Goal: Information Seeking & Learning: Learn about a topic

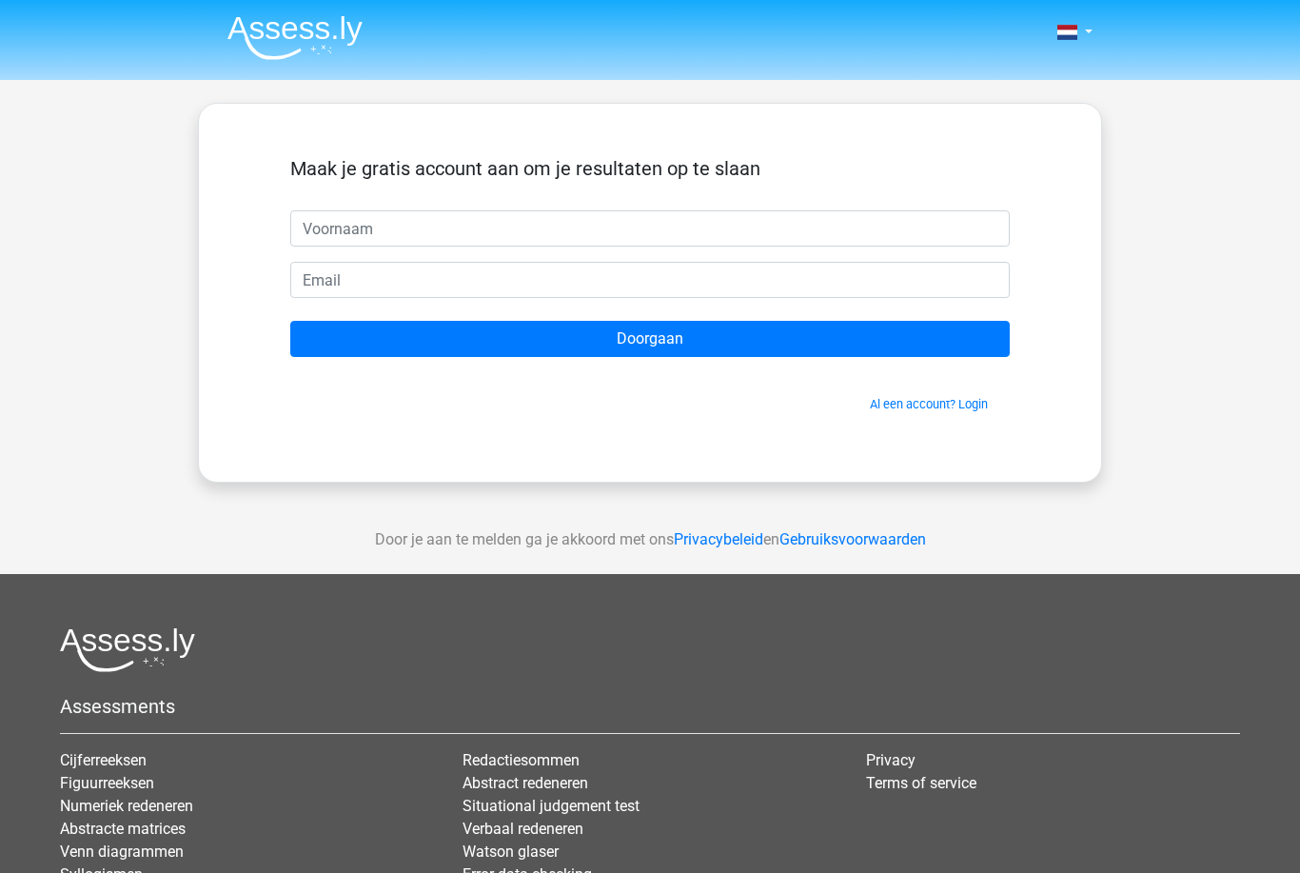
click at [1067, 26] on span at bounding box center [1067, 32] width 20 height 15
click at [266, 51] on img at bounding box center [294, 37] width 135 height 45
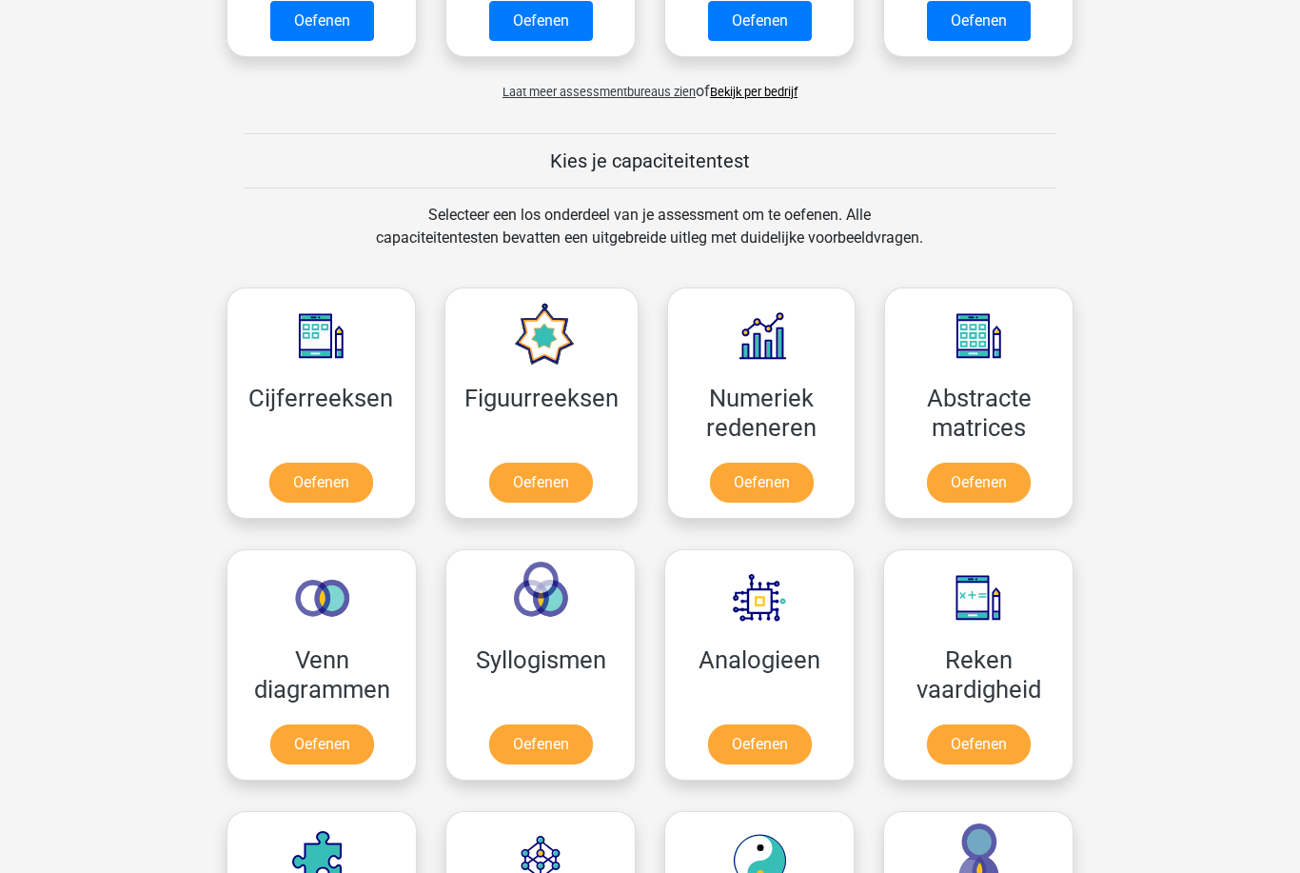
scroll to position [767, 0]
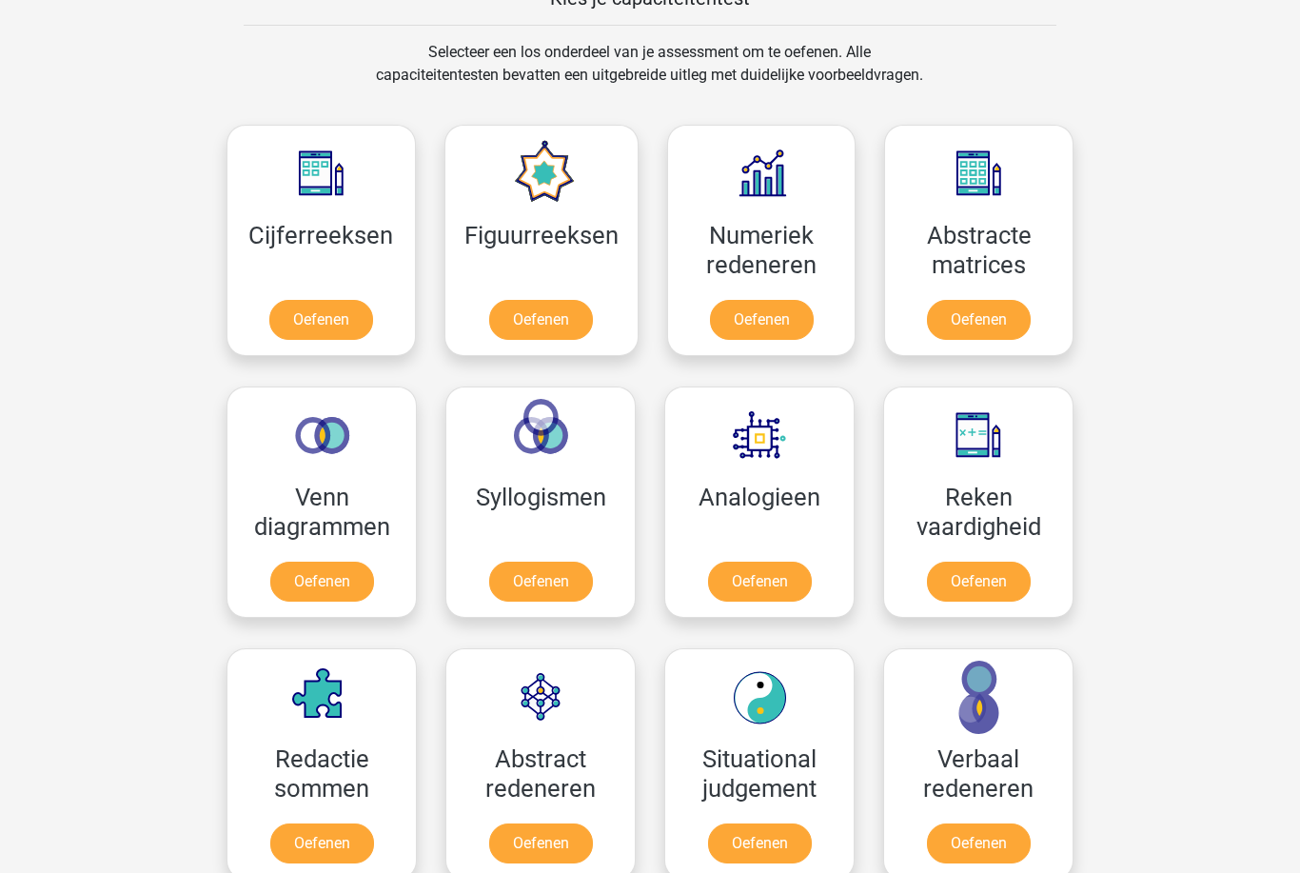
click at [308, 334] on link "Oefenen" at bounding box center [321, 321] width 104 height 40
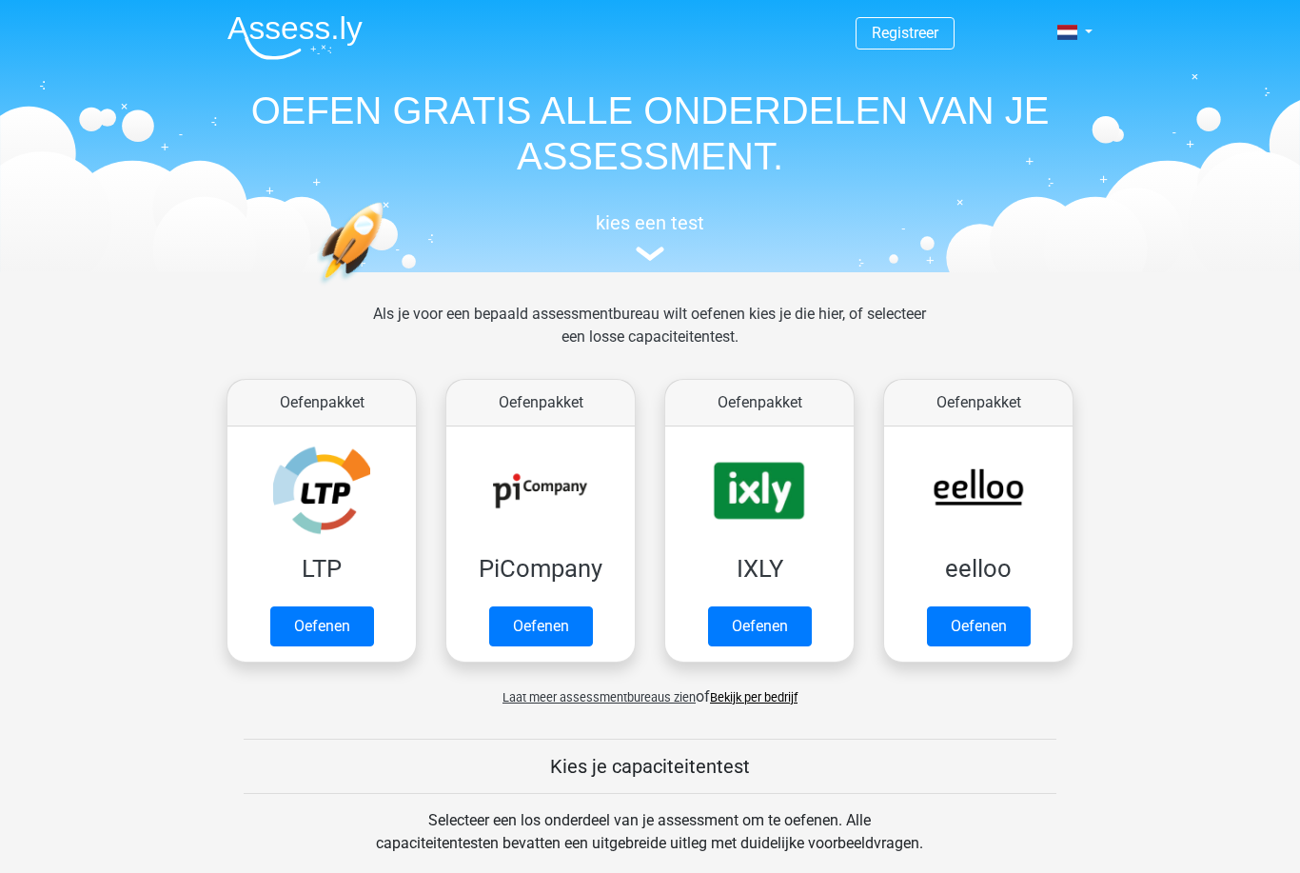
scroll to position [829, 0]
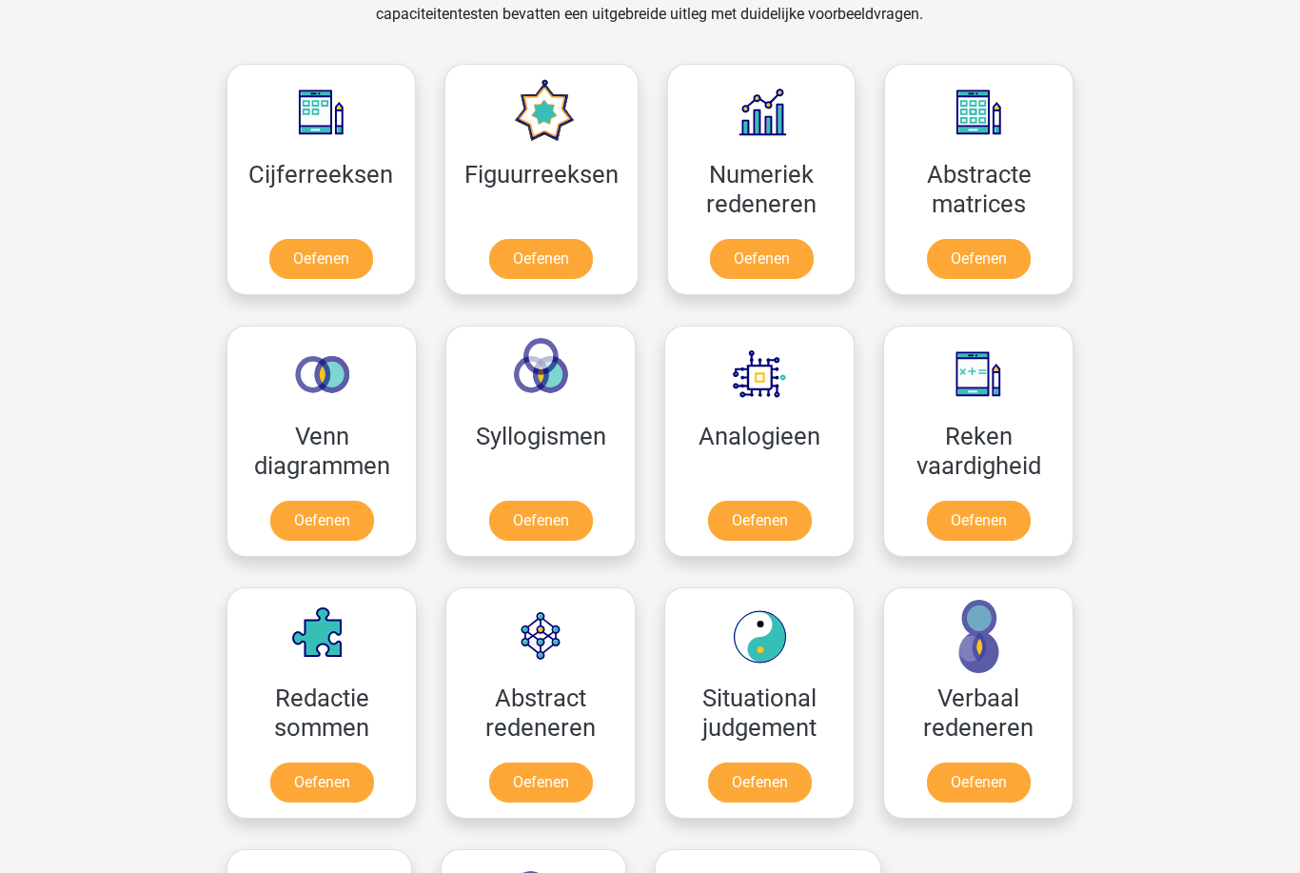
click at [530, 267] on link "Oefenen" at bounding box center [541, 259] width 104 height 40
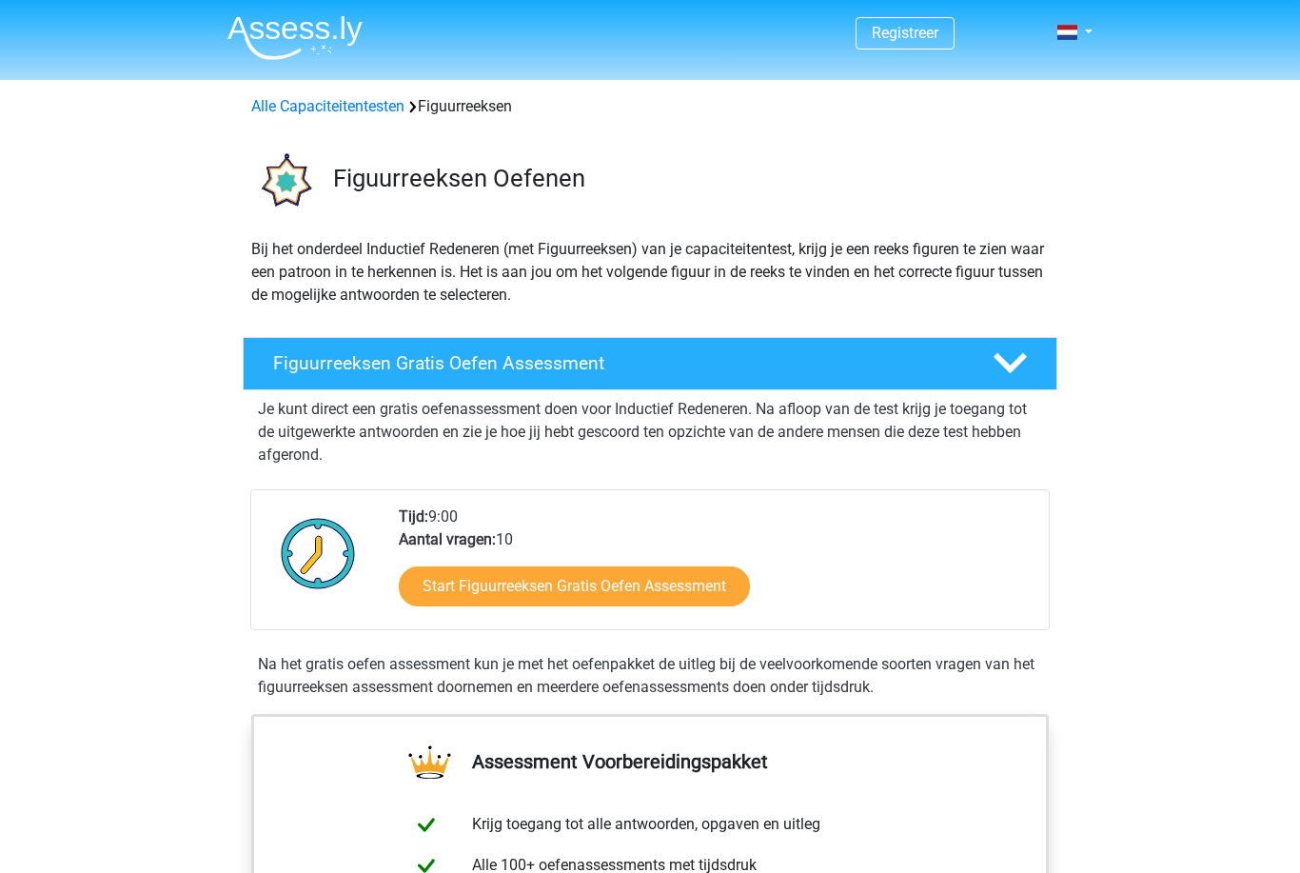
click at [911, 26] on link "Registreer" at bounding box center [905, 33] width 67 height 18
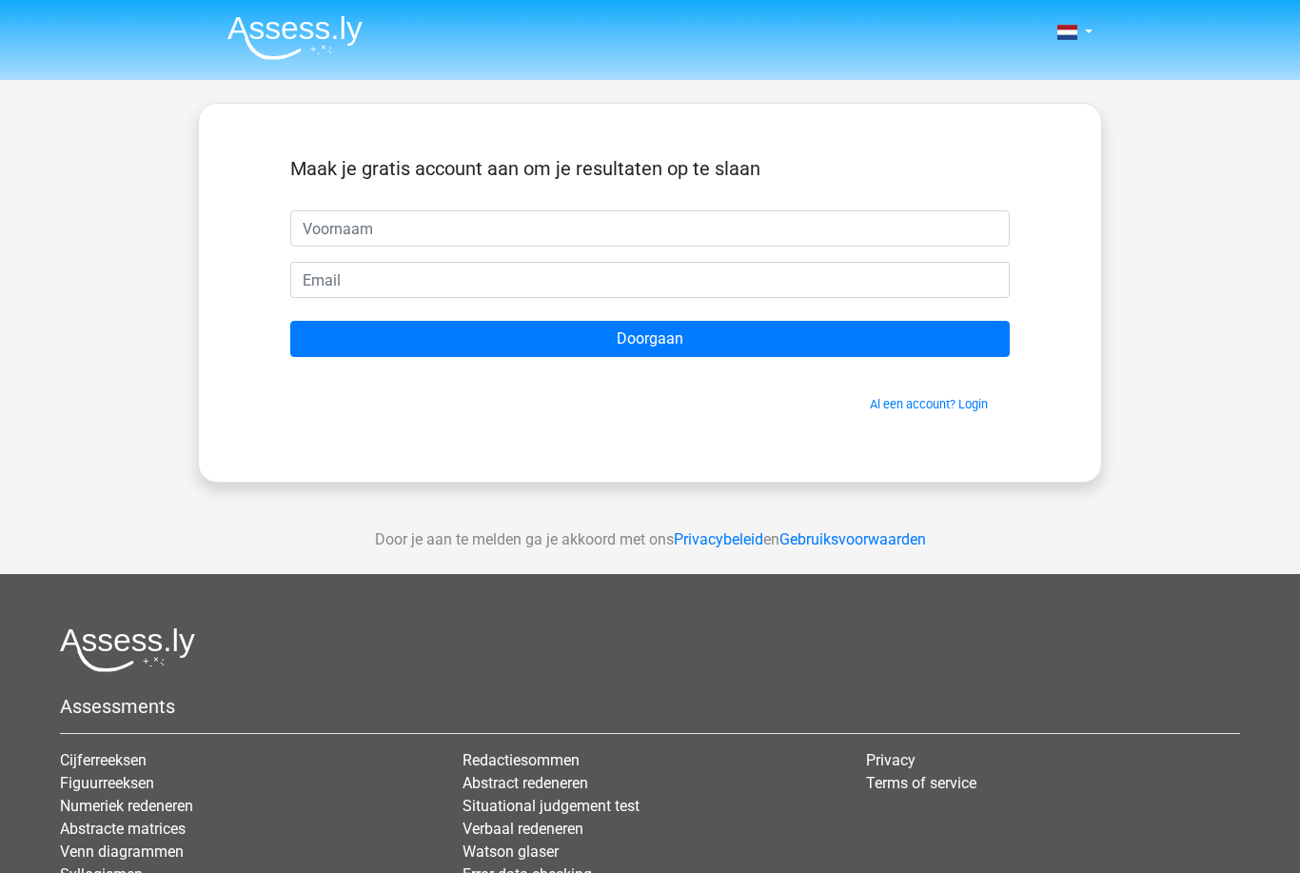
click at [968, 403] on link "Al een account? Login" at bounding box center [929, 404] width 118 height 14
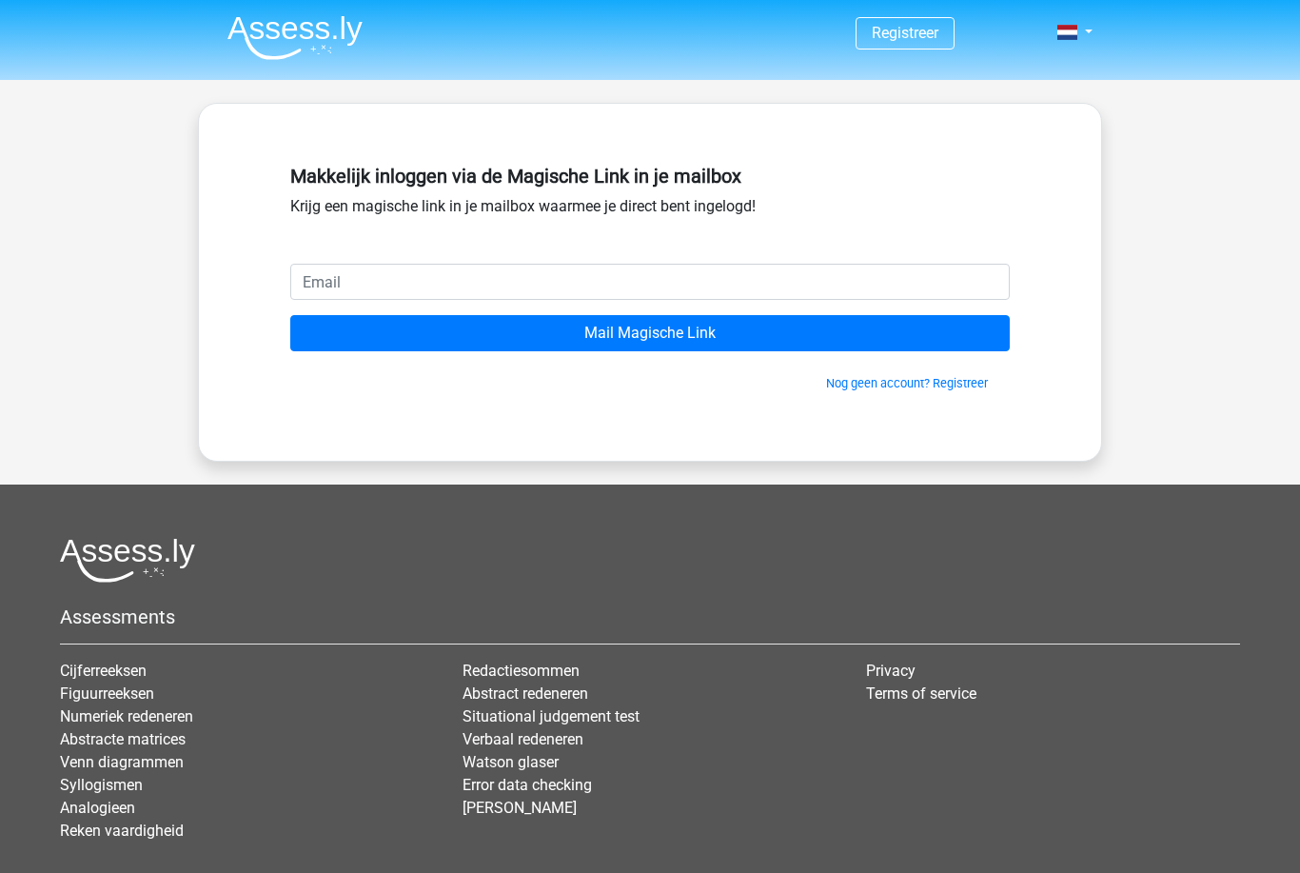
click at [933, 291] on input "email" at bounding box center [649, 282] width 719 height 36
type input "[EMAIL_ADDRESS][DOMAIN_NAME]"
click at [650, 333] on input "Mail Magische Link" at bounding box center [649, 333] width 719 height 36
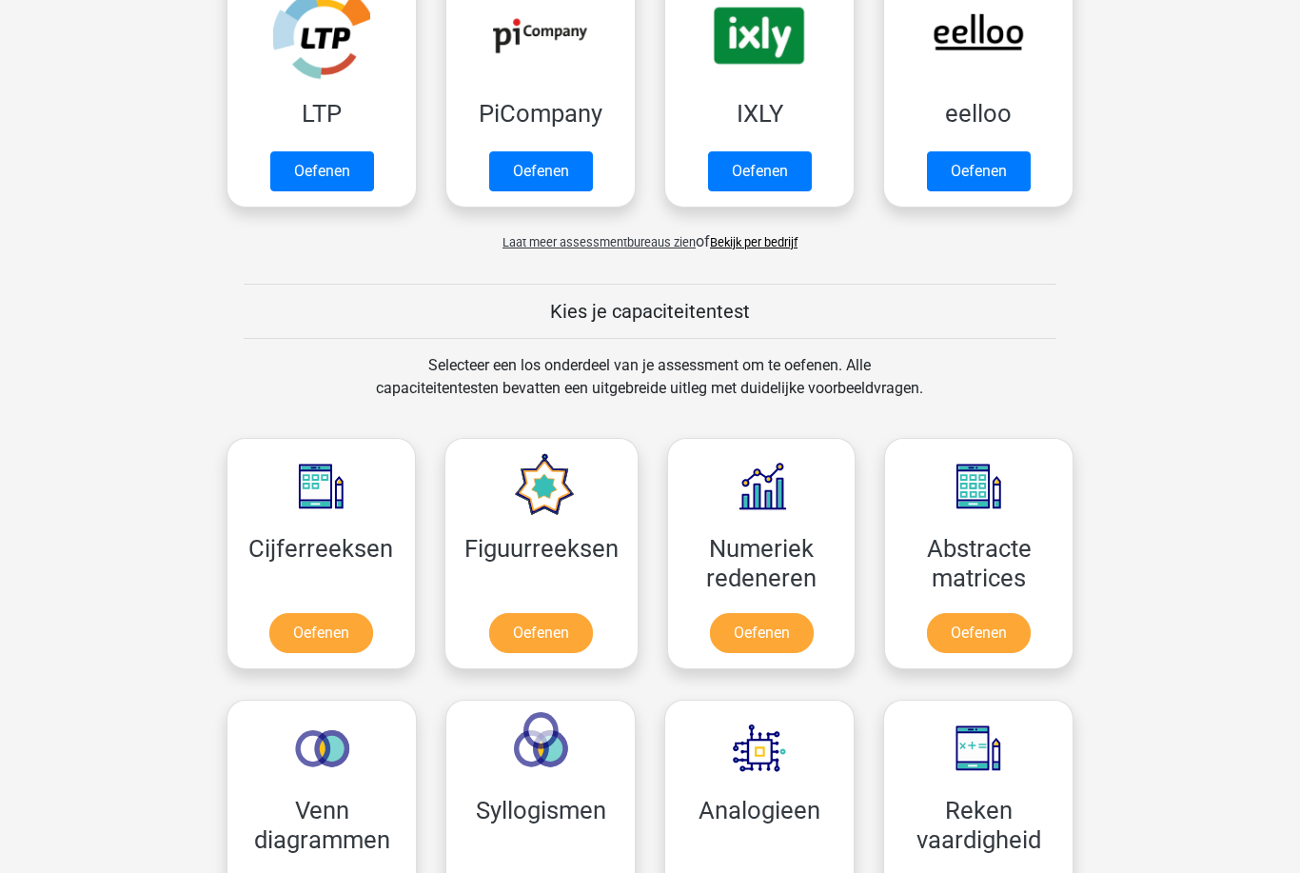
scroll to position [465, 0]
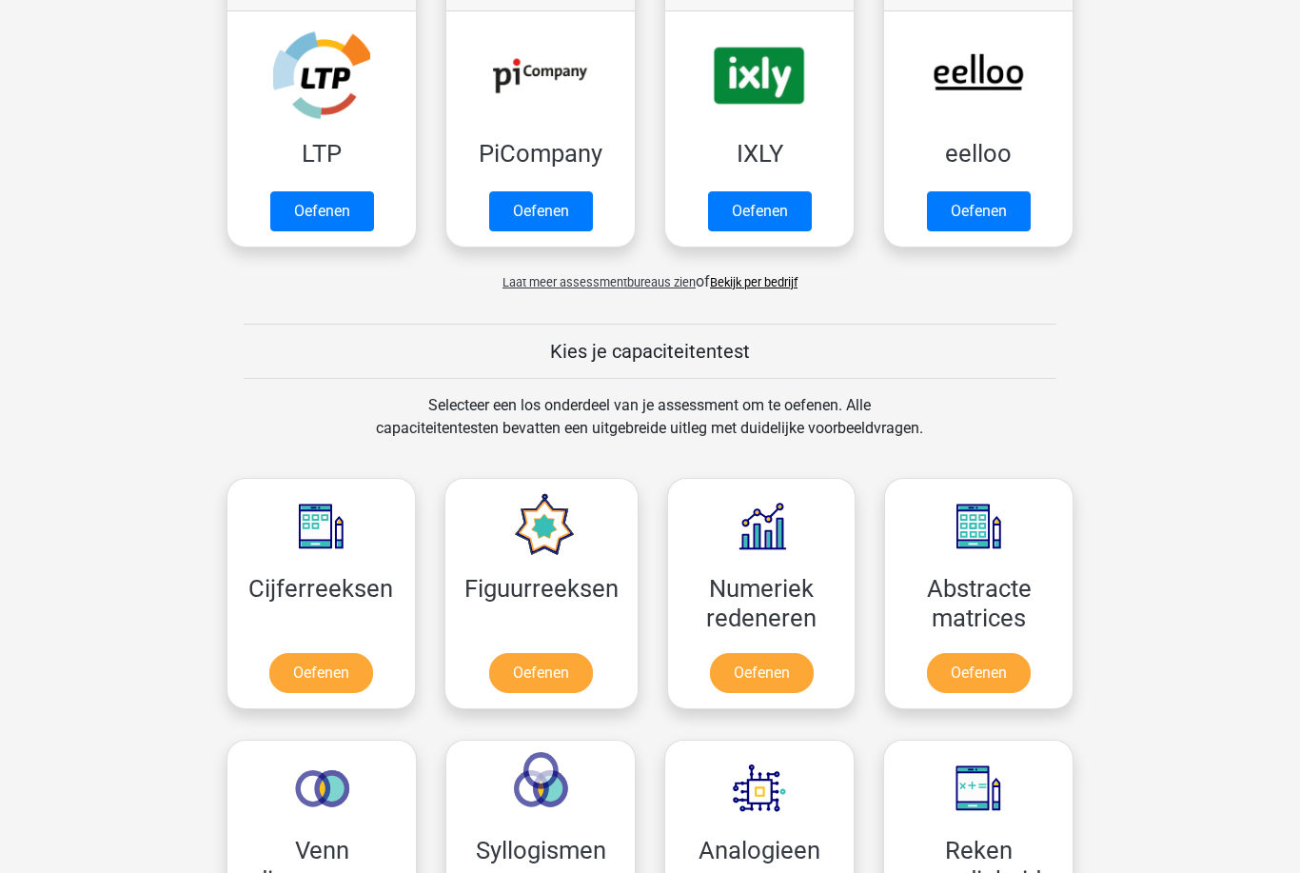
scroll to position [650, 0]
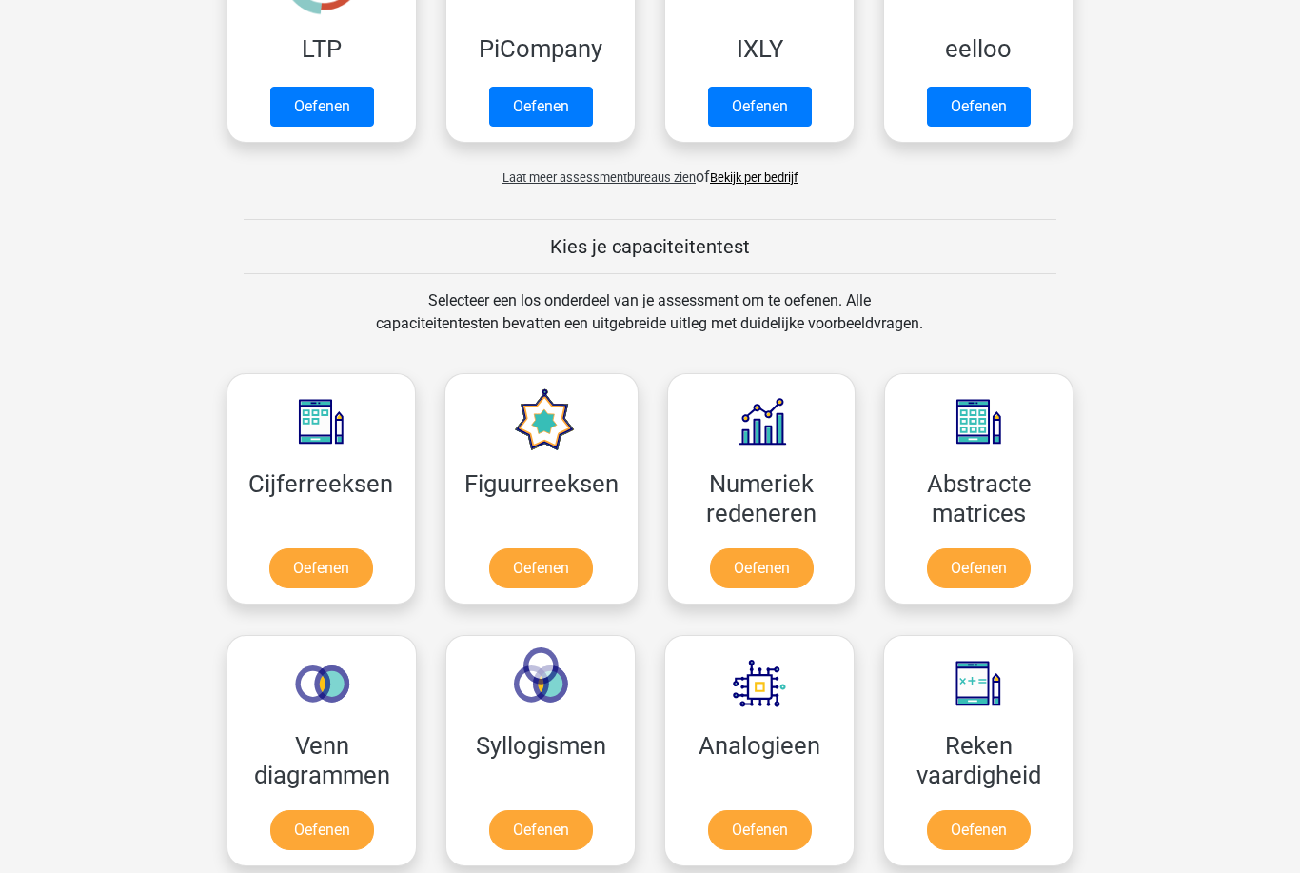
click at [575, 554] on link "Oefenen" at bounding box center [541, 569] width 104 height 40
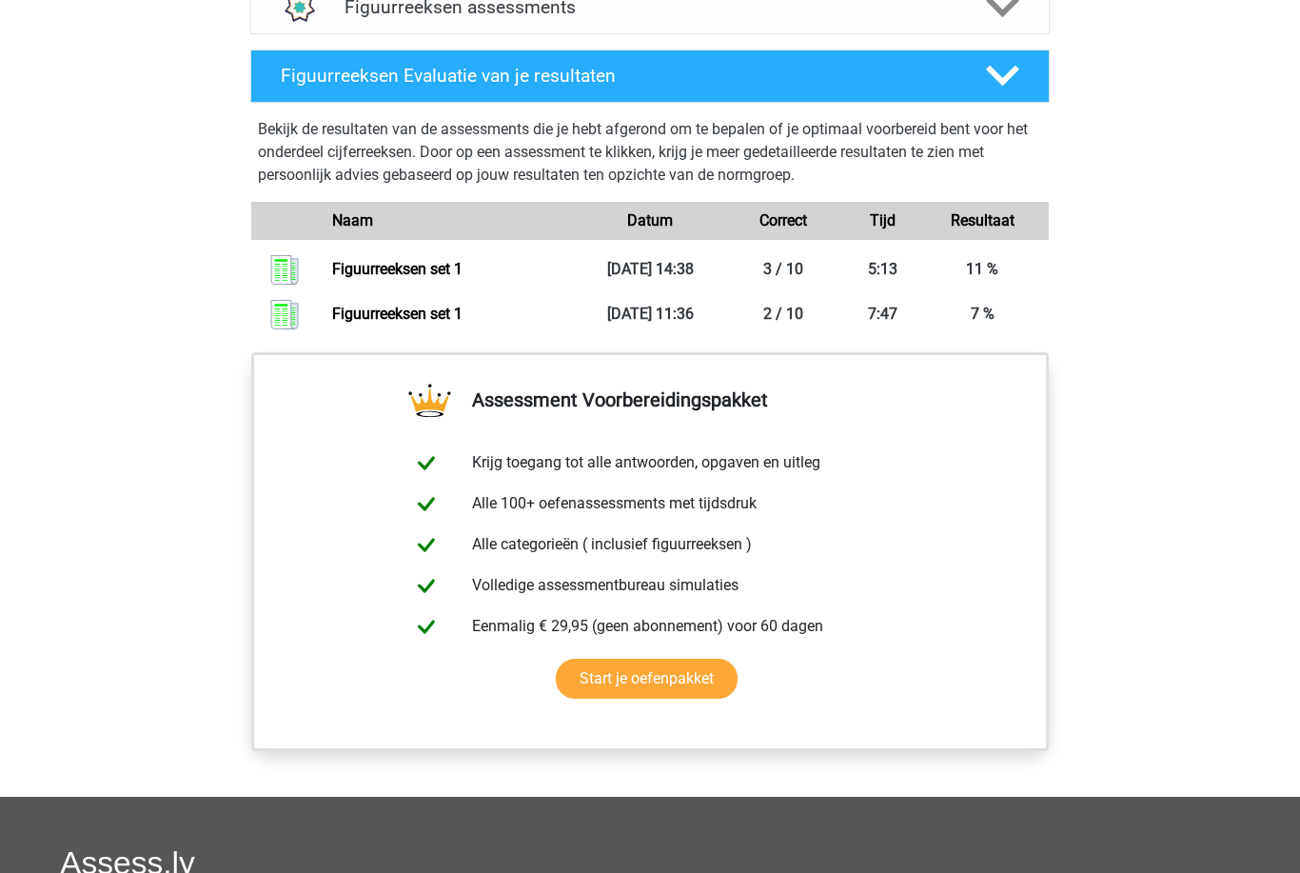
scroll to position [1314, 0]
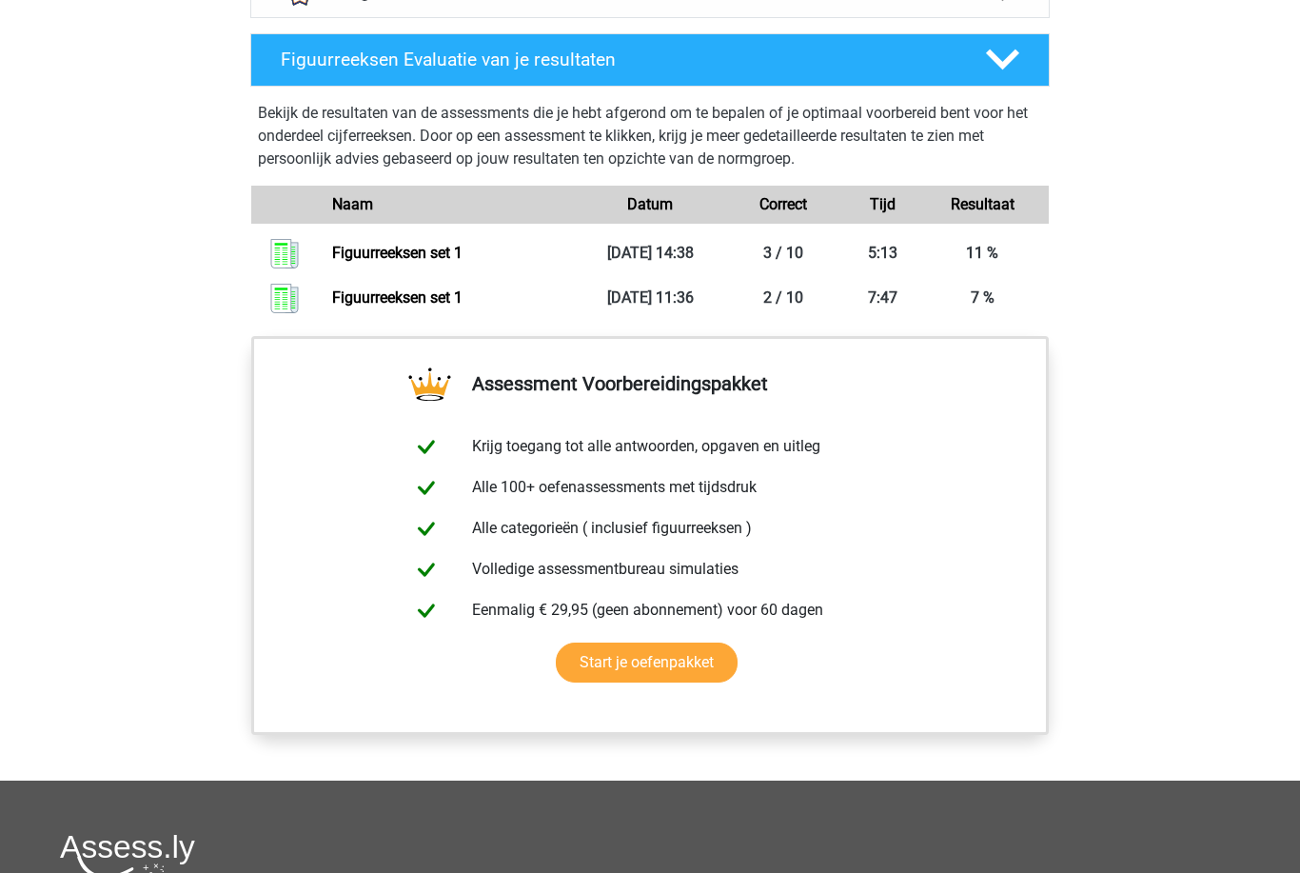
click at [462, 301] on link "Figuurreeksen set 1" at bounding box center [397, 297] width 130 height 18
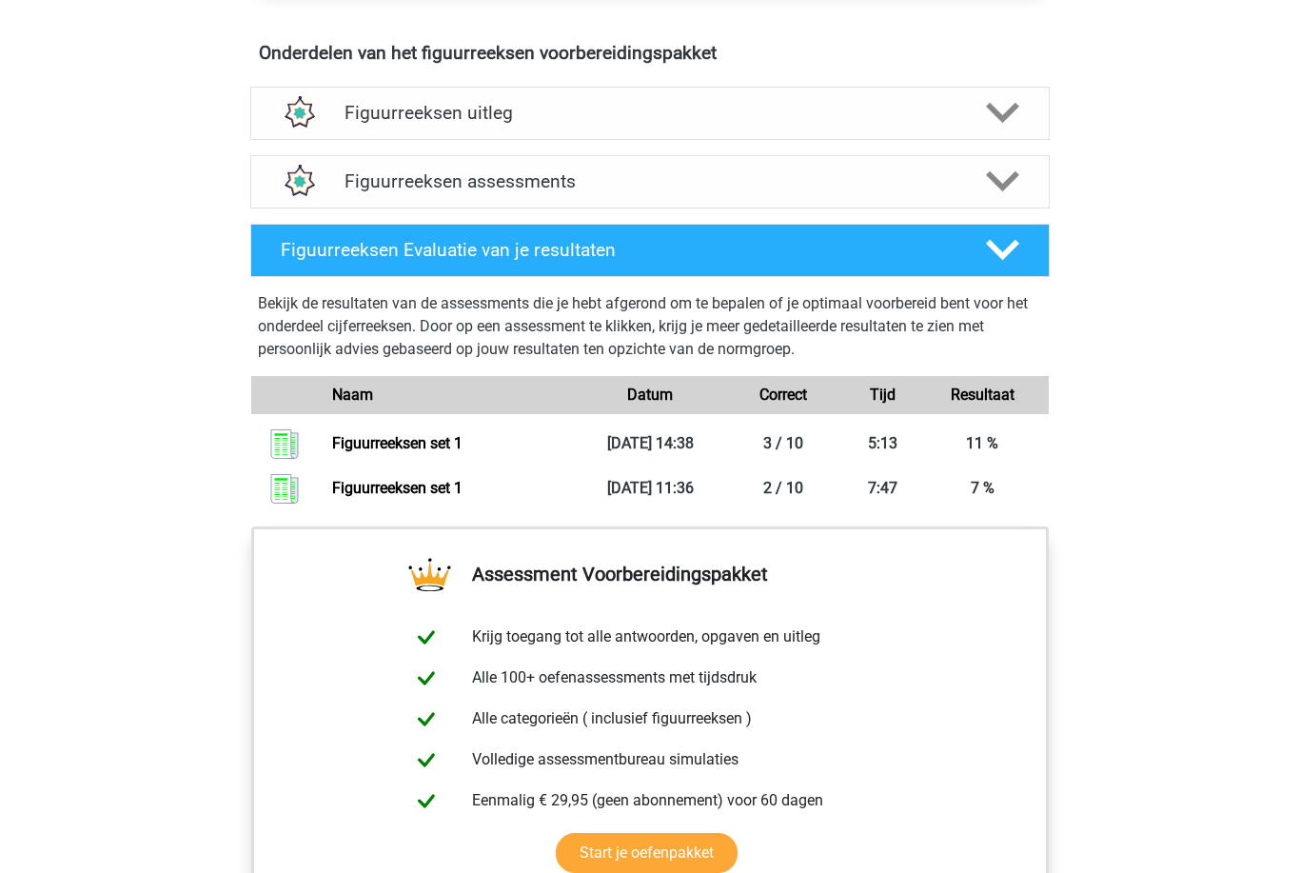
scroll to position [1127, 0]
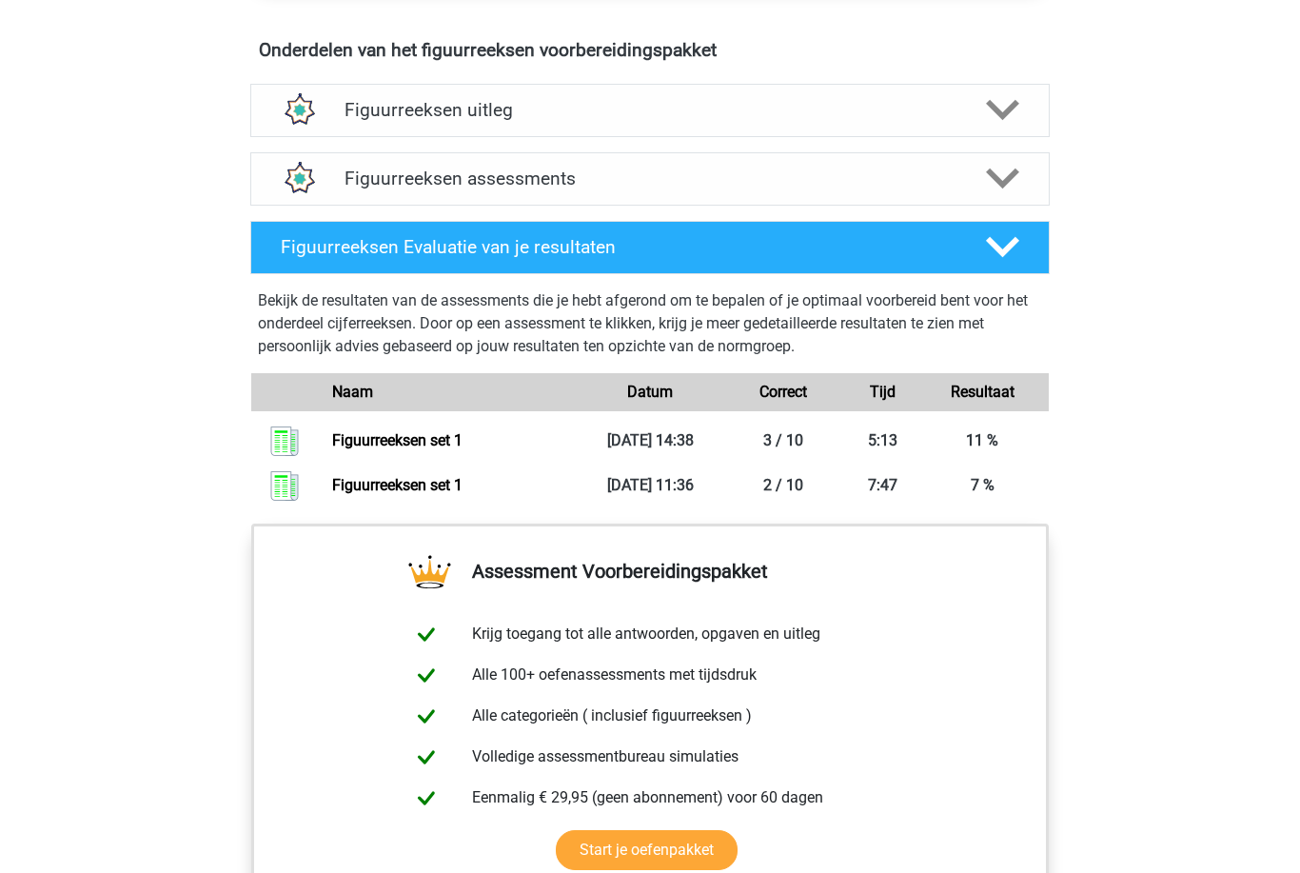
click at [262, 193] on div "Figuurreeksen assessments" at bounding box center [649, 178] width 799 height 53
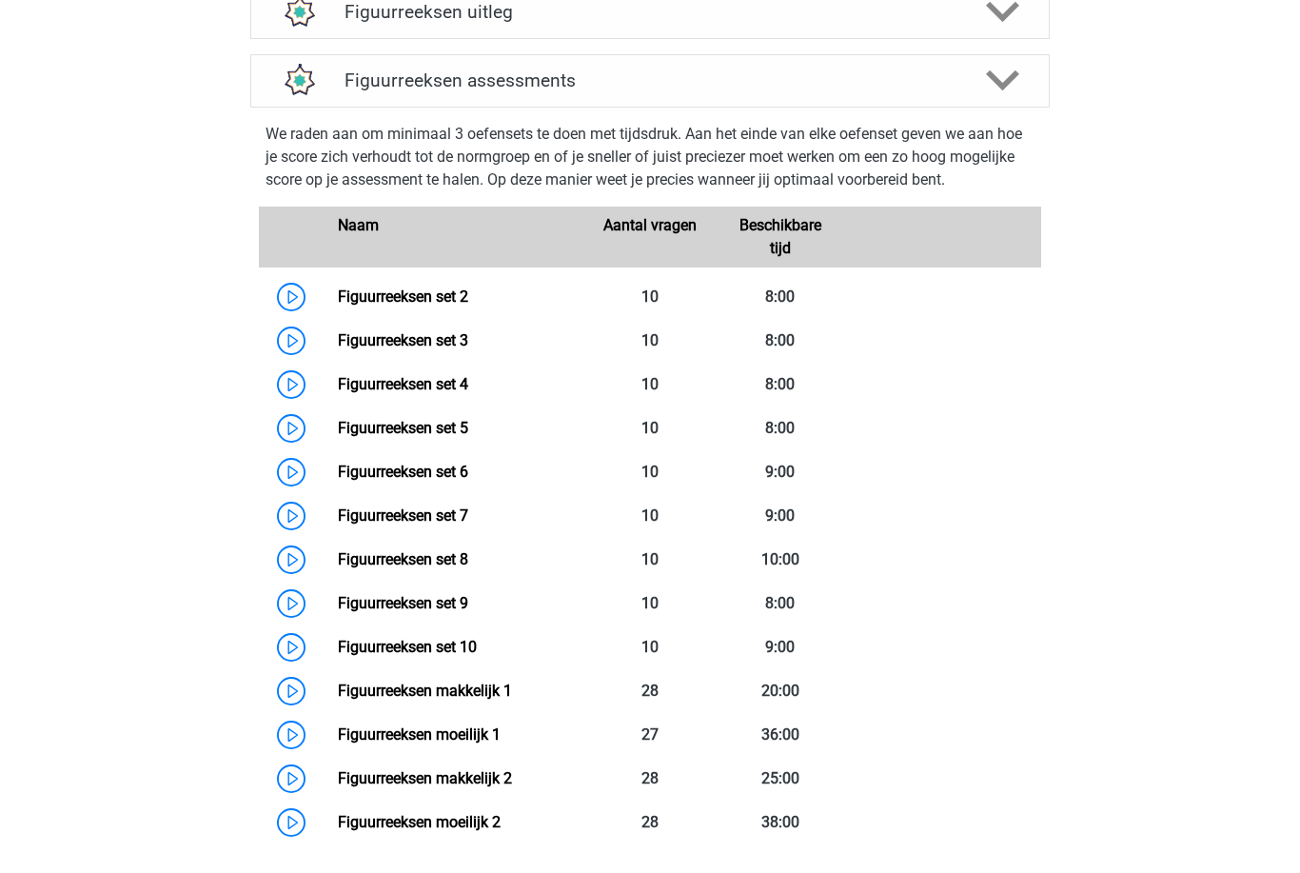
scroll to position [1225, 0]
click at [338, 287] on link "Figuurreeksen set 2" at bounding box center [403, 296] width 130 height 18
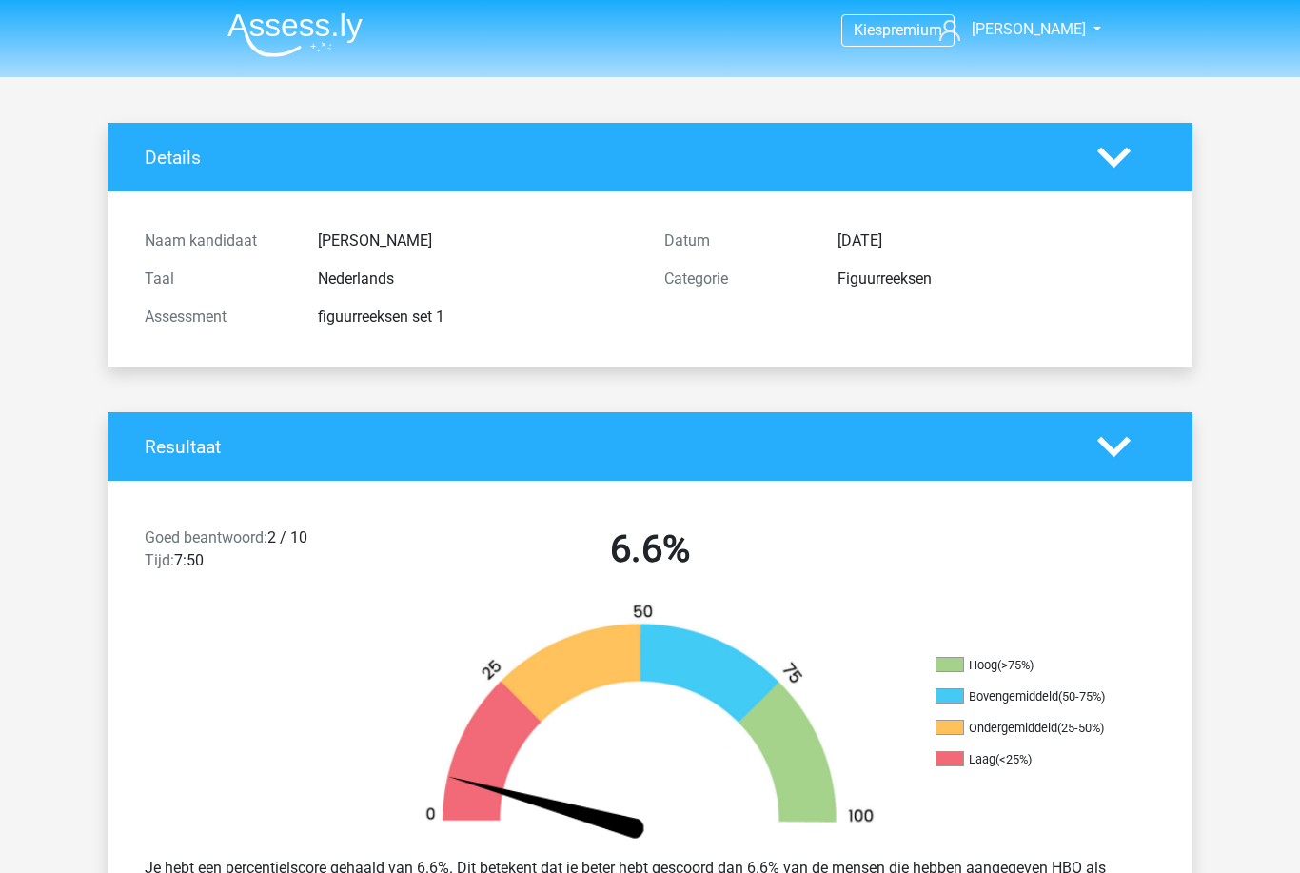
scroll to position [4, 0]
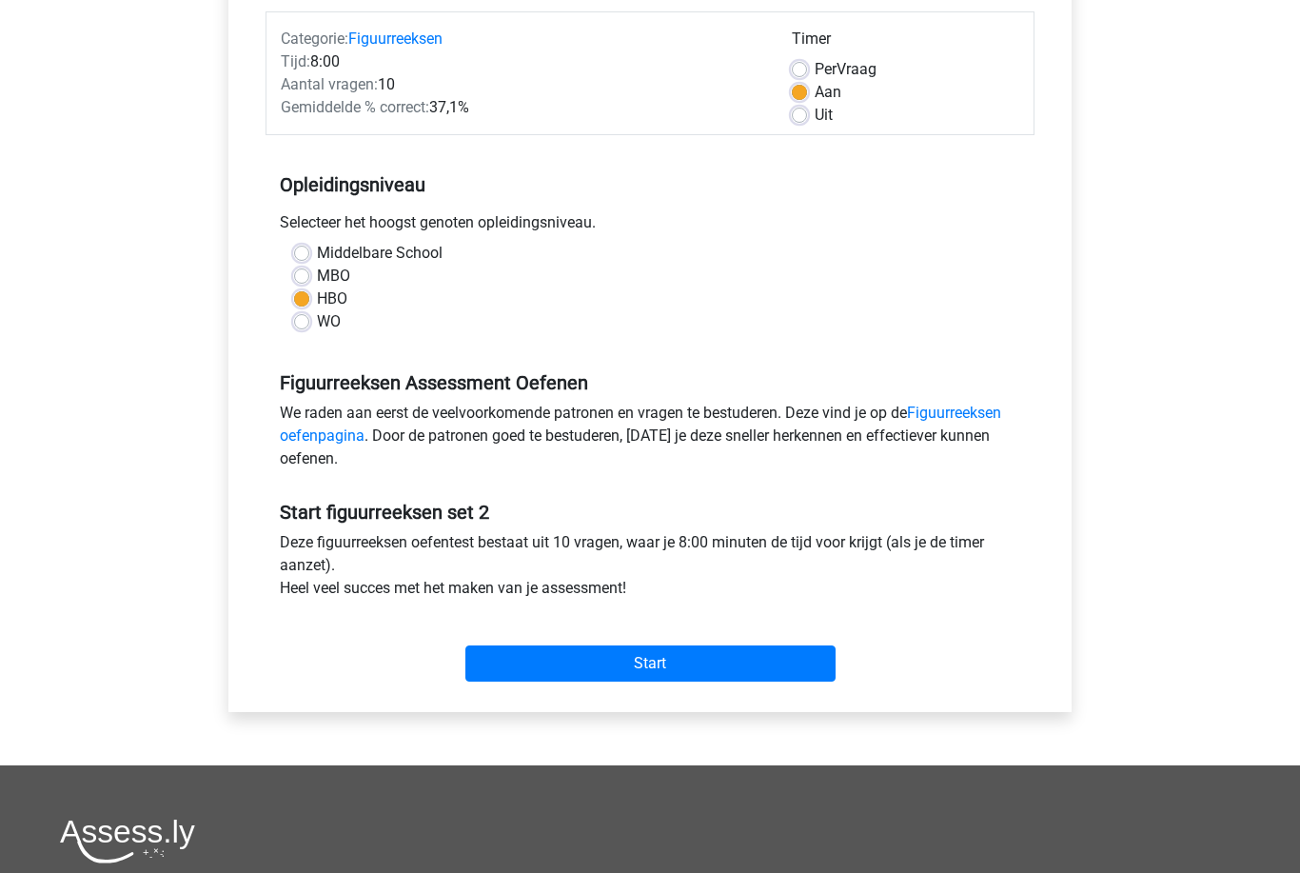
scroll to position [289, 0]
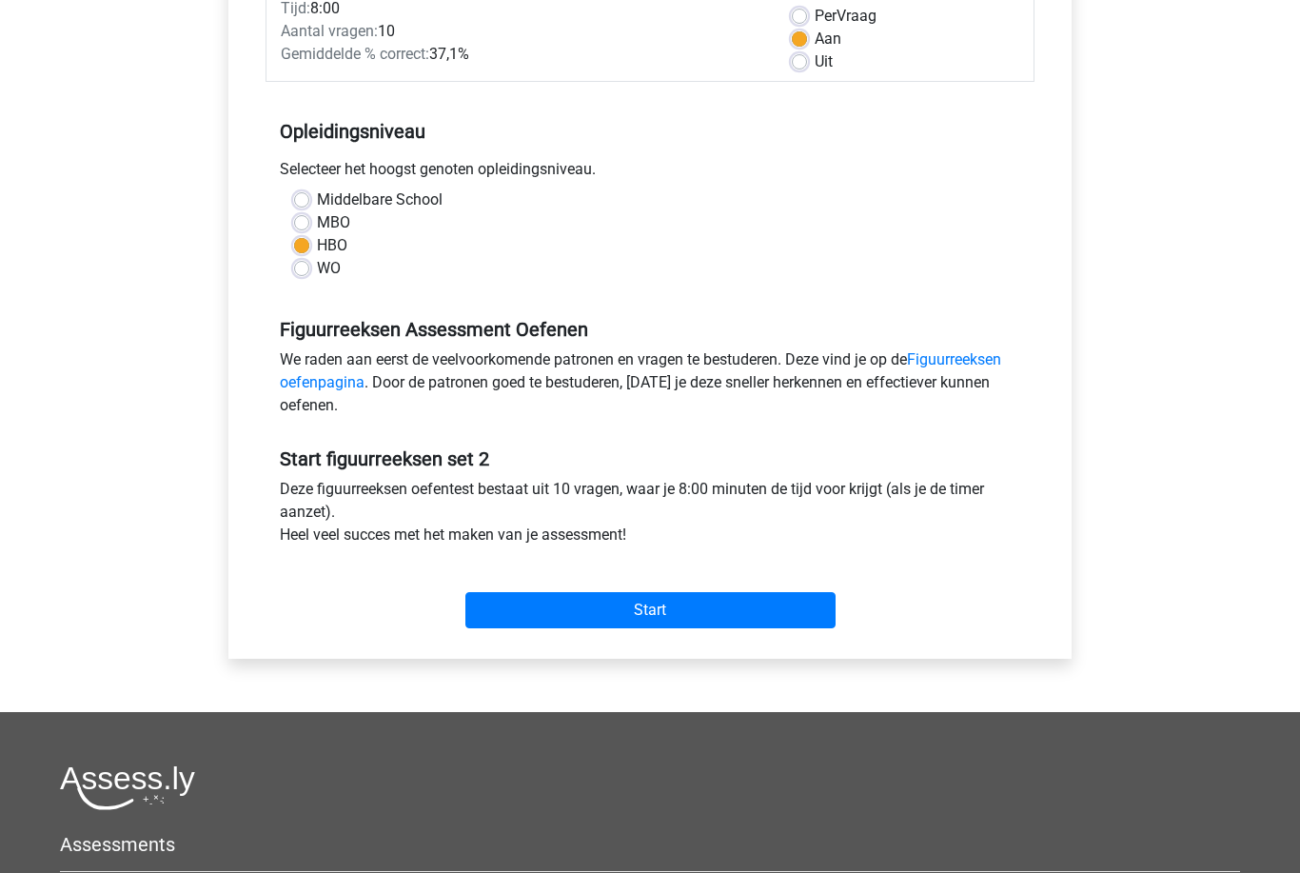
click at [780, 613] on input "Start" at bounding box center [650, 610] width 370 height 36
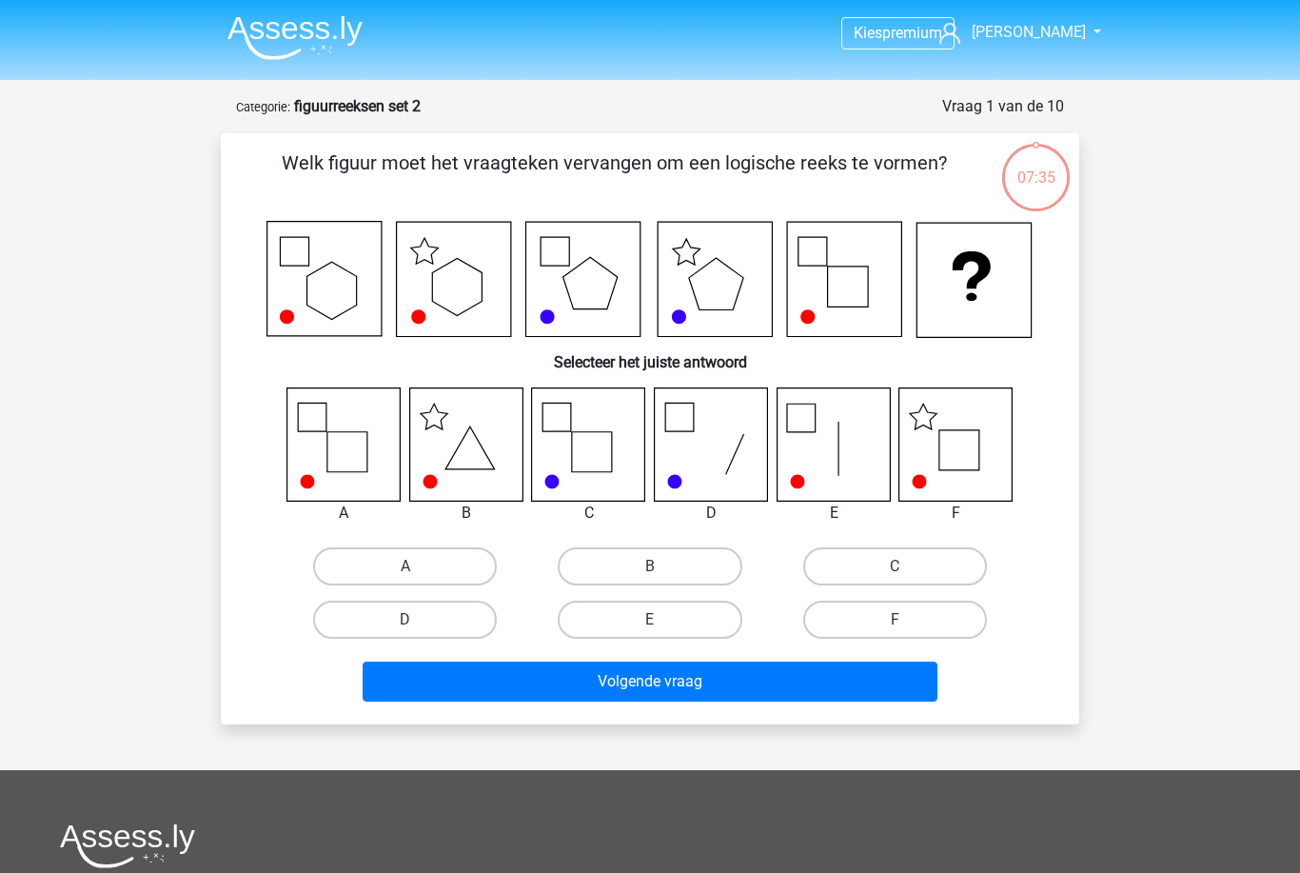
click at [939, 624] on label "F" at bounding box center [895, 619] width 184 height 38
click at [907, 624] on input "F" at bounding box center [900, 625] width 12 height 12
radio input "true"
click at [897, 689] on button "Volgende vraag" at bounding box center [651, 681] width 576 height 40
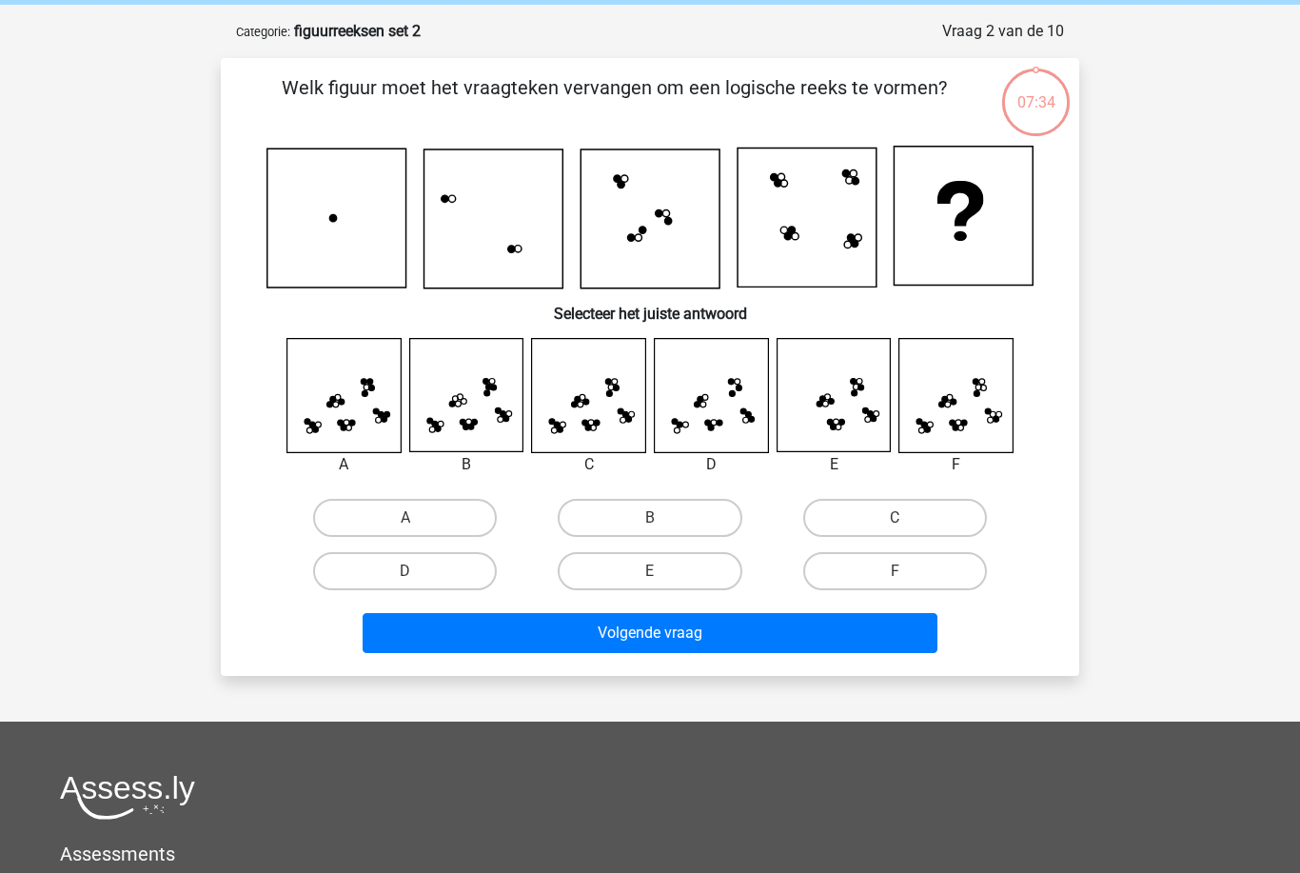
scroll to position [95, 0]
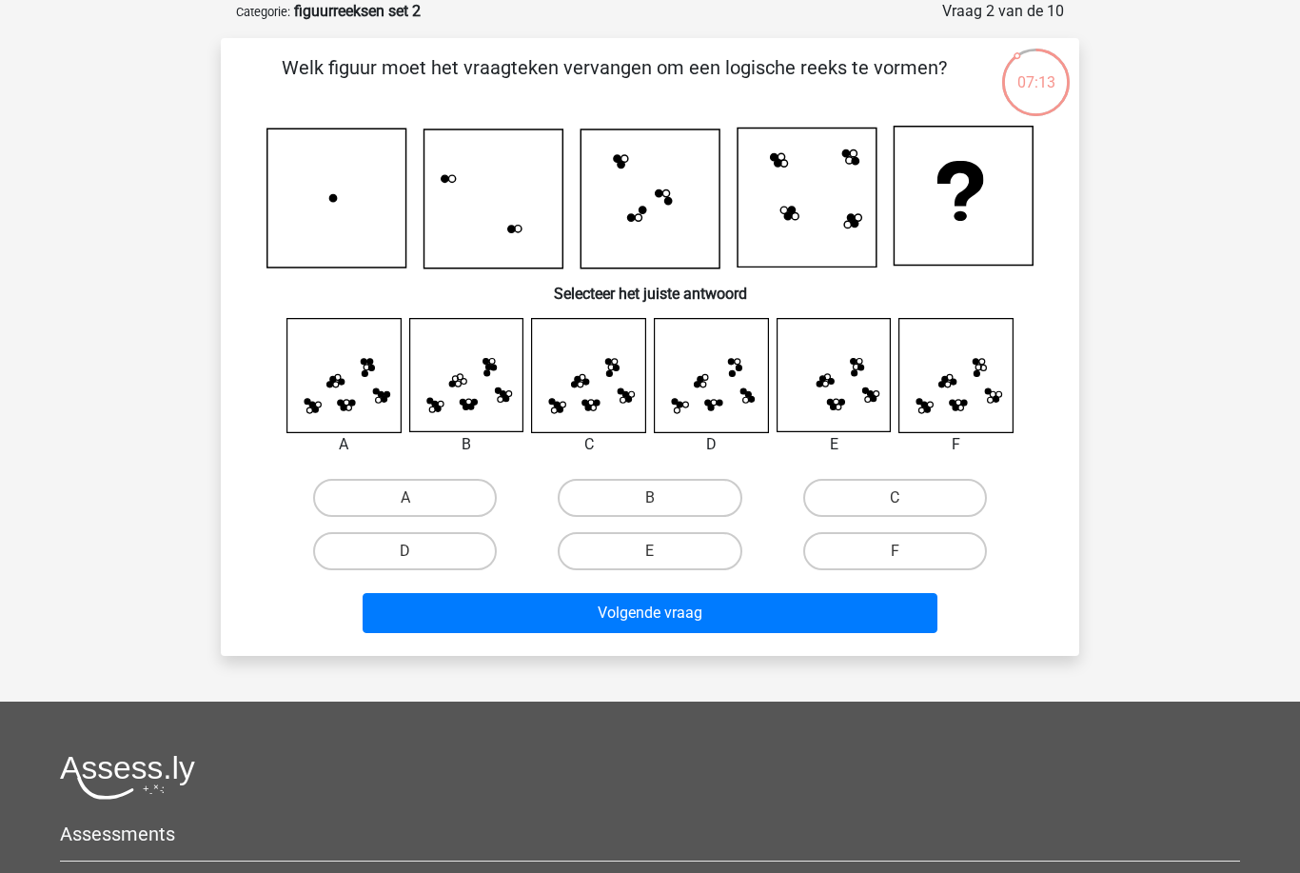
click at [876, 505] on label "C" at bounding box center [895, 498] width 184 height 38
click at [894, 505] on input "C" at bounding box center [900, 504] width 12 height 12
radio input "true"
click at [452, 552] on label "D" at bounding box center [405, 551] width 184 height 38
click at [418, 552] on input "D" at bounding box center [411, 557] width 12 height 12
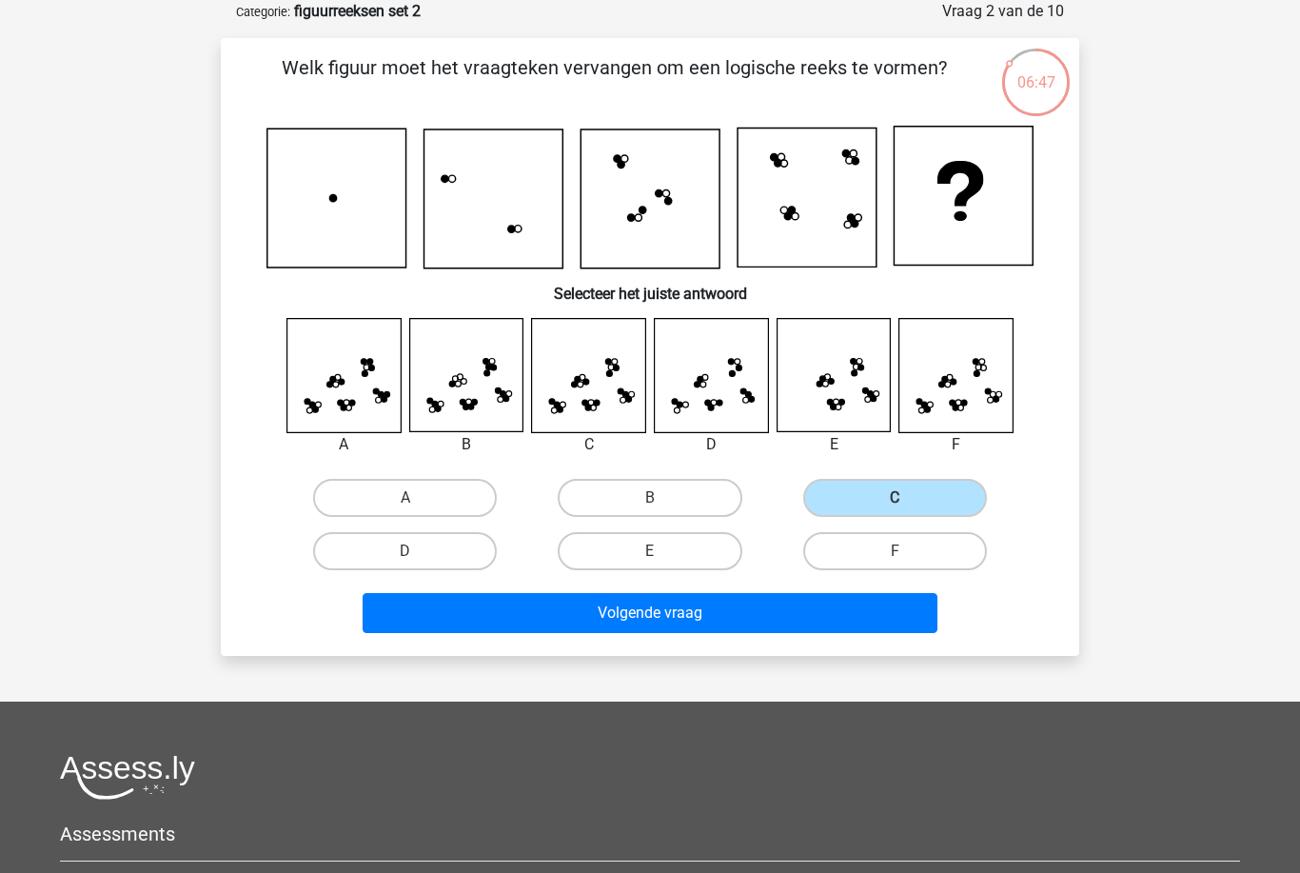
radio input "true"
click at [619, 627] on button "Volgende vraag" at bounding box center [651, 613] width 576 height 40
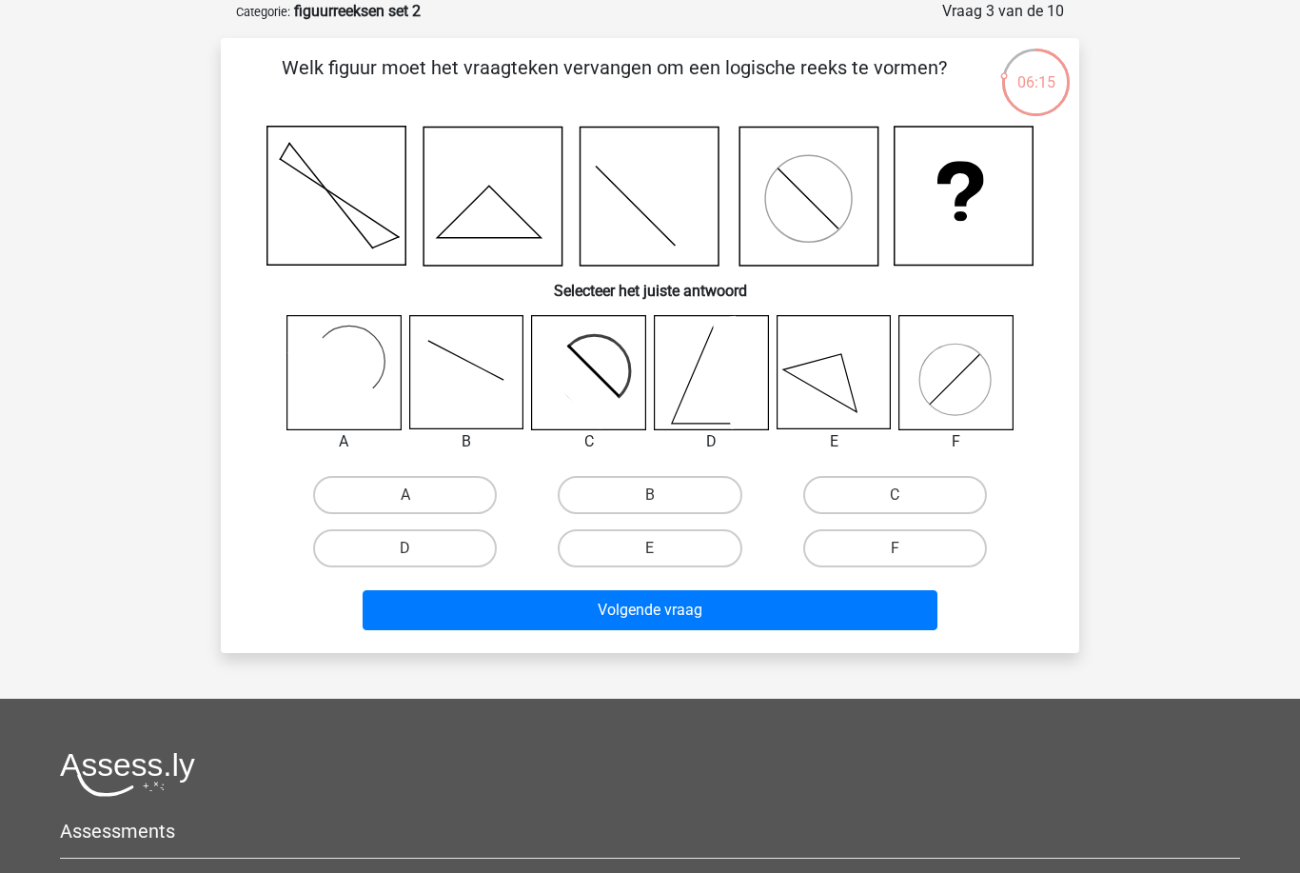
click at [455, 476] on label "A" at bounding box center [405, 495] width 184 height 38
click at [418, 495] on input "A" at bounding box center [411, 501] width 12 height 12
radio input "true"
click at [717, 627] on button "Volgende vraag" at bounding box center [651, 610] width 576 height 40
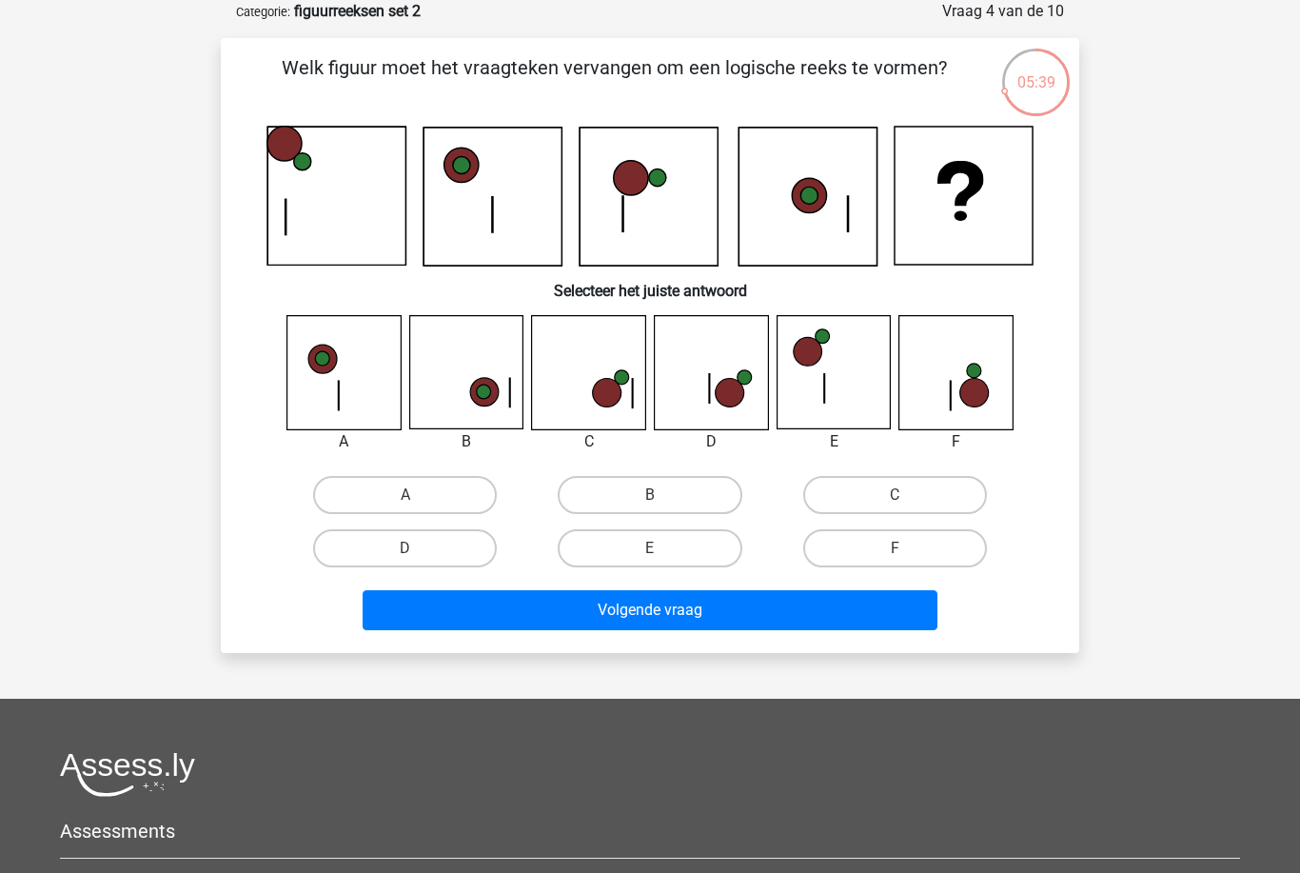
click at [472, 548] on label "D" at bounding box center [405, 548] width 184 height 38
click at [418, 548] on input "D" at bounding box center [411, 554] width 12 height 12
radio input "true"
click at [856, 551] on label "F" at bounding box center [895, 548] width 184 height 38
click at [894, 551] on input "F" at bounding box center [900, 554] width 12 height 12
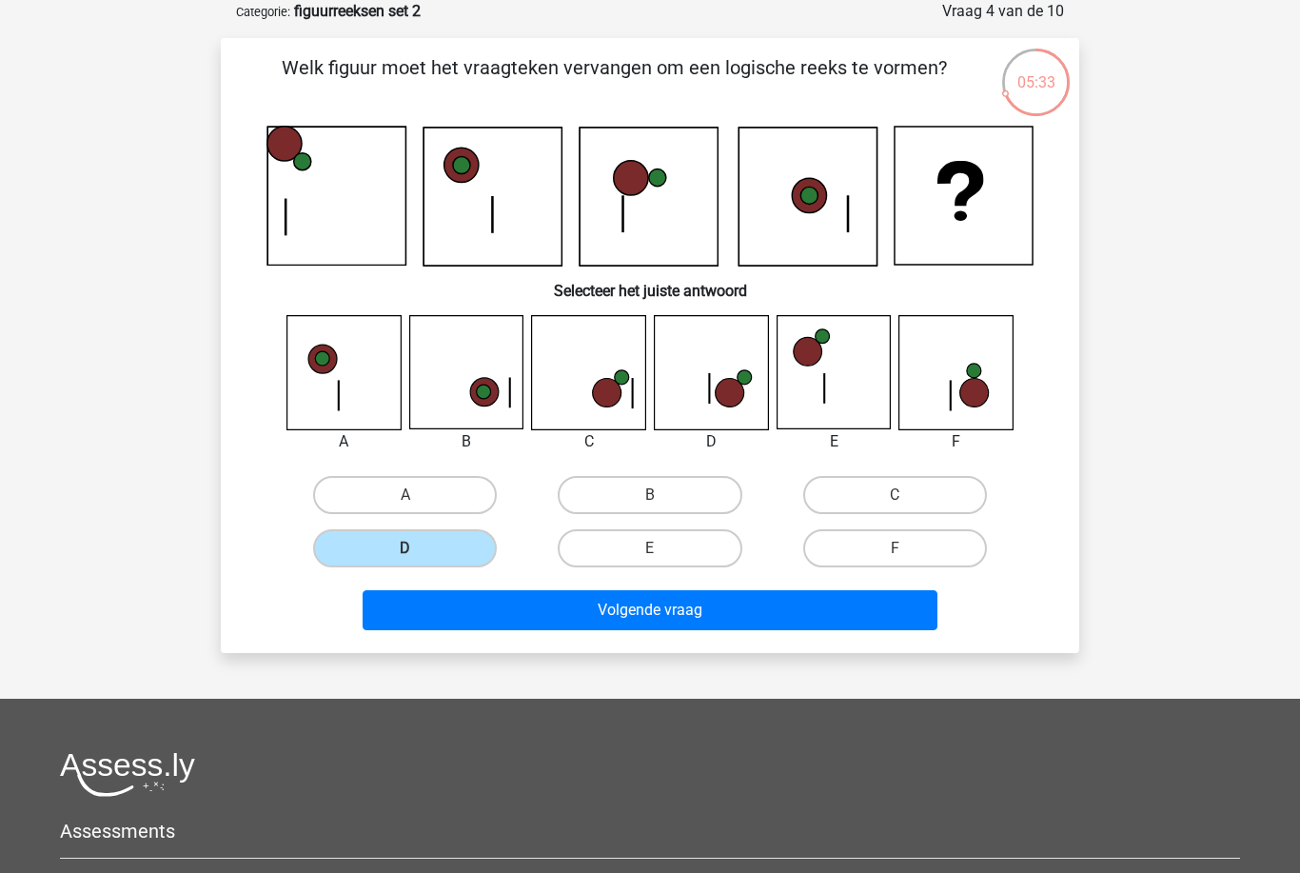
radio input "true"
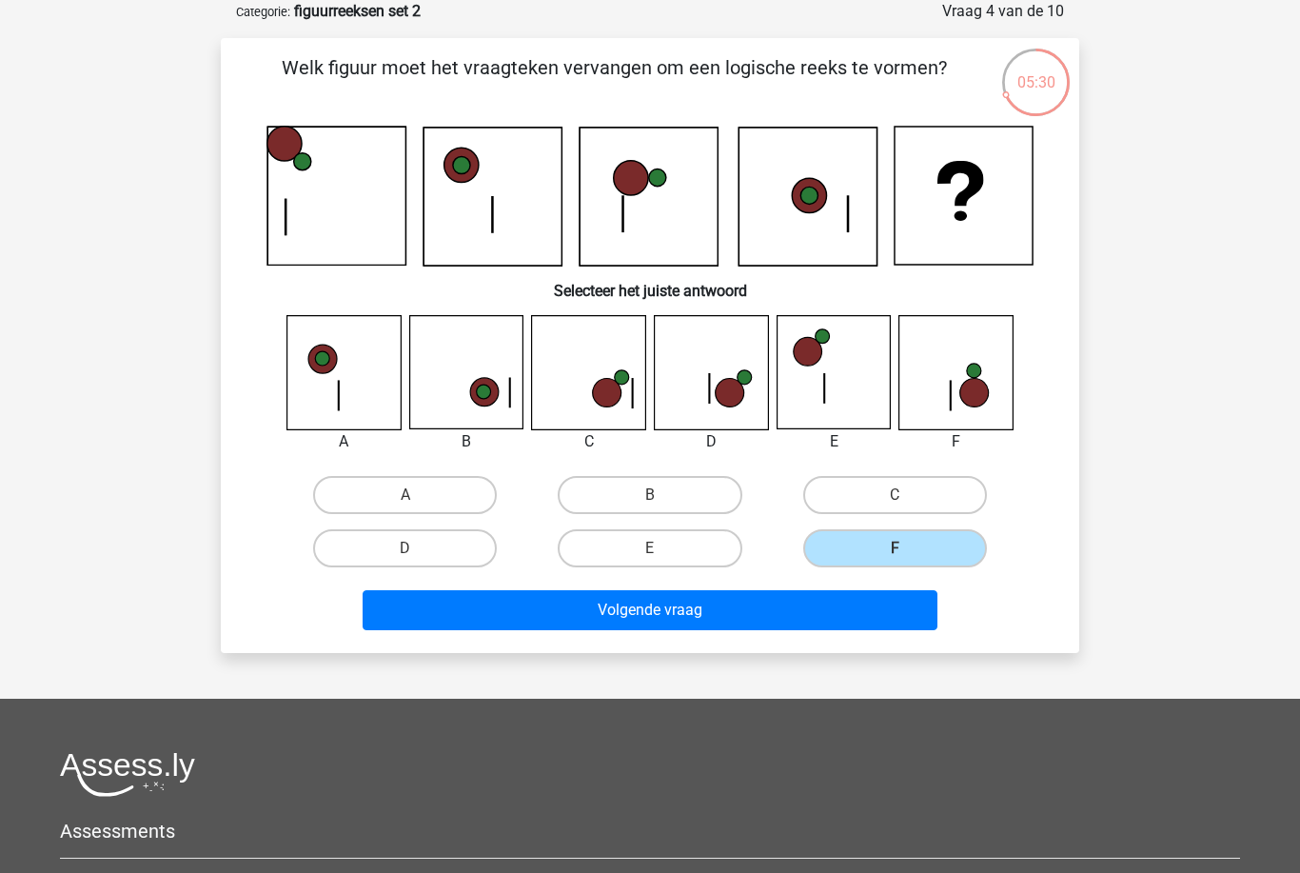
click at [812, 622] on button "Volgende vraag" at bounding box center [651, 610] width 576 height 40
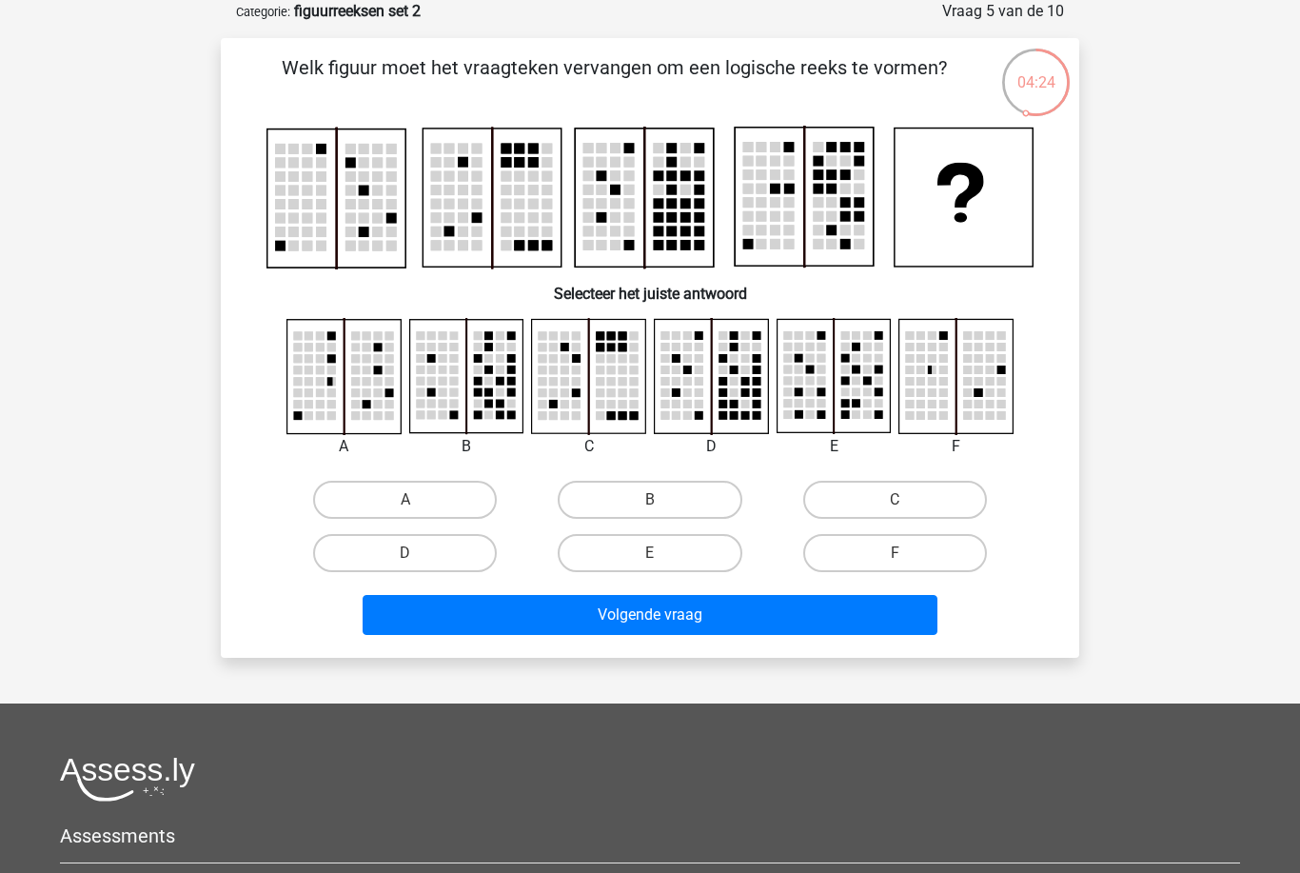
click at [693, 505] on label "B" at bounding box center [650, 500] width 184 height 38
click at [662, 505] on input "B" at bounding box center [656, 506] width 12 height 12
radio input "true"
click at [776, 632] on button "Volgende vraag" at bounding box center [651, 615] width 576 height 40
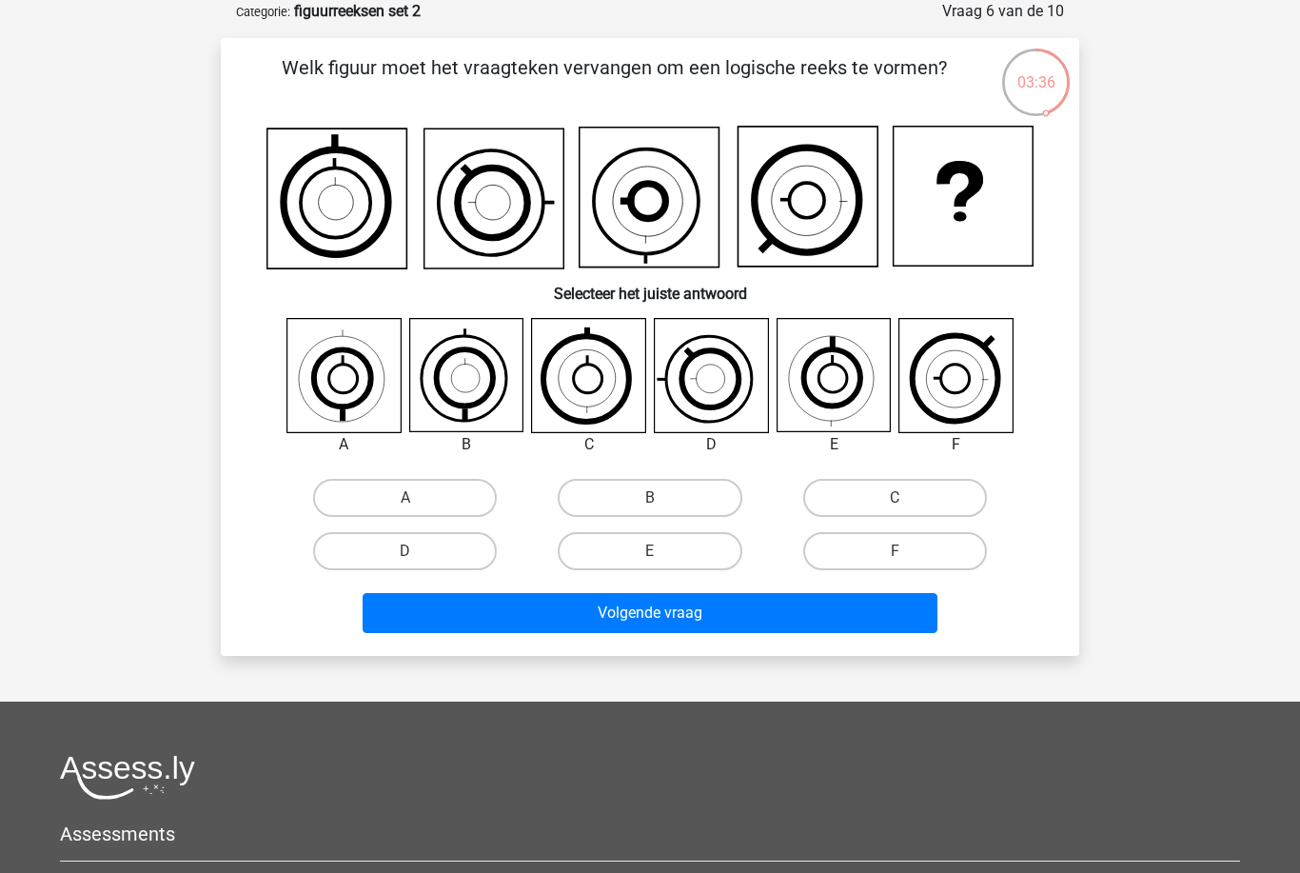
click at [886, 501] on label "C" at bounding box center [895, 498] width 184 height 38
click at [894, 501] on input "C" at bounding box center [900, 504] width 12 height 12
radio input "true"
click at [452, 548] on label "D" at bounding box center [405, 551] width 184 height 38
click at [418, 551] on input "D" at bounding box center [411, 557] width 12 height 12
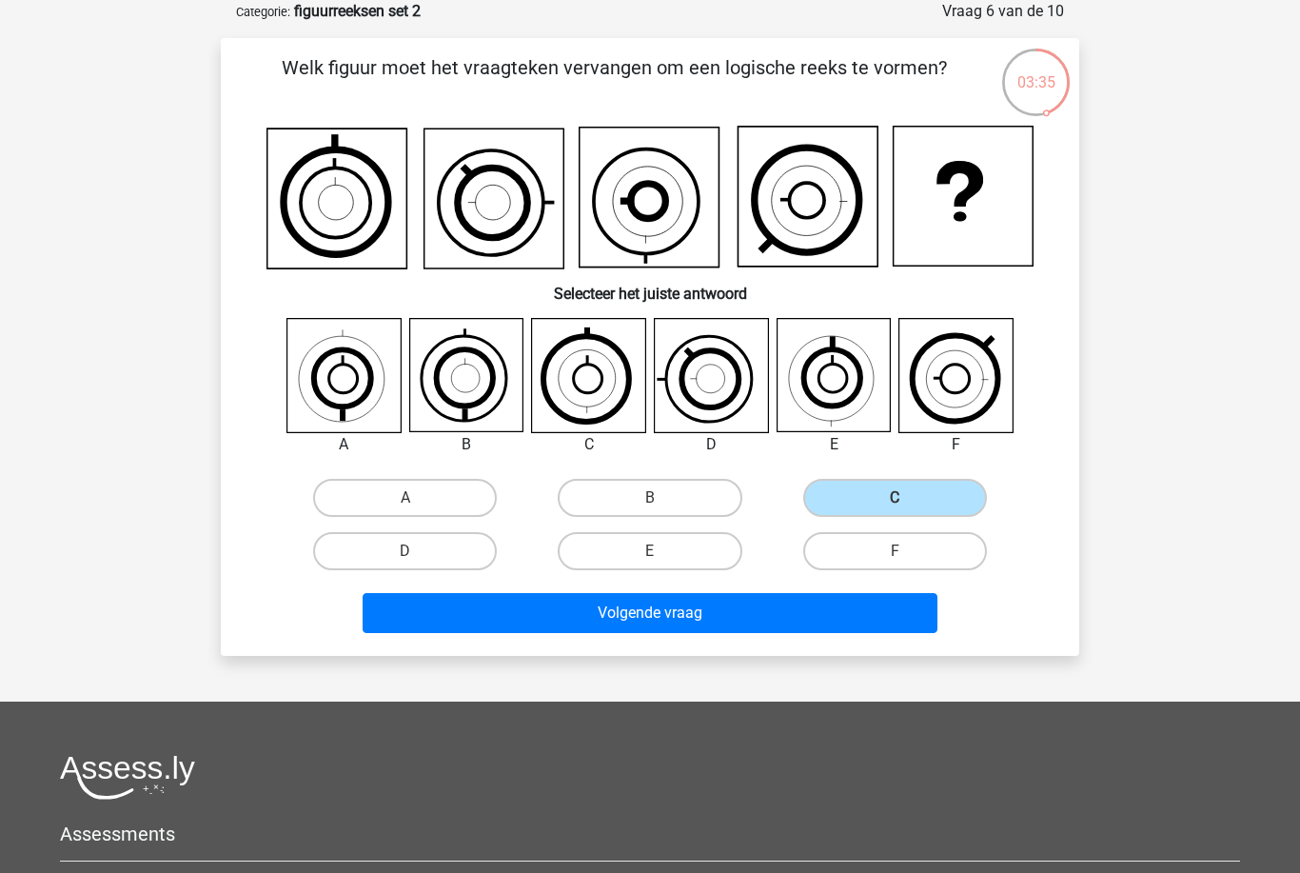
radio input "true"
click at [710, 616] on button "Volgende vraag" at bounding box center [651, 613] width 576 height 40
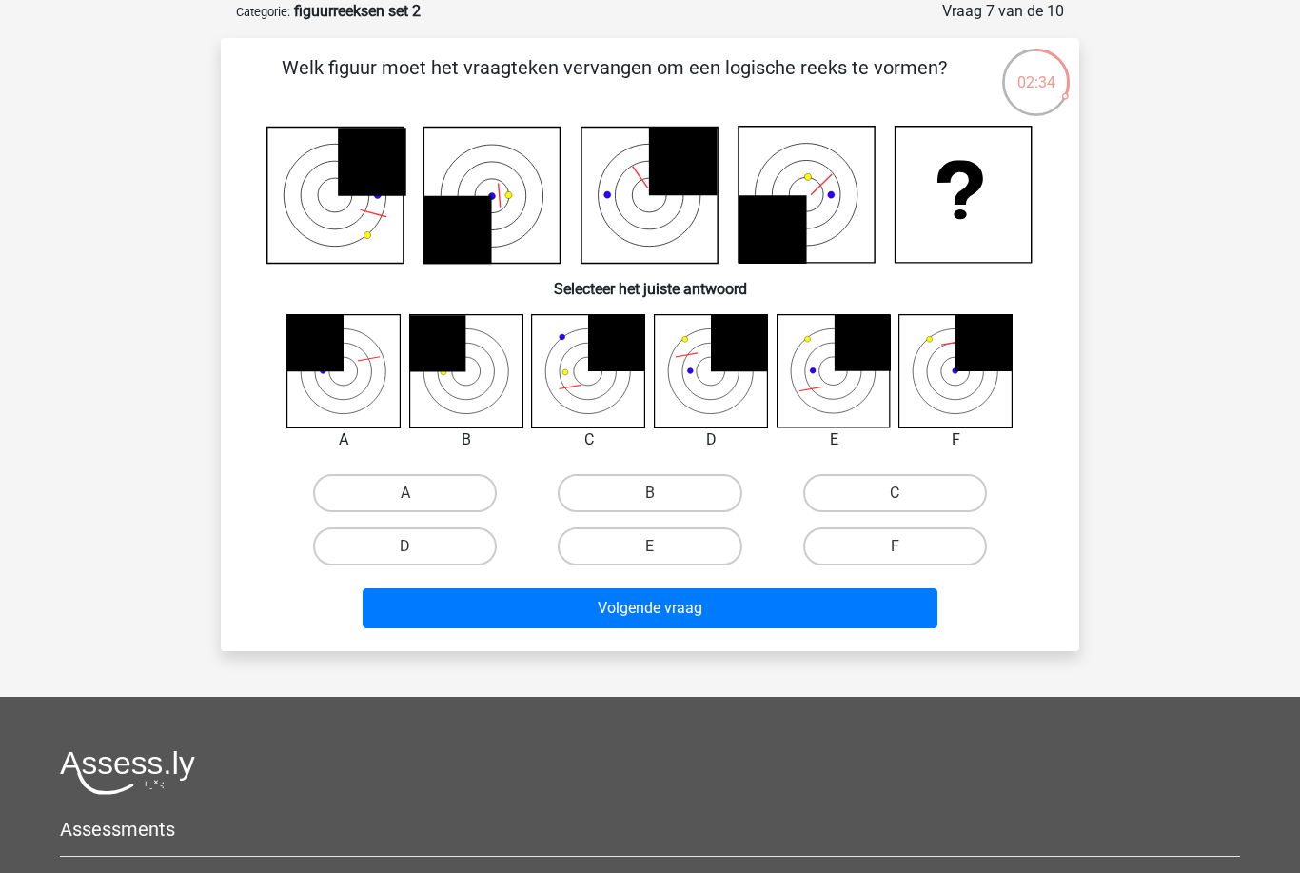
click at [451, 541] on label "D" at bounding box center [405, 546] width 184 height 38
click at [418, 546] on input "D" at bounding box center [411, 552] width 12 height 12
radio input "true"
click at [616, 628] on button "Volgende vraag" at bounding box center [651, 608] width 576 height 40
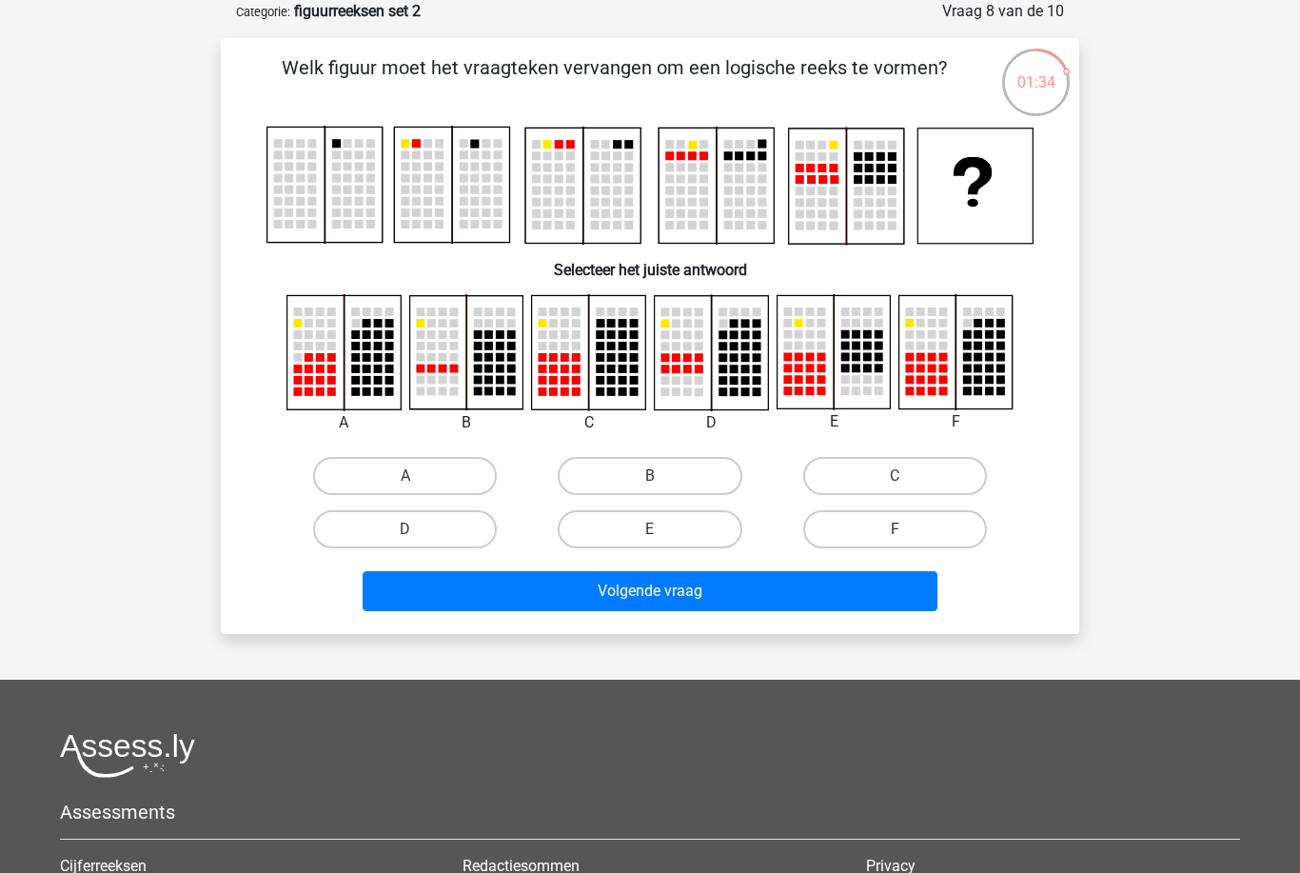
click at [864, 538] on label "F" at bounding box center [895, 529] width 184 height 38
click at [894, 538] on input "F" at bounding box center [900, 535] width 12 height 12
radio input "true"
click at [796, 608] on button "Volgende vraag" at bounding box center [651, 591] width 576 height 40
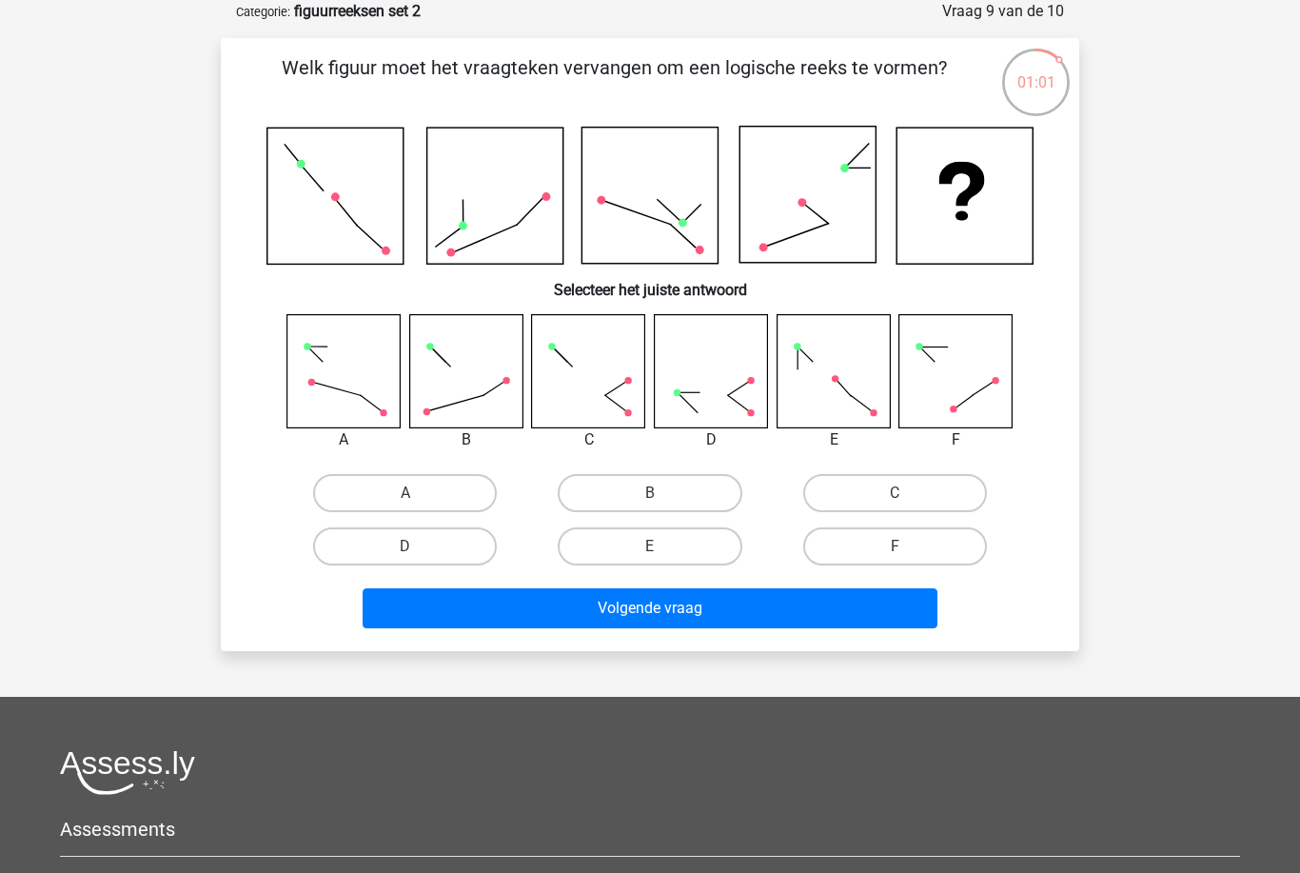
click at [461, 476] on label "A" at bounding box center [405, 493] width 184 height 38
click at [418, 493] on input "A" at bounding box center [411, 499] width 12 height 12
radio input "true"
click at [570, 640] on div "Welk figuur moet het vraagteken vervangen om een logische reeks te vormen? Sele…" at bounding box center [650, 344] width 858 height 613
click at [643, 627] on button "Volgende vraag" at bounding box center [651, 608] width 576 height 40
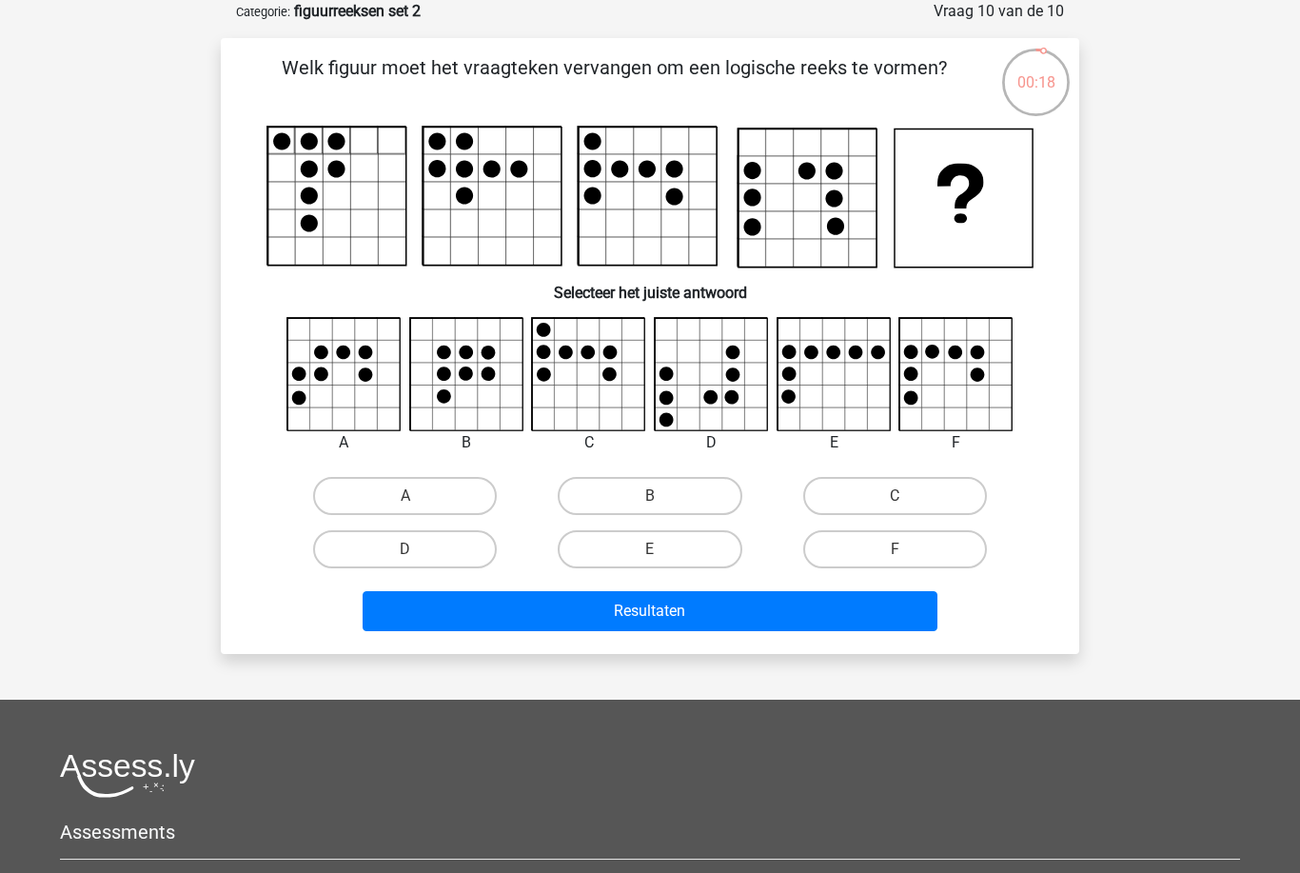
click at [689, 549] on label "E" at bounding box center [650, 549] width 184 height 38
click at [662, 549] on input "E" at bounding box center [656, 555] width 12 height 12
radio input "true"
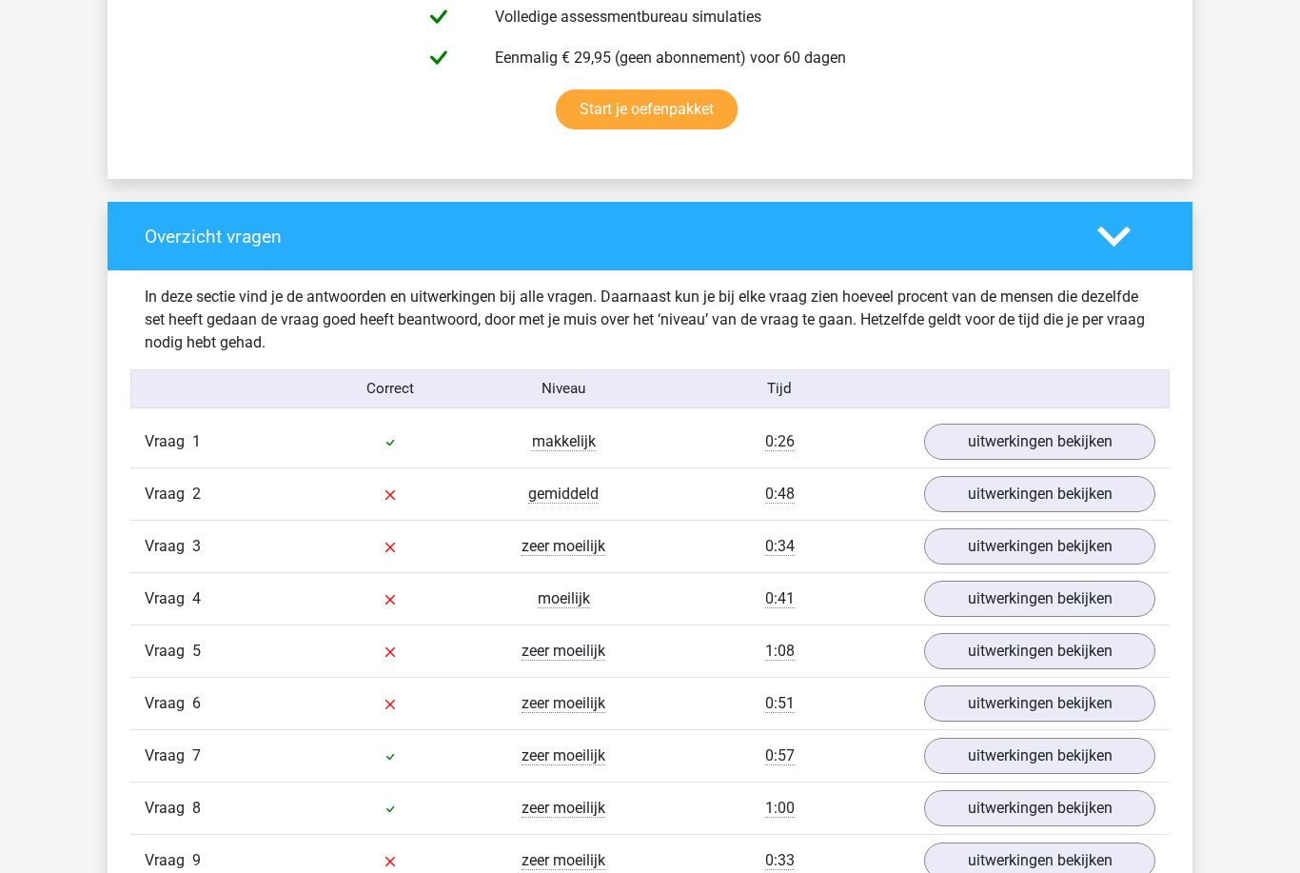
scroll to position [1307, 0]
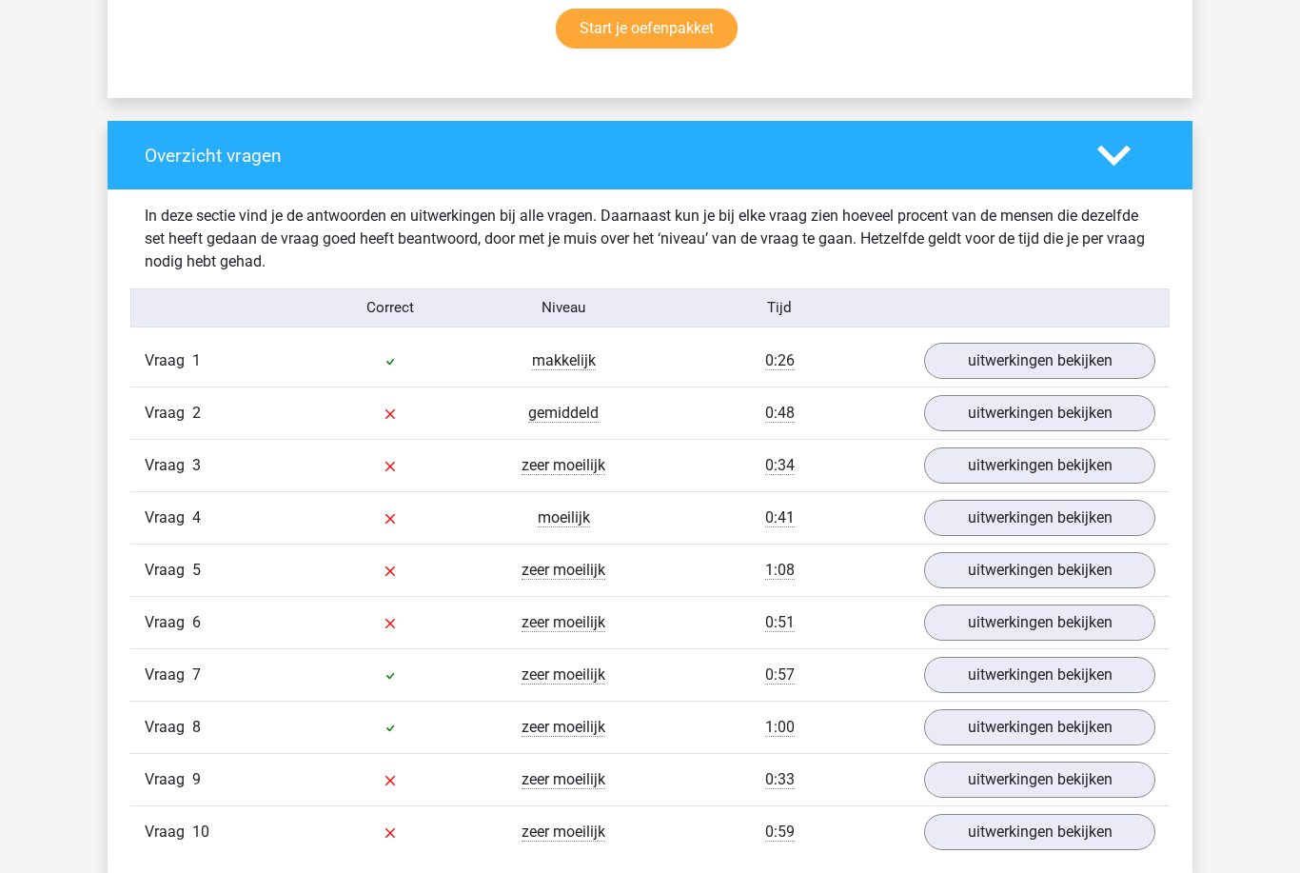
click at [1117, 818] on link "uitwerkingen bekijken" at bounding box center [1039, 832] width 231 height 36
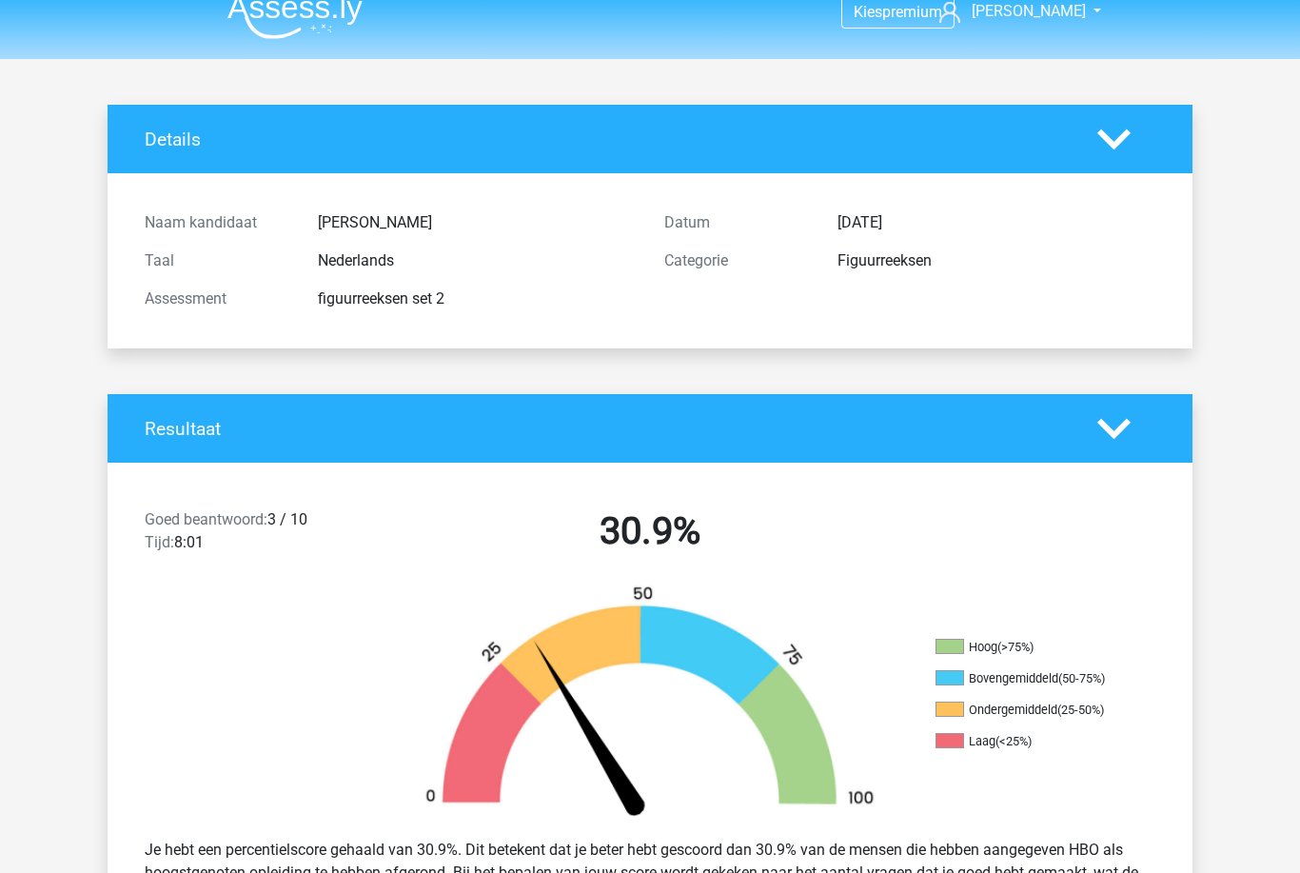
scroll to position [9, 0]
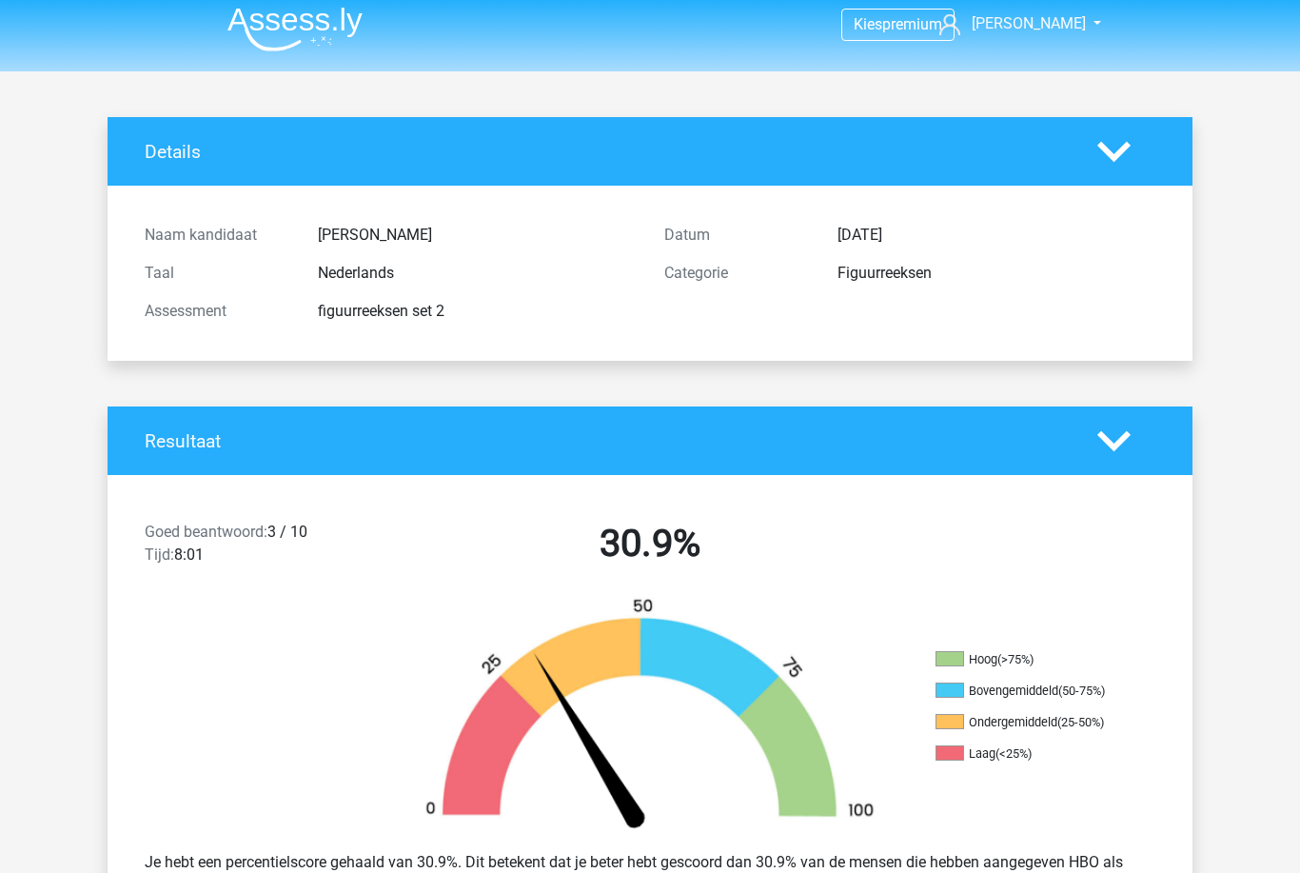
click at [1128, 449] on icon at bounding box center [1113, 440] width 33 height 33
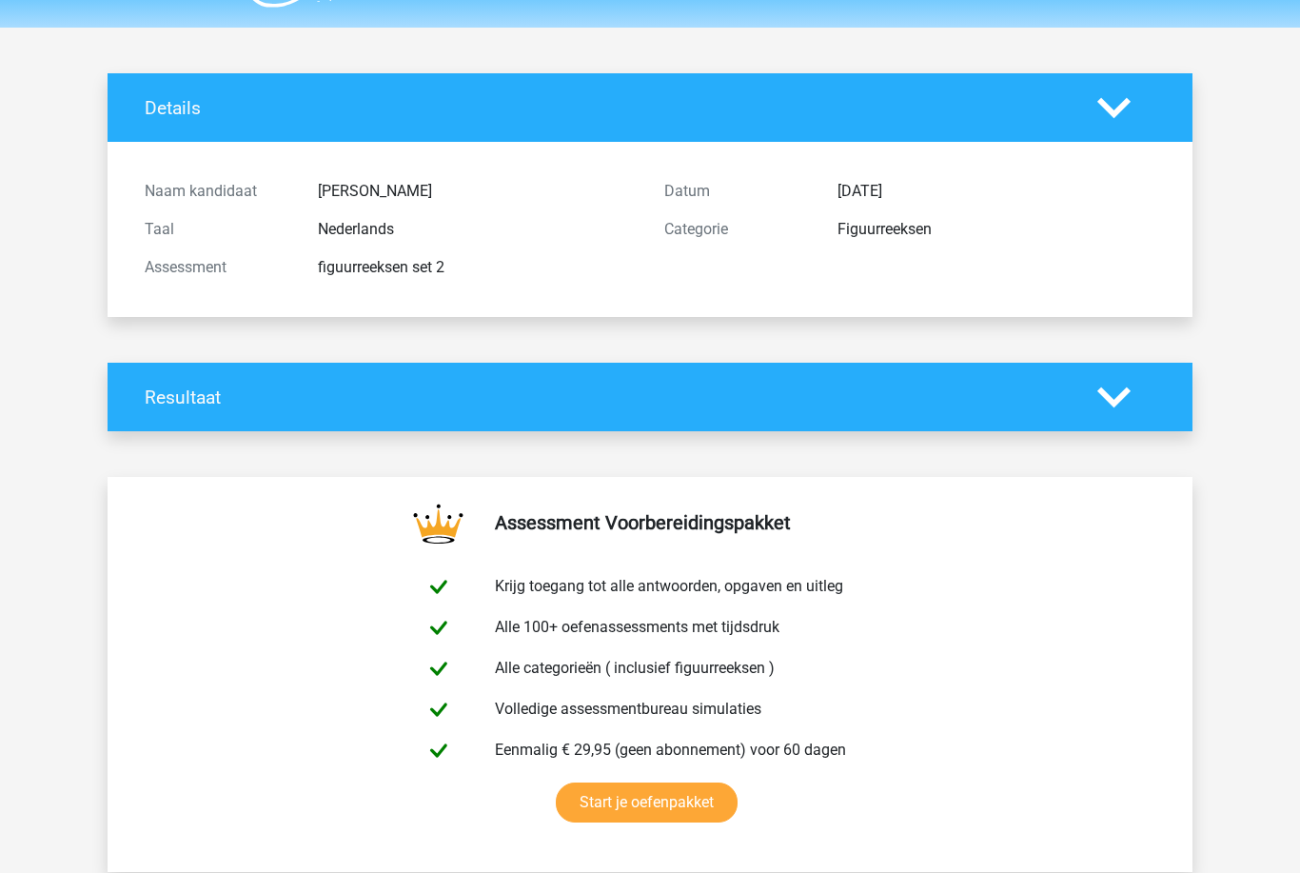
click at [1130, 412] on icon at bounding box center [1113, 398] width 33 height 33
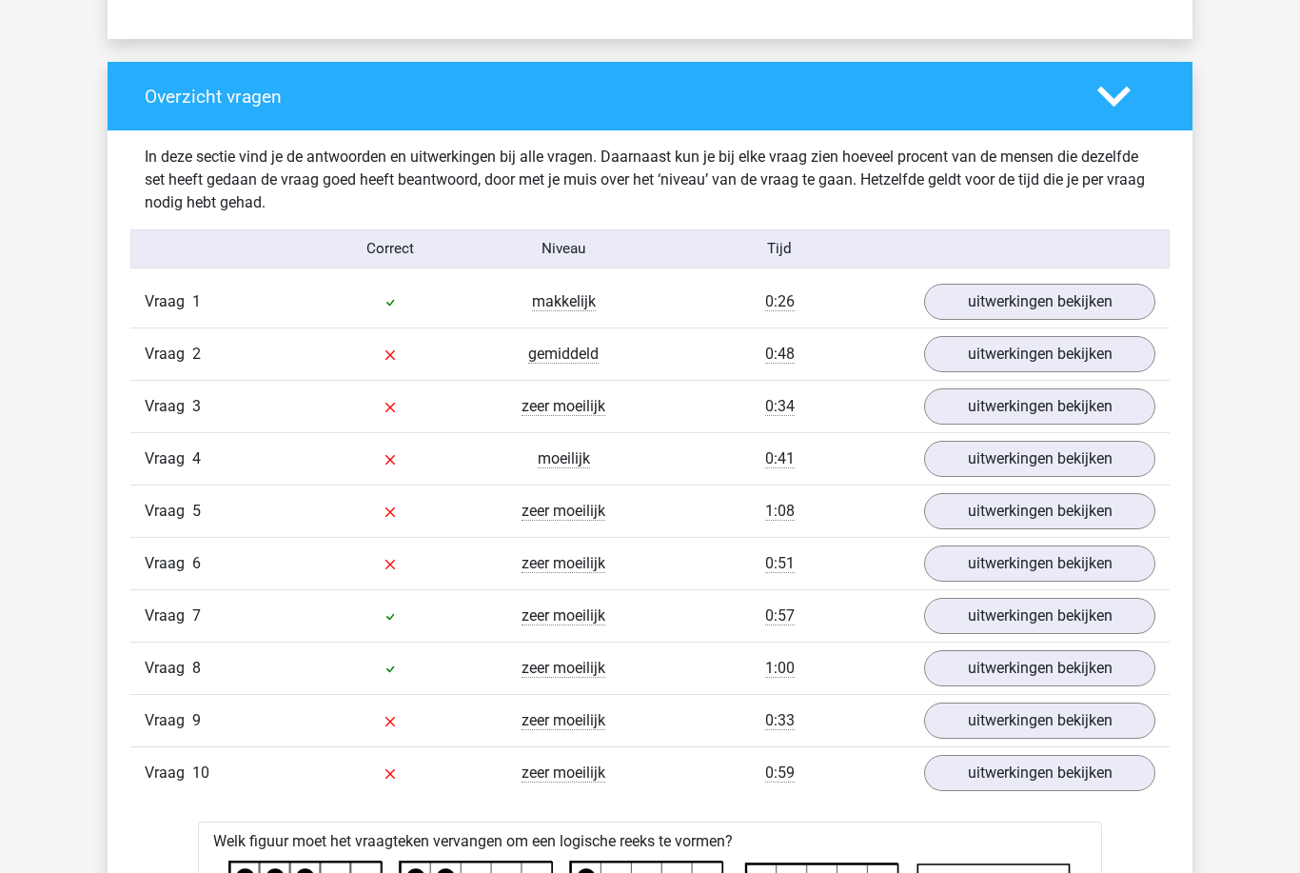
scroll to position [1366, 0]
click at [1105, 361] on link "uitwerkingen bekijken" at bounding box center [1039, 354] width 231 height 36
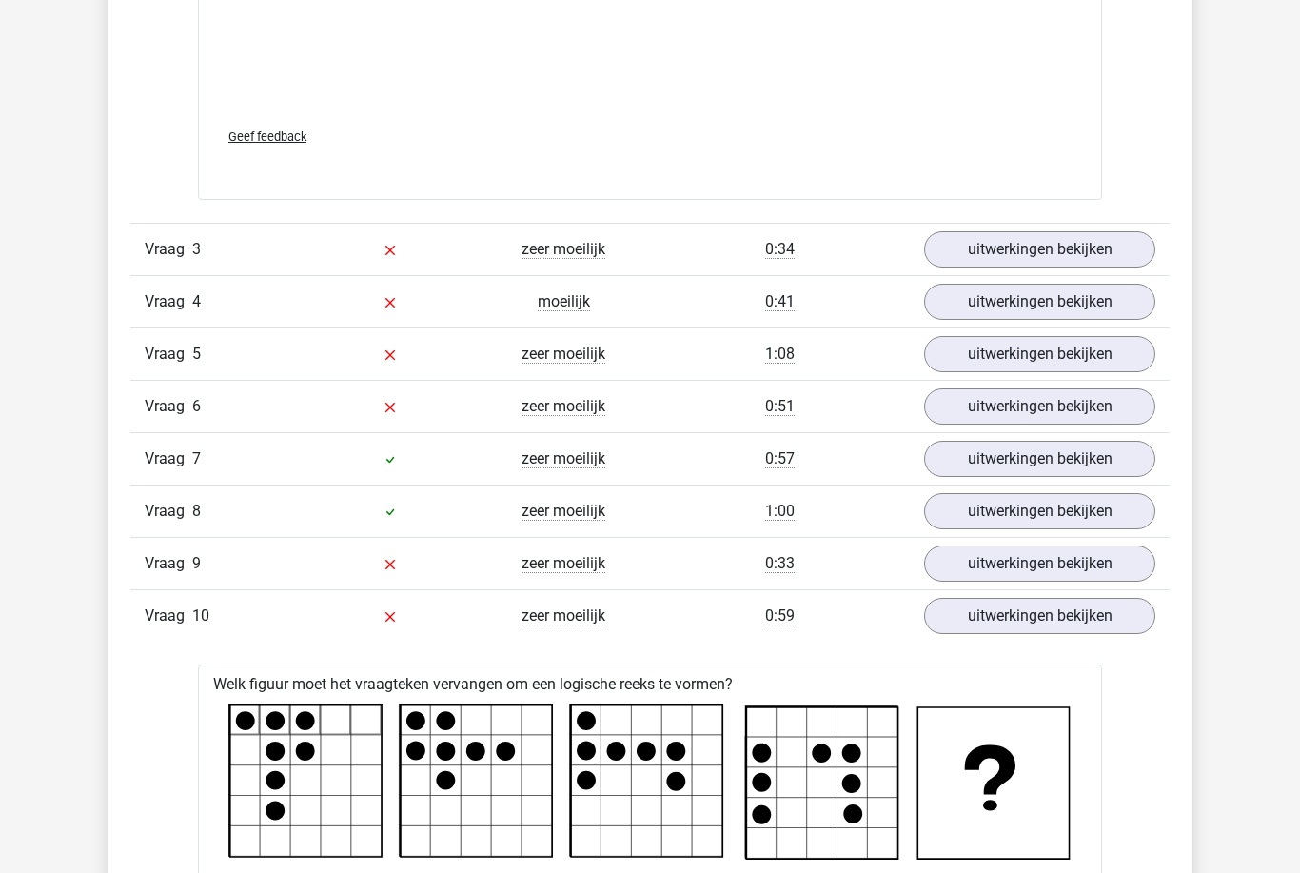
scroll to position [3120, 0]
click at [1120, 462] on link "uitwerkingen bekijken" at bounding box center [1039, 459] width 231 height 36
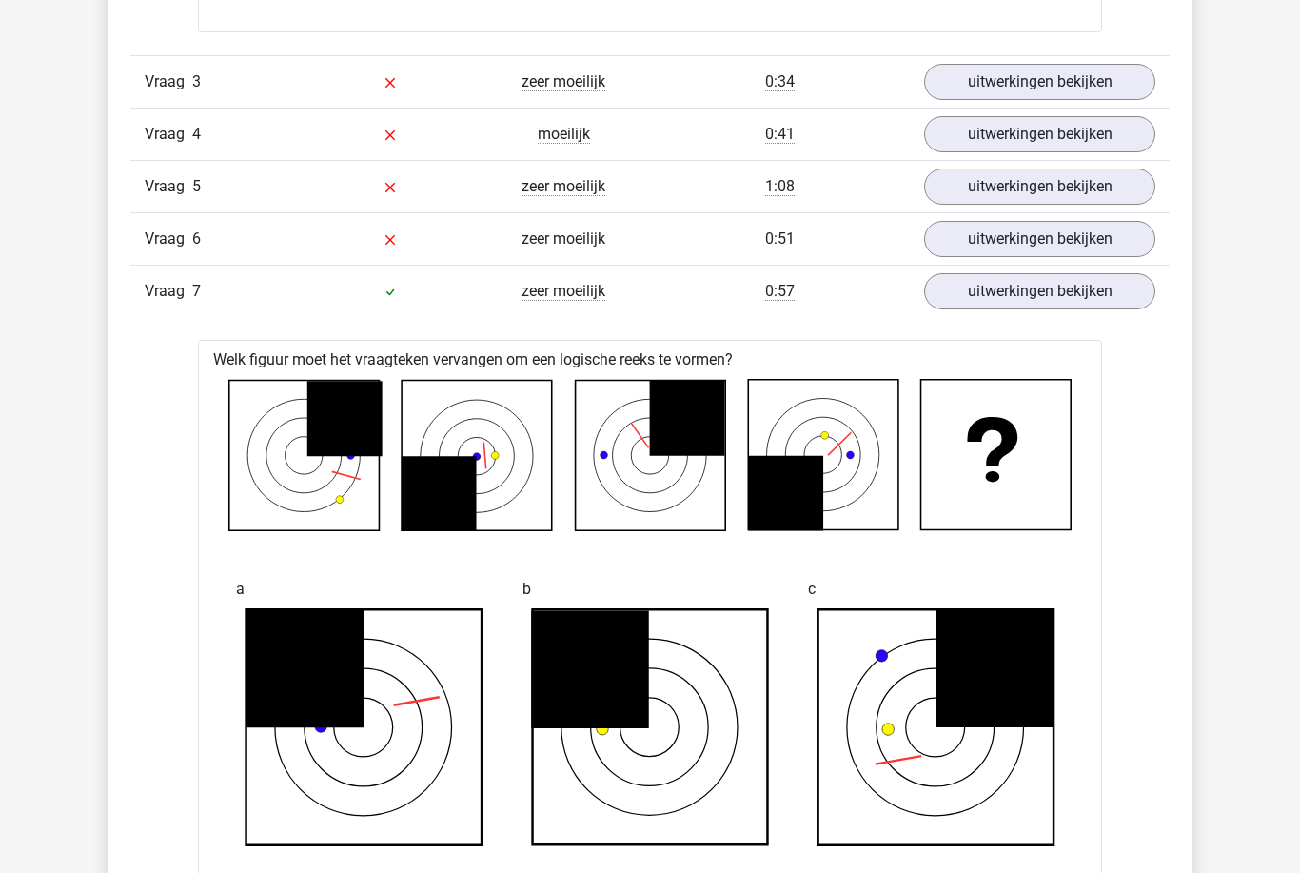
scroll to position [3290, 0]
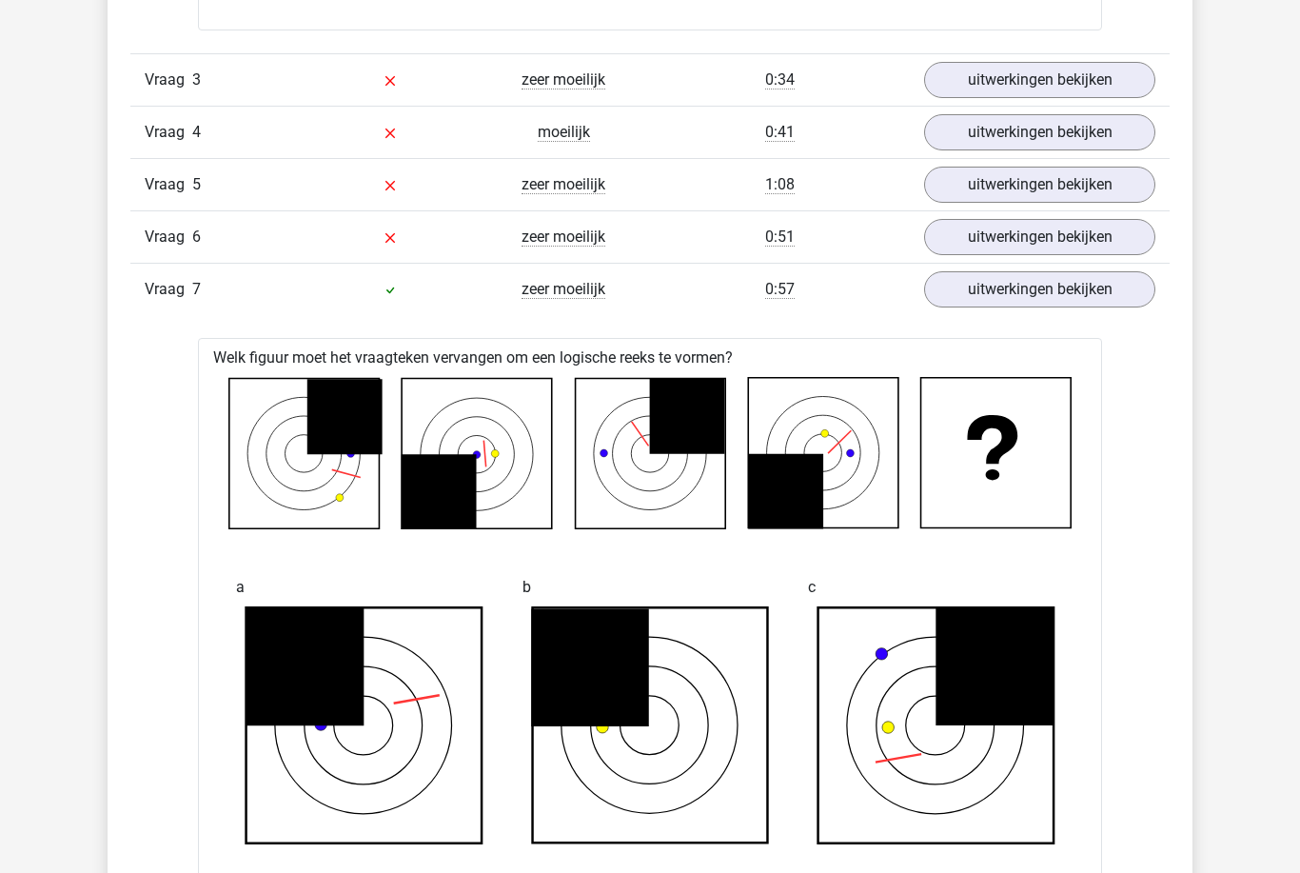
click at [1130, 302] on link "uitwerkingen bekijken" at bounding box center [1039, 289] width 231 height 36
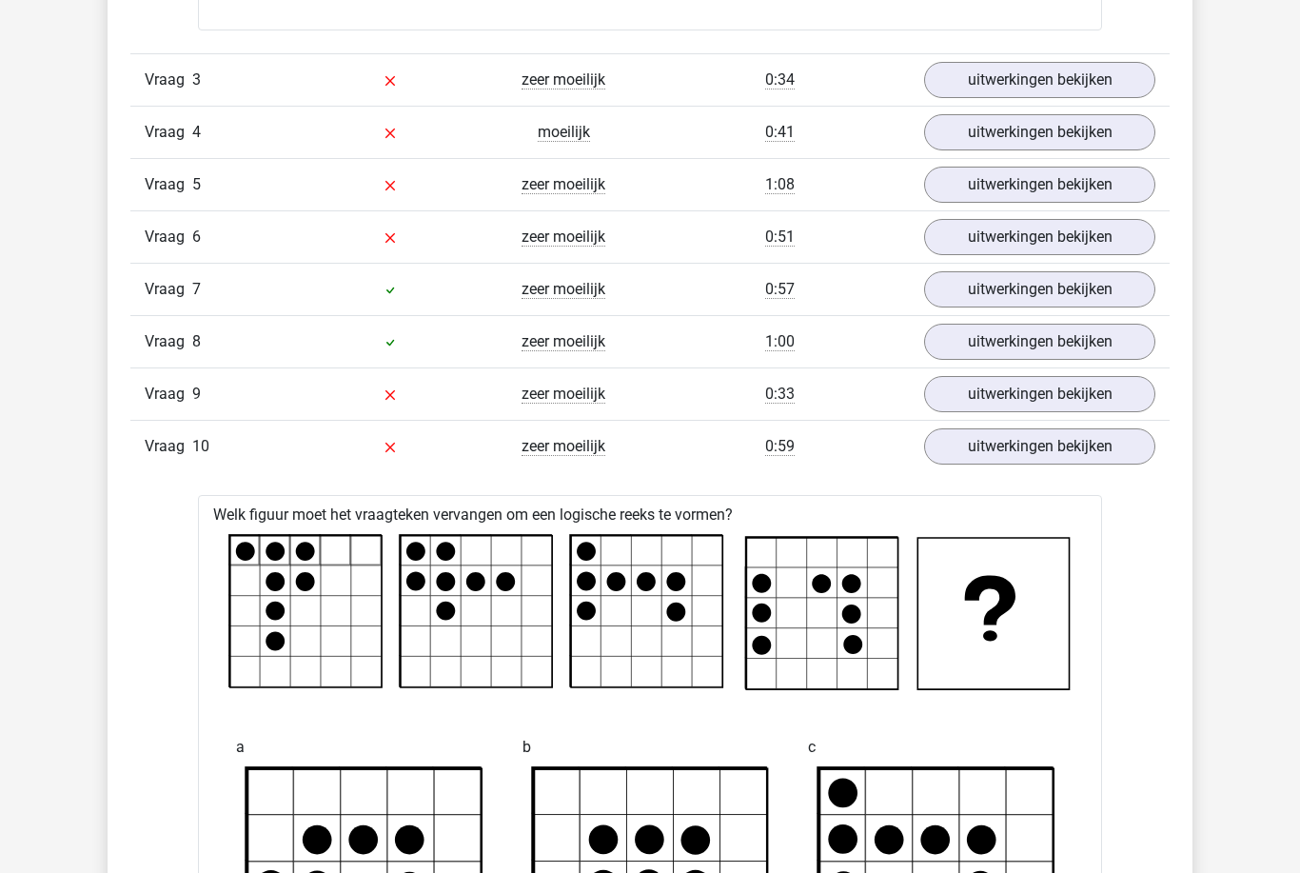
click at [1119, 360] on link "uitwerkingen bekijken" at bounding box center [1039, 342] width 231 height 36
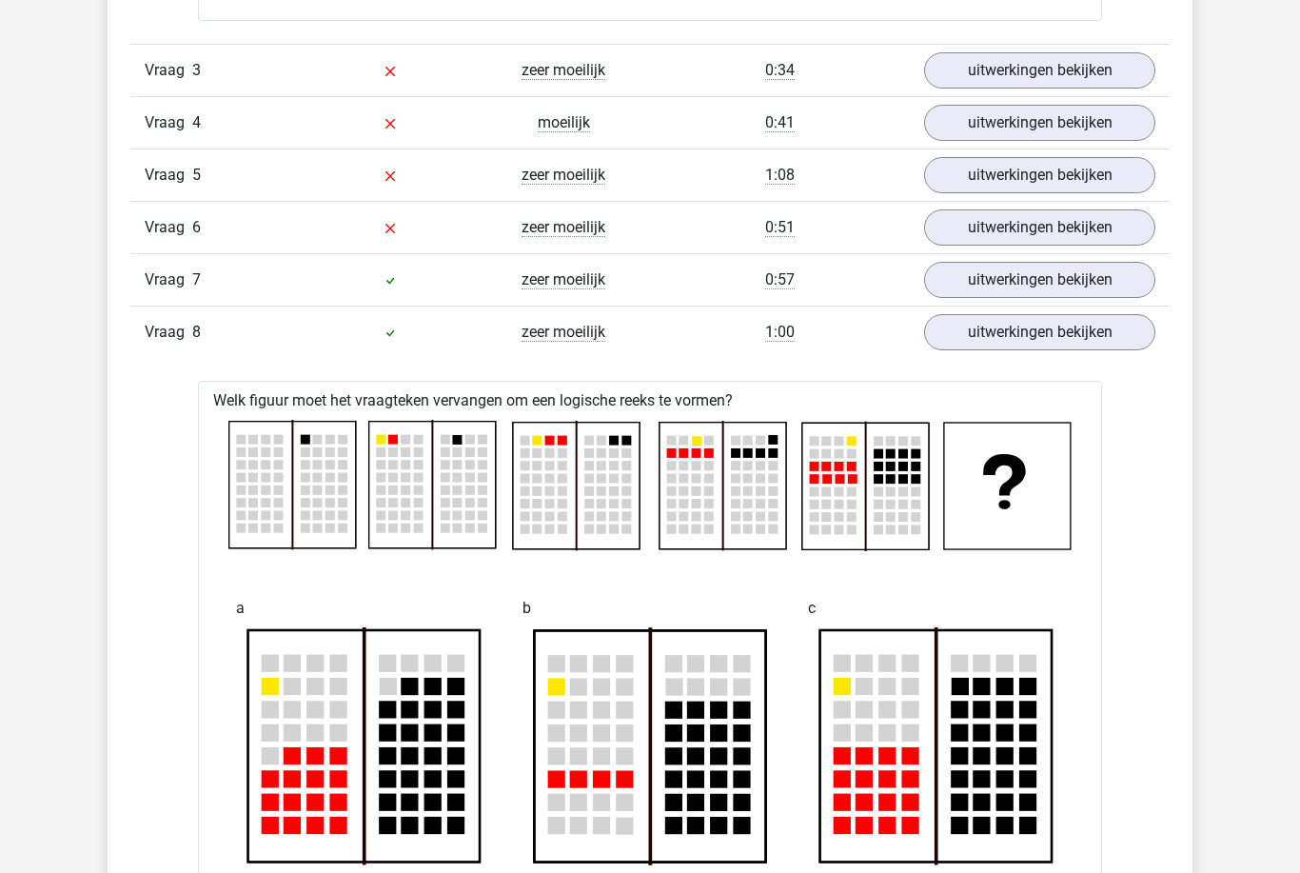
scroll to position [3298, 0]
click at [1120, 344] on link "uitwerkingen bekijken" at bounding box center [1039, 333] width 231 height 36
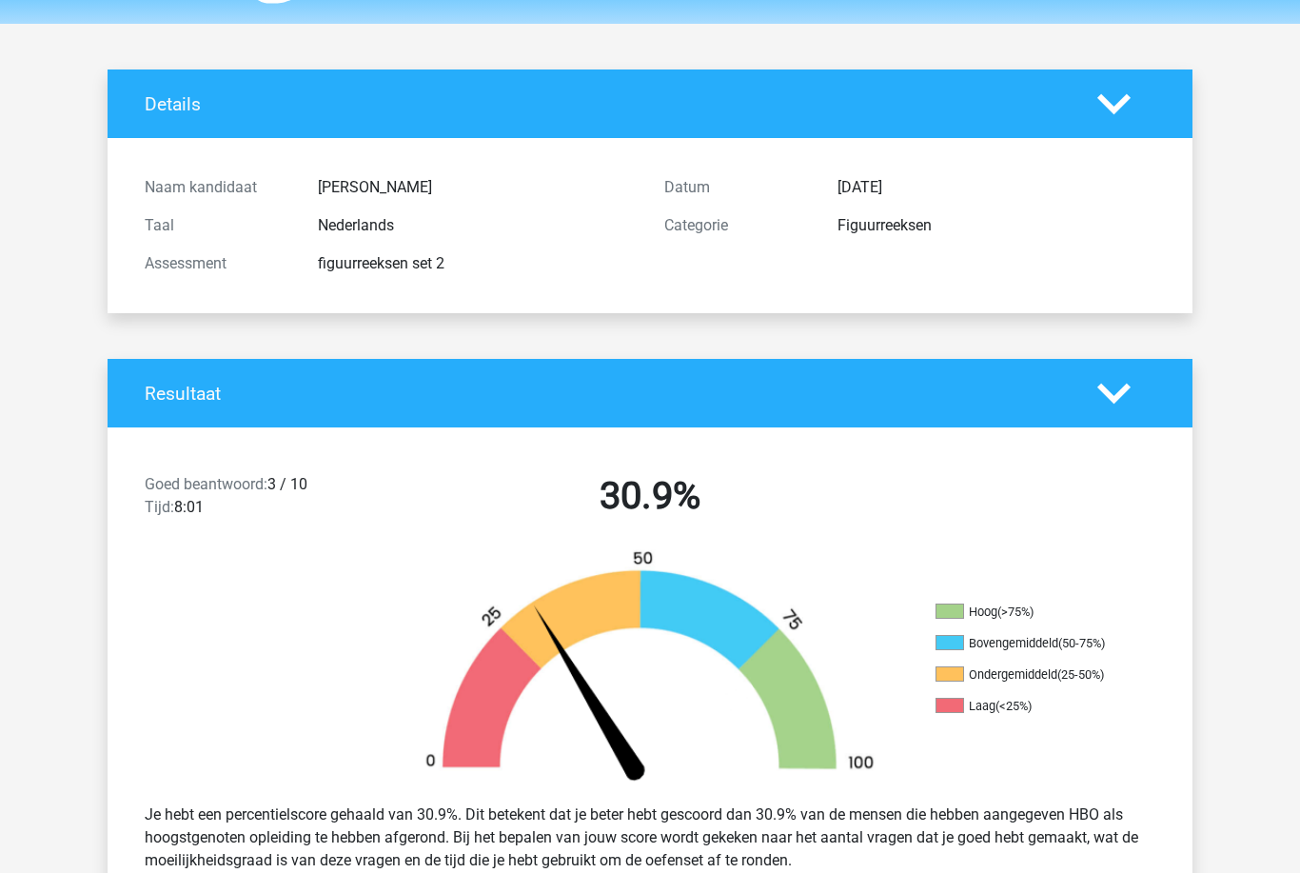
scroll to position [0, 0]
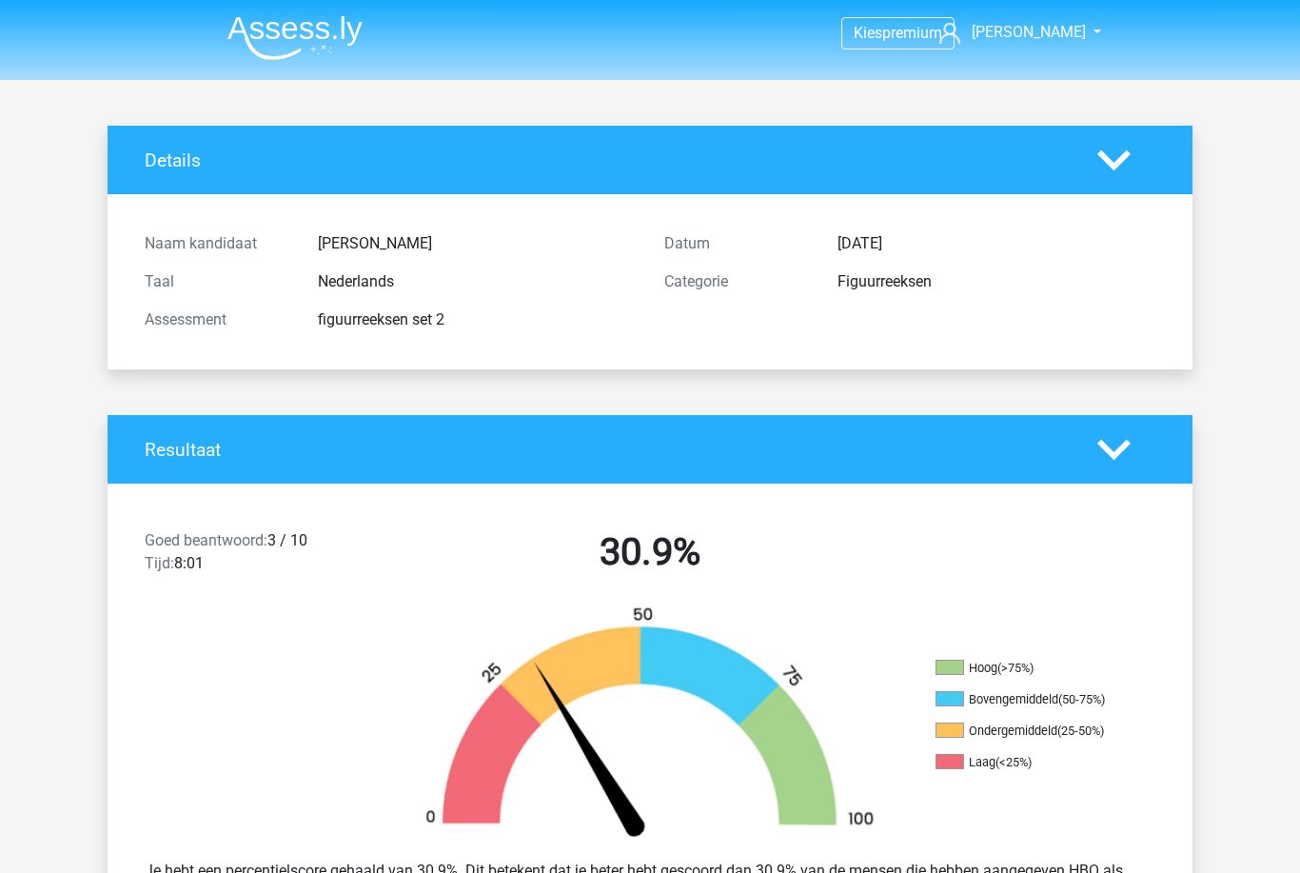
click at [1130, 457] on icon at bounding box center [1113, 449] width 33 height 33
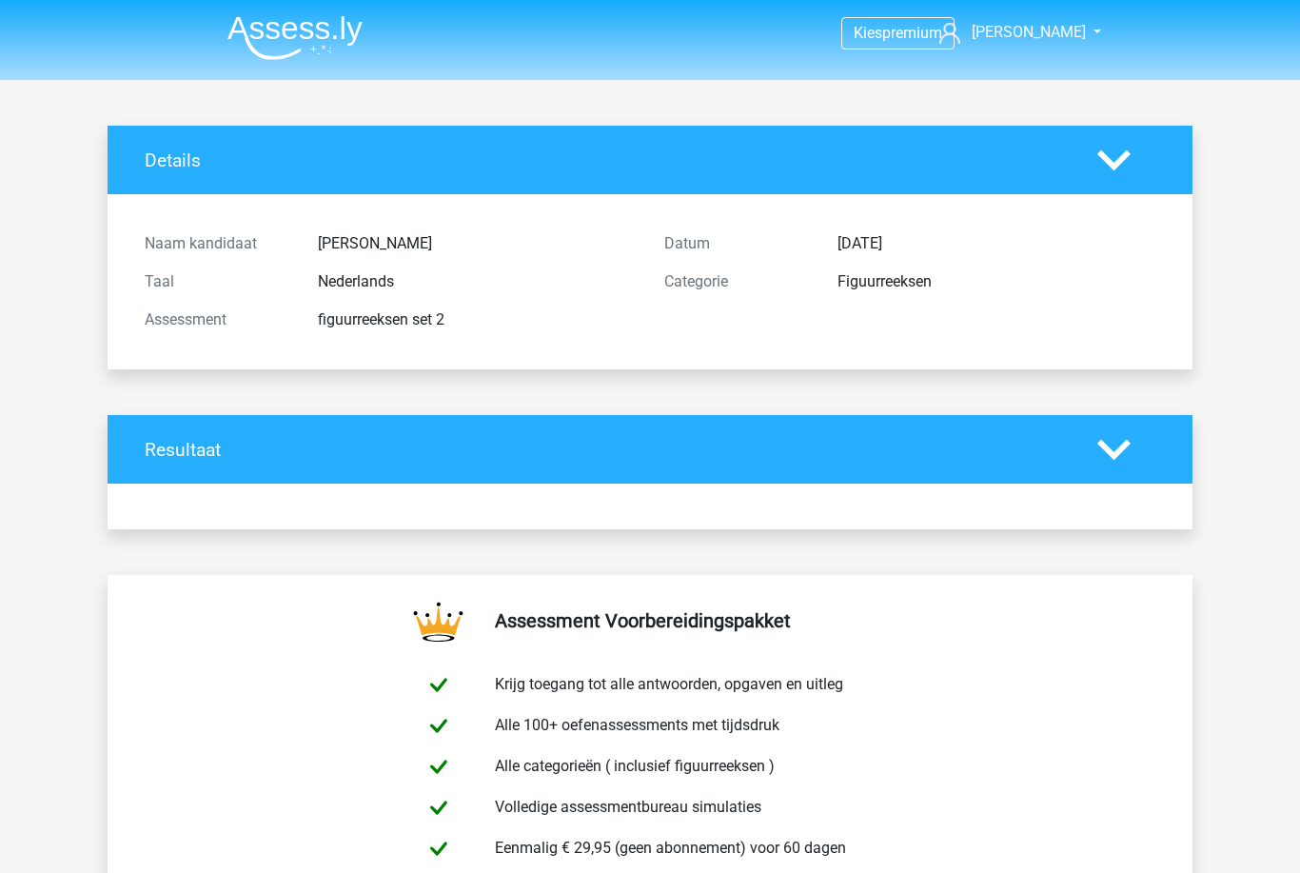
click at [1167, 187] on div "Details" at bounding box center [650, 160] width 1085 height 69
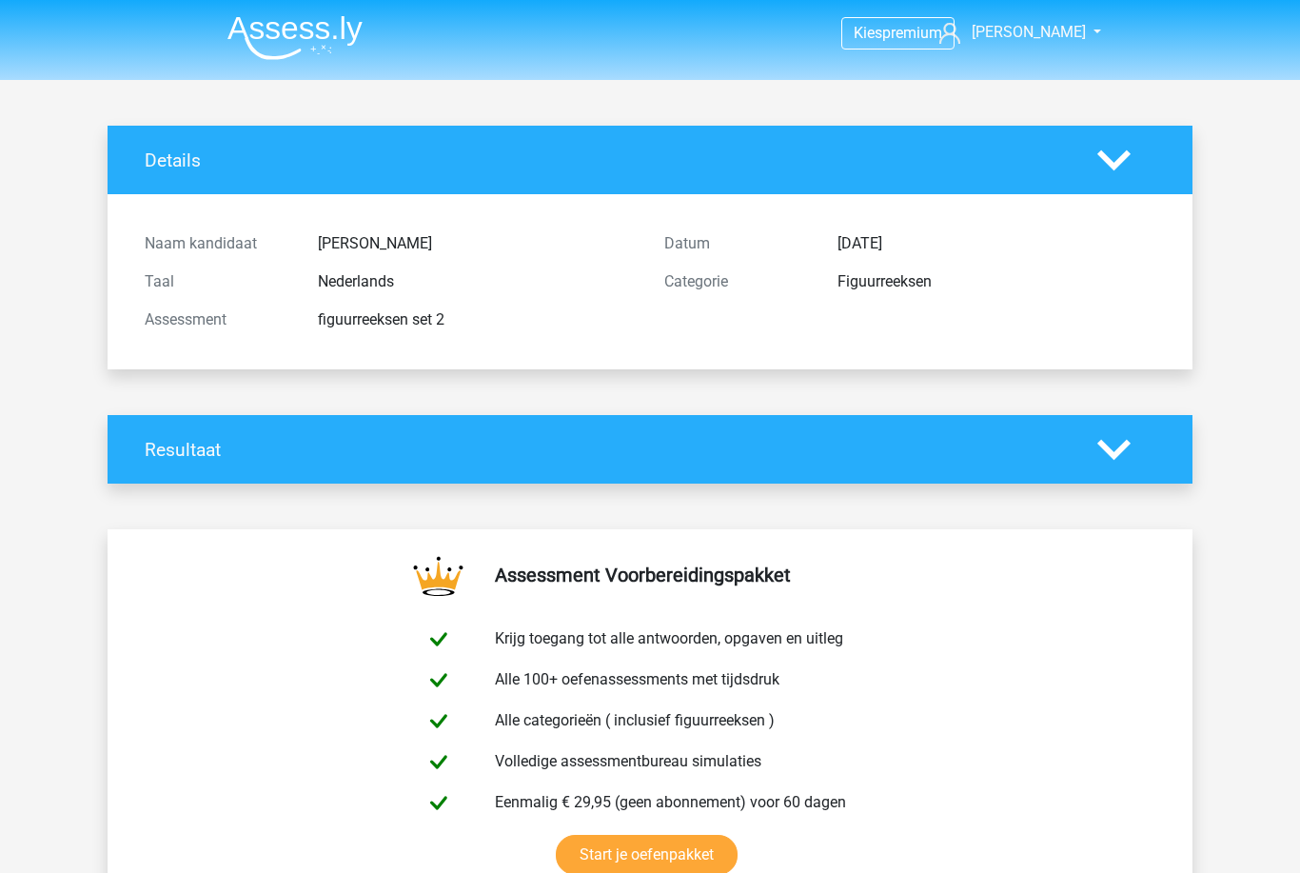
click at [1153, 167] on div at bounding box center [1126, 160] width 87 height 33
click at [342, 30] on img at bounding box center [294, 37] width 135 height 45
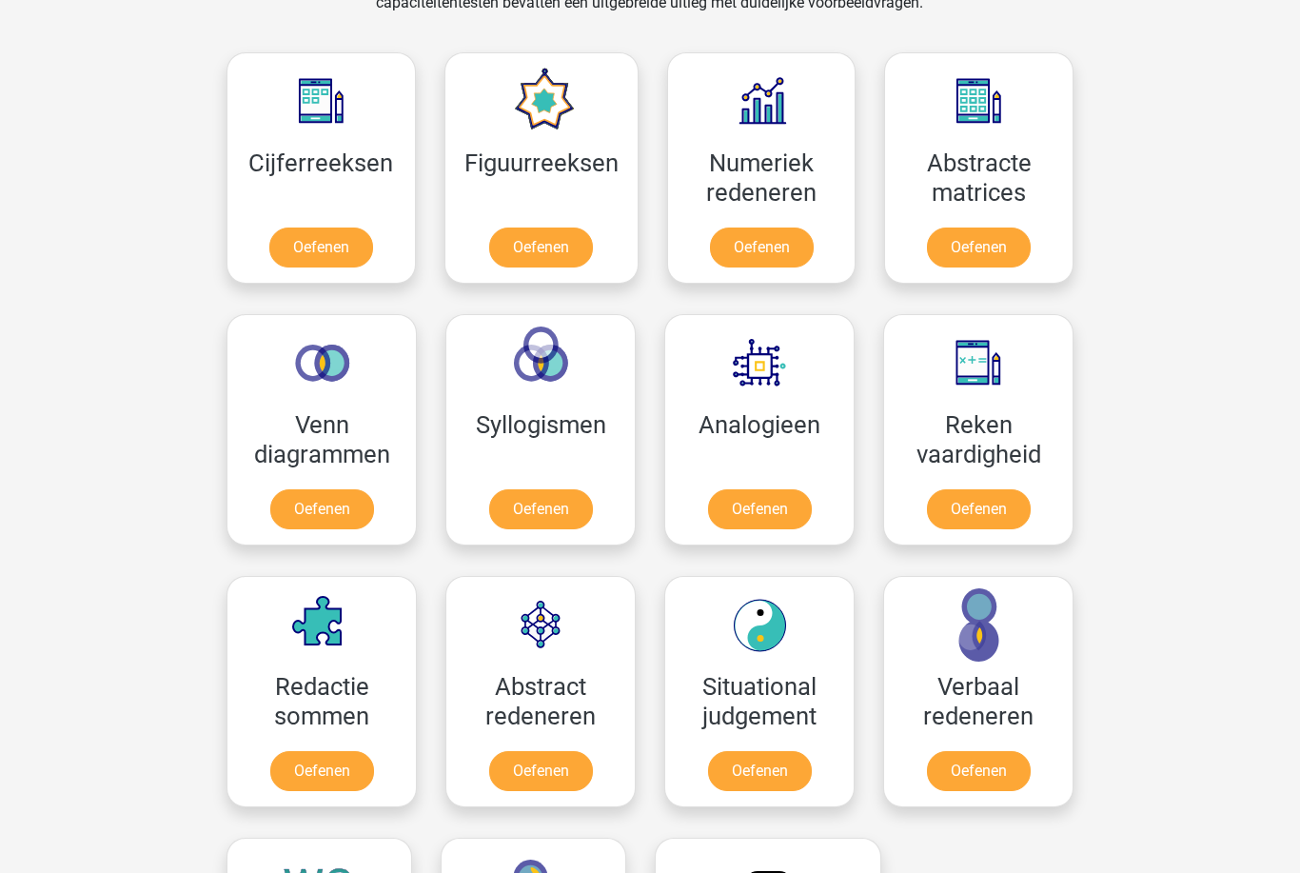
scroll to position [842, 0]
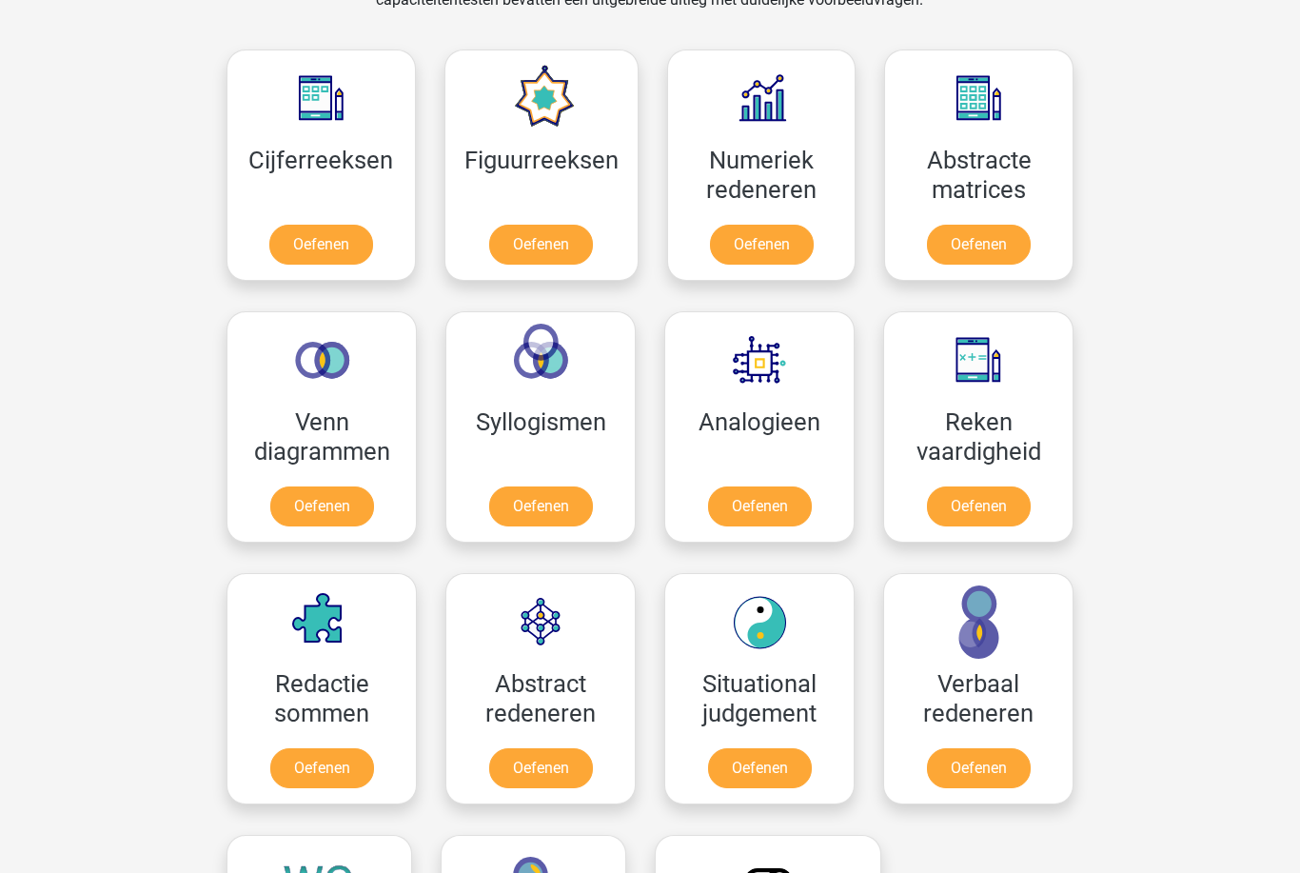
click at [577, 776] on link "Oefenen" at bounding box center [541, 769] width 104 height 40
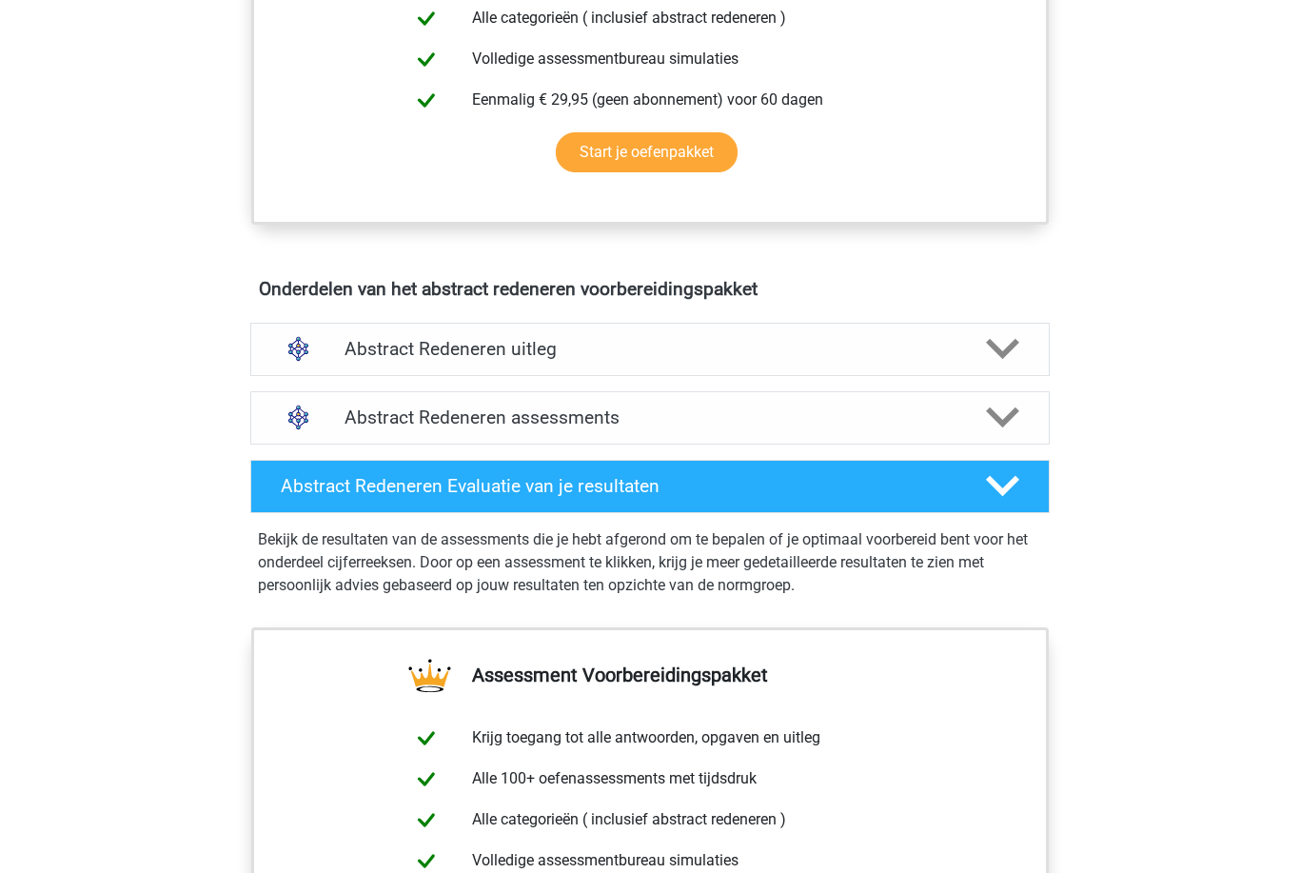
click at [967, 484] on div "Abstract Redeneren Evaluatie van je resultaten" at bounding box center [617, 487] width 703 height 22
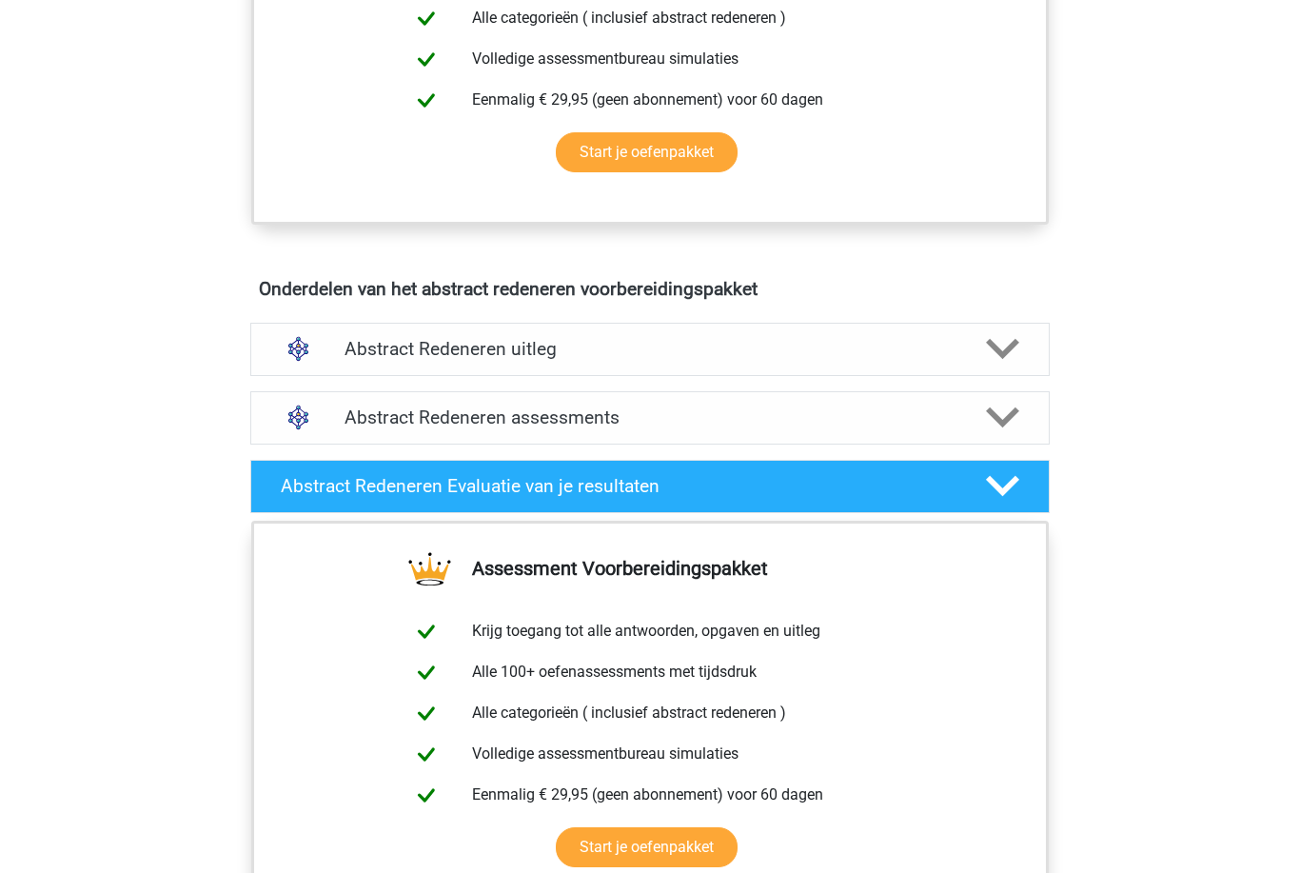
click at [983, 422] on div at bounding box center [1002, 417] width 64 height 33
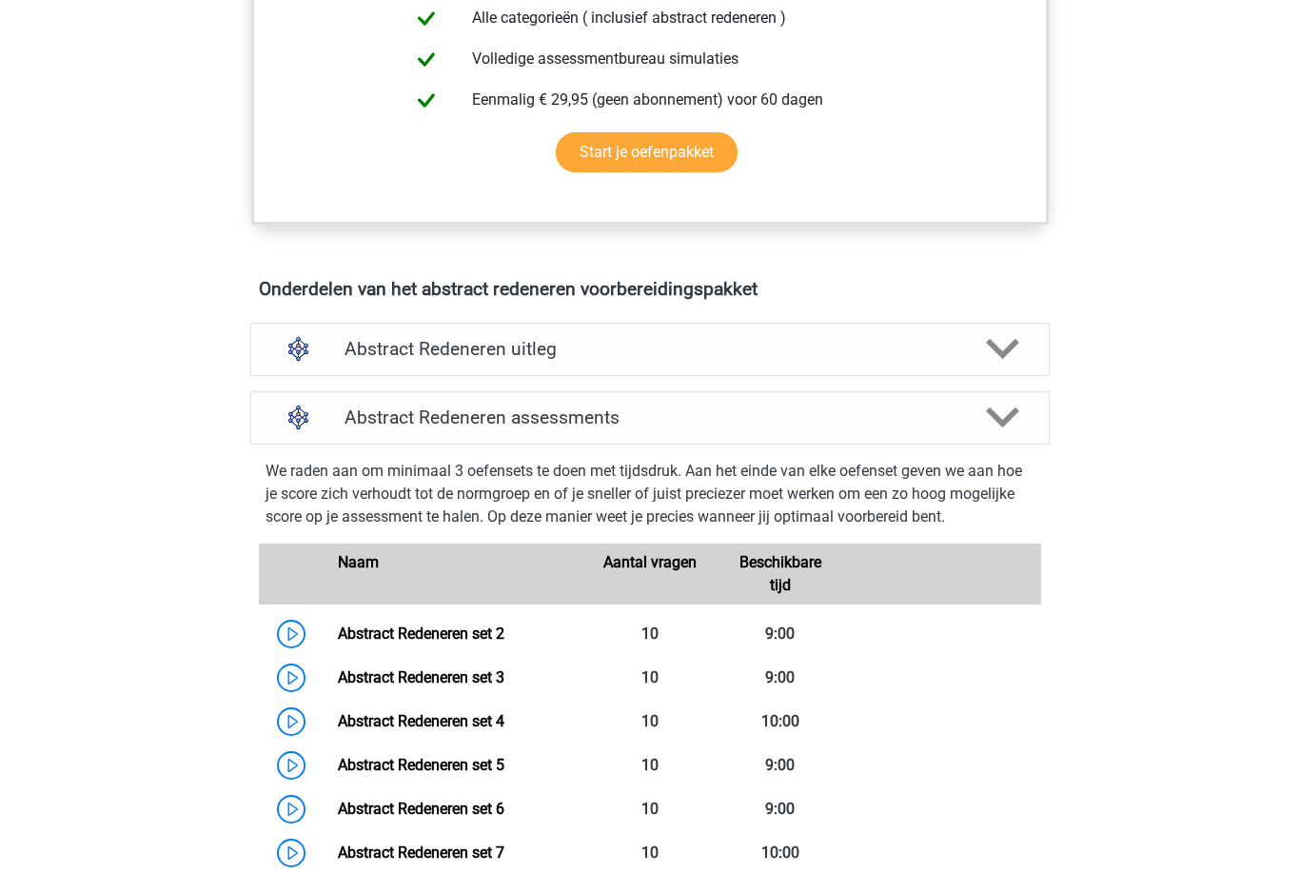
click at [504, 637] on link "Abstract Redeneren set 2" at bounding box center [421, 633] width 167 height 18
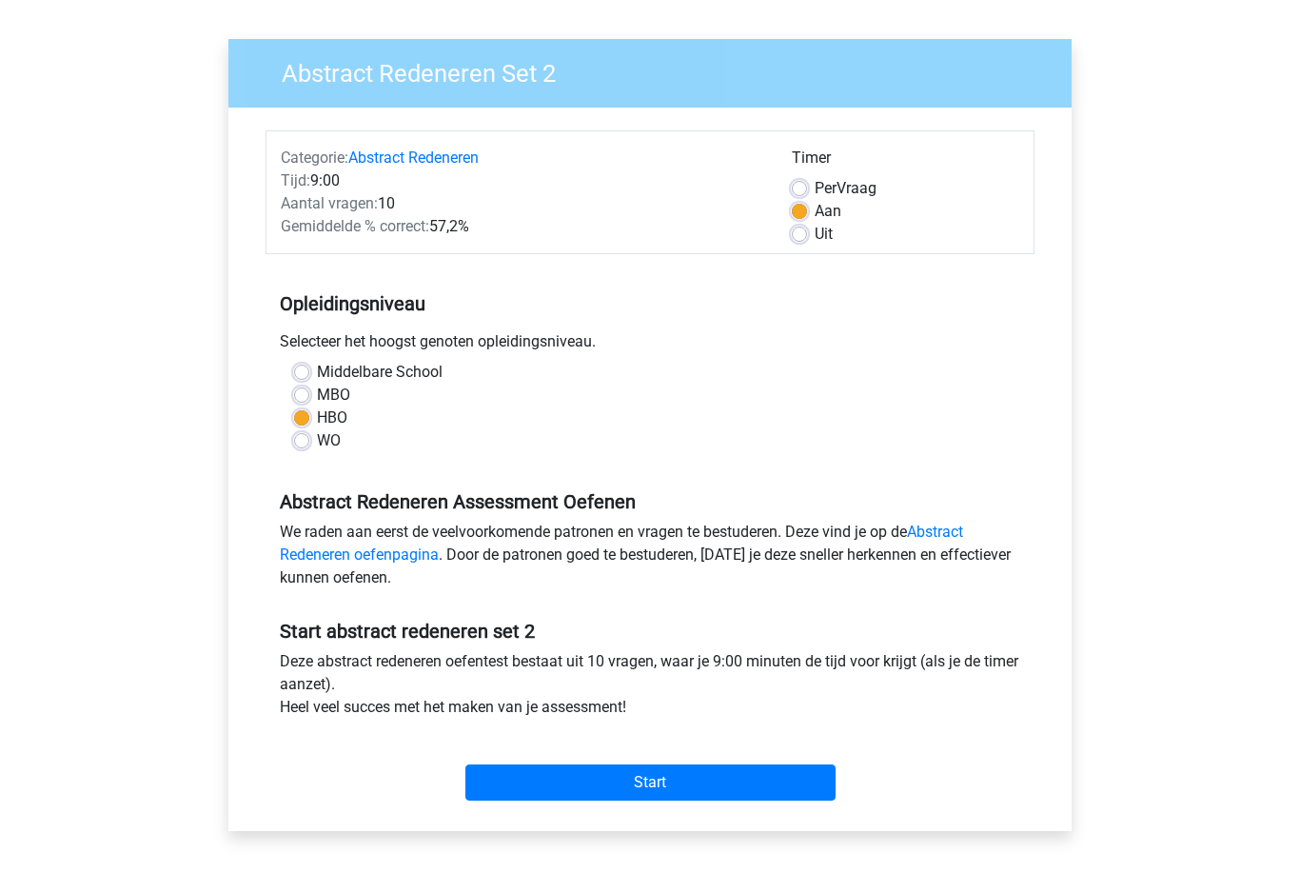
scroll to position [121, 0]
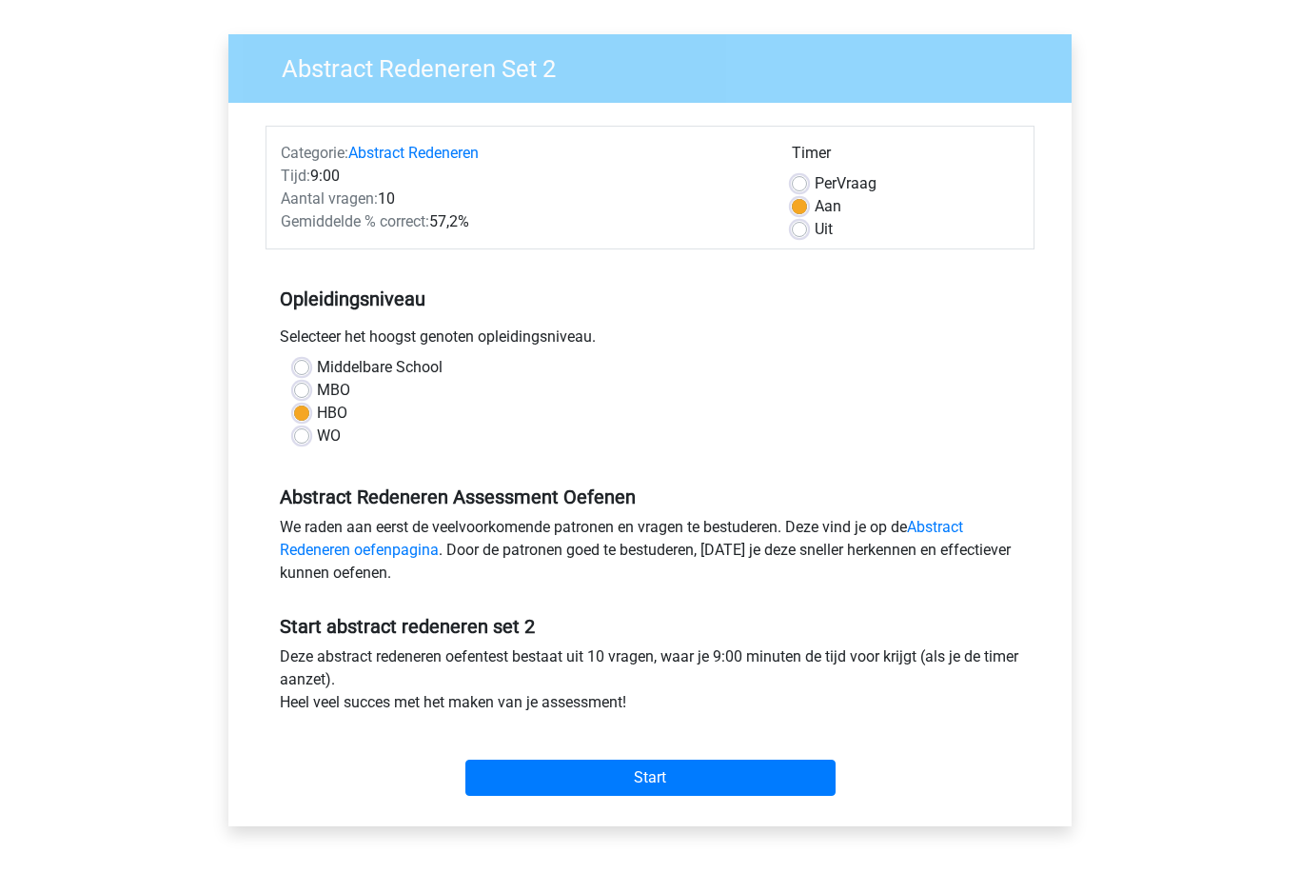
click at [794, 780] on input "Start" at bounding box center [650, 778] width 370 height 36
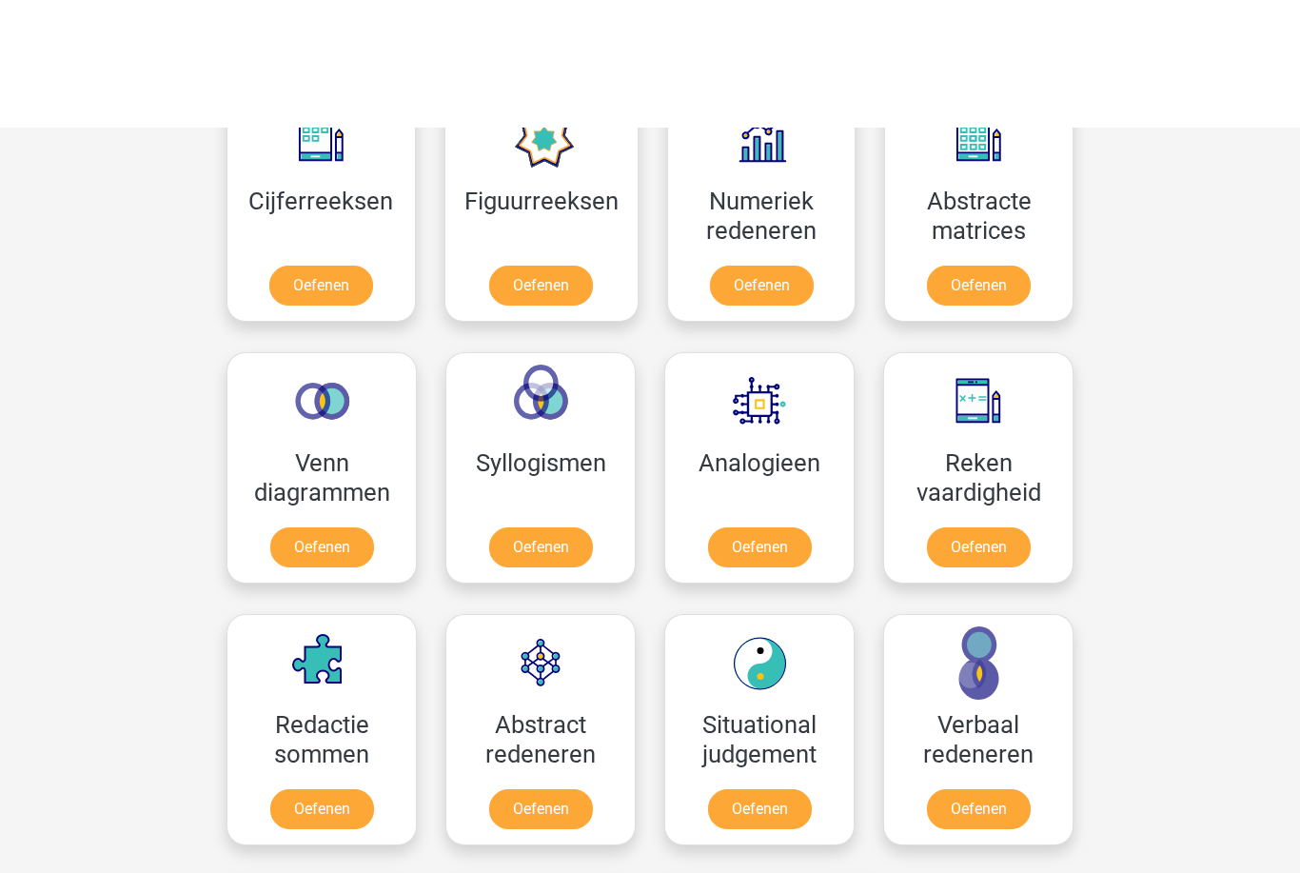
scroll to position [658, 0]
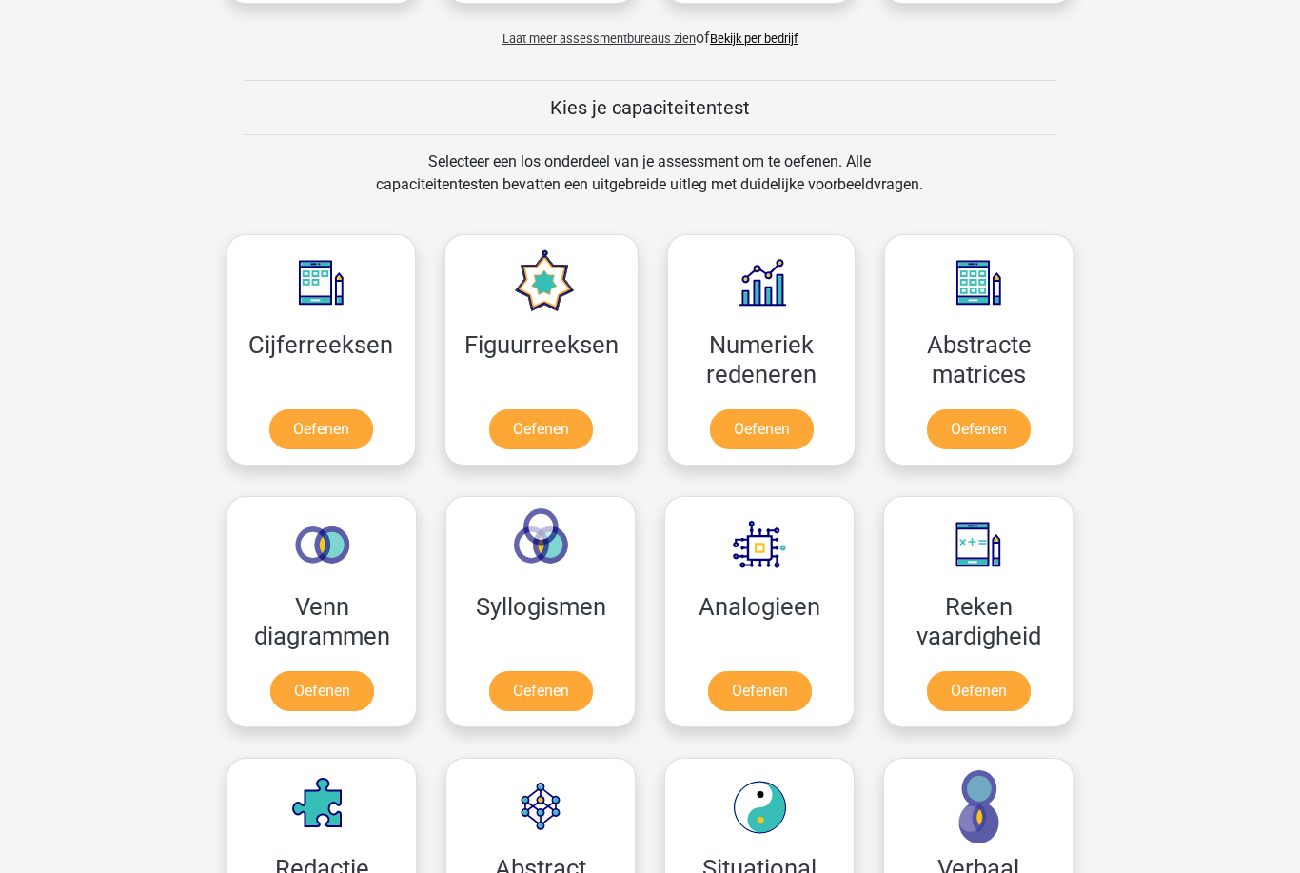
click at [999, 440] on link "Oefenen" at bounding box center [979, 430] width 104 height 40
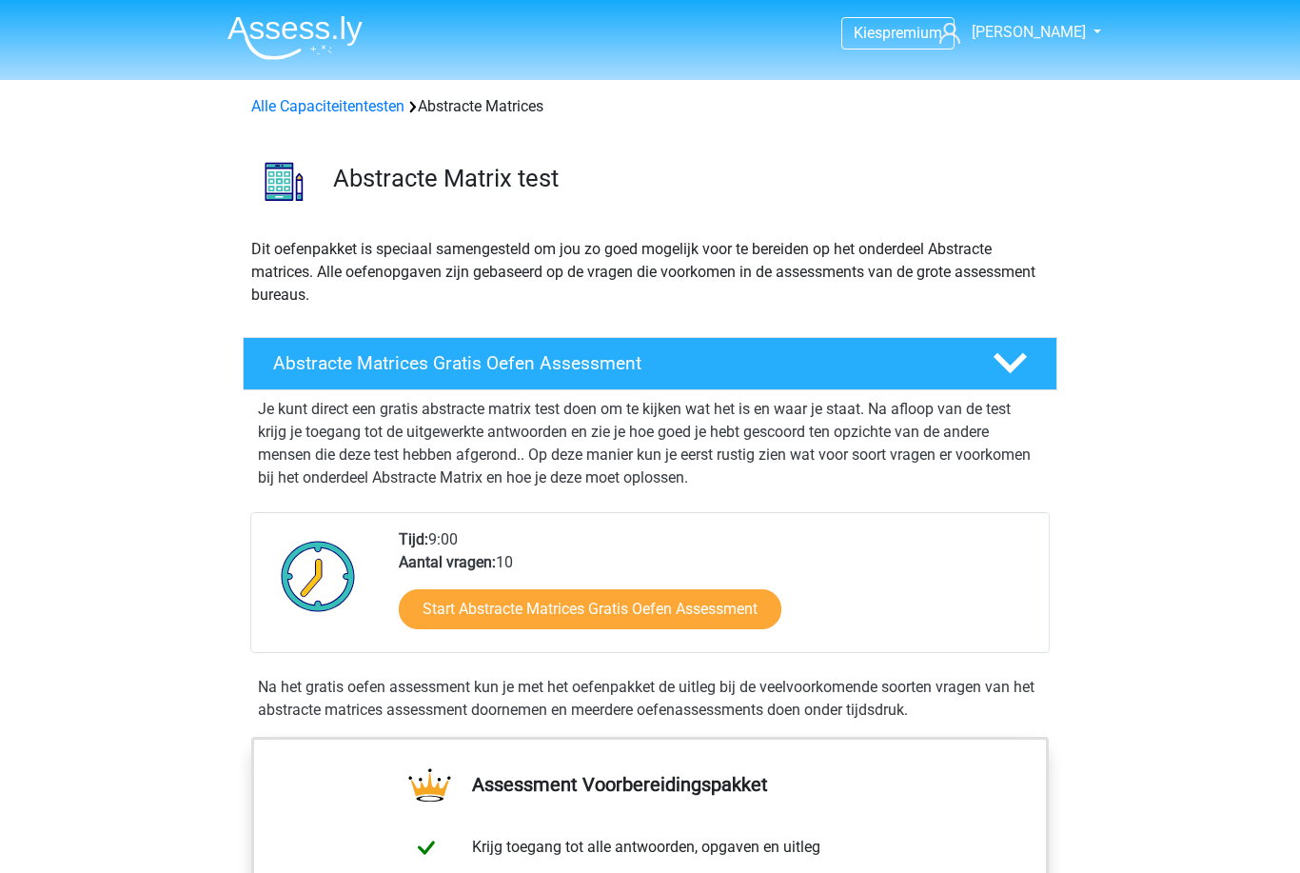
click at [741, 627] on link "Start Abstracte Matrices Gratis Oefen Assessment" at bounding box center [590, 609] width 383 height 40
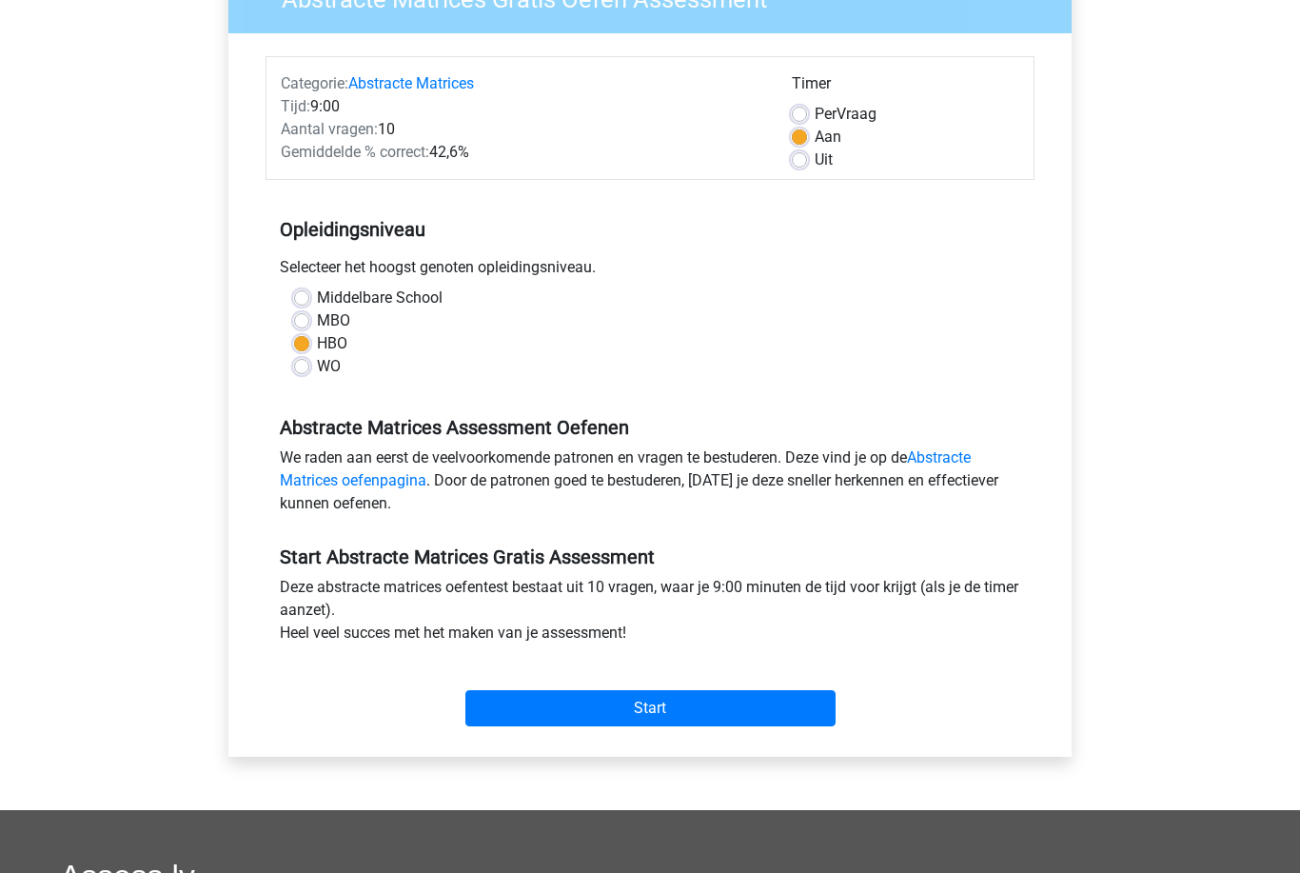
scroll to position [315, 0]
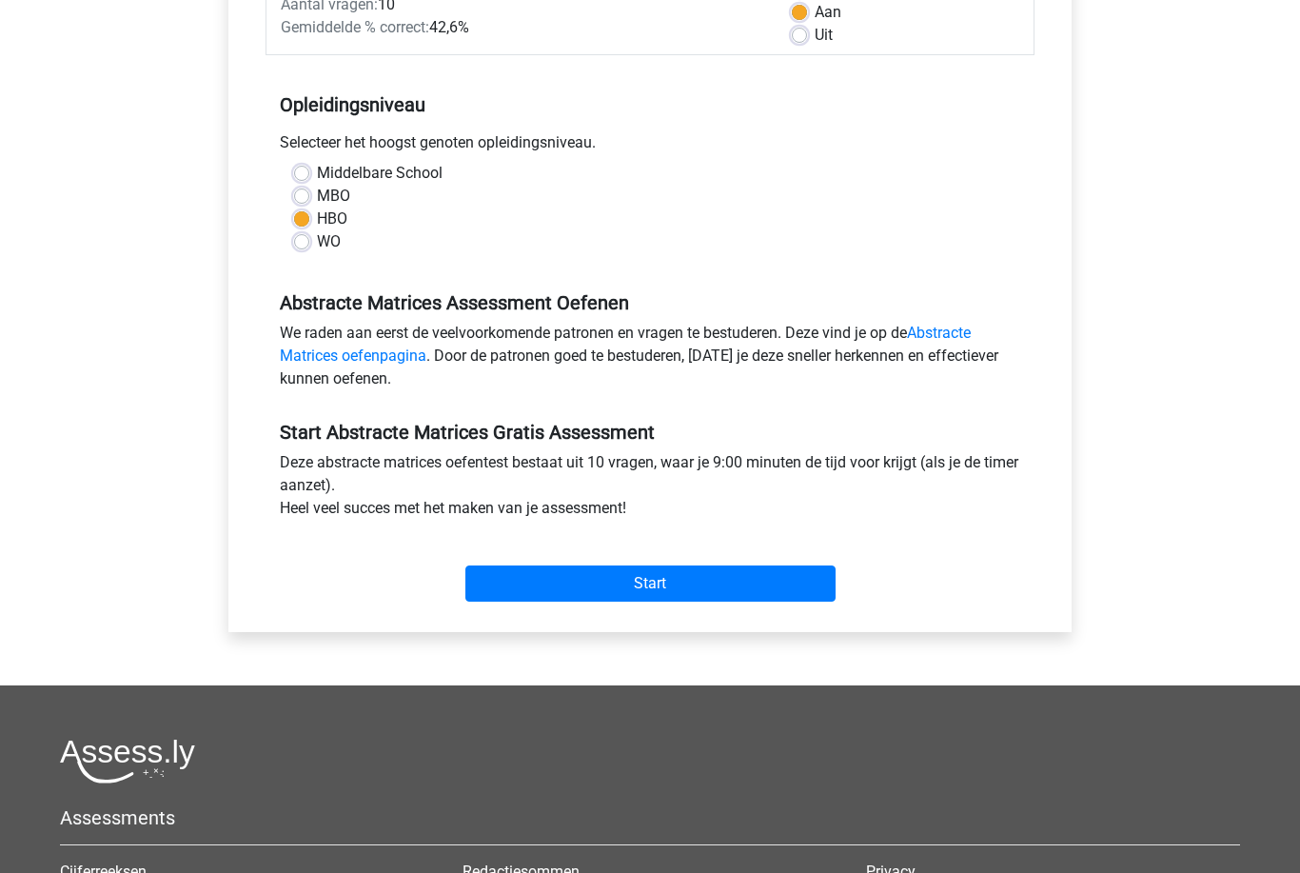
click at [785, 575] on input "Start" at bounding box center [650, 584] width 370 height 36
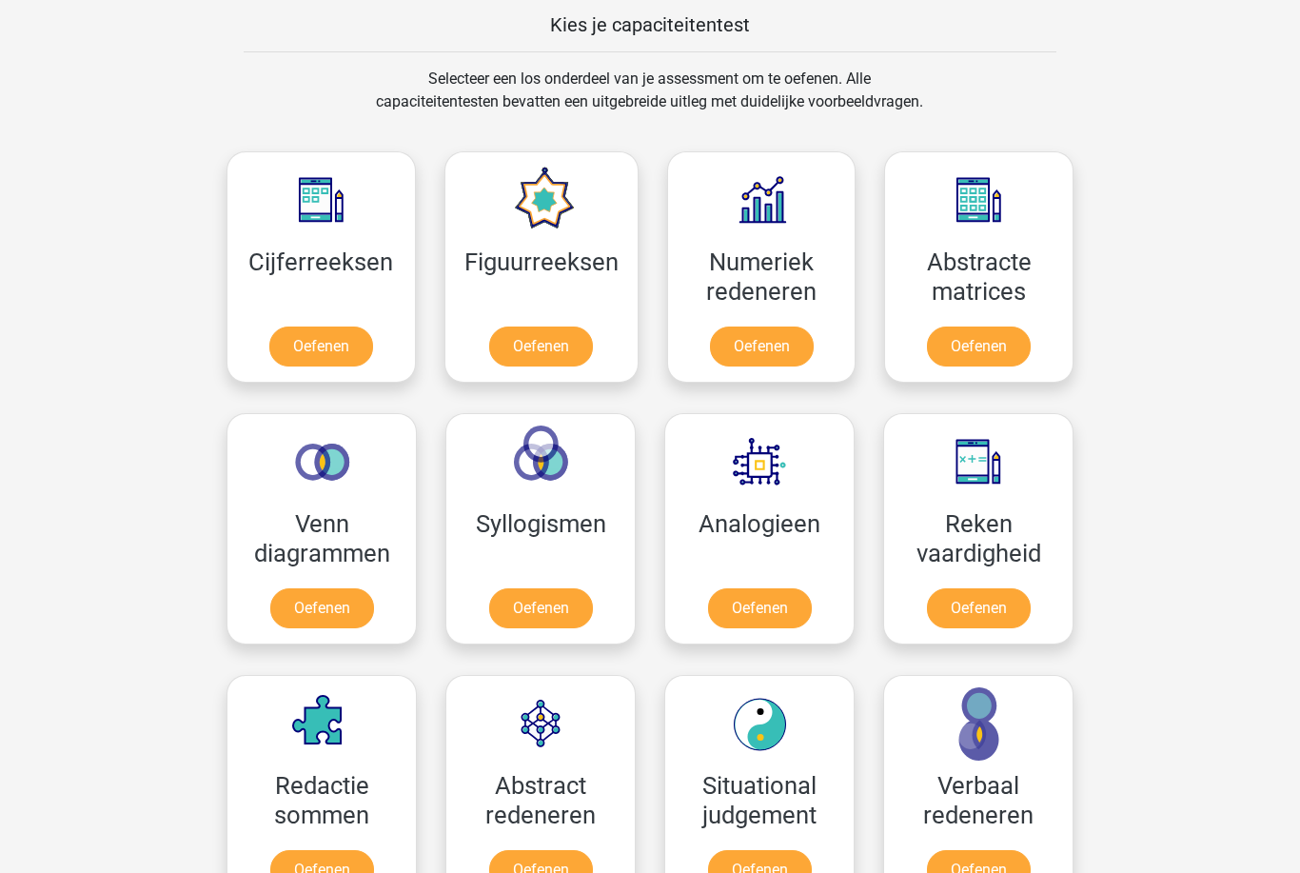
scroll to position [737, 0]
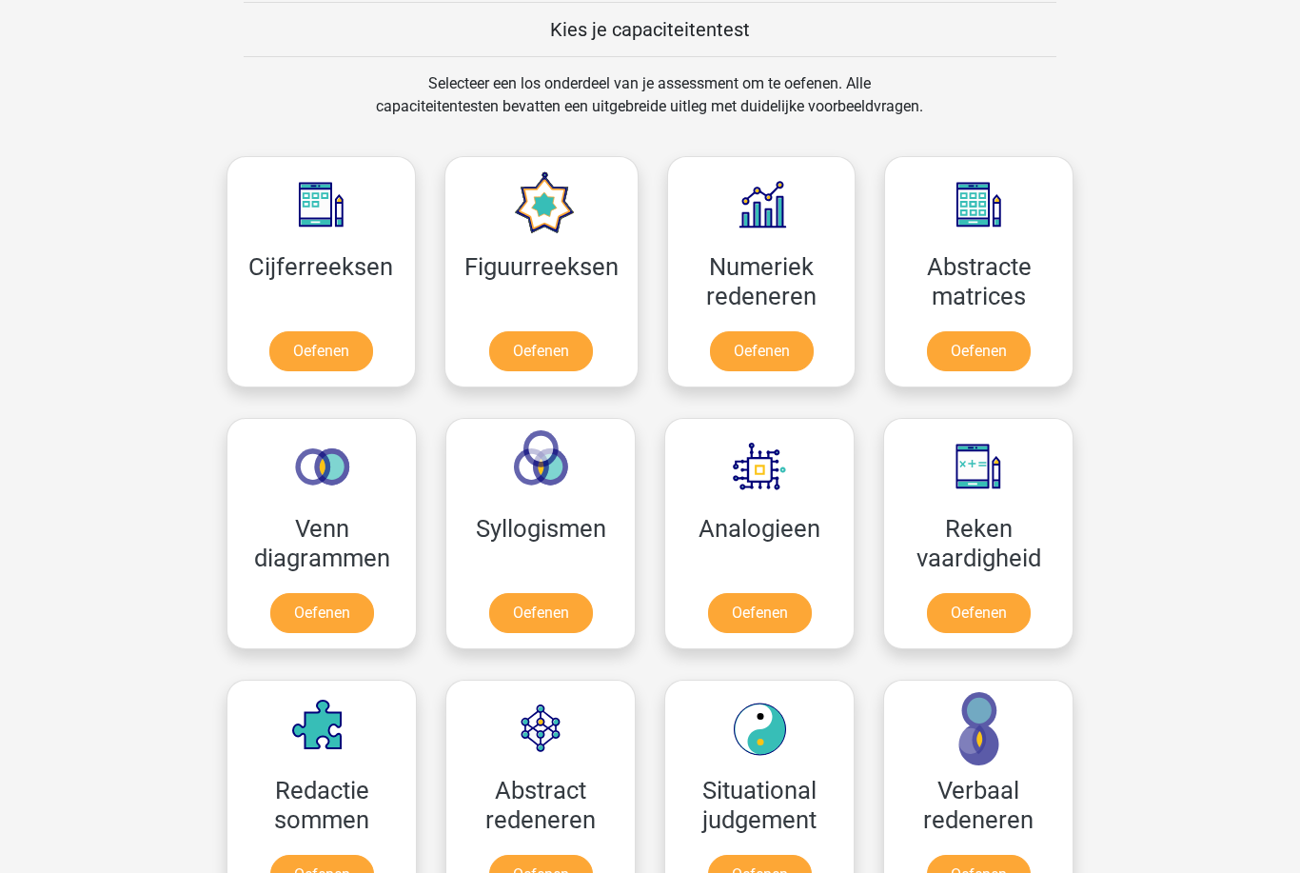
click at [324, 331] on link "Oefenen" at bounding box center [321, 351] width 104 height 40
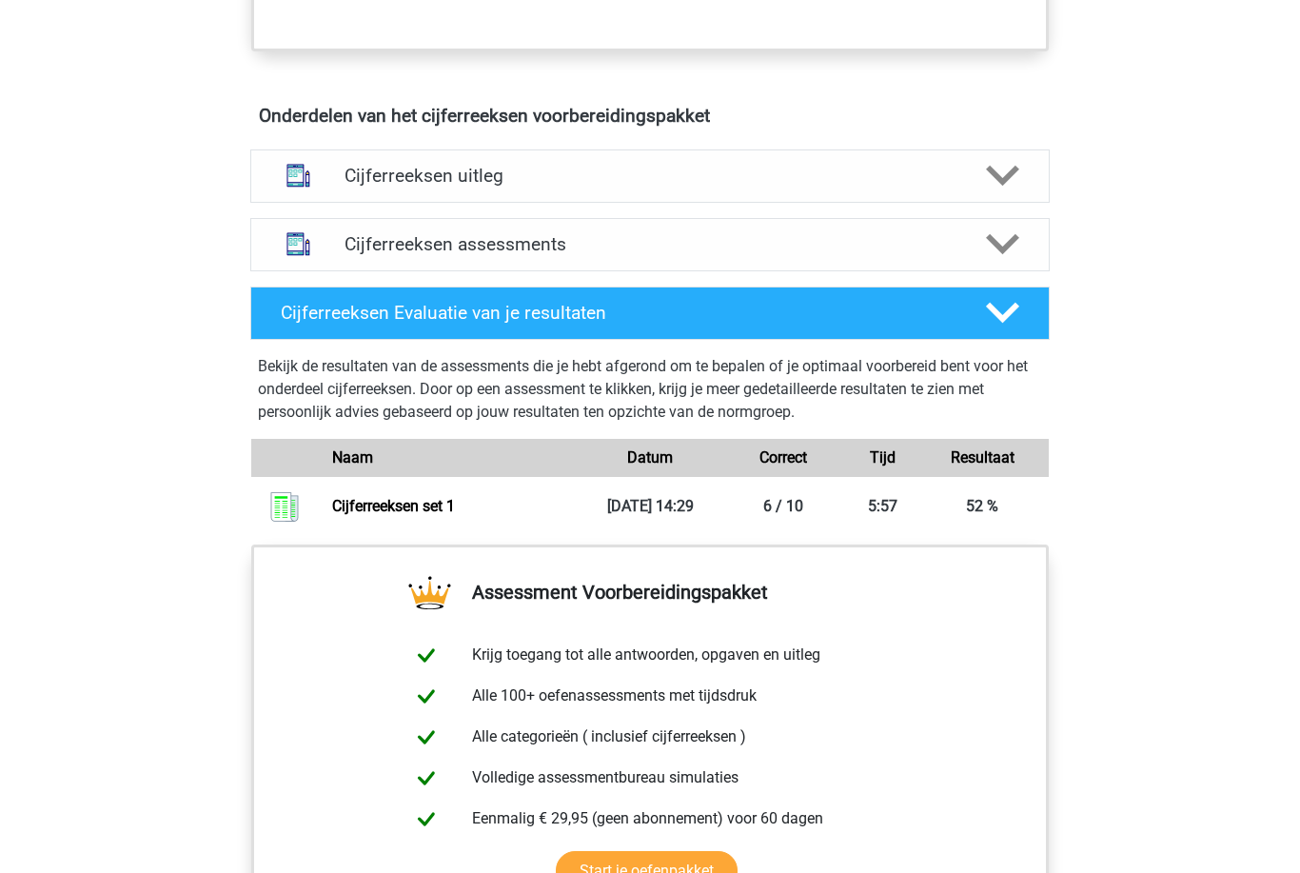
scroll to position [980, 0]
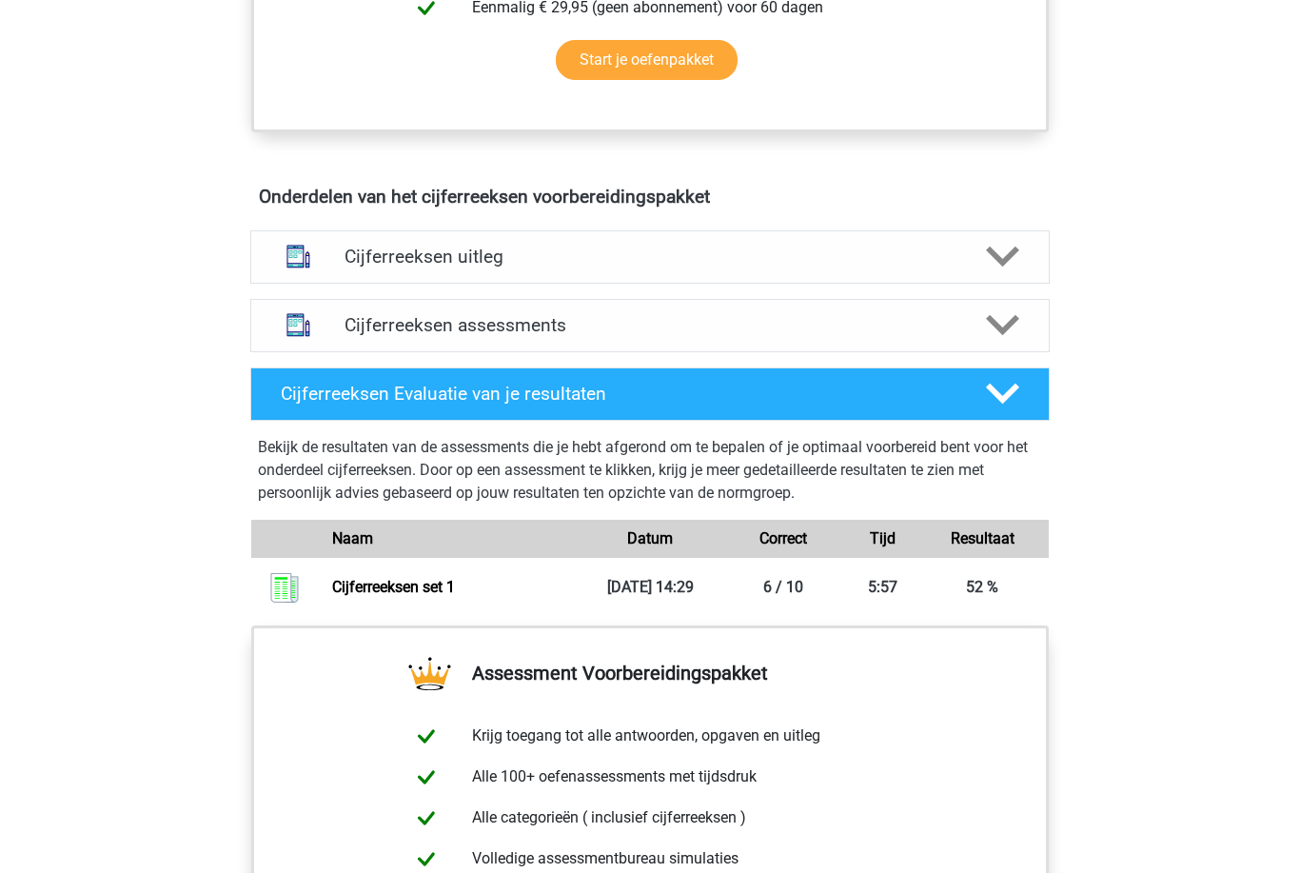
click at [1007, 352] on div "Cijferreeksen assessments" at bounding box center [649, 325] width 799 height 53
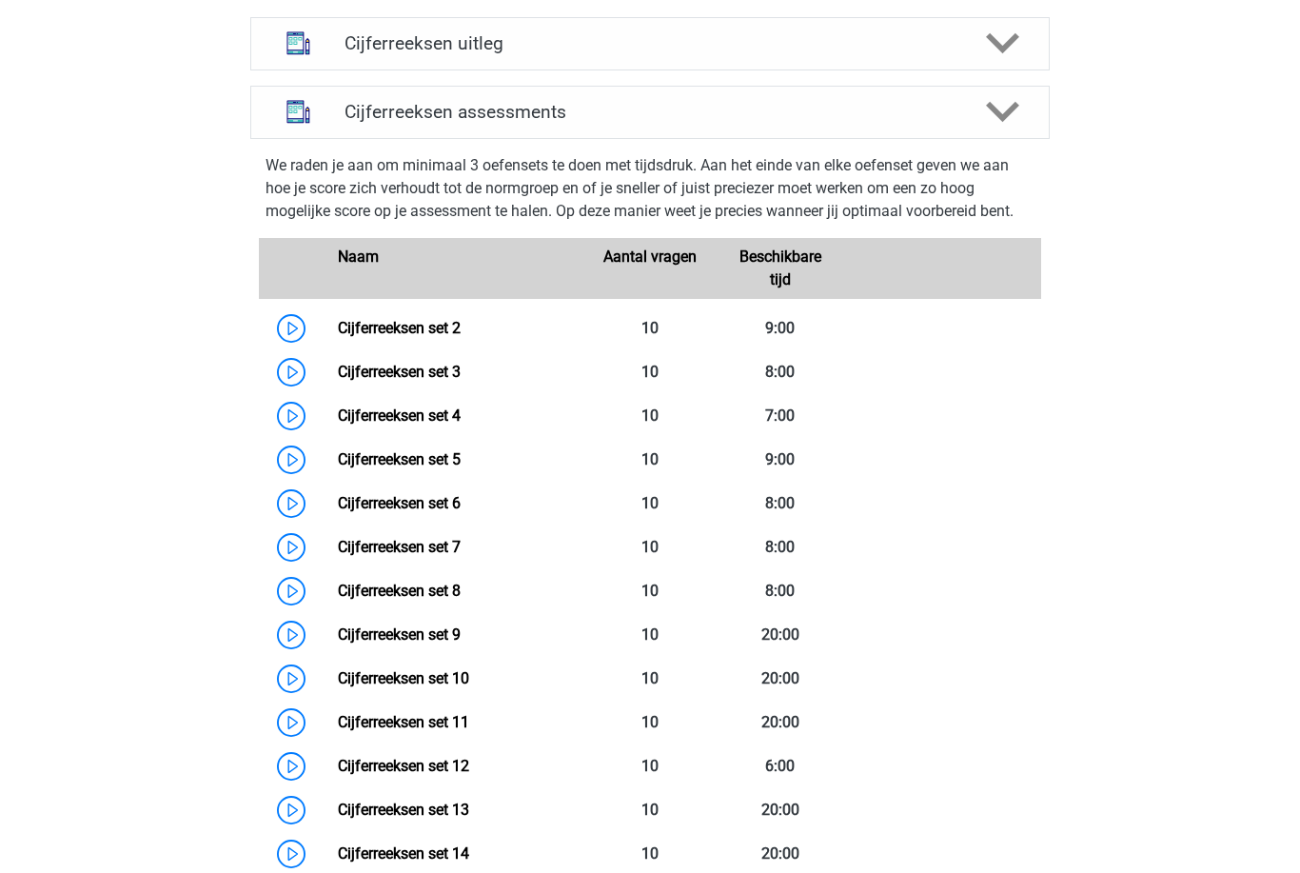
scroll to position [1192, 0]
click at [461, 338] on link "Cijferreeksen set 2" at bounding box center [399, 329] width 123 height 18
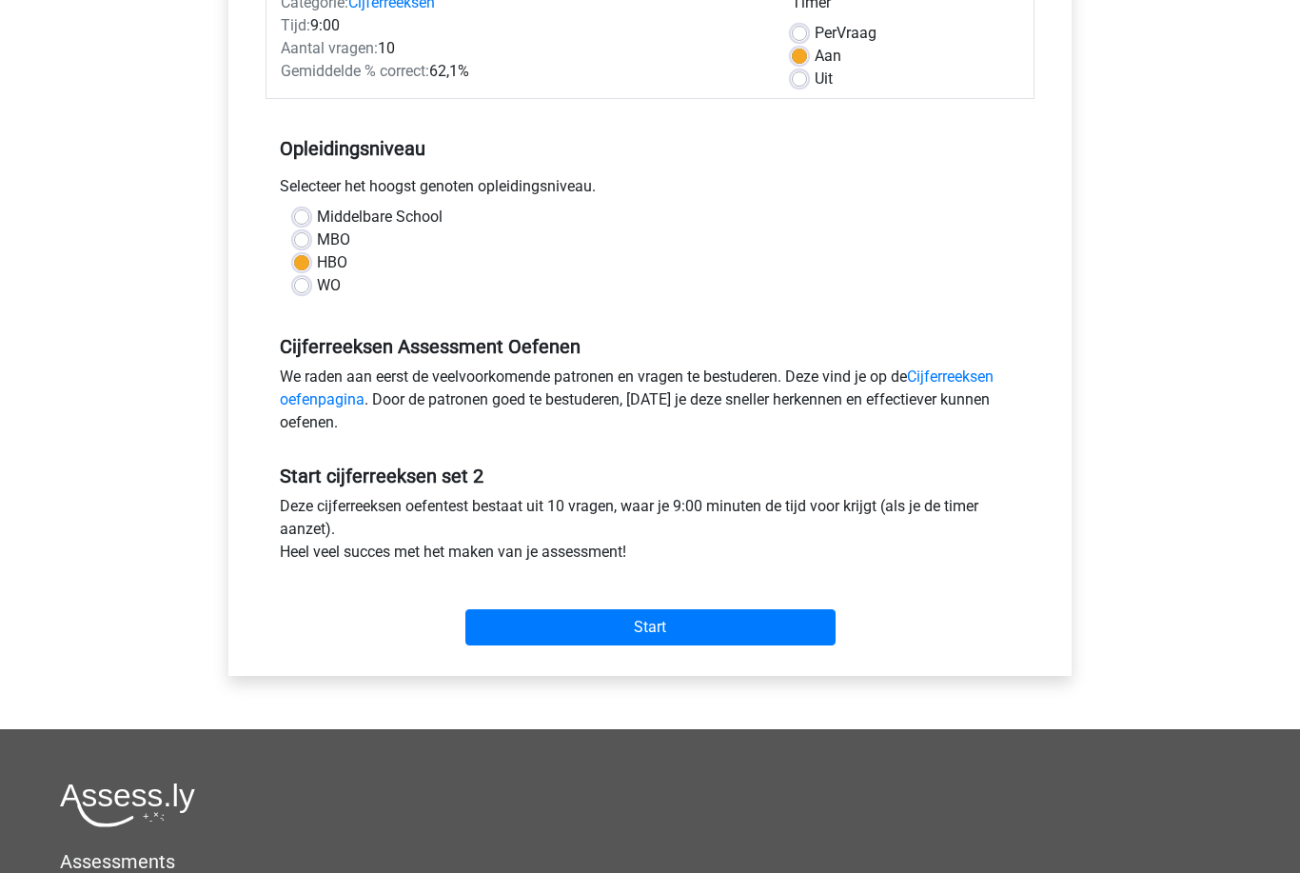
scroll to position [363, 0]
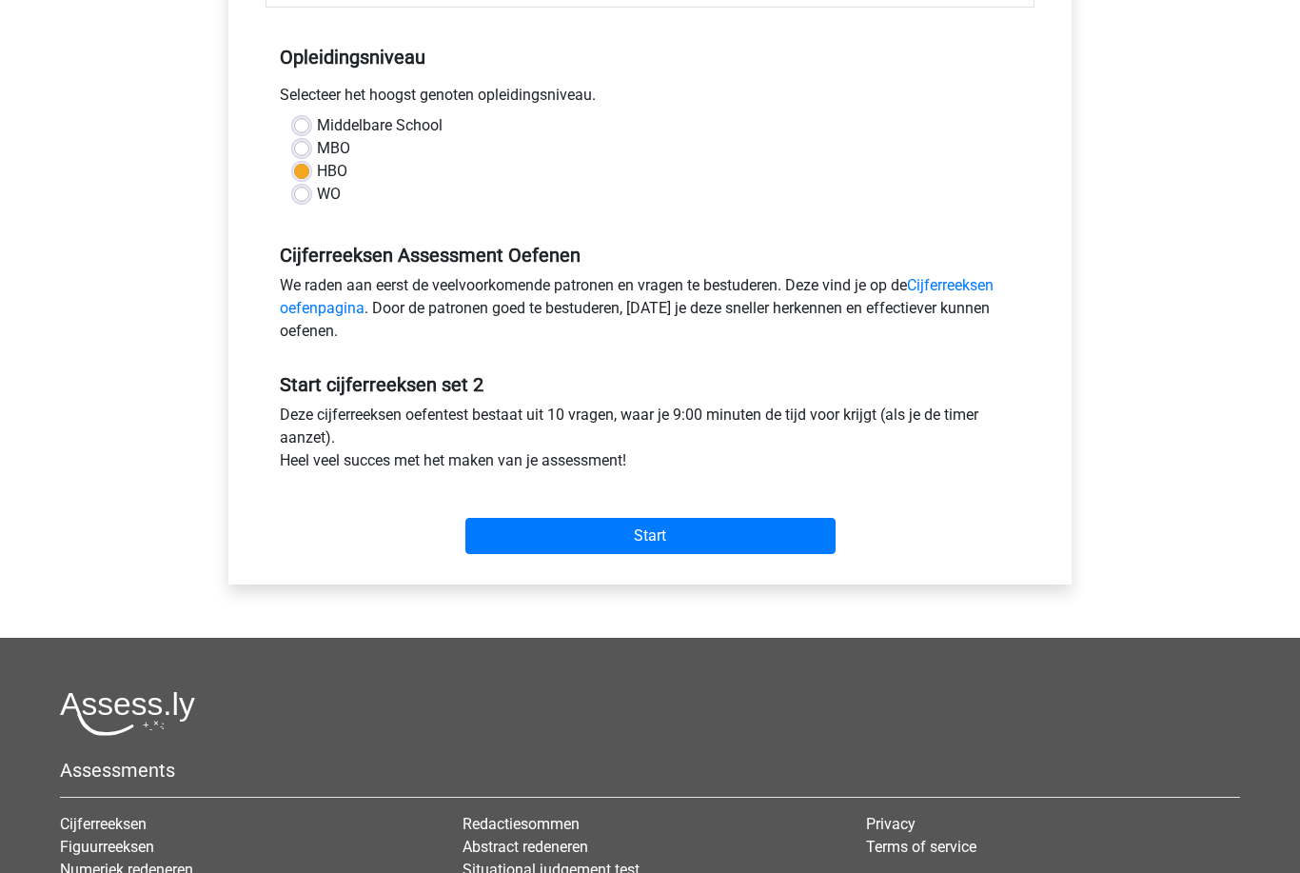
click at [794, 540] on input "Start" at bounding box center [650, 537] width 370 height 36
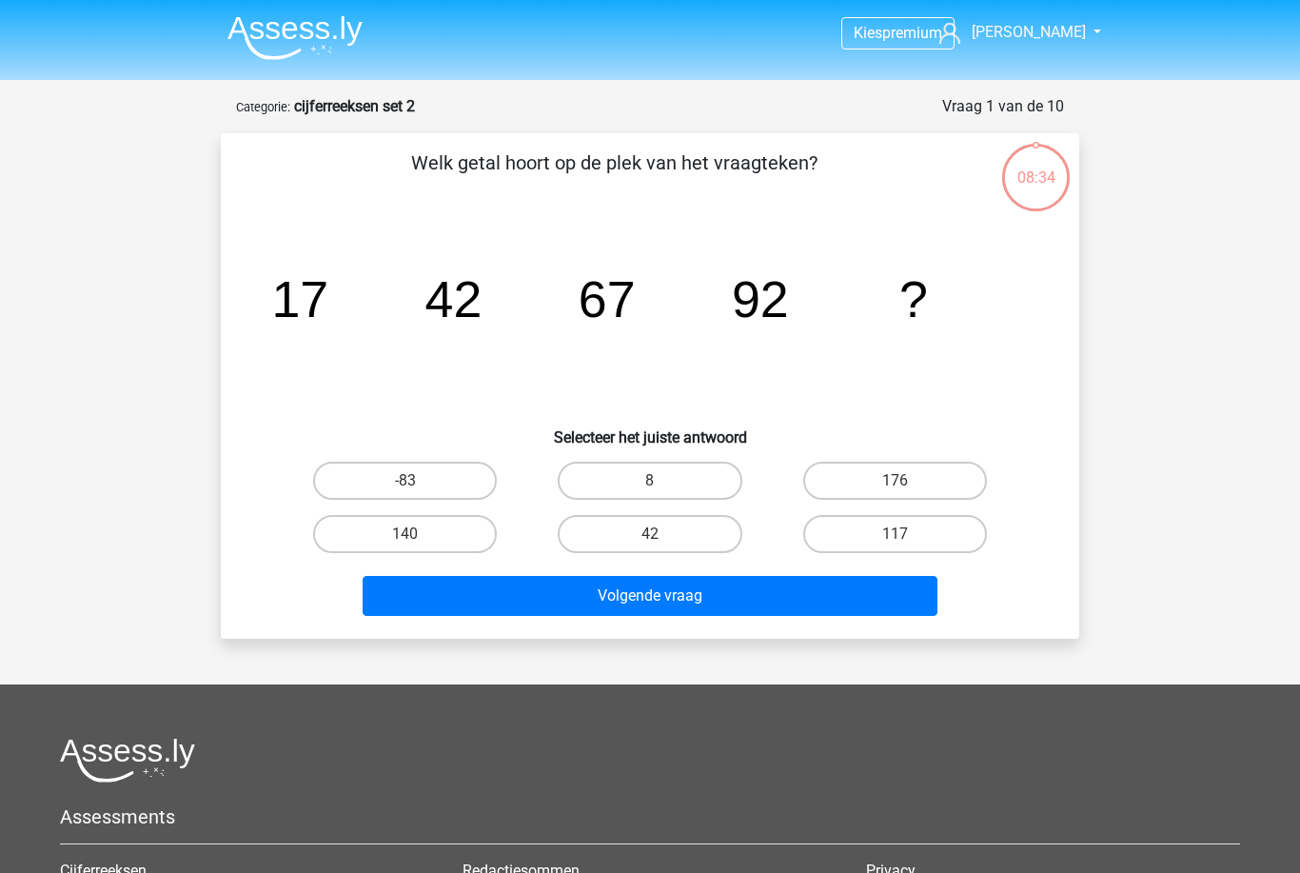
click at [962, 552] on label "117" at bounding box center [895, 534] width 184 height 38
click at [907, 546] on input "117" at bounding box center [900, 540] width 12 height 12
radio input "true"
click at [955, 541] on label "117" at bounding box center [895, 534] width 184 height 38
click at [907, 541] on input "117" at bounding box center [900, 540] width 12 height 12
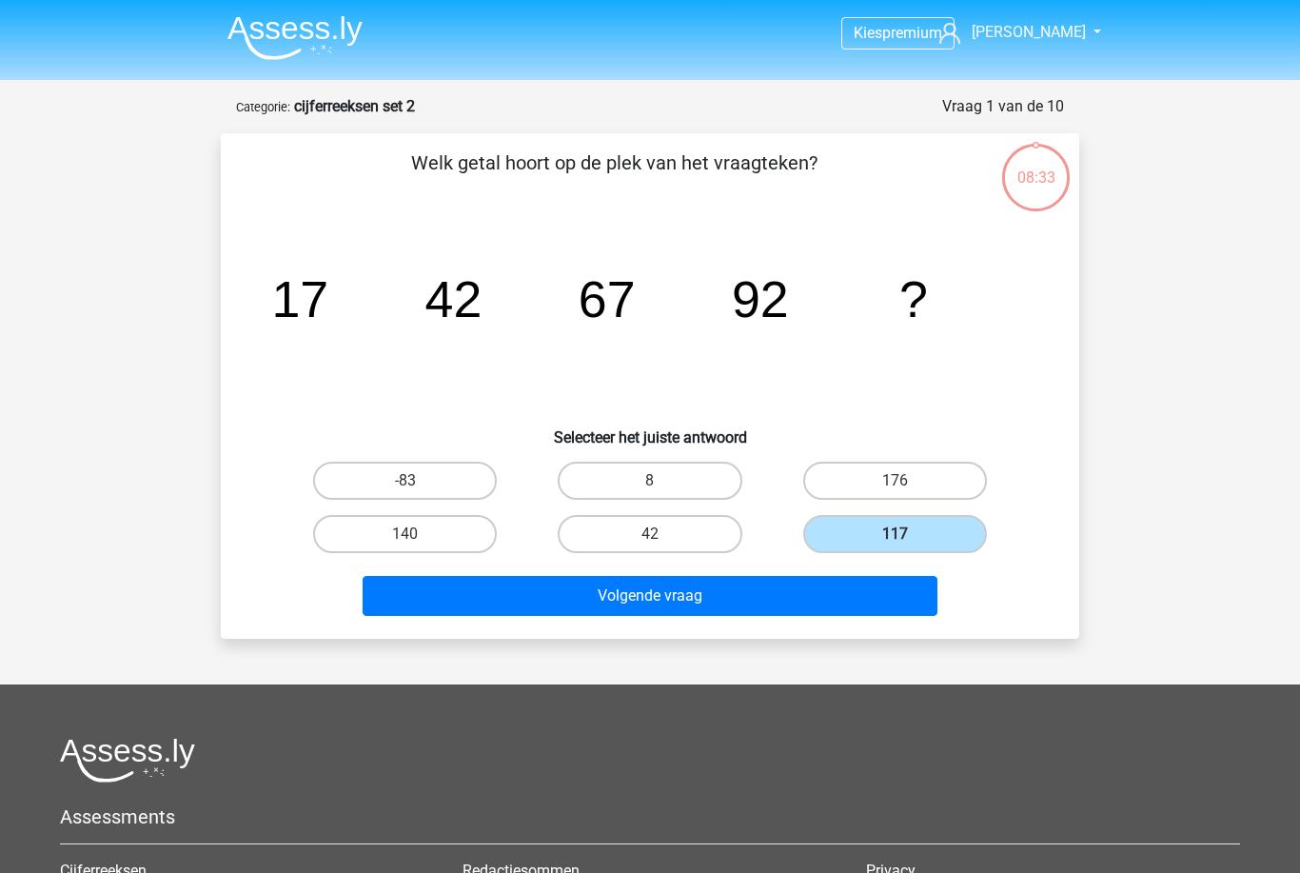
click at [902, 601] on button "Volgende vraag" at bounding box center [651, 596] width 576 height 40
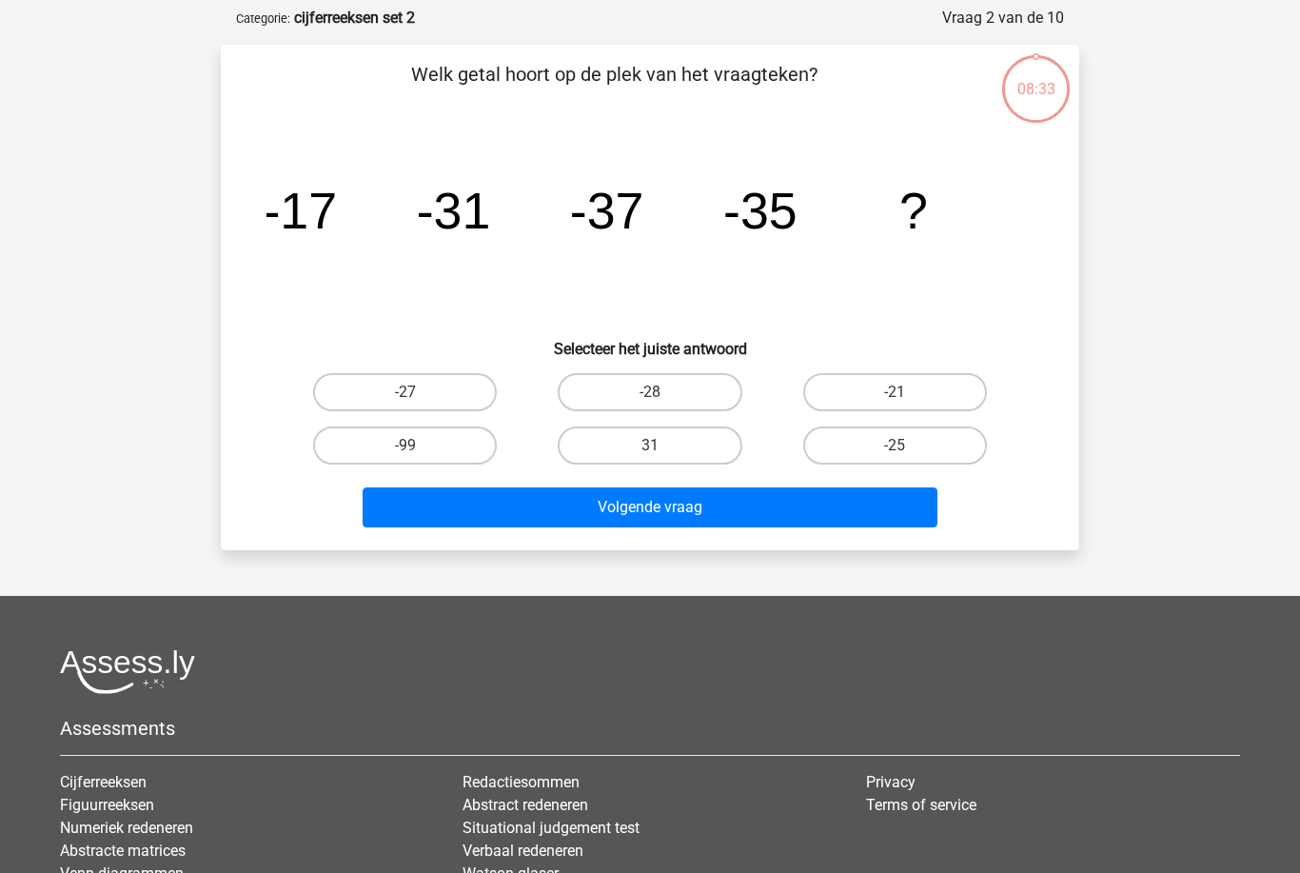
scroll to position [95, 0]
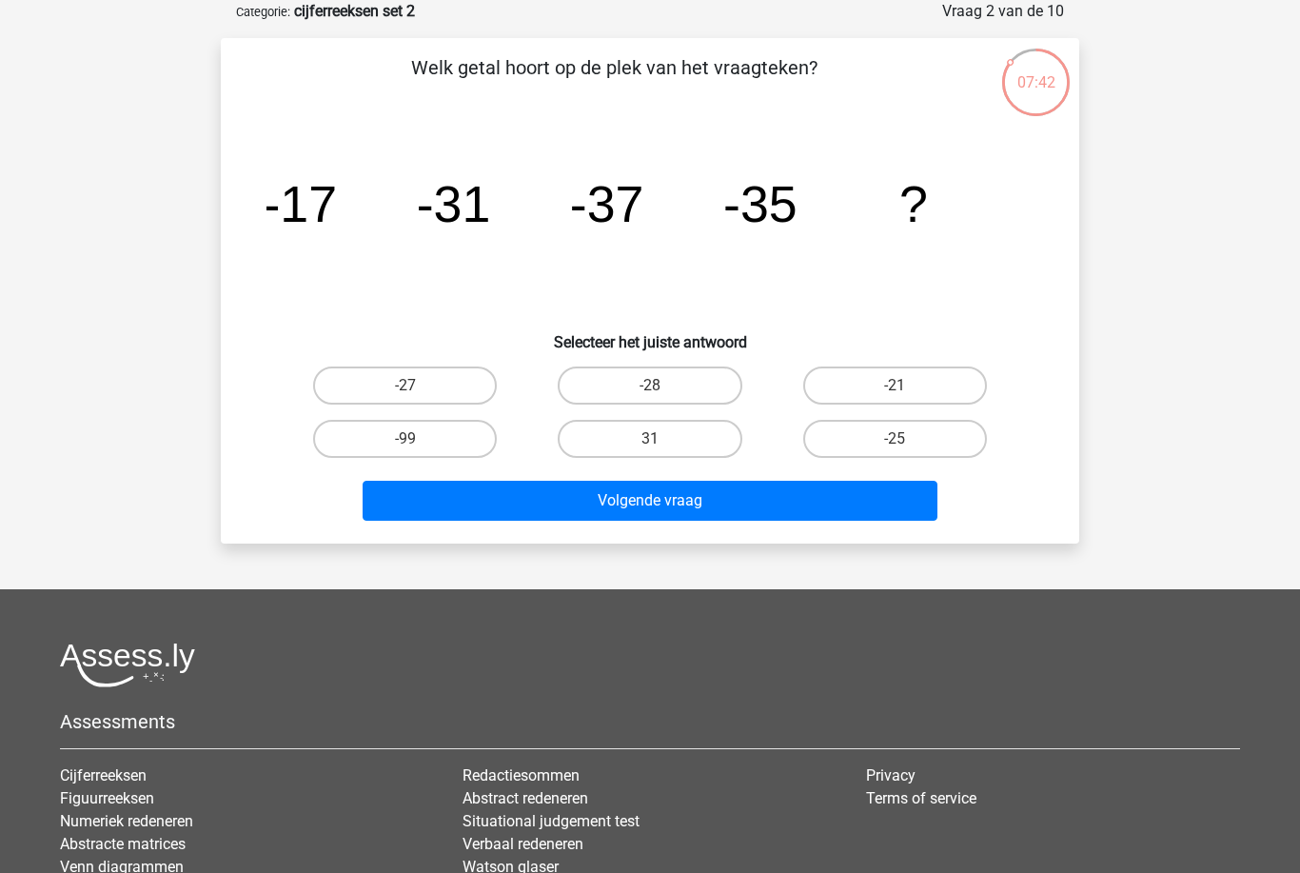
click at [476, 387] on label "-27" at bounding box center [405, 385] width 184 height 38
click at [418, 387] on input "-27" at bounding box center [411, 391] width 12 height 12
radio input "true"
click at [596, 519] on button "Volgende vraag" at bounding box center [651, 501] width 576 height 40
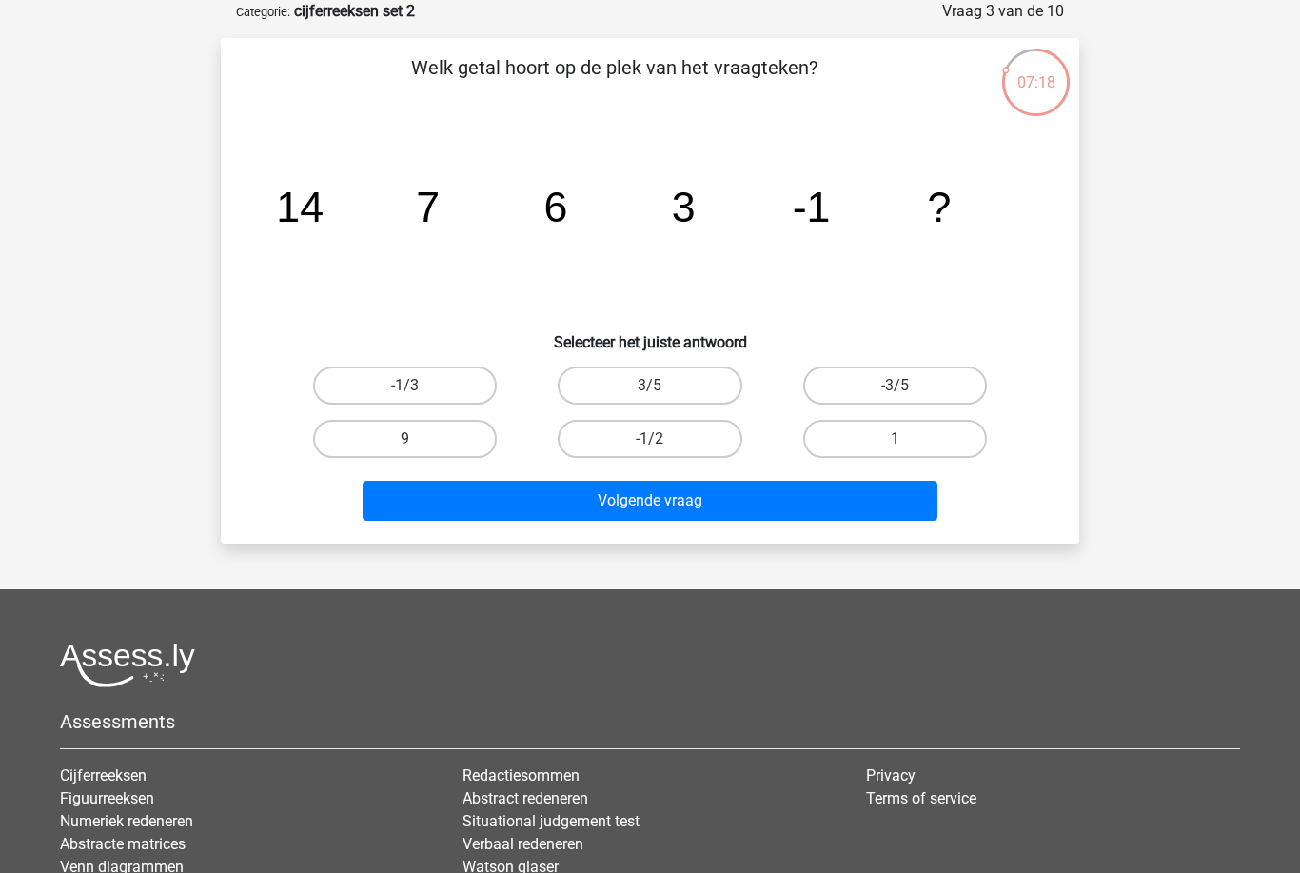
click at [724, 441] on label "-1/2" at bounding box center [650, 439] width 184 height 38
click at [662, 441] on input "-1/2" at bounding box center [656, 445] width 12 height 12
radio input "true"
click at [835, 533] on div "Welk getal hoort op de plek van het vraagteken? image/svg+xml 14 7 6 3 -1 ? Sel…" at bounding box center [650, 290] width 858 height 505
click at [785, 519] on button "Volgende vraag" at bounding box center [651, 501] width 576 height 40
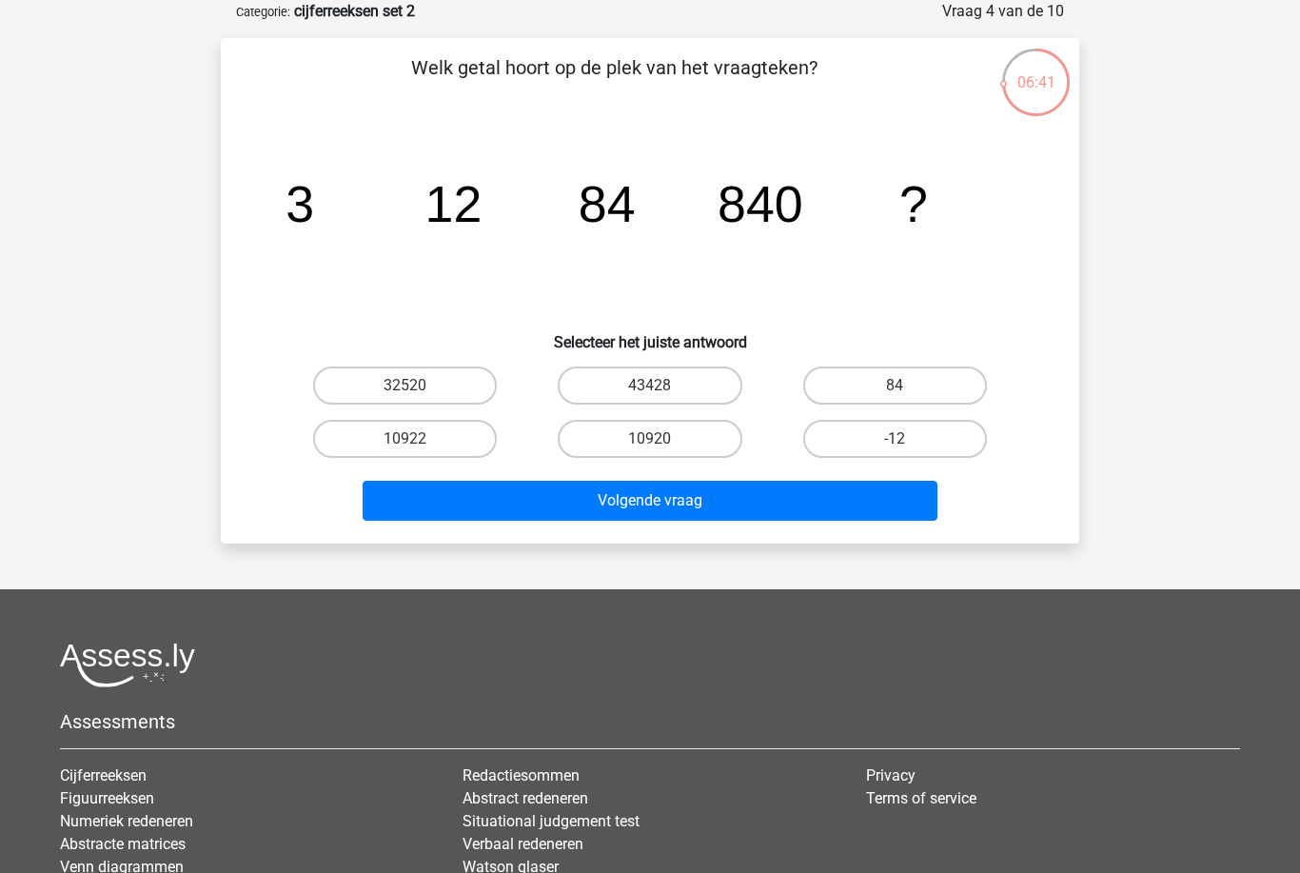
click at [472, 444] on label "10922" at bounding box center [405, 439] width 184 height 38
click at [418, 444] on input "10922" at bounding box center [411, 445] width 12 height 12
radio input "true"
click at [856, 538] on div "Welk getal hoort op de plek van het vraagteken? image/svg+xml 3 12 84 840 ? Sel…" at bounding box center [650, 290] width 858 height 505
click at [828, 501] on button "Volgende vraag" at bounding box center [651, 501] width 576 height 40
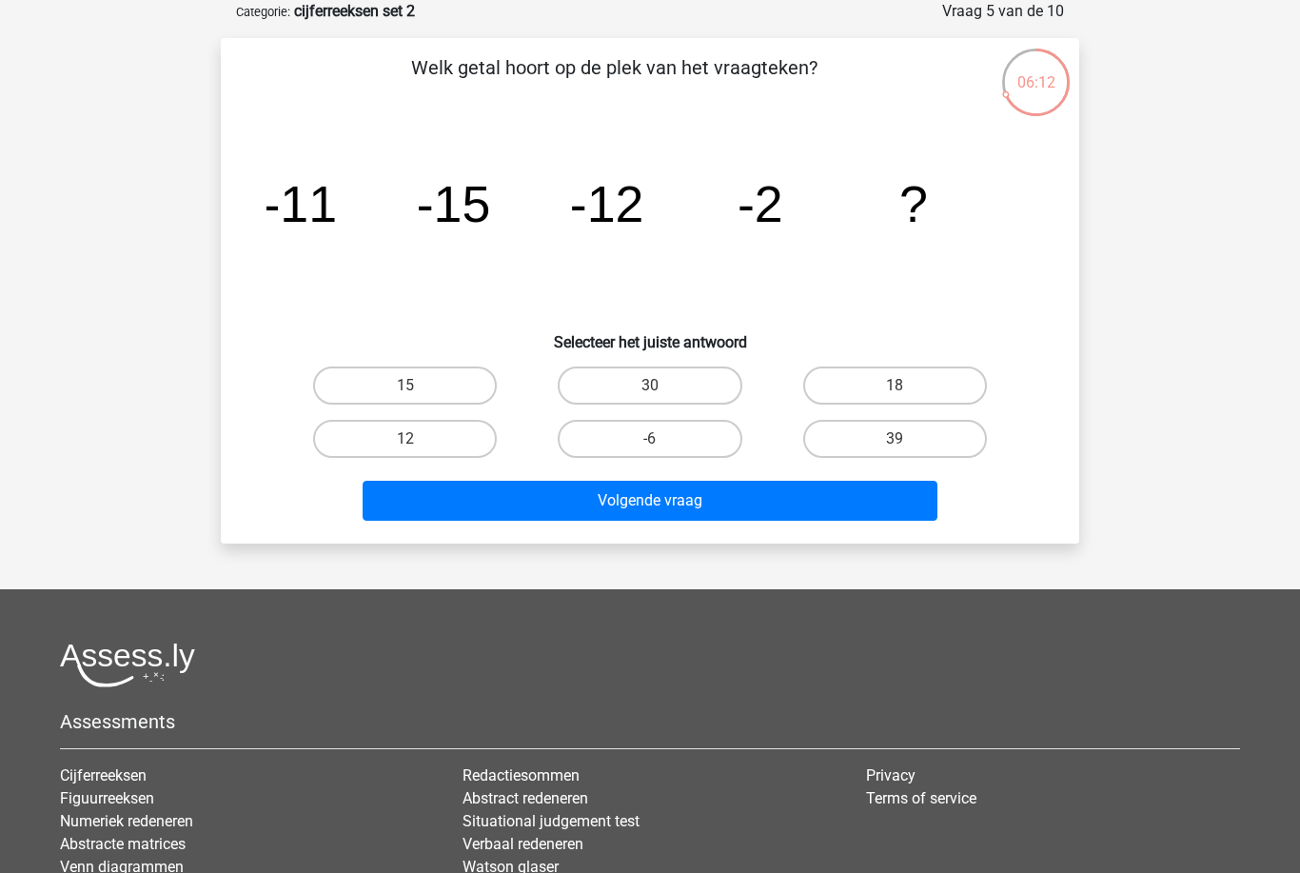
click at [700, 443] on label "-6" at bounding box center [650, 439] width 184 height 38
click at [662, 443] on input "-6" at bounding box center [656, 445] width 12 height 12
radio input "true"
click at [724, 512] on button "Volgende vraag" at bounding box center [651, 501] width 576 height 40
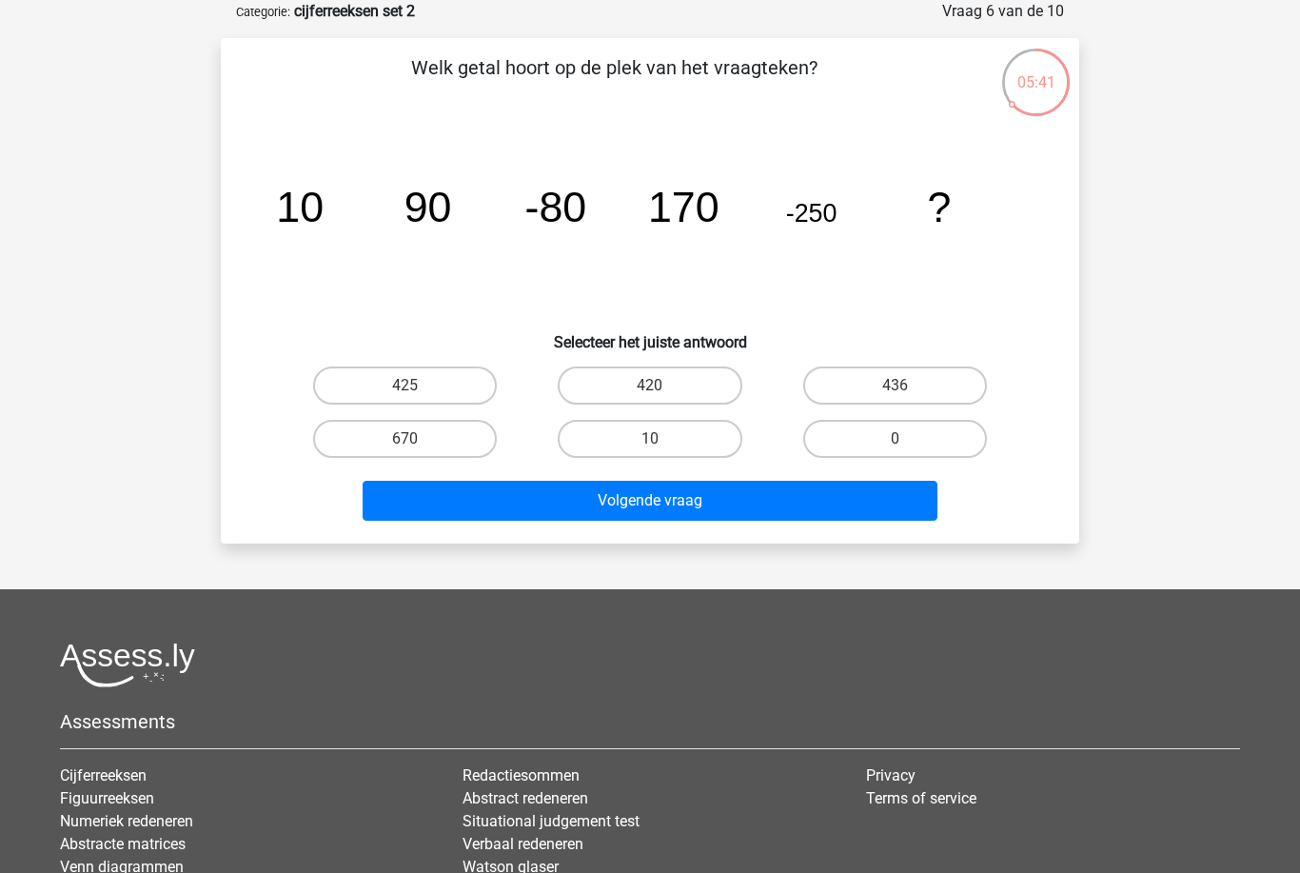
click at [715, 385] on label "420" at bounding box center [650, 385] width 184 height 38
click at [662, 385] on input "420" at bounding box center [656, 391] width 12 height 12
radio input "true"
click at [748, 518] on button "Volgende vraag" at bounding box center [651, 501] width 576 height 40
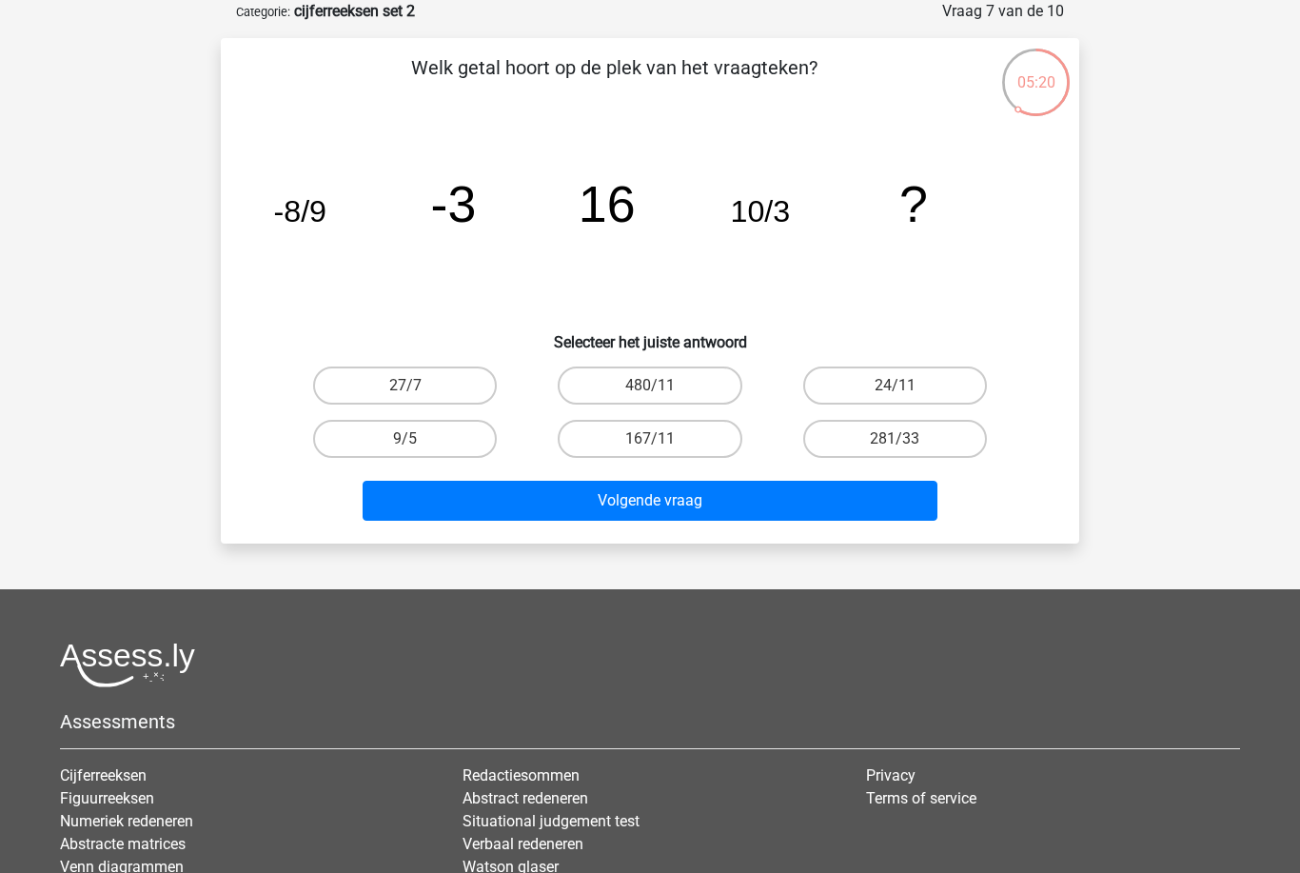
click at [966, 396] on label "24/11" at bounding box center [895, 385] width 184 height 38
click at [907, 396] on input "24/11" at bounding box center [900, 391] width 12 height 12
radio input "true"
click at [914, 504] on button "Volgende vraag" at bounding box center [651, 501] width 576 height 40
click at [709, 392] on label "57" at bounding box center [650, 385] width 184 height 38
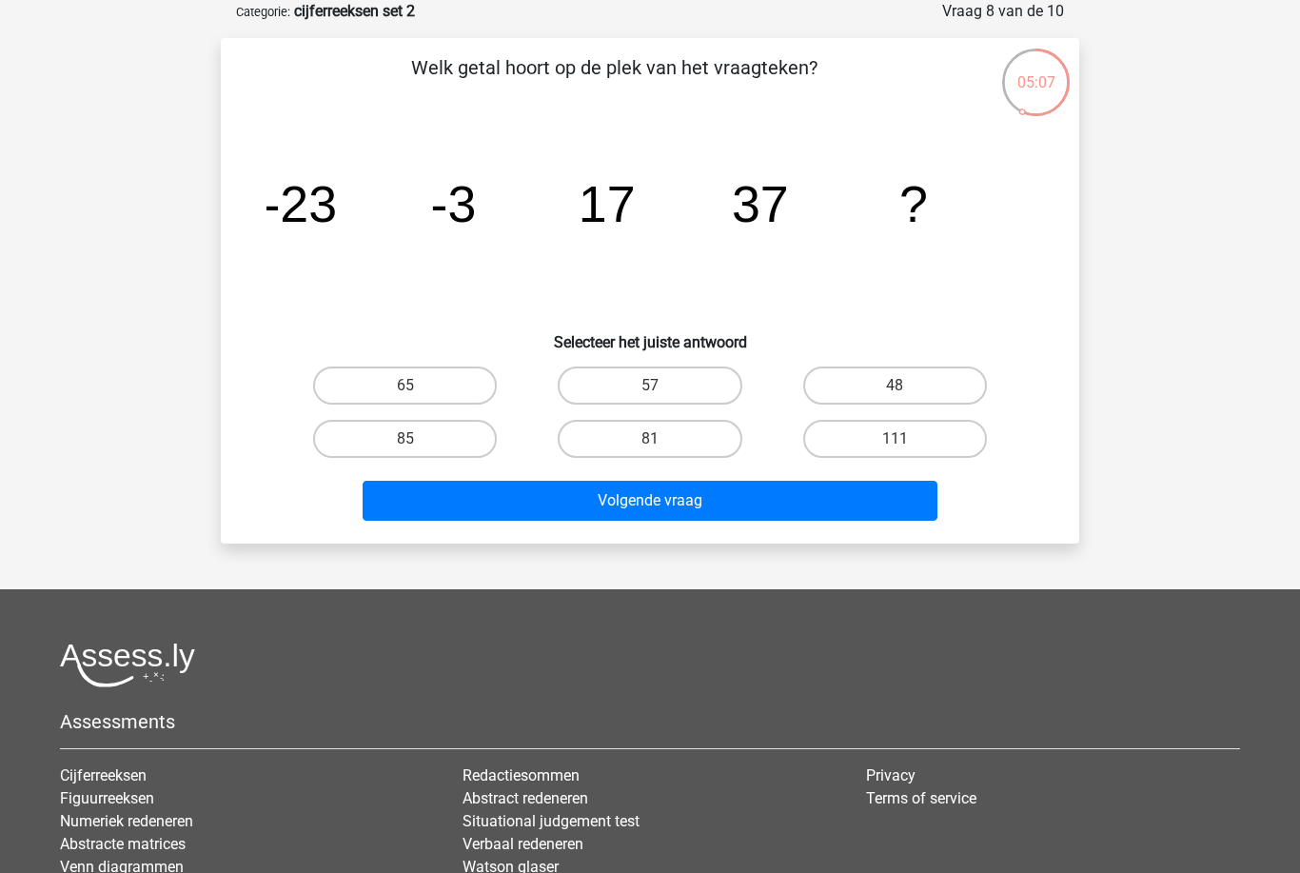
click at [662, 392] on input "57" at bounding box center [656, 391] width 12 height 12
radio input "true"
click at [744, 505] on button "Volgende vraag" at bounding box center [651, 501] width 576 height 40
click at [471, 384] on label "75" at bounding box center [405, 385] width 184 height 38
click at [418, 385] on input "75" at bounding box center [411, 391] width 12 height 12
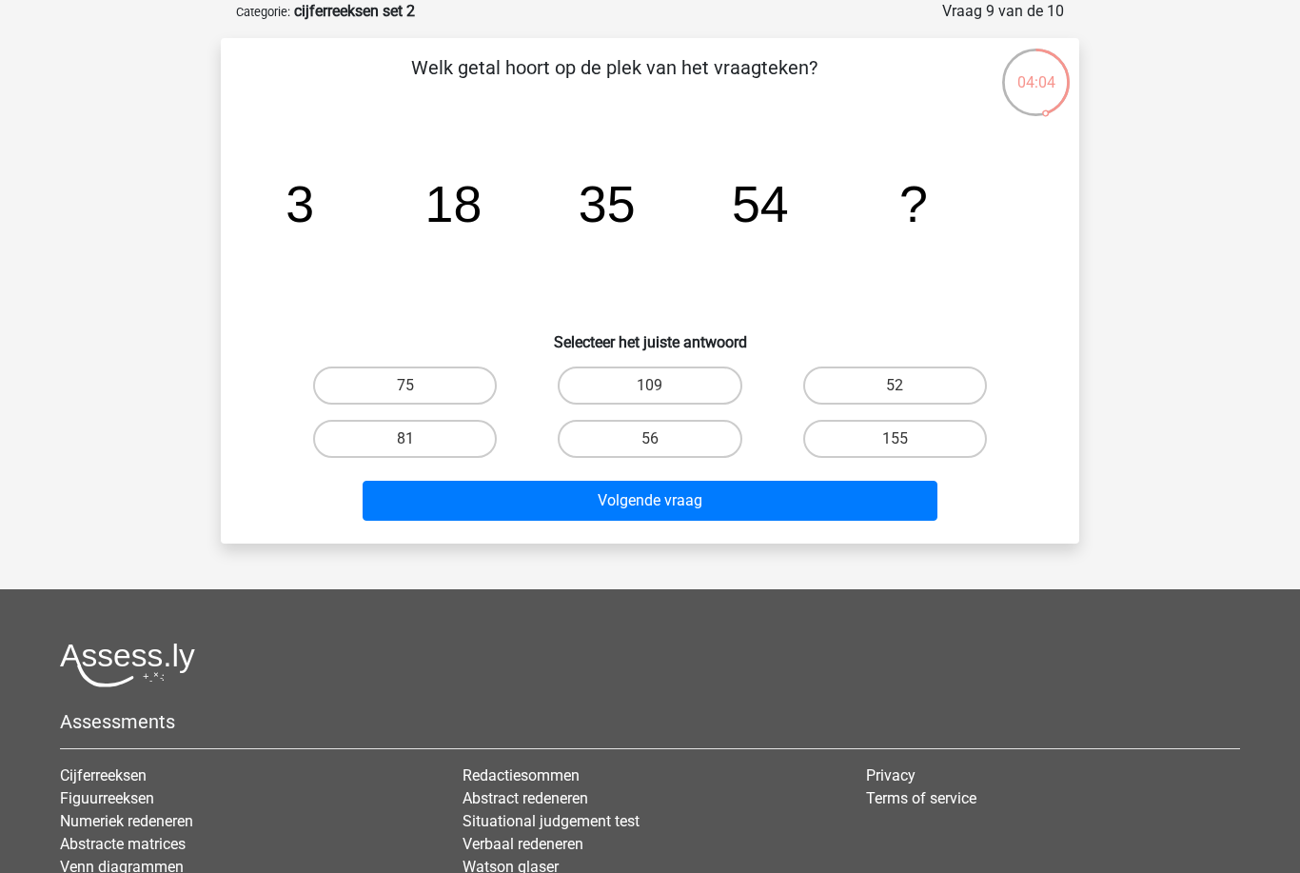
radio input "true"
click at [654, 502] on button "Volgende vraag" at bounding box center [651, 501] width 576 height 40
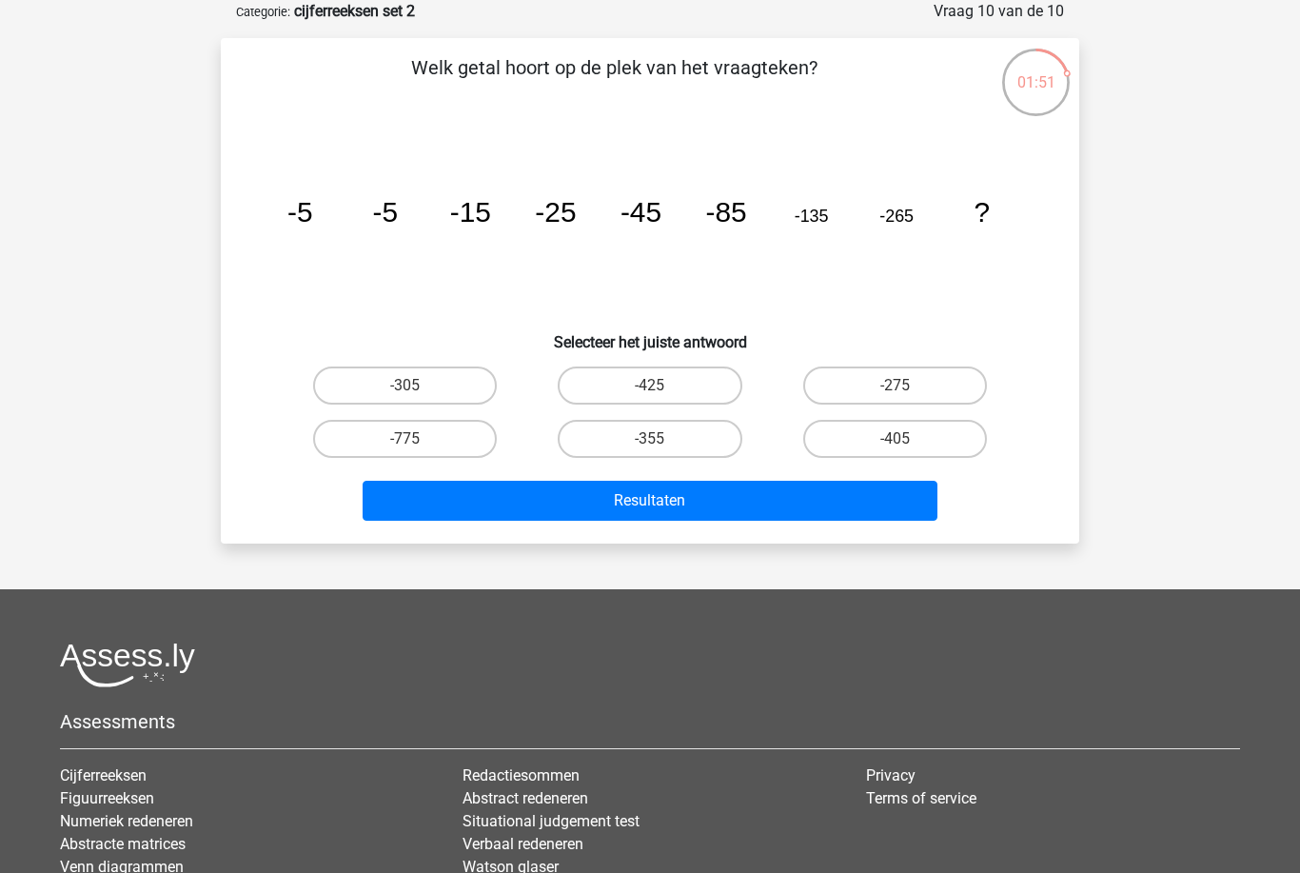
click at [967, 381] on label "-275" at bounding box center [895, 385] width 184 height 38
click at [907, 385] on input "-275" at bounding box center [900, 391] width 12 height 12
radio input "true"
click at [907, 485] on button "Resultaten" at bounding box center [651, 501] width 576 height 40
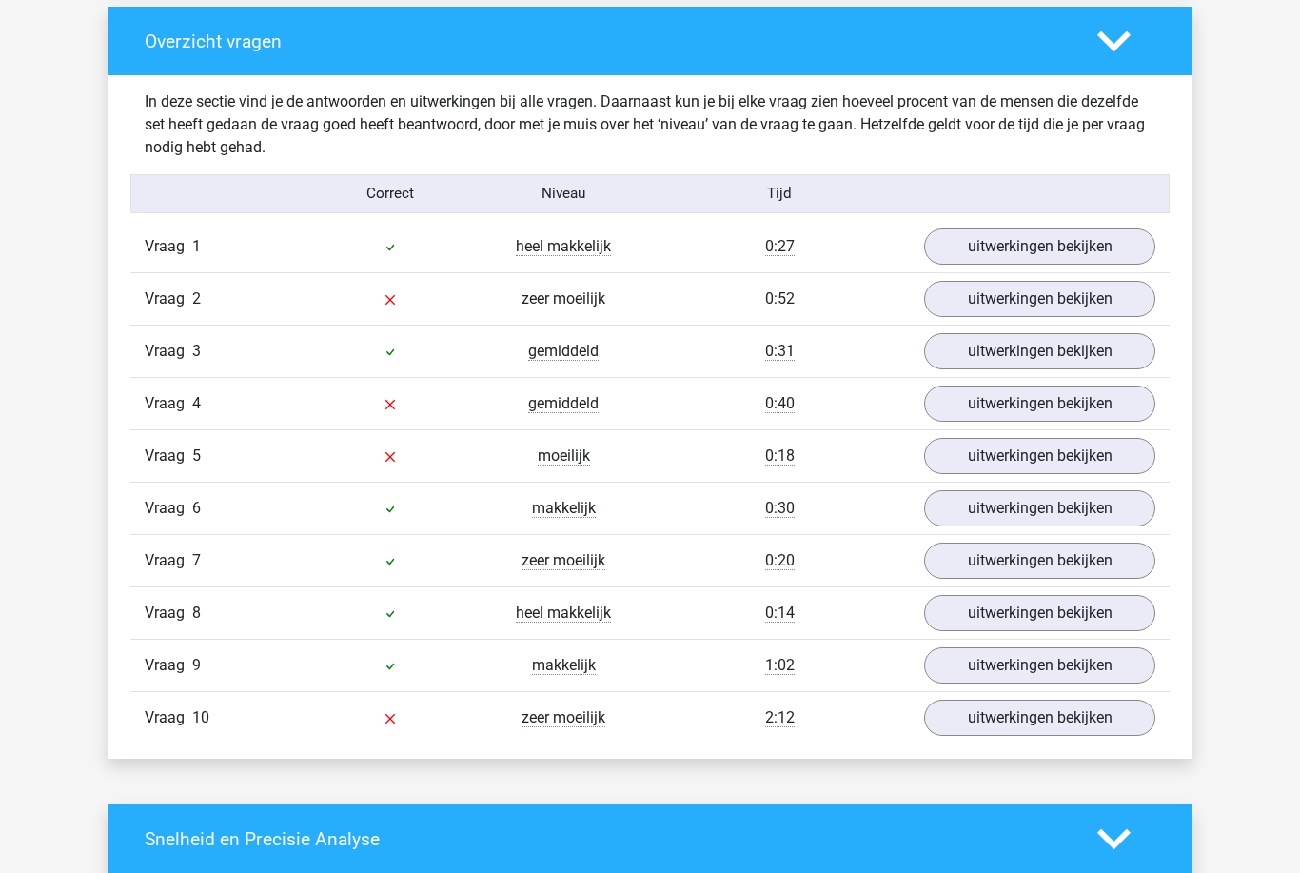
scroll to position [1439, 0]
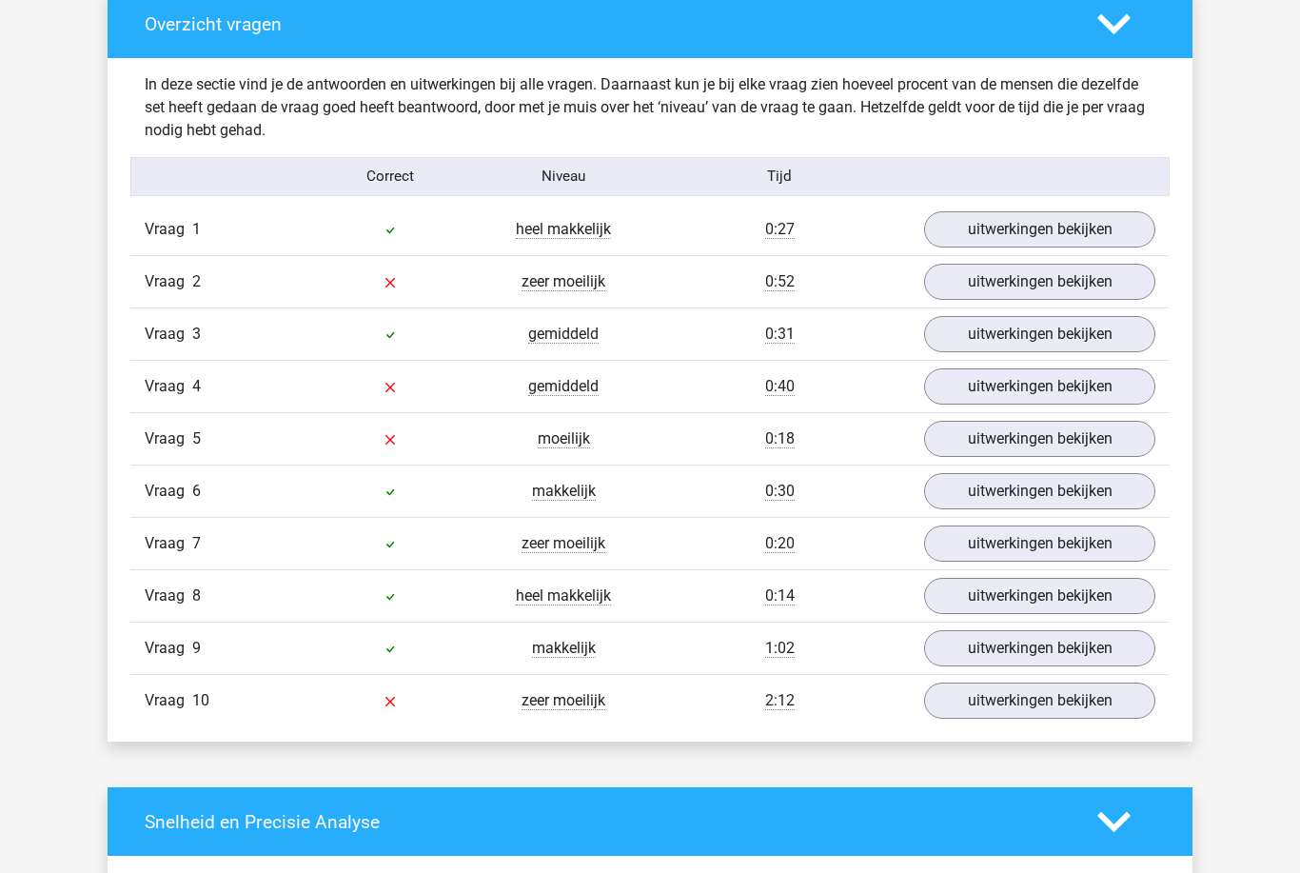
click at [1100, 717] on link "uitwerkingen bekijken" at bounding box center [1039, 700] width 231 height 36
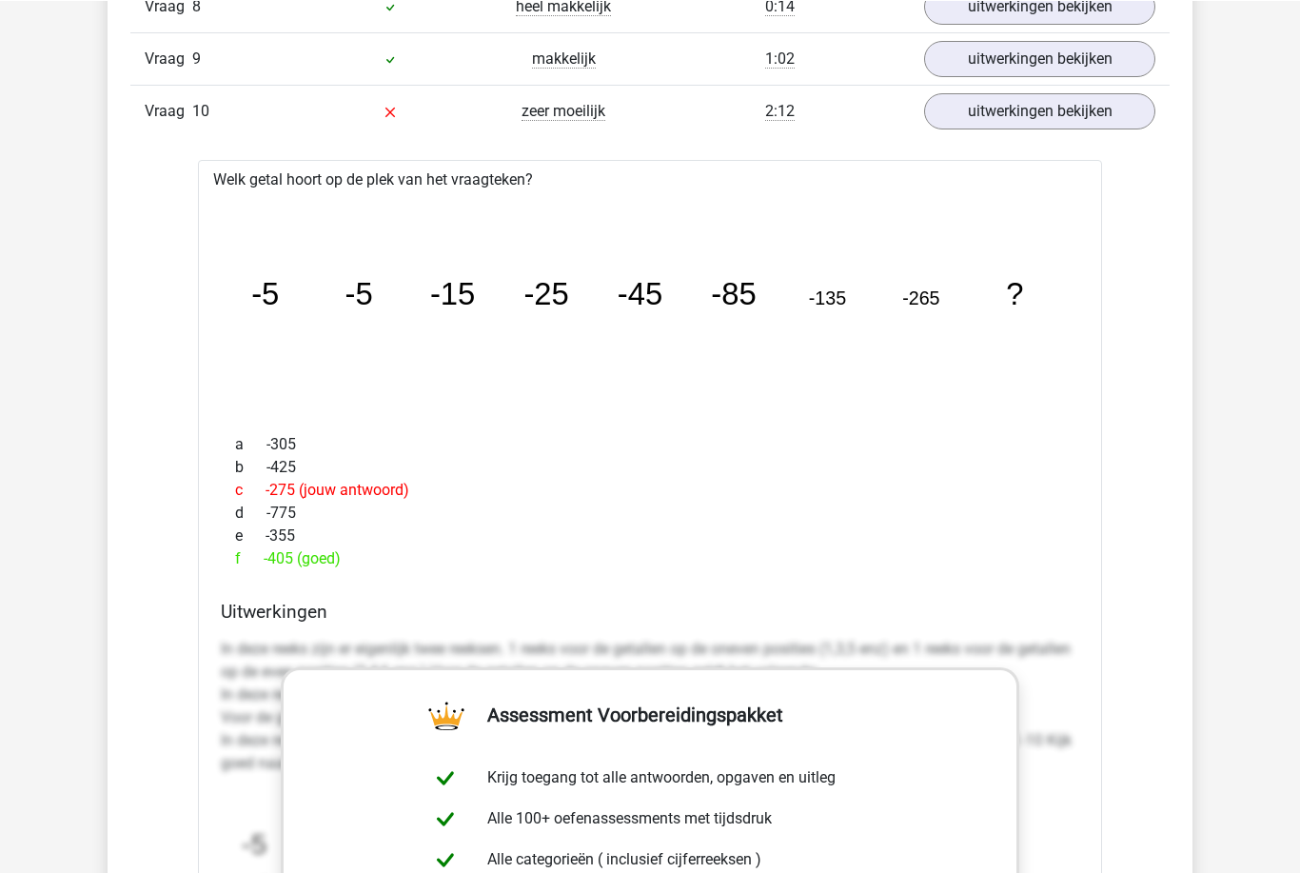
scroll to position [1542, 0]
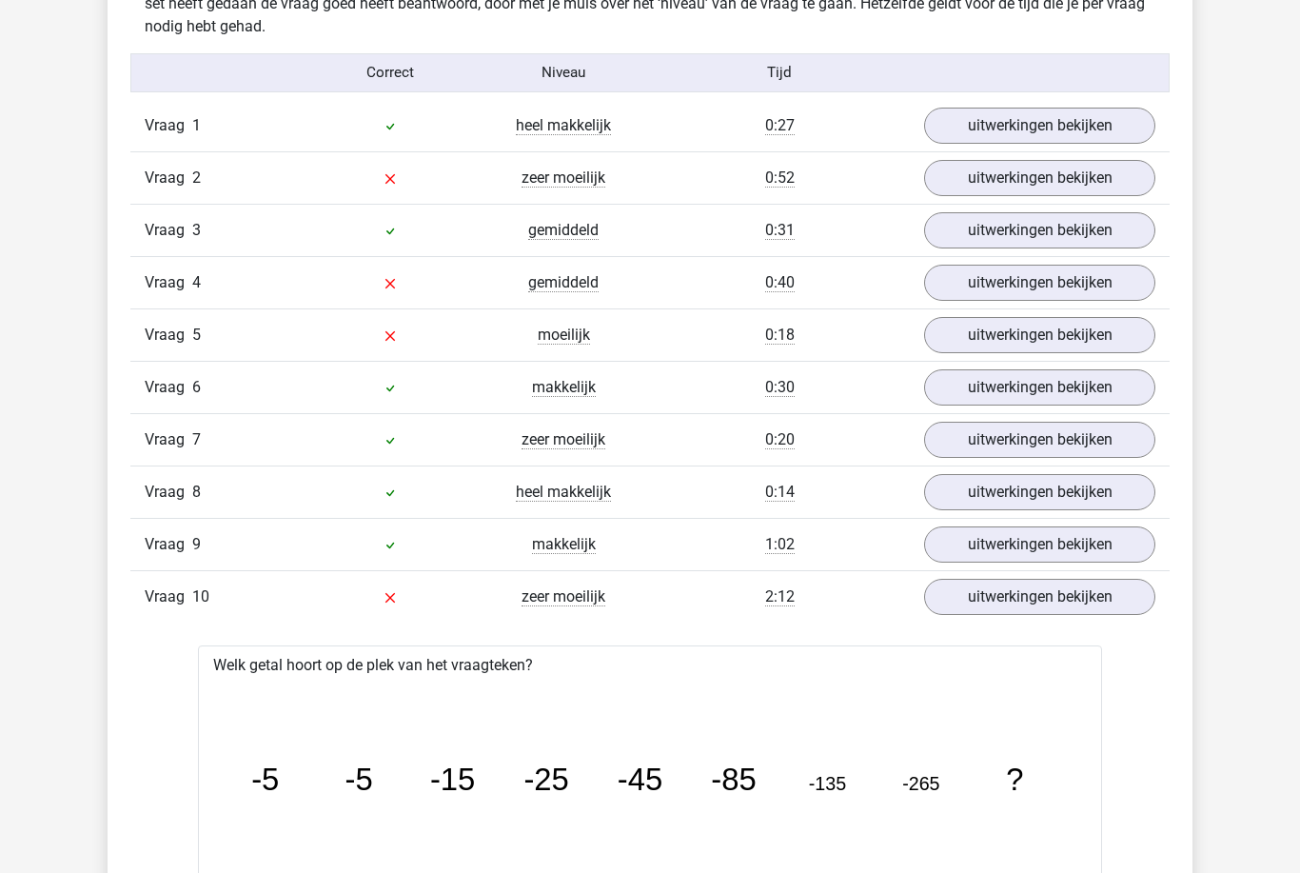
click at [1080, 499] on link "uitwerkingen bekijken" at bounding box center [1039, 493] width 231 height 36
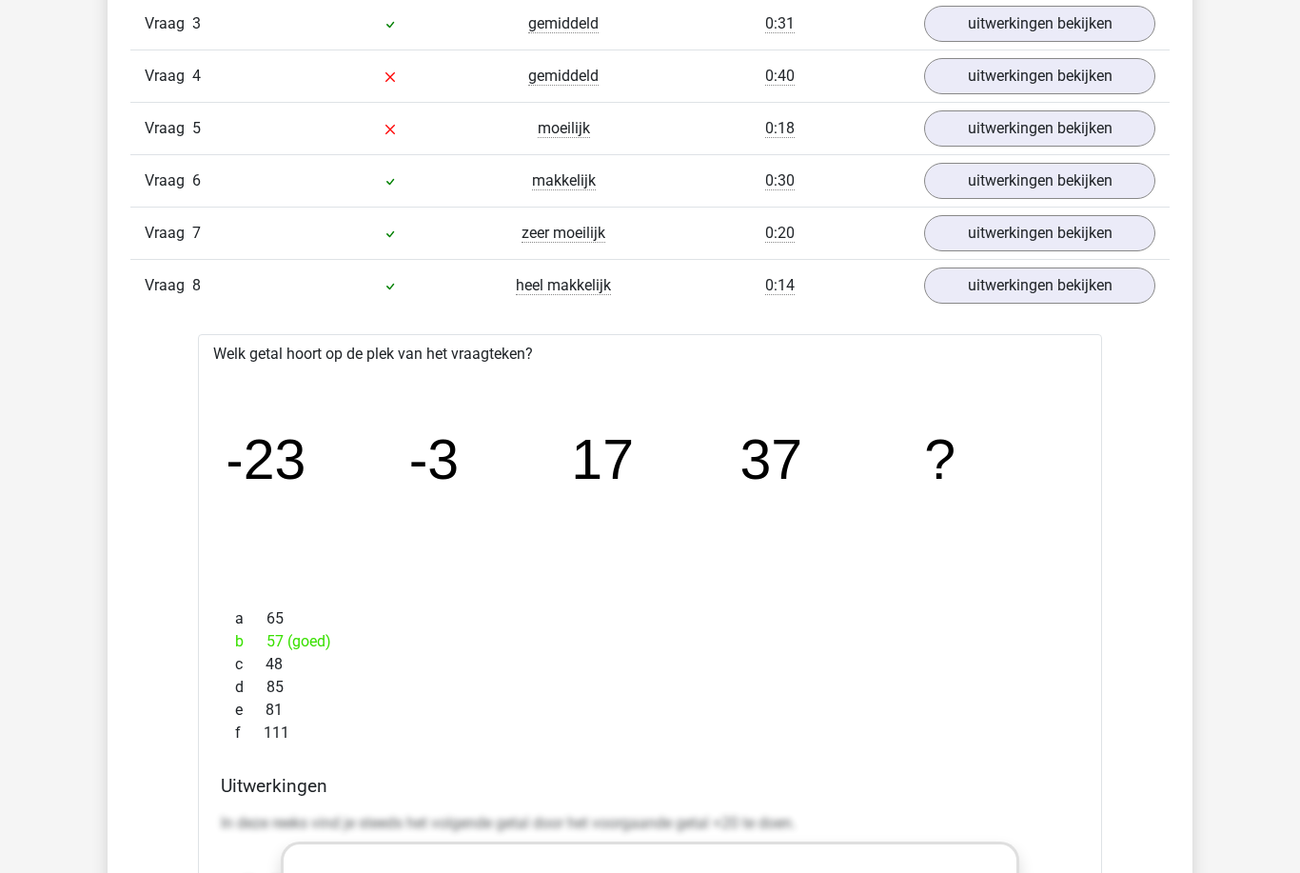
scroll to position [1747, 0]
click at [1125, 300] on link "uitwerkingen bekijken" at bounding box center [1039, 287] width 231 height 36
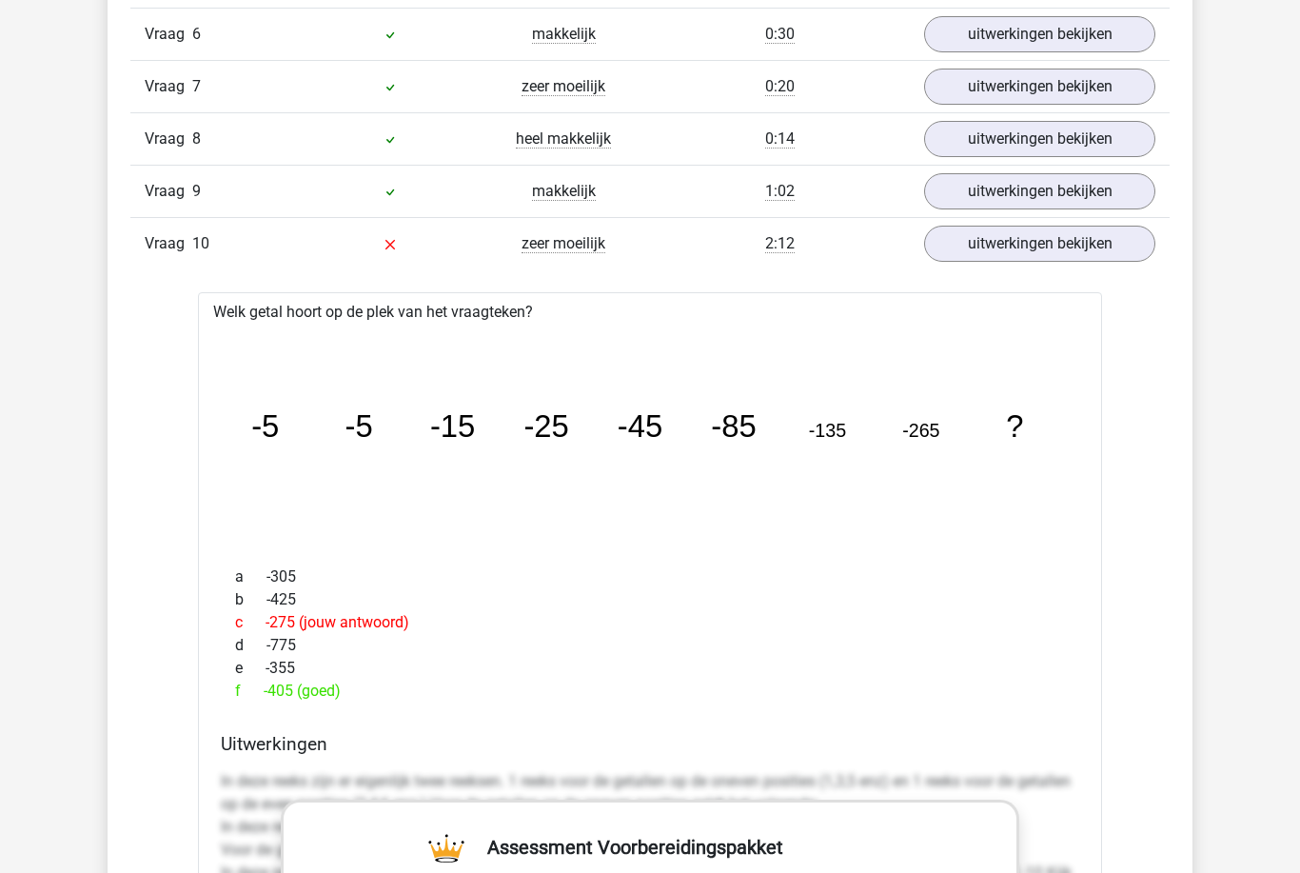
scroll to position [1879, 0]
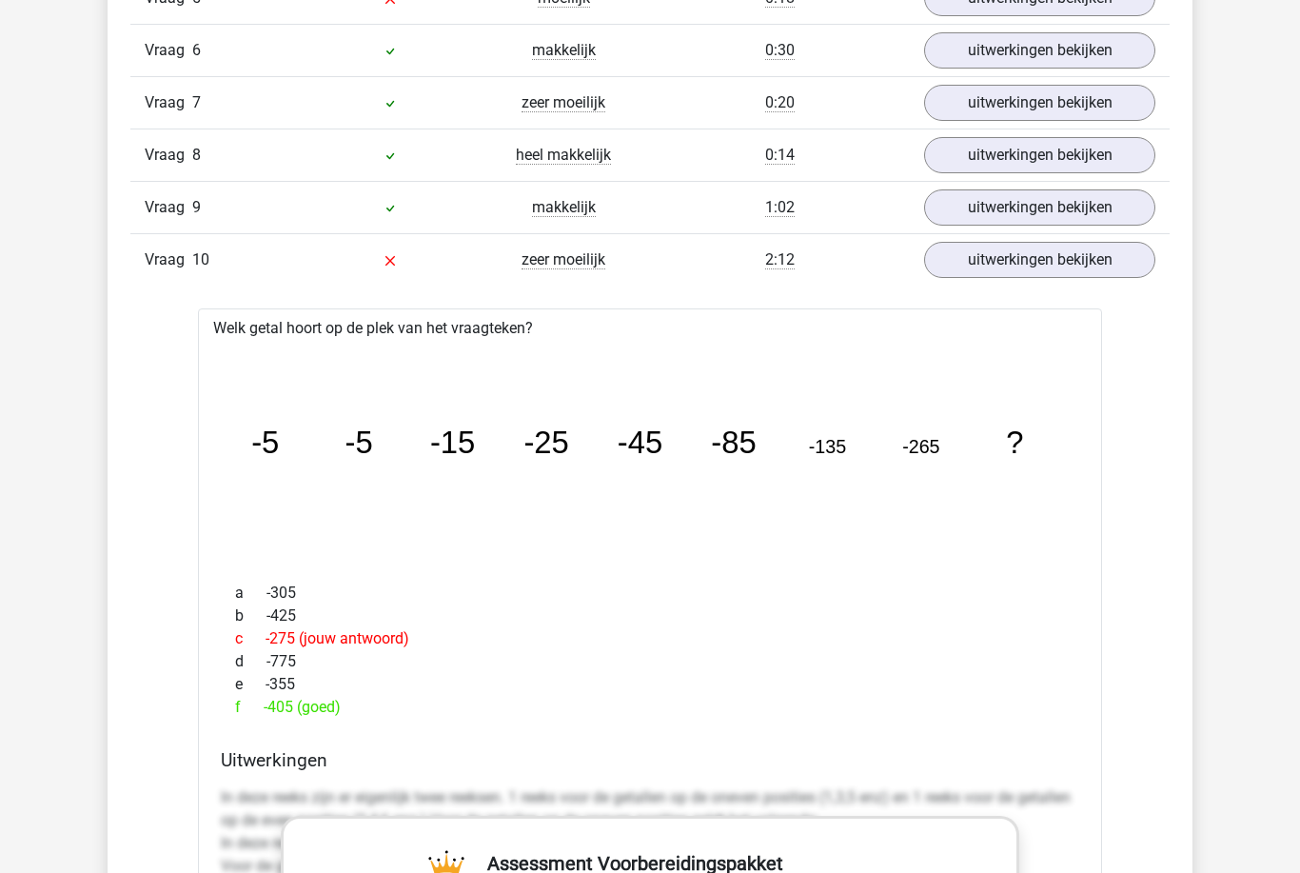
click at [1110, 333] on div "Vraag 1 heel makkelijk 0:27 uitwerkingen bekijken Welk getal hoort op de plek v…" at bounding box center [650, 600] width 1011 height 1674
click at [1140, 272] on link "uitwerkingen bekijken" at bounding box center [1039, 260] width 231 height 36
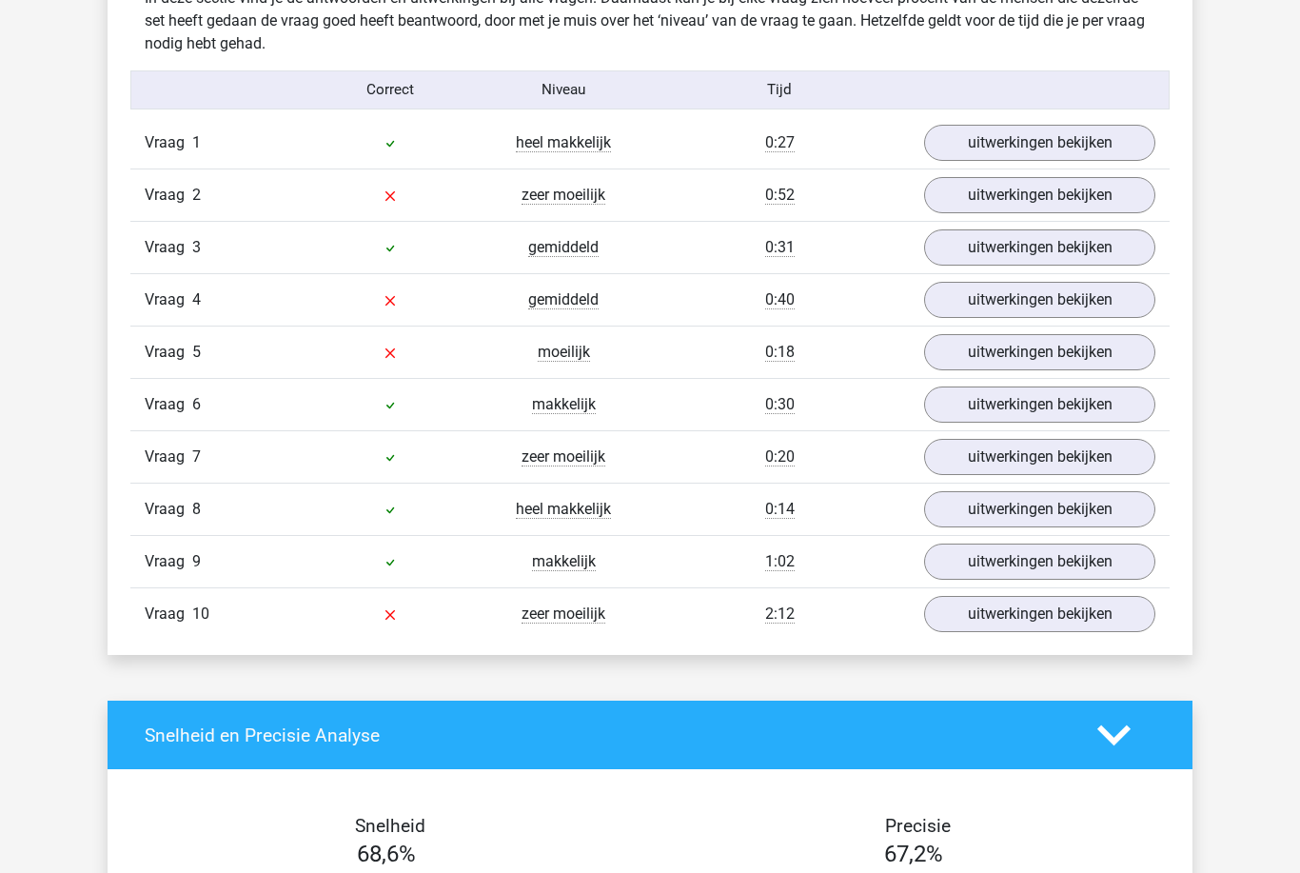
scroll to position [1525, 0]
click at [1131, 560] on link "uitwerkingen bekijken" at bounding box center [1039, 561] width 231 height 36
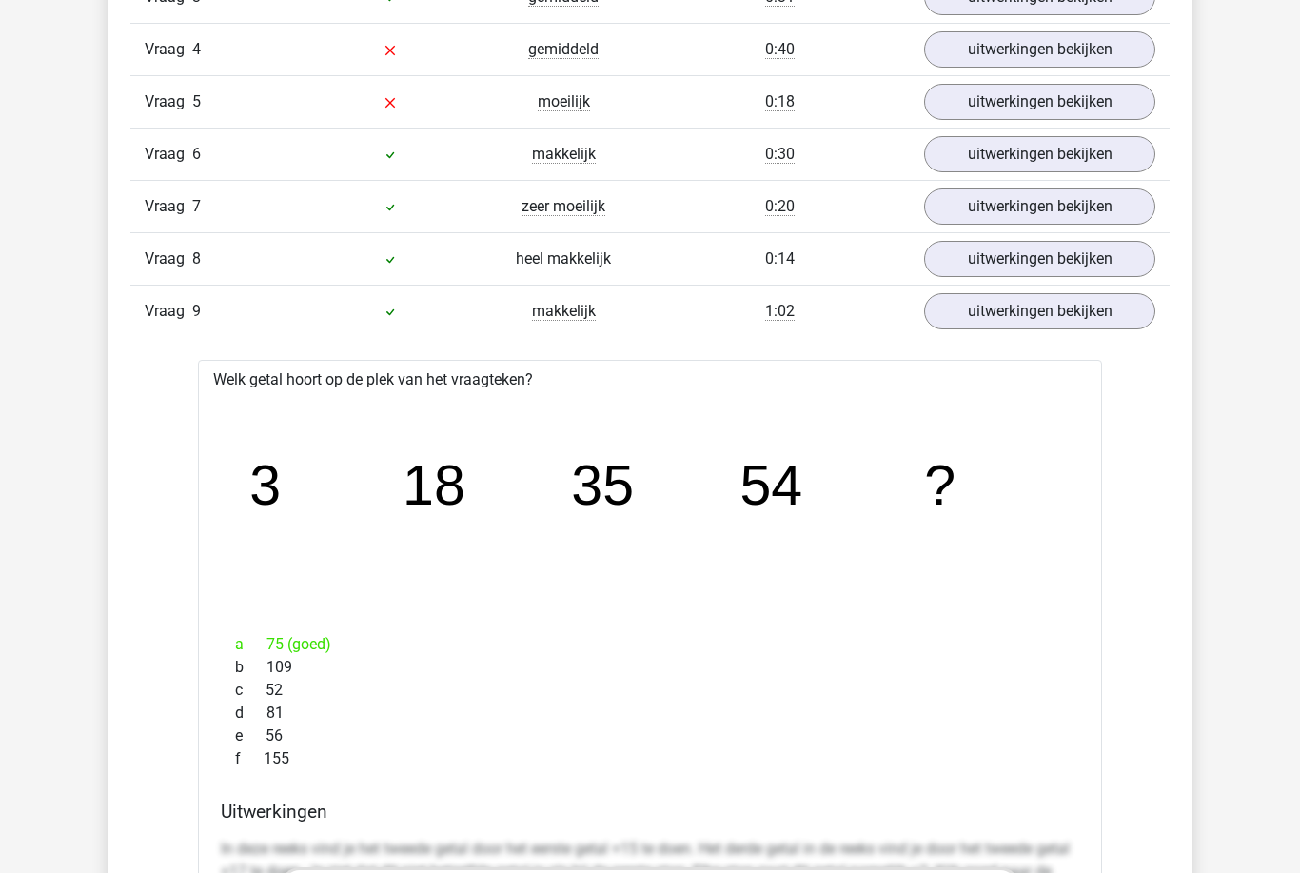
scroll to position [1785, 0]
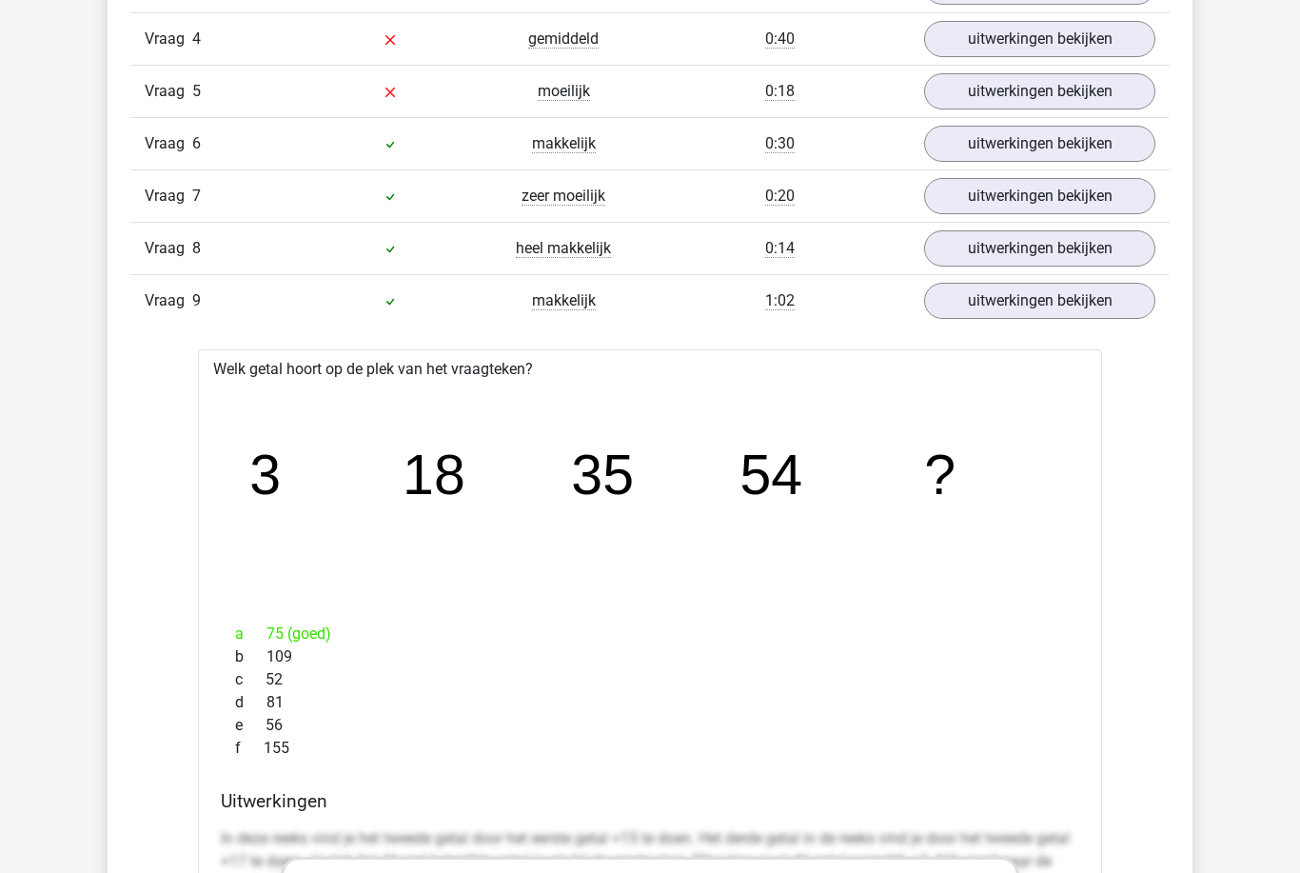
click at [1155, 327] on div "In deze sectie vind je de antwoorden en uitwerkingen bij alle vragen. Daarnaast…" at bounding box center [650, 640] width 1056 height 1857
click at [1150, 313] on link "uitwerkingen bekijken" at bounding box center [1039, 302] width 231 height 36
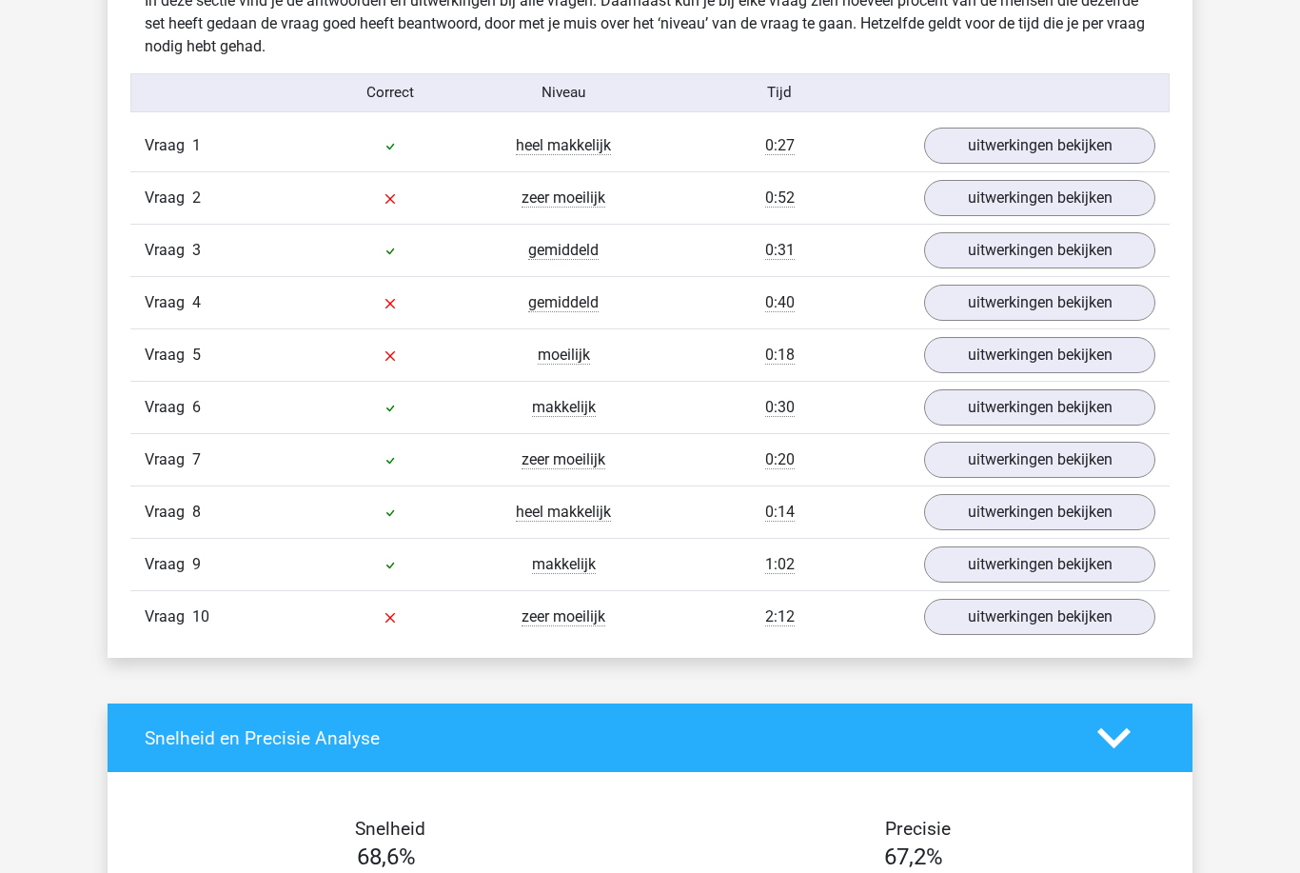
scroll to position [1519, 0]
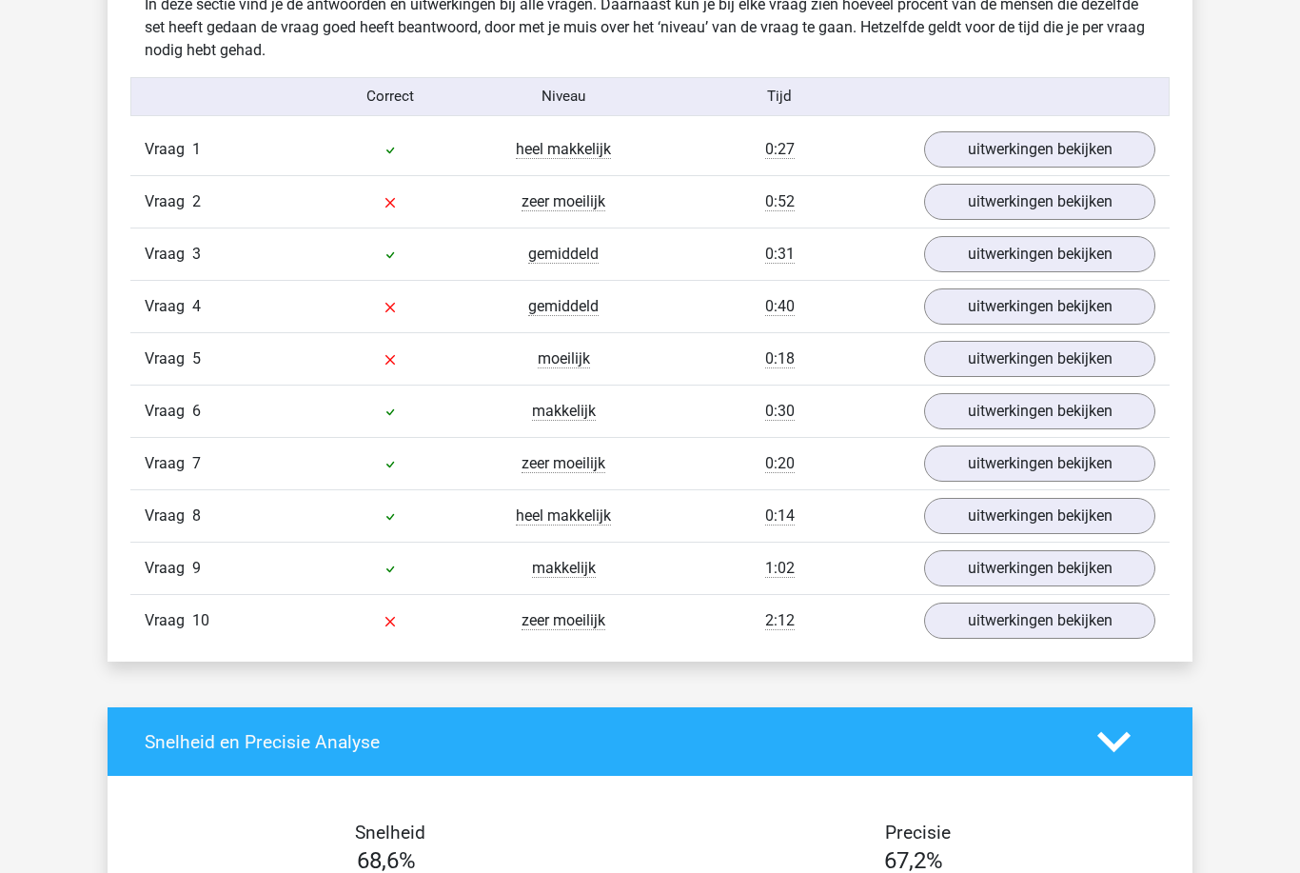
click at [1105, 387] on div "Vraag 6 makkelijk 0:30 uitwerkingen bekijken" at bounding box center [649, 410] width 1039 height 52
click at [1108, 367] on link "uitwerkingen bekijken" at bounding box center [1039, 359] width 231 height 36
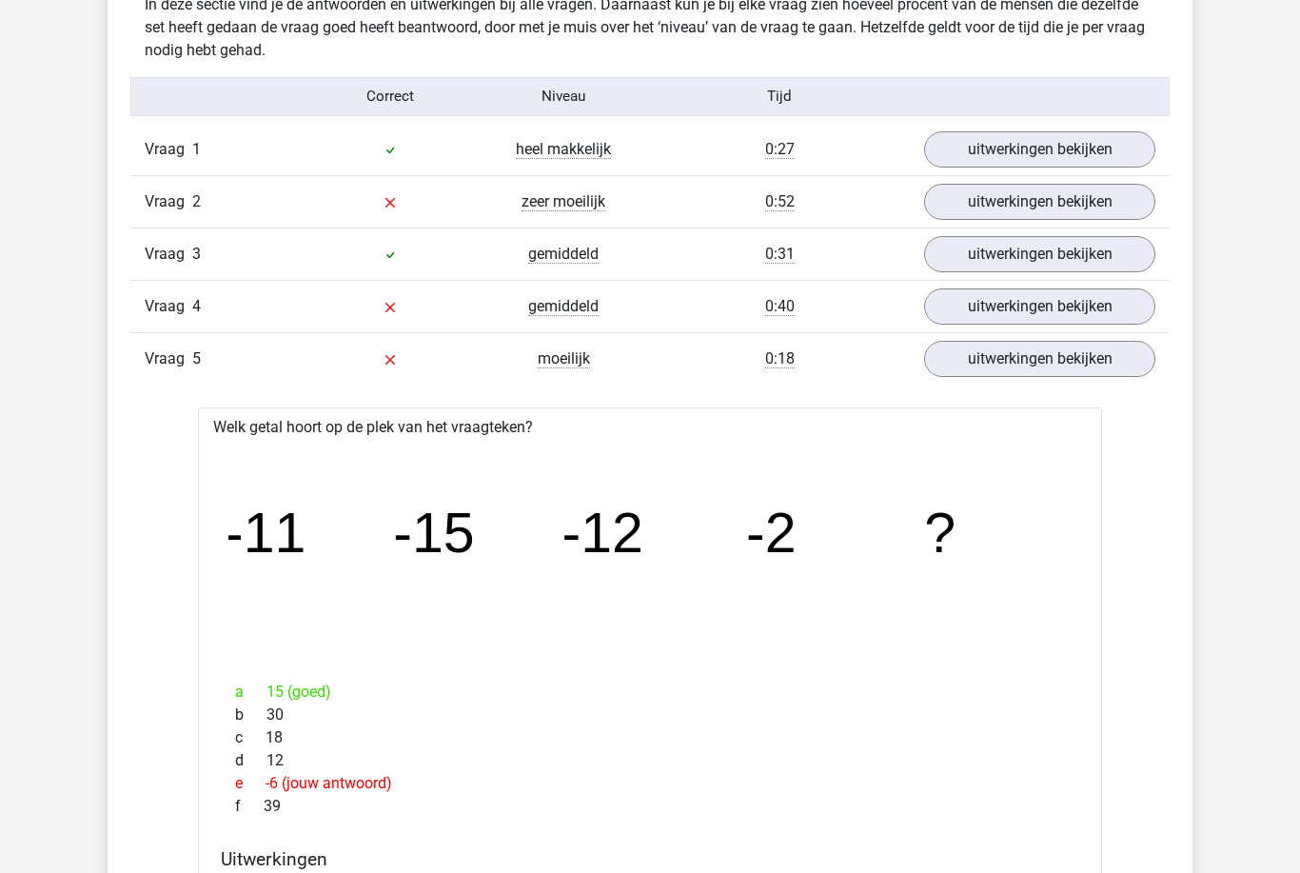
click at [1122, 354] on link "uitwerkingen bekijken" at bounding box center [1039, 359] width 231 height 36
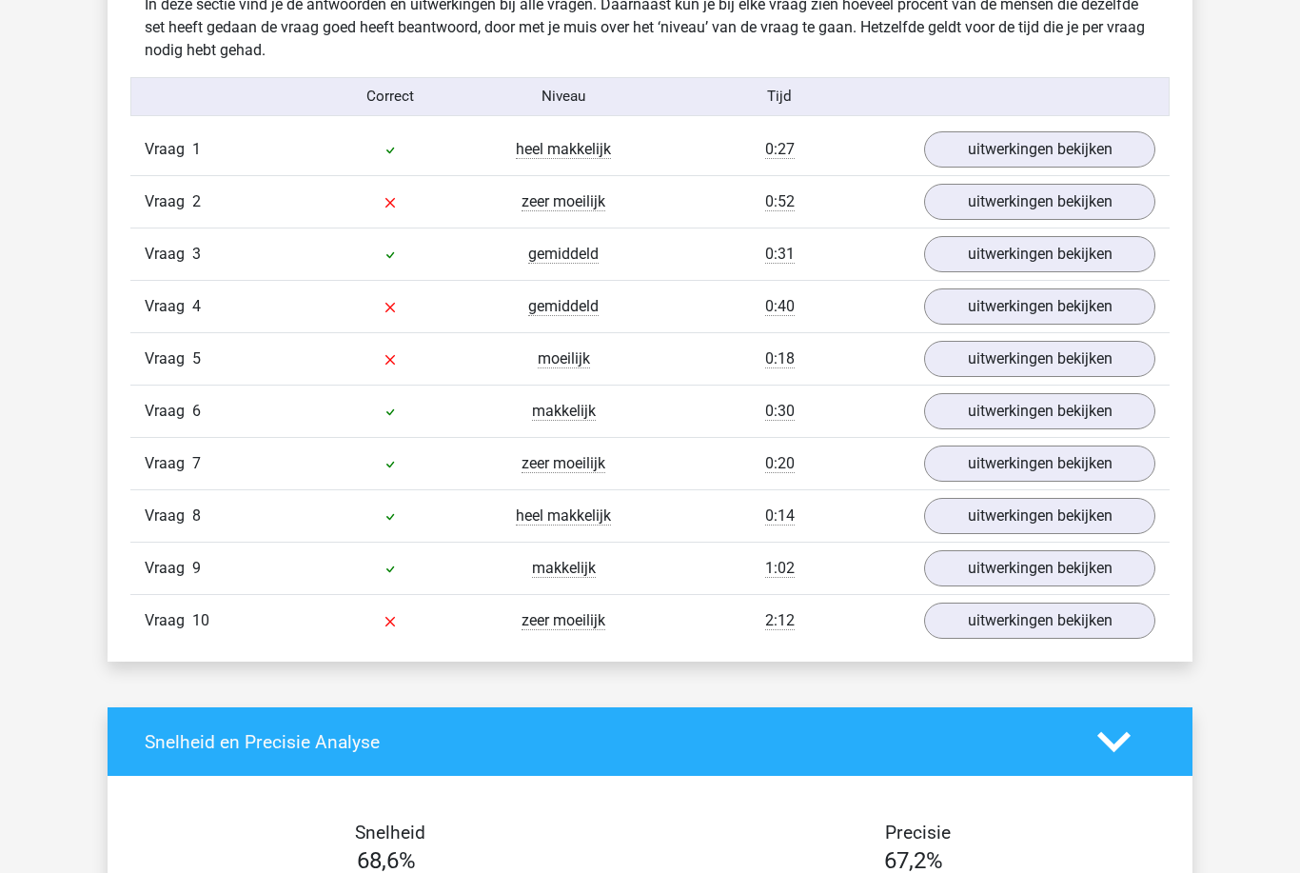
click at [1115, 306] on link "uitwerkingen bekijken" at bounding box center [1039, 306] width 231 height 36
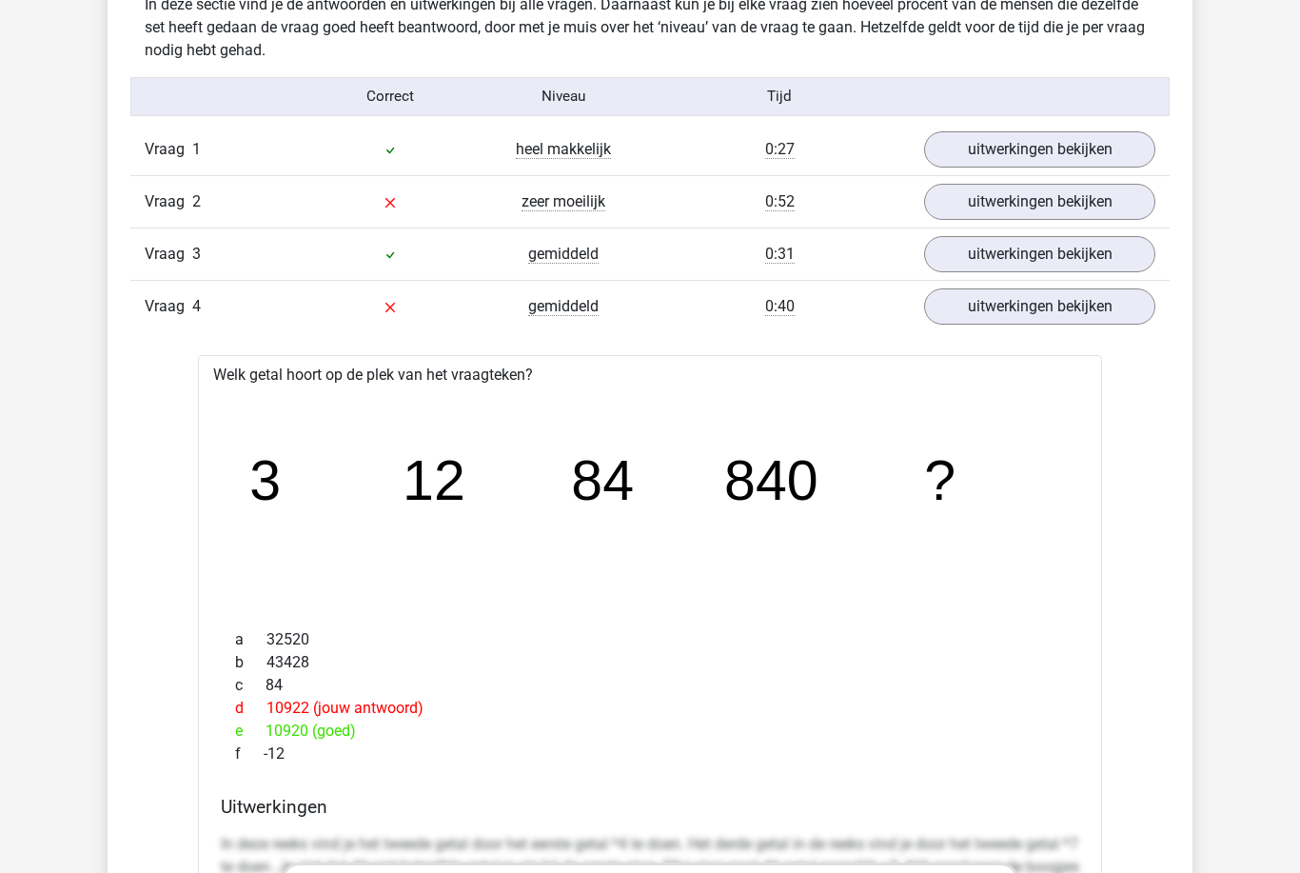
click at [1097, 320] on link "uitwerkingen bekijken" at bounding box center [1039, 306] width 231 height 36
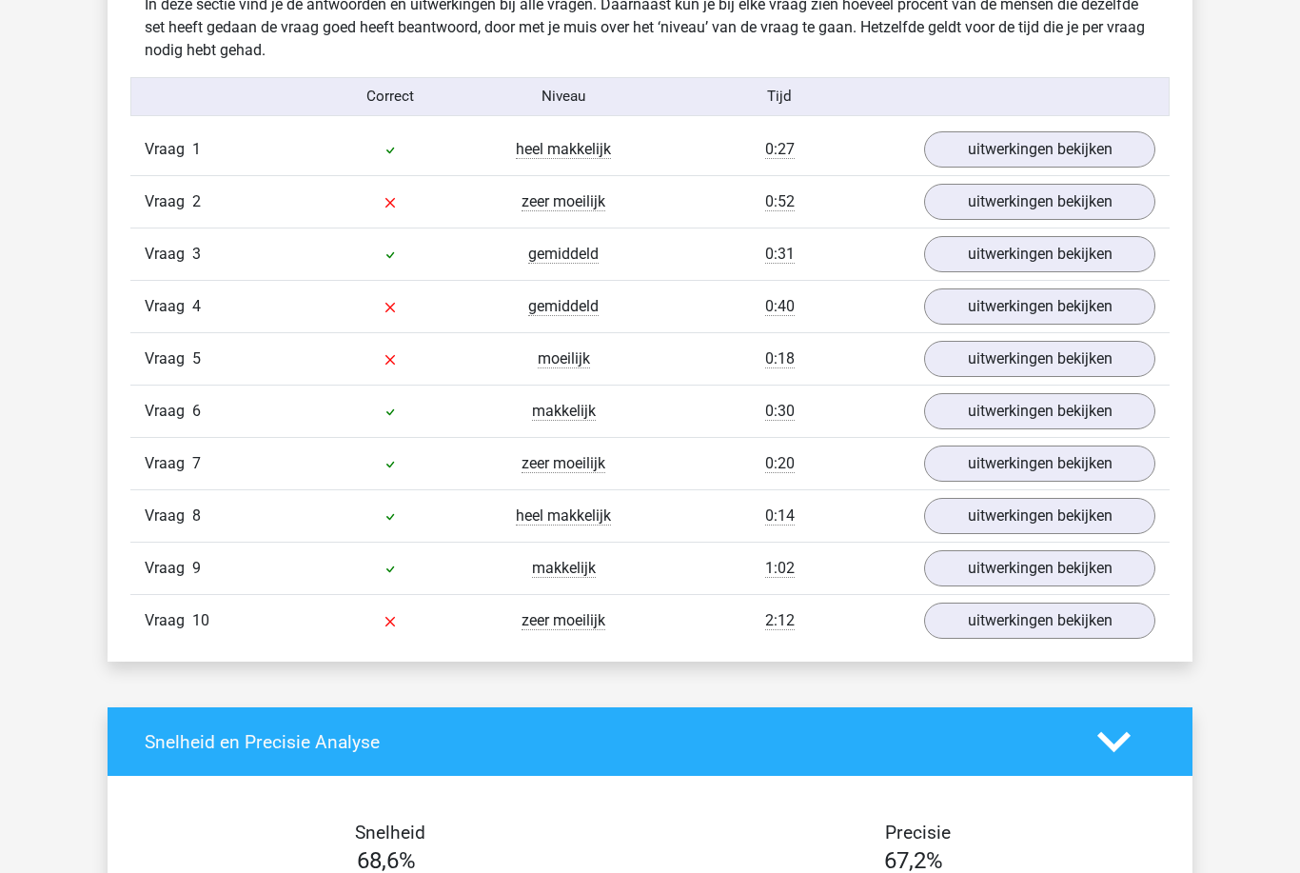
click at [1132, 202] on link "uitwerkingen bekijken" at bounding box center [1039, 202] width 231 height 36
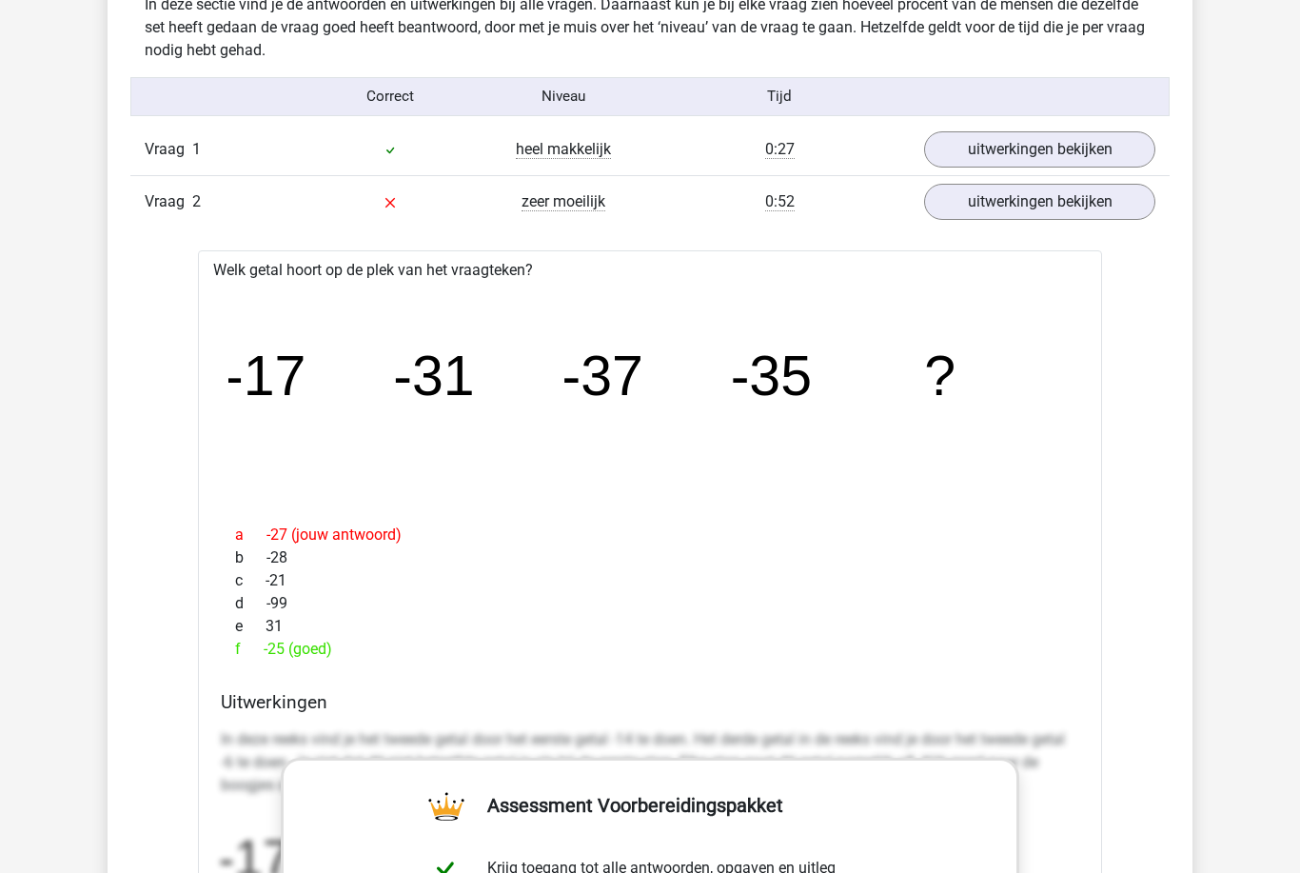
click at [1094, 219] on link "uitwerkingen bekijken" at bounding box center [1039, 202] width 231 height 36
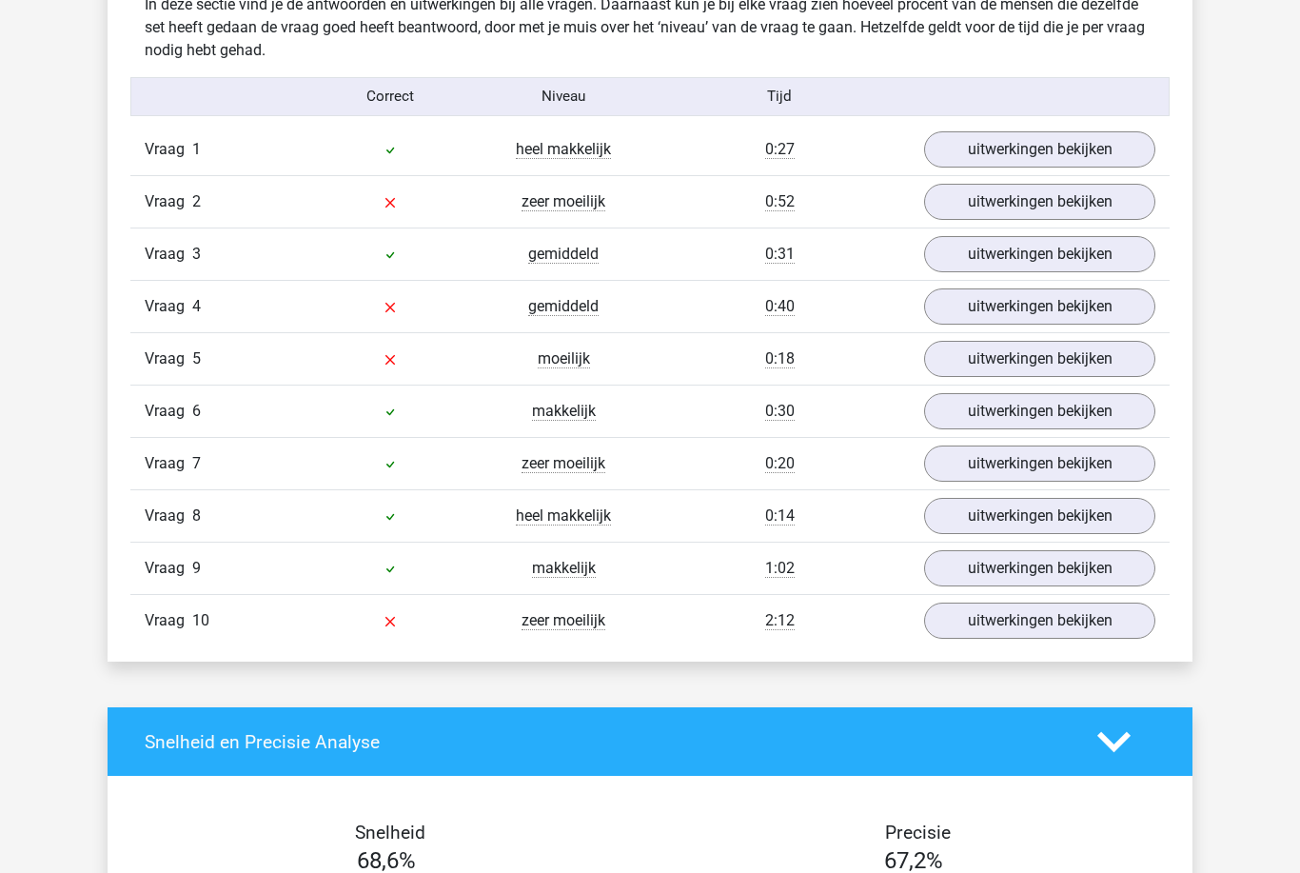
click at [1110, 154] on link "uitwerkingen bekijken" at bounding box center [1039, 149] width 231 height 36
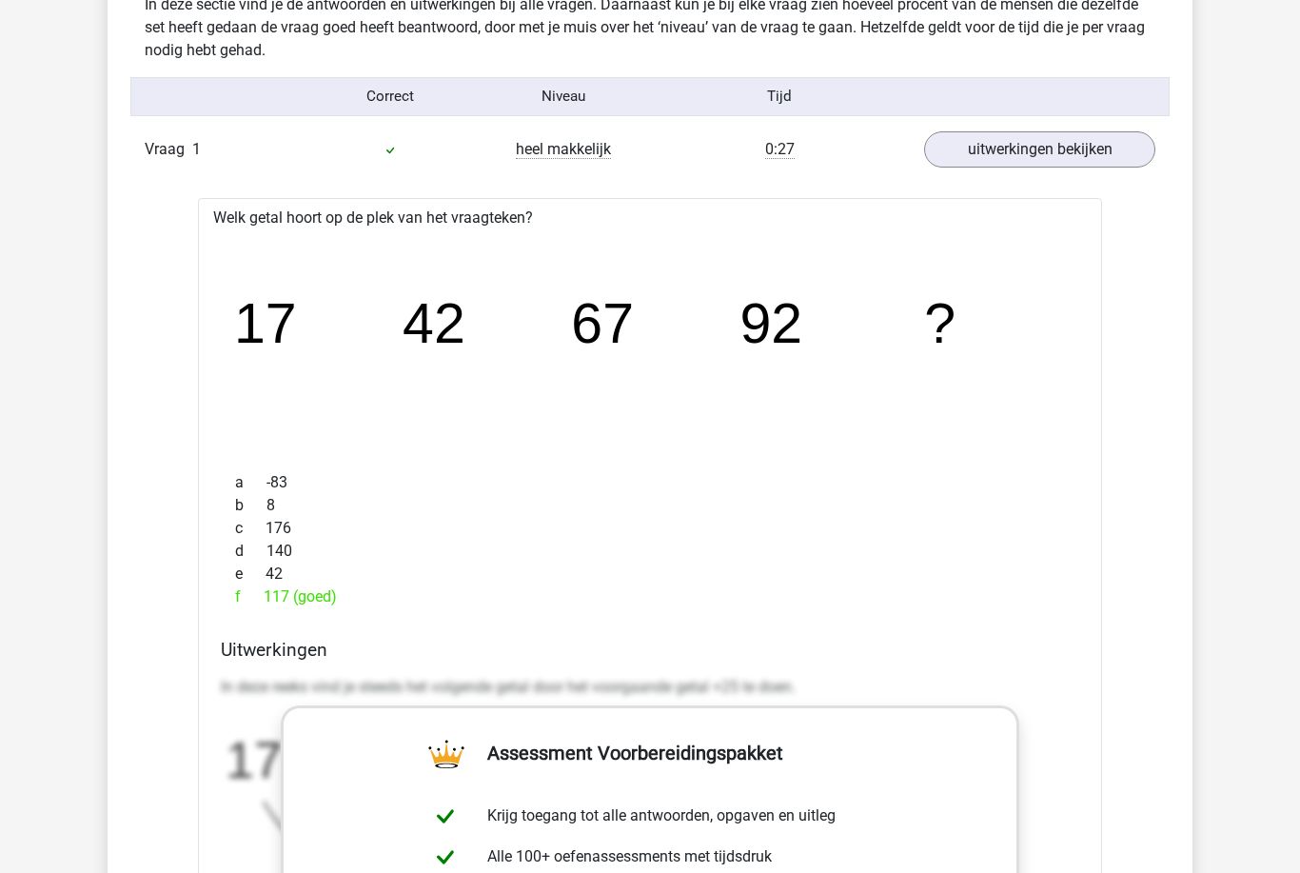
click at [1112, 143] on link "uitwerkingen bekijken" at bounding box center [1039, 149] width 231 height 36
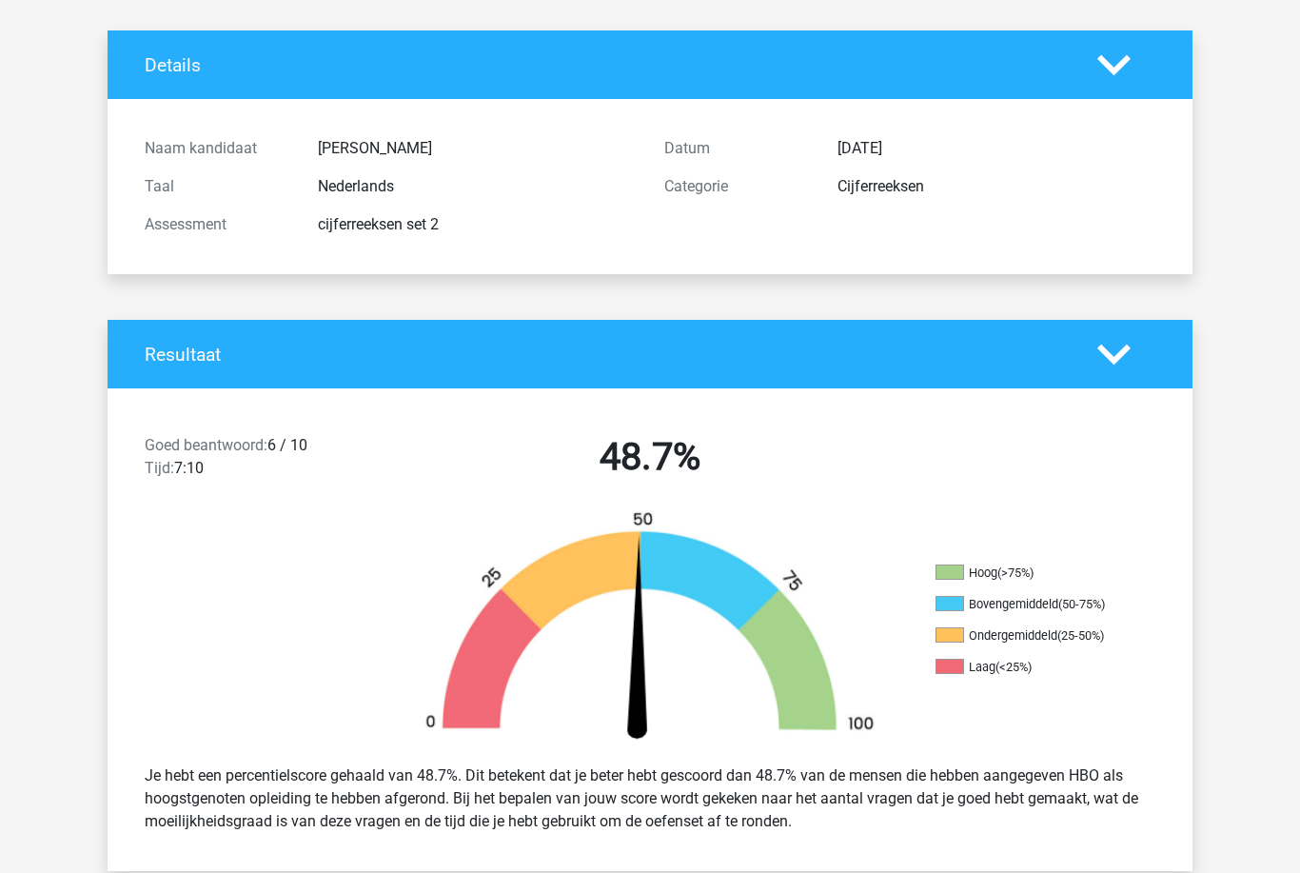
scroll to position [0, 0]
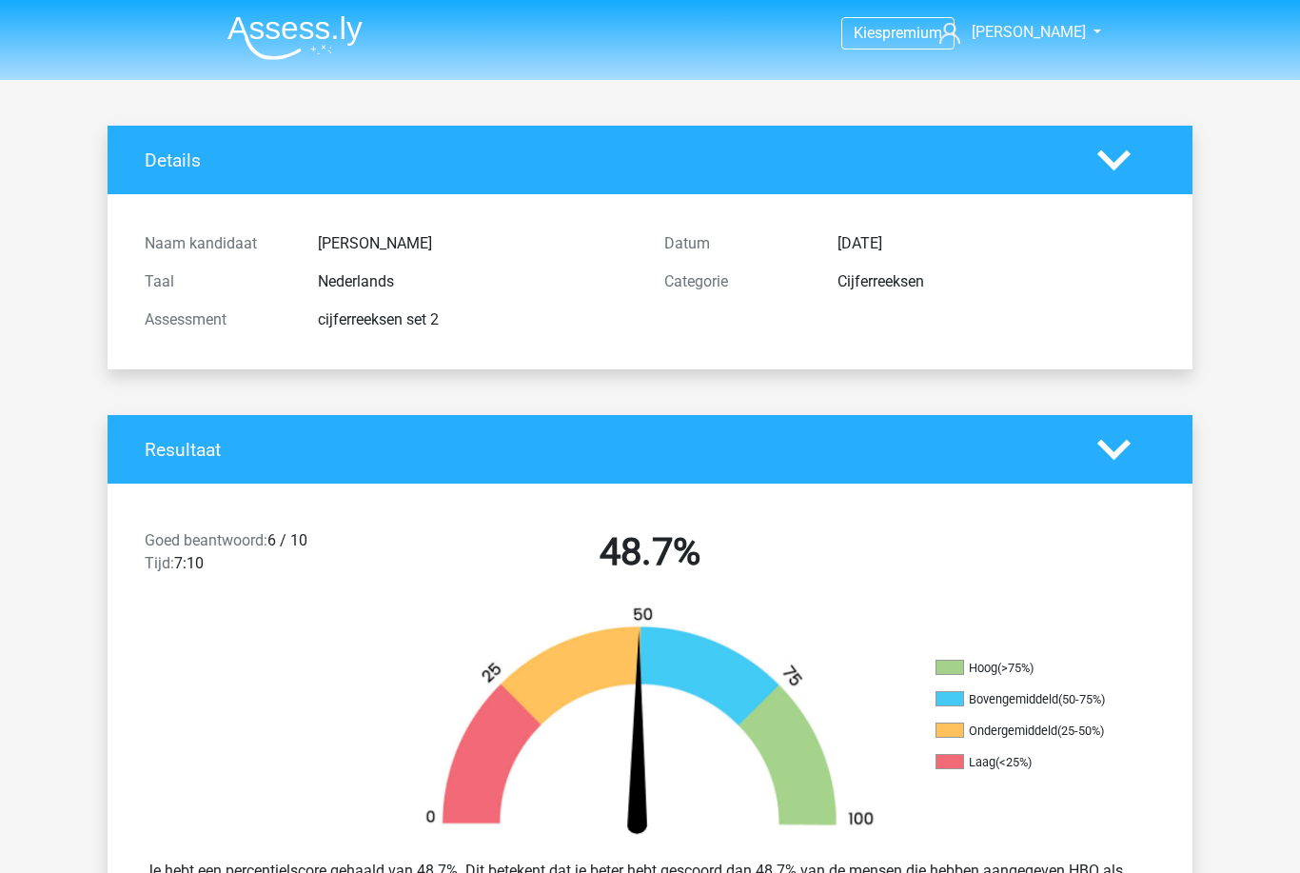
click at [320, 34] on img at bounding box center [294, 37] width 135 height 45
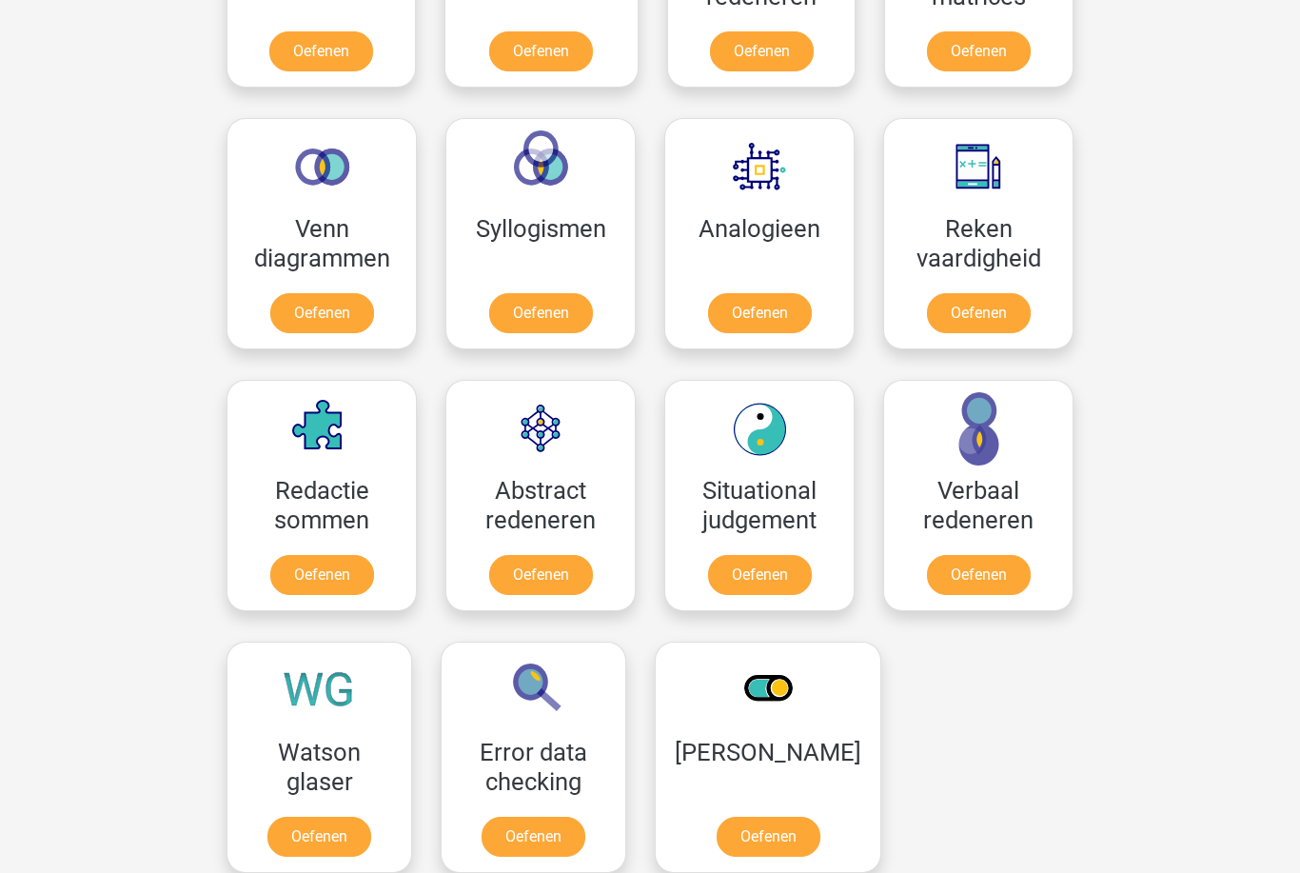
scroll to position [1072, 0]
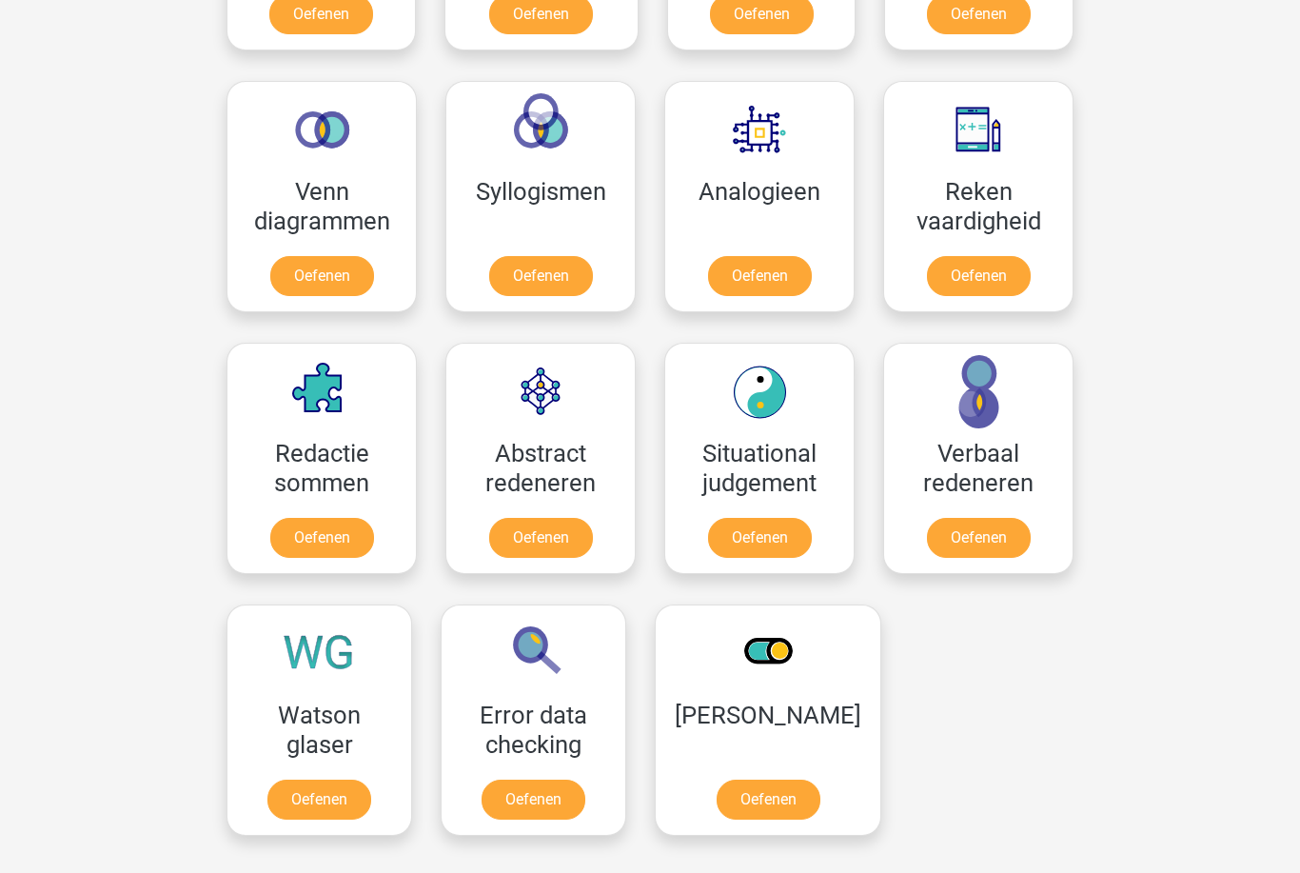
click at [789, 553] on link "Oefenen" at bounding box center [760, 539] width 104 height 40
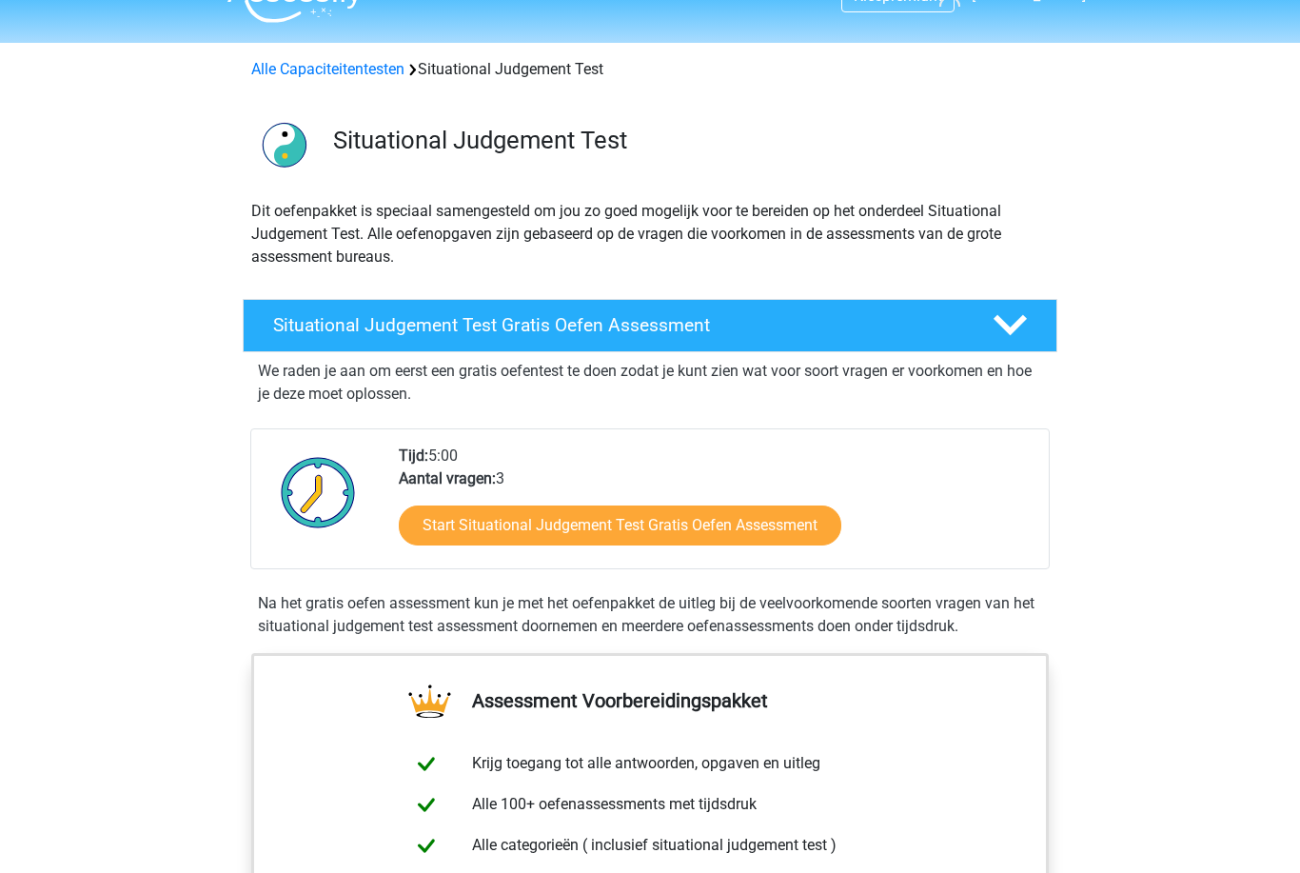
scroll to position [47, 0]
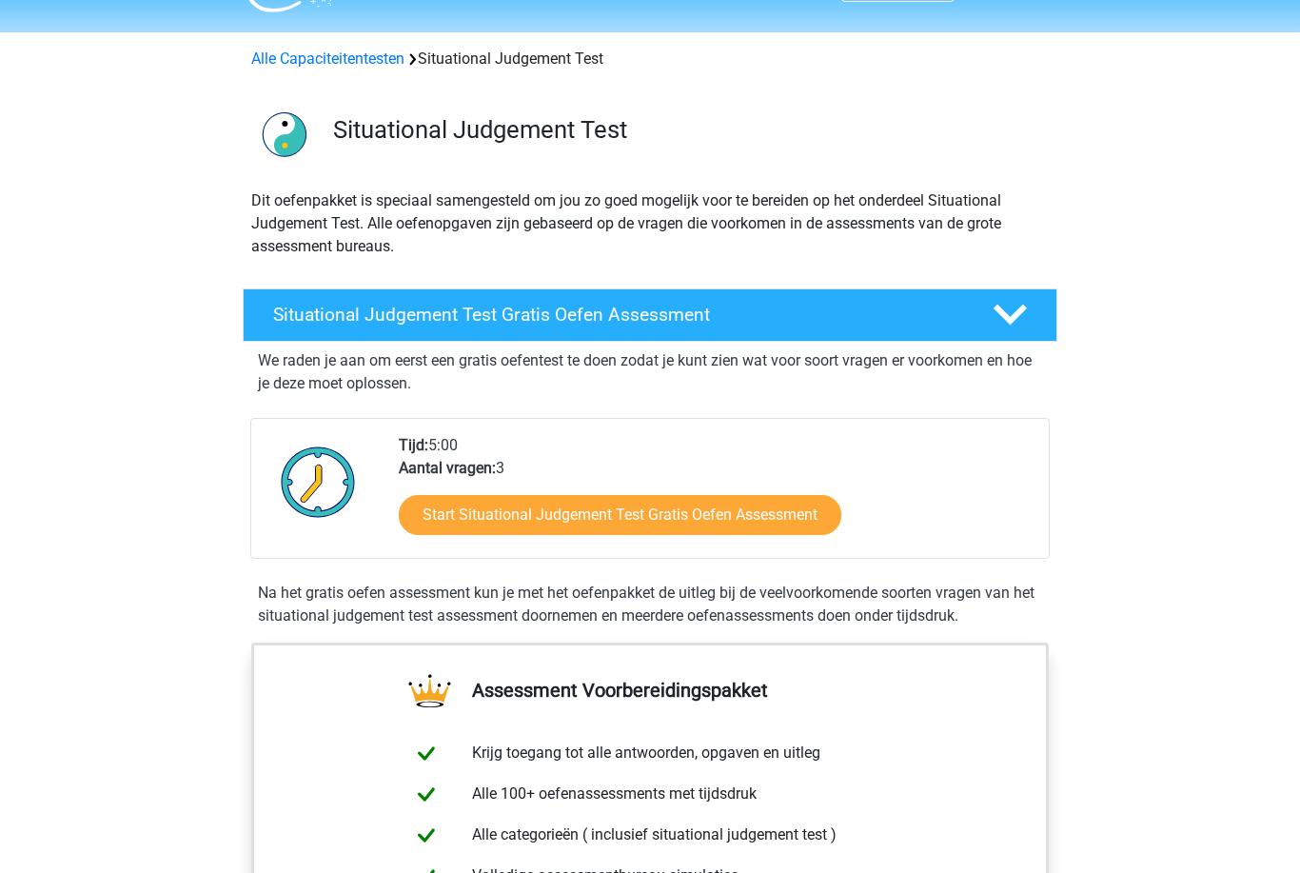
click at [772, 528] on link "Start Situational Judgement Test Gratis Oefen Assessment" at bounding box center [620, 516] width 442 height 40
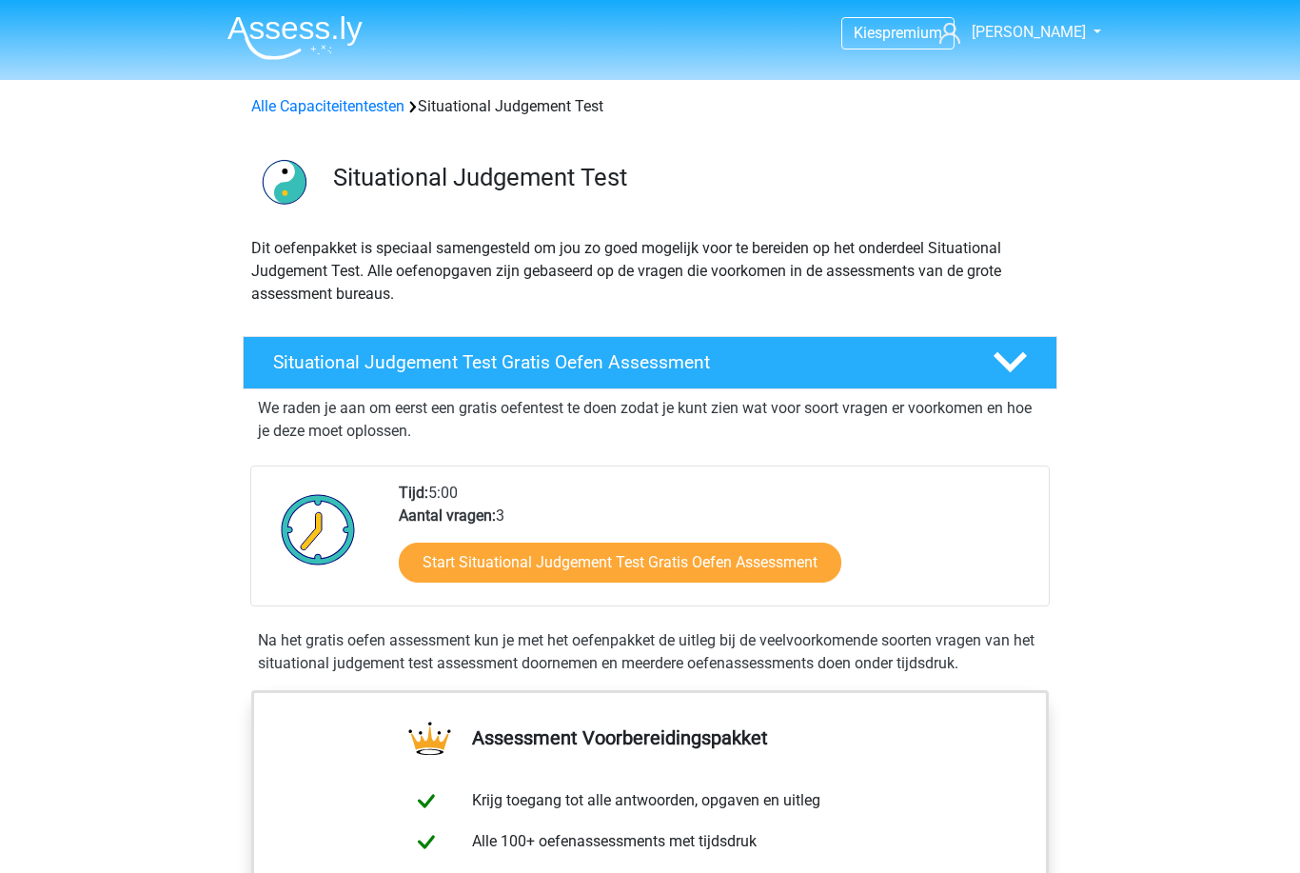
scroll to position [108, 0]
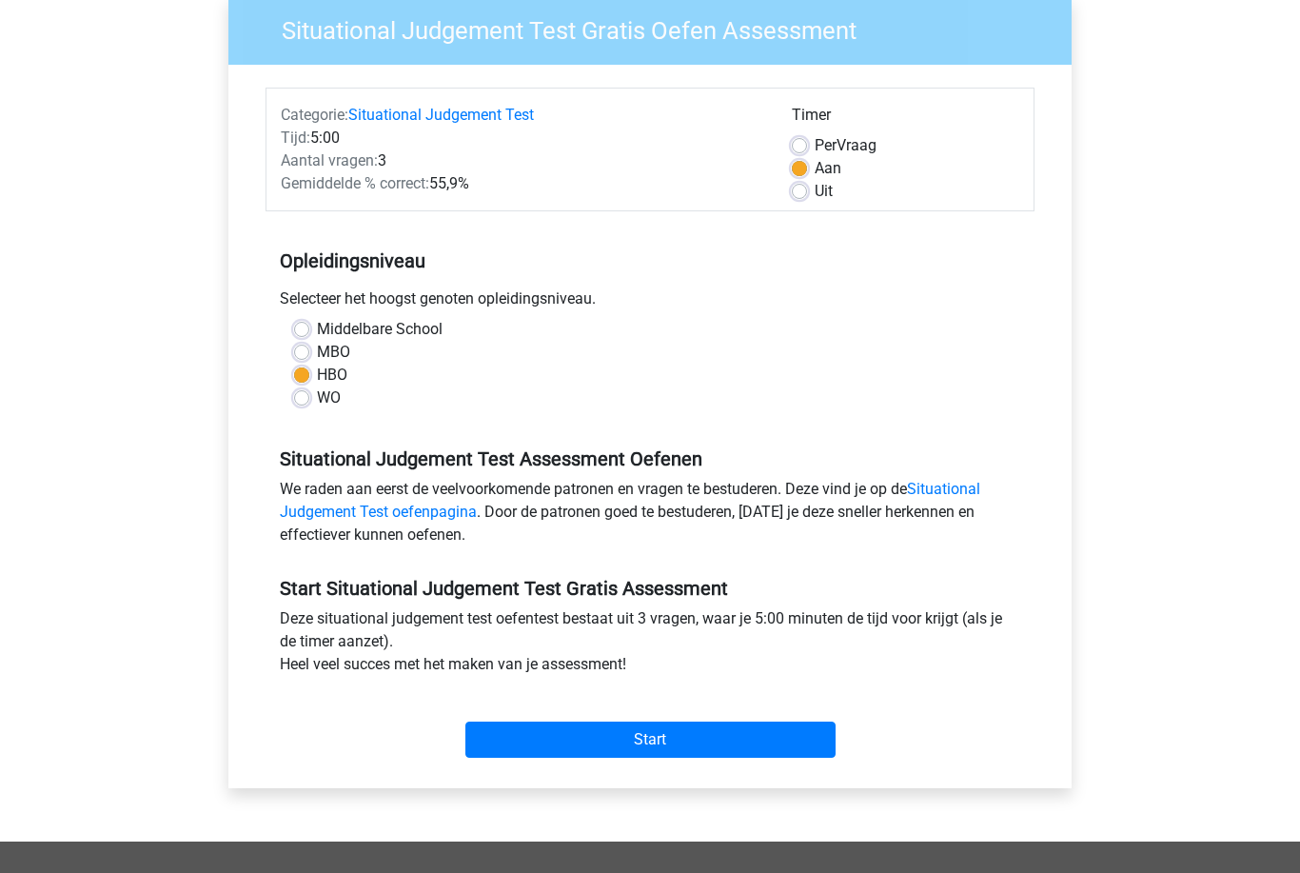
scroll to position [231, 0]
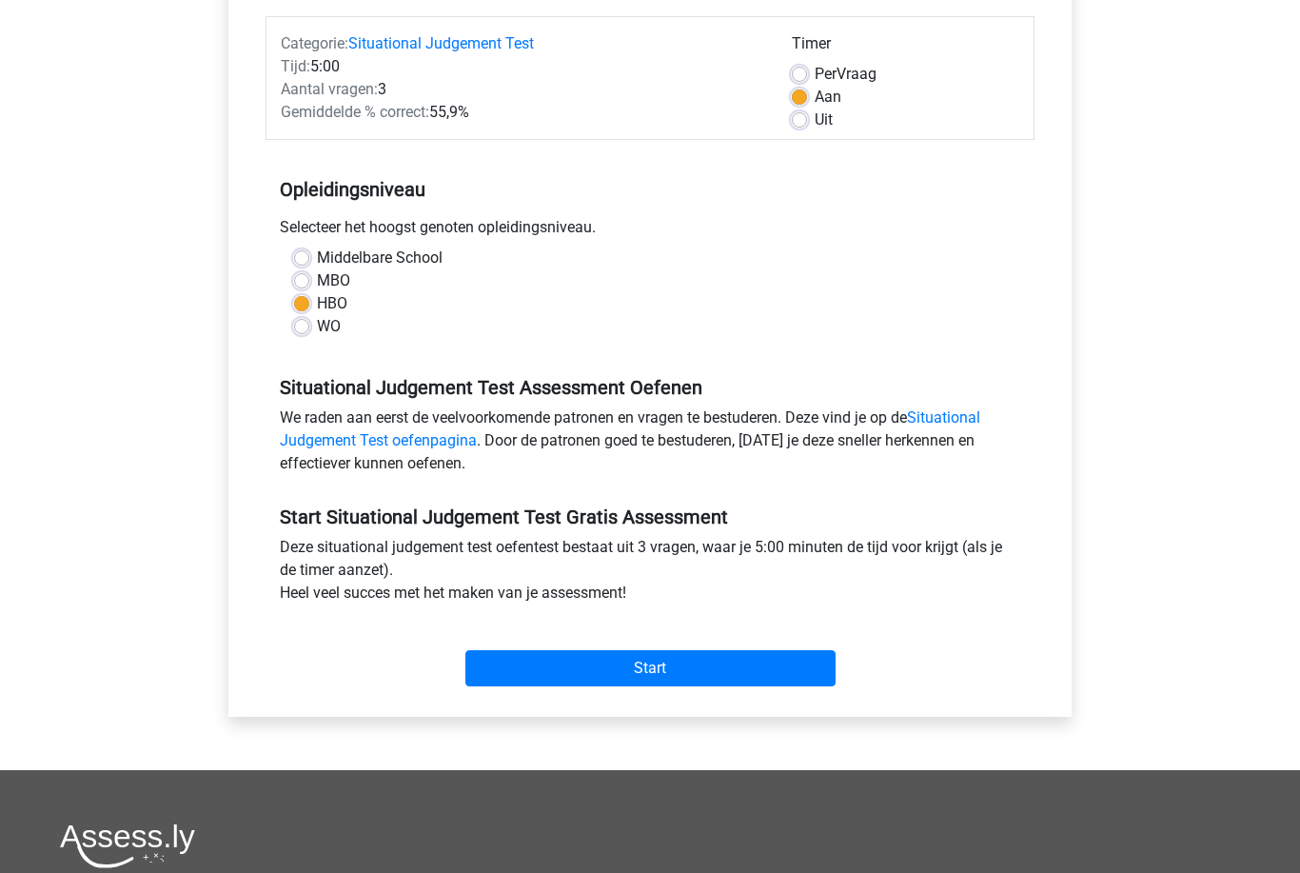
click at [798, 668] on input "Start" at bounding box center [650, 668] width 370 height 36
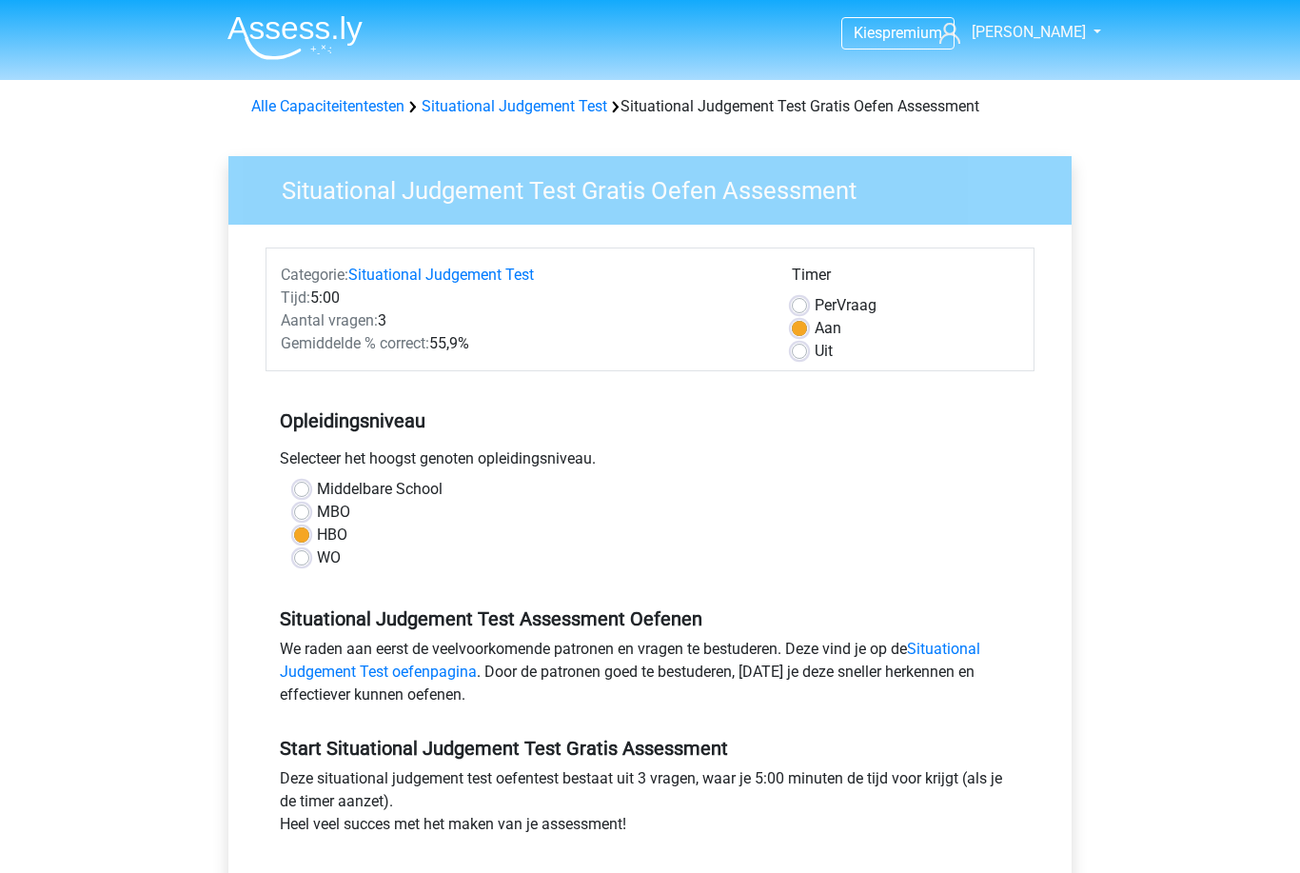
scroll to position [292, 0]
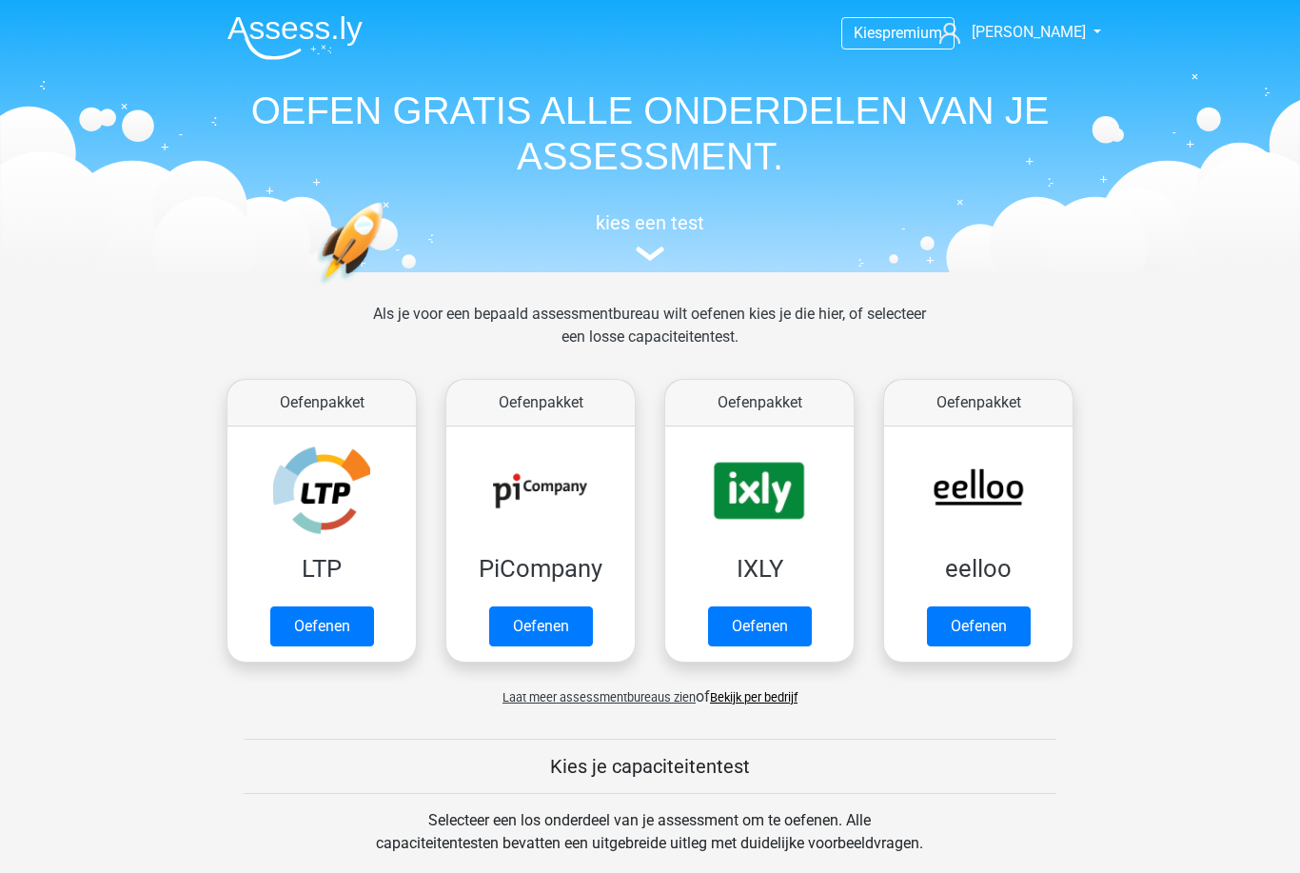
scroll to position [1134, 0]
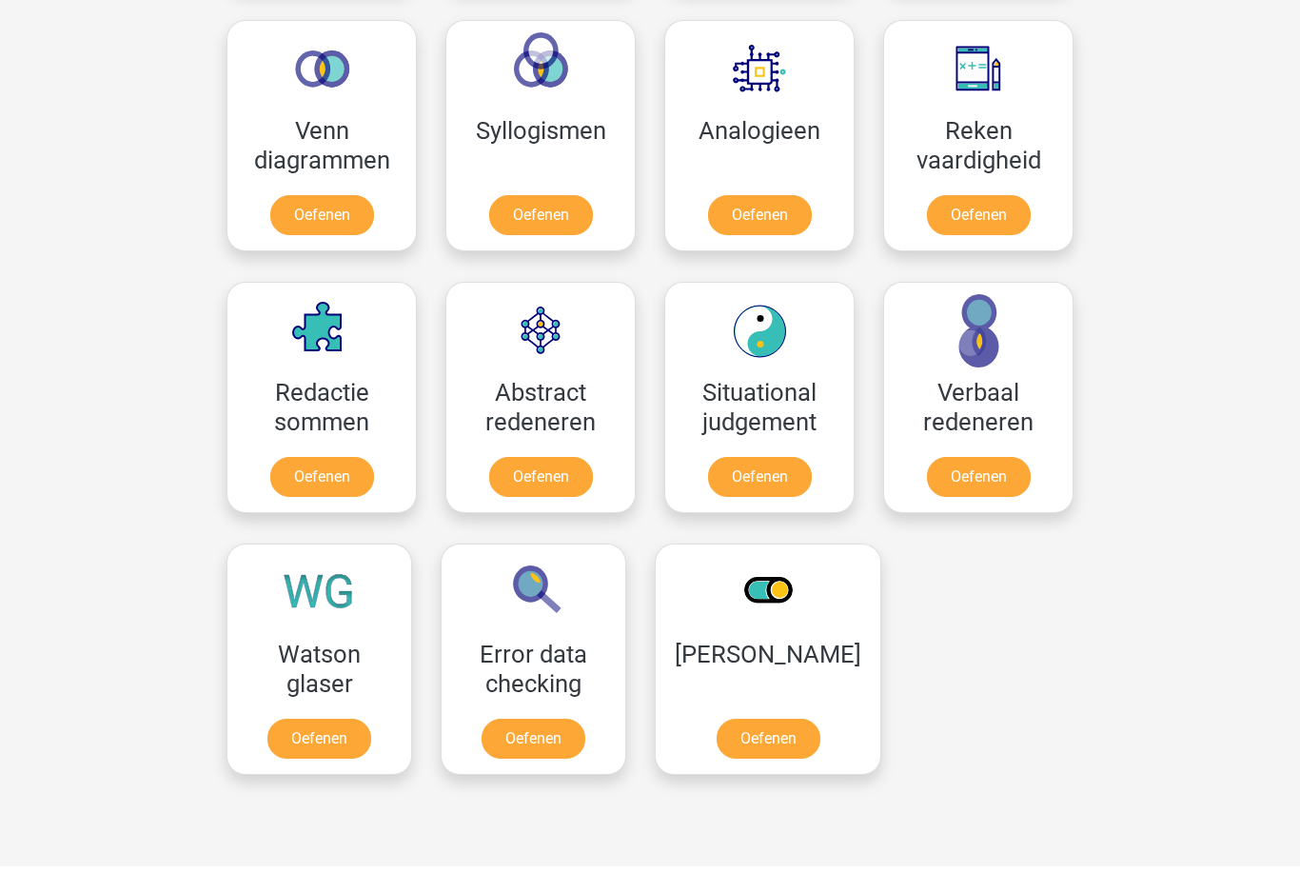
click at [1016, 474] on link "Oefenen" at bounding box center [979, 477] width 104 height 40
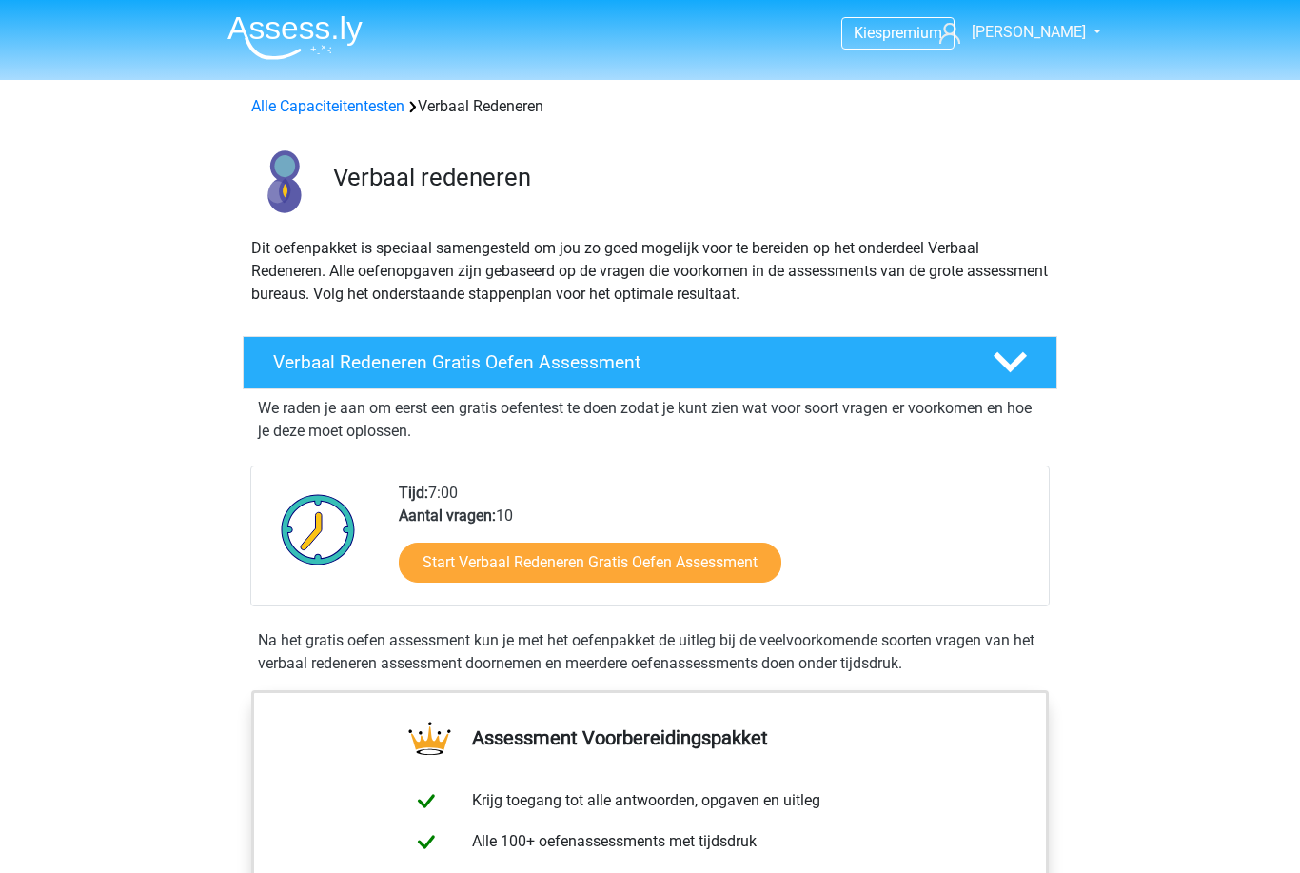
click at [738, 580] on link "Start Verbaal Redeneren Gratis Oefen Assessment" at bounding box center [590, 562] width 383 height 40
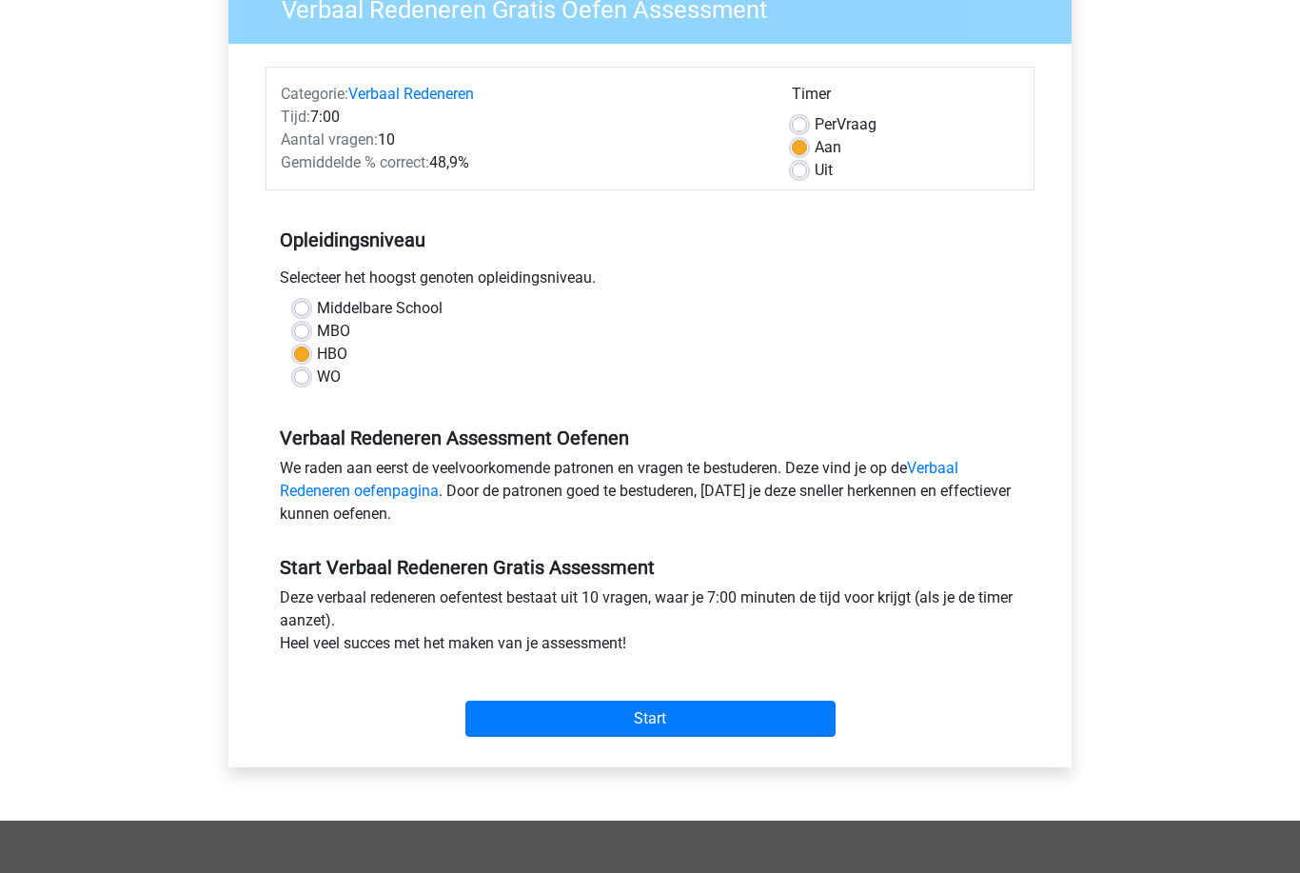
scroll to position [206, 0]
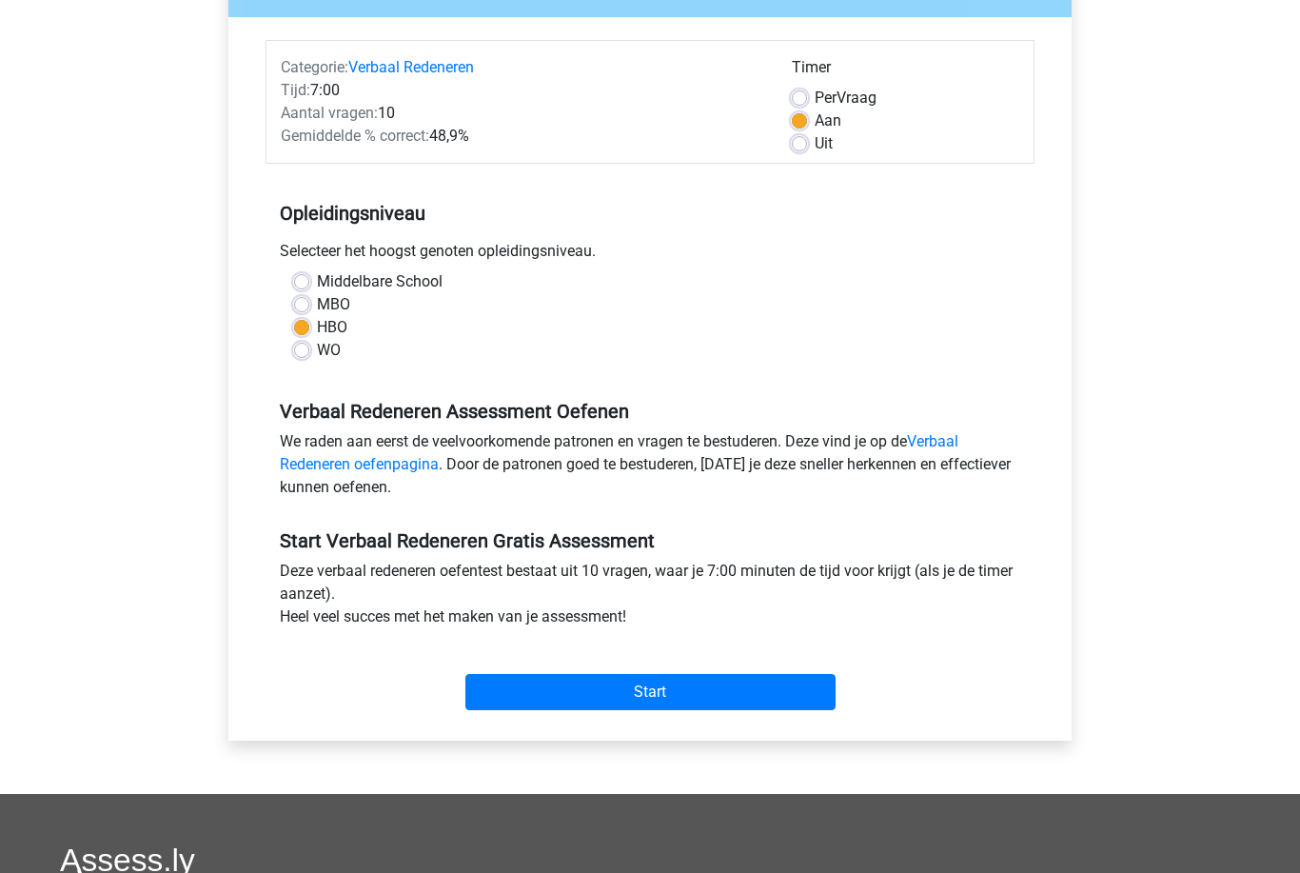
click at [794, 698] on input "Start" at bounding box center [650, 693] width 370 height 36
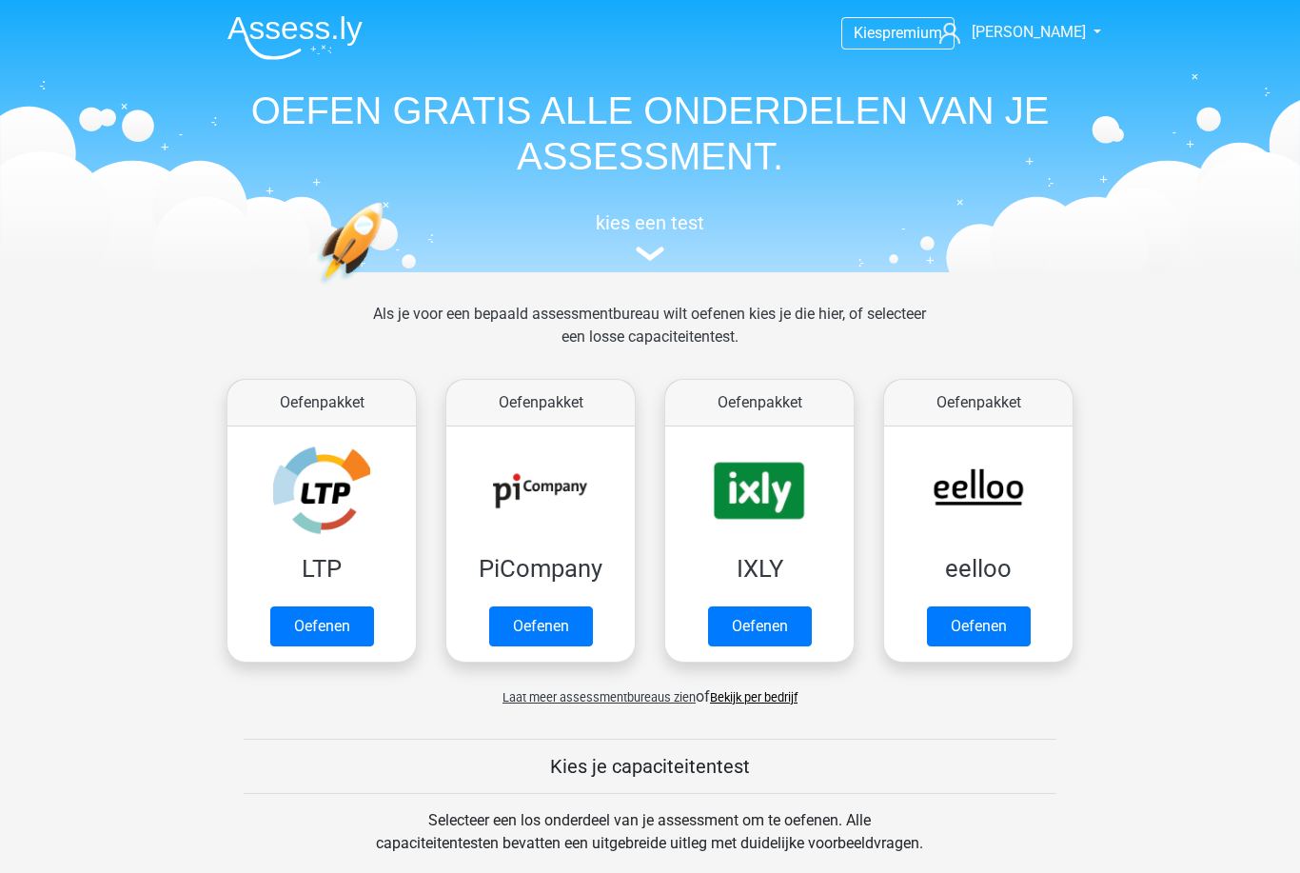
scroll to position [1134, 0]
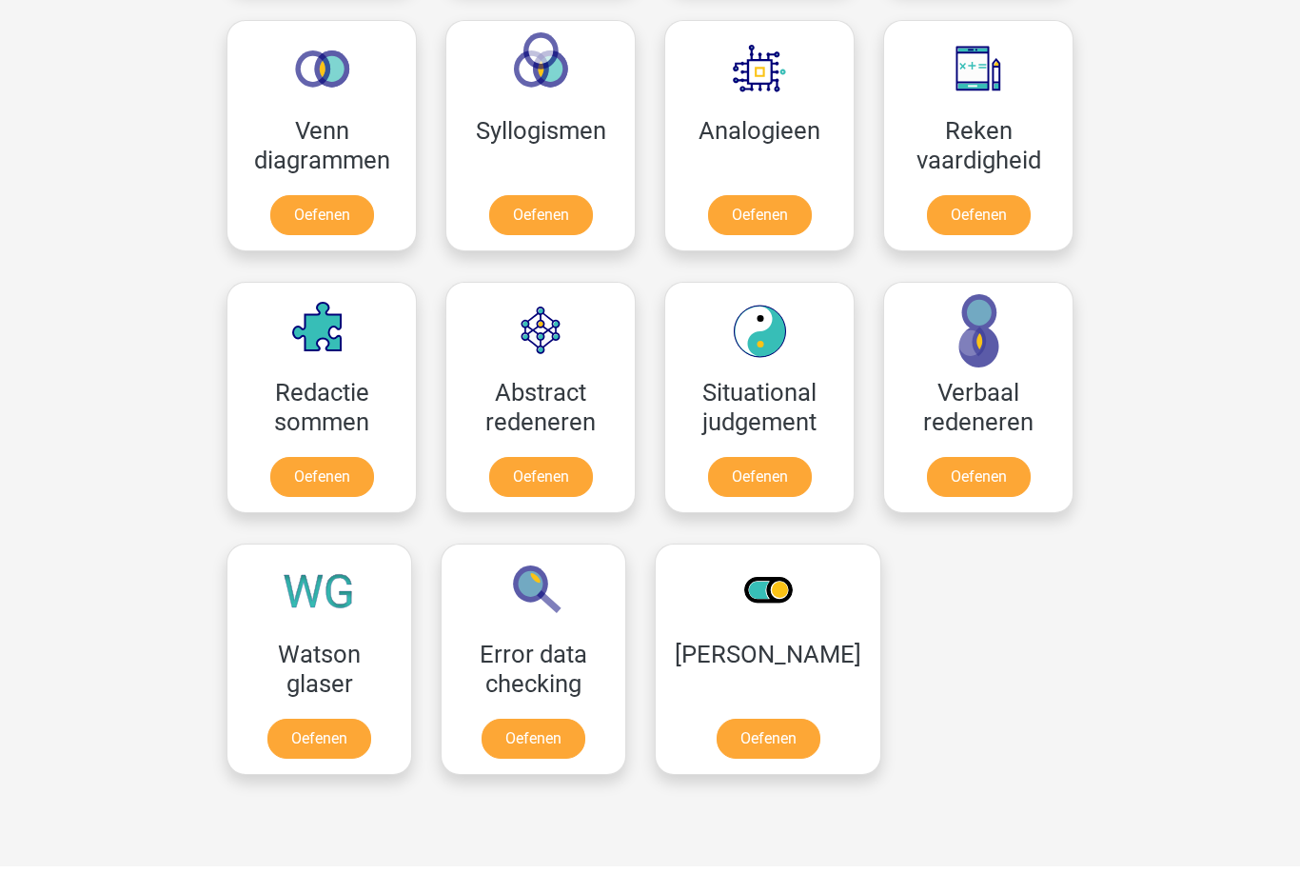
click at [364, 228] on link "Oefenen" at bounding box center [322, 215] width 104 height 40
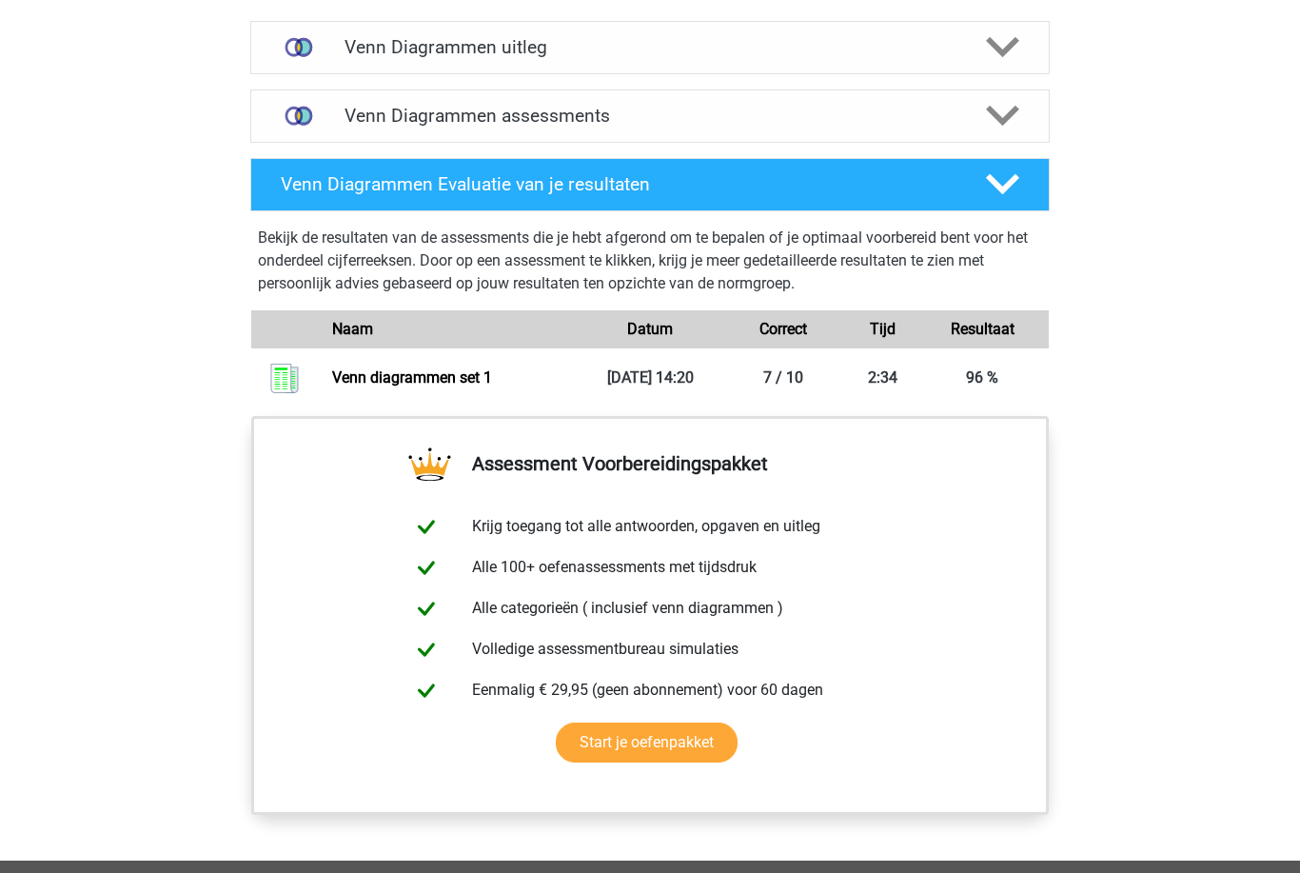
scroll to position [1158, 0]
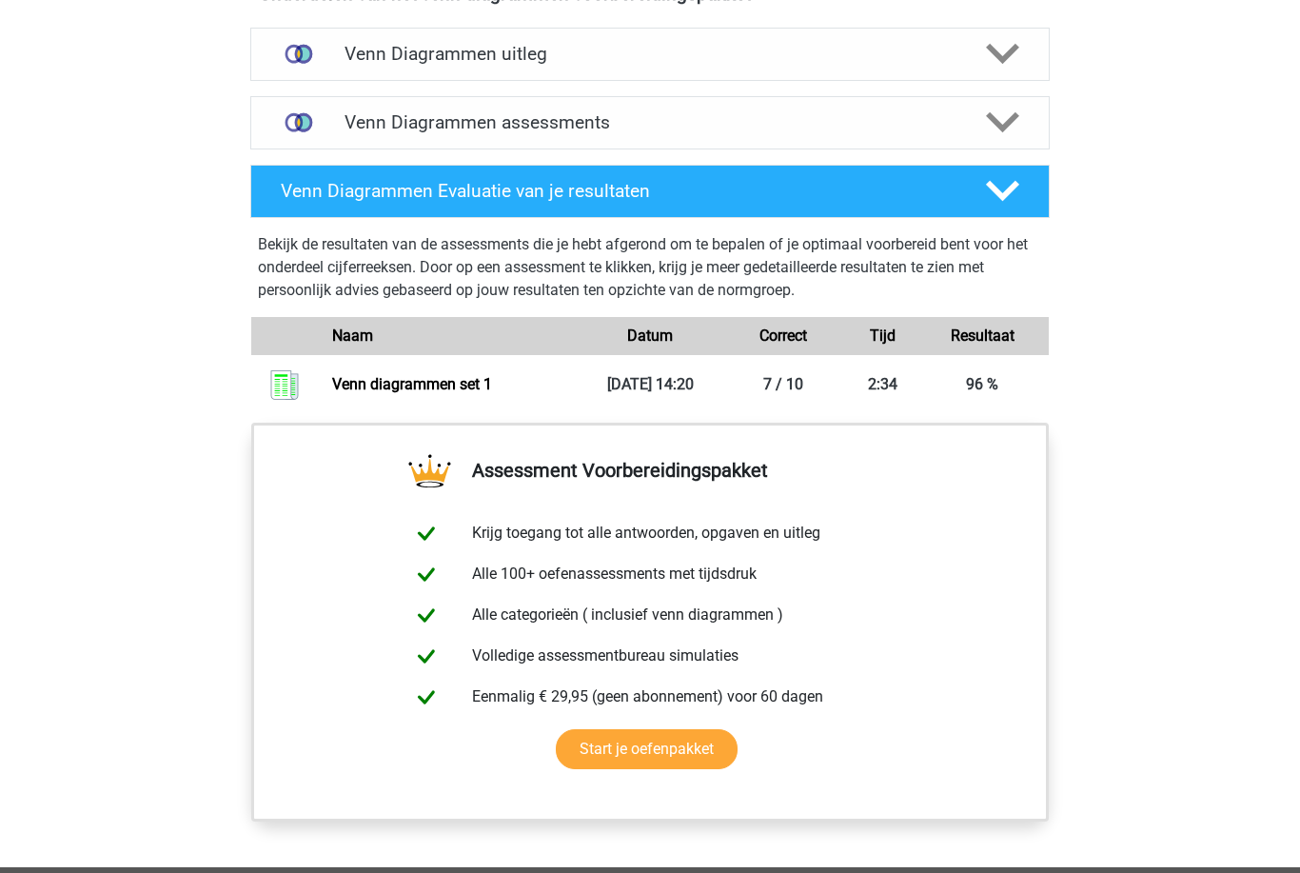
click at [986, 113] on icon at bounding box center [1002, 123] width 33 height 33
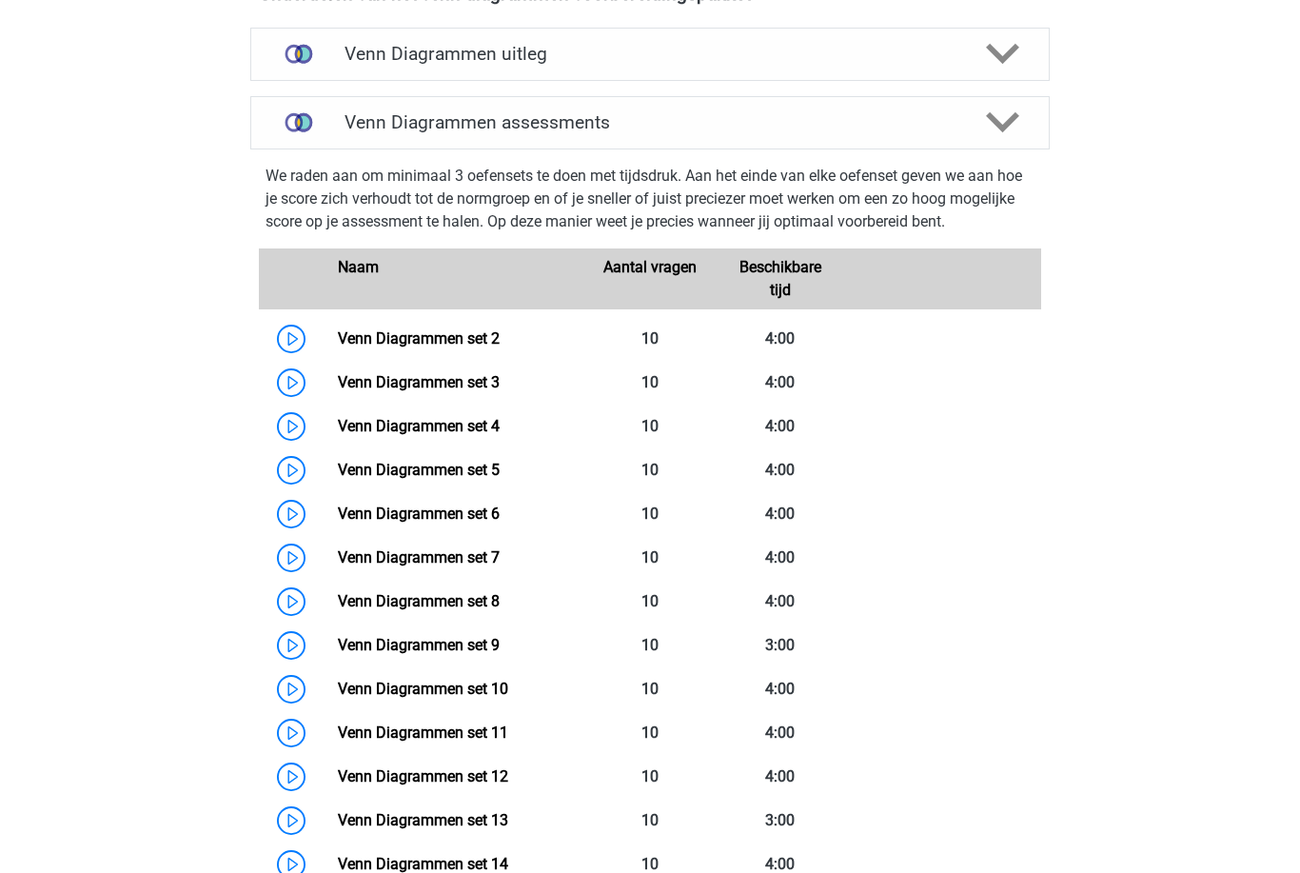
click at [500, 334] on link "Venn Diagrammen set 2" at bounding box center [419, 338] width 162 height 18
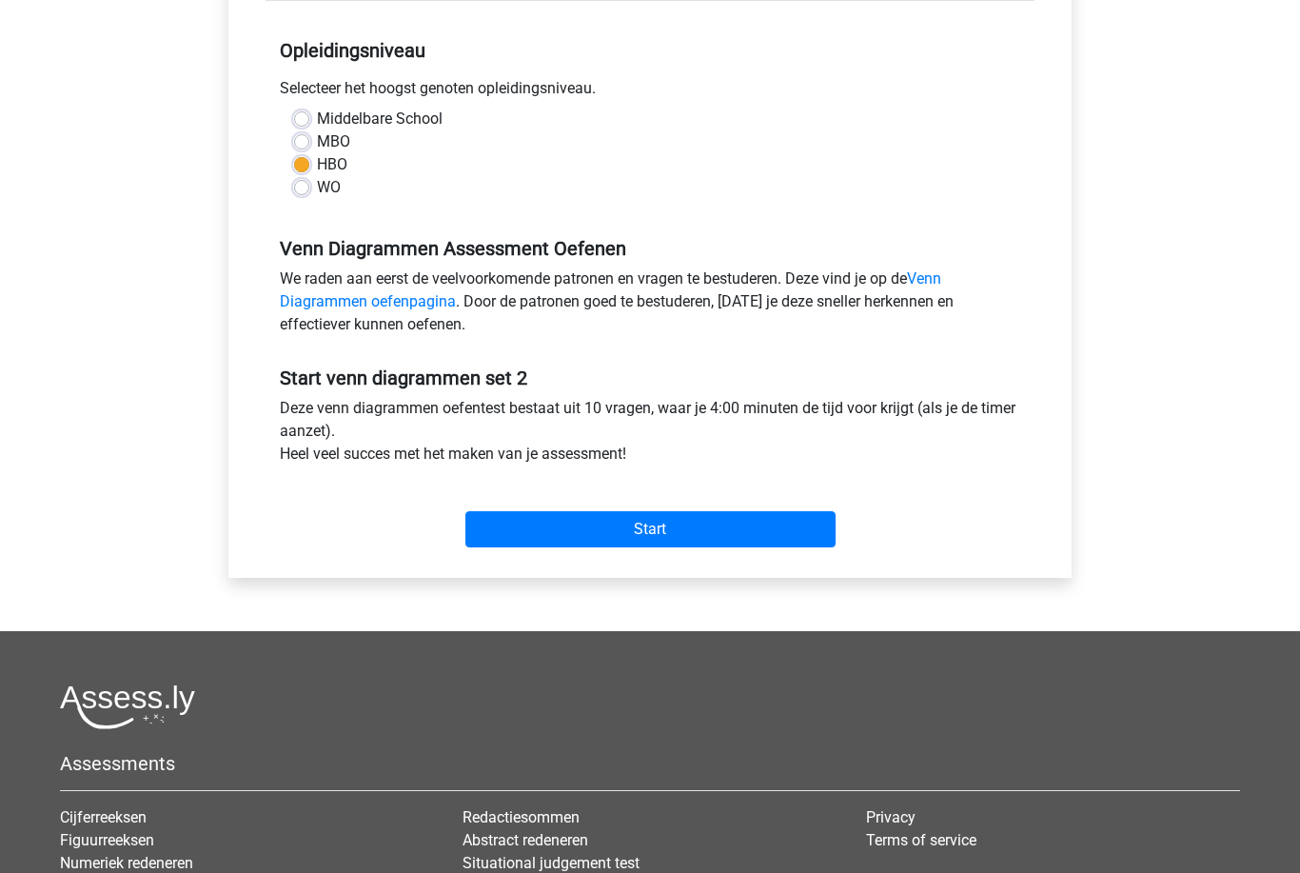
scroll to position [530, 0]
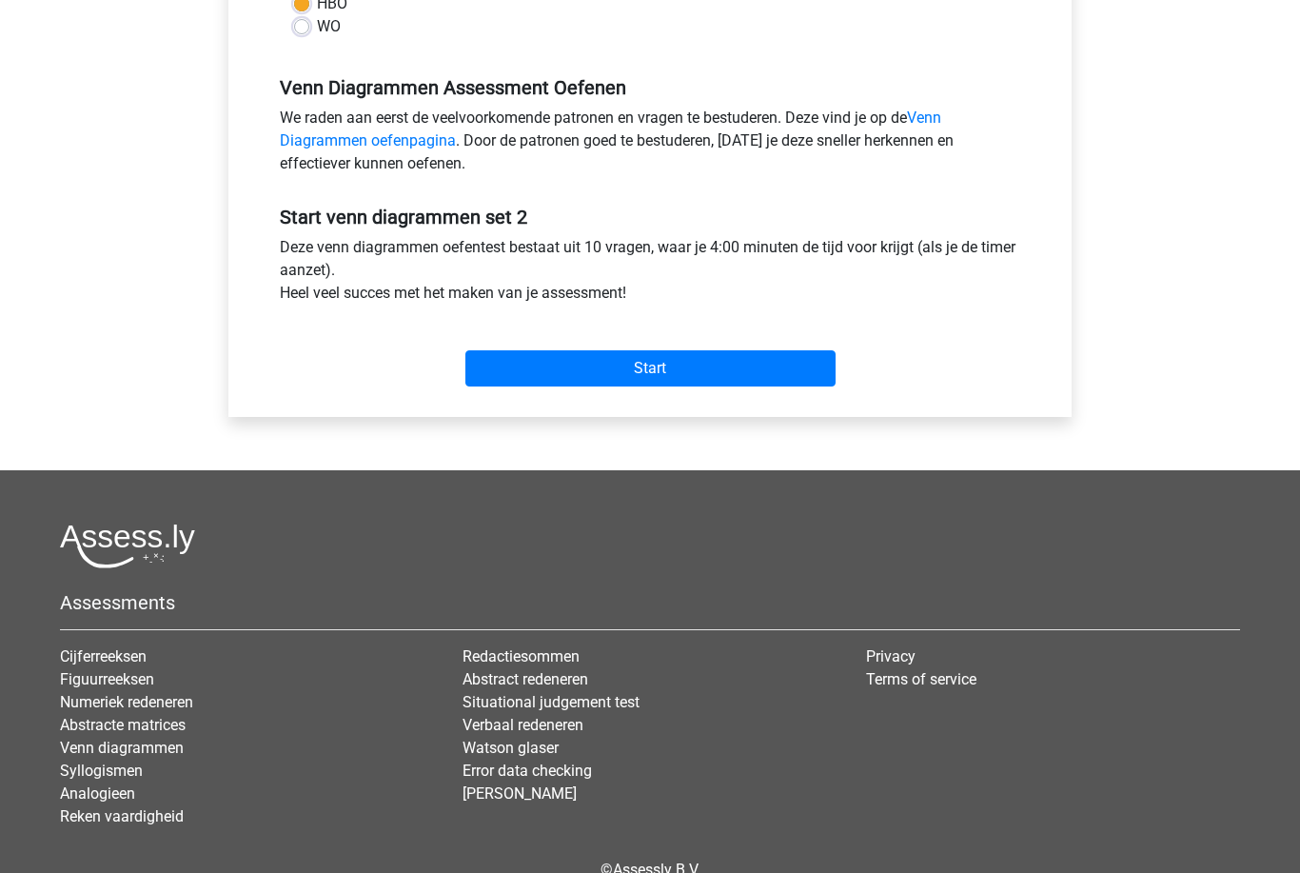
click at [790, 373] on input "Start" at bounding box center [650, 369] width 370 height 36
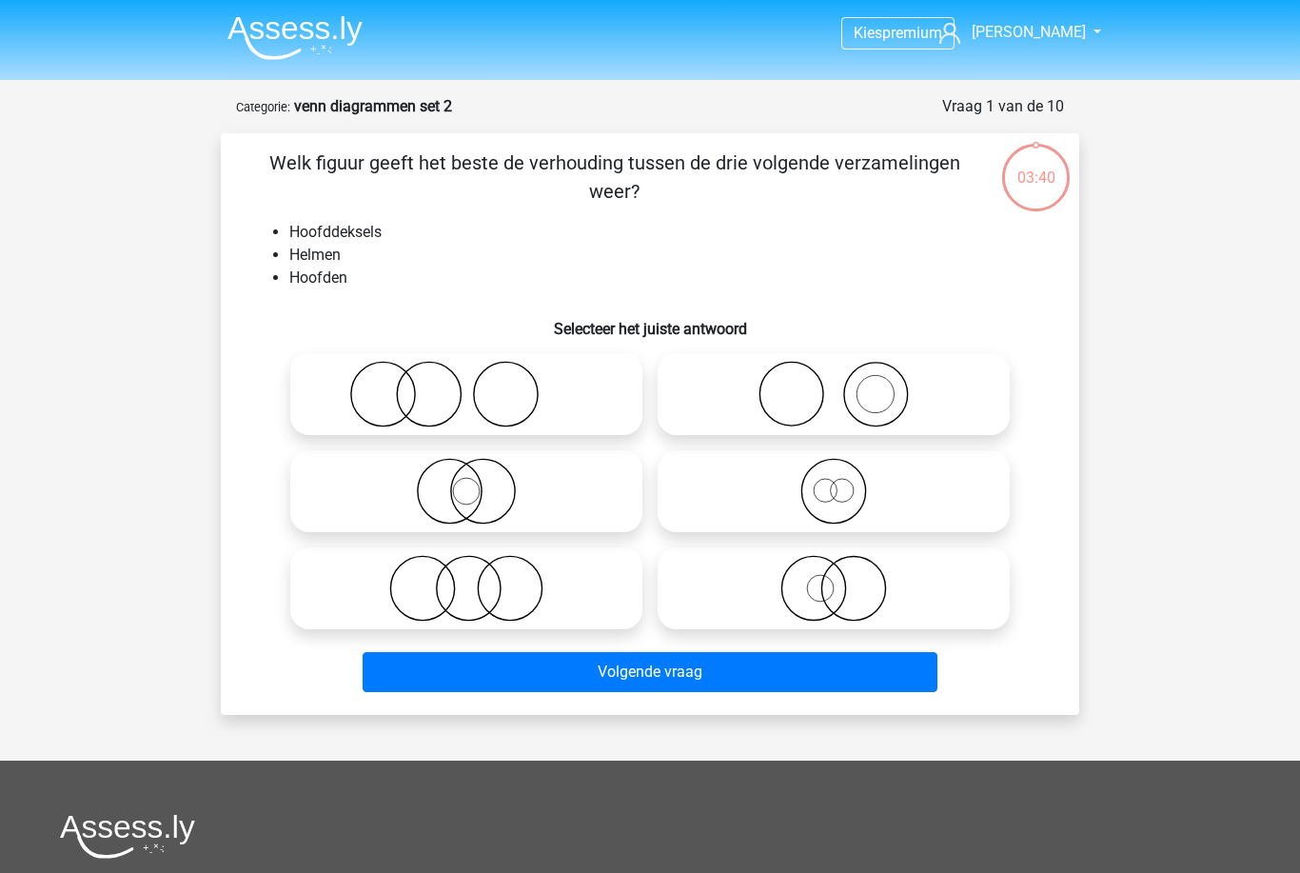
click at [864, 598] on icon at bounding box center [833, 588] width 337 height 67
click at [846, 579] on input "radio" at bounding box center [840, 572] width 12 height 12
radio input "true"
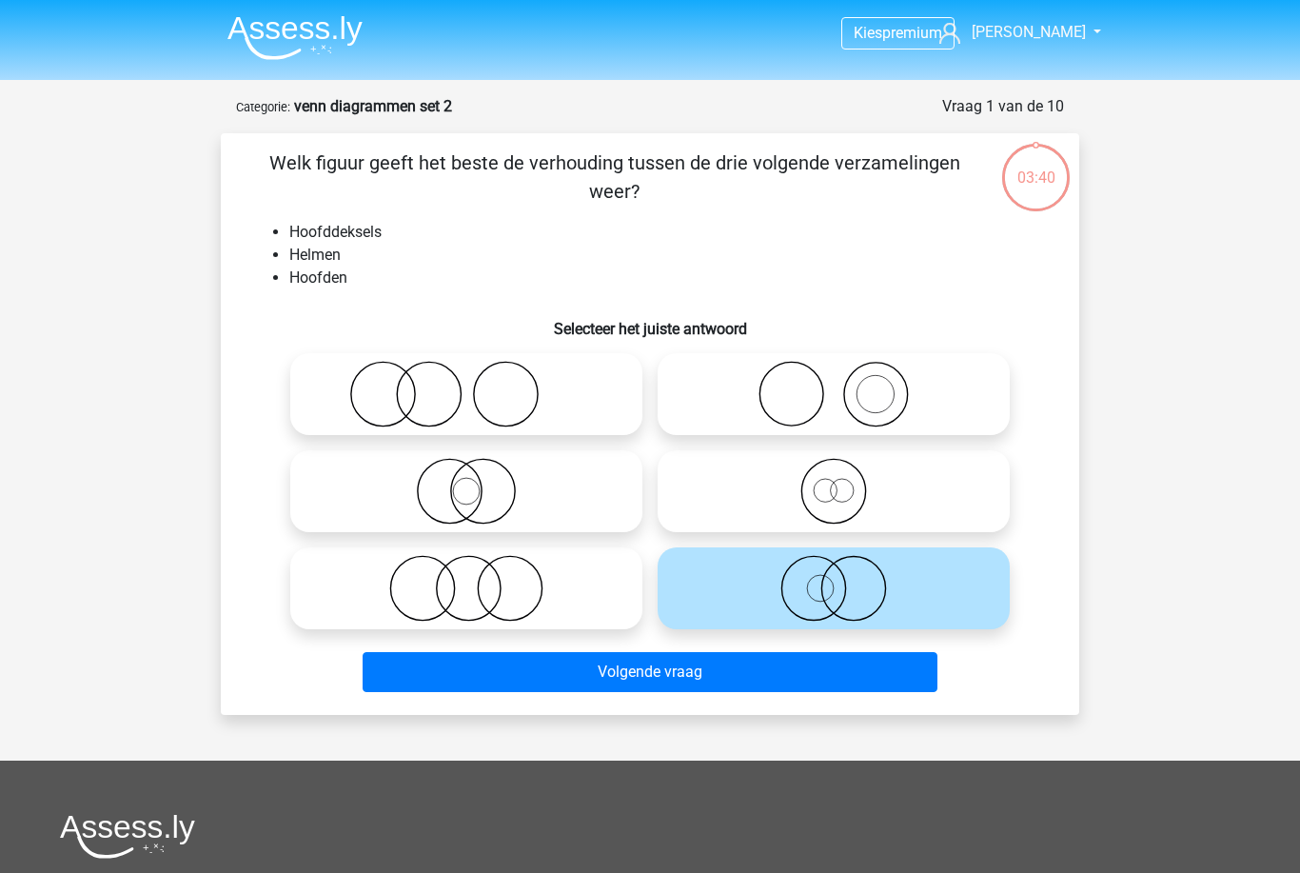
click at [822, 673] on button "Volgende vraag" at bounding box center [651, 672] width 576 height 40
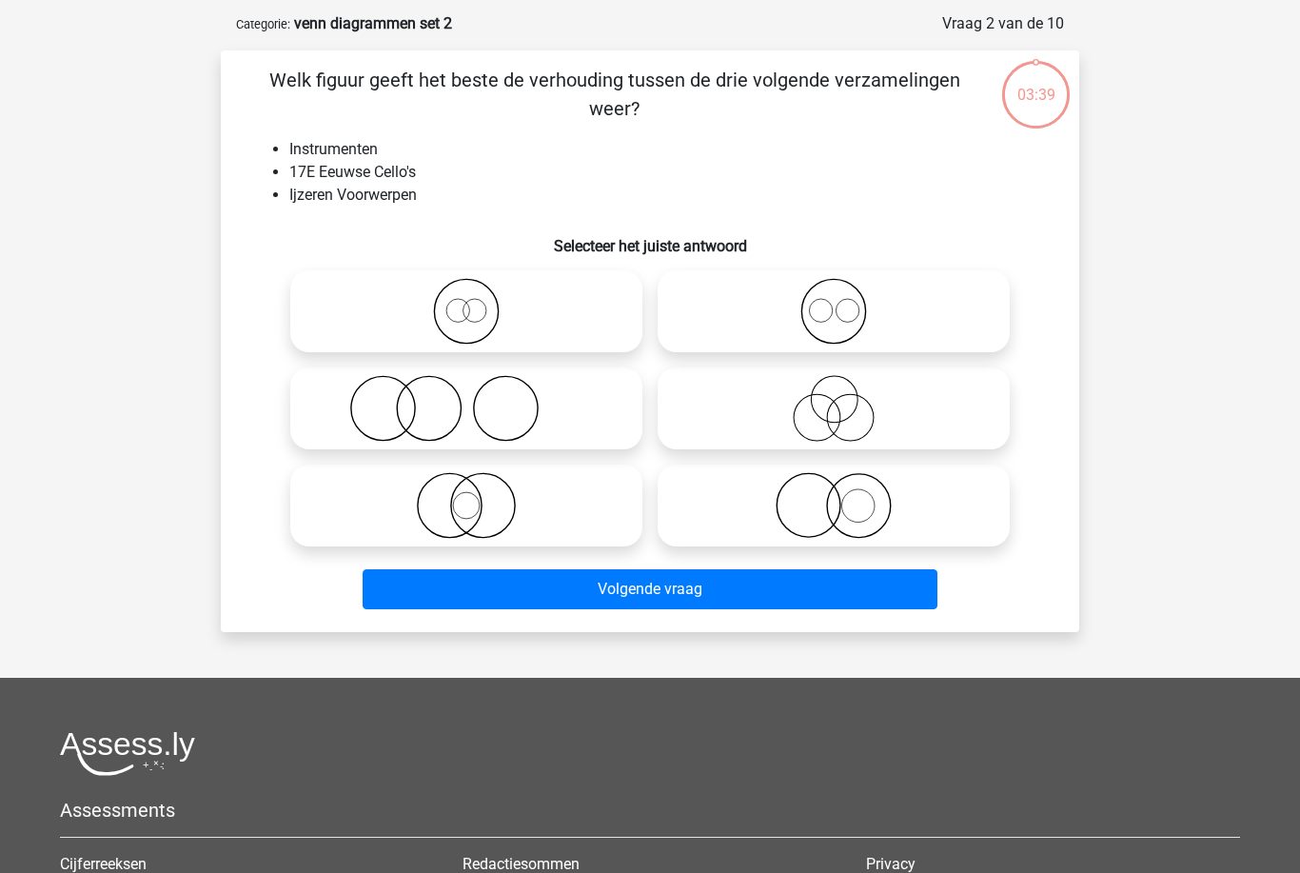
scroll to position [95, 0]
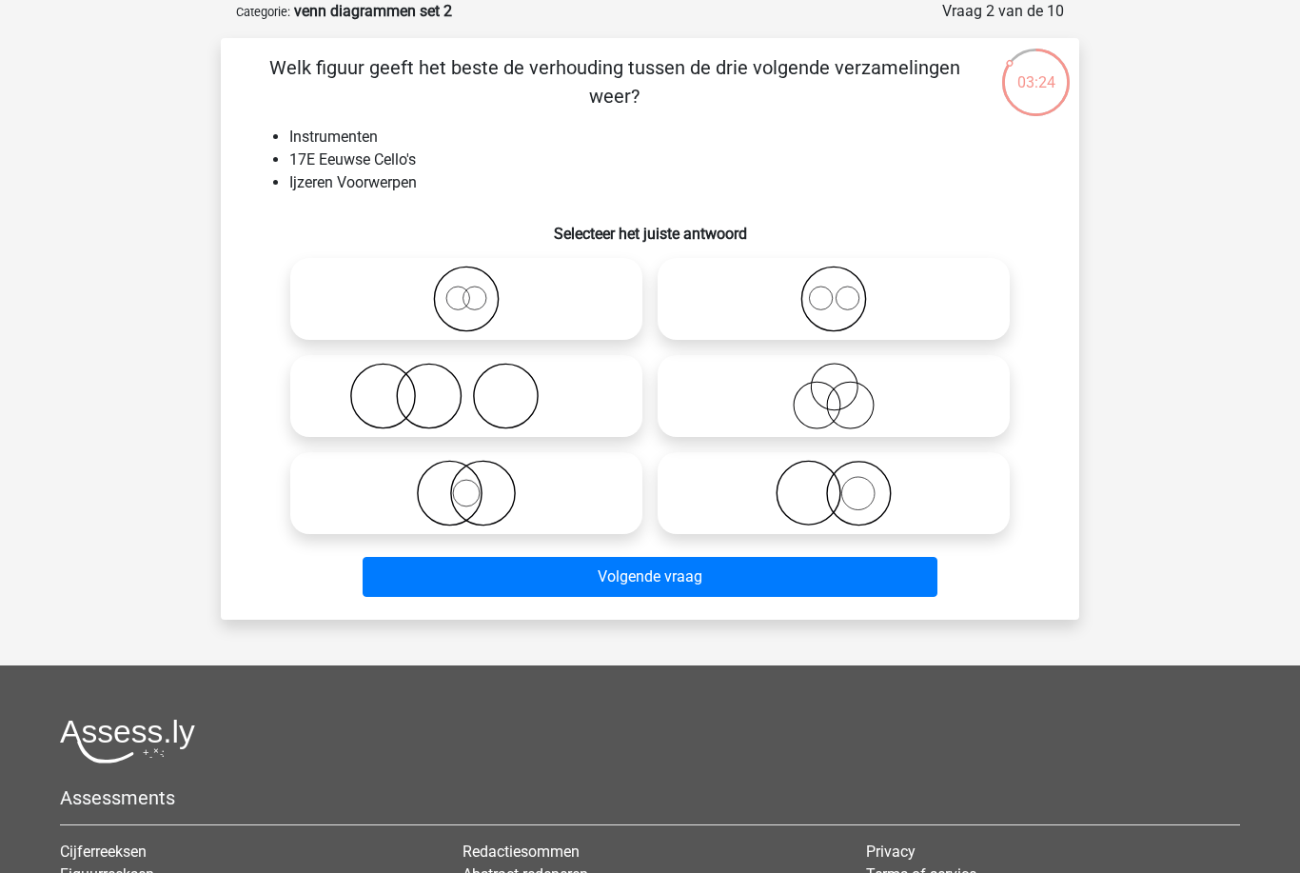
click at [961, 494] on icon at bounding box center [833, 493] width 337 height 67
click at [846, 483] on input "radio" at bounding box center [840, 477] width 12 height 12
radio input "true"
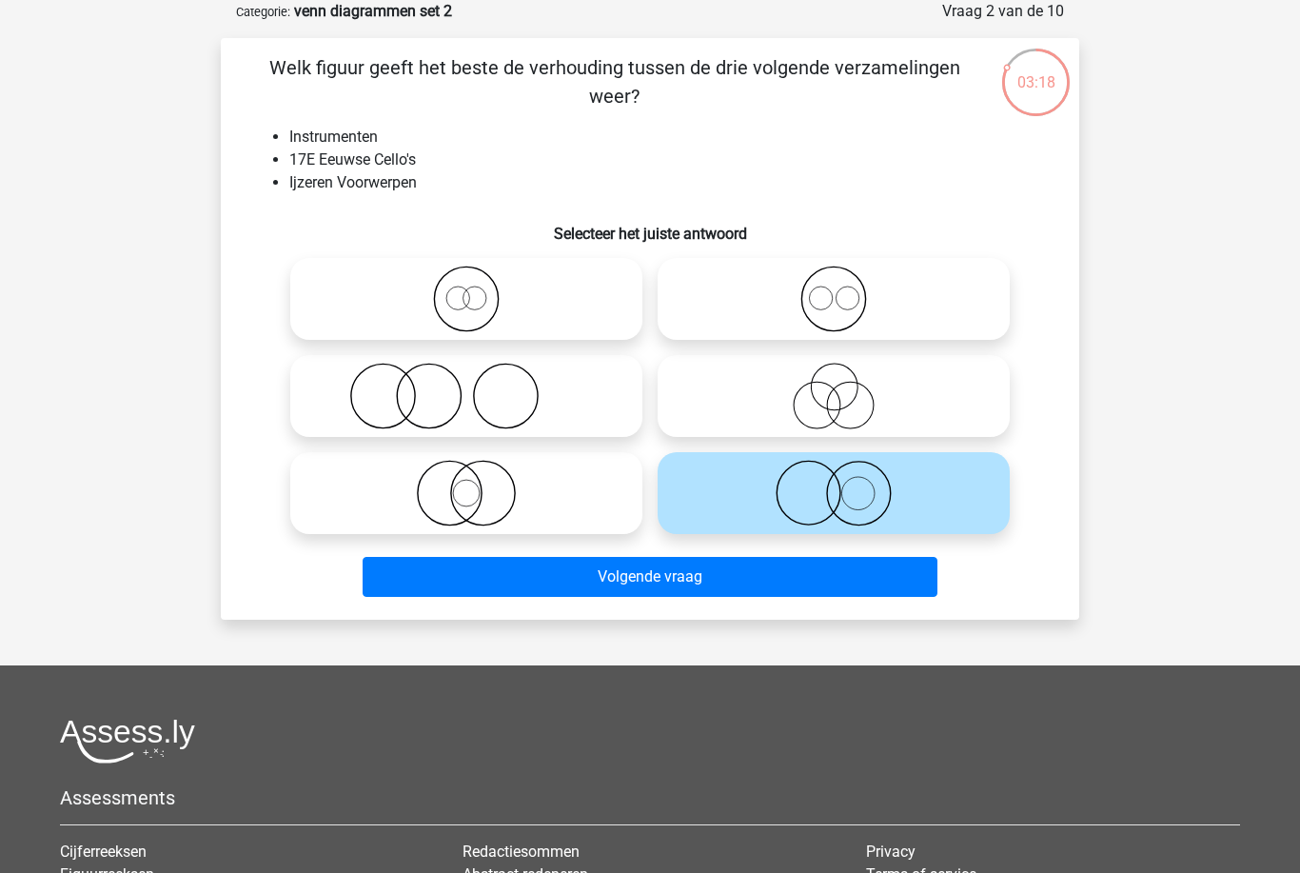
click at [904, 577] on button "Volgende vraag" at bounding box center [651, 577] width 576 height 40
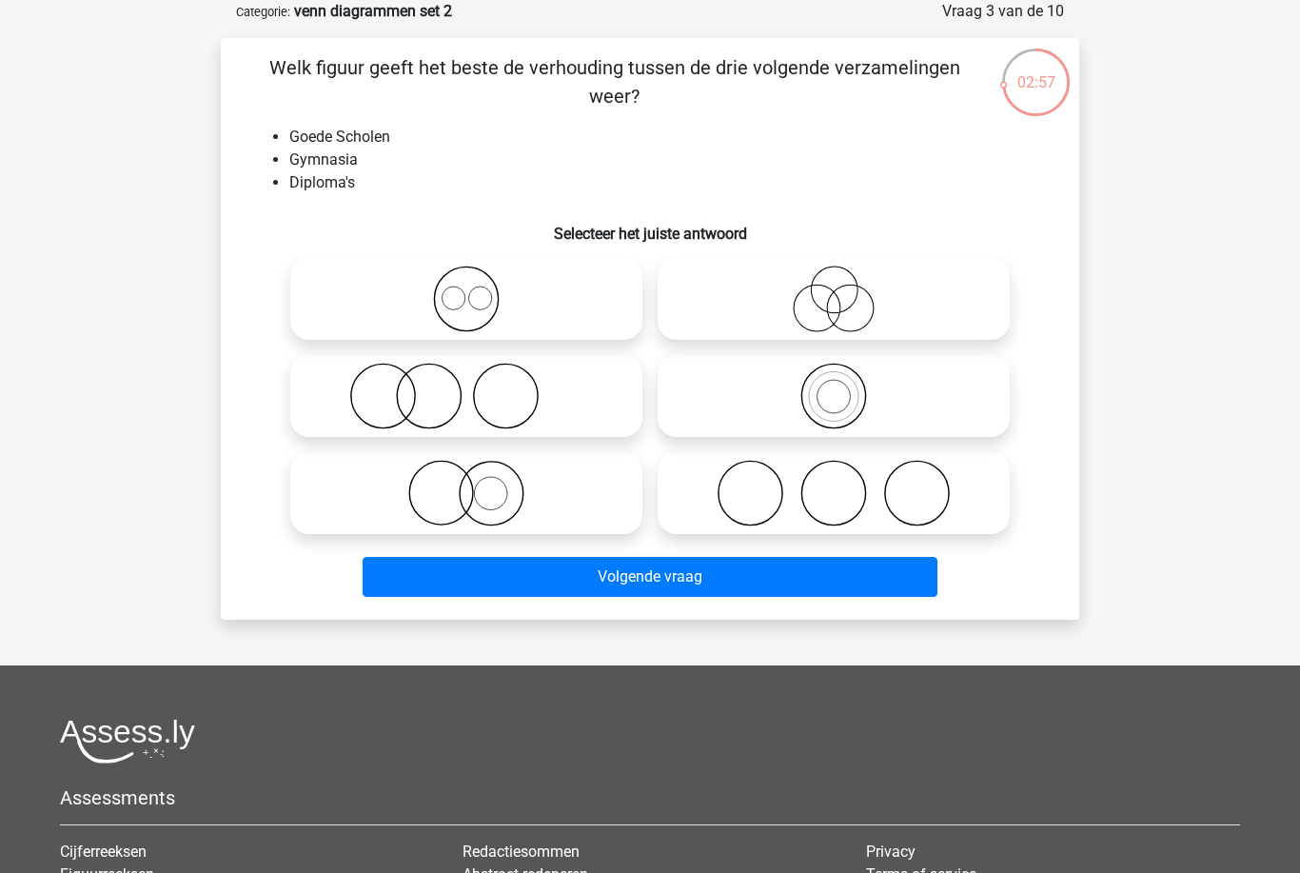
click at [623, 396] on icon at bounding box center [466, 396] width 337 height 67
click at [479, 386] on input "radio" at bounding box center [472, 380] width 12 height 12
radio input "true"
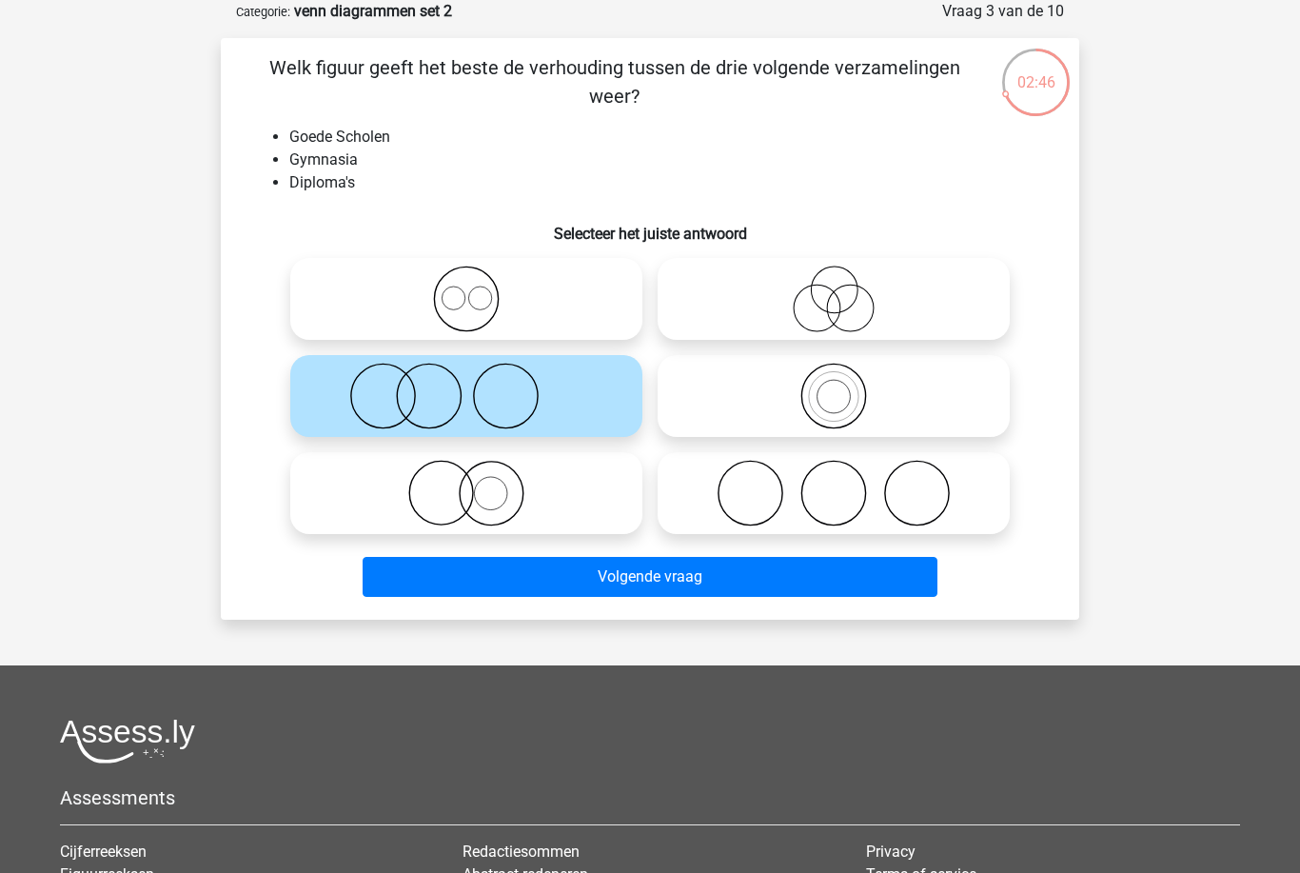
click at [623, 312] on icon at bounding box center [466, 298] width 337 height 67
click at [479, 289] on input "radio" at bounding box center [472, 283] width 12 height 12
radio input "true"
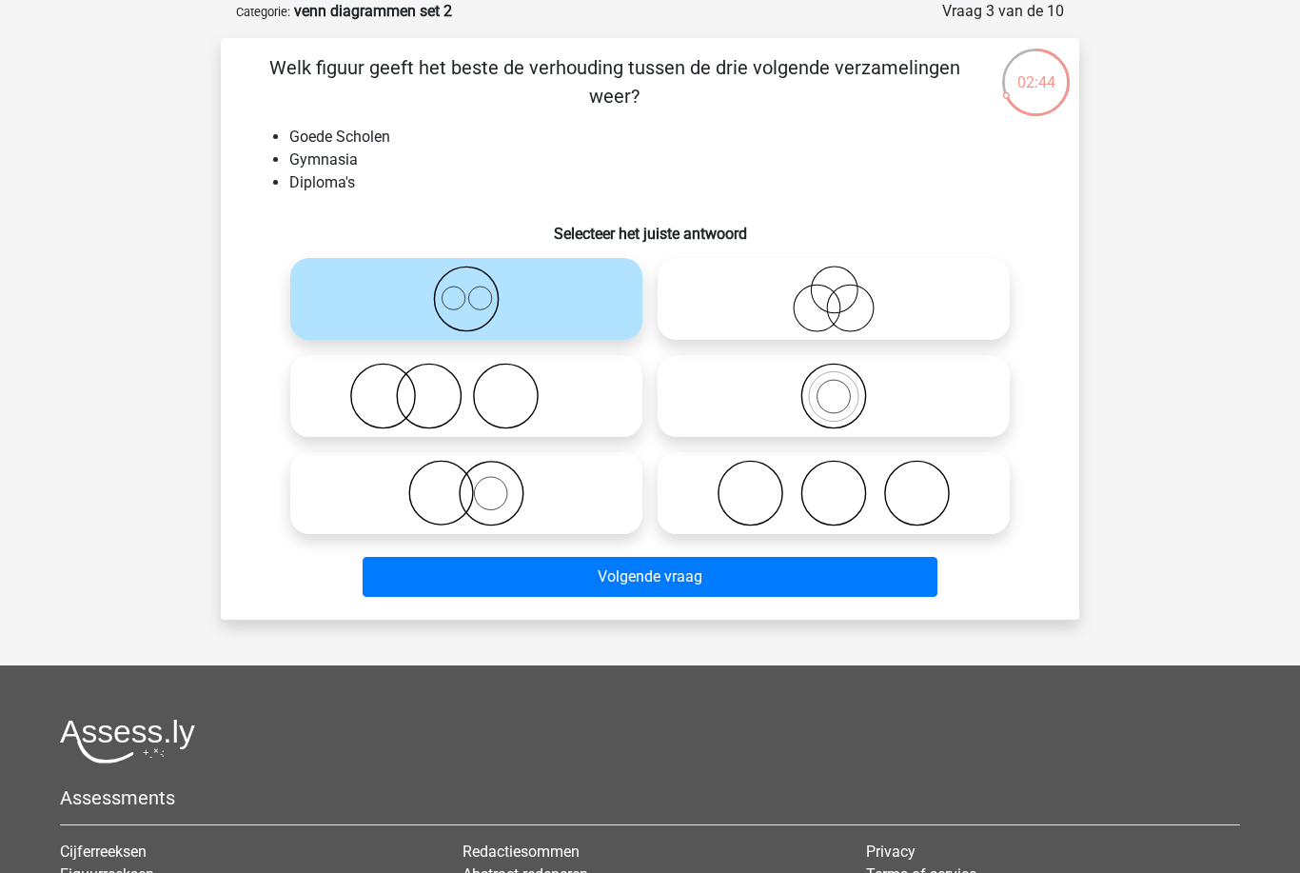
click at [842, 595] on button "Volgende vraag" at bounding box center [651, 577] width 576 height 40
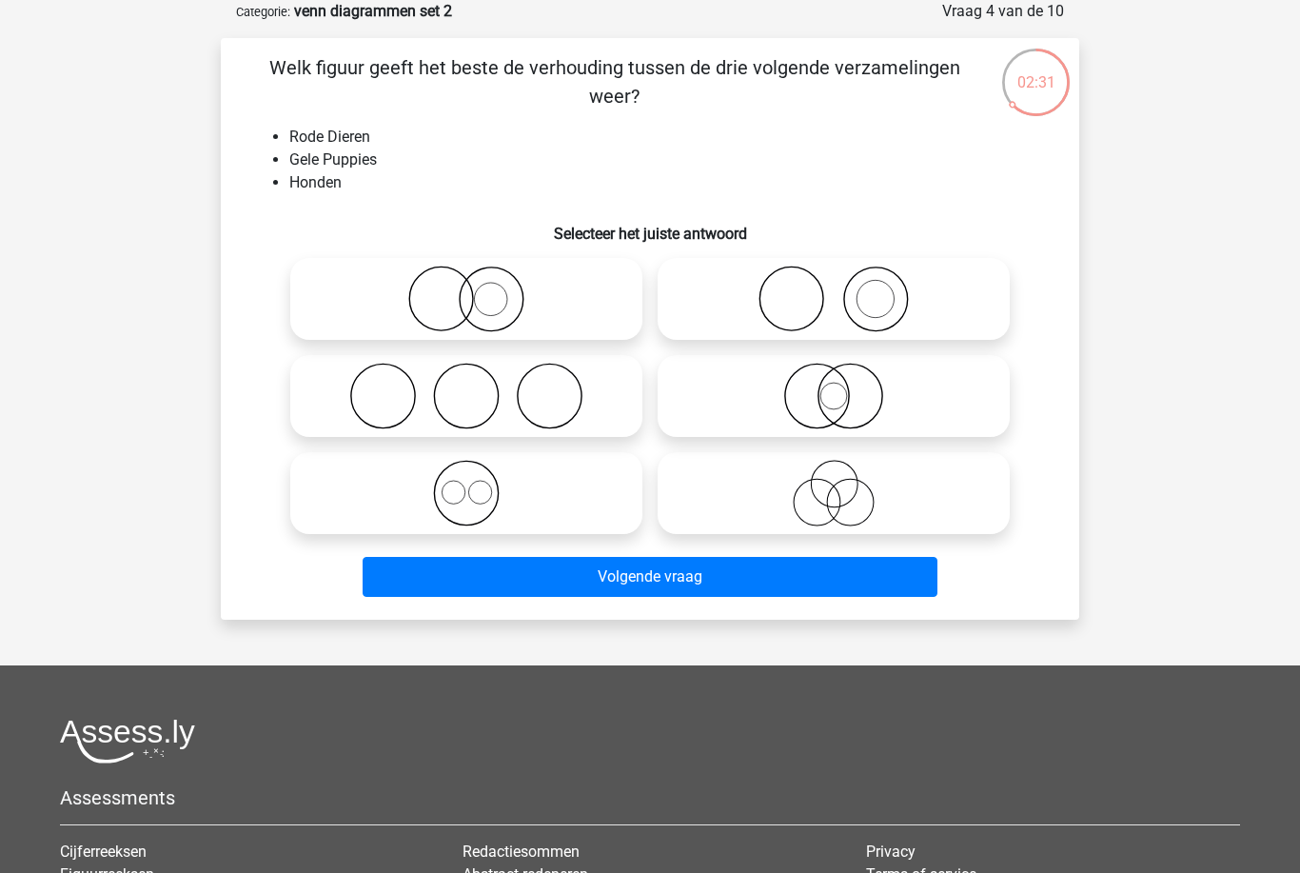
click at [953, 314] on icon at bounding box center [833, 298] width 337 height 67
click at [846, 289] on input "radio" at bounding box center [840, 283] width 12 height 12
radio input "true"
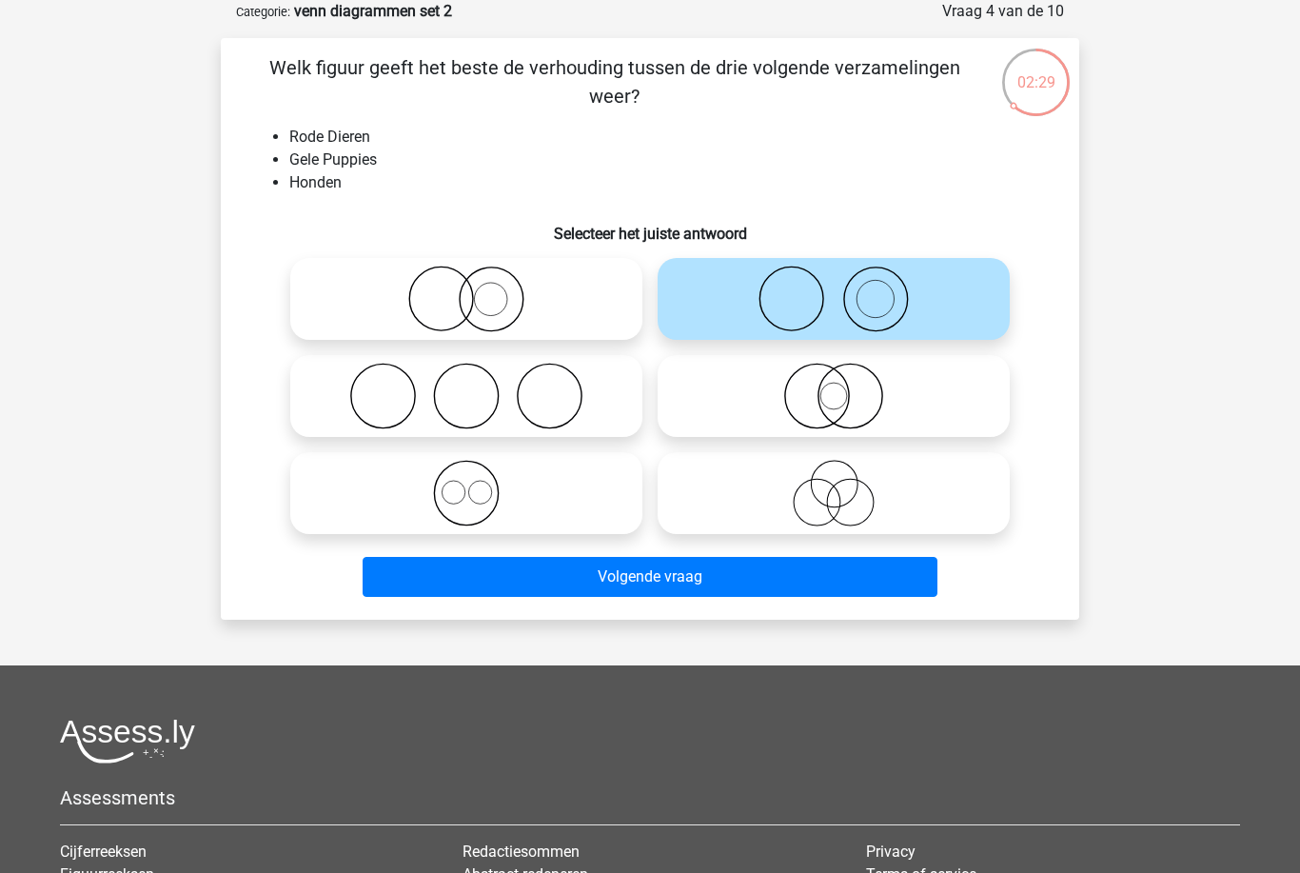
click at [881, 577] on button "Volgende vraag" at bounding box center [651, 577] width 576 height 40
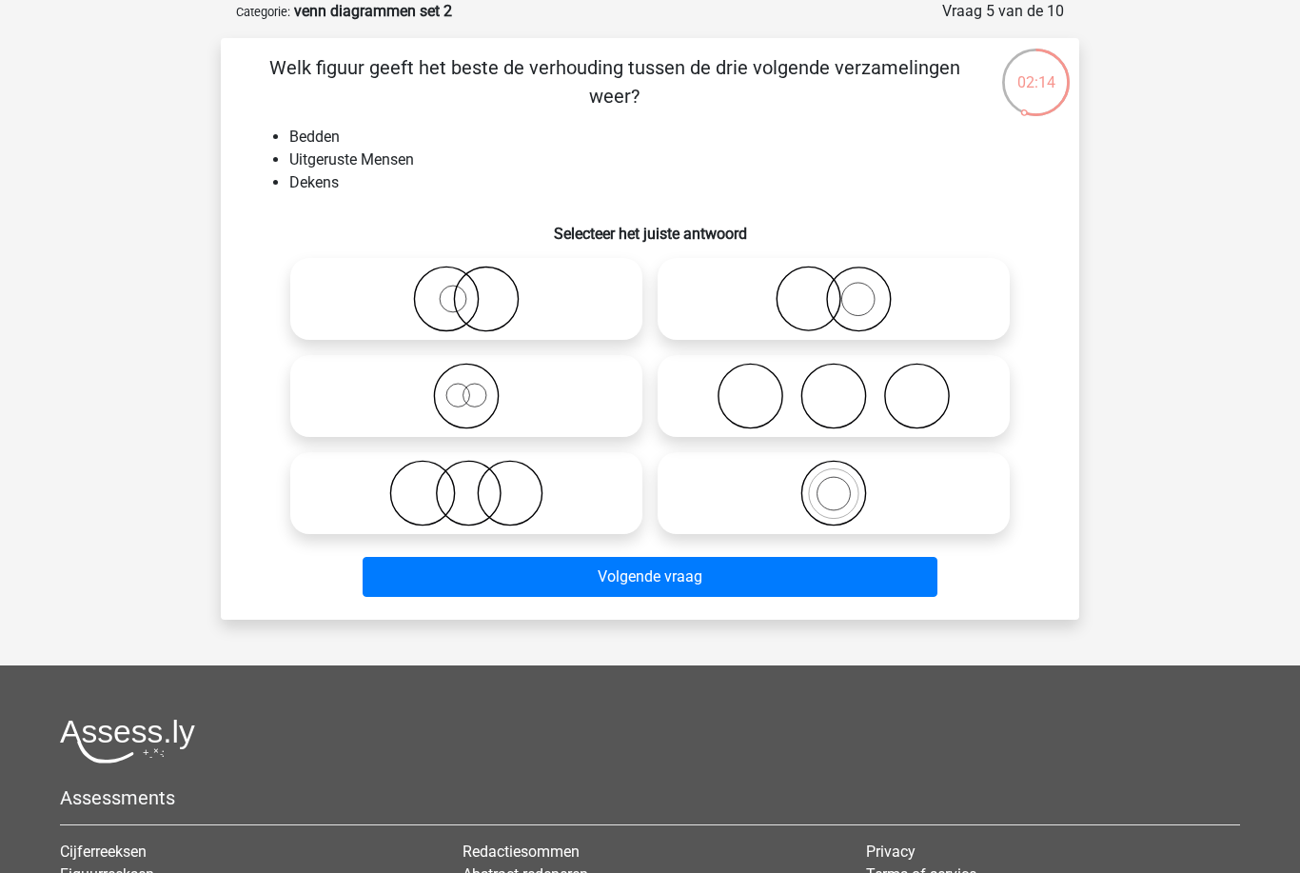
click at [540, 300] on icon at bounding box center [466, 298] width 337 height 67
click at [479, 289] on input "radio" at bounding box center [472, 283] width 12 height 12
radio input "true"
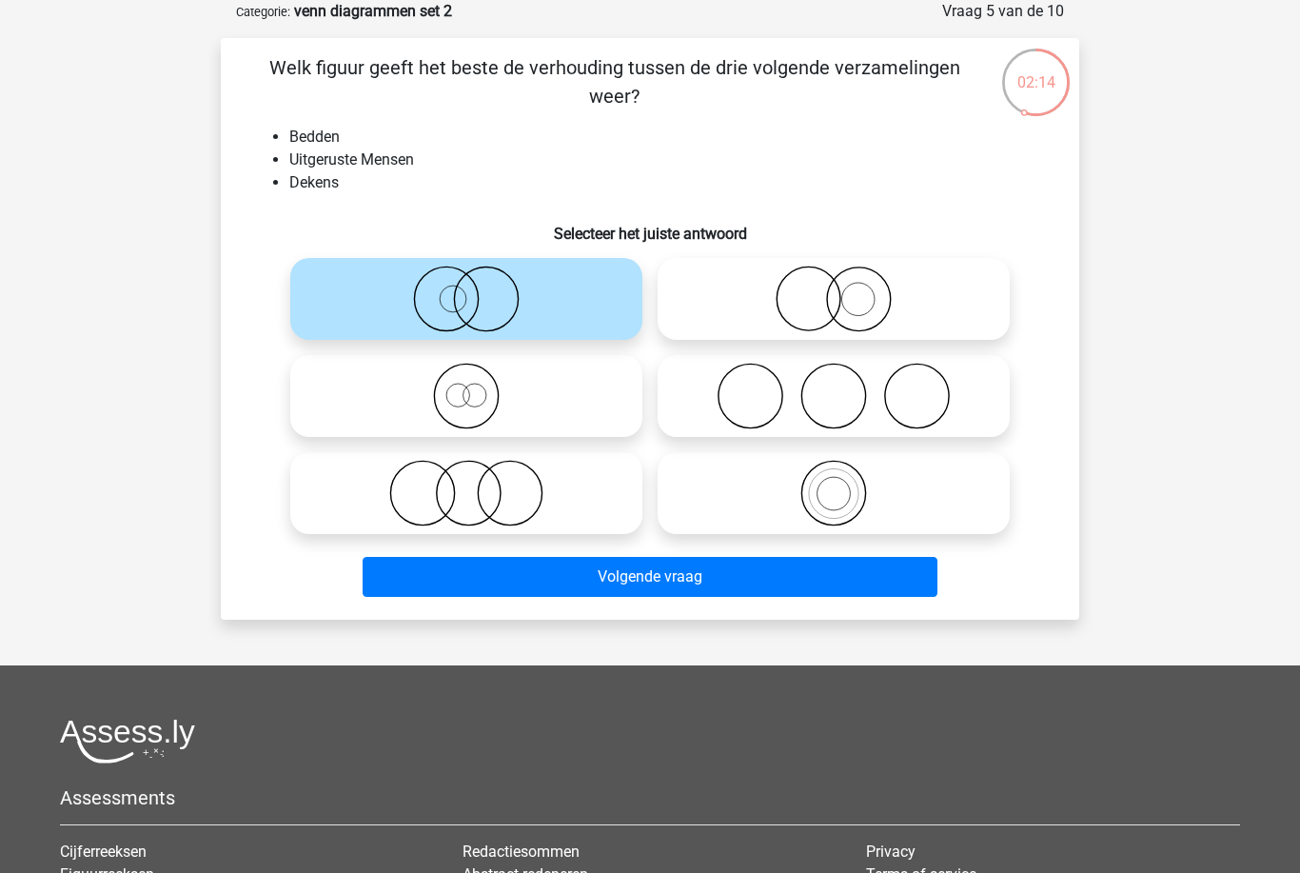
click at [689, 595] on button "Volgende vraag" at bounding box center [651, 577] width 576 height 40
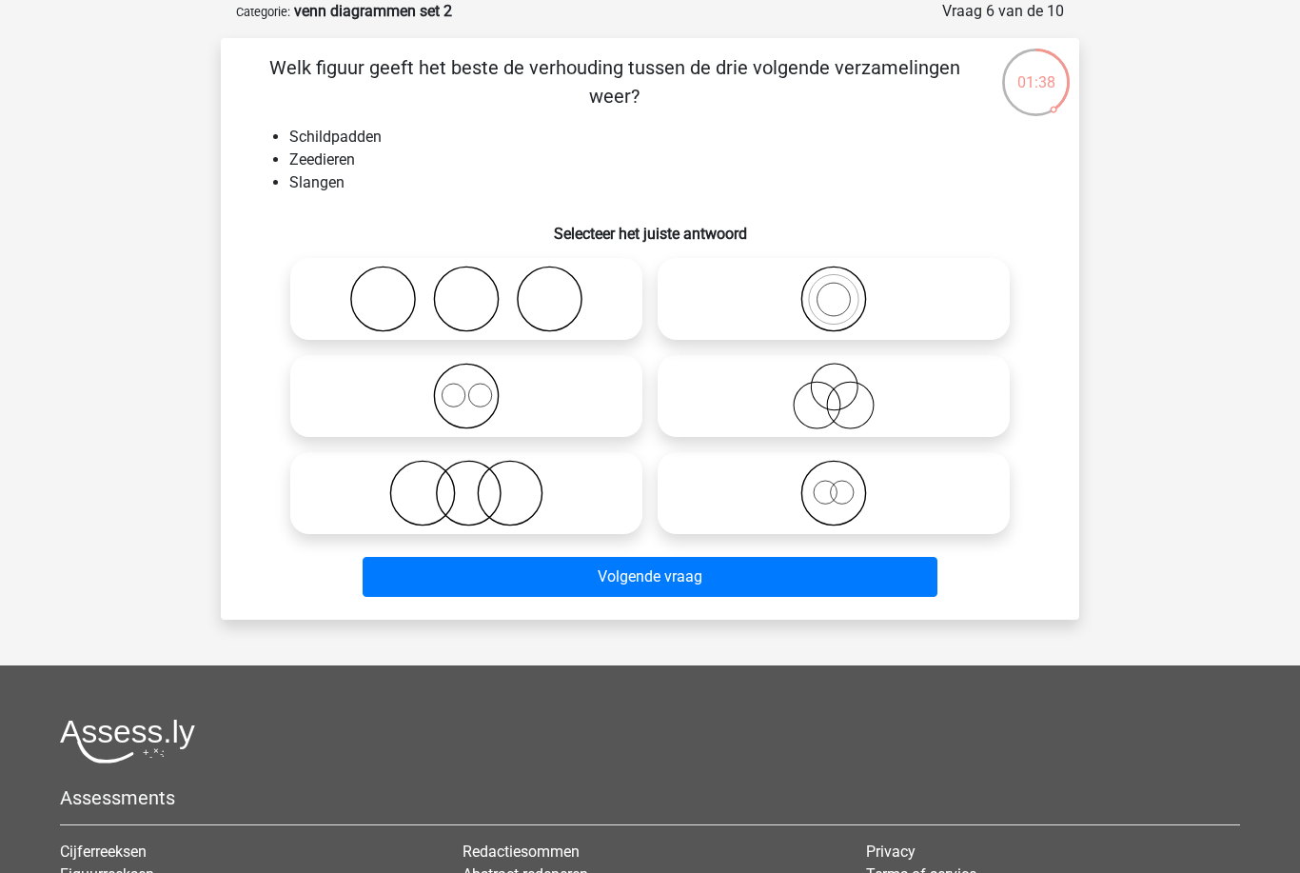
click at [581, 497] on icon at bounding box center [466, 493] width 337 height 67
click at [479, 483] on input "radio" at bounding box center [472, 477] width 12 height 12
radio input "true"
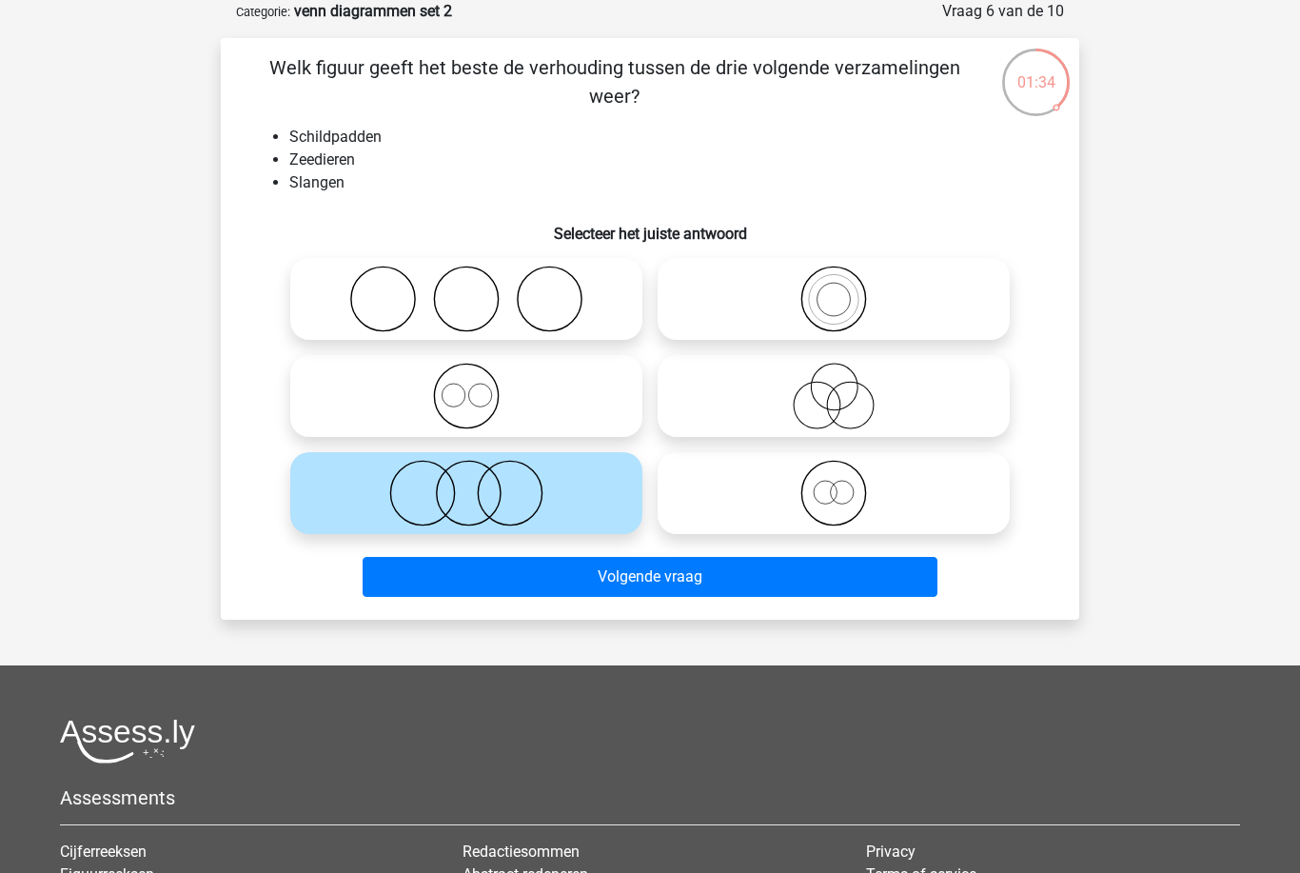
click at [596, 392] on icon at bounding box center [466, 396] width 337 height 67
click at [479, 386] on input "radio" at bounding box center [472, 380] width 12 height 12
radio input "true"
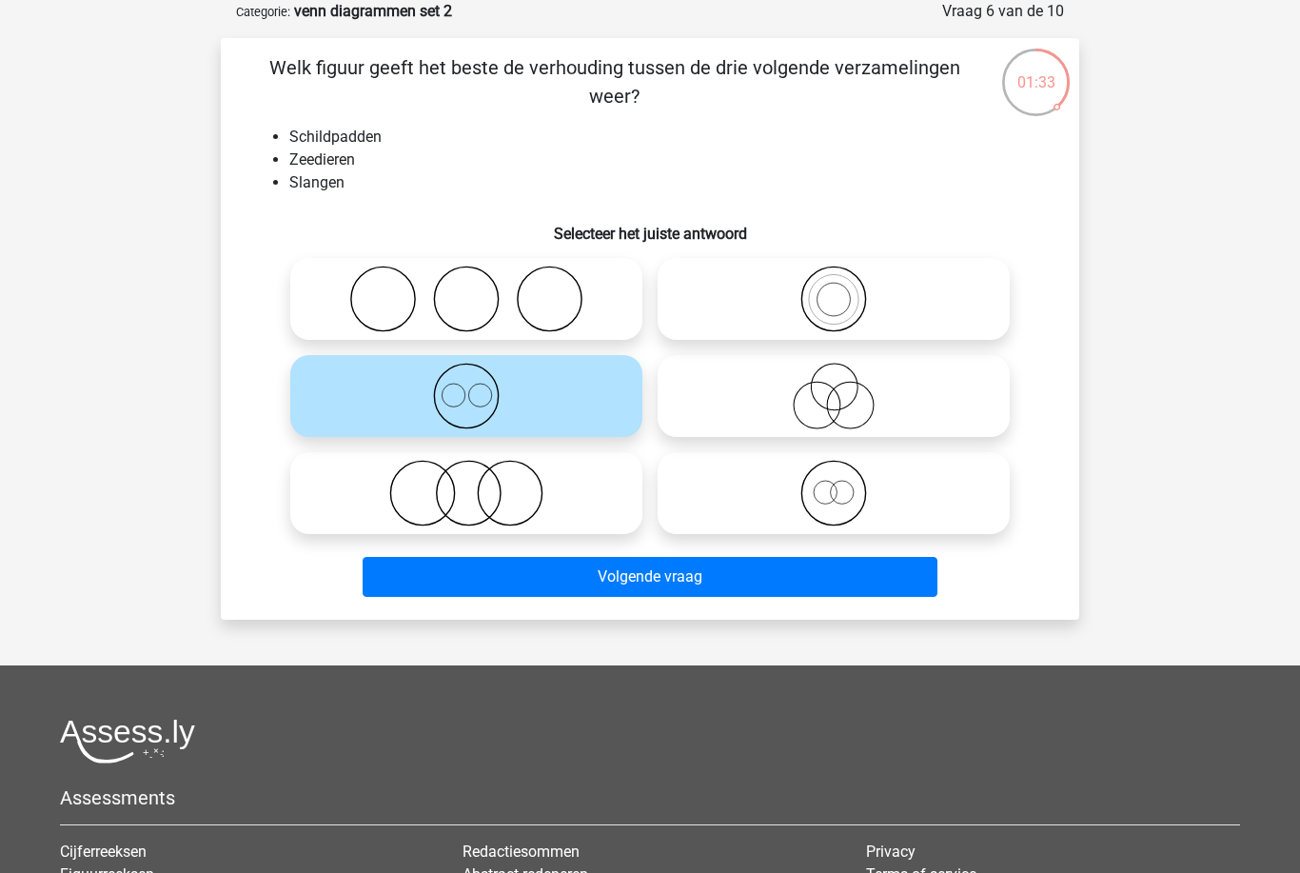
click at [872, 396] on circle at bounding box center [850, 406] width 47 height 47
click at [846, 386] on input "radio" at bounding box center [840, 380] width 12 height 12
radio input "true"
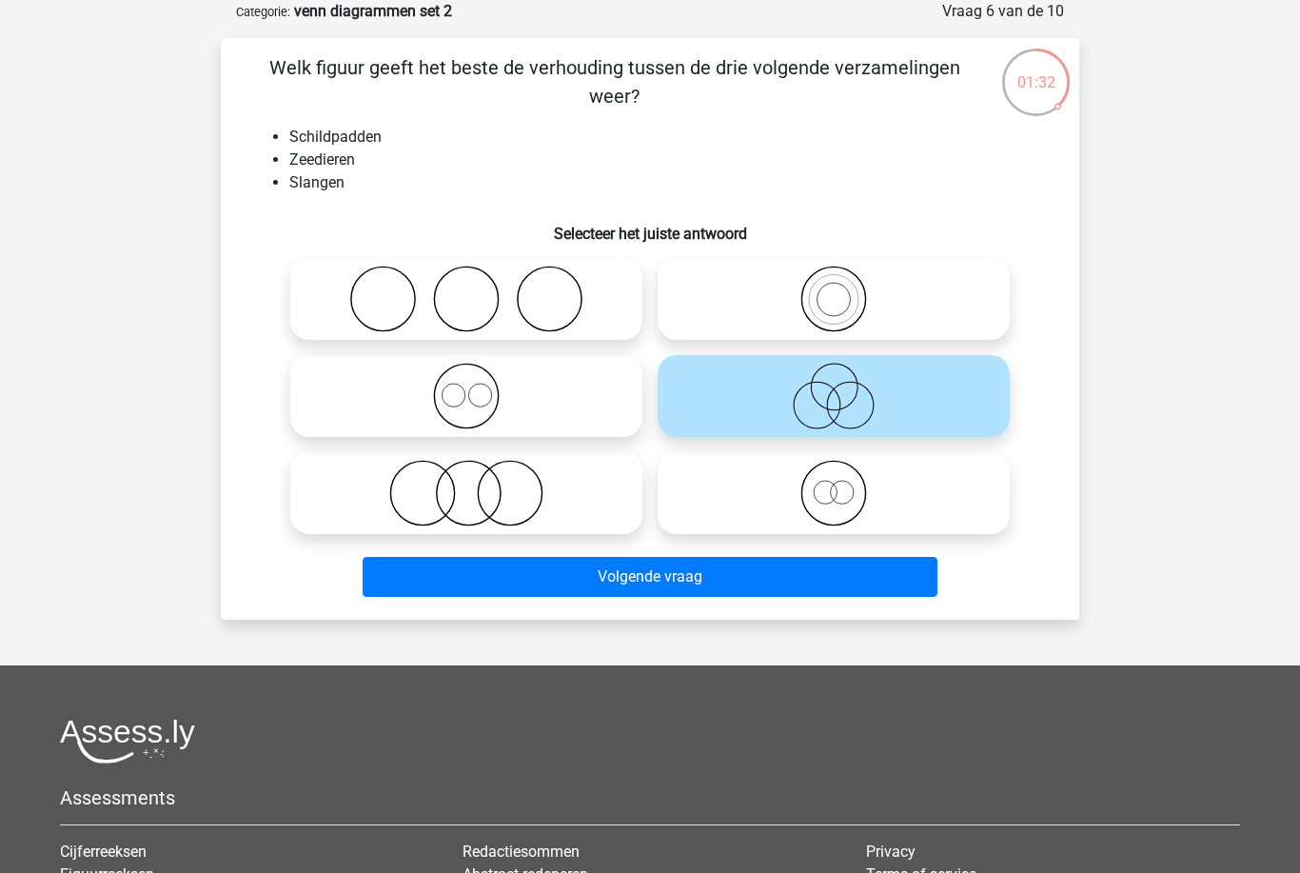
click at [829, 573] on button "Volgende vraag" at bounding box center [651, 577] width 576 height 40
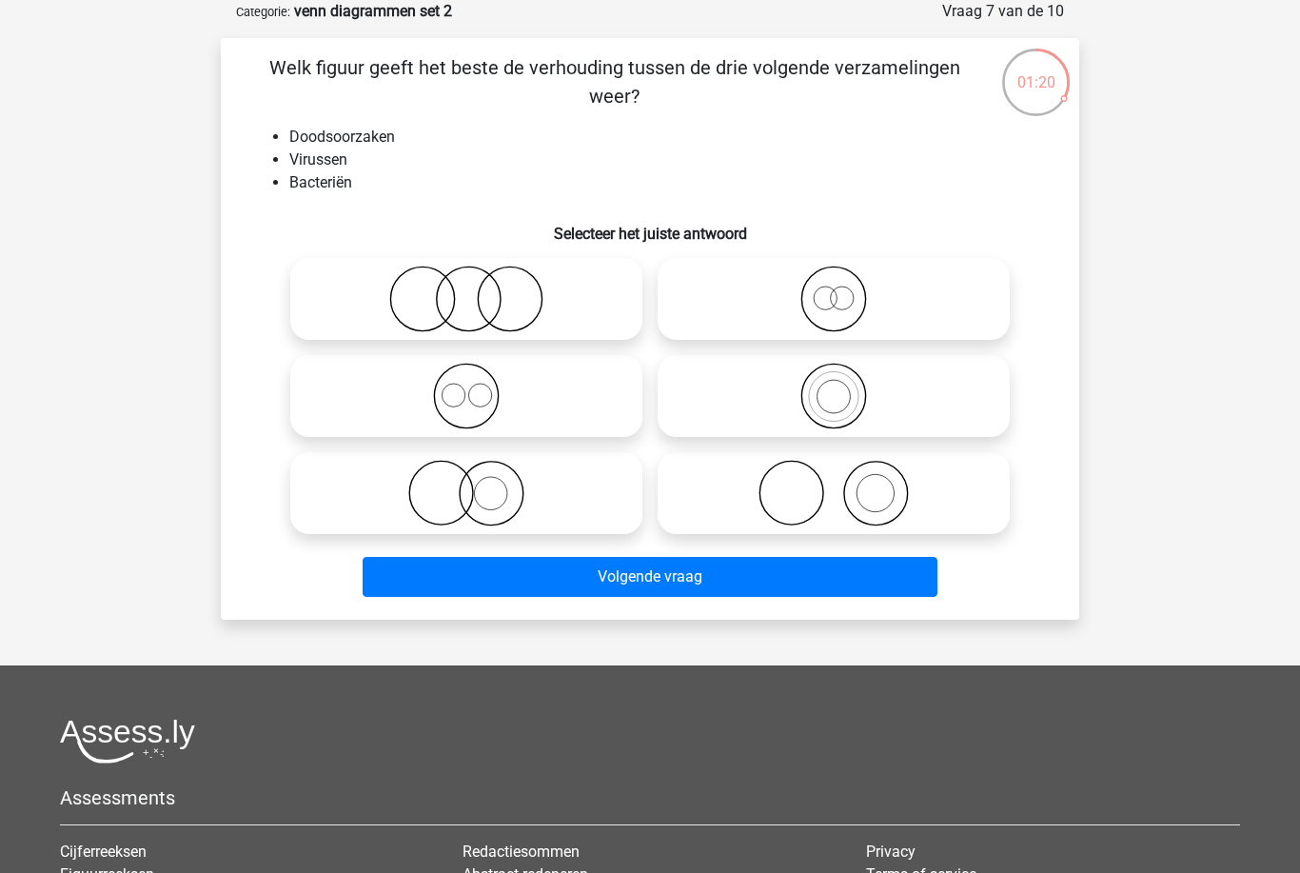
click at [981, 292] on icon at bounding box center [833, 298] width 337 height 67
click at [846, 289] on input "radio" at bounding box center [840, 283] width 12 height 12
radio input "true"
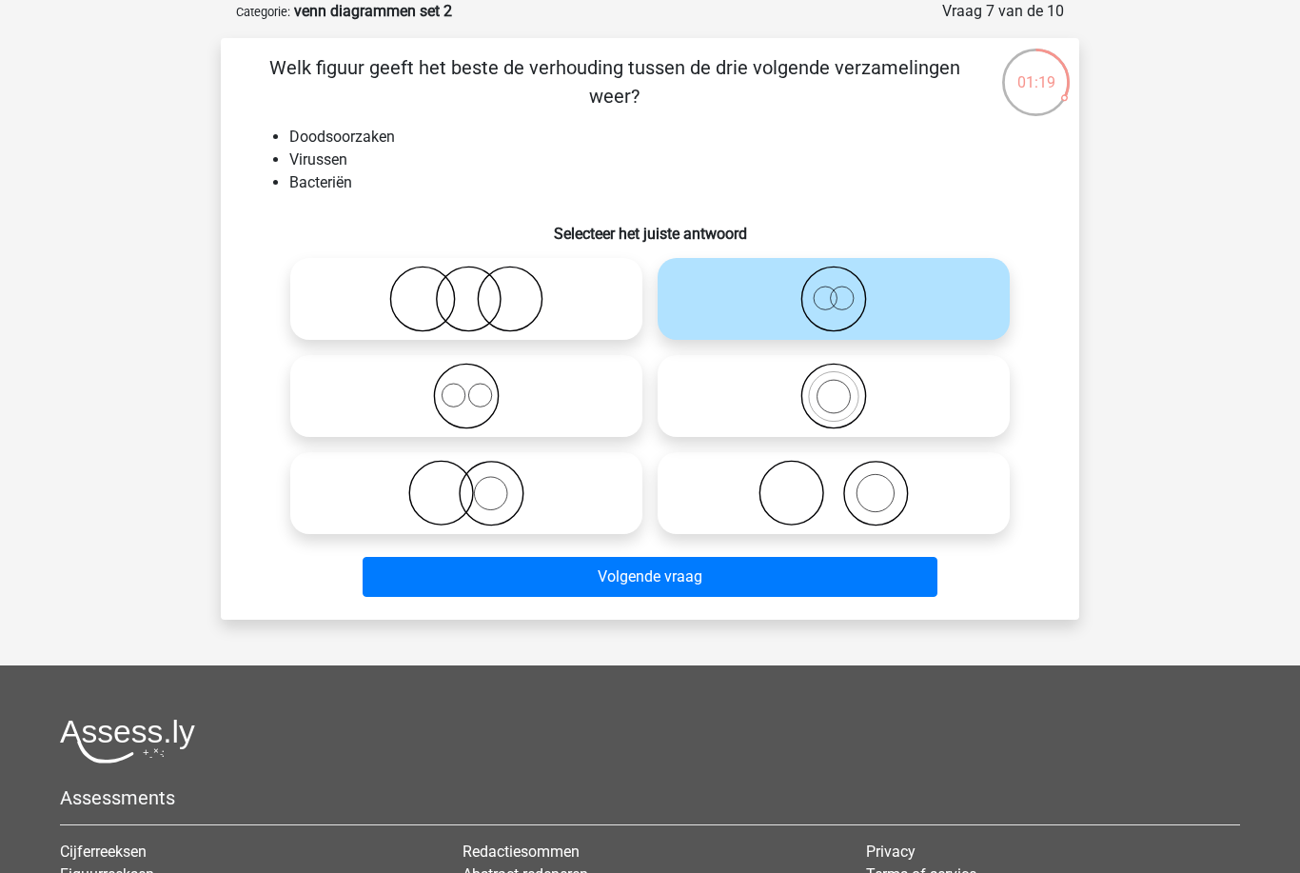
click at [878, 584] on button "Volgende vraag" at bounding box center [651, 577] width 576 height 40
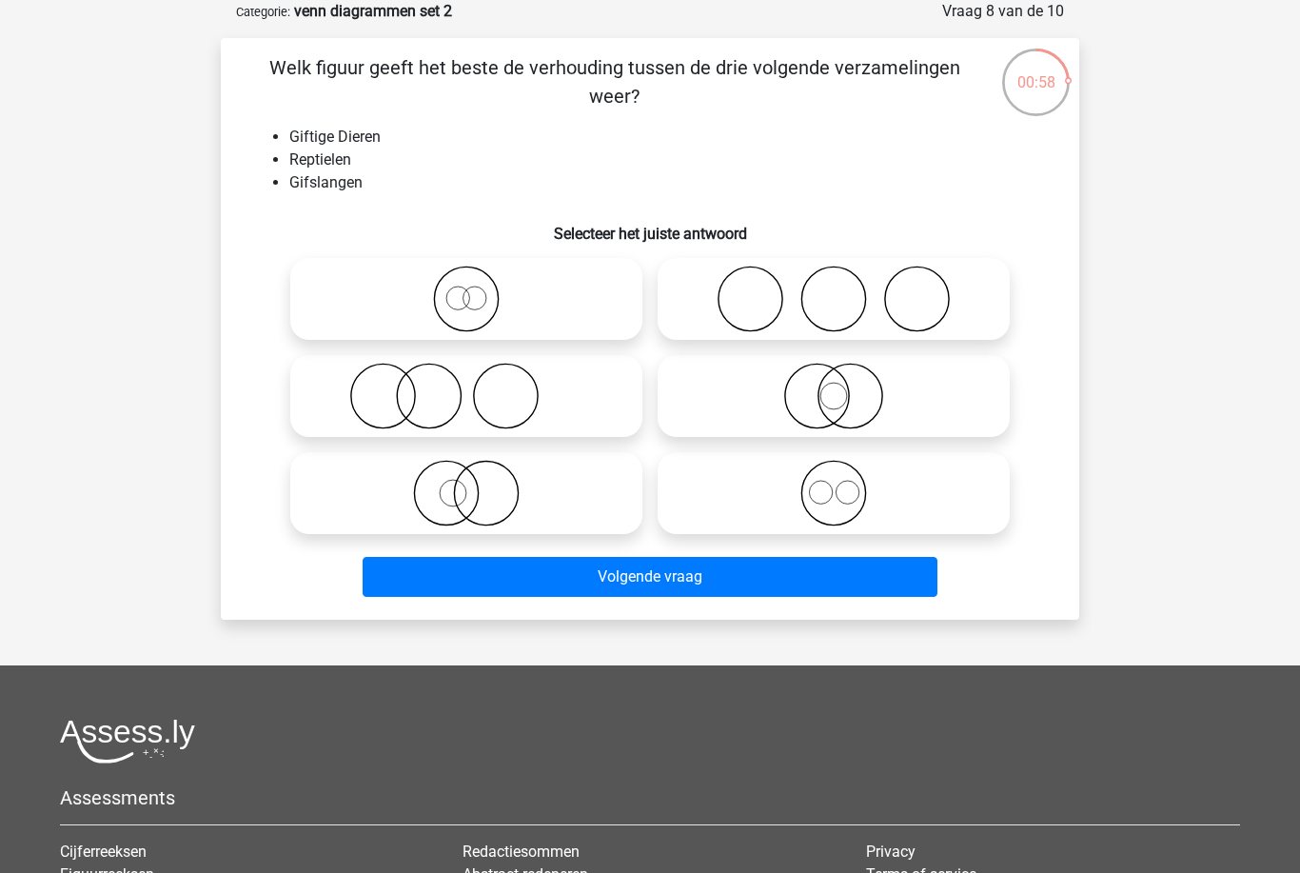
click at [601, 506] on icon at bounding box center [466, 493] width 337 height 67
click at [479, 483] on input "radio" at bounding box center [472, 477] width 12 height 12
radio input "true"
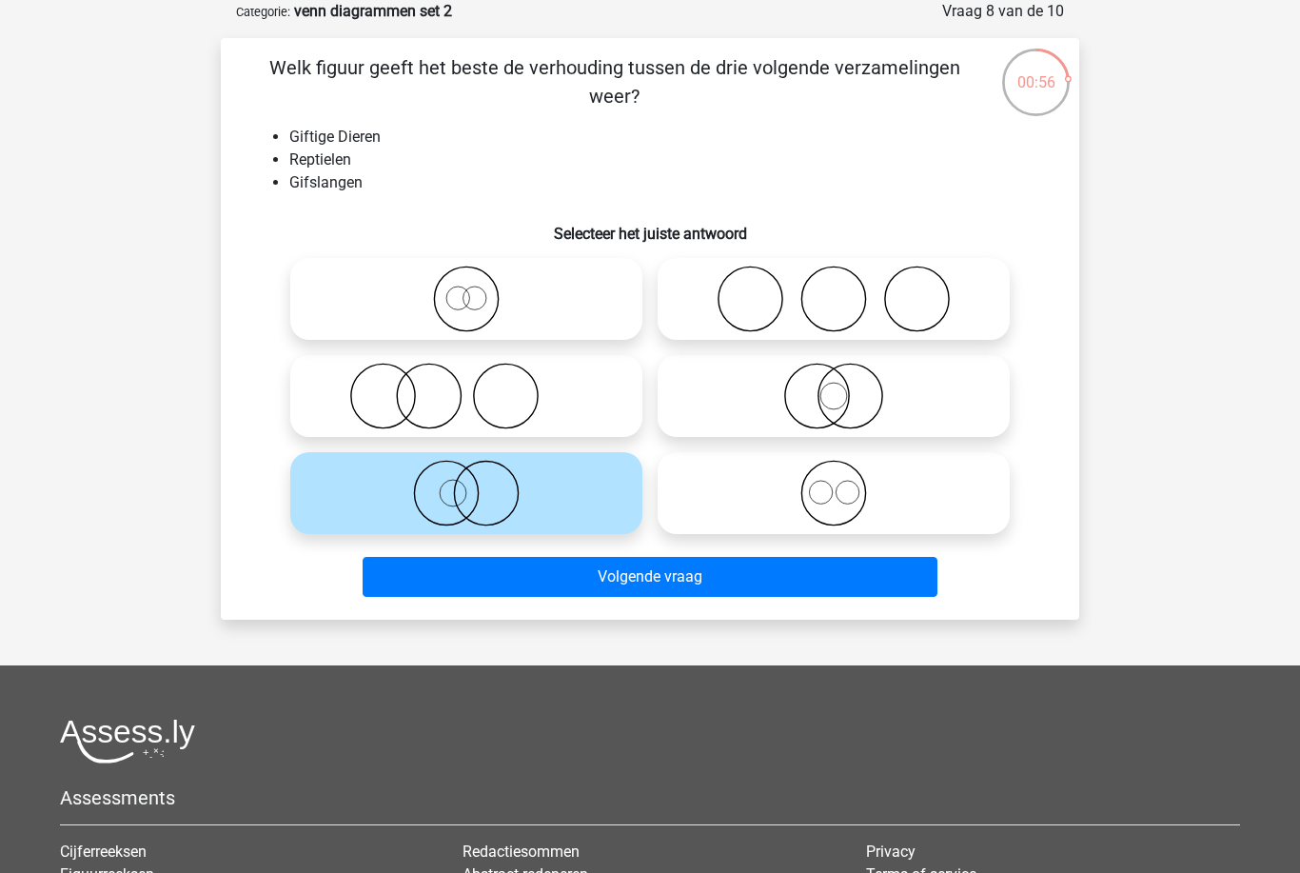
click at [783, 577] on button "Volgende vraag" at bounding box center [651, 577] width 576 height 40
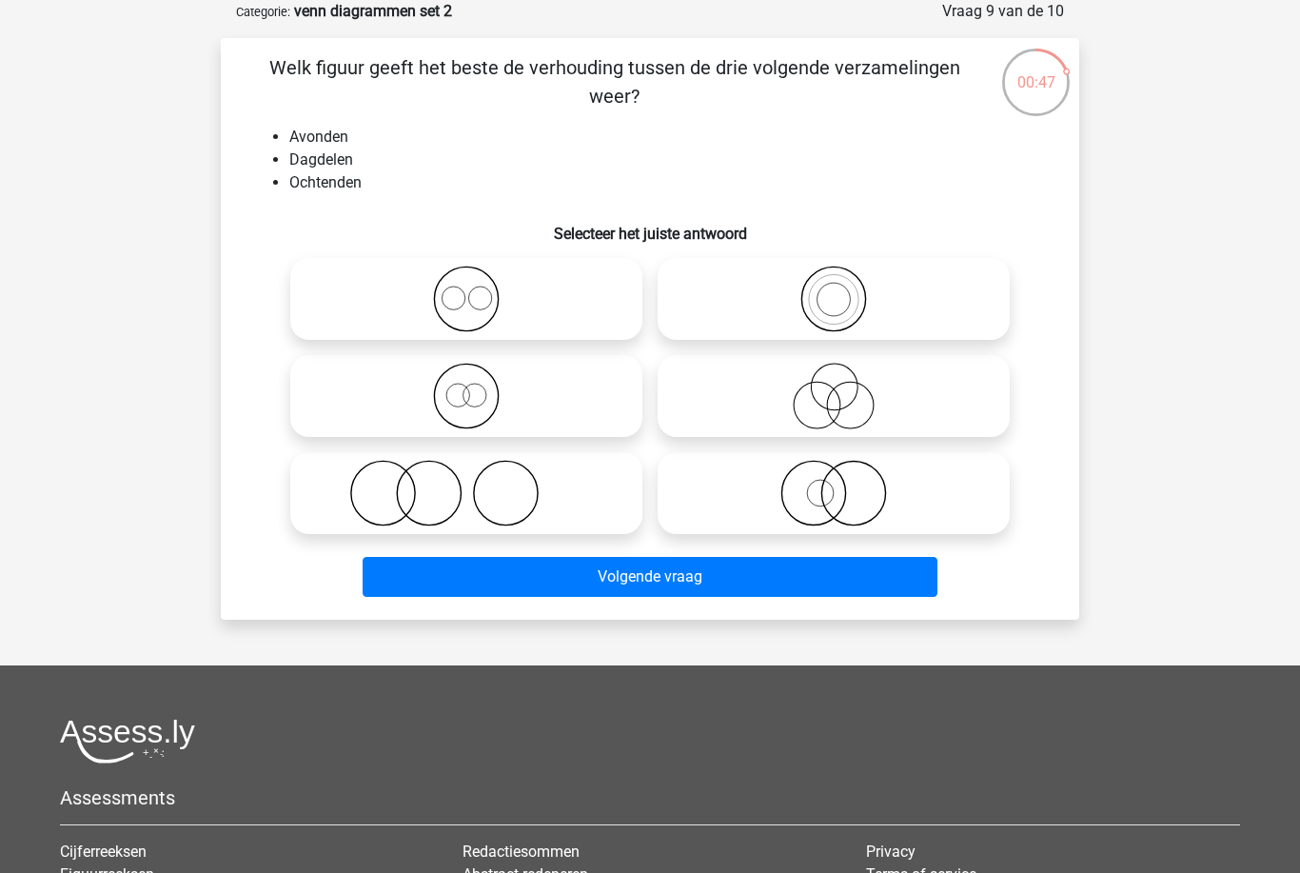
click at [961, 320] on icon at bounding box center [833, 298] width 337 height 67
click at [846, 289] on input "radio" at bounding box center [840, 283] width 12 height 12
radio input "true"
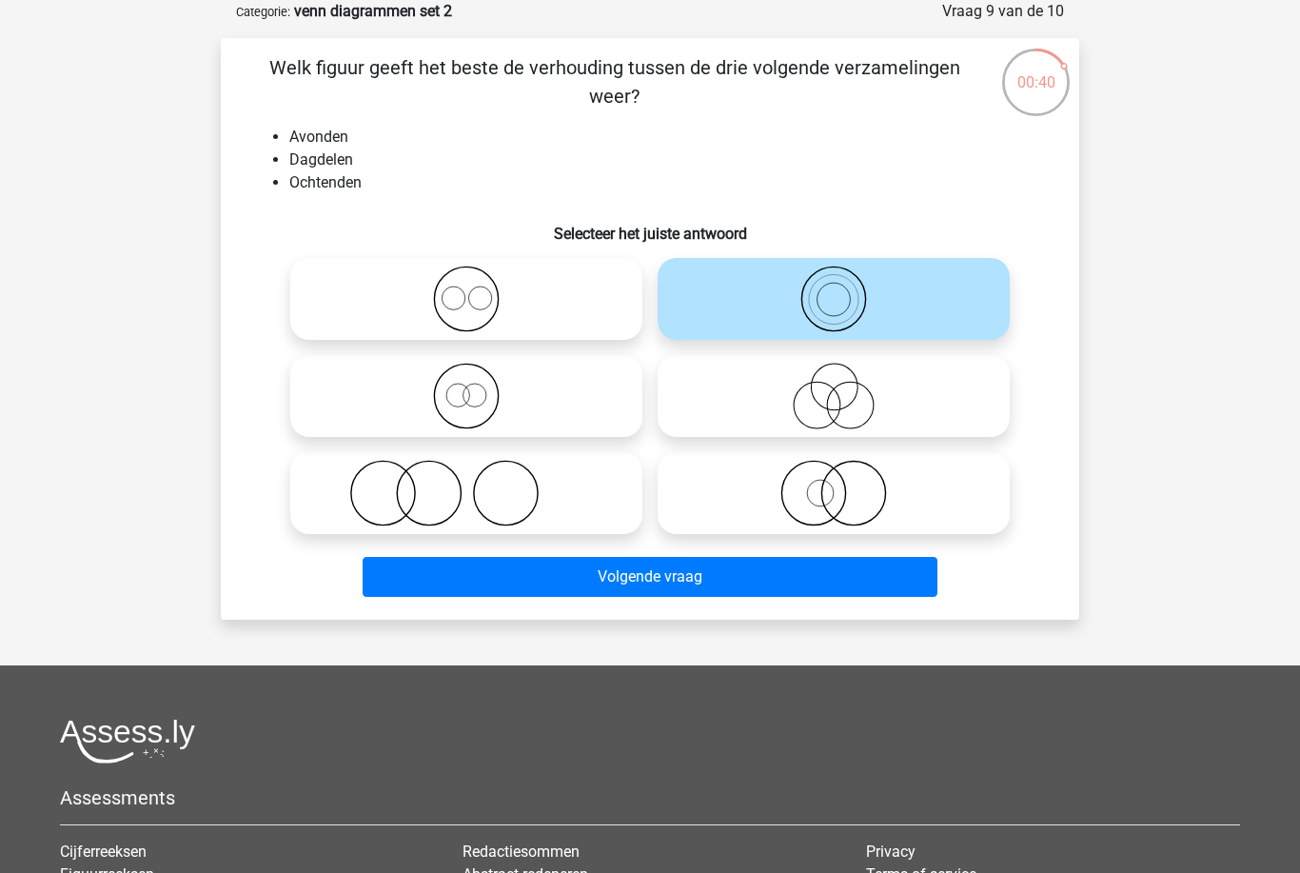
click at [602, 391] on icon at bounding box center [466, 396] width 337 height 67
click at [479, 386] on input "radio" at bounding box center [472, 380] width 12 height 12
radio input "true"
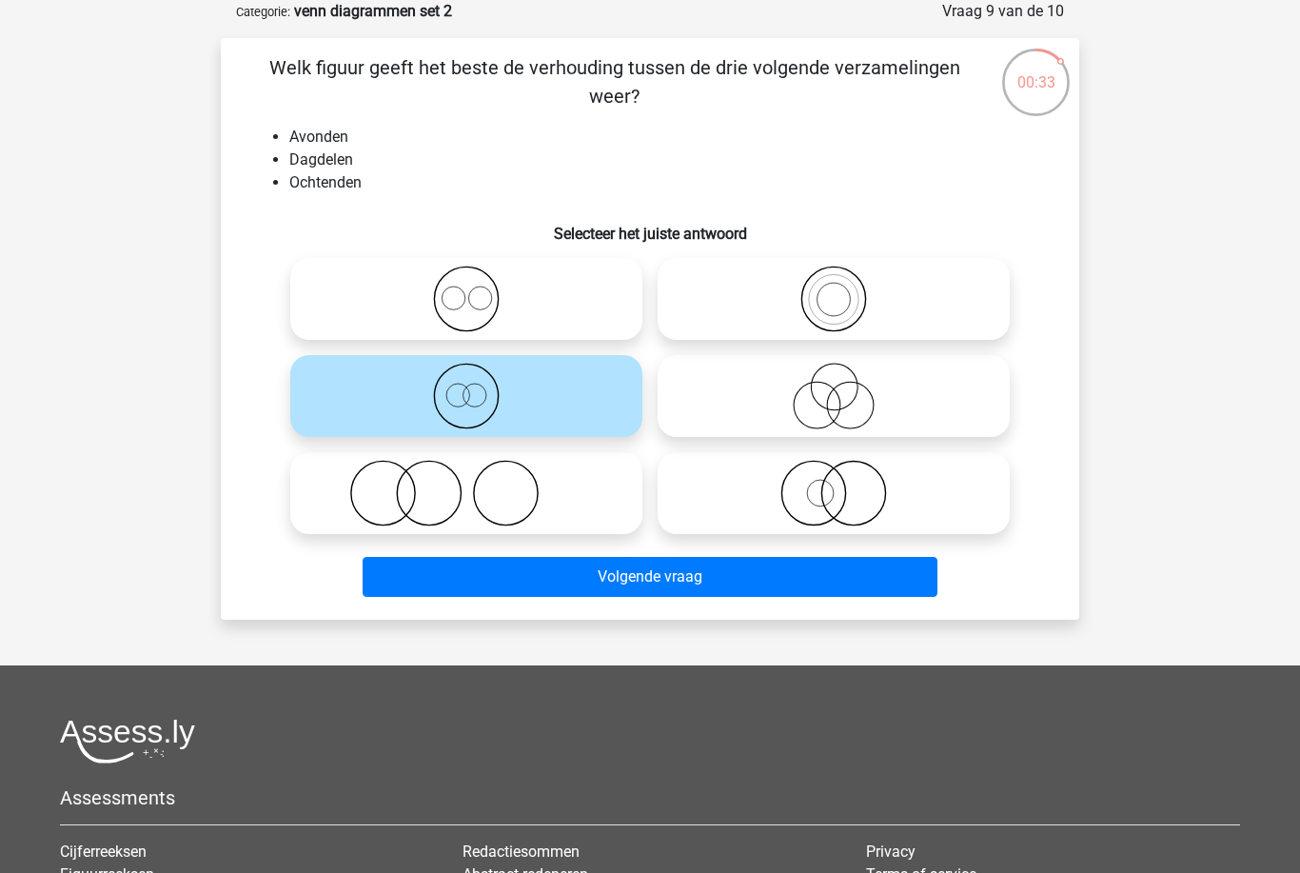
click at [605, 318] on icon at bounding box center [466, 298] width 337 height 67
click at [479, 289] on input "radio" at bounding box center [472, 283] width 12 height 12
radio input "true"
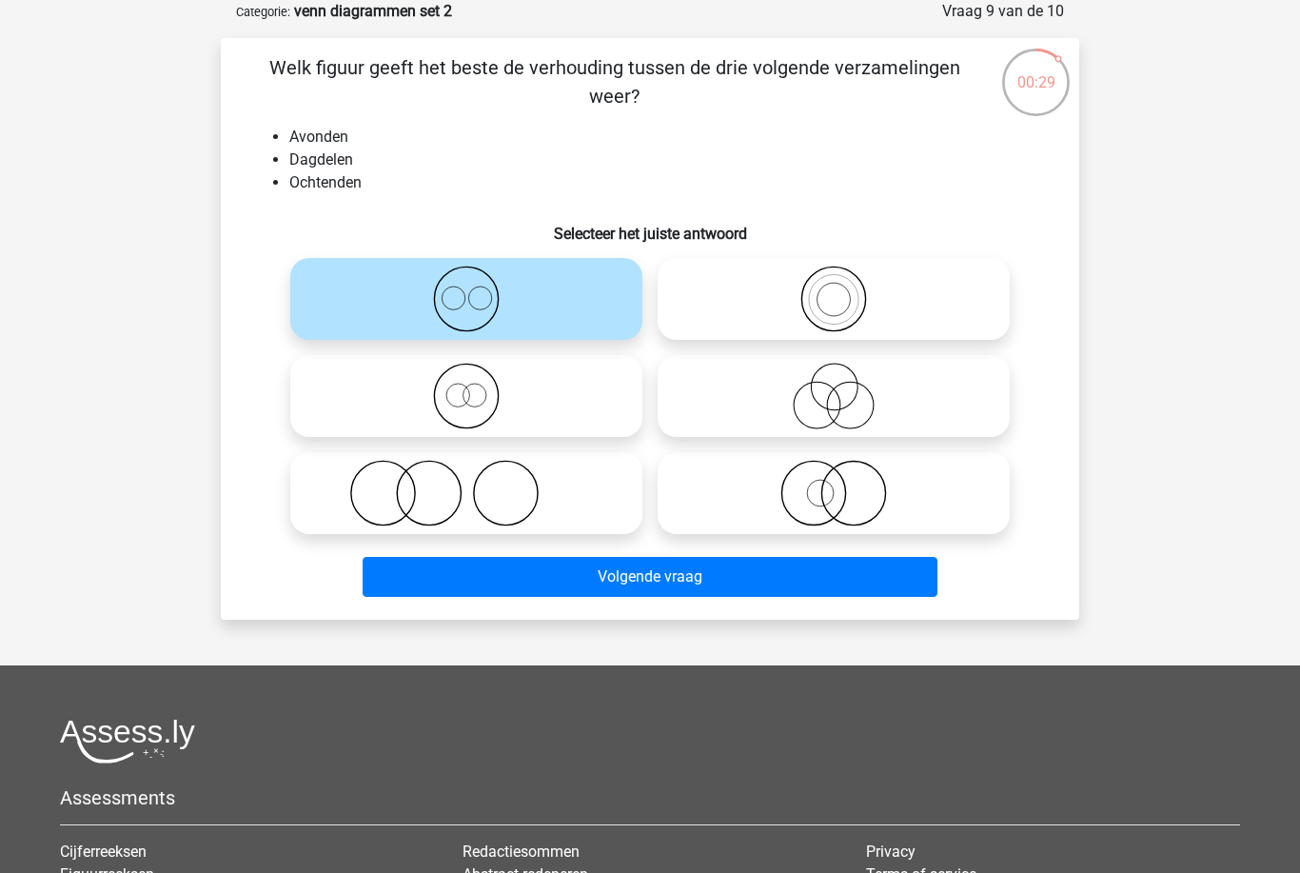
click at [612, 391] on icon at bounding box center [466, 396] width 337 height 67
click at [479, 386] on input "radio" at bounding box center [472, 380] width 12 height 12
radio input "true"
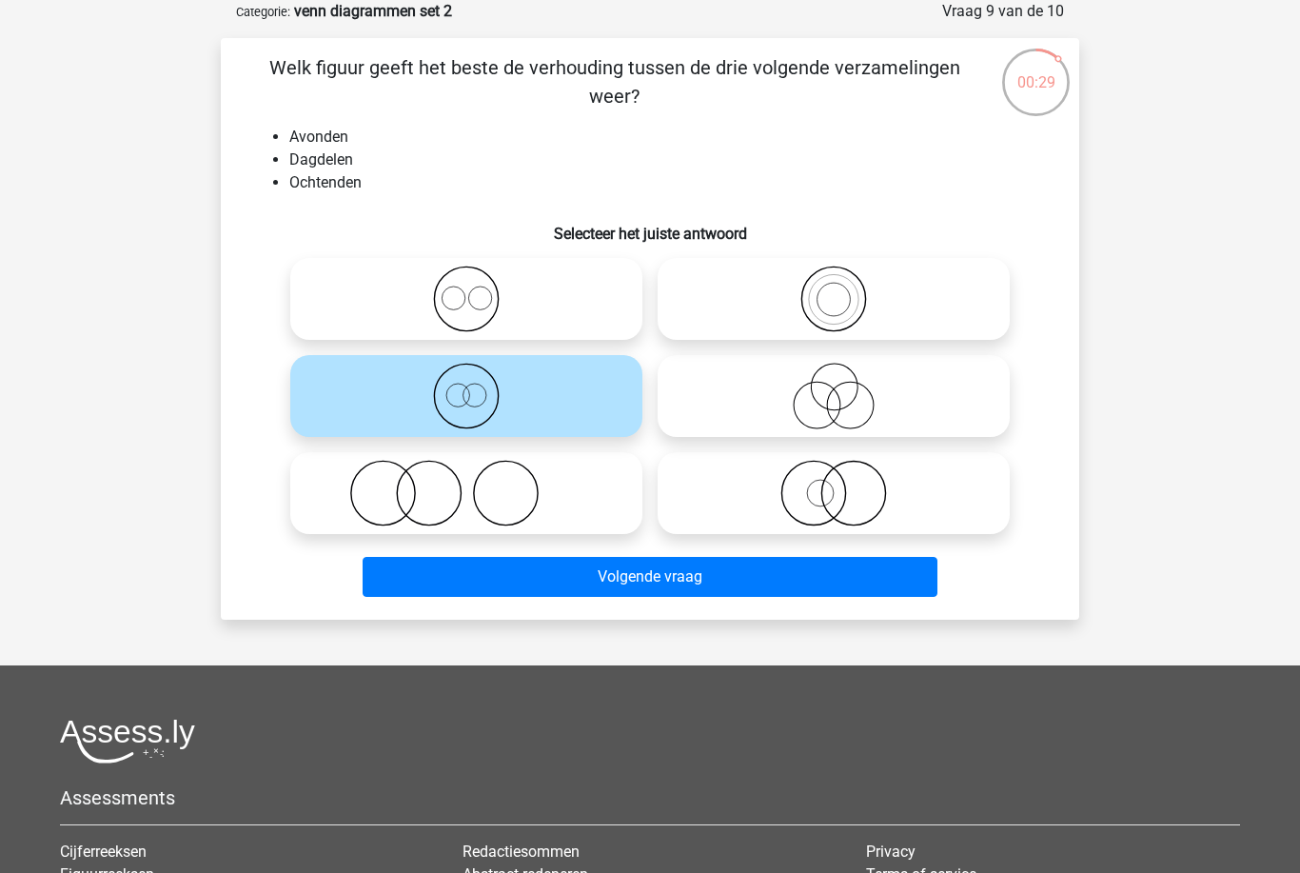
click at [698, 574] on button "Volgende vraag" at bounding box center [651, 577] width 576 height 40
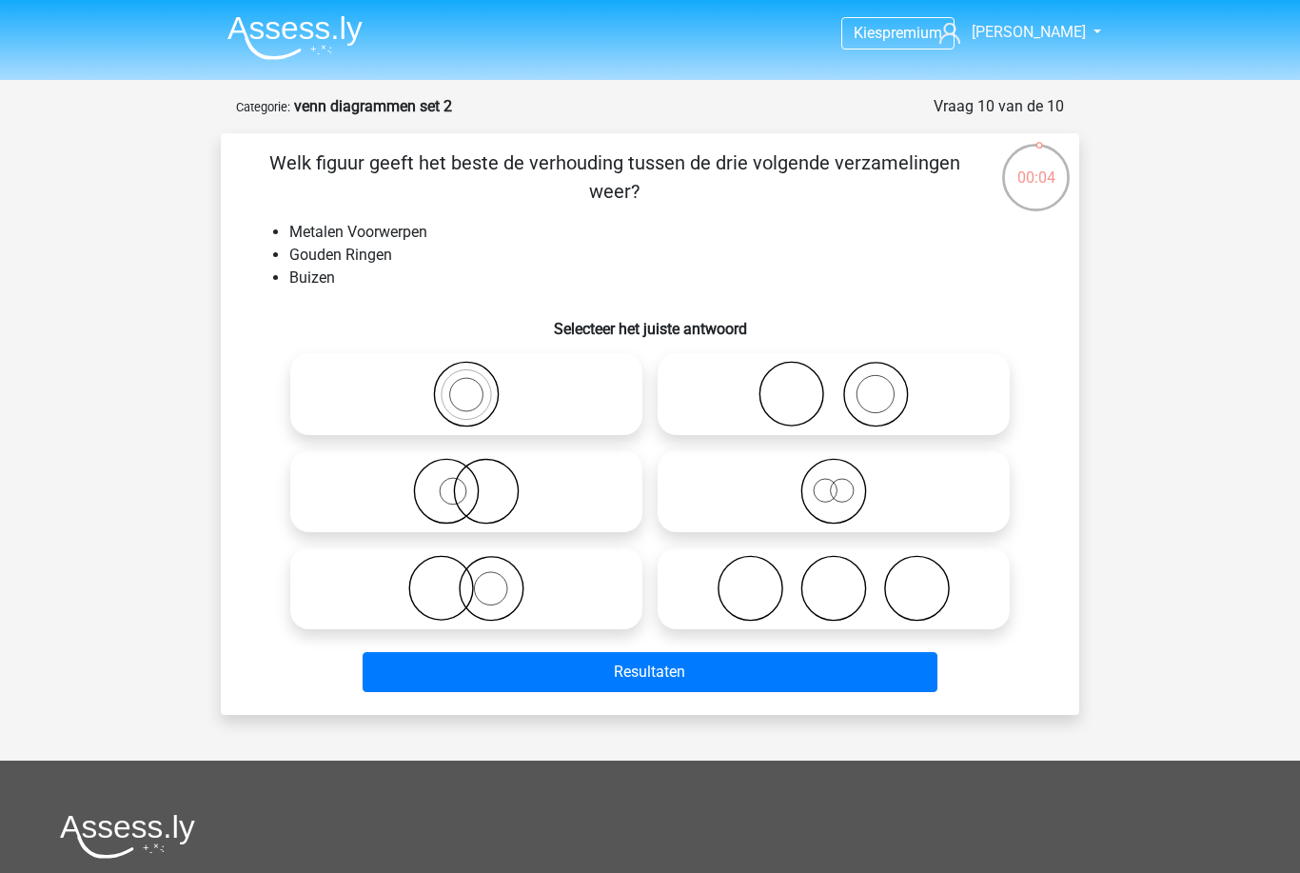
scroll to position [55, 0]
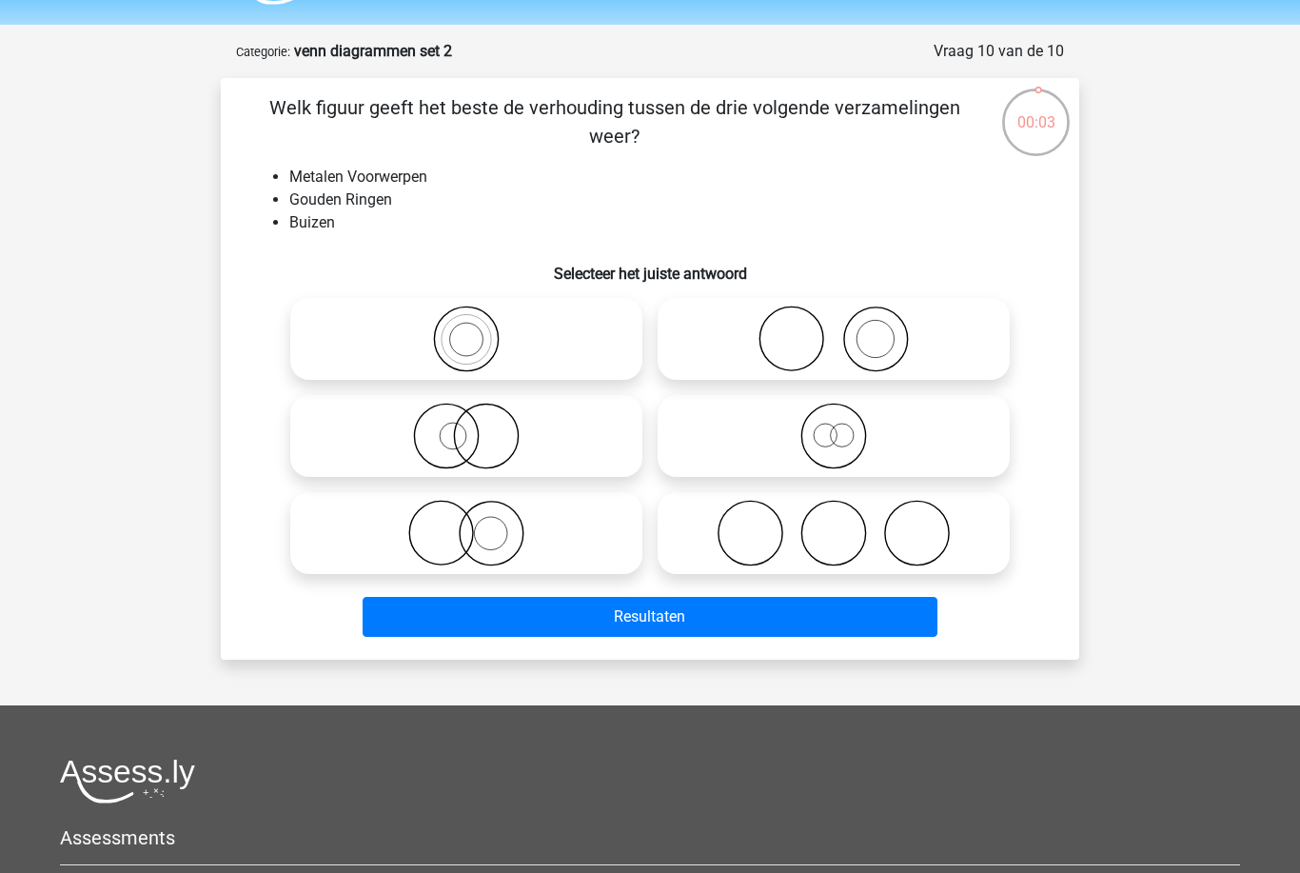
click at [987, 440] on icon at bounding box center [833, 436] width 337 height 67
click at [846, 426] on input "radio" at bounding box center [840, 420] width 12 height 12
radio input "true"
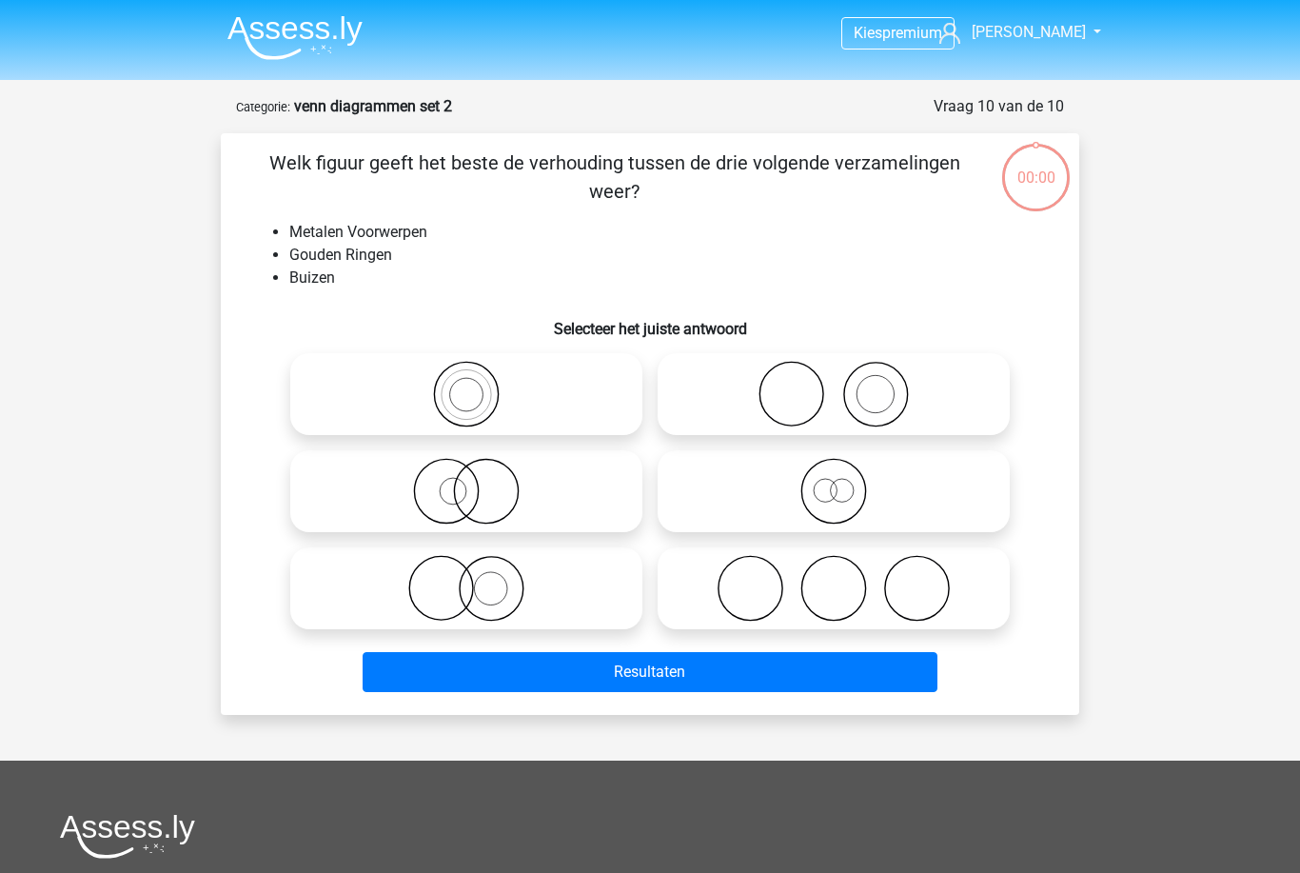
scroll to position [55, 0]
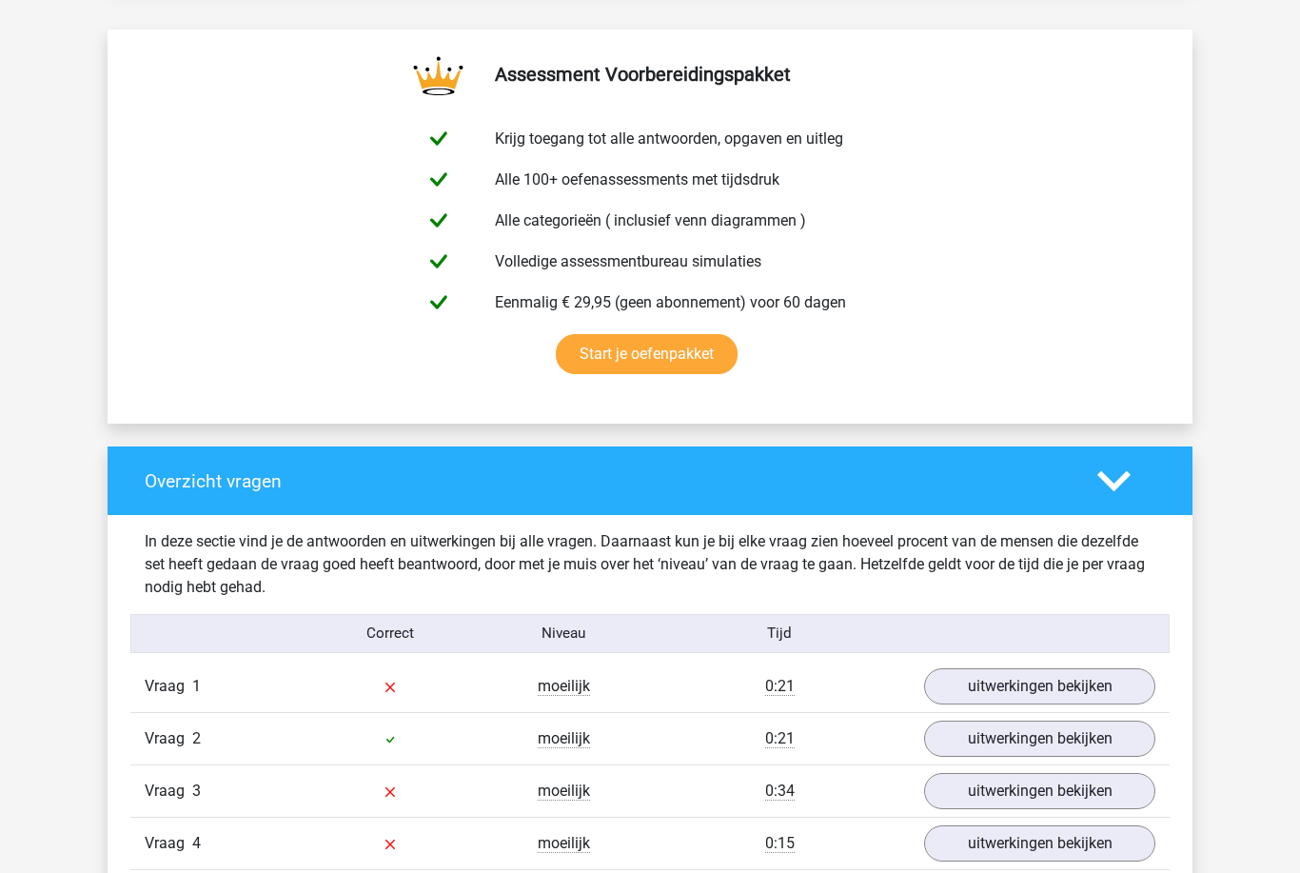
scroll to position [1462, 0]
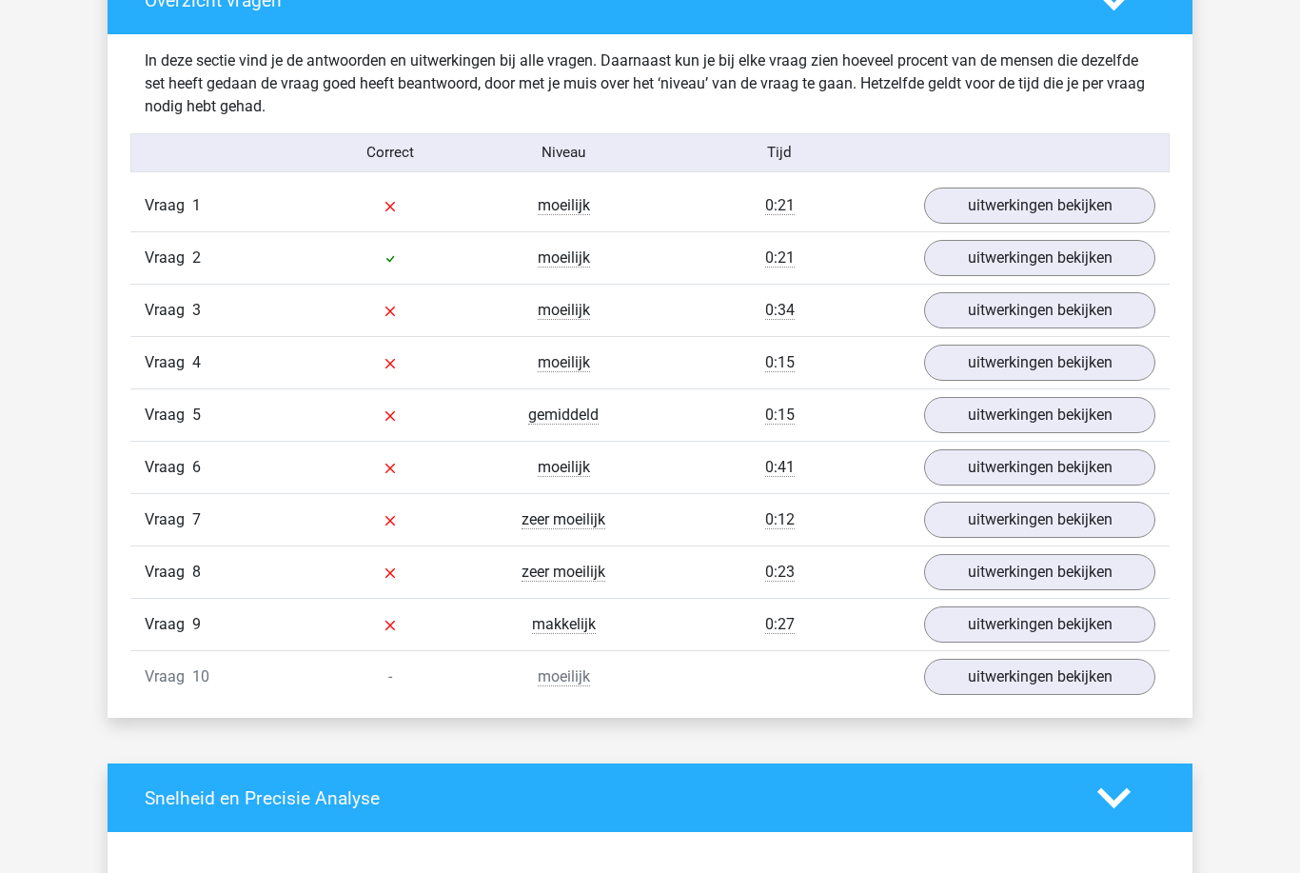
click at [1063, 637] on link "uitwerkingen bekijken" at bounding box center [1039, 625] width 231 height 36
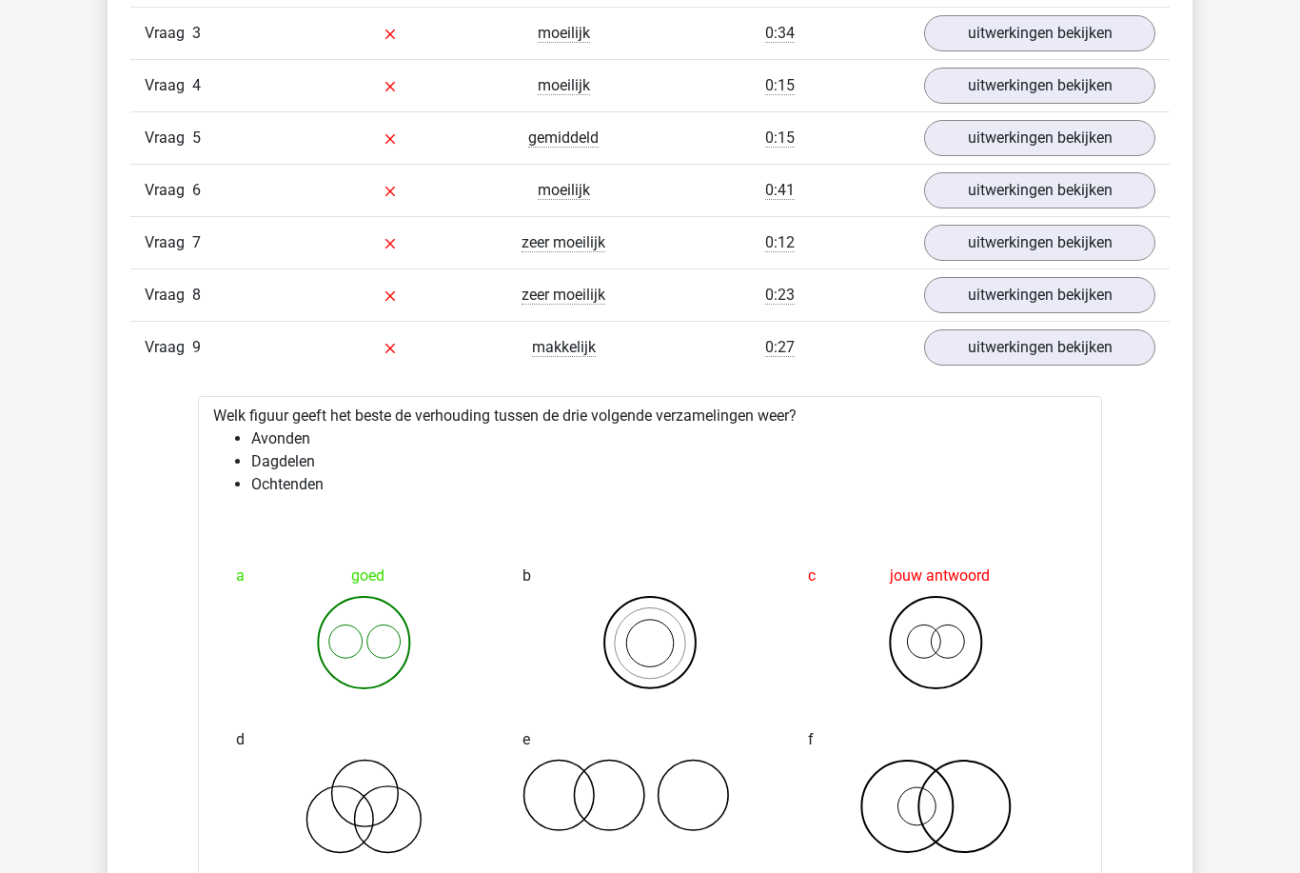
scroll to position [1736, 0]
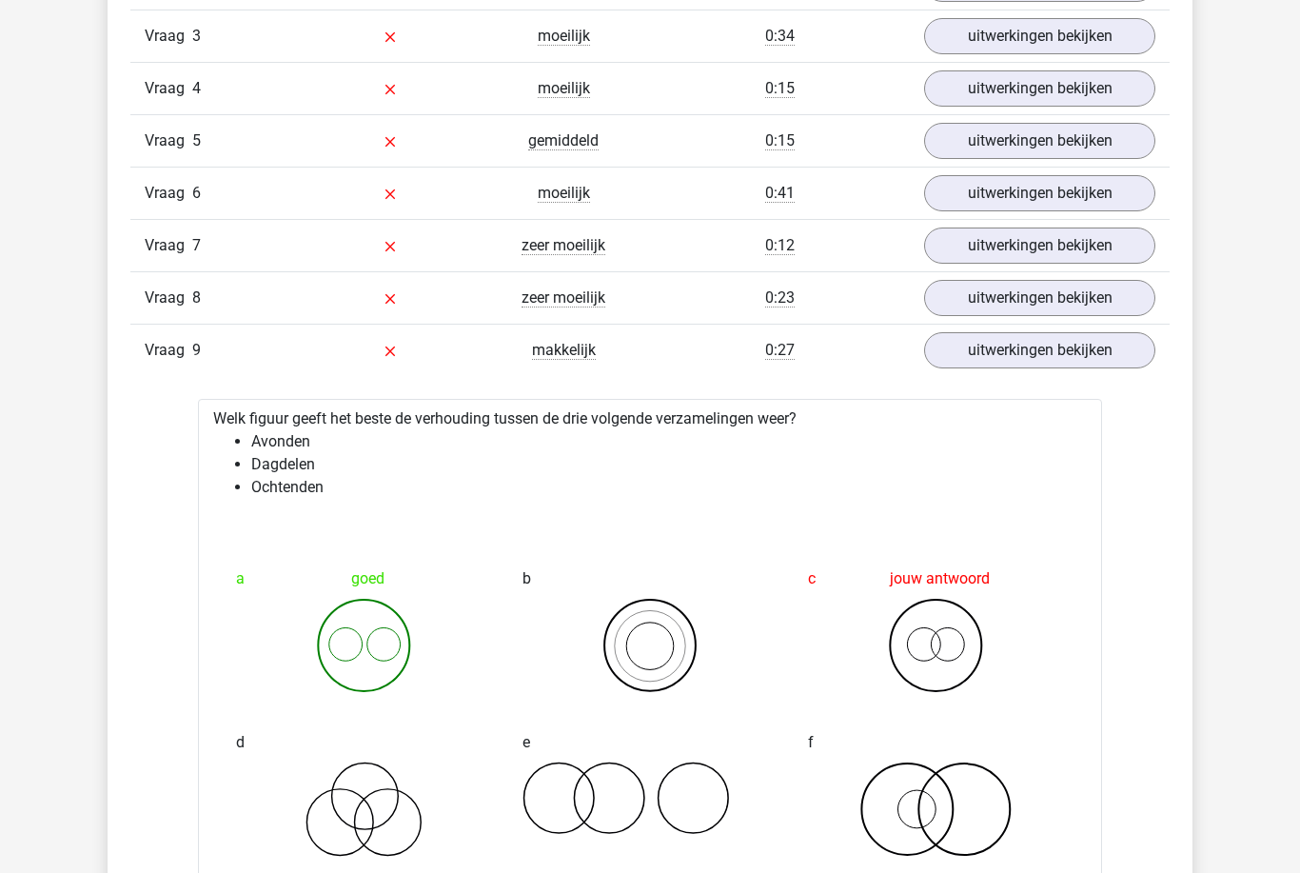
click at [1128, 352] on link "uitwerkingen bekijken" at bounding box center [1039, 351] width 231 height 36
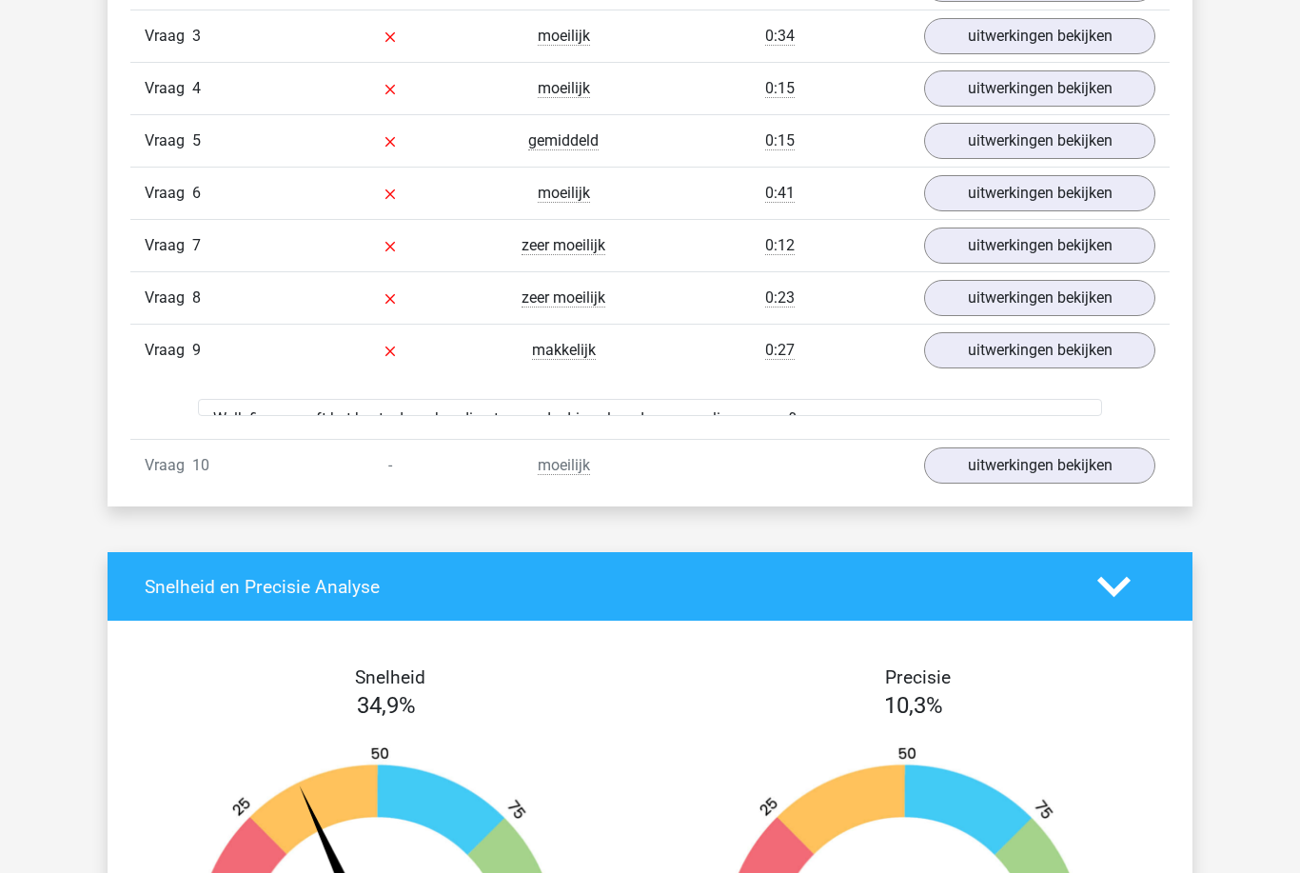
scroll to position [1737, 0]
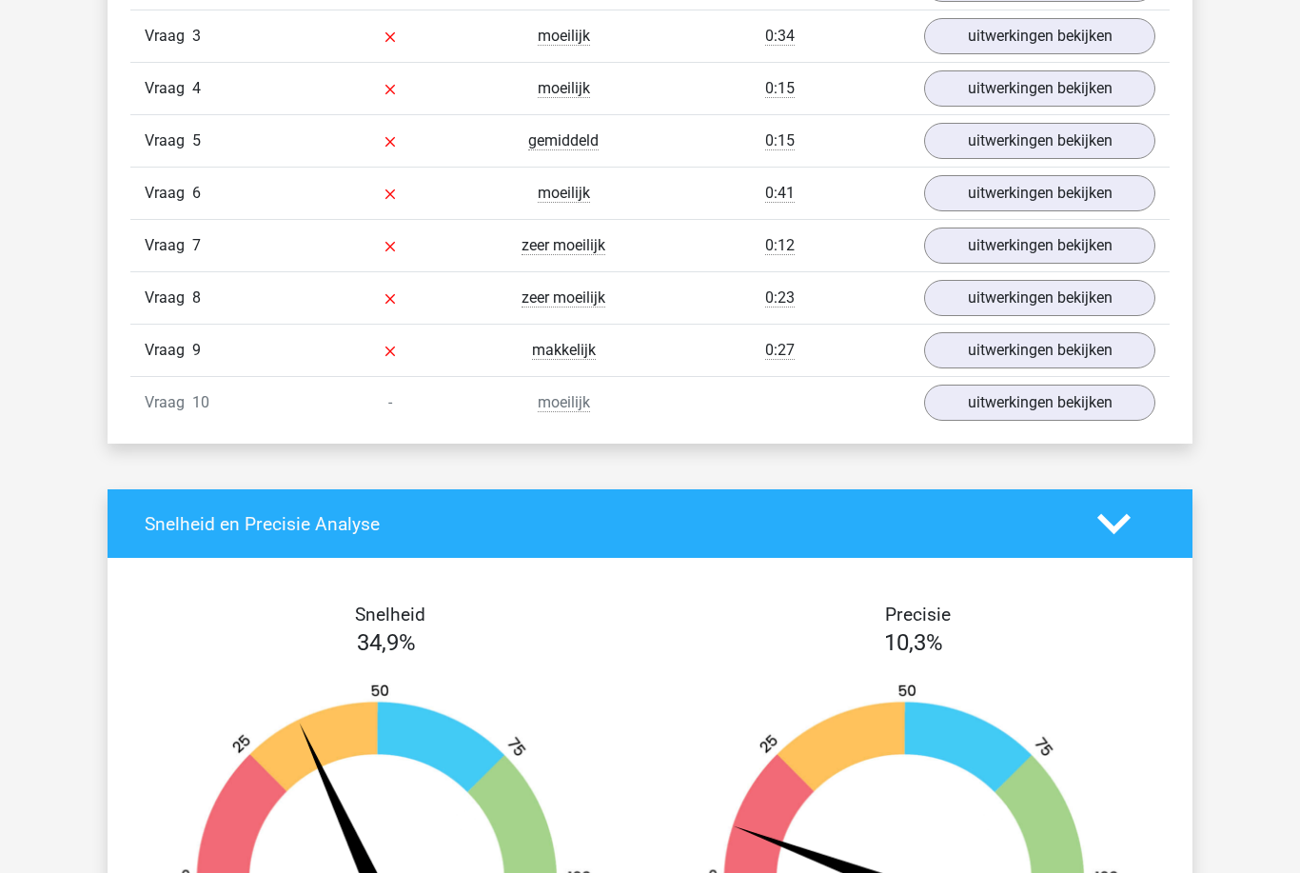
click at [1104, 407] on link "uitwerkingen bekijken" at bounding box center [1039, 402] width 231 height 36
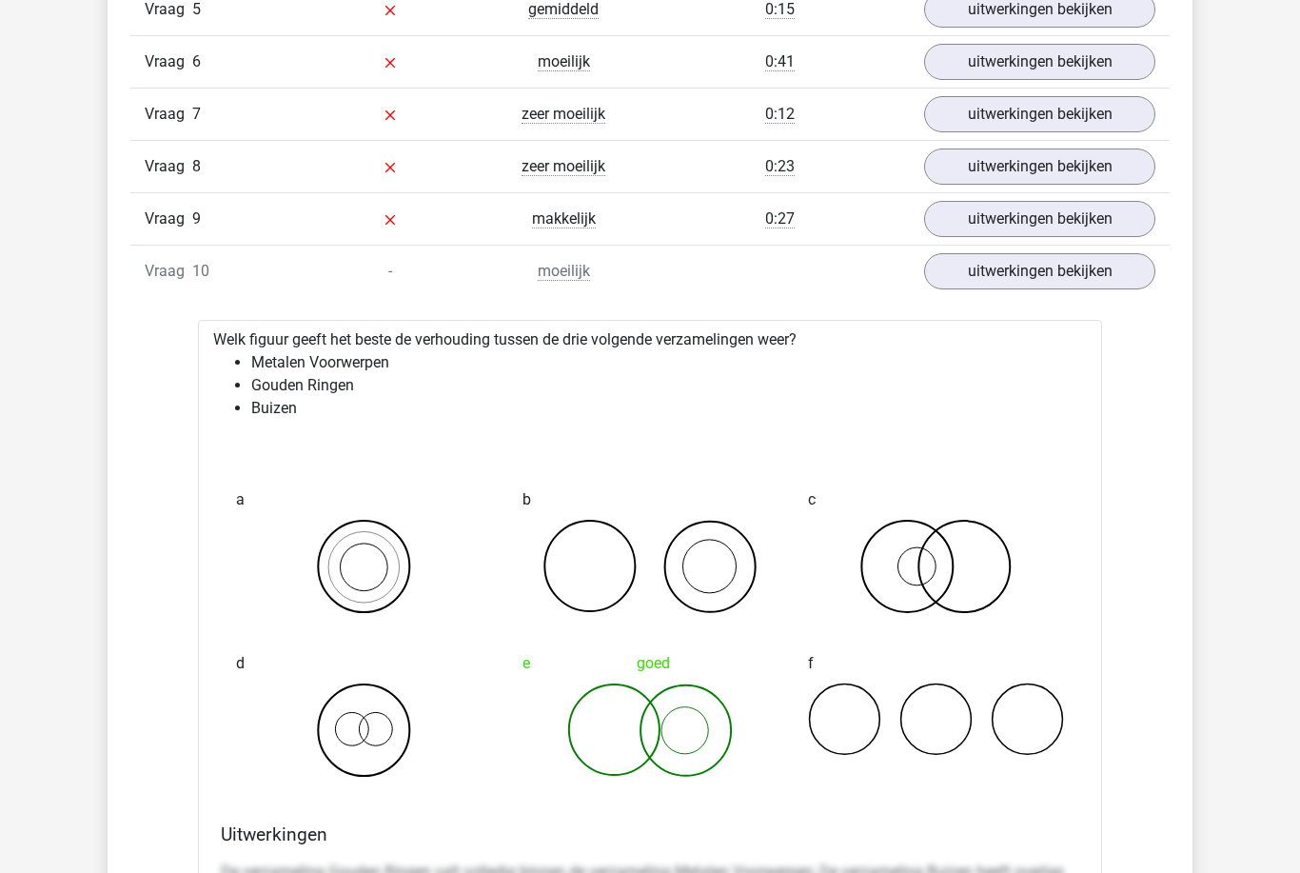
scroll to position [1875, 0]
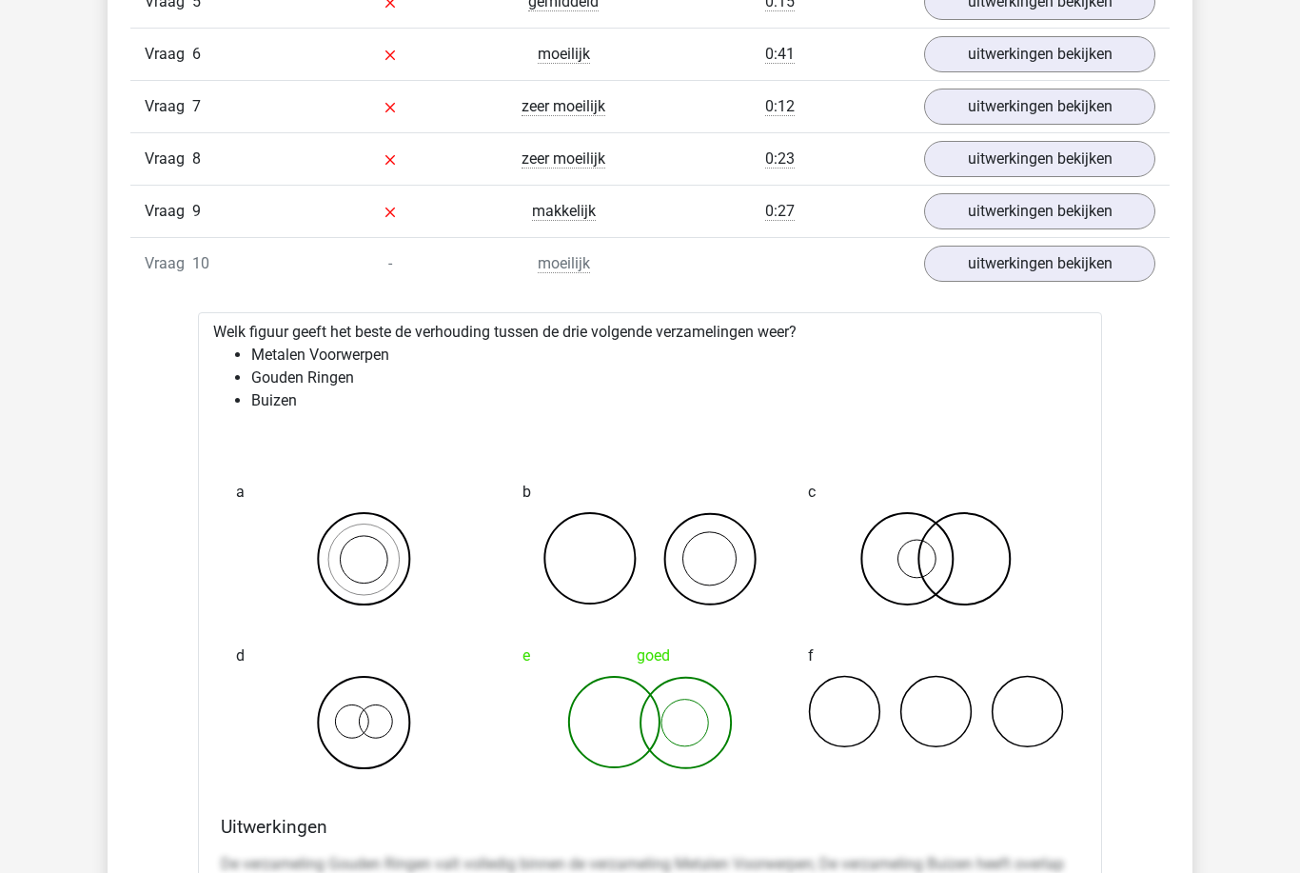
click at [1132, 265] on link "uitwerkingen bekijken" at bounding box center [1039, 264] width 231 height 36
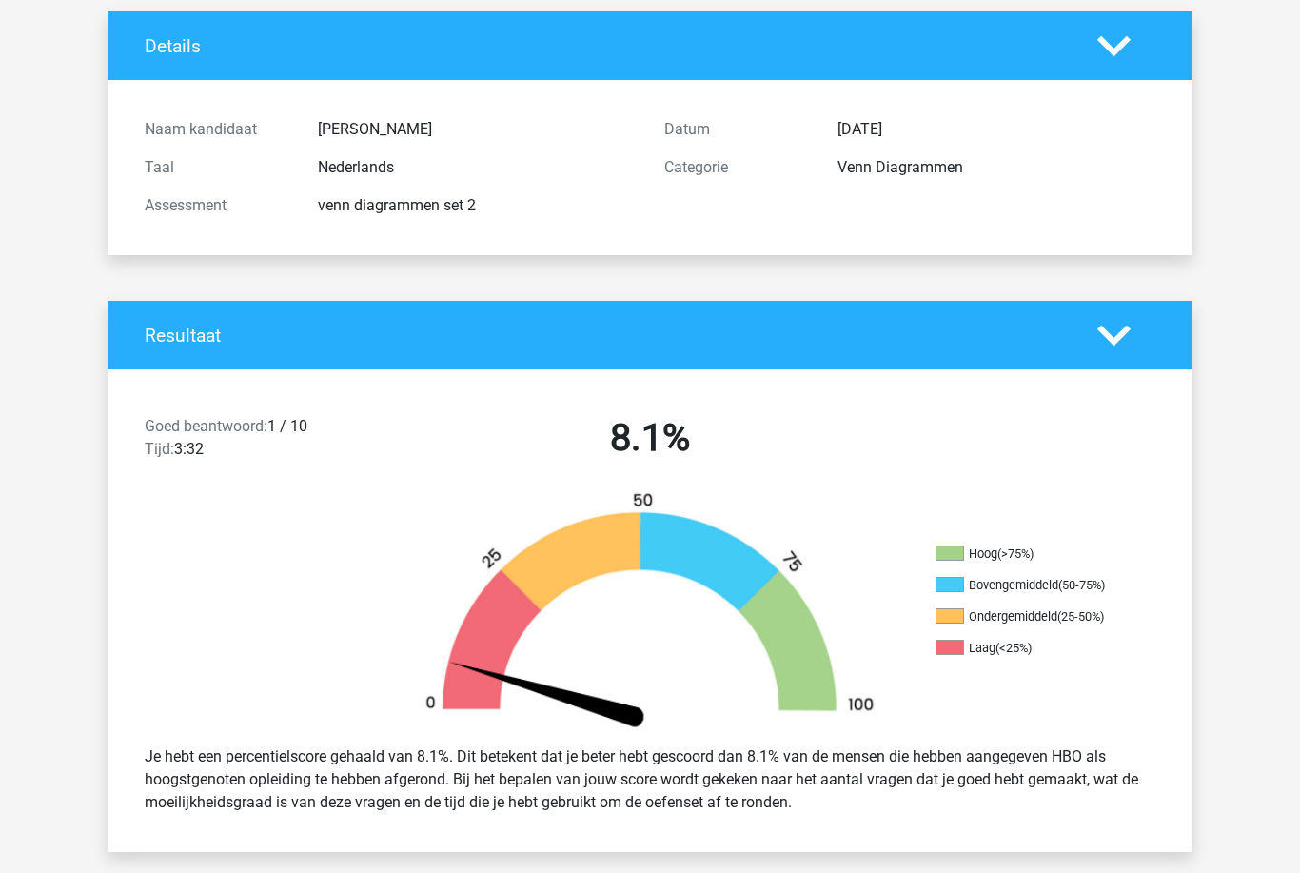
scroll to position [0, 0]
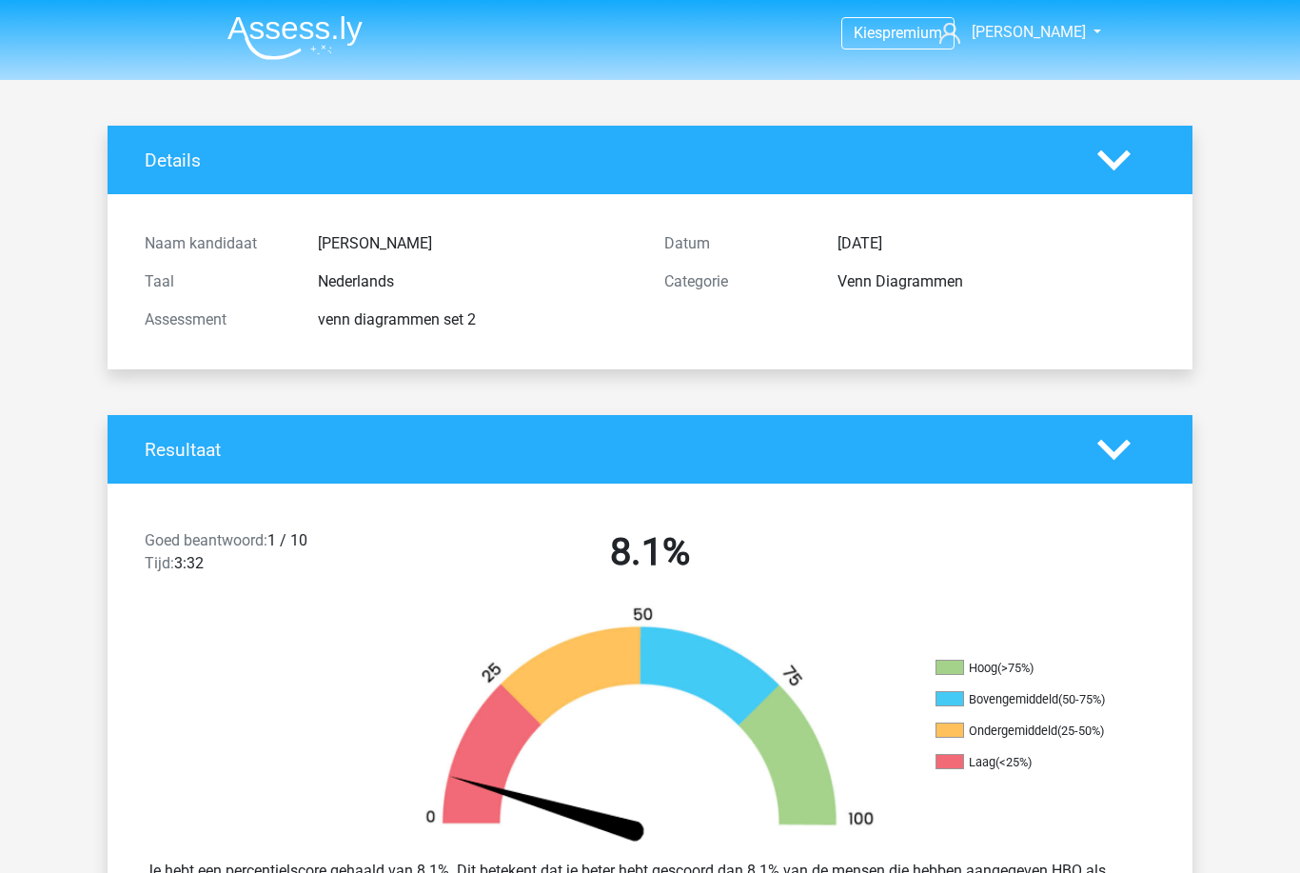
click at [305, 33] on img at bounding box center [294, 37] width 135 height 45
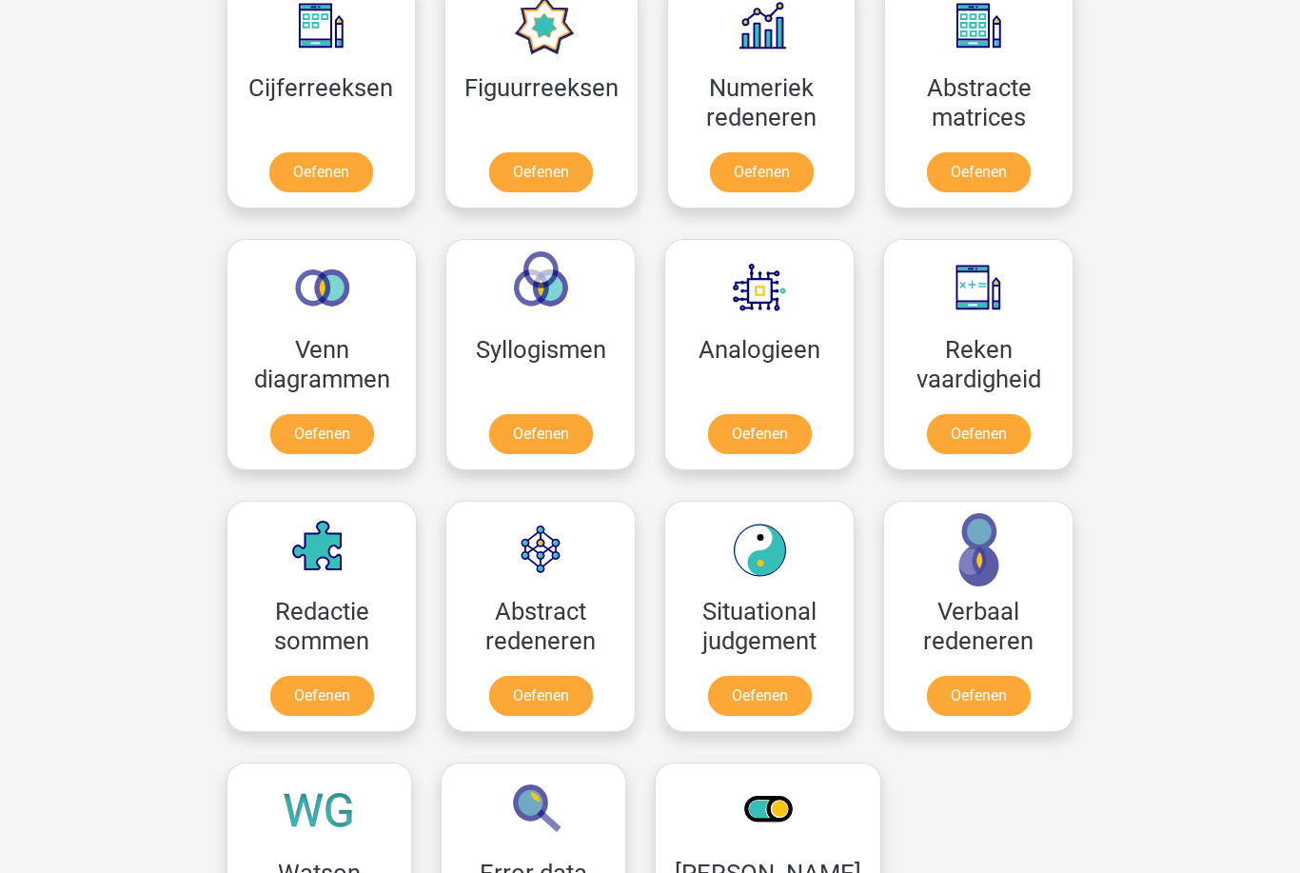
scroll to position [918, 0]
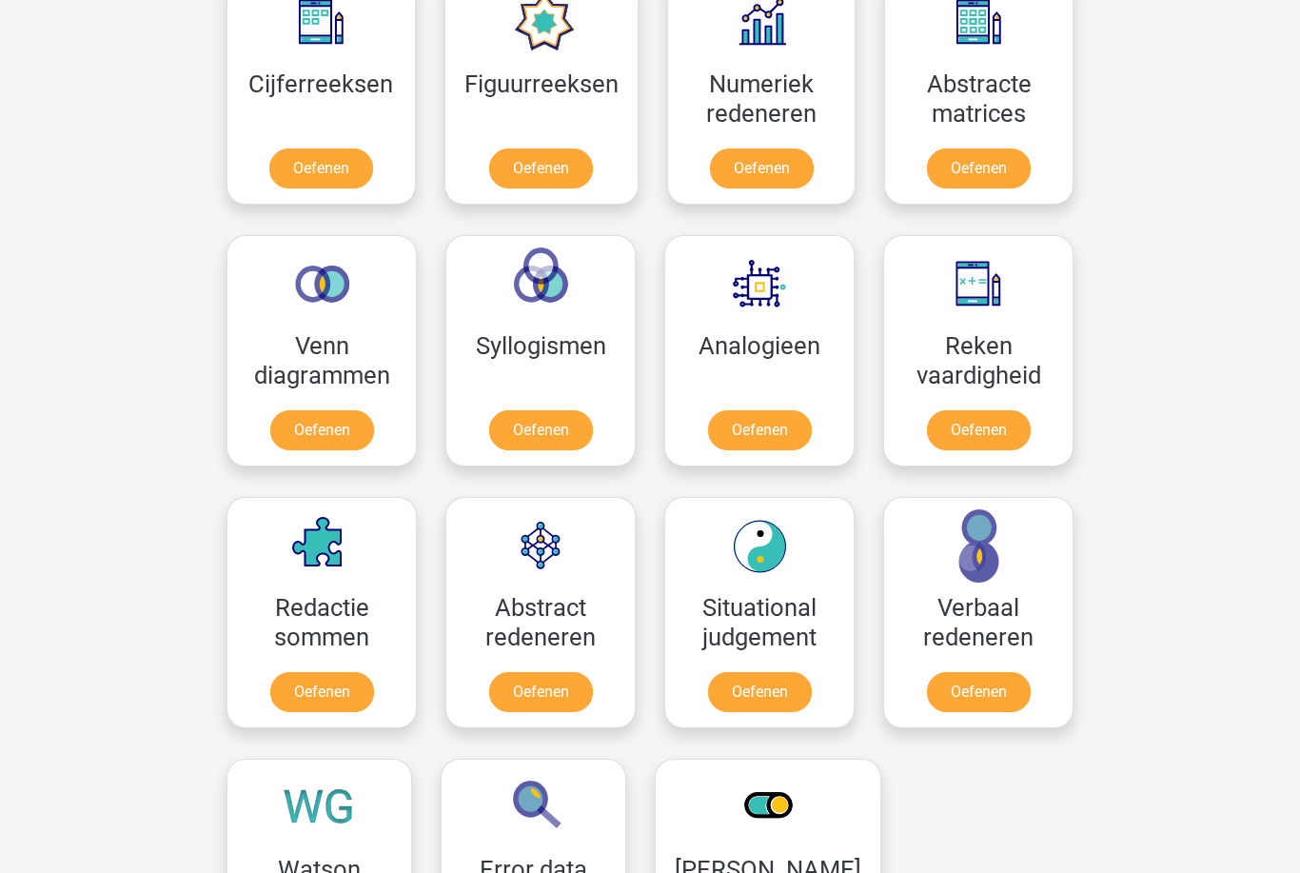
click at [367, 422] on link "Oefenen" at bounding box center [322, 431] width 104 height 40
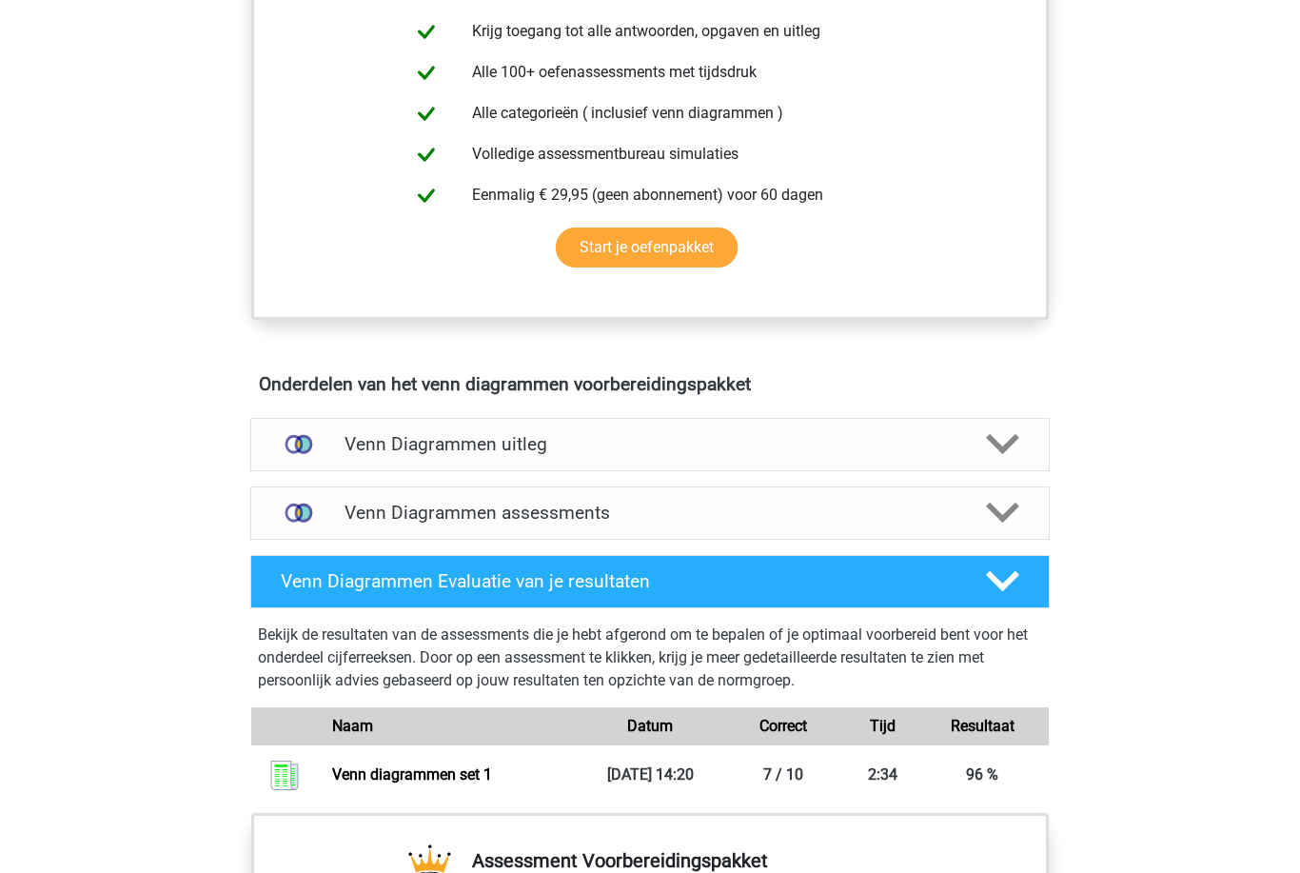
scroll to position [835, 0]
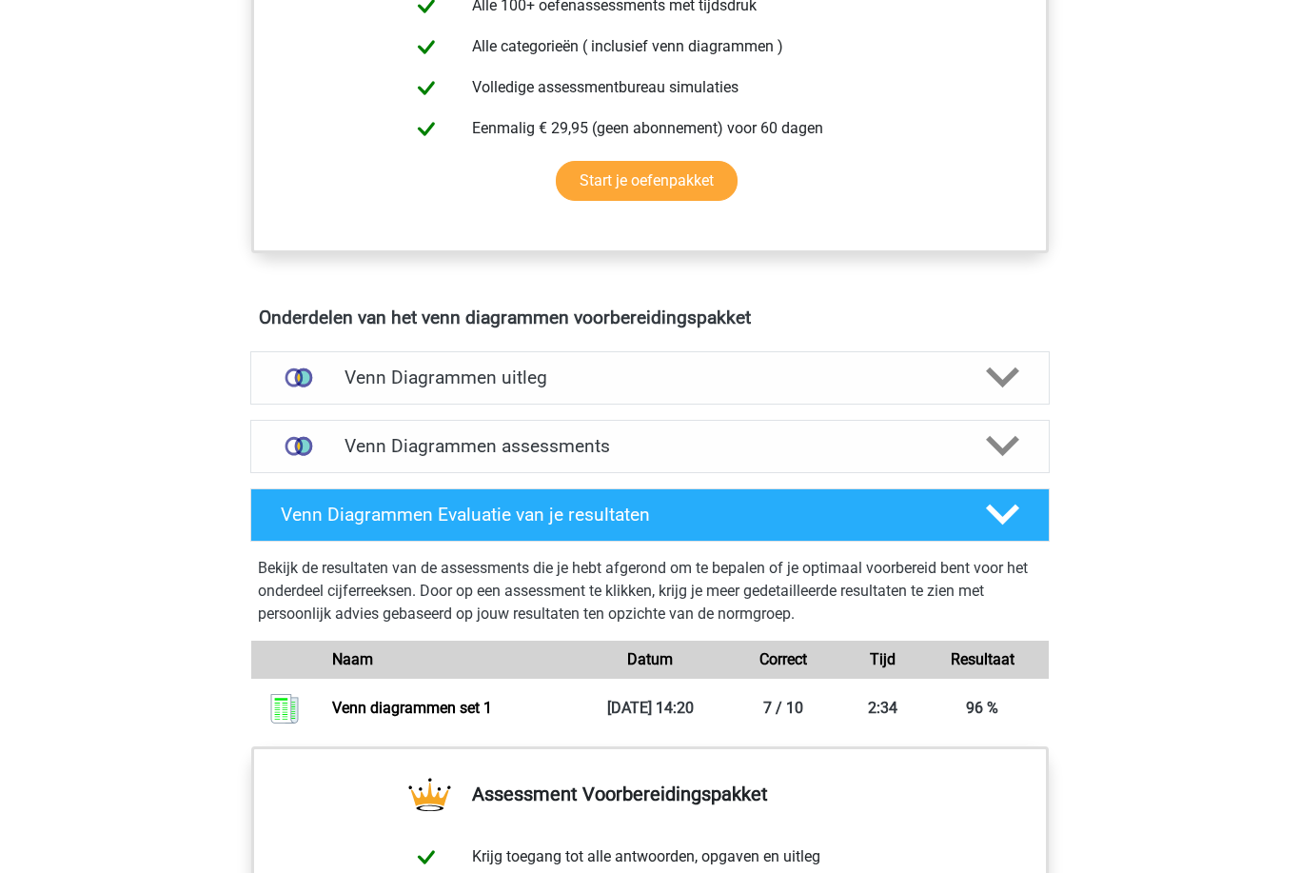
click at [966, 453] on div "Venn Diagrammen assessments" at bounding box center [649, 446] width 639 height 22
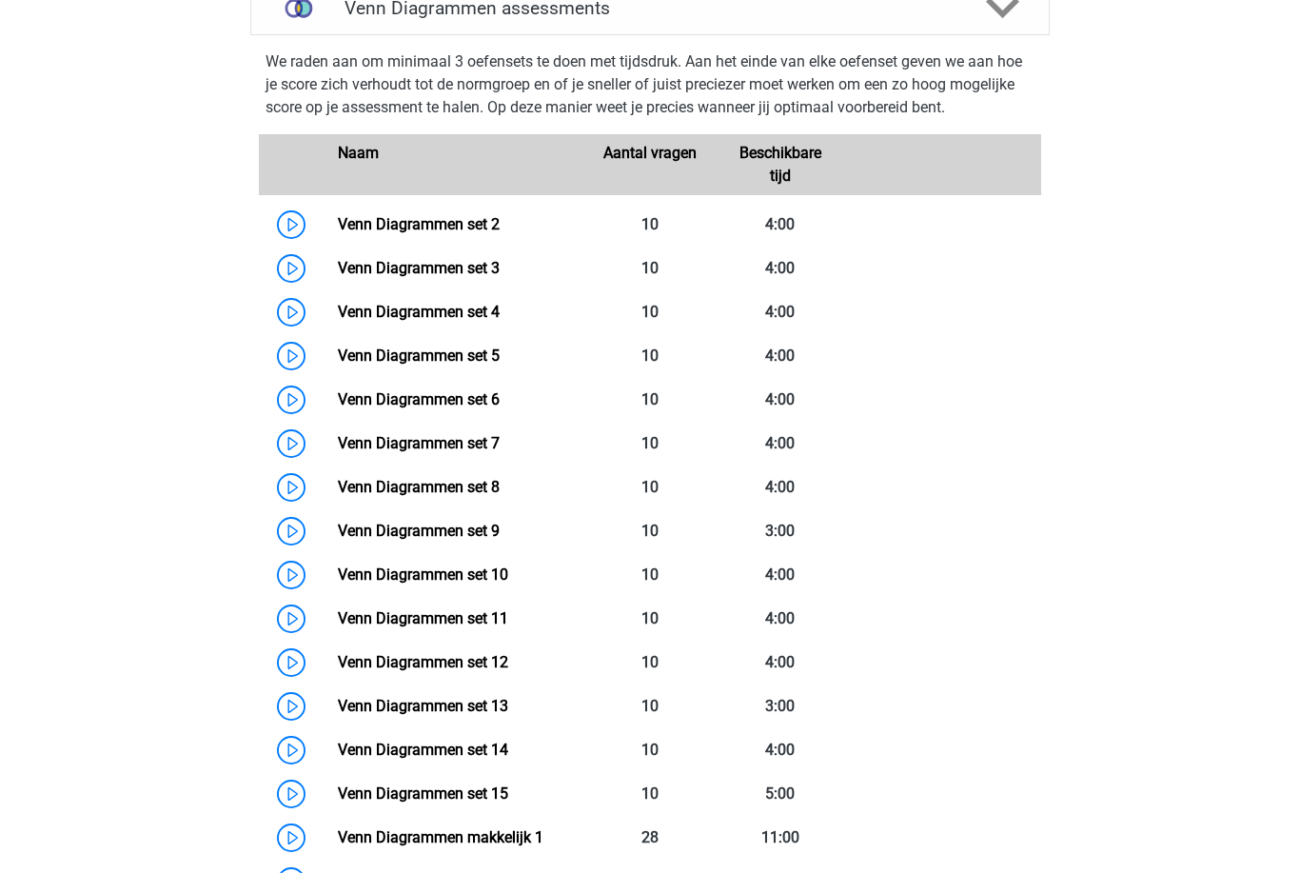
scroll to position [1276, 0]
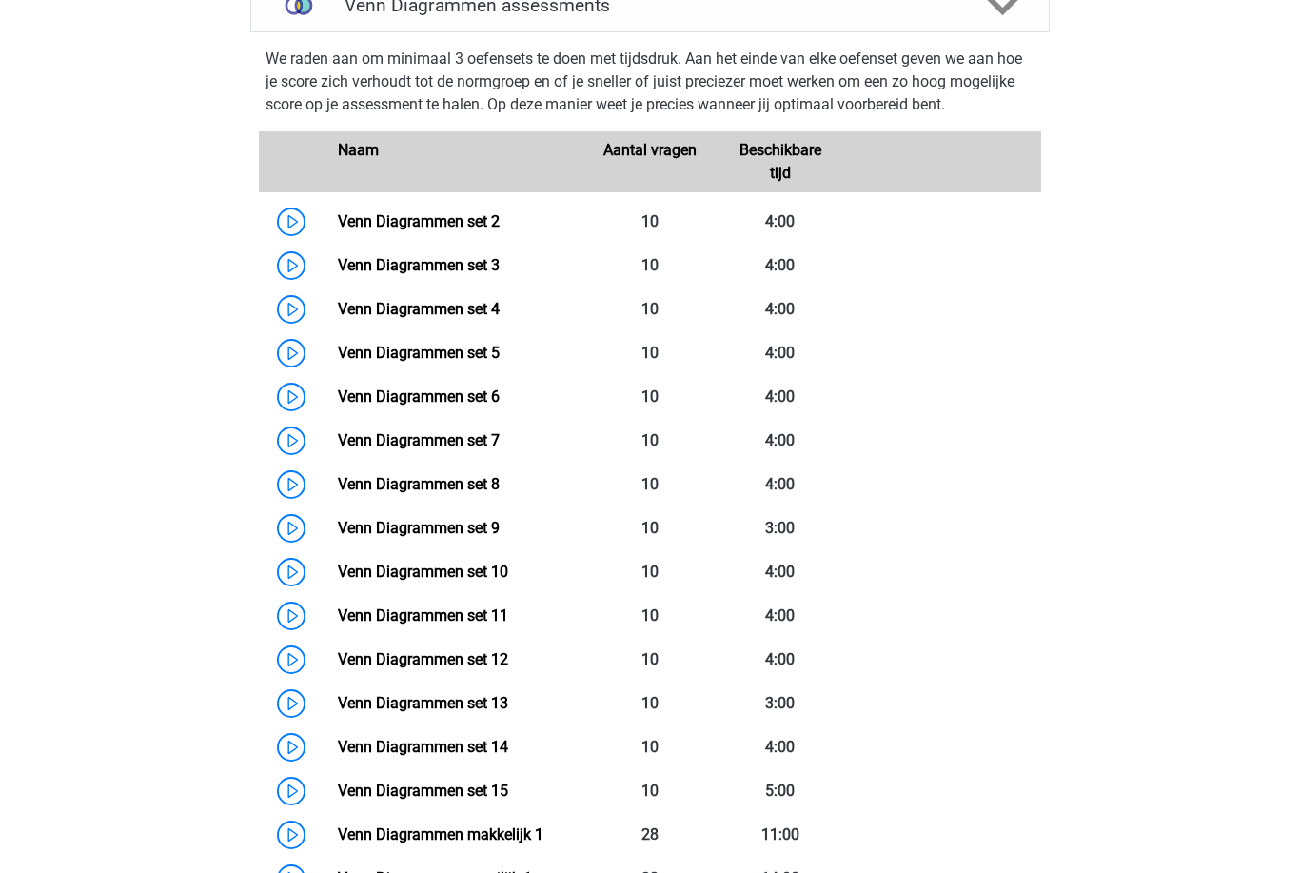
click at [497, 257] on link "Venn Diagrammen set 3" at bounding box center [419, 265] width 162 height 18
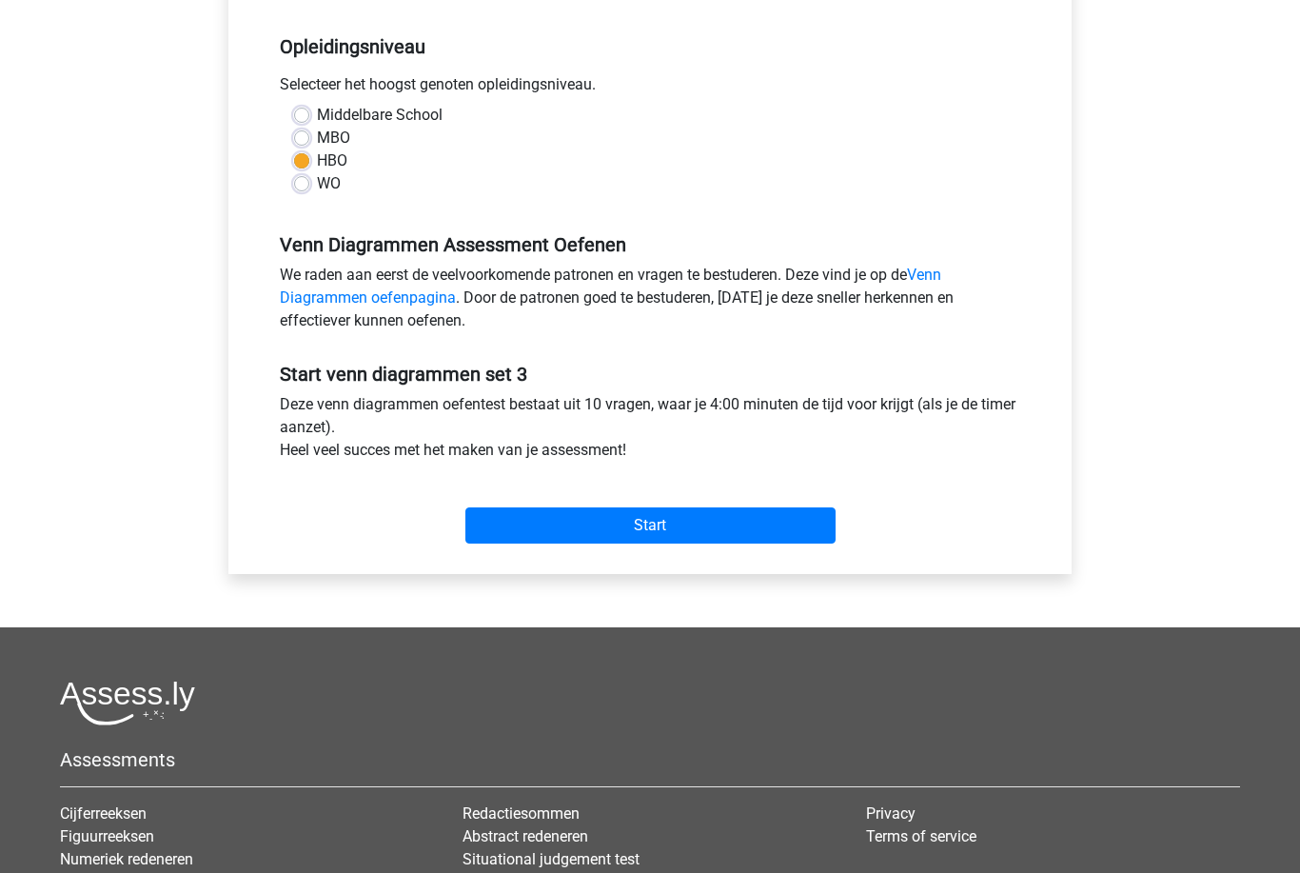
scroll to position [548, 0]
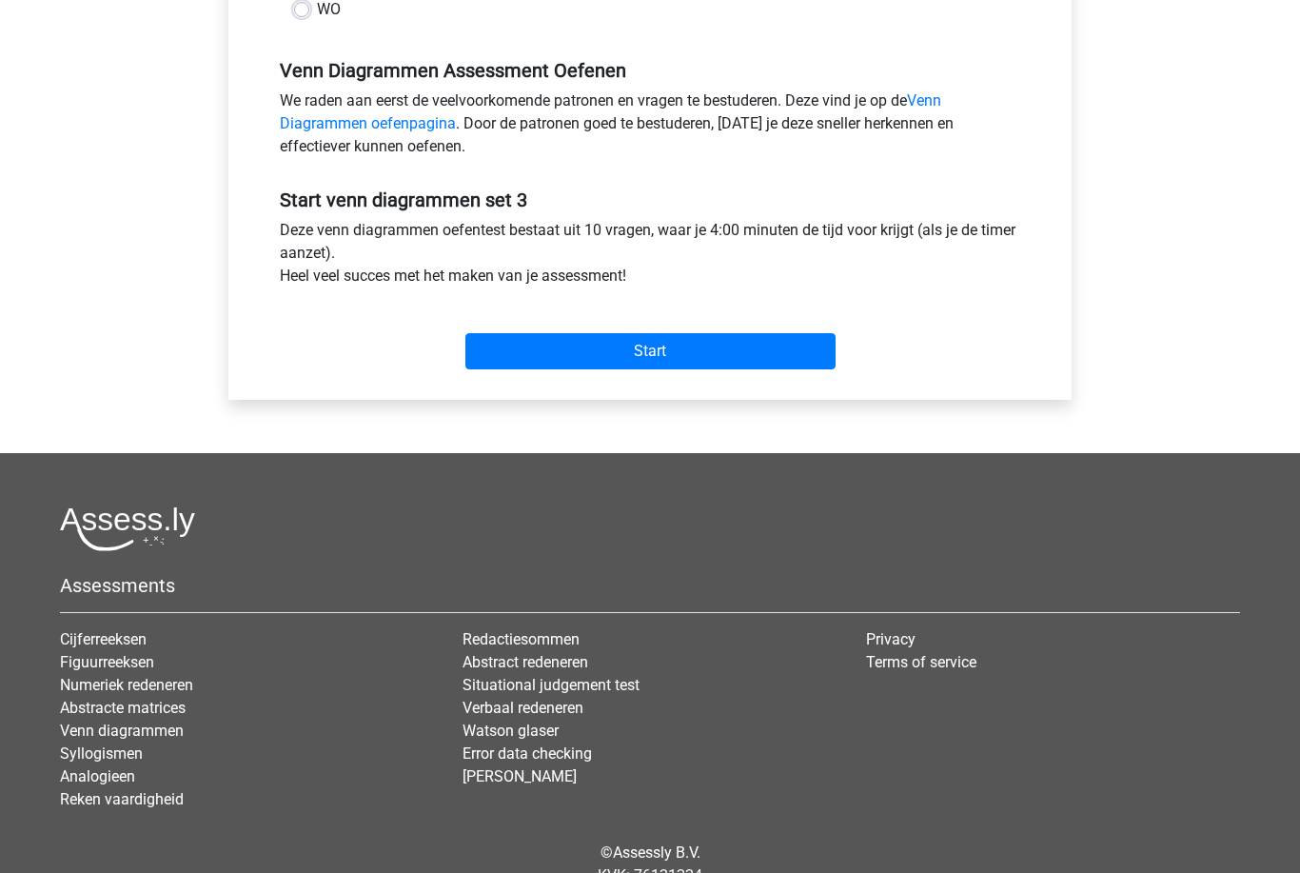
click at [801, 367] on input "Start" at bounding box center [650, 351] width 370 height 36
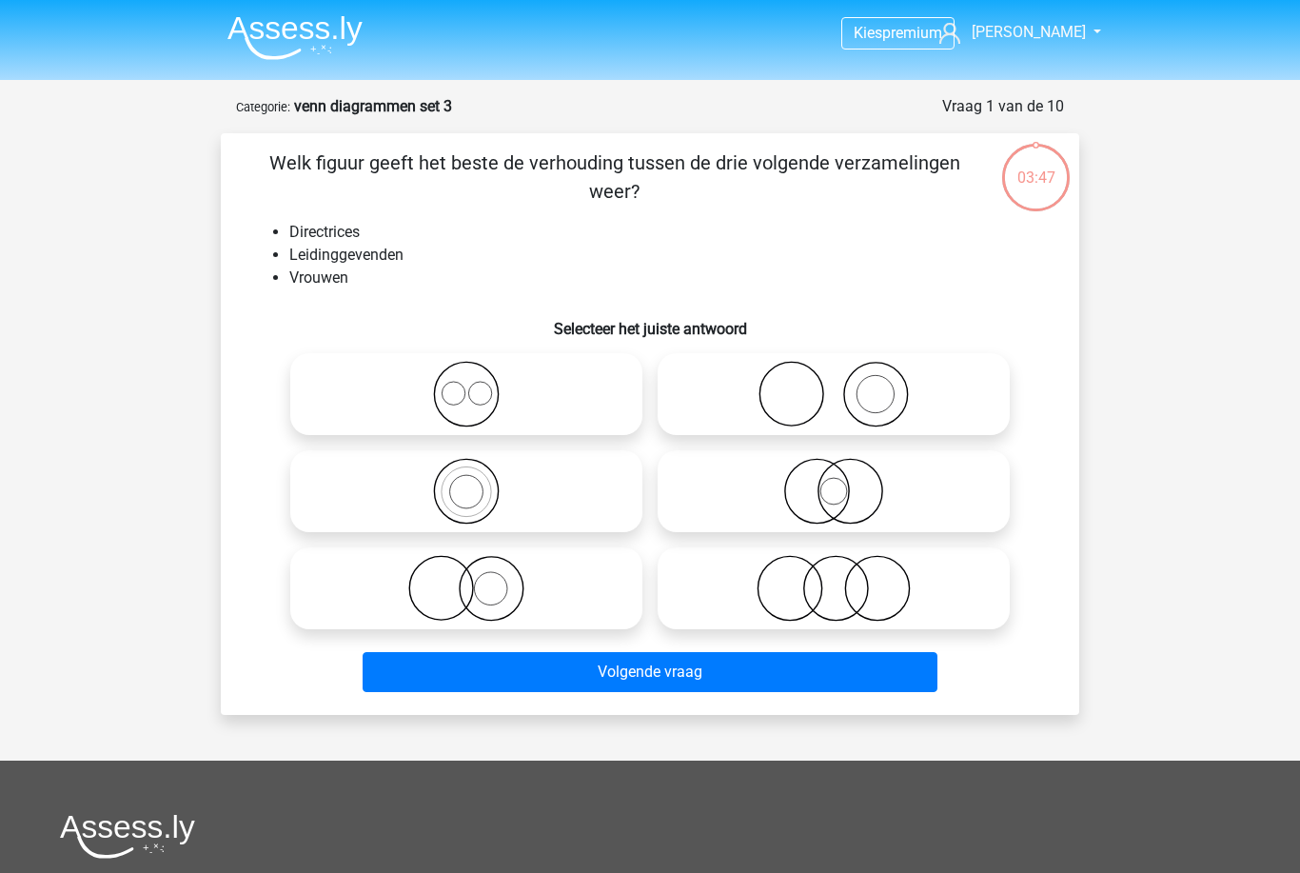
click at [958, 521] on icon at bounding box center [833, 491] width 337 height 67
click at [846, 481] on input "radio" at bounding box center [840, 475] width 12 height 12
radio input "true"
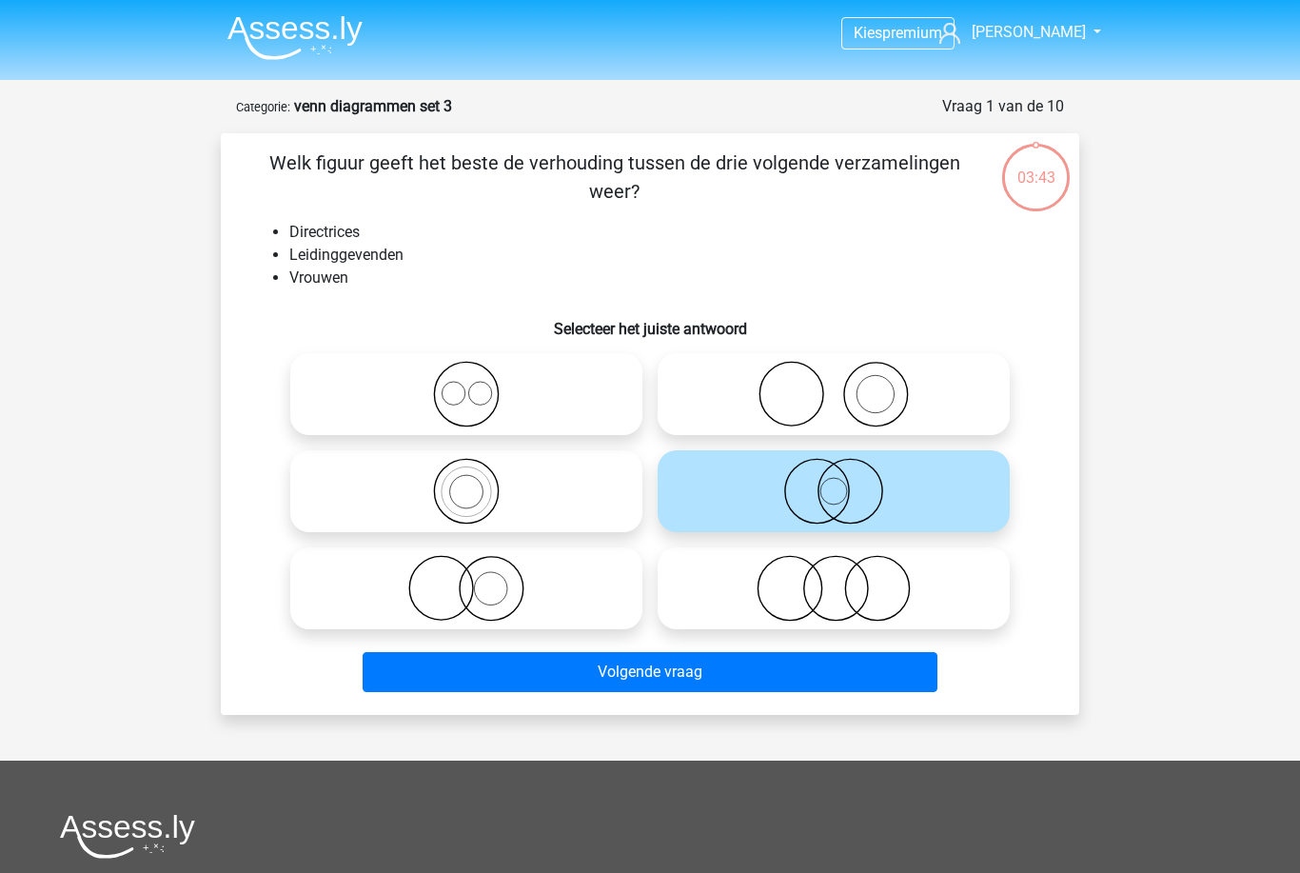
click at [899, 669] on button "Volgende vraag" at bounding box center [651, 672] width 576 height 40
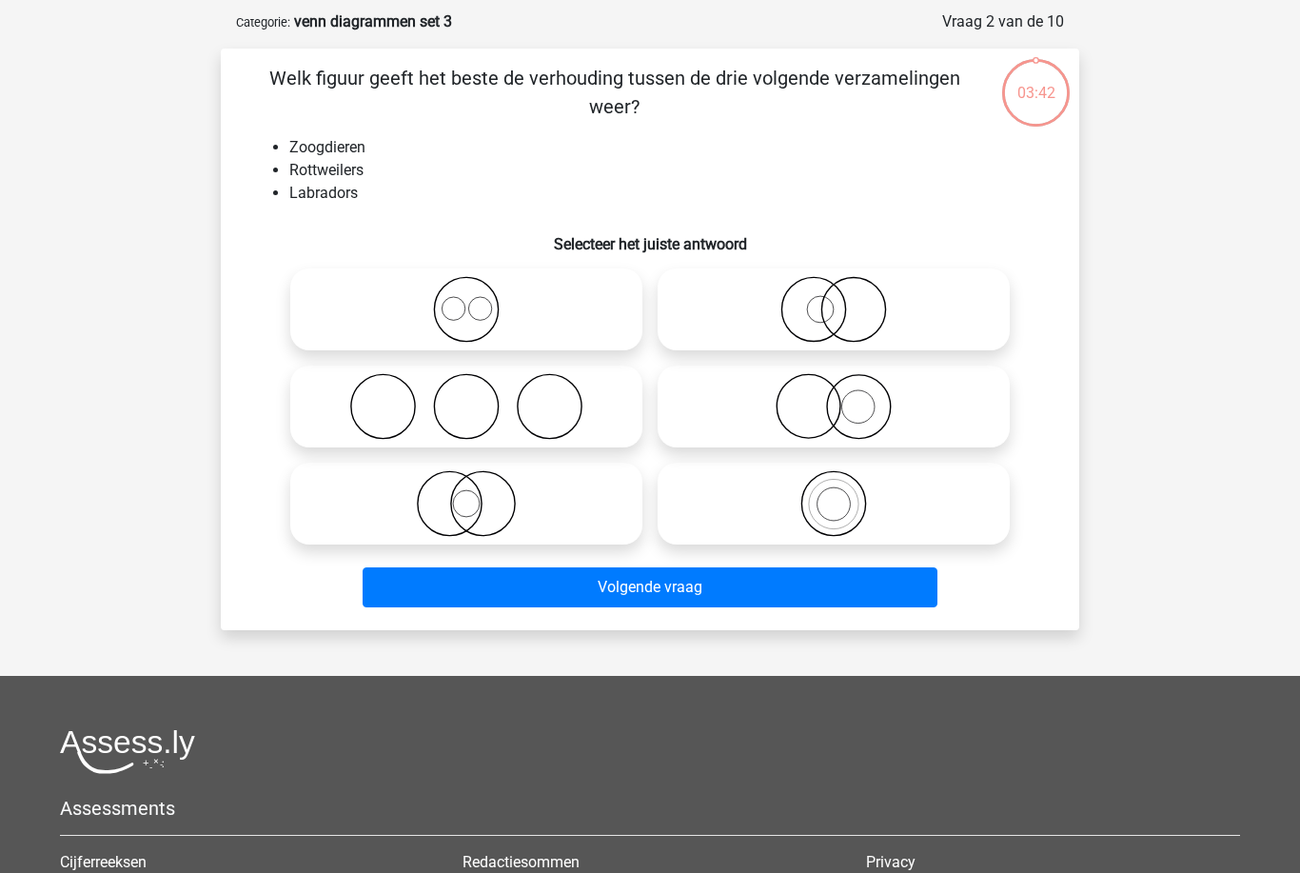
scroll to position [95, 0]
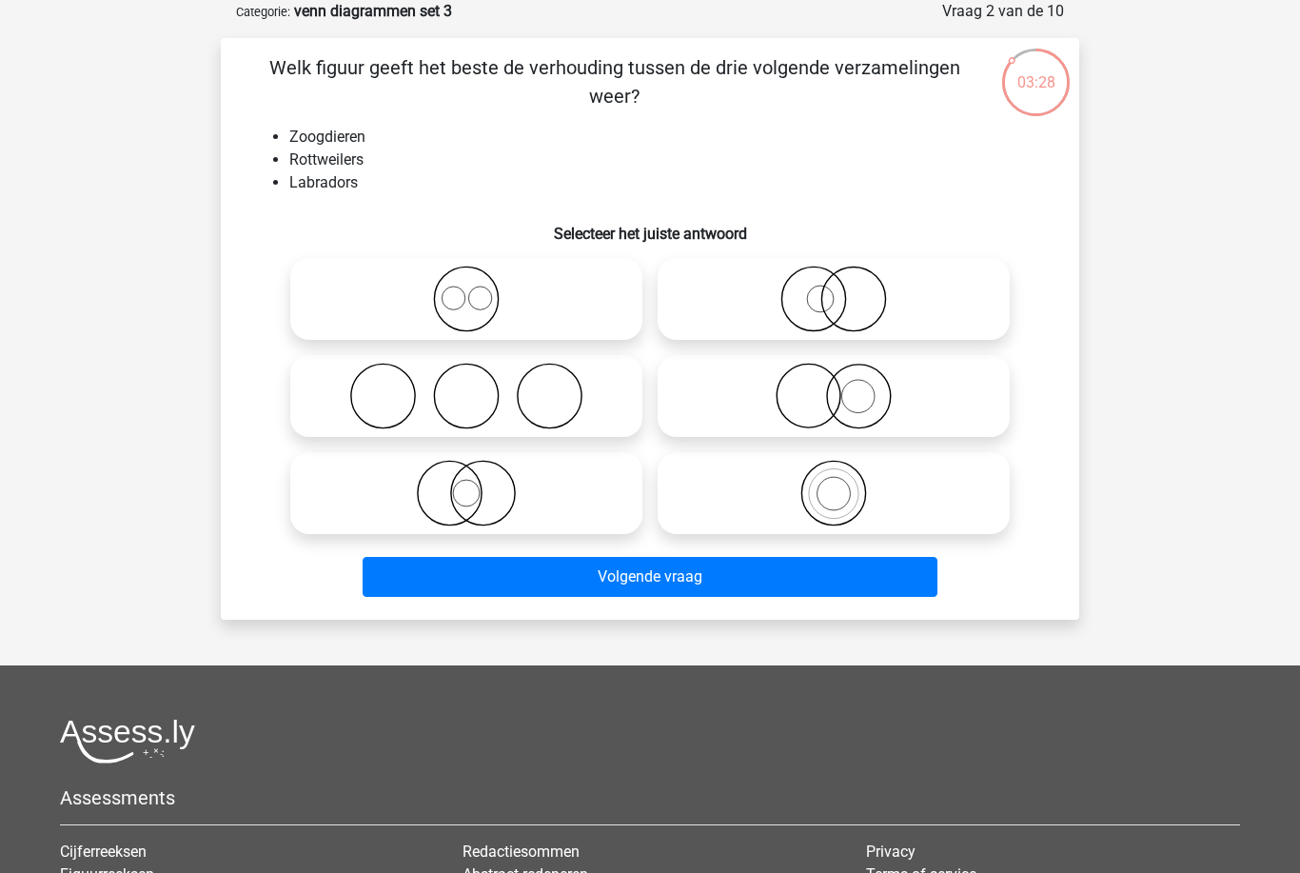
click at [619, 311] on icon at bounding box center [466, 298] width 337 height 67
click at [479, 289] on input "radio" at bounding box center [472, 283] width 12 height 12
radio input "true"
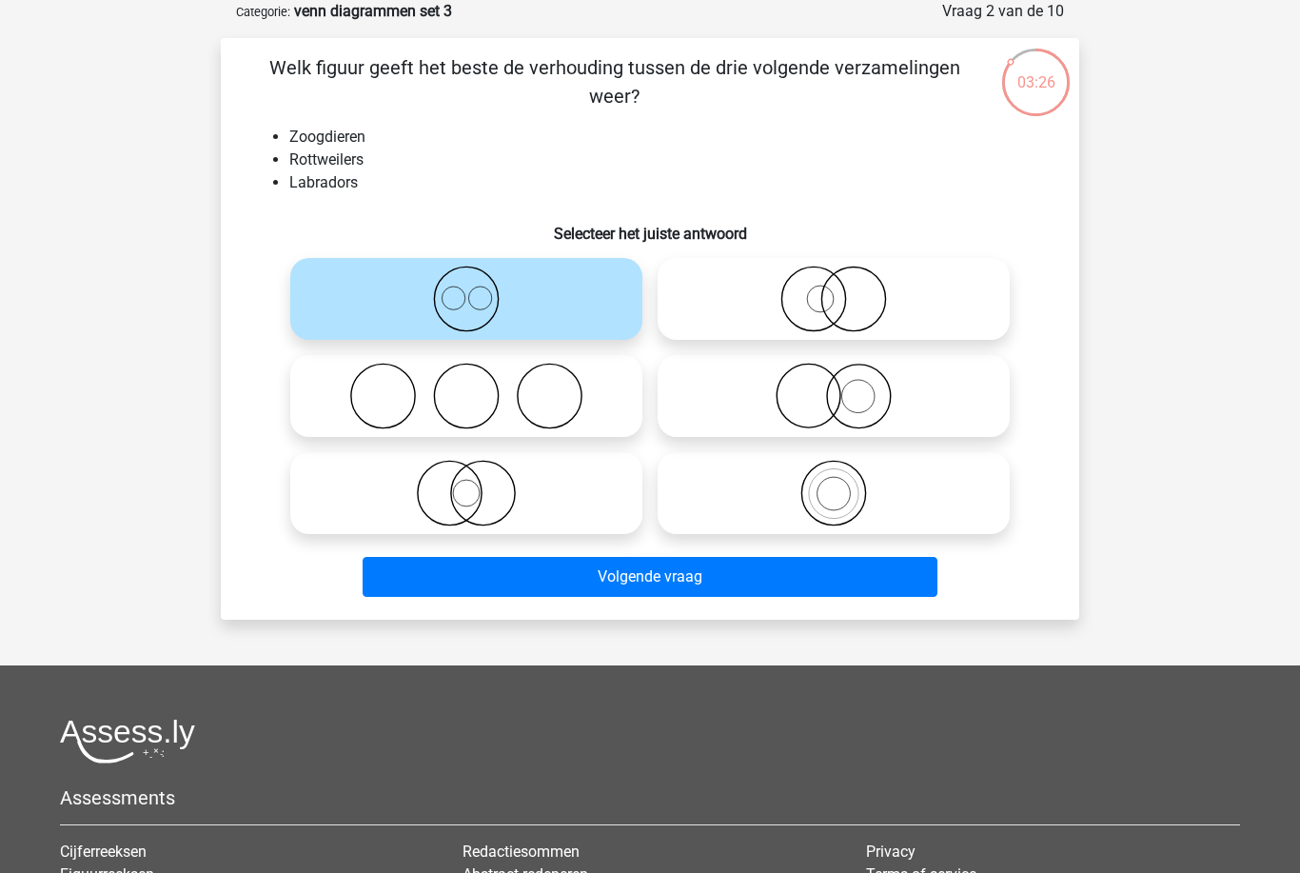
click at [864, 596] on button "Volgende vraag" at bounding box center [651, 577] width 576 height 40
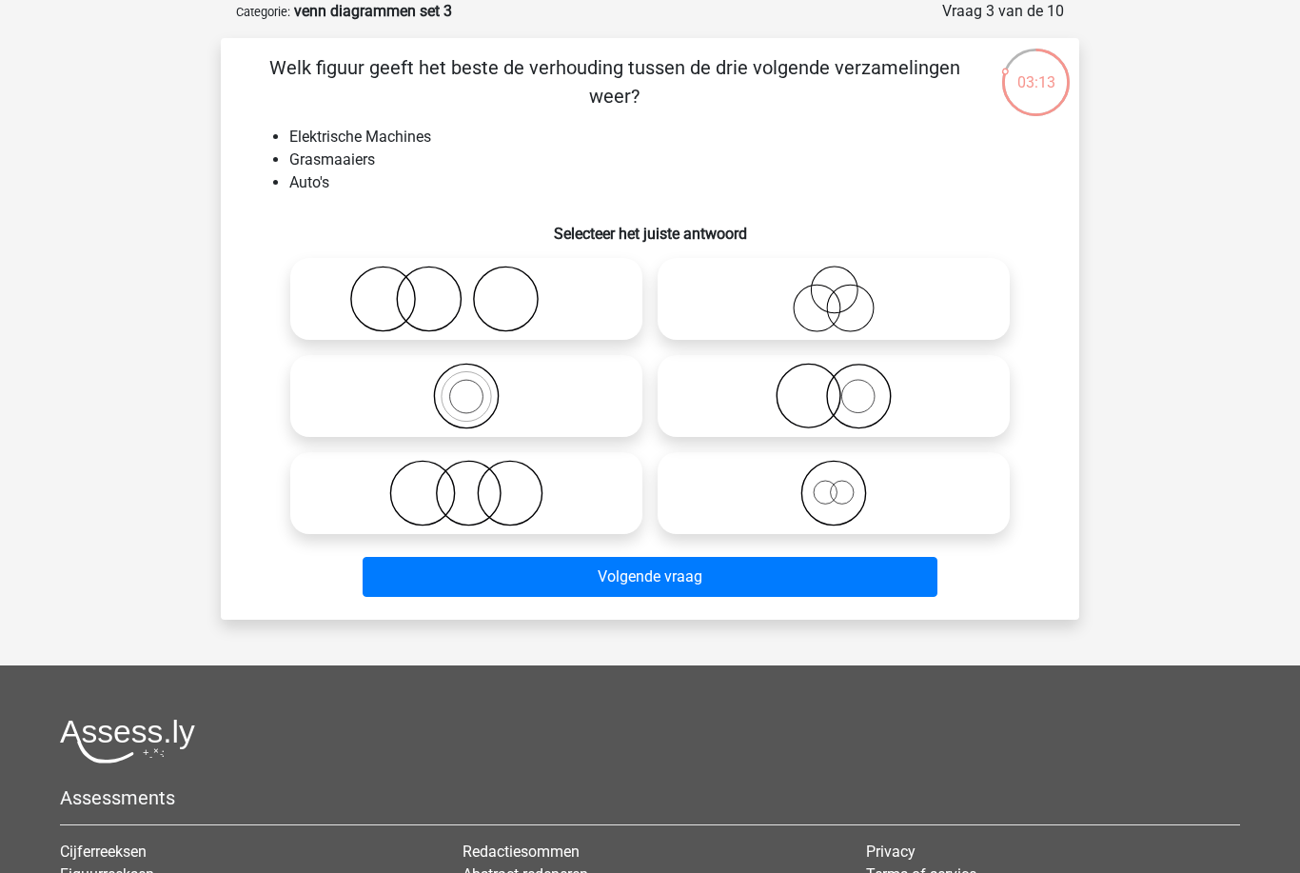
click at [603, 285] on icon at bounding box center [466, 298] width 337 height 67
click at [479, 285] on input "radio" at bounding box center [472, 283] width 12 height 12
radio input "true"
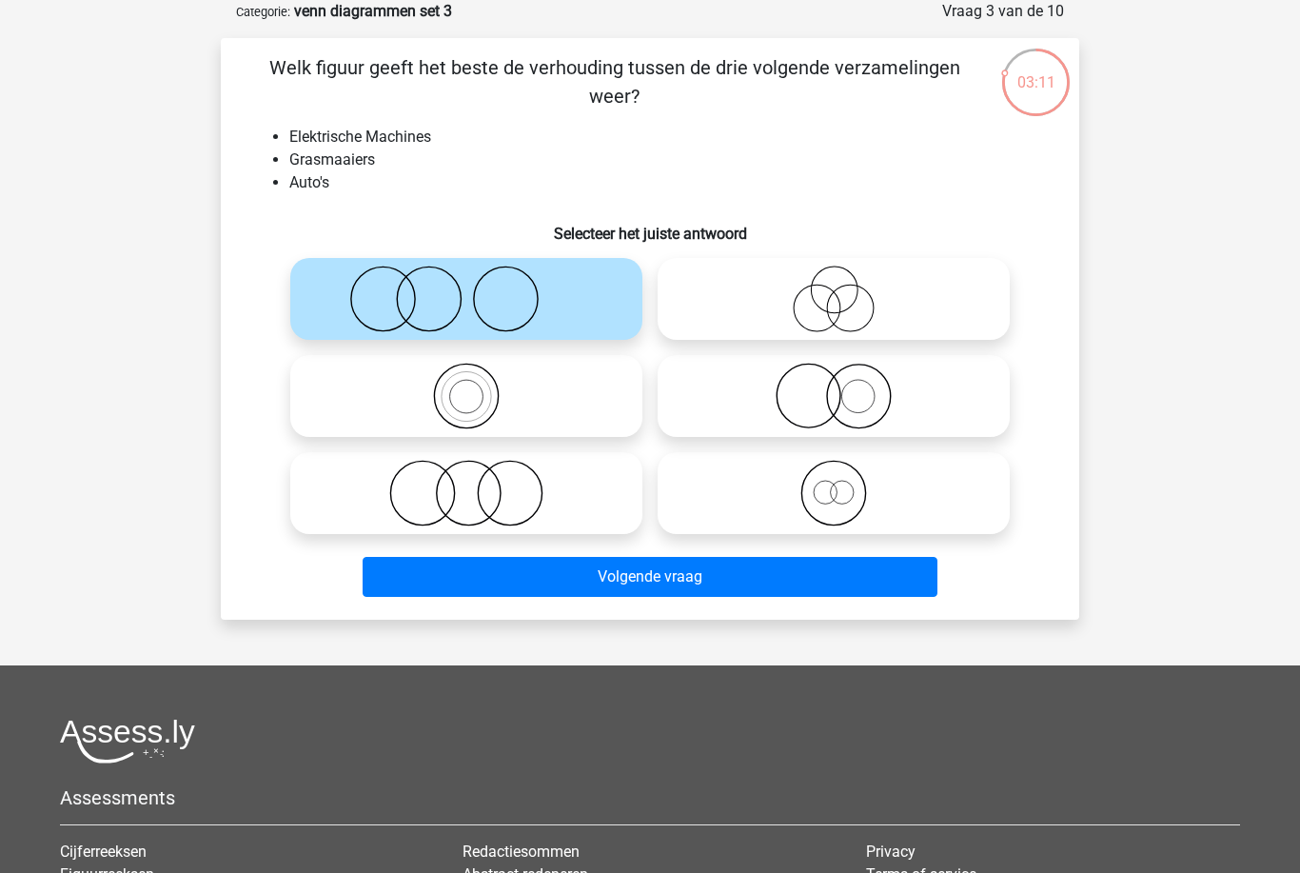
click at [991, 400] on icon at bounding box center [833, 396] width 337 height 67
click at [846, 386] on input "radio" at bounding box center [840, 380] width 12 height 12
radio input "true"
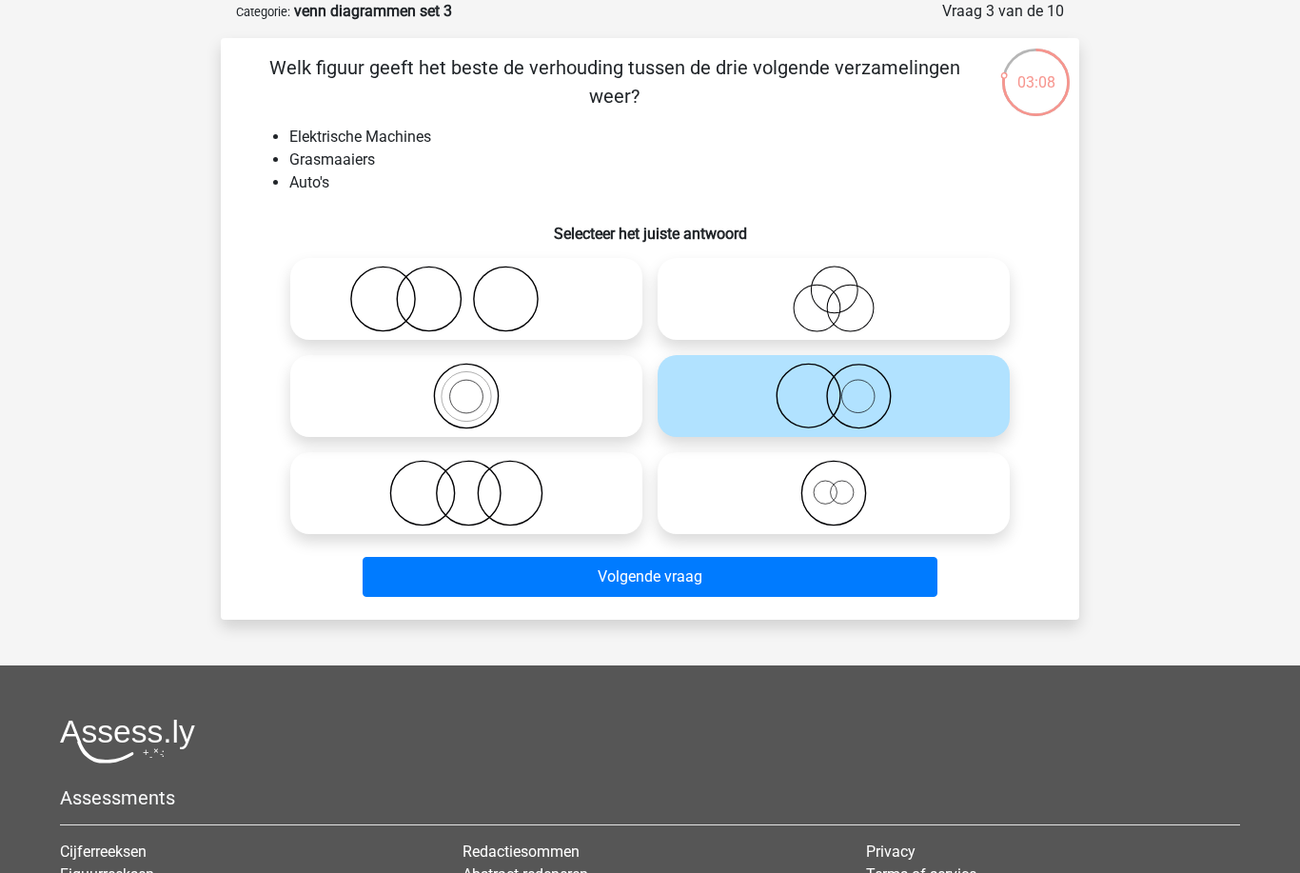
click at [894, 592] on button "Volgende vraag" at bounding box center [651, 577] width 576 height 40
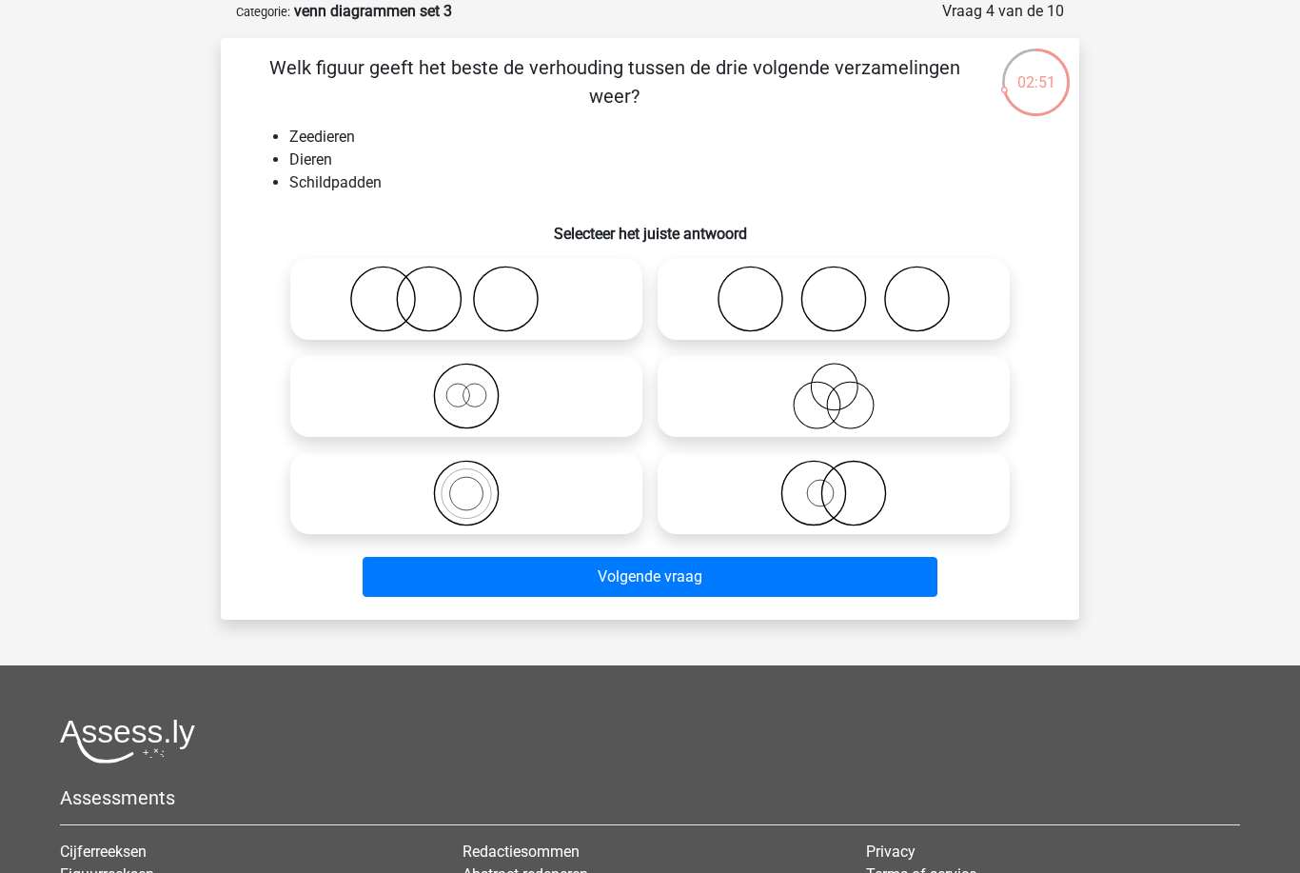
click at [598, 494] on icon at bounding box center [466, 493] width 337 height 67
click at [479, 483] on input "radio" at bounding box center [472, 477] width 12 height 12
radio input "true"
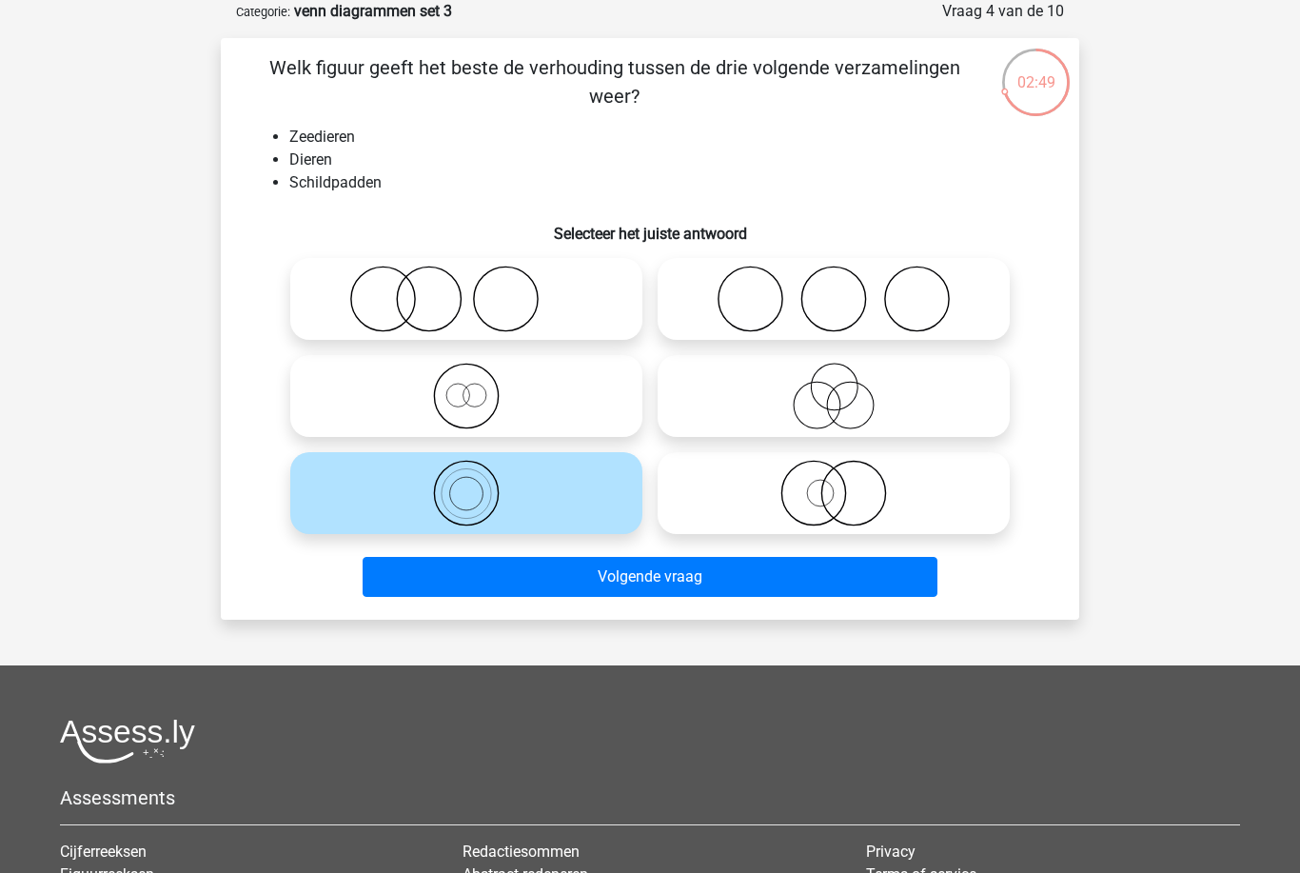
click at [837, 612] on div "Welk figuur geeft het beste de verhouding tussen de drie volgende verzamelingen…" at bounding box center [650, 328] width 858 height 581
click at [827, 586] on button "Volgende vraag" at bounding box center [651, 577] width 576 height 40
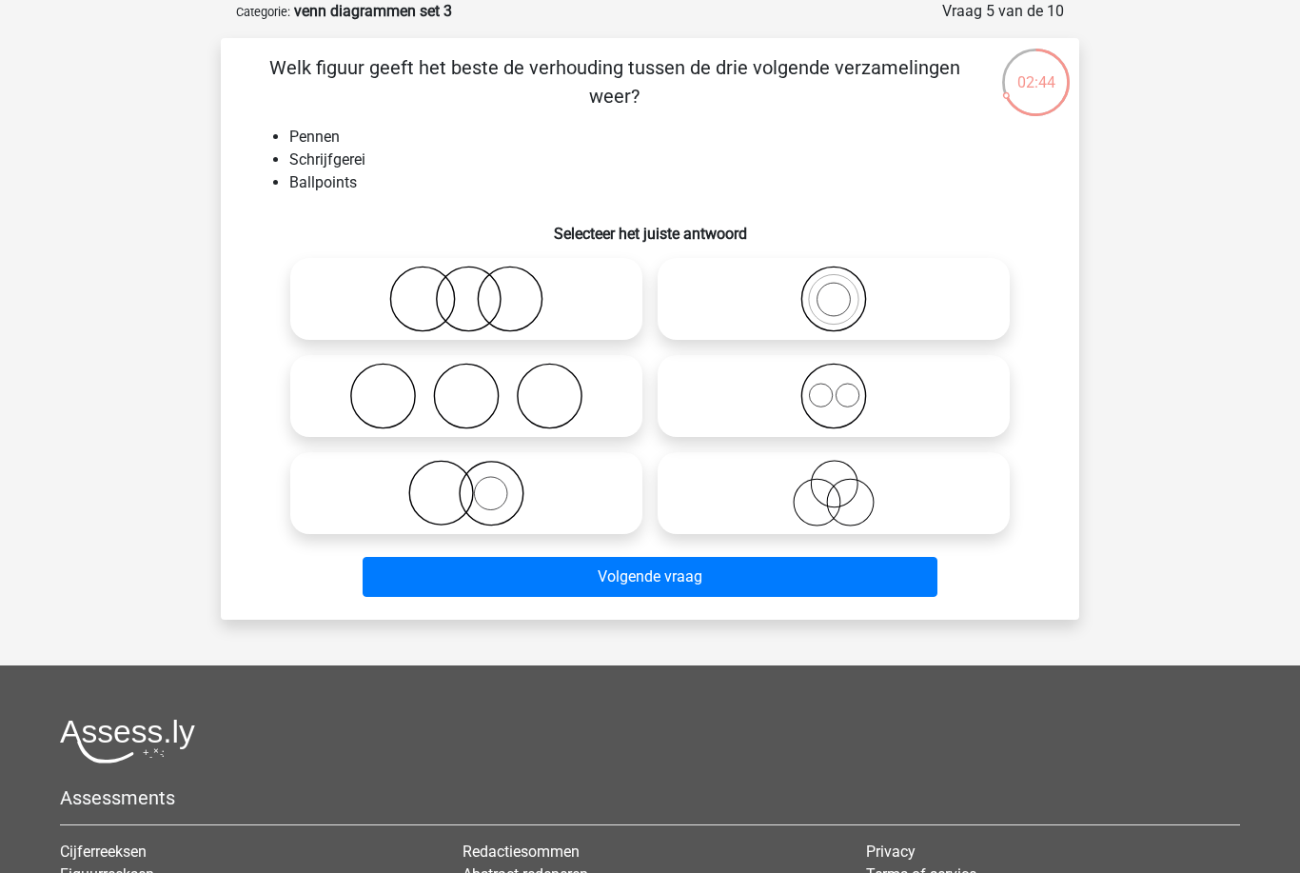
click at [970, 278] on icon at bounding box center [833, 298] width 337 height 67
click at [846, 278] on input "radio" at bounding box center [840, 283] width 12 height 12
radio input "true"
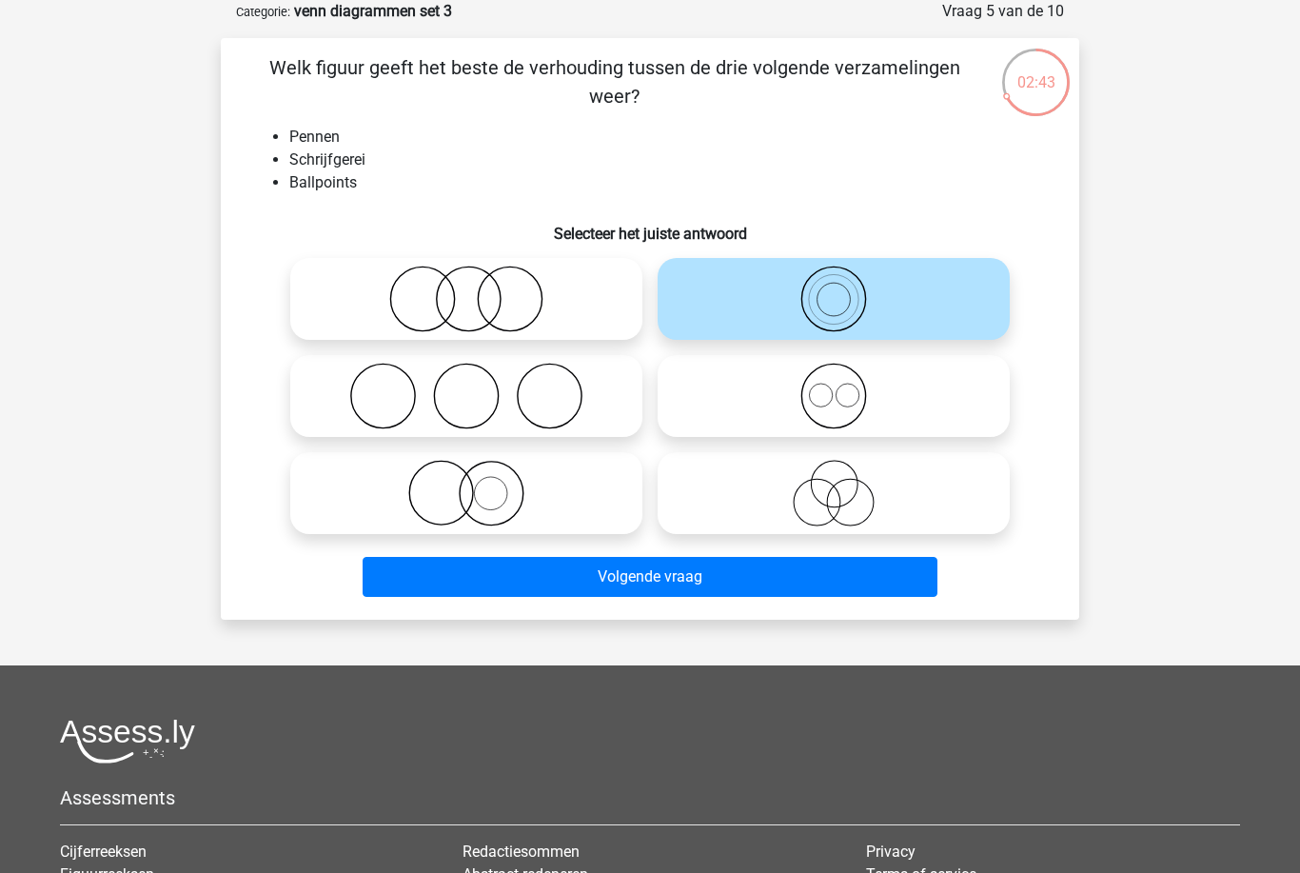
click at [888, 591] on button "Volgende vraag" at bounding box center [651, 577] width 576 height 40
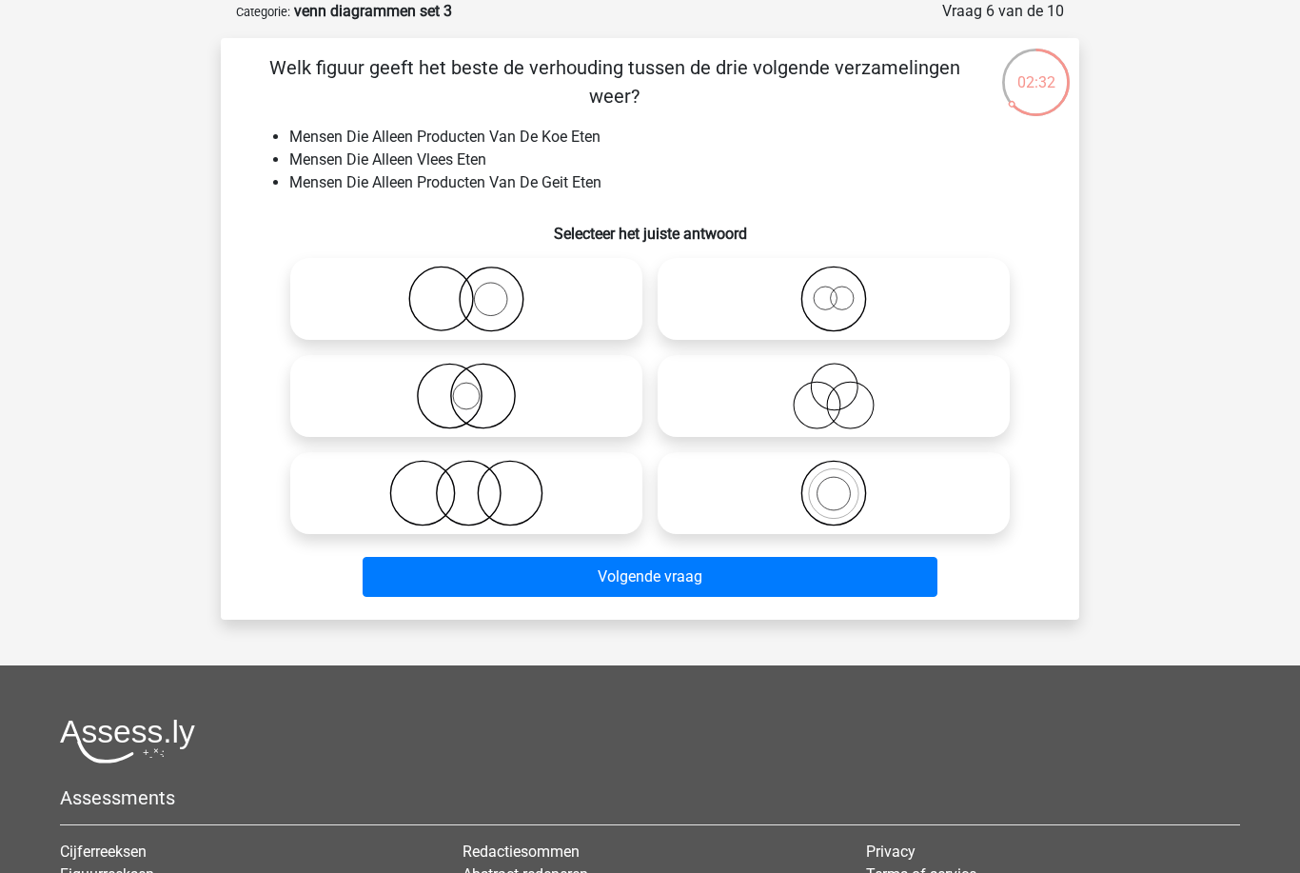
click at [969, 302] on icon at bounding box center [833, 298] width 337 height 67
click at [846, 289] on input "radio" at bounding box center [840, 283] width 12 height 12
radio input "true"
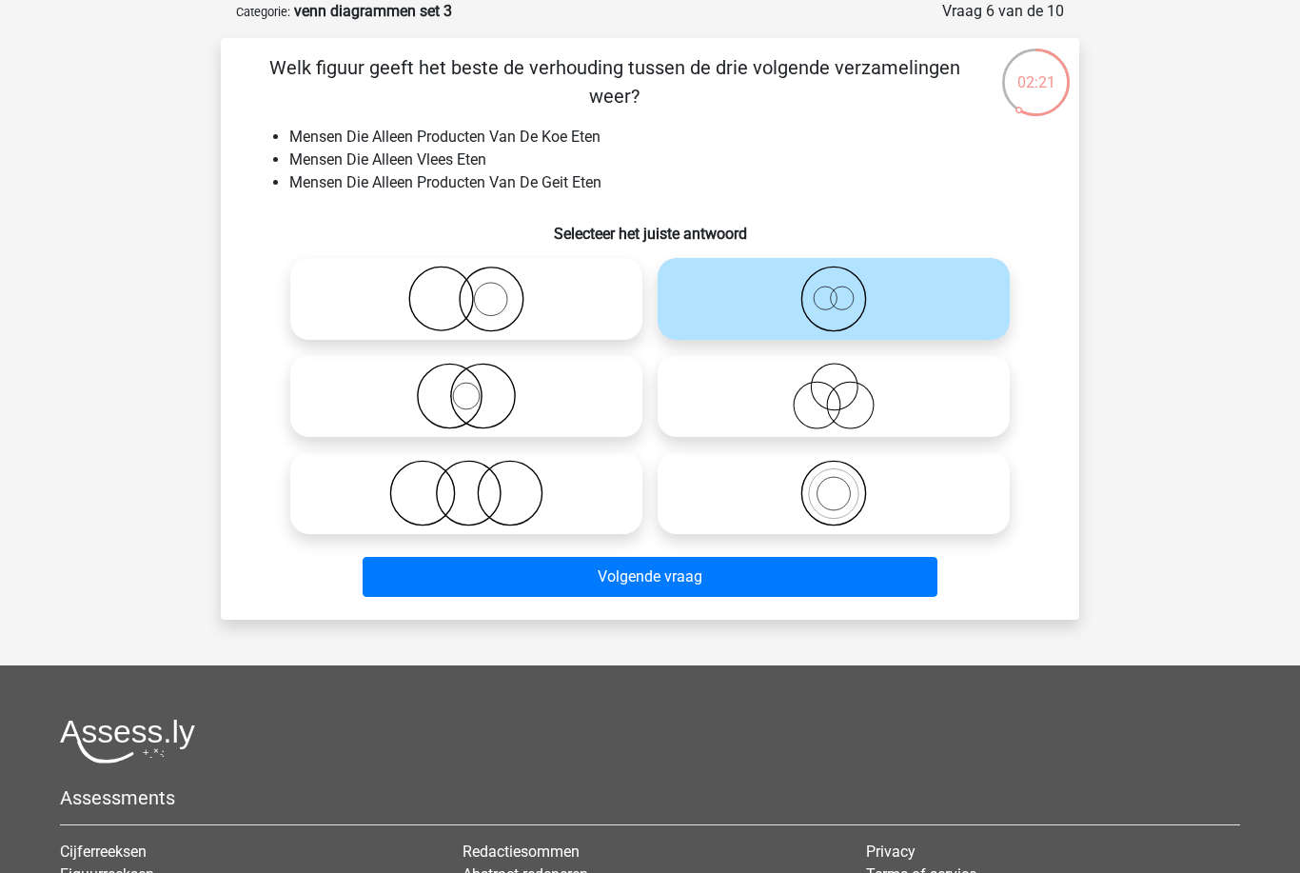
click at [902, 584] on button "Volgende vraag" at bounding box center [651, 577] width 576 height 40
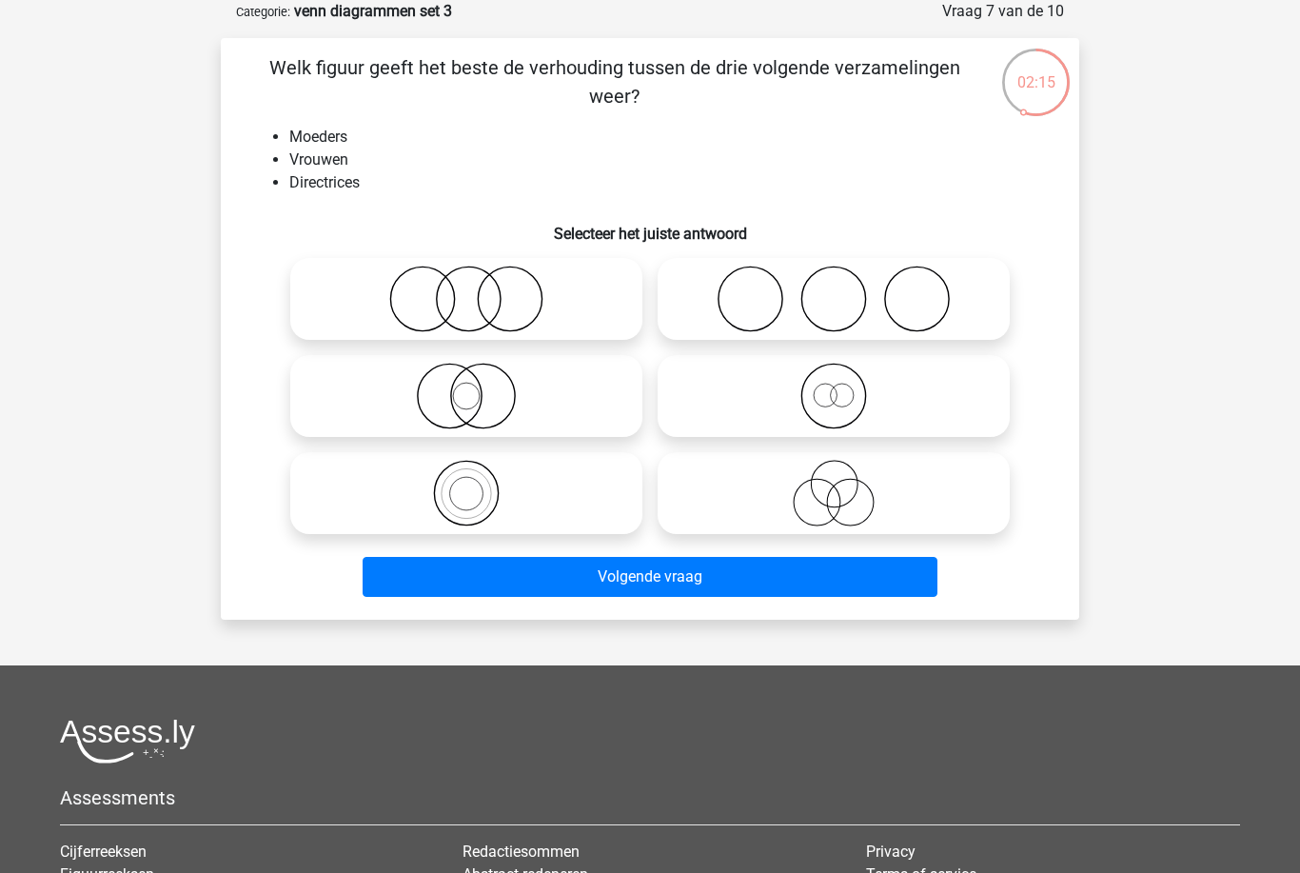
click at [922, 489] on icon at bounding box center [833, 493] width 337 height 67
click at [846, 483] on input "radio" at bounding box center [840, 477] width 12 height 12
radio input "true"
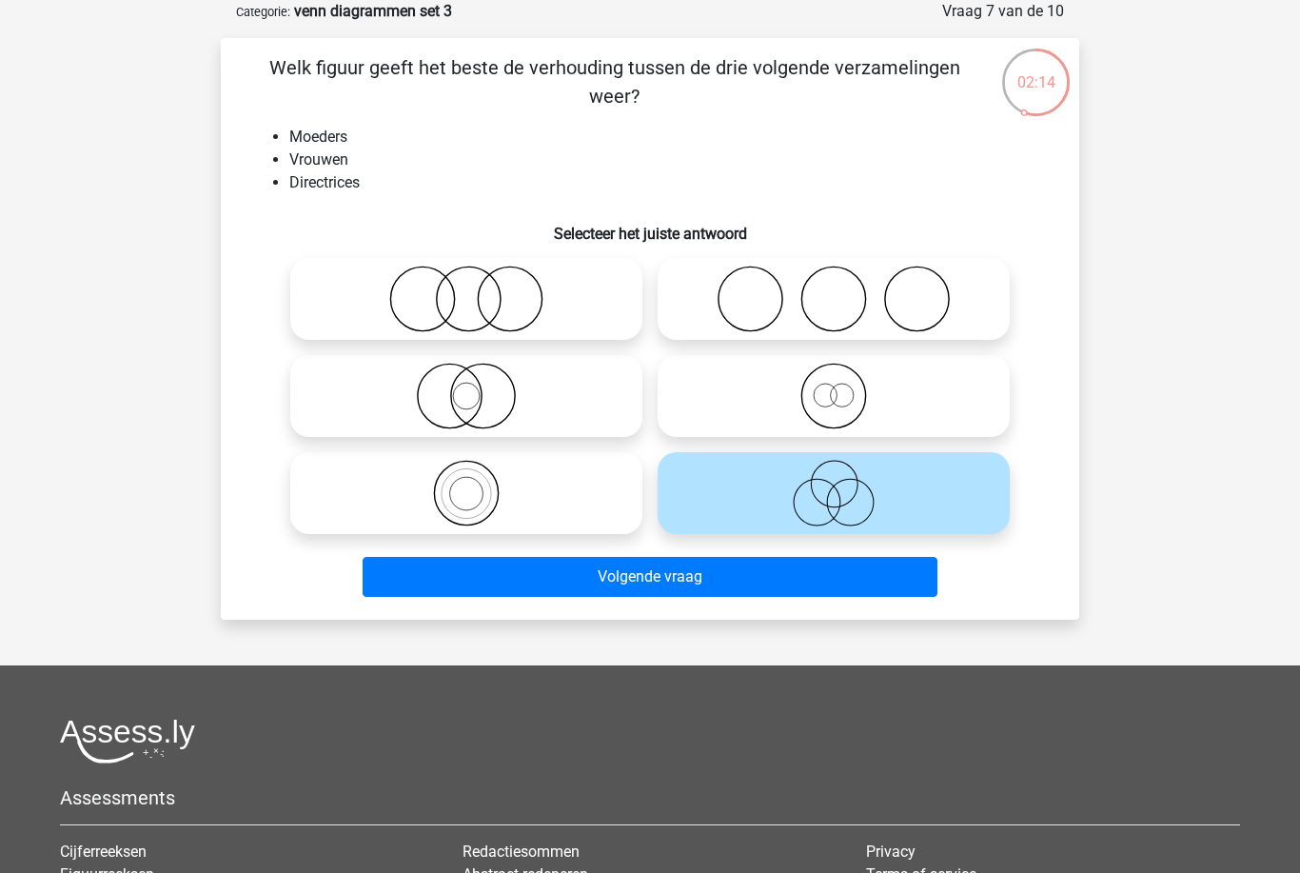
click at [914, 581] on button "Volgende vraag" at bounding box center [651, 577] width 576 height 40
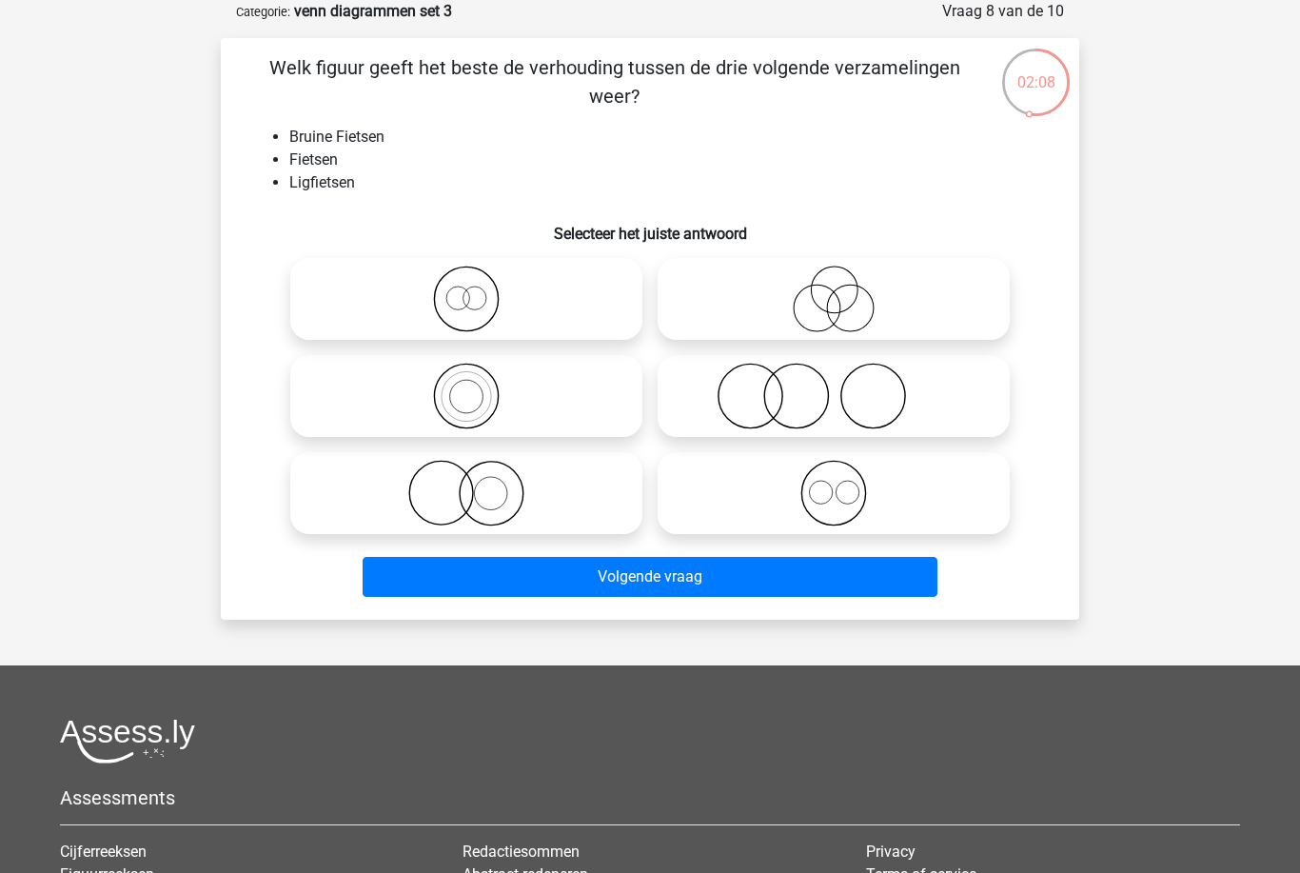
click at [973, 495] on icon at bounding box center [833, 493] width 337 height 67
click at [846, 483] on input "radio" at bounding box center [840, 477] width 12 height 12
radio input "true"
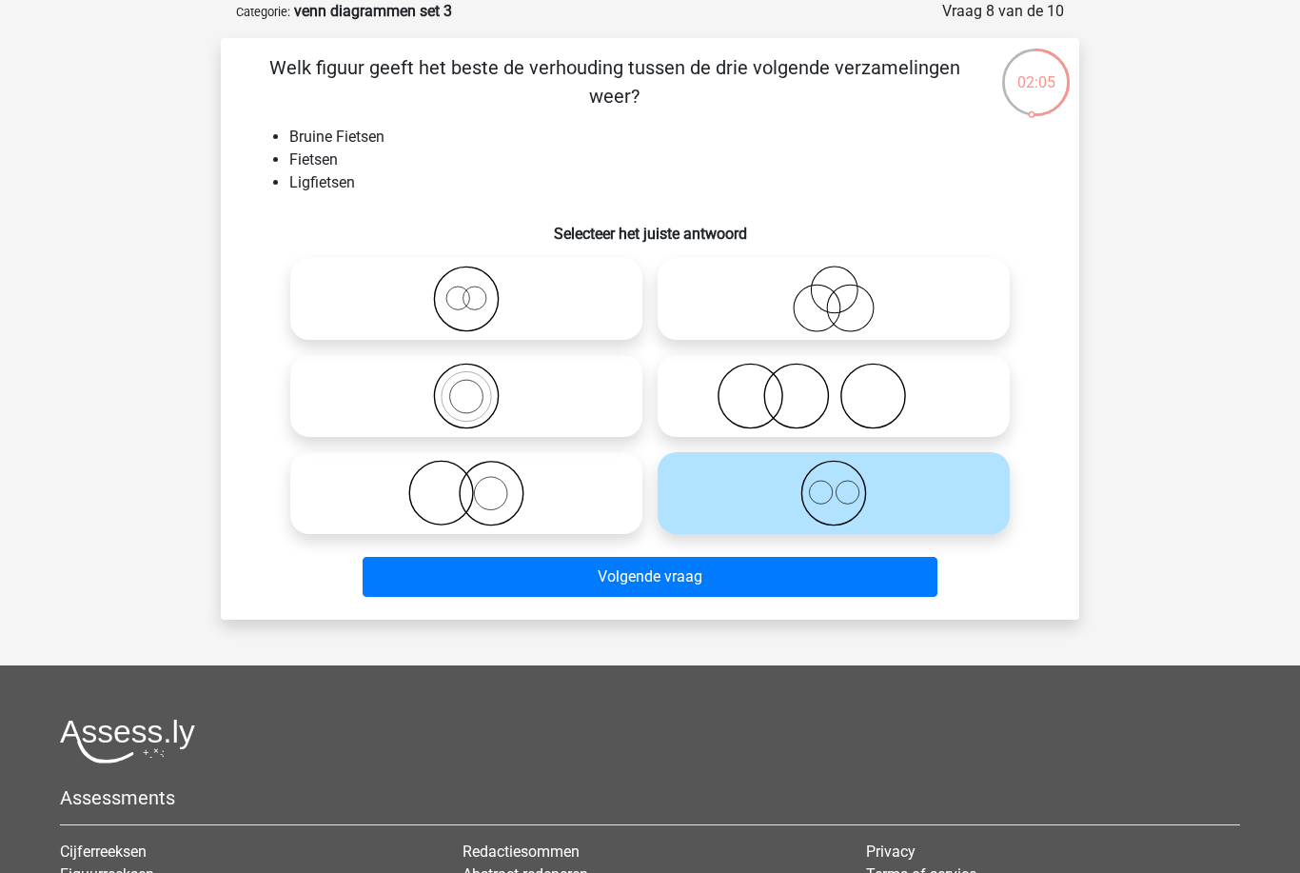
click at [933, 571] on button "Volgende vraag" at bounding box center [651, 577] width 576 height 40
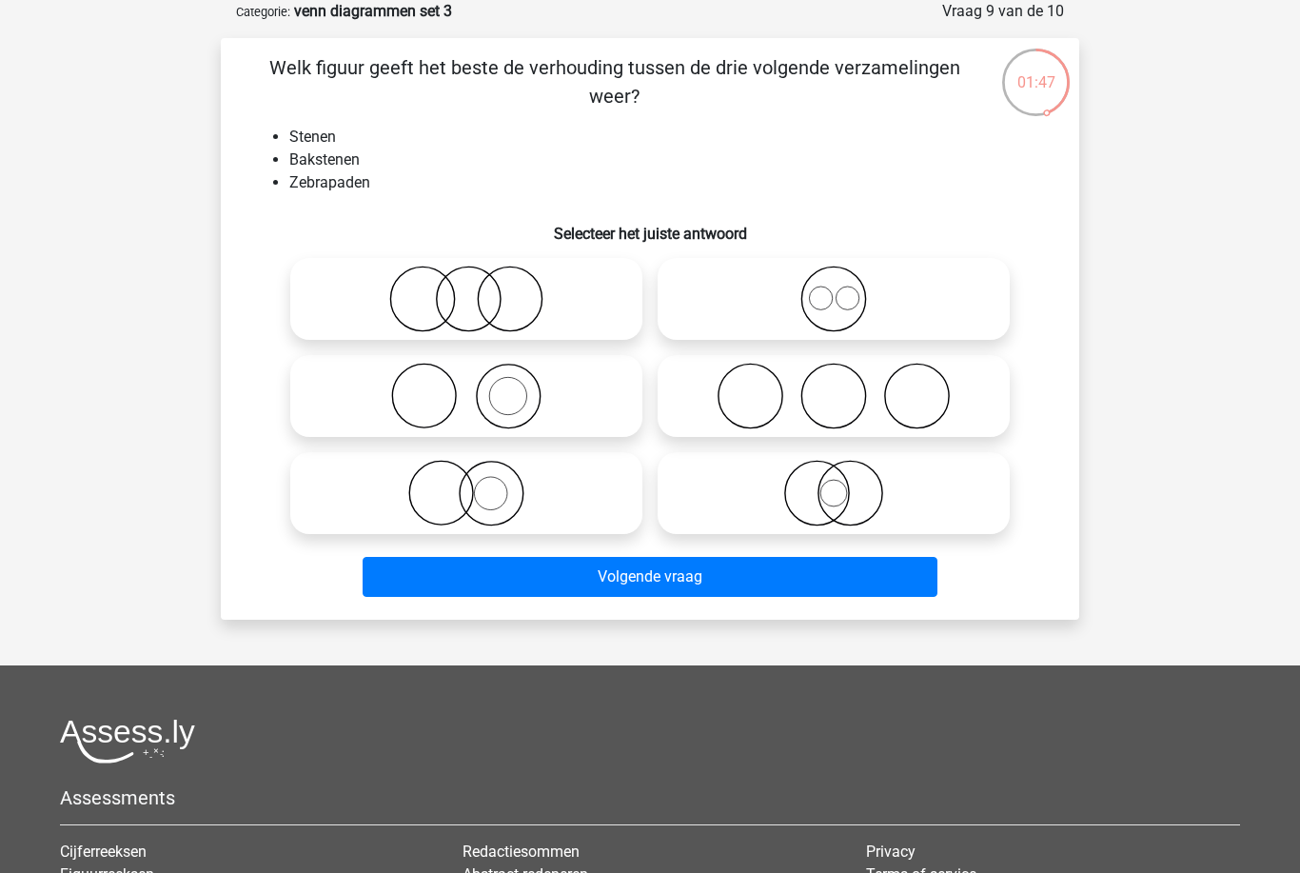
click at [555, 495] on icon at bounding box center [466, 493] width 337 height 67
click at [479, 483] on input "radio" at bounding box center [472, 477] width 12 height 12
radio input "true"
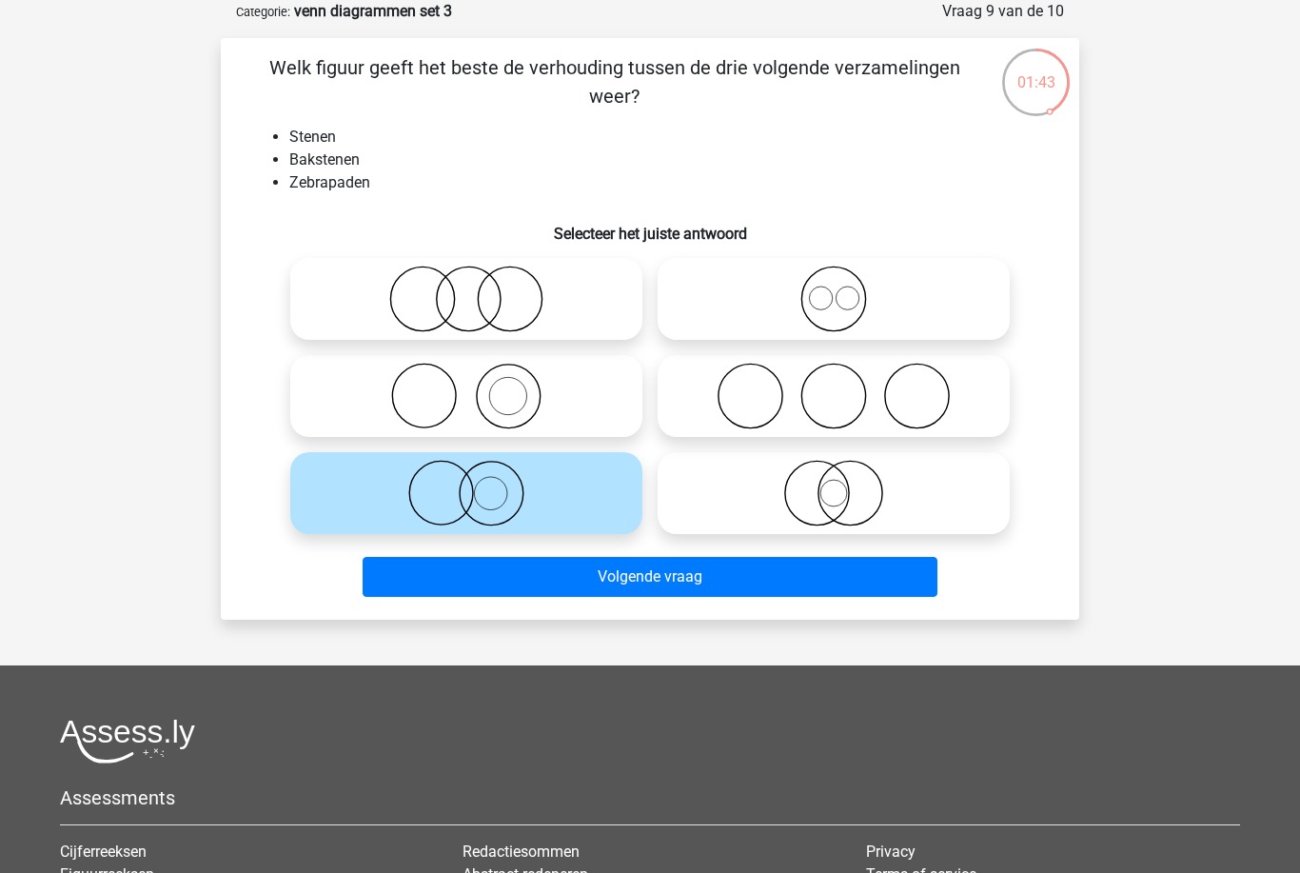
click at [813, 613] on div "Welk figuur geeft het beste de verhouding tussen de drie volgende verzamelingen…" at bounding box center [650, 328] width 858 height 581
click at [800, 596] on button "Volgende vraag" at bounding box center [651, 577] width 576 height 40
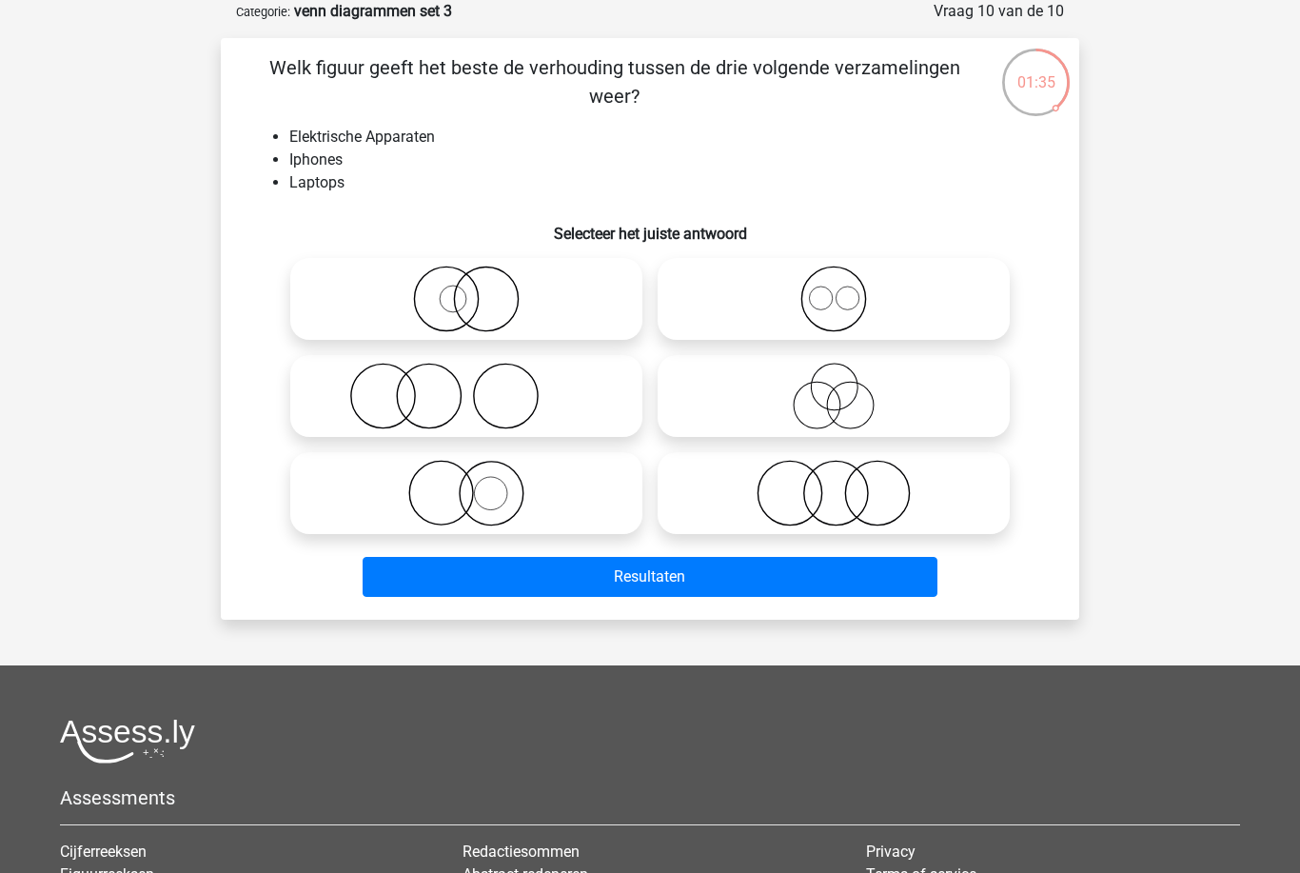
click at [967, 322] on icon at bounding box center [833, 298] width 337 height 67
click at [846, 289] on input "radio" at bounding box center [840, 283] width 12 height 12
radio input "true"
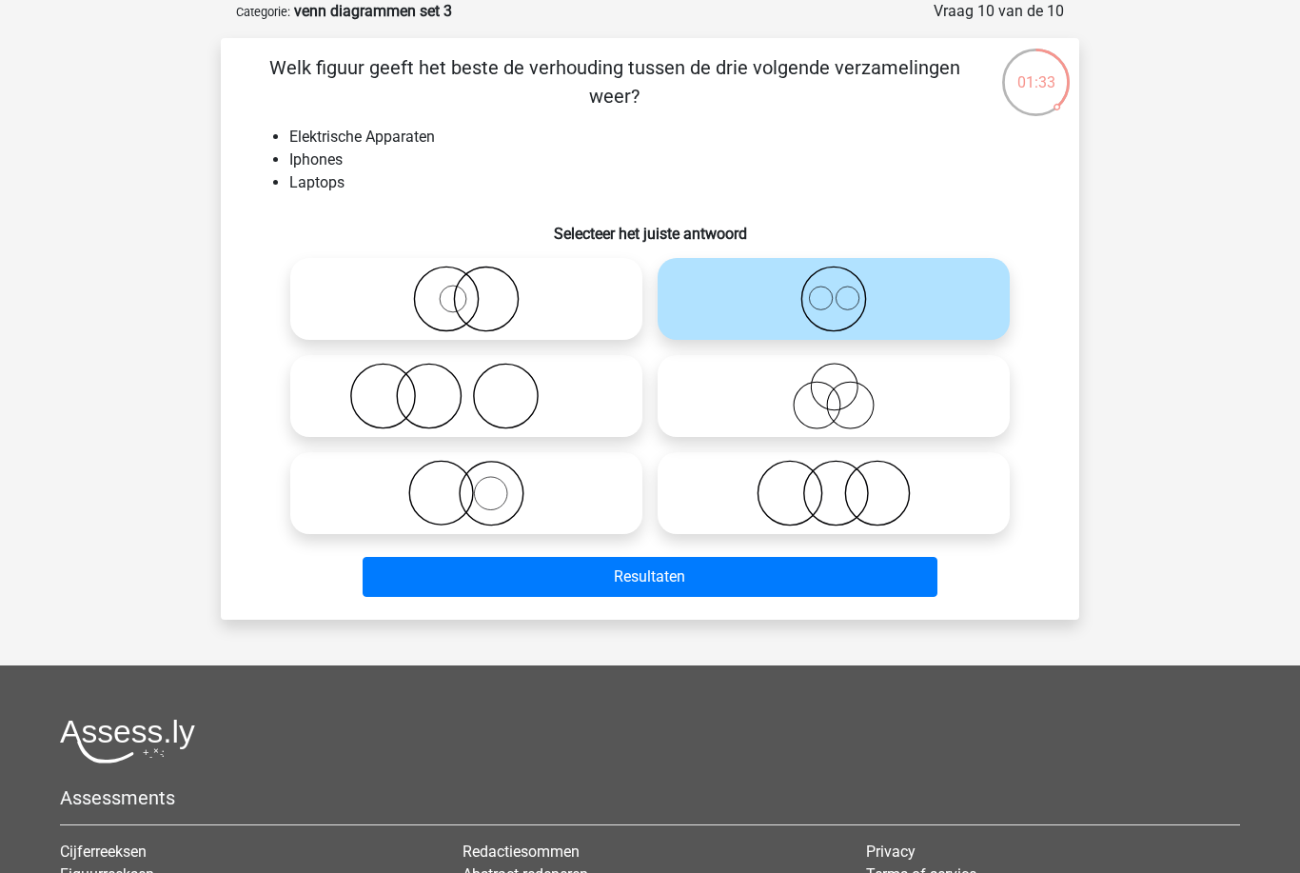
click at [865, 573] on button "Resultaten" at bounding box center [651, 577] width 576 height 40
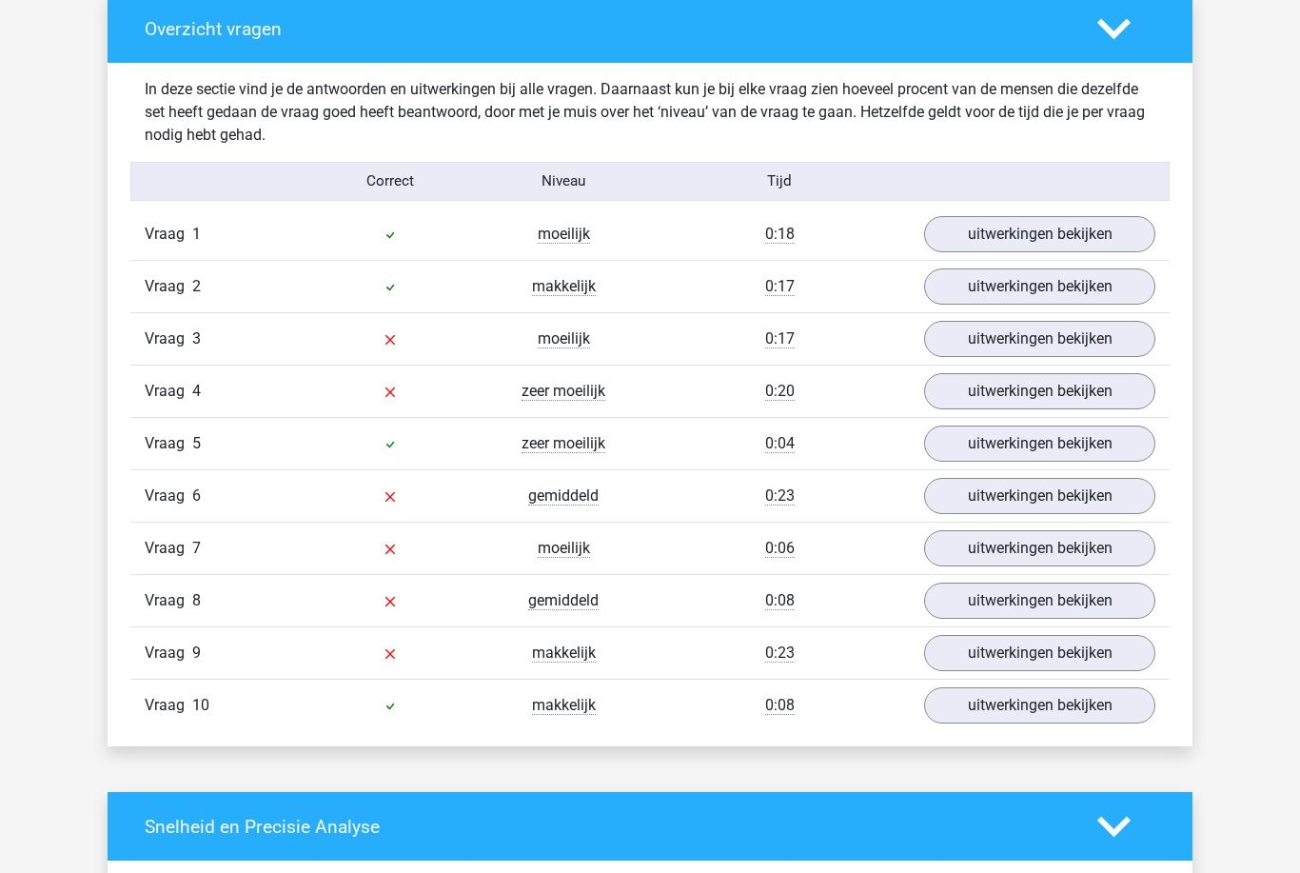
scroll to position [1437, 0]
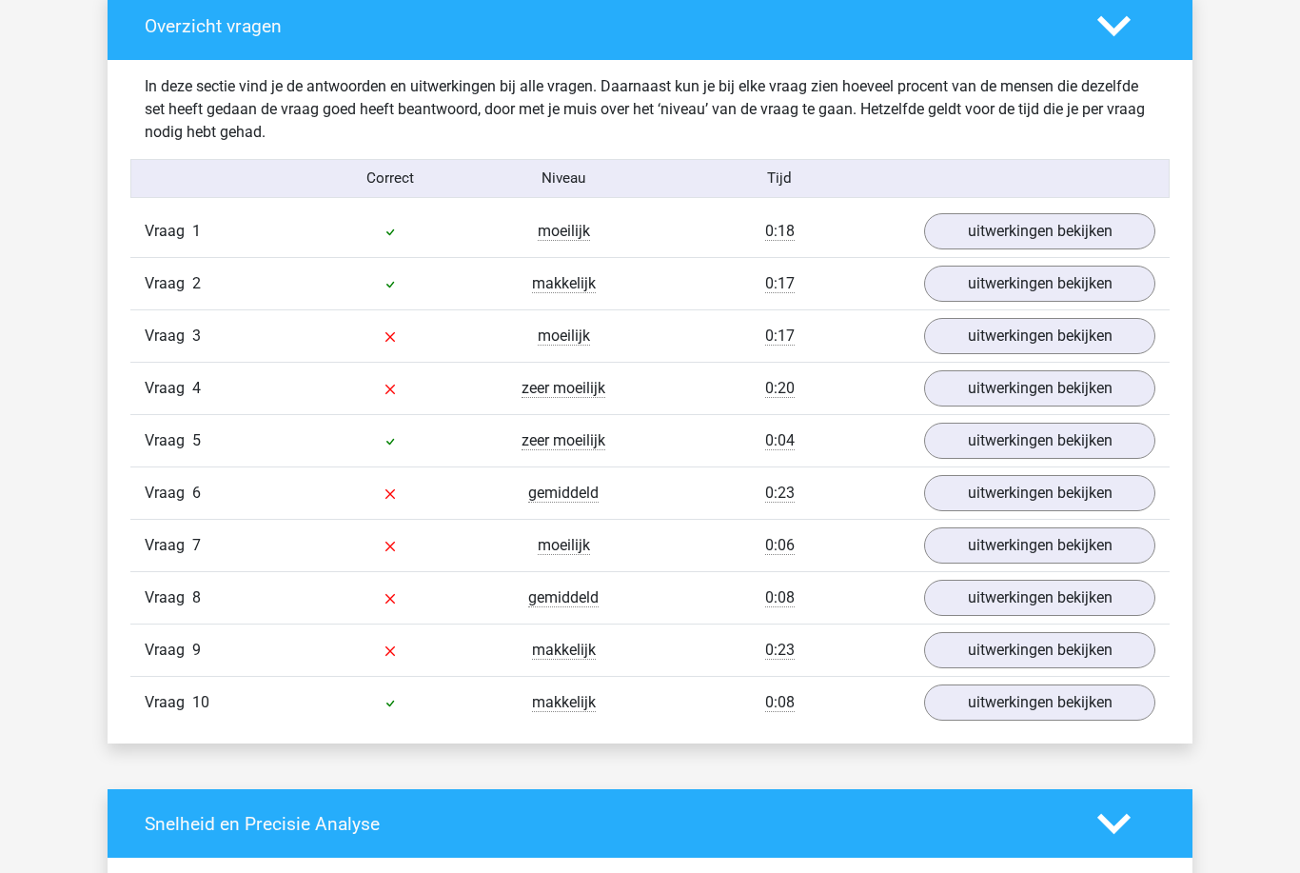
click at [1025, 627] on div "Vraag 9 makkelijk 0:23 uitwerkingen bekijken" at bounding box center [649, 649] width 1039 height 52
click at [1026, 644] on link "uitwerkingen bekijken" at bounding box center [1039, 650] width 231 height 36
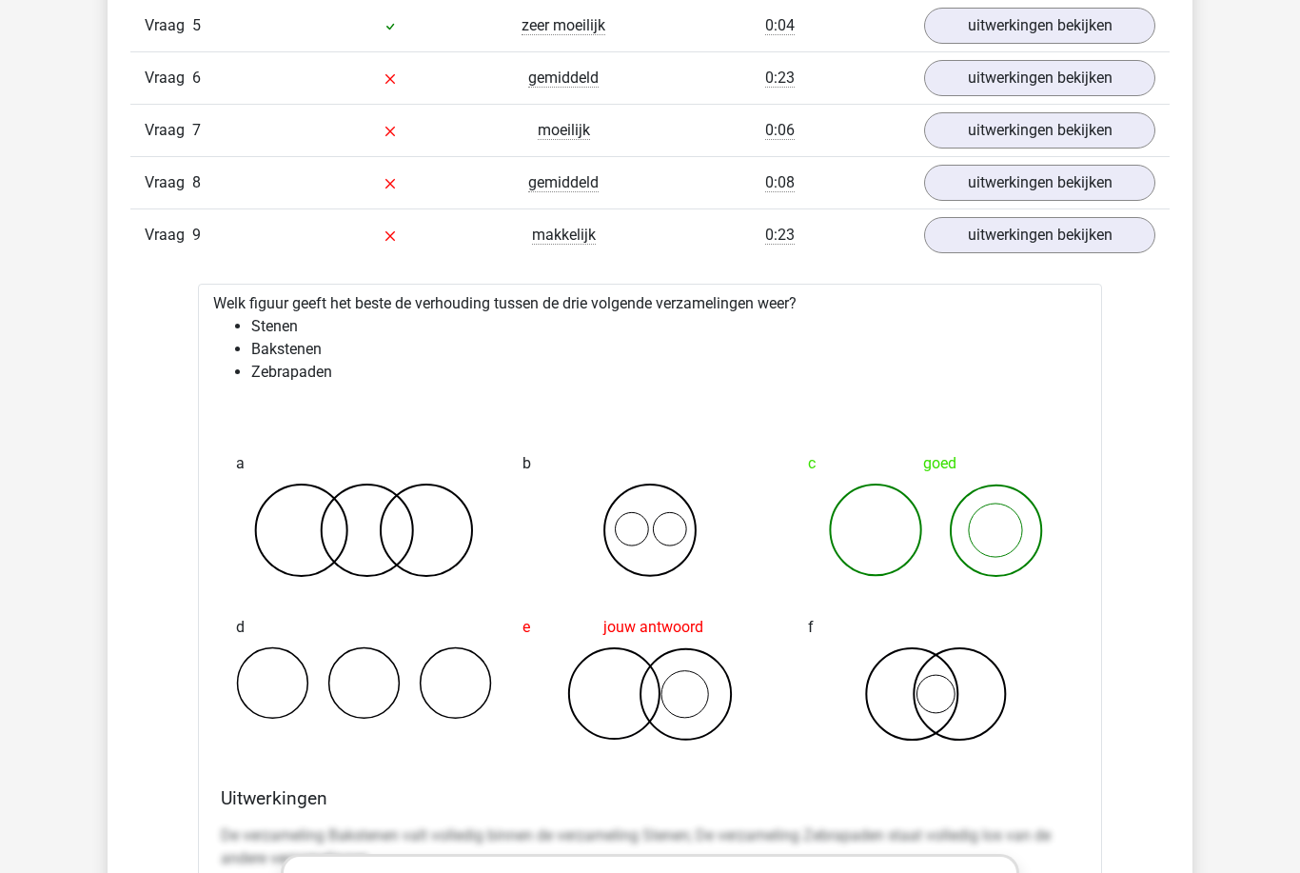
scroll to position [1912, 0]
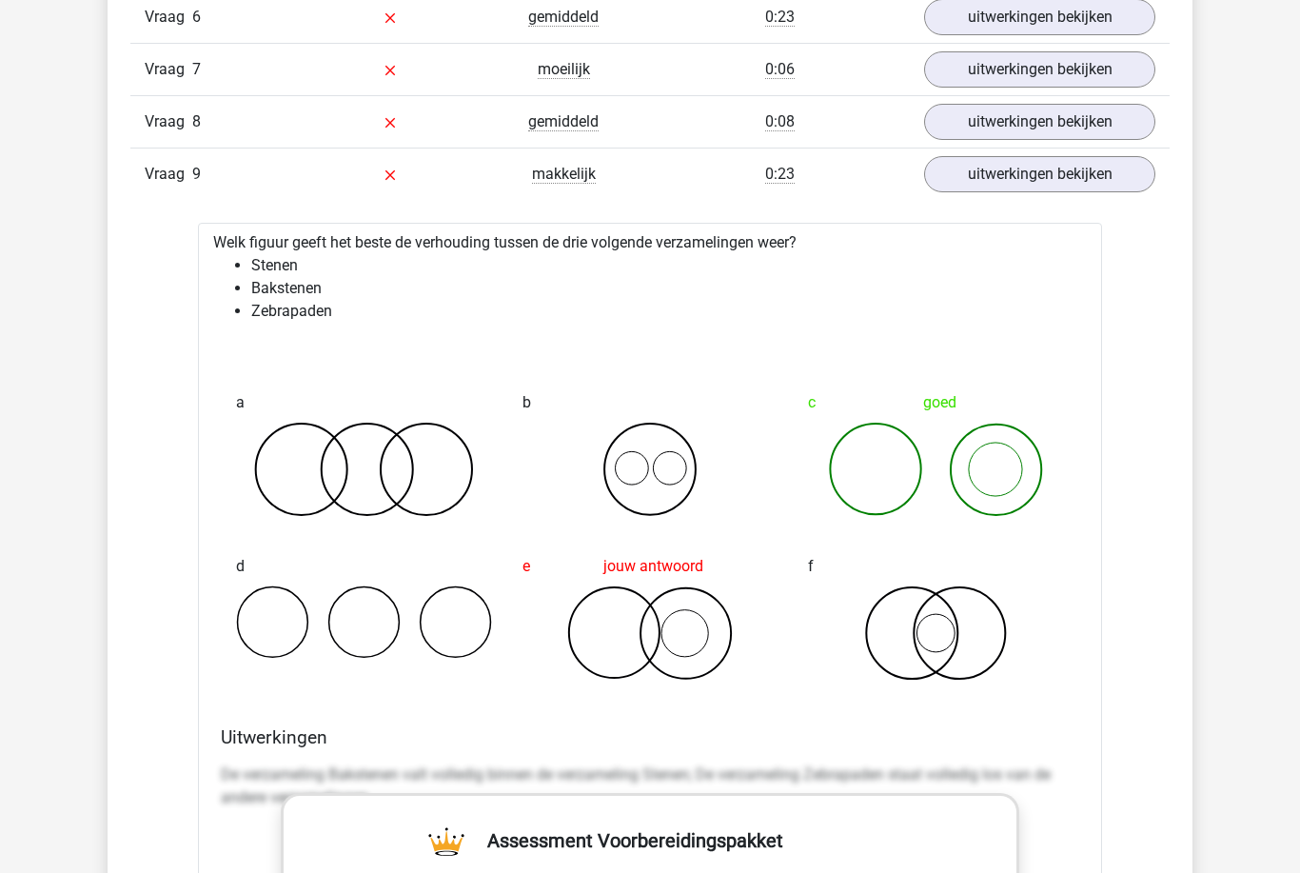
click at [1107, 190] on link "uitwerkingen bekijken" at bounding box center [1039, 175] width 231 height 36
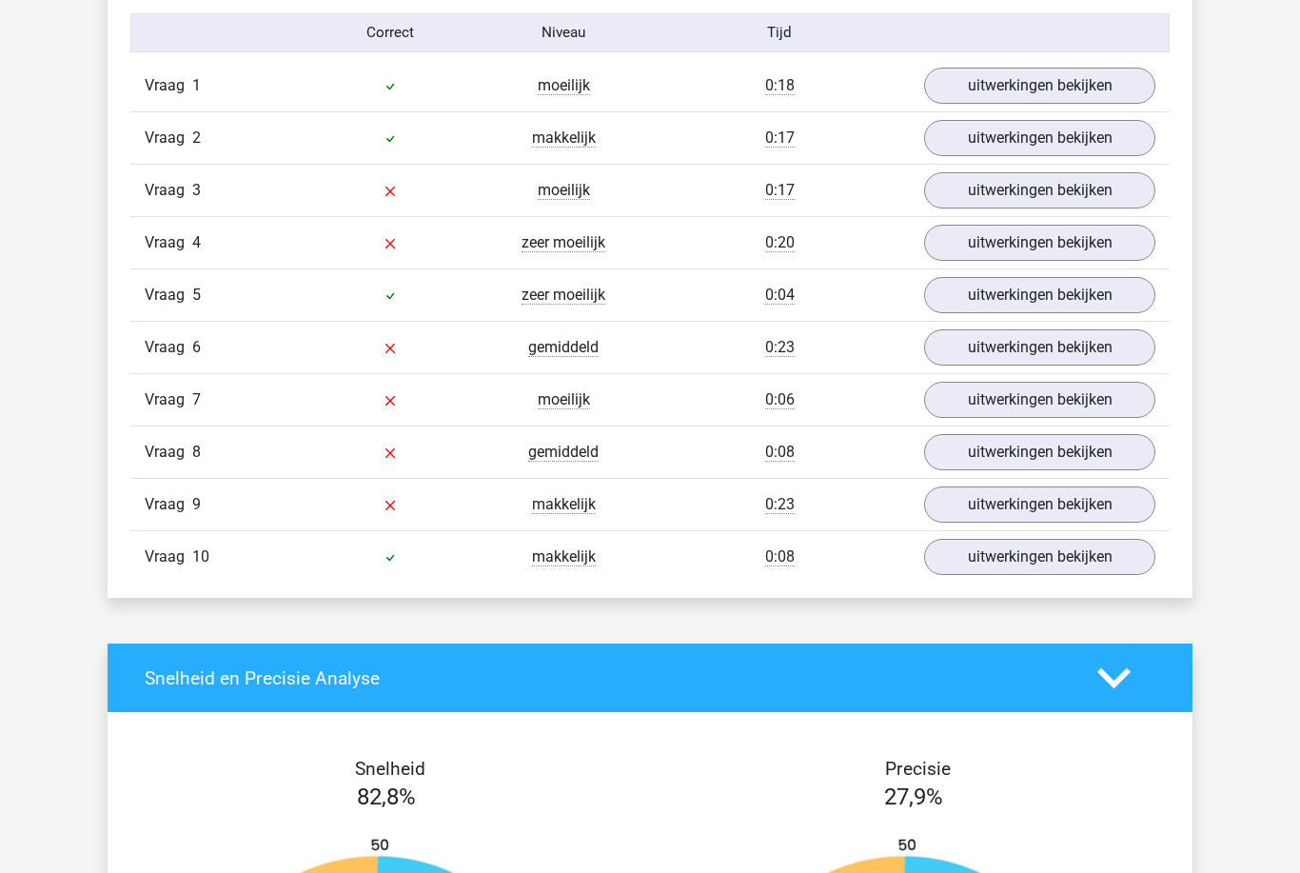
scroll to position [1526, 0]
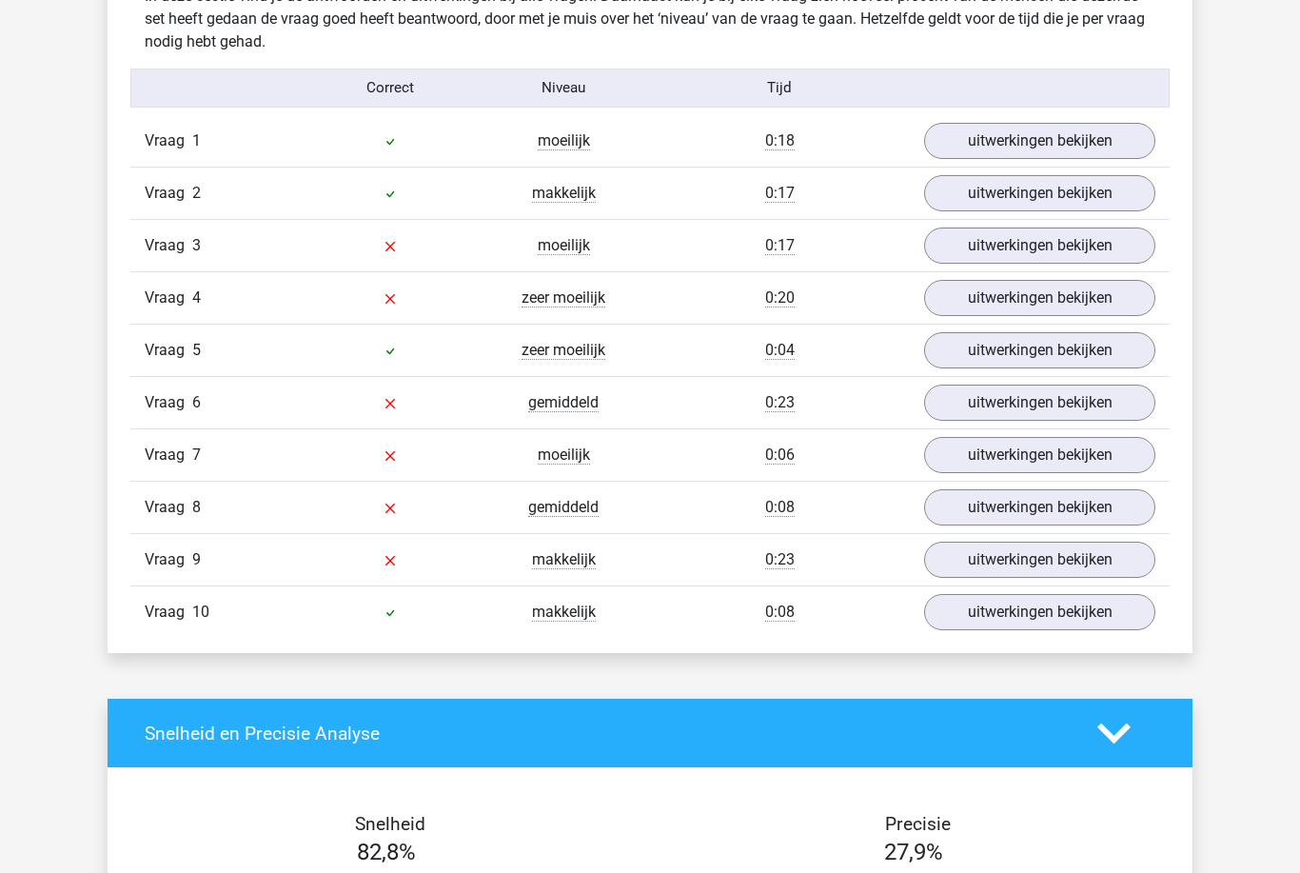
click at [1079, 284] on link "uitwerkingen bekijken" at bounding box center [1039, 299] width 231 height 36
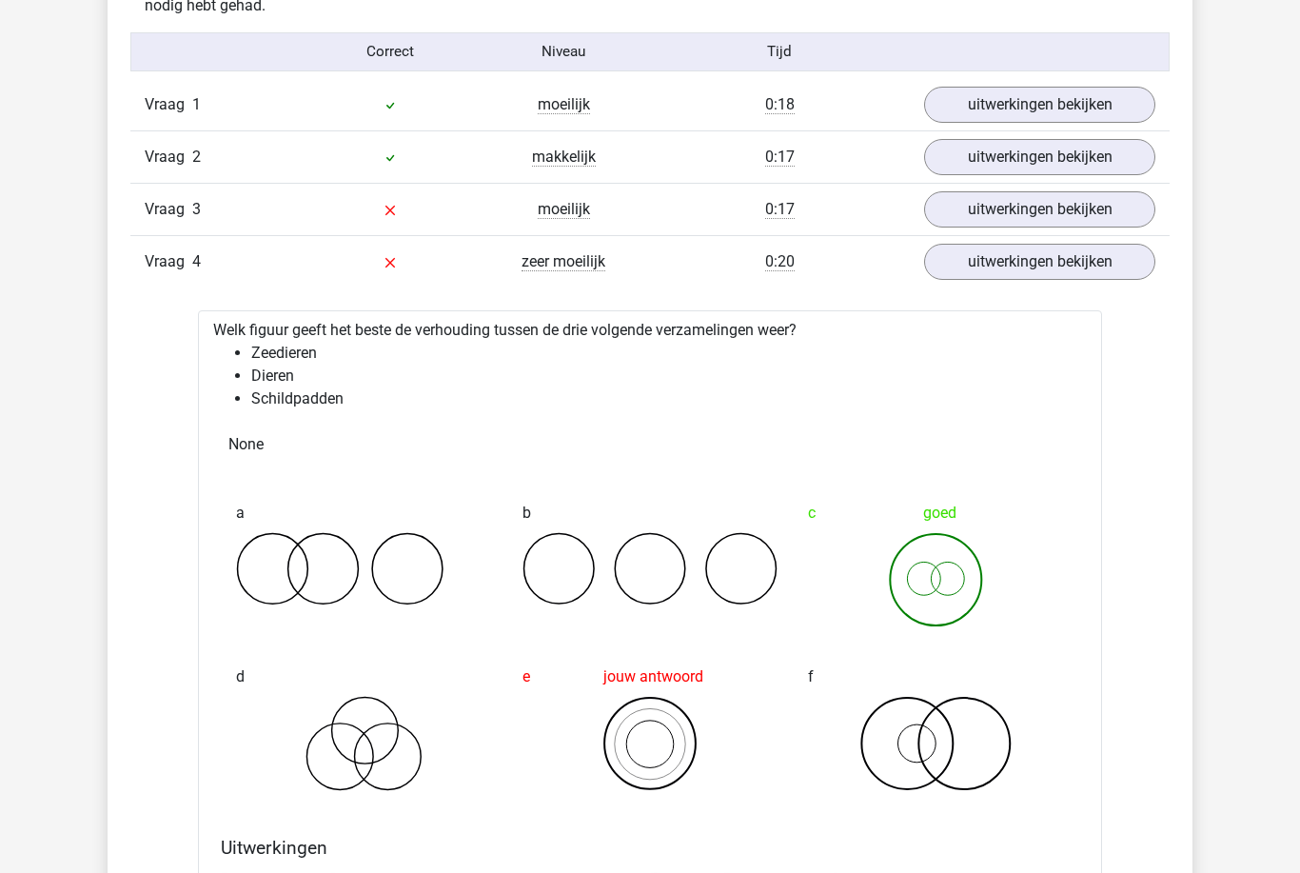
scroll to position [1563, 0]
click at [1112, 264] on link "uitwerkingen bekijken" at bounding box center [1039, 262] width 231 height 36
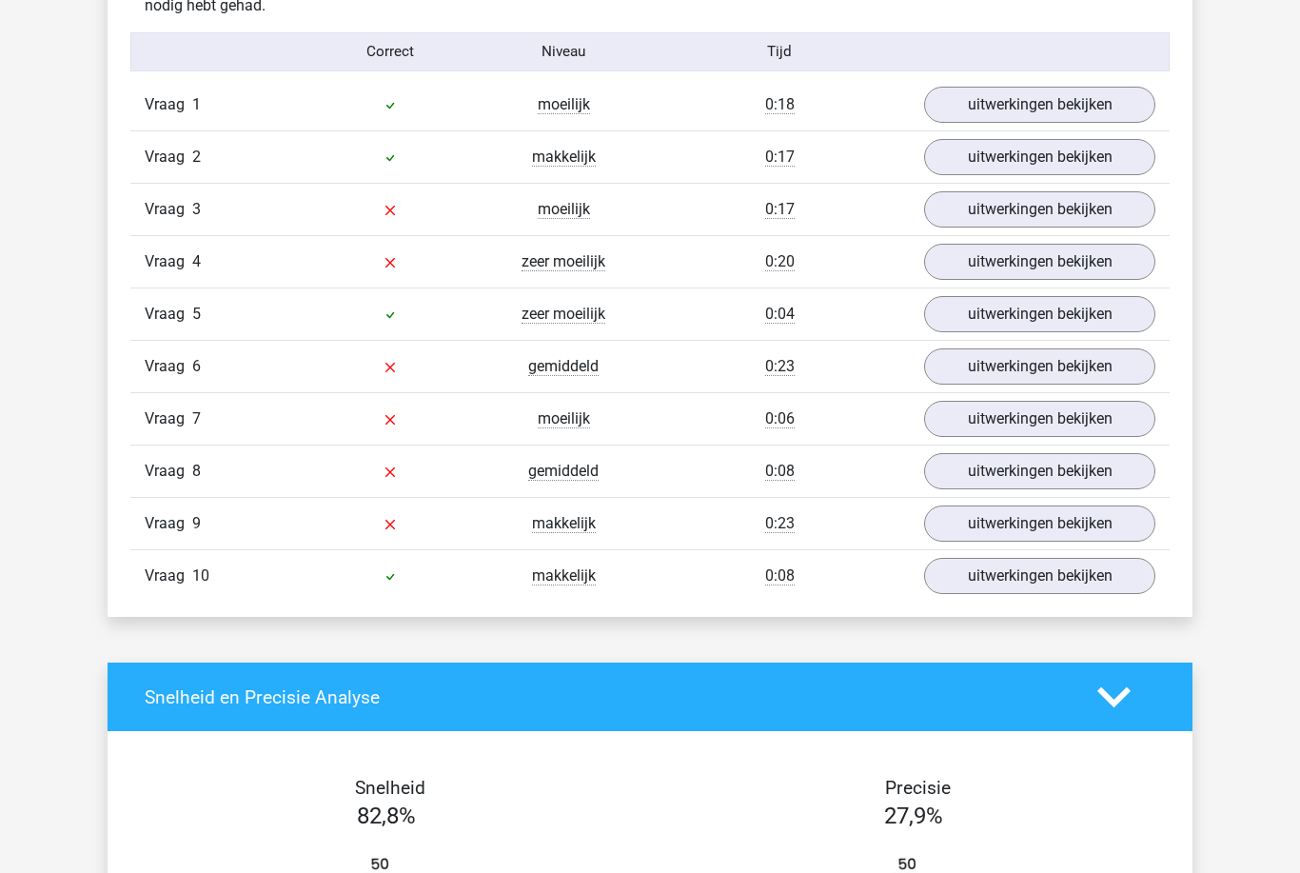
click at [1116, 262] on link "uitwerkingen bekijken" at bounding box center [1039, 262] width 231 height 36
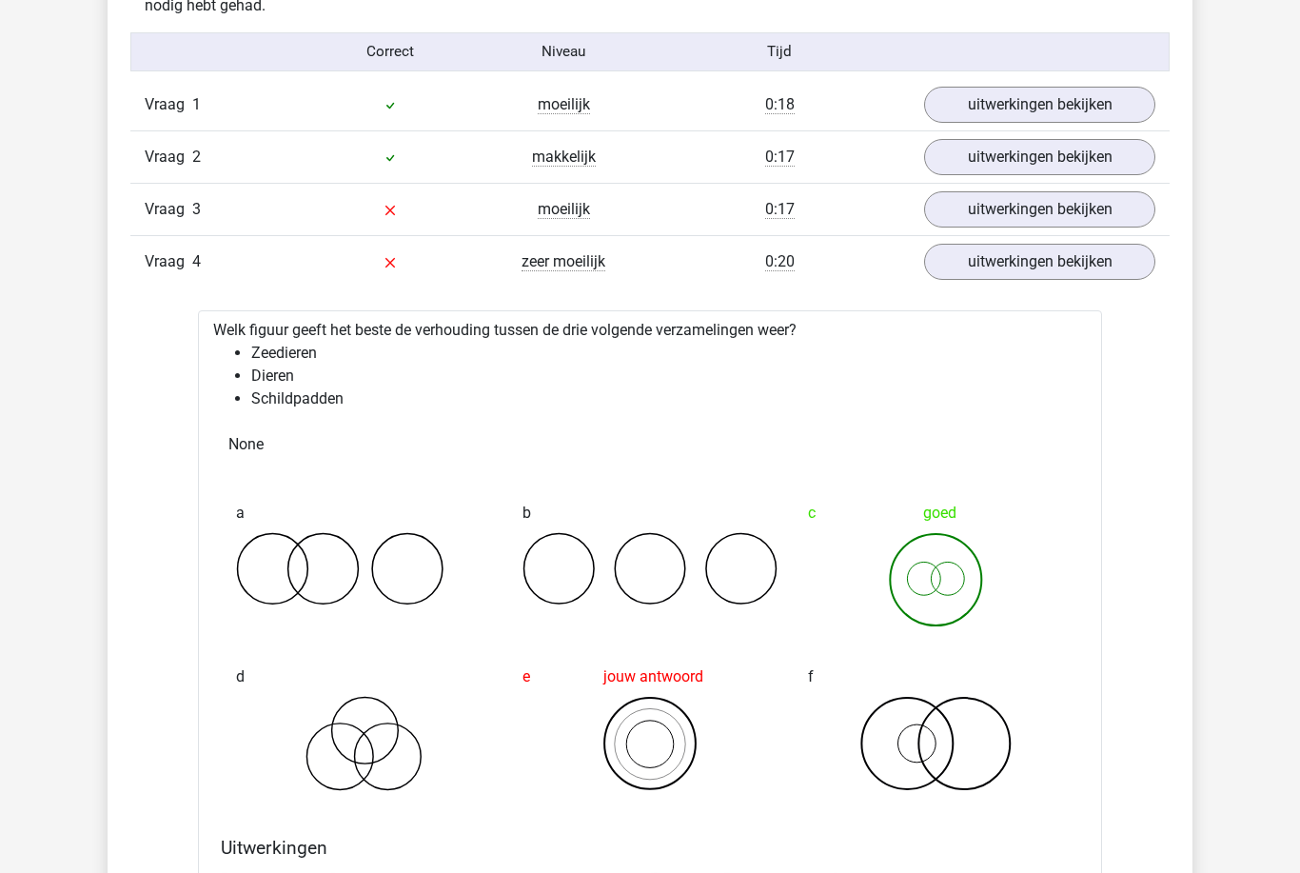
click at [1116, 254] on link "uitwerkingen bekijken" at bounding box center [1039, 262] width 231 height 36
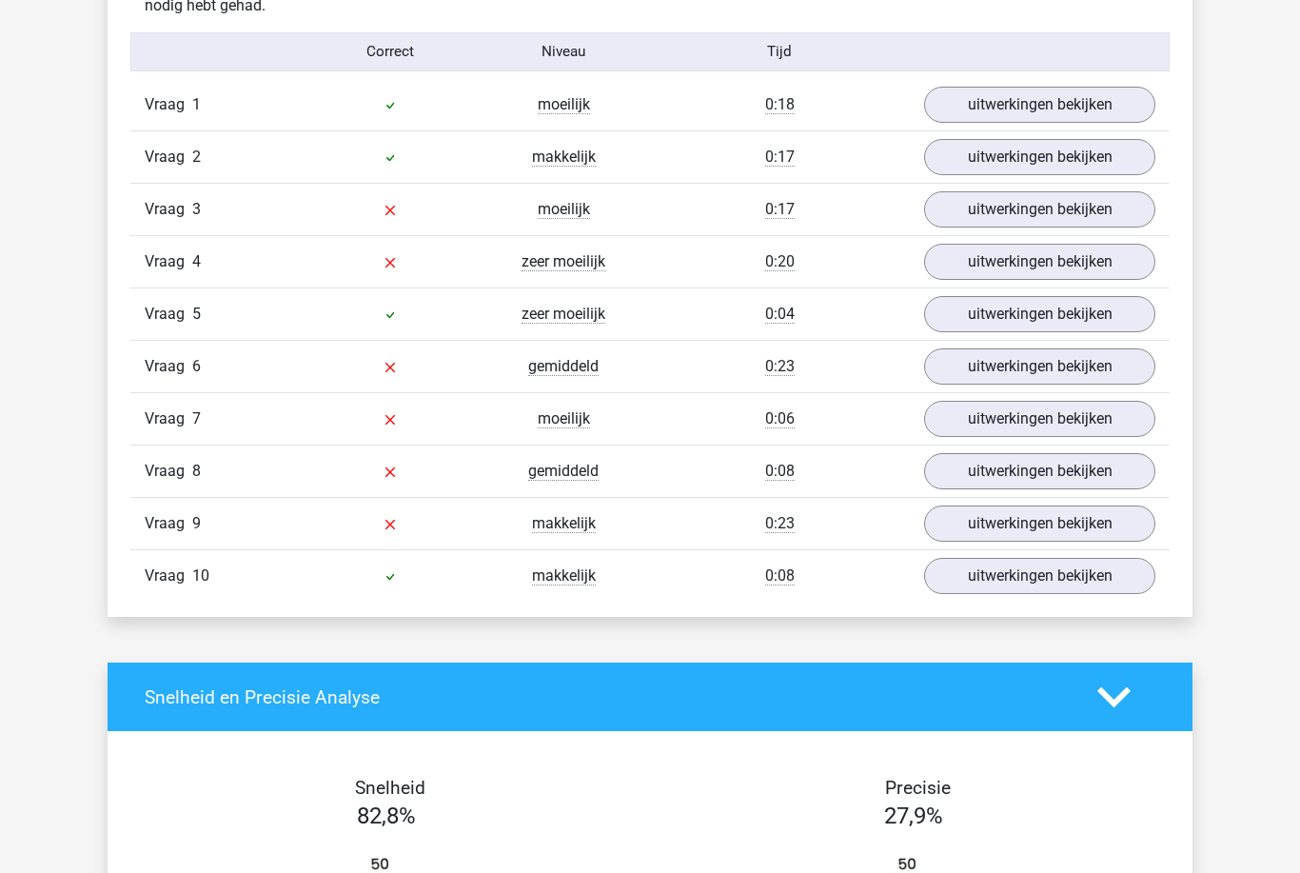
click at [1103, 206] on link "uitwerkingen bekijken" at bounding box center [1039, 209] width 231 height 36
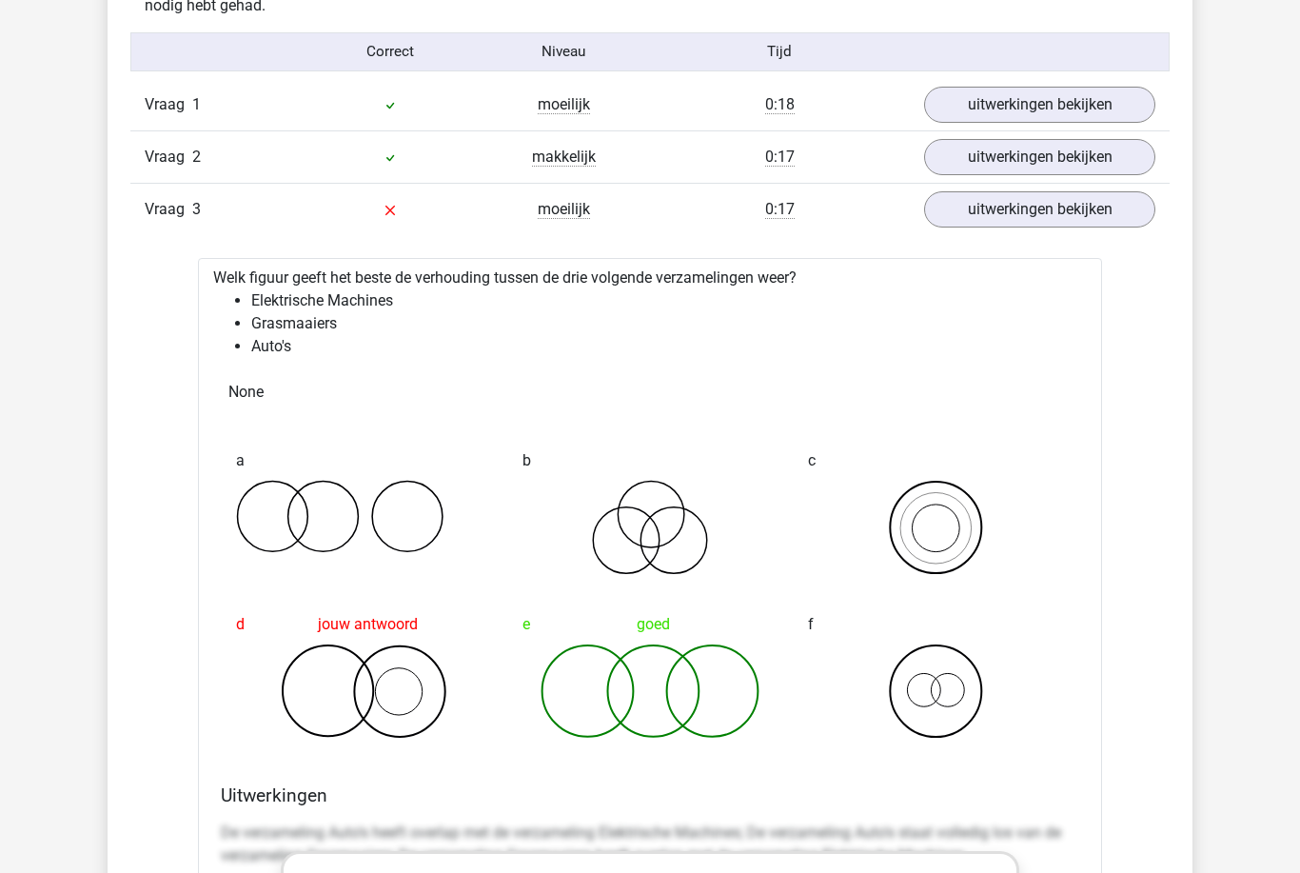
click at [1129, 216] on link "uitwerkingen bekijken" at bounding box center [1039, 209] width 231 height 36
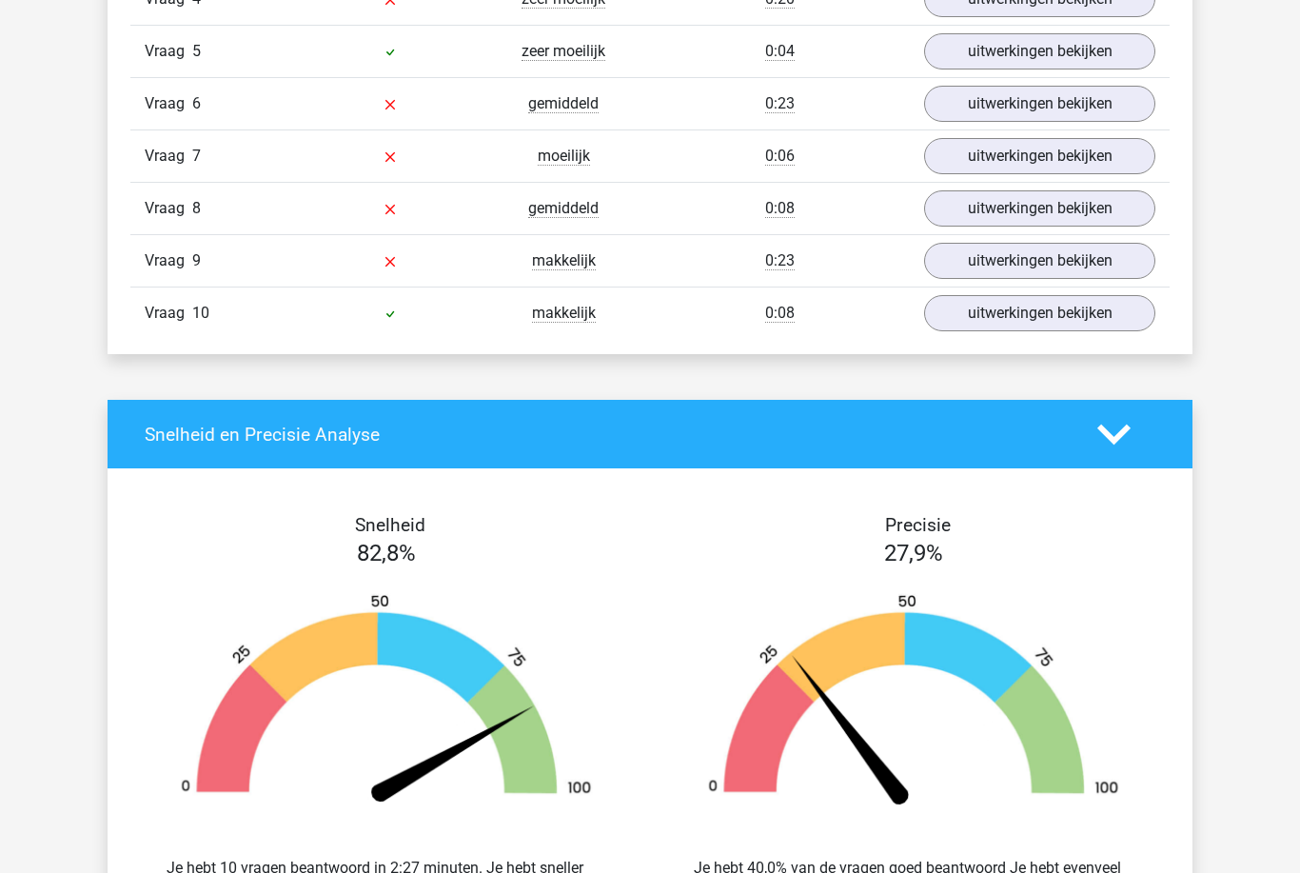
scroll to position [1826, 0]
click at [1093, 245] on link "uitwerkingen bekijken" at bounding box center [1039, 261] width 231 height 36
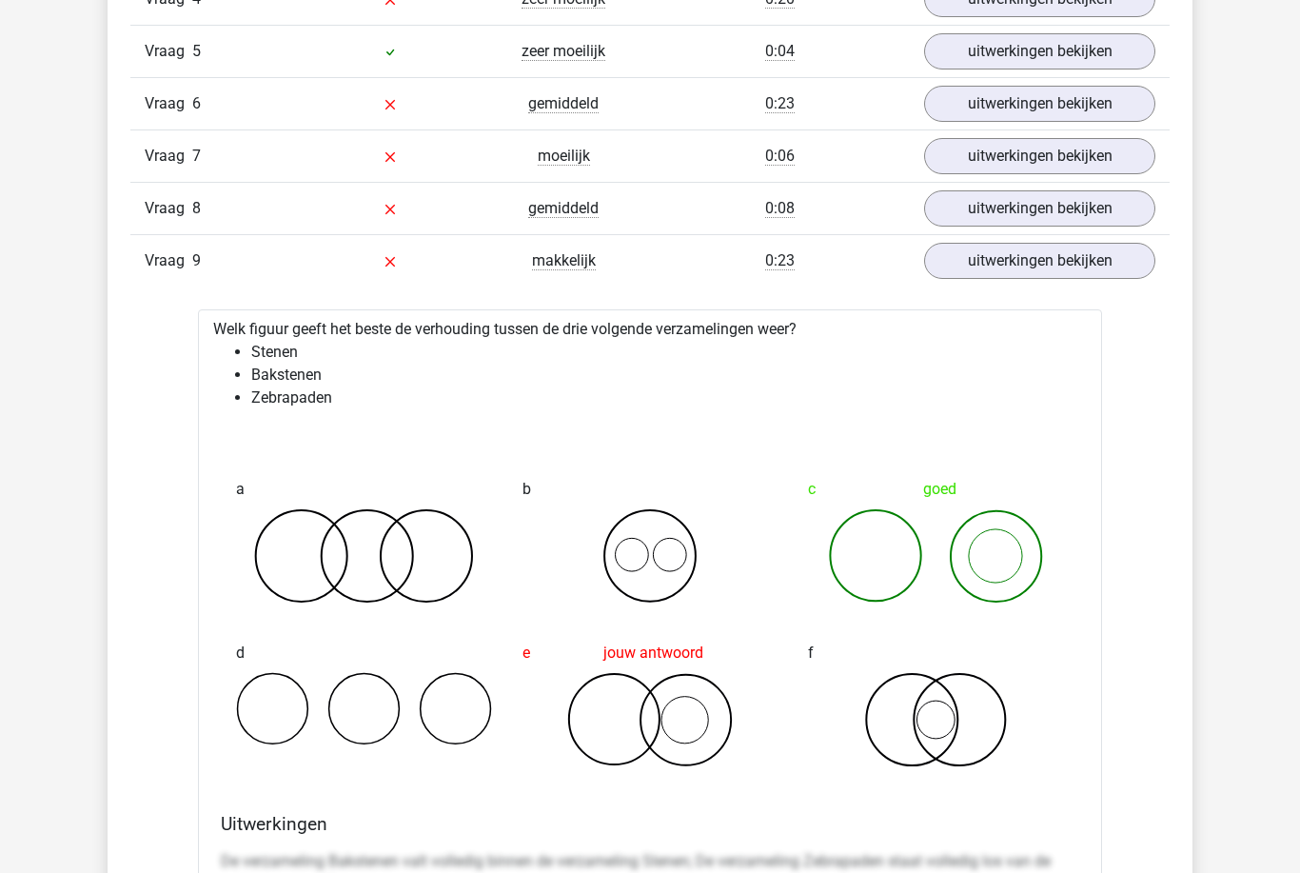
click at [1104, 246] on link "uitwerkingen bekijken" at bounding box center [1039, 261] width 231 height 36
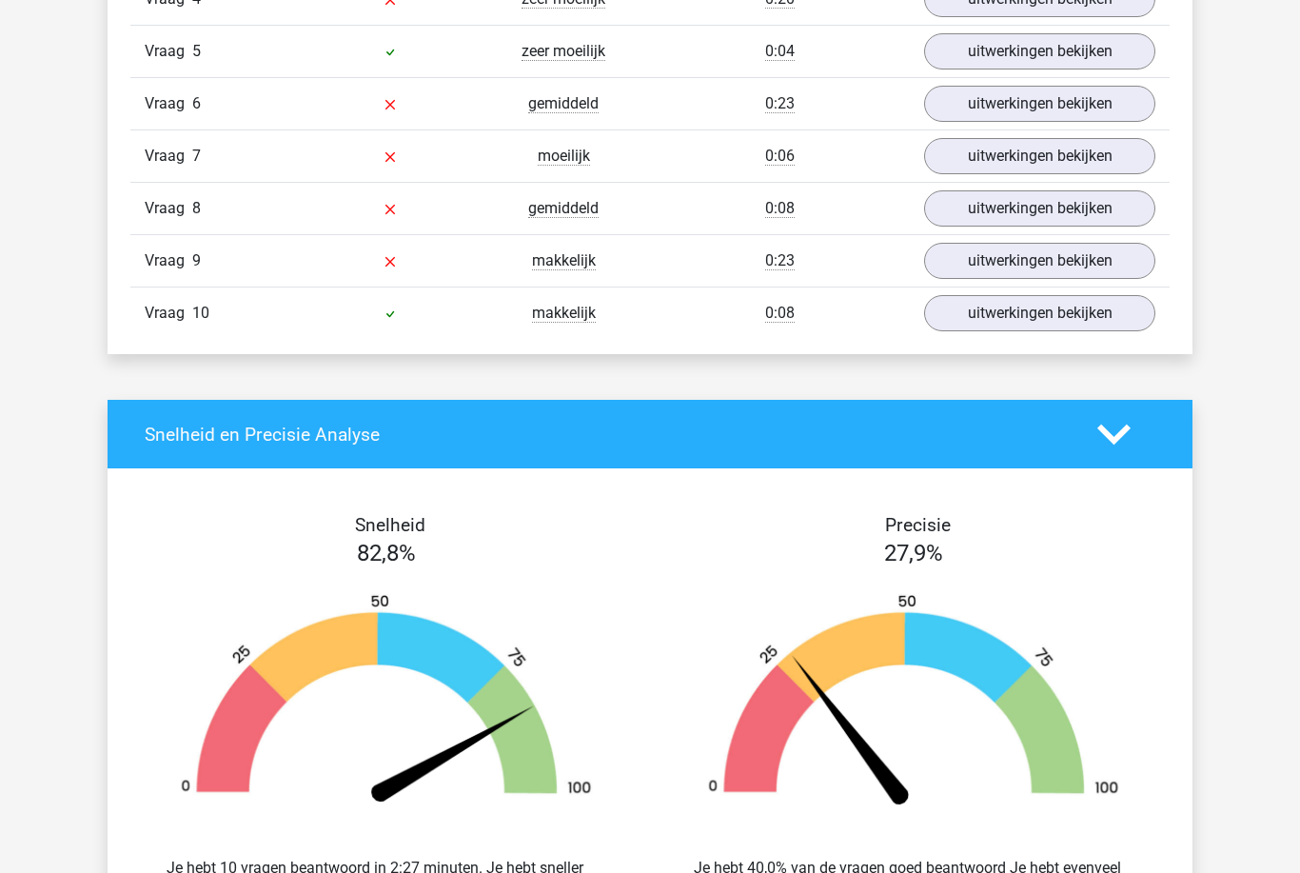
click at [1090, 172] on link "uitwerkingen bekijken" at bounding box center [1039, 156] width 231 height 36
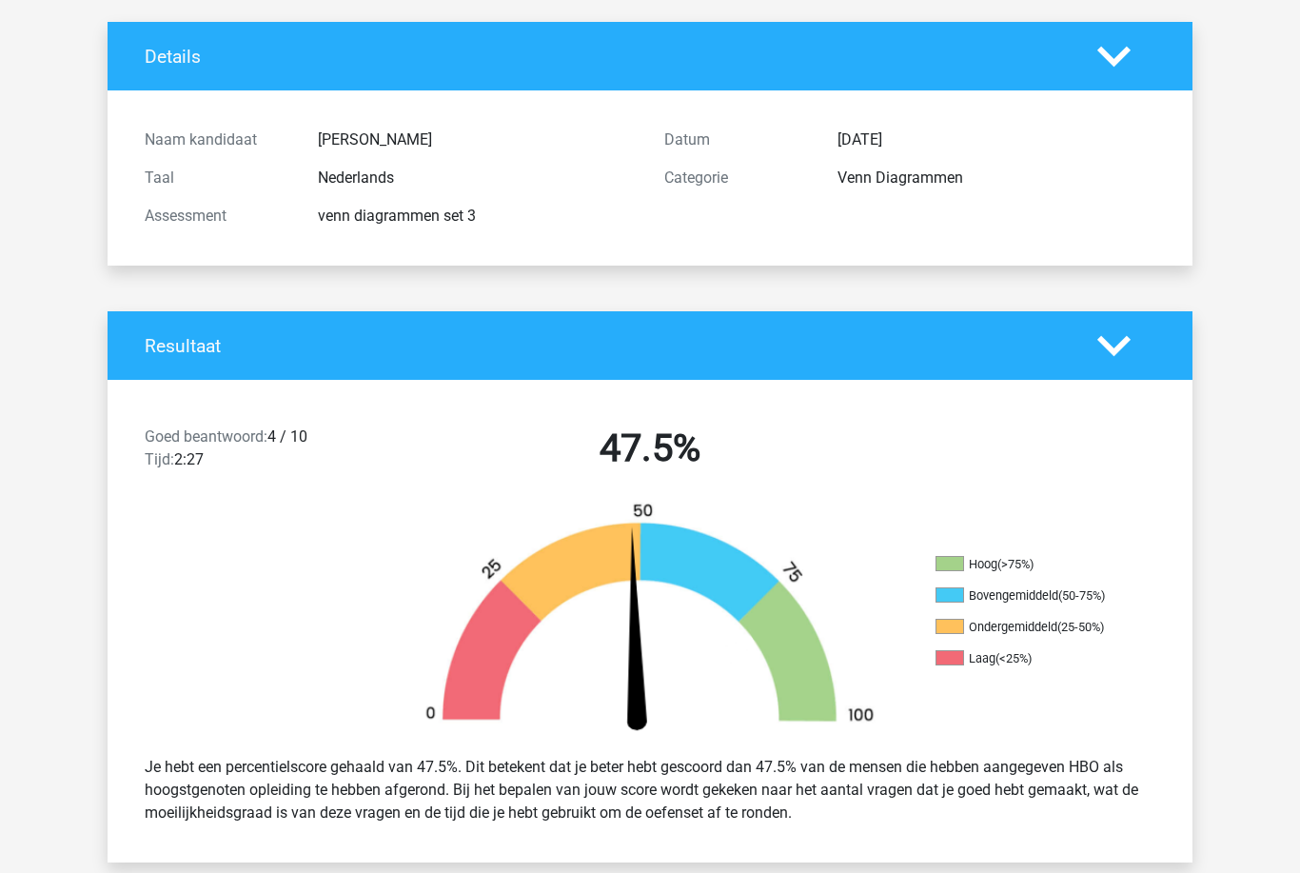
scroll to position [0, 0]
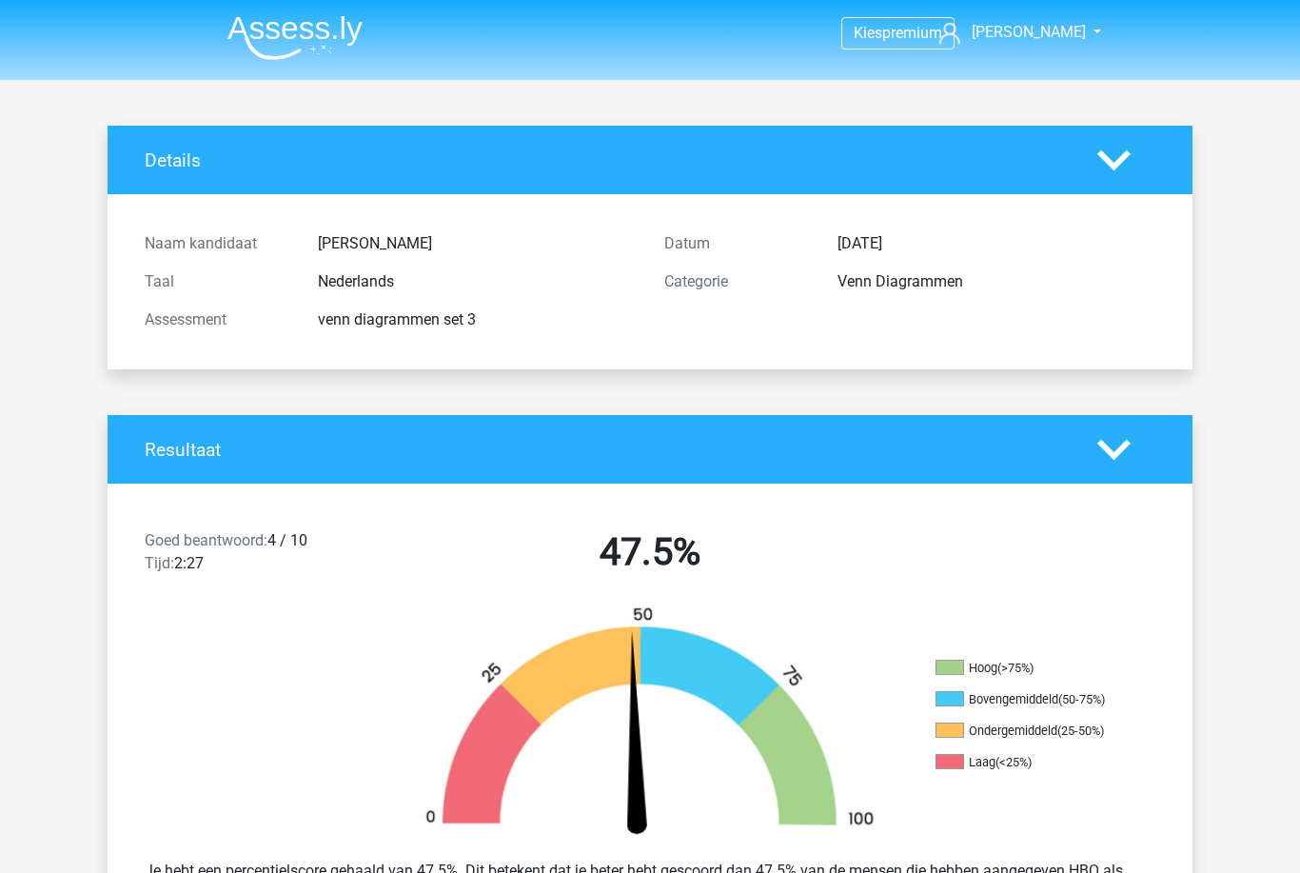
click at [340, 33] on img at bounding box center [294, 37] width 135 height 45
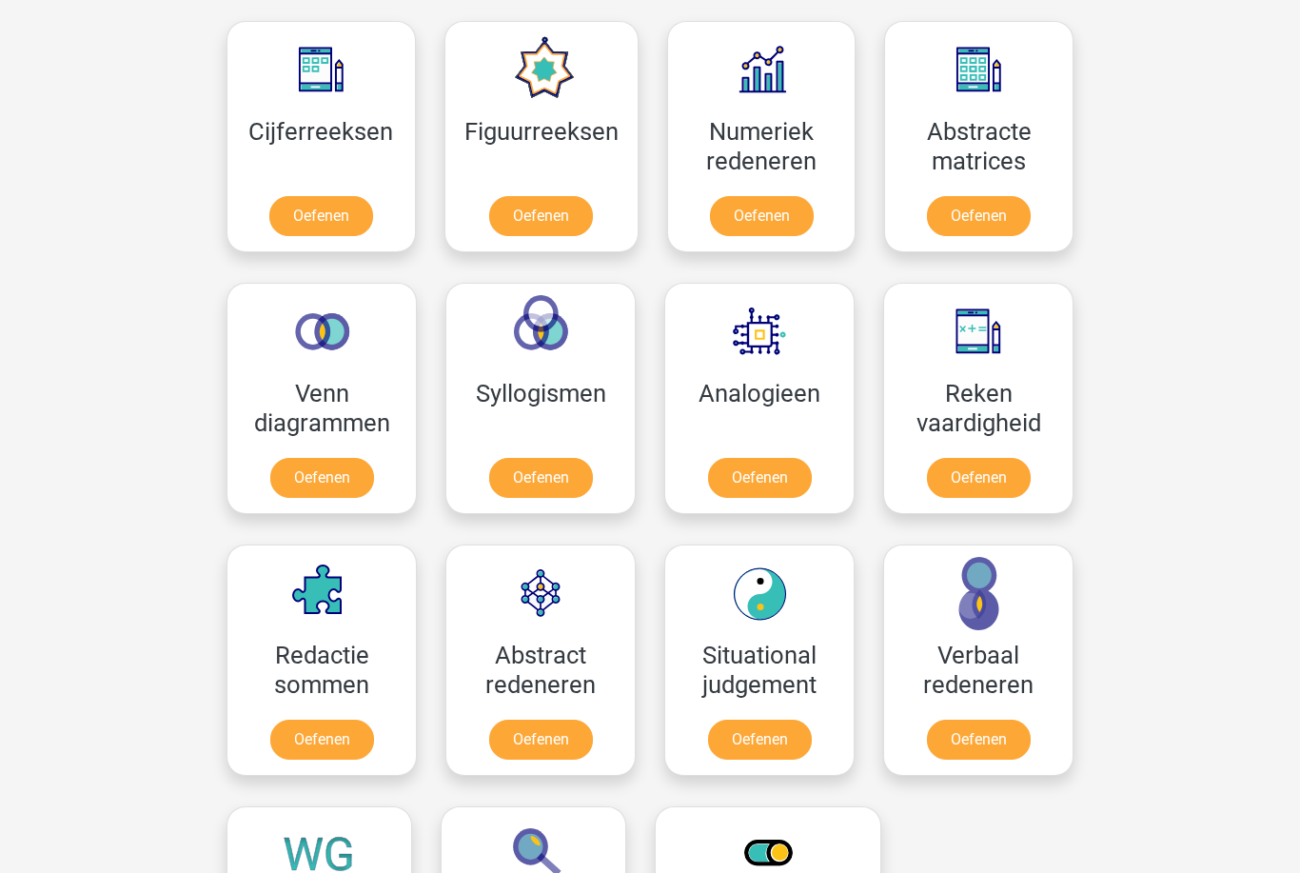
scroll to position [874, 0]
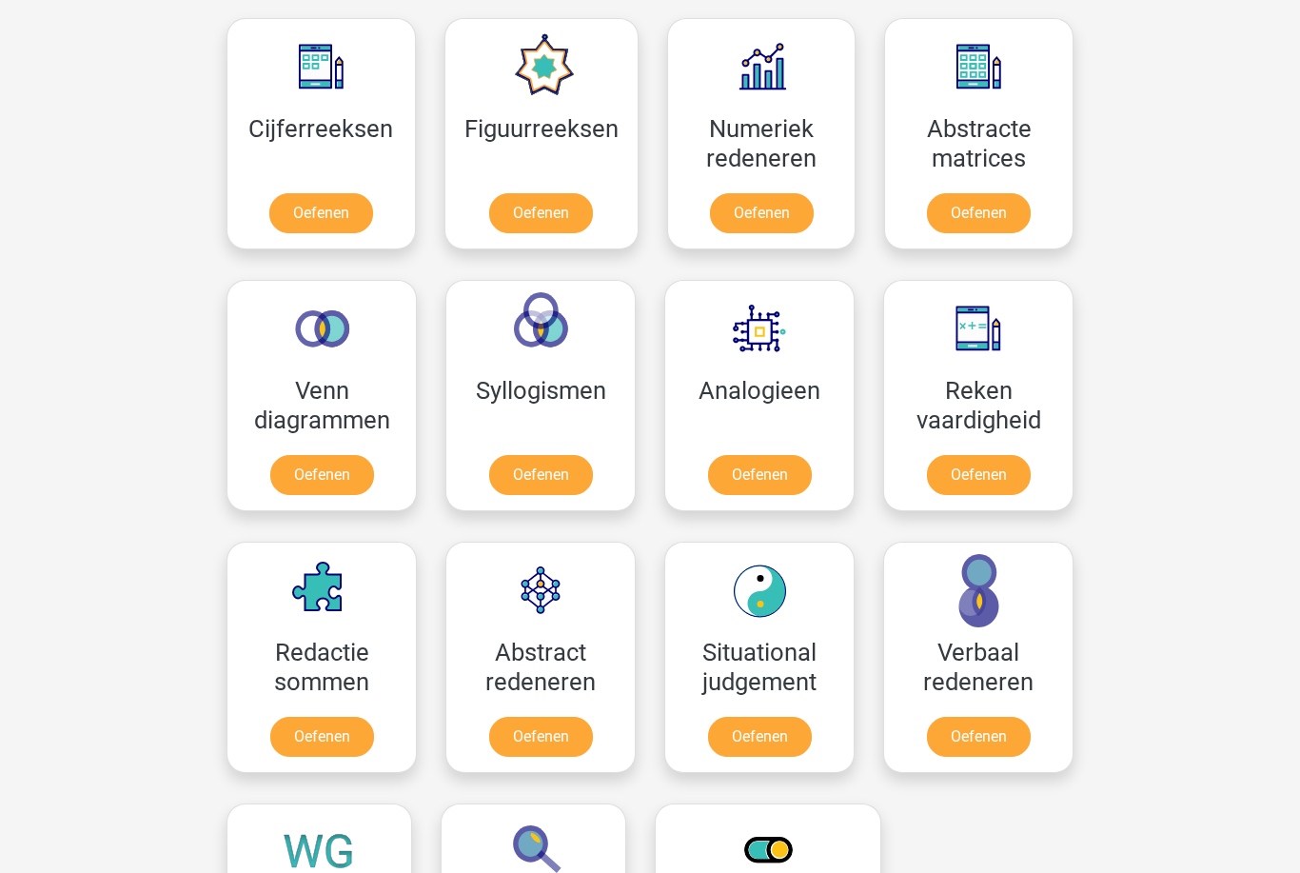
click at [341, 461] on link "Oefenen" at bounding box center [322, 476] width 104 height 40
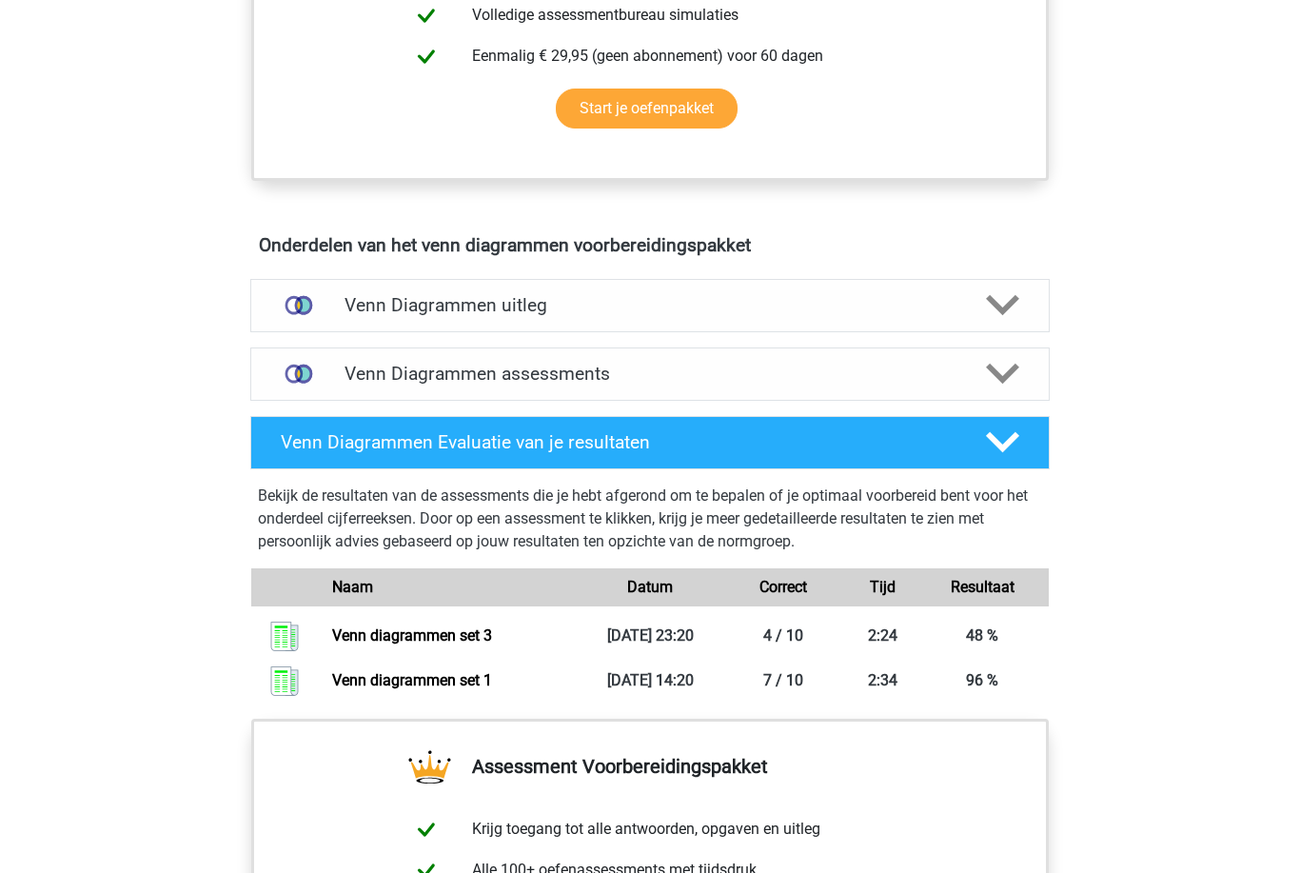
scroll to position [836, 0]
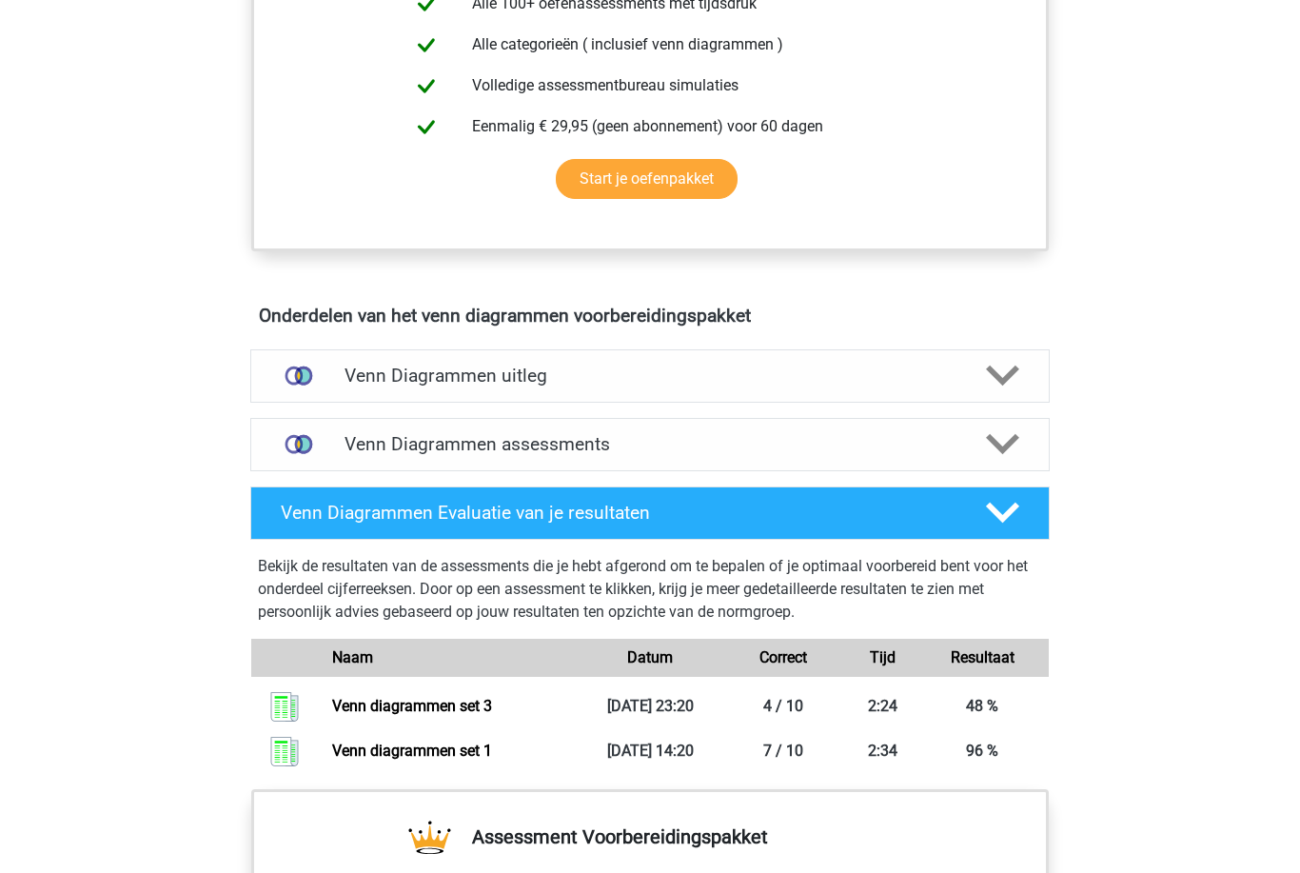
click at [987, 452] on icon at bounding box center [1002, 444] width 33 height 33
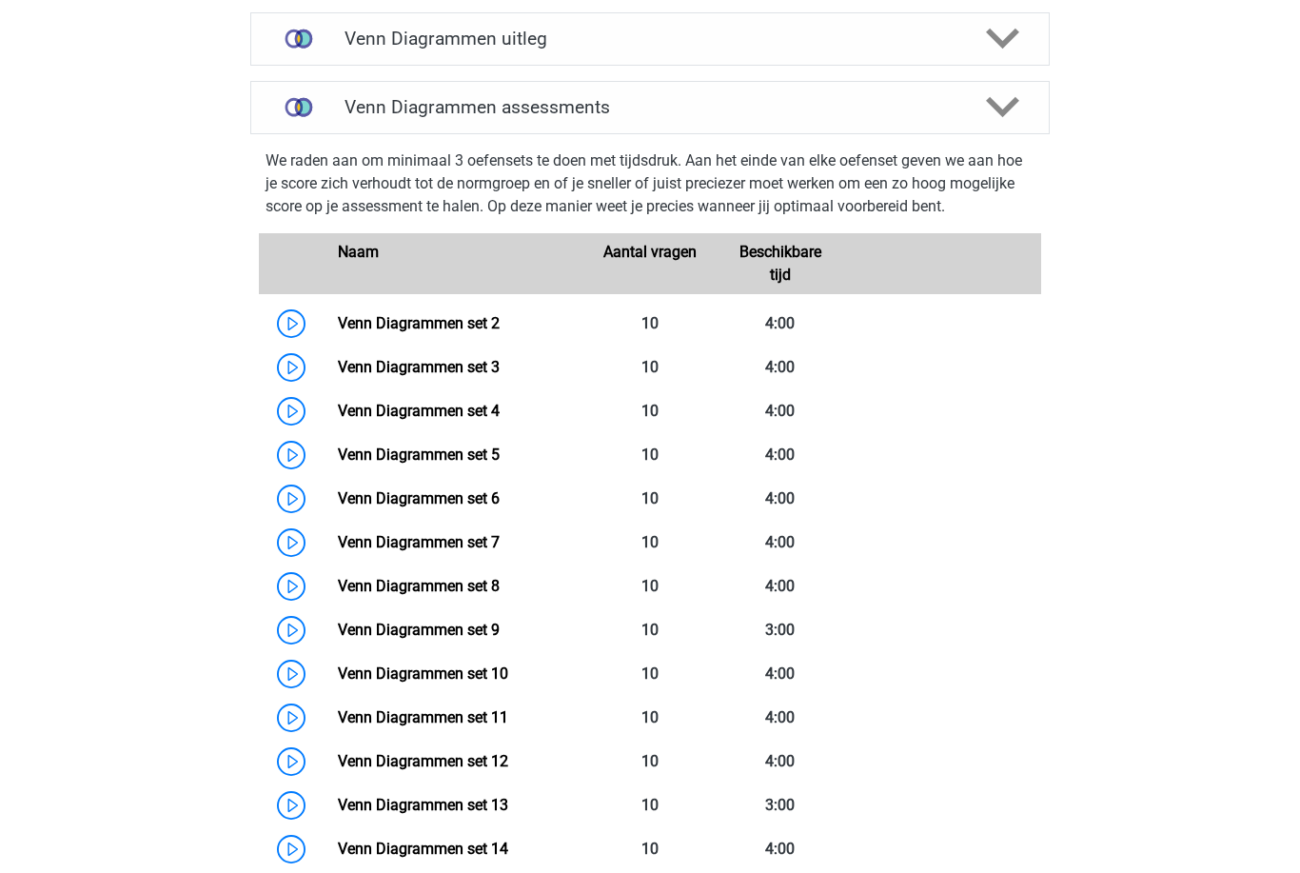
scroll to position [1179, 0]
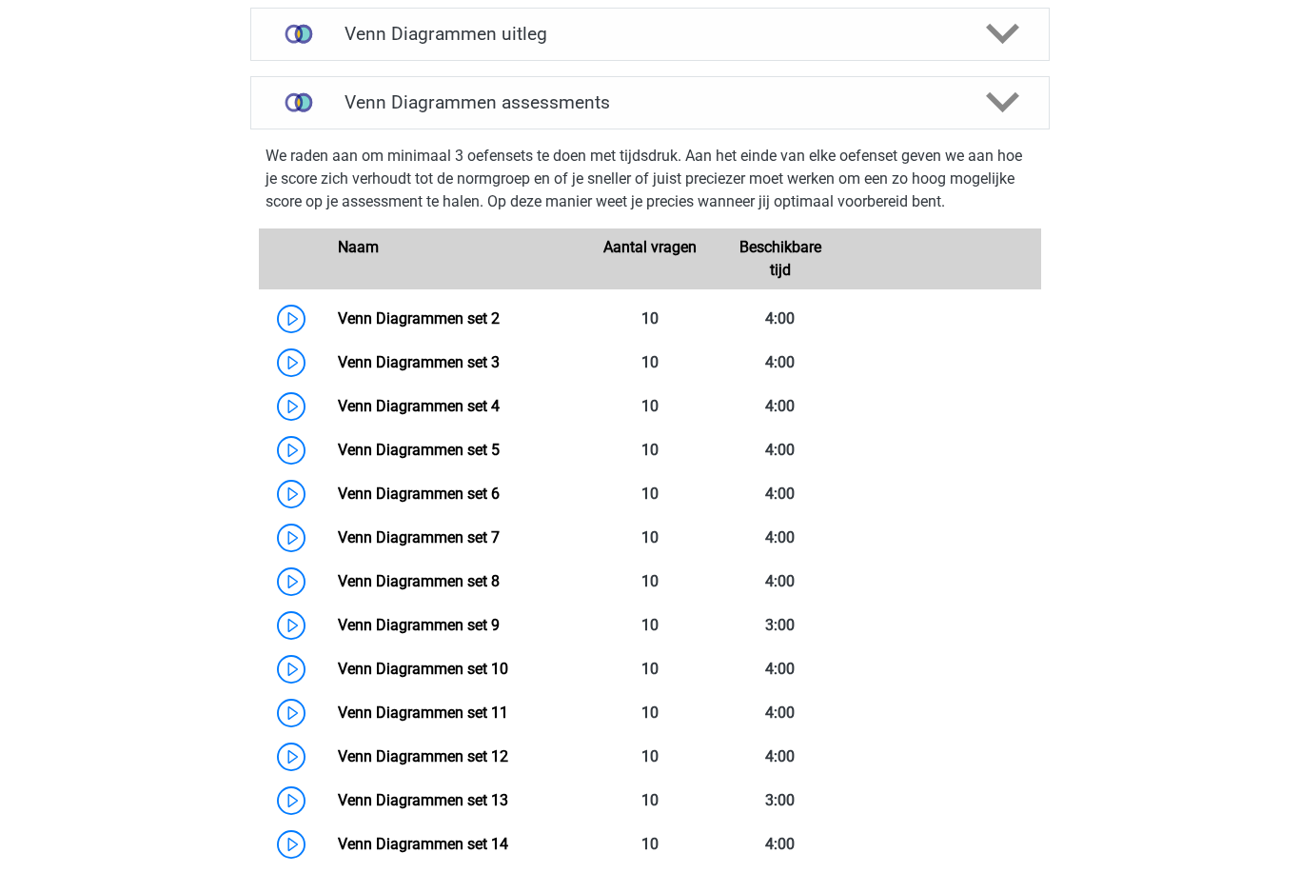
click at [489, 400] on link "Venn Diagrammen set 4" at bounding box center [419, 406] width 162 height 18
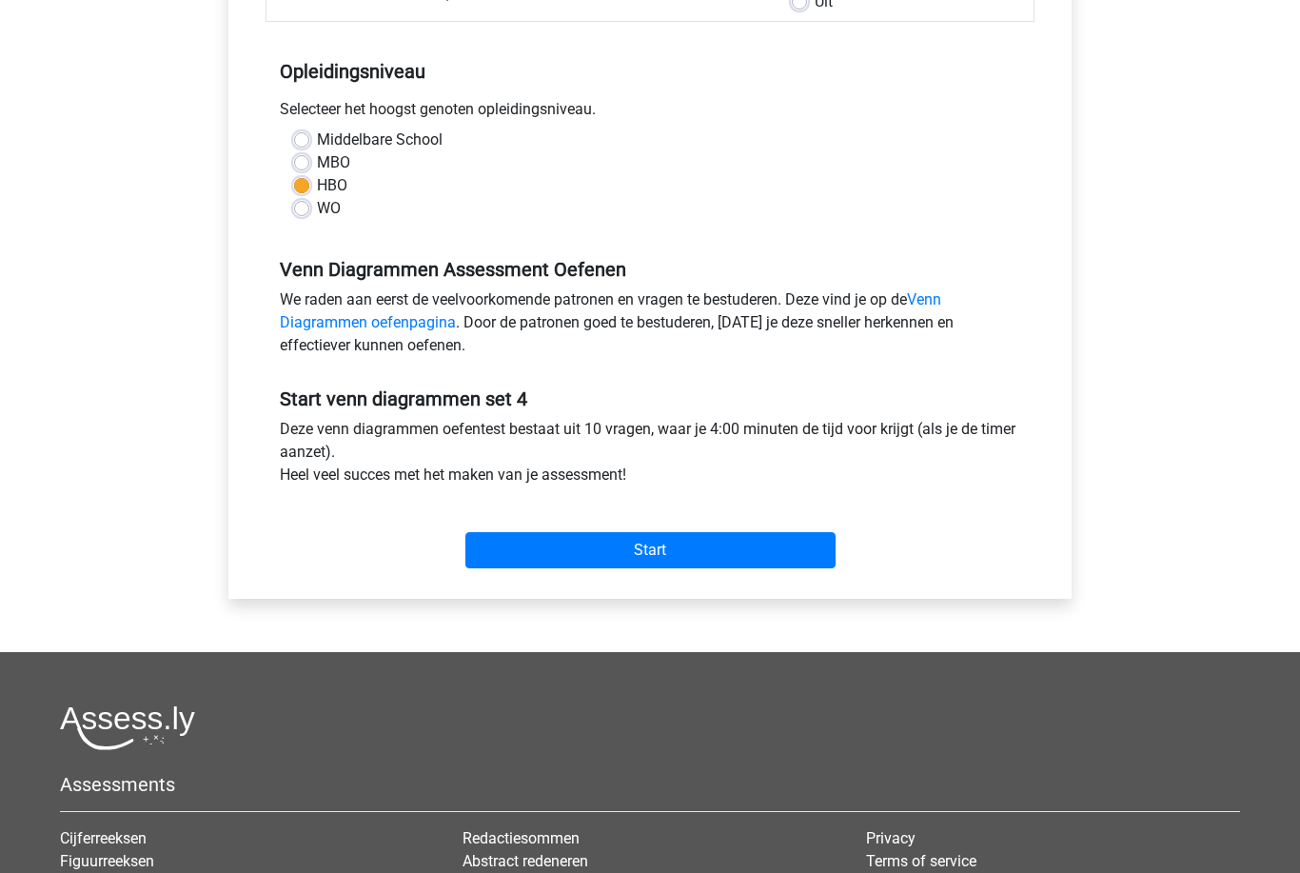
click at [803, 560] on input "Start" at bounding box center [650, 551] width 370 height 36
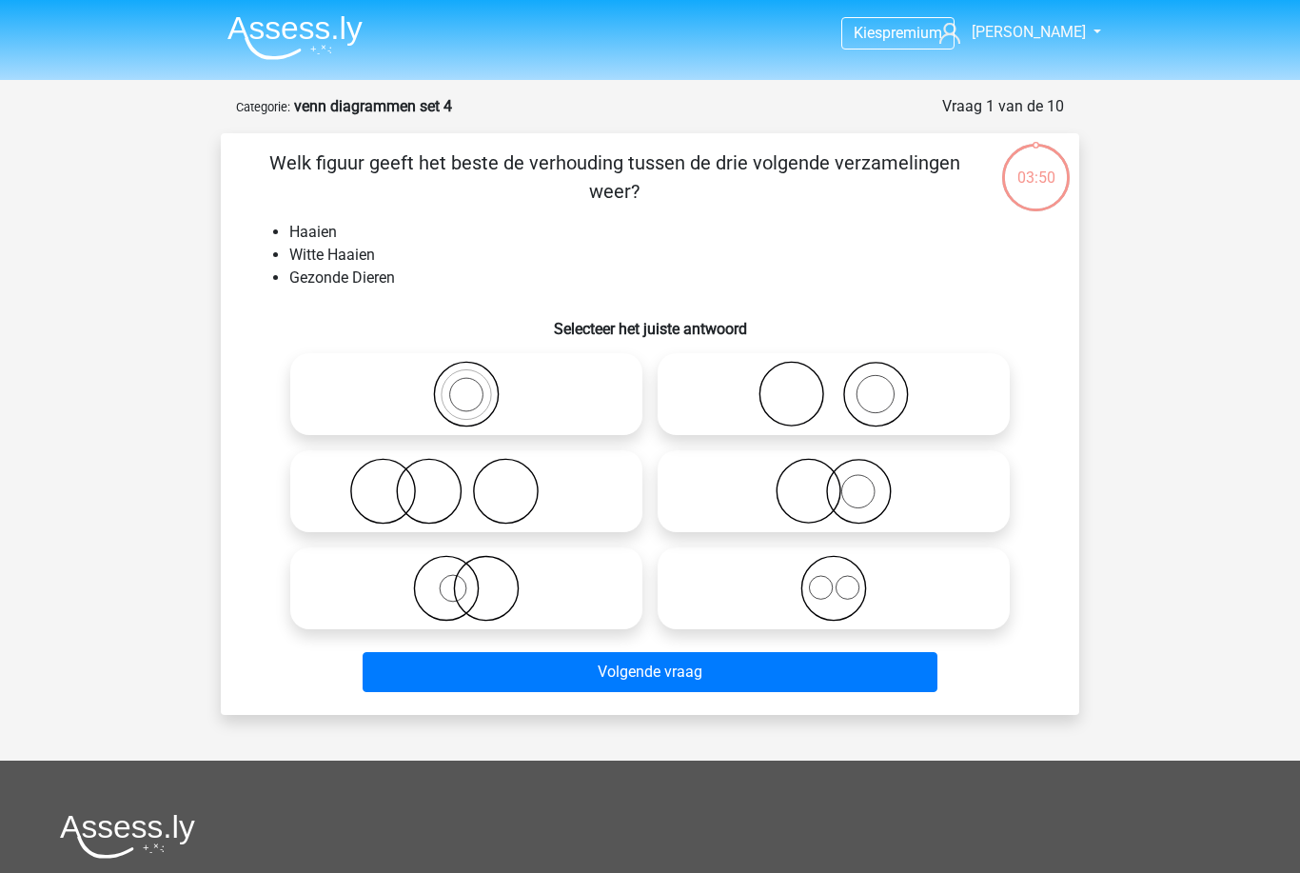
click at [982, 387] on icon at bounding box center [833, 394] width 337 height 67
click at [846, 384] on input "radio" at bounding box center [840, 378] width 12 height 12
radio input "true"
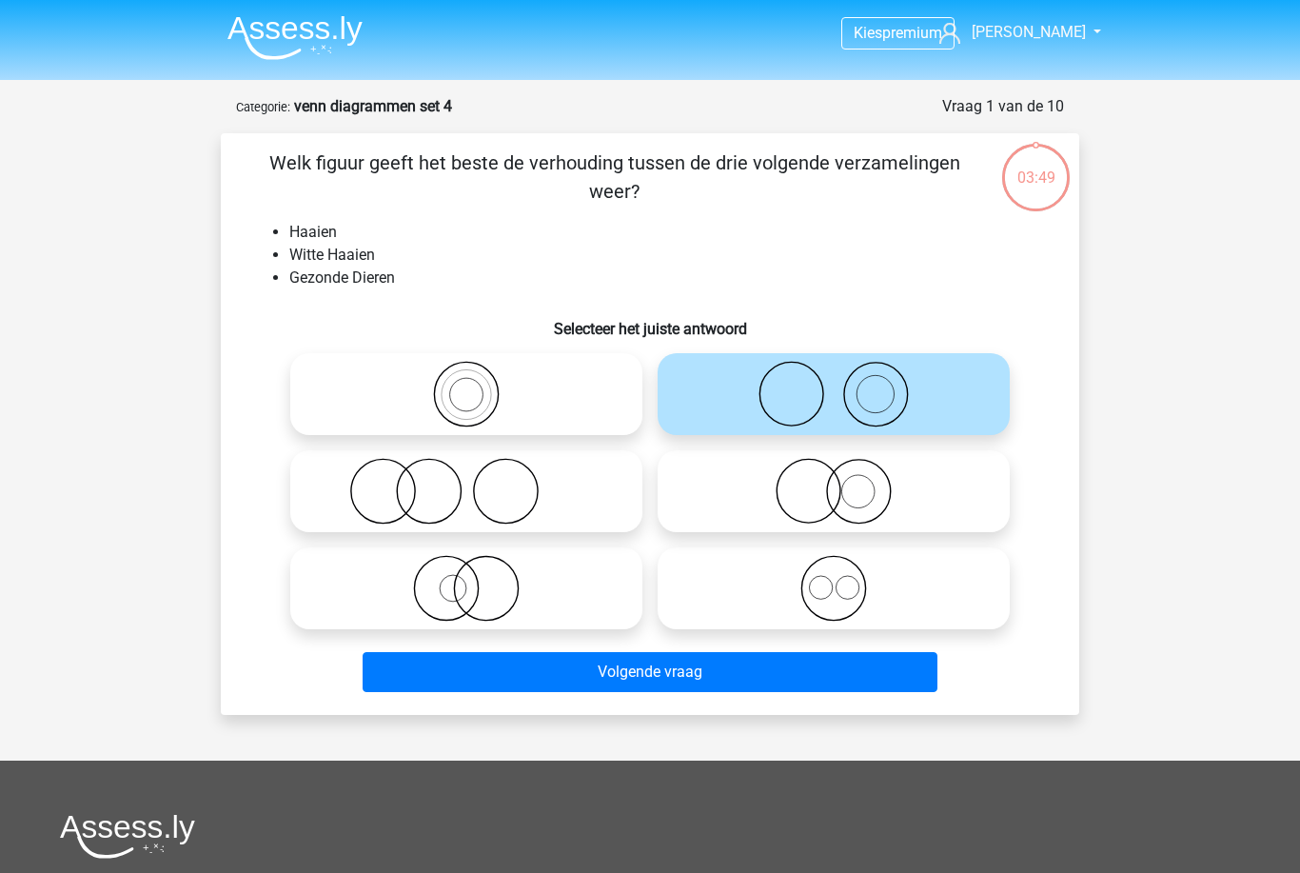
click at [903, 676] on button "Volgende vraag" at bounding box center [651, 672] width 576 height 40
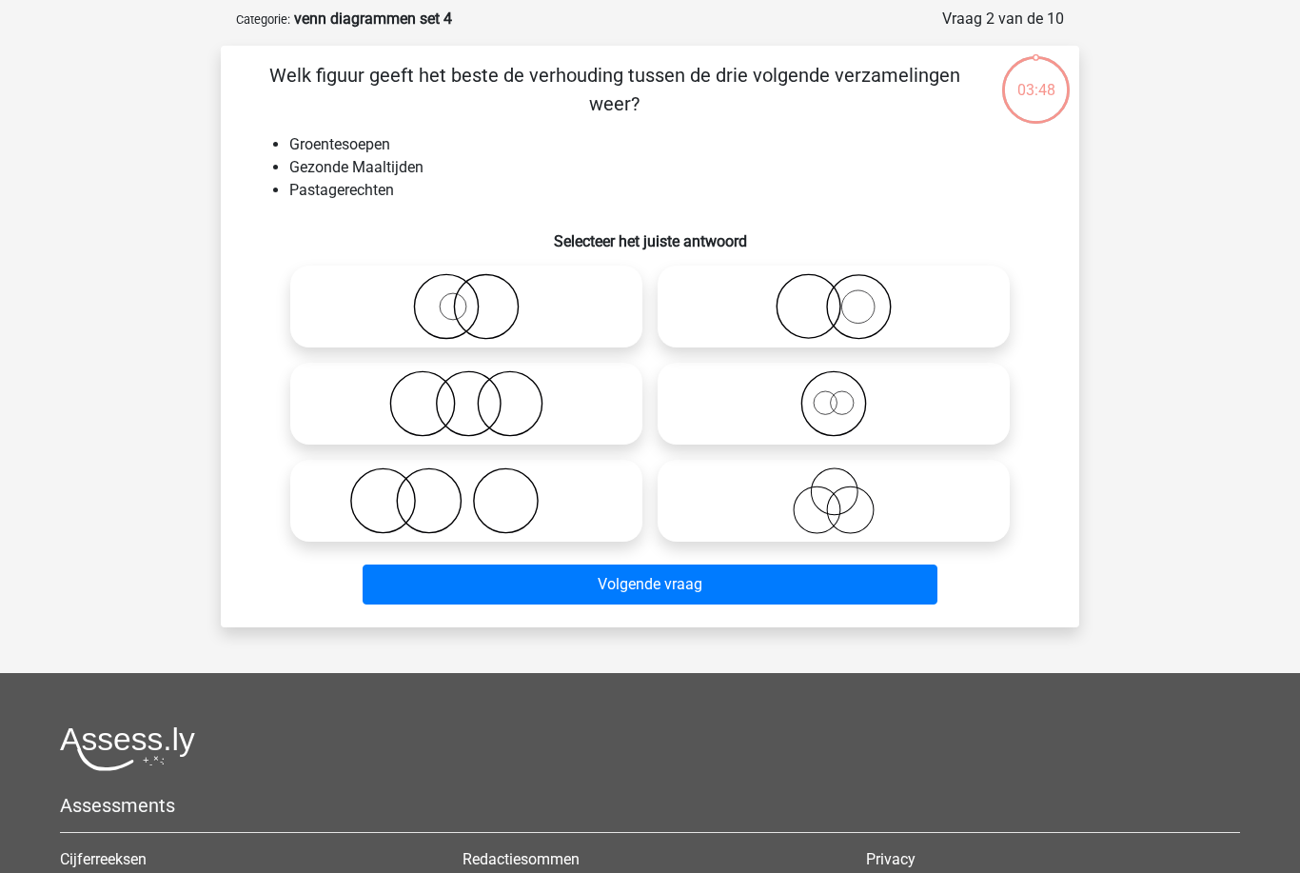
scroll to position [95, 0]
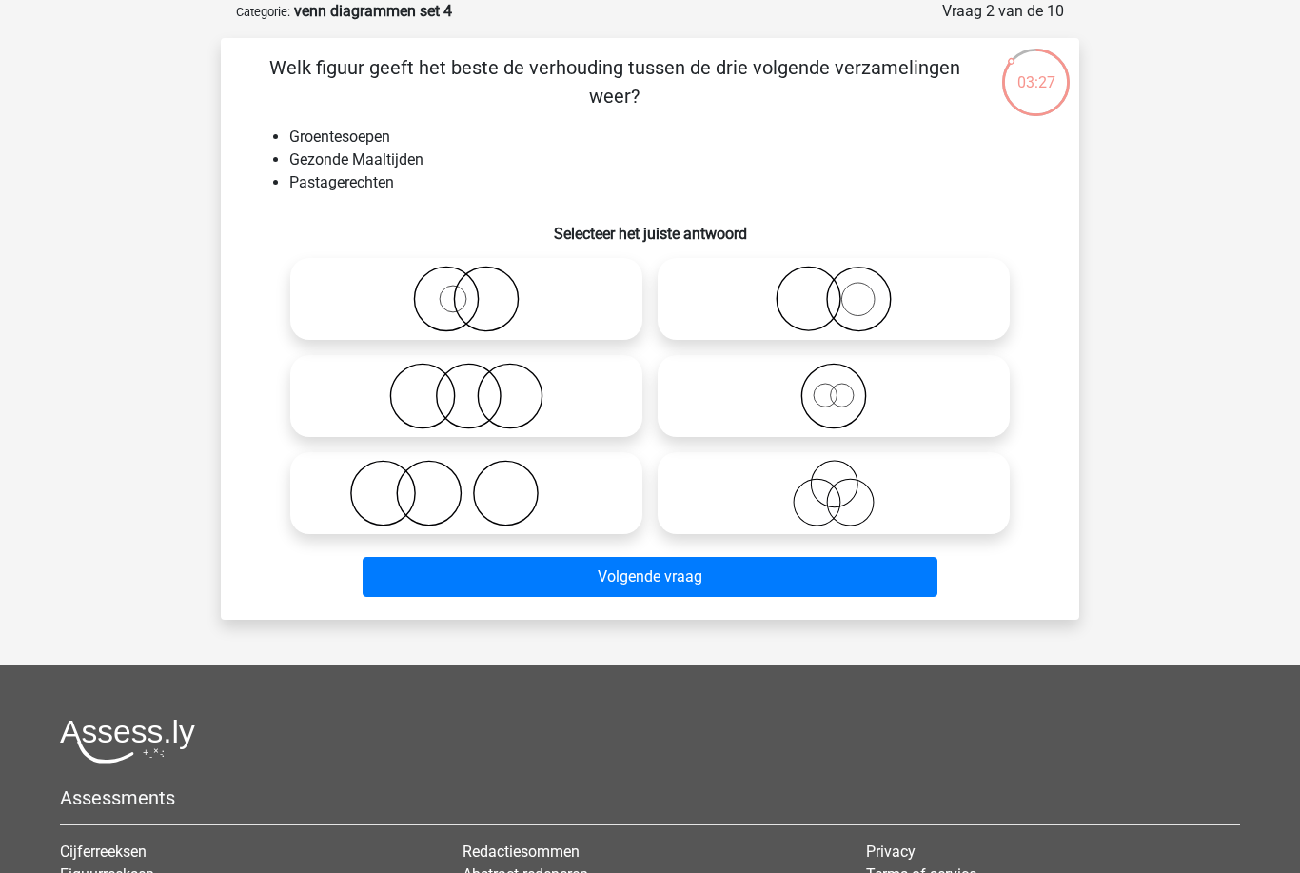
click at [1008, 292] on label at bounding box center [834, 299] width 352 height 82
click at [846, 289] on input "radio" at bounding box center [840, 283] width 12 height 12
radio input "true"
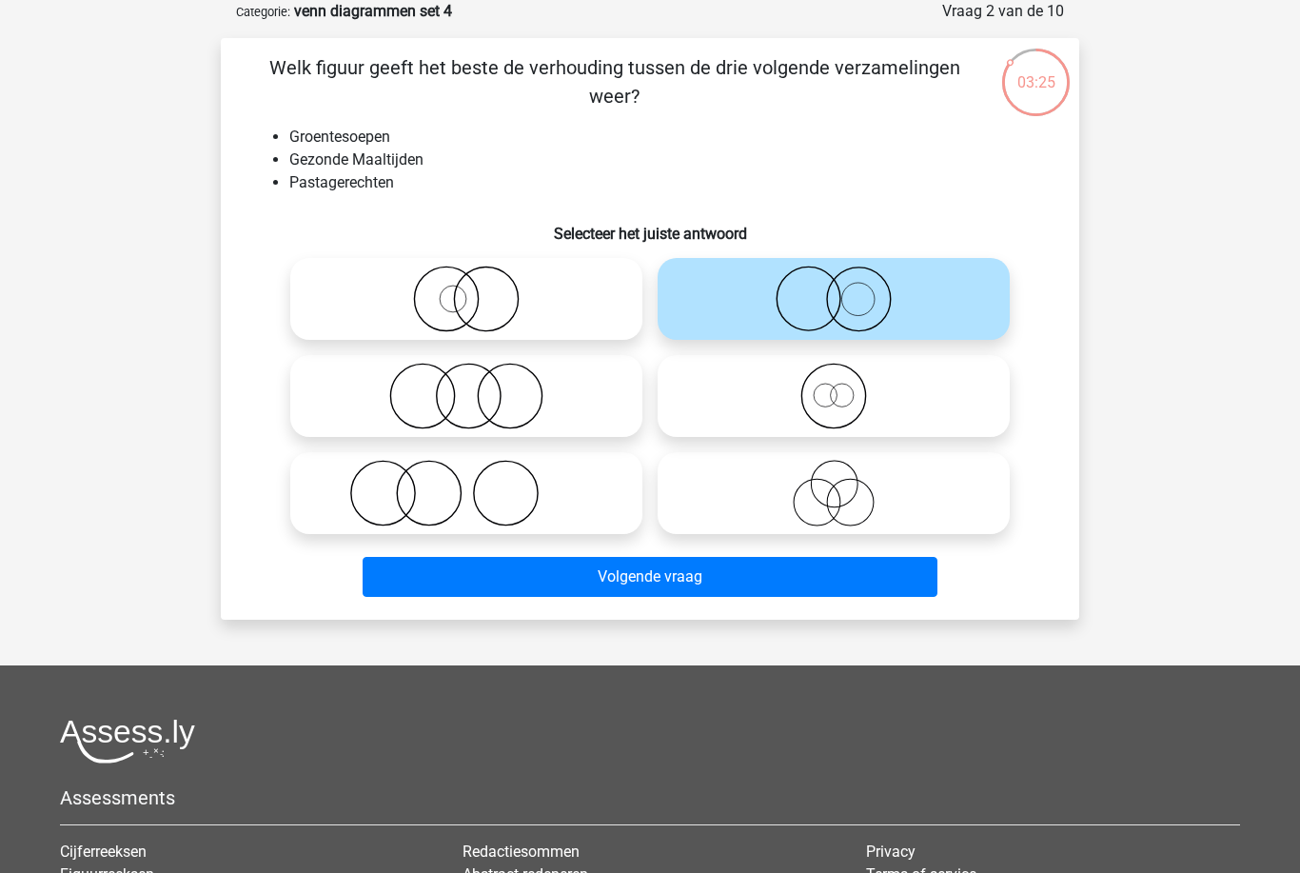
click at [858, 583] on button "Volgende vraag" at bounding box center [651, 577] width 576 height 40
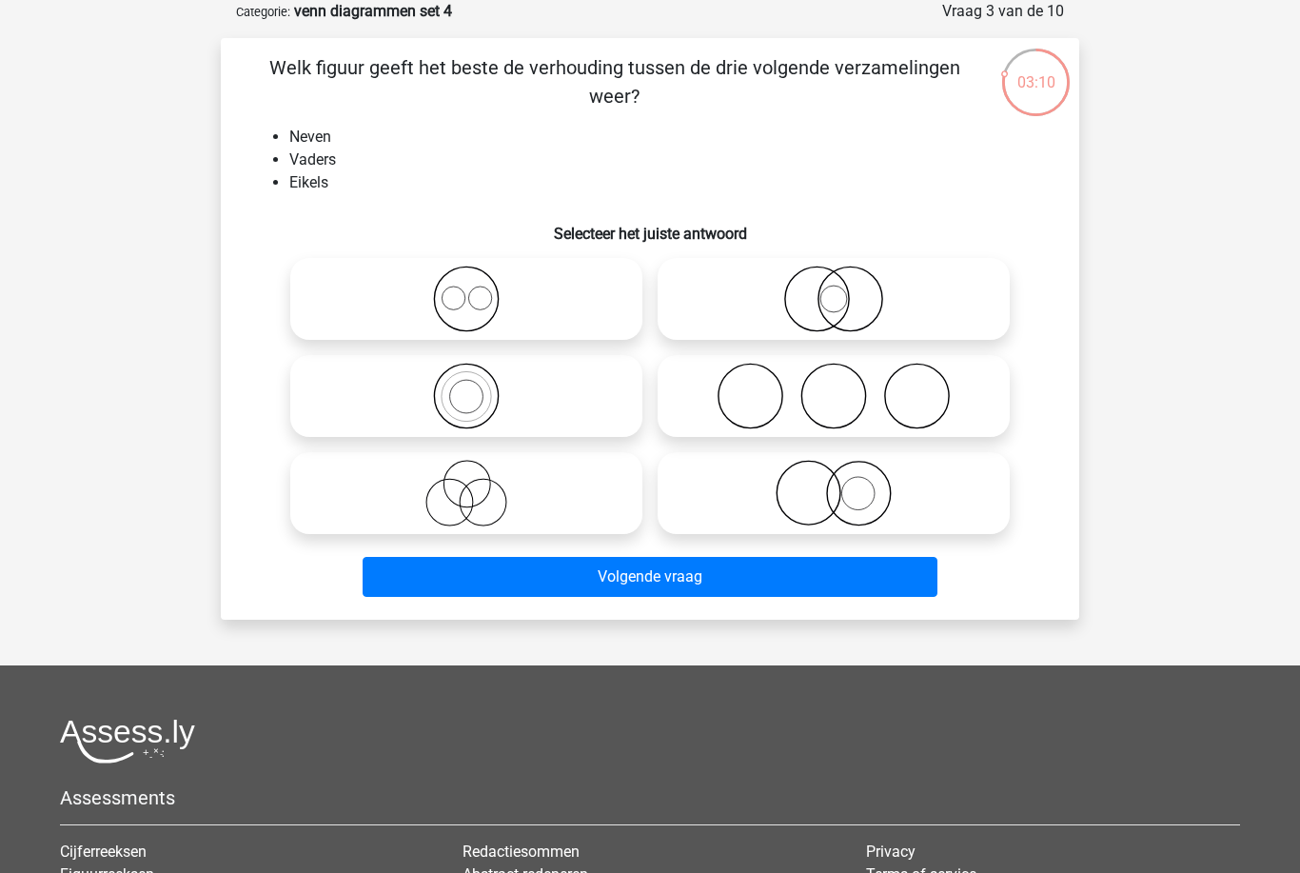
click at [990, 399] on icon at bounding box center [833, 396] width 337 height 67
click at [846, 386] on input "radio" at bounding box center [840, 380] width 12 height 12
radio input "true"
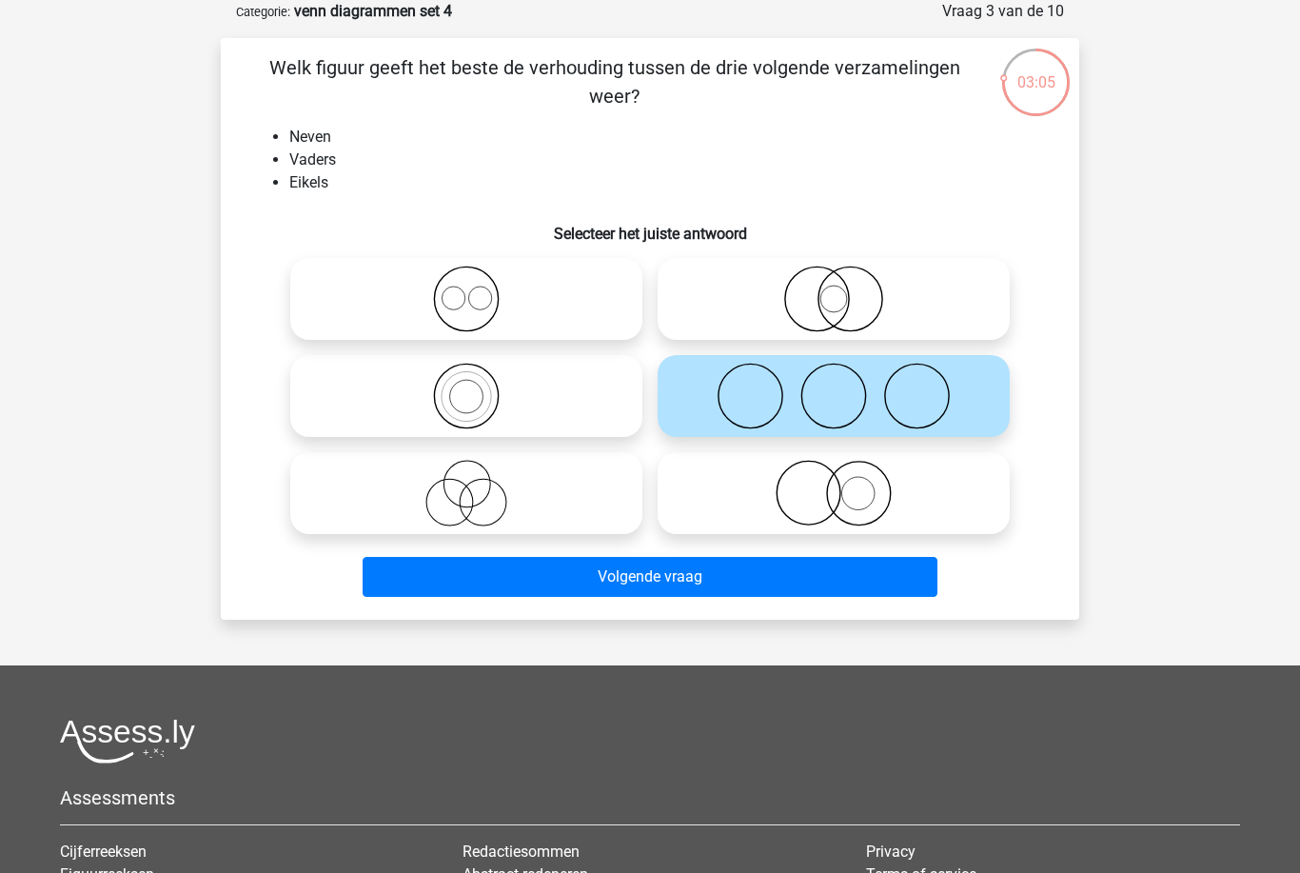
click at [904, 579] on button "Volgende vraag" at bounding box center [651, 577] width 576 height 40
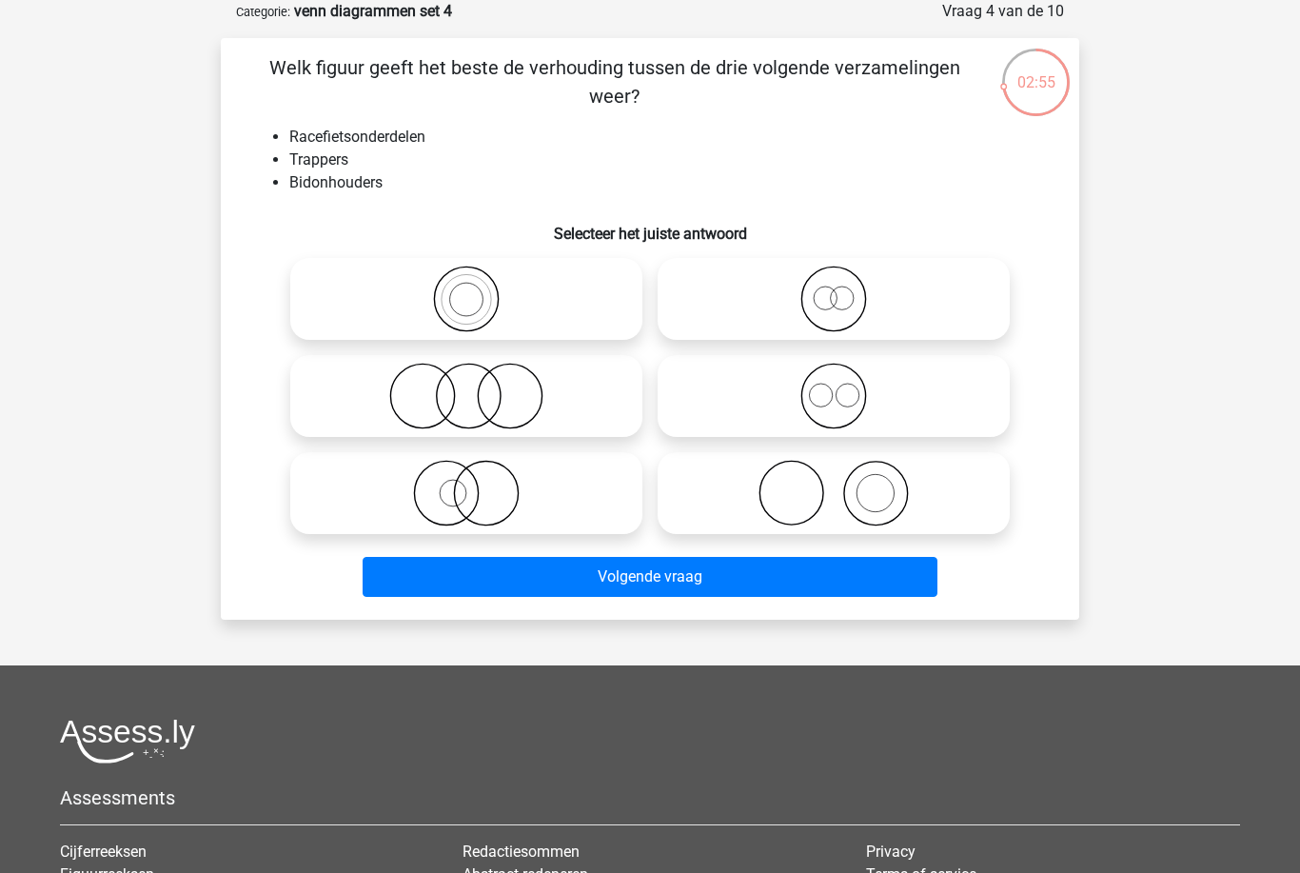
click at [956, 405] on icon at bounding box center [833, 396] width 337 height 67
click at [846, 386] on input "radio" at bounding box center [840, 380] width 12 height 12
radio input "true"
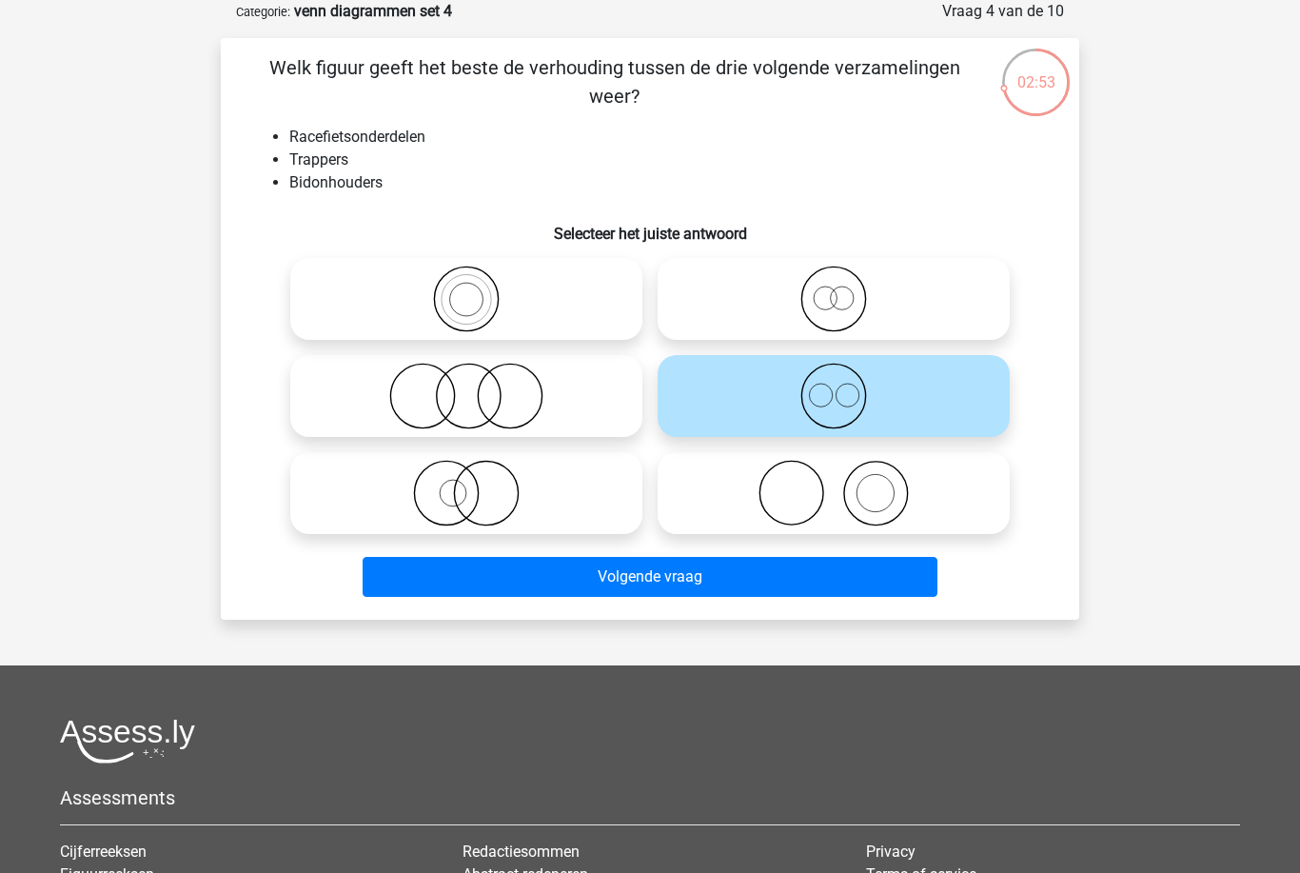
click at [905, 559] on button "Volgende vraag" at bounding box center [651, 577] width 576 height 40
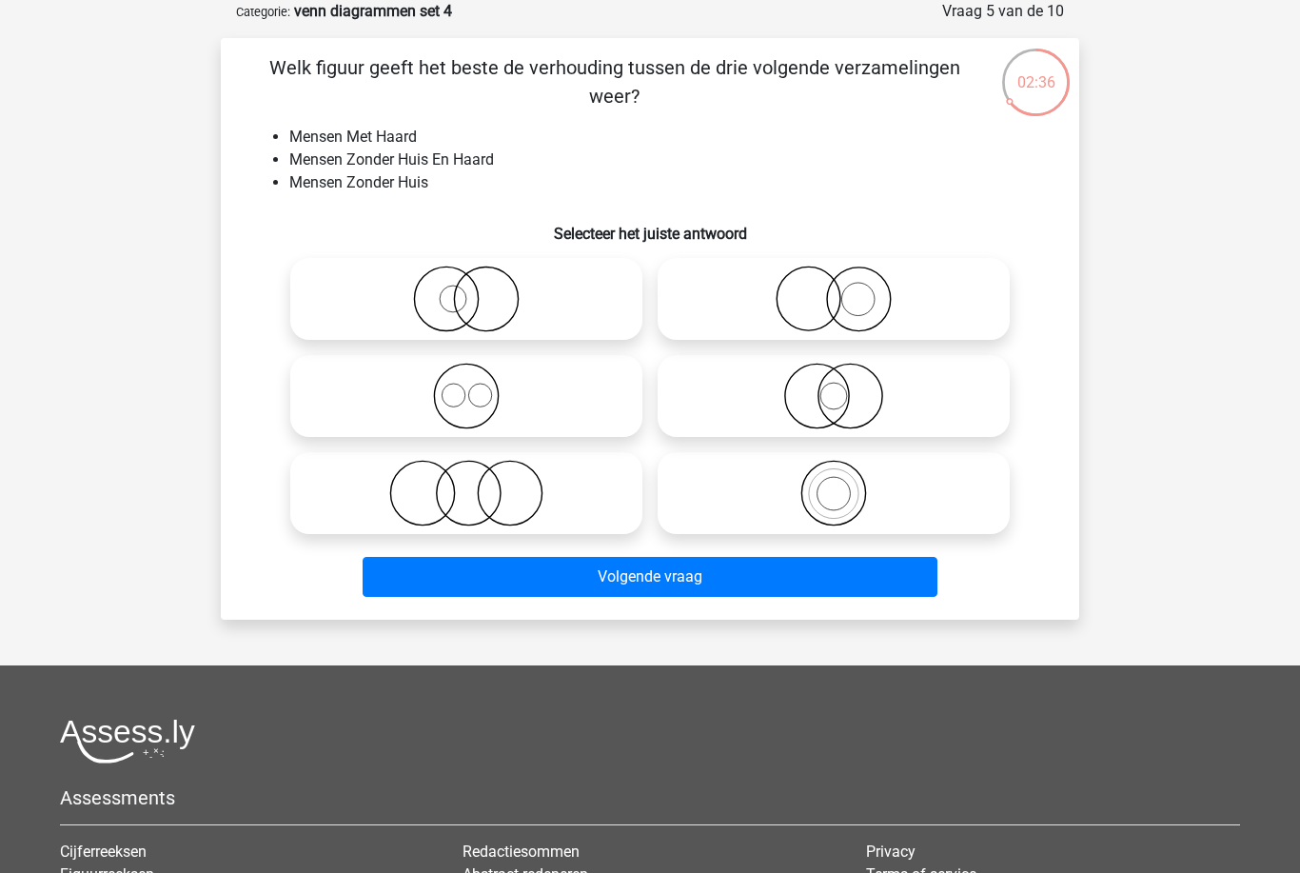
click at [636, 497] on label at bounding box center [466, 493] width 352 height 82
click at [479, 483] on input "radio" at bounding box center [472, 477] width 12 height 12
radio input "true"
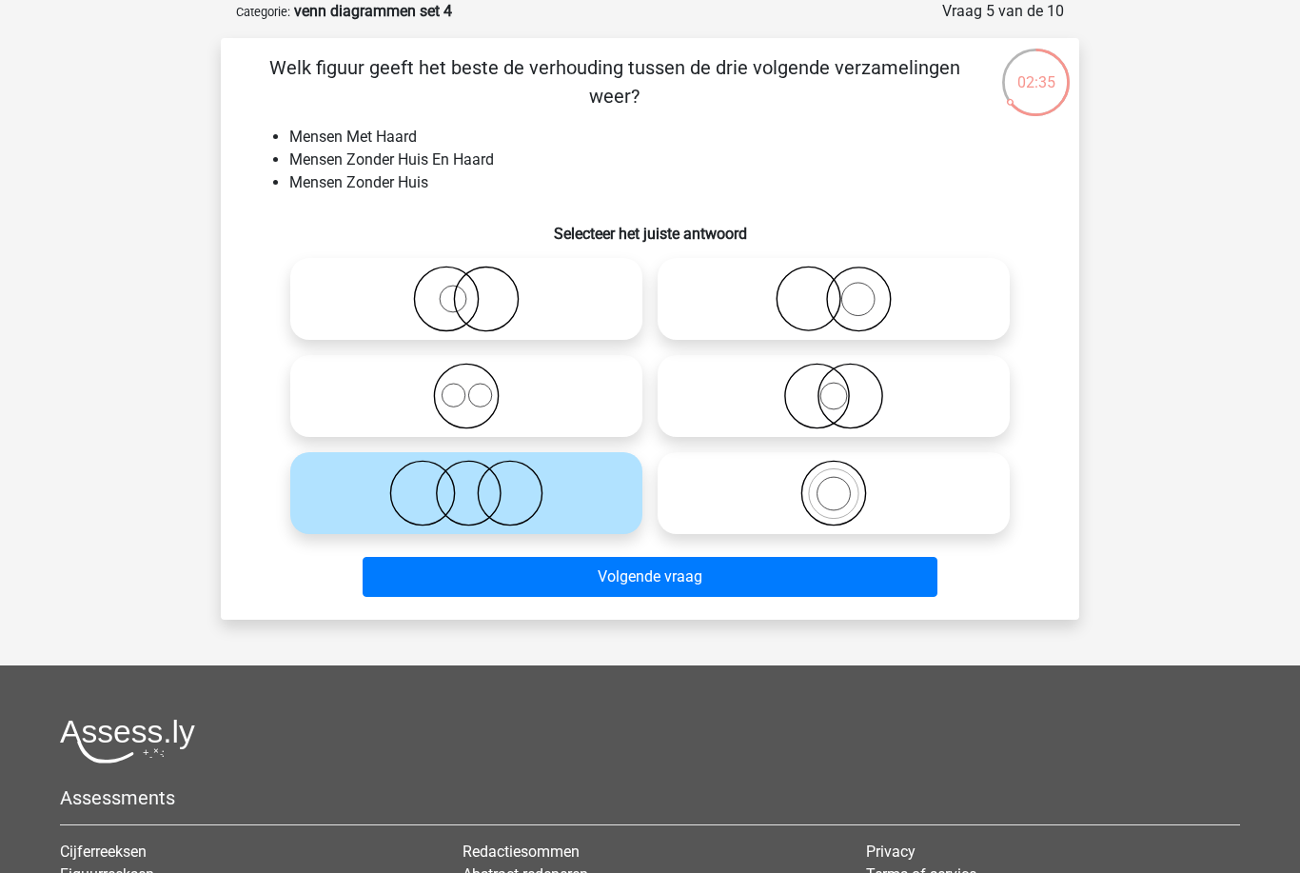
click at [758, 596] on button "Volgende vraag" at bounding box center [651, 577] width 576 height 40
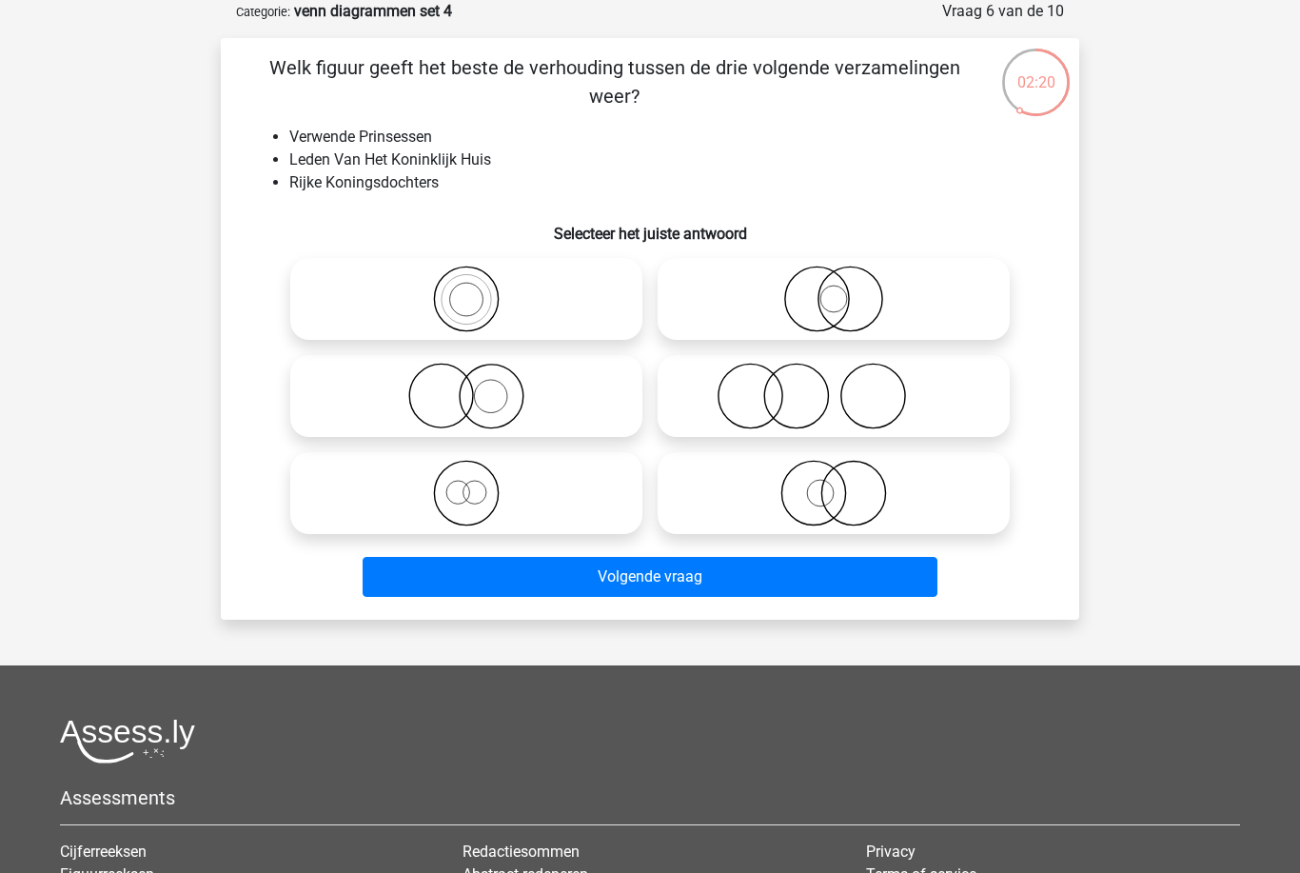
click at [593, 315] on icon at bounding box center [466, 298] width 337 height 67
click at [479, 289] on input "radio" at bounding box center [472, 283] width 12 height 12
radio input "true"
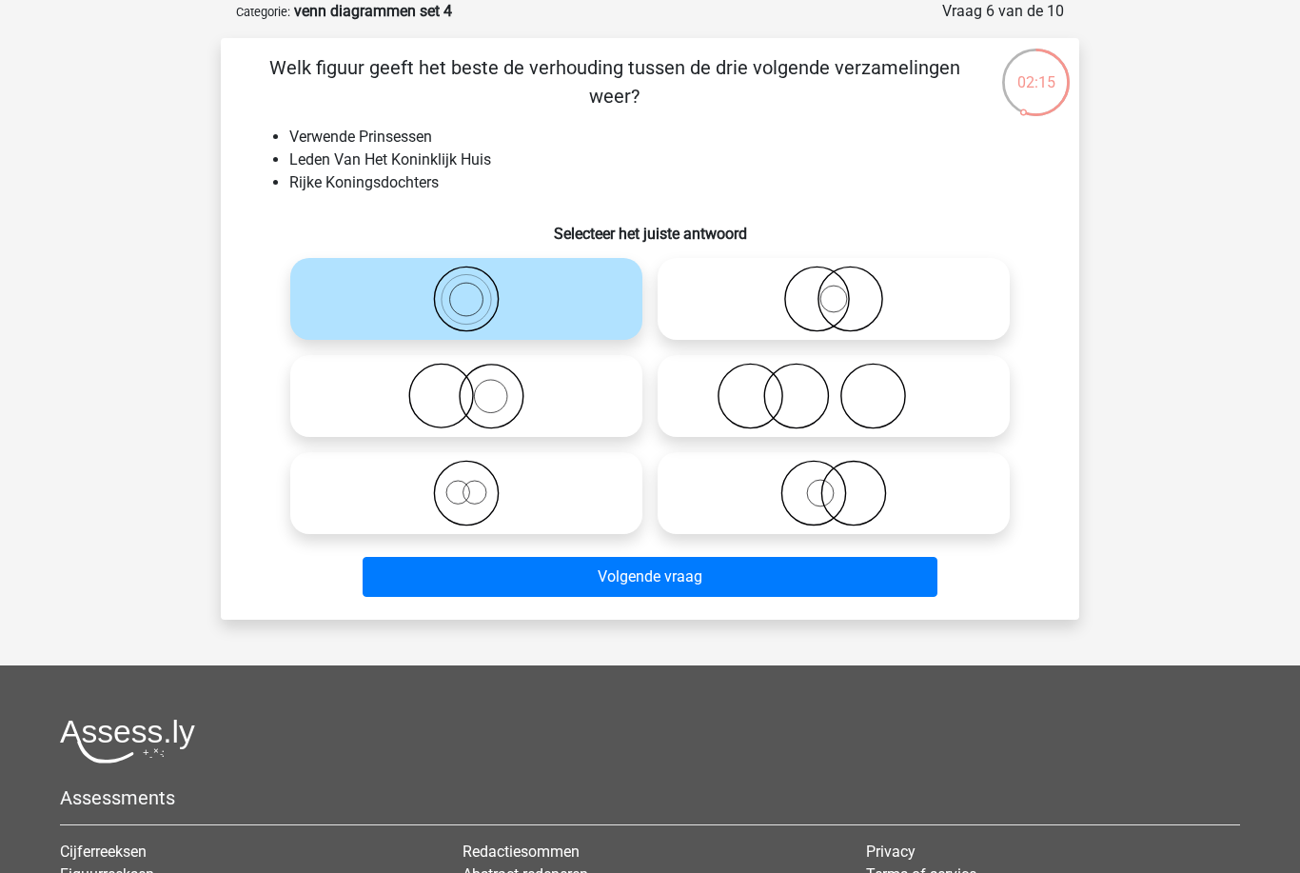
click at [839, 578] on button "Volgende vraag" at bounding box center [651, 577] width 576 height 40
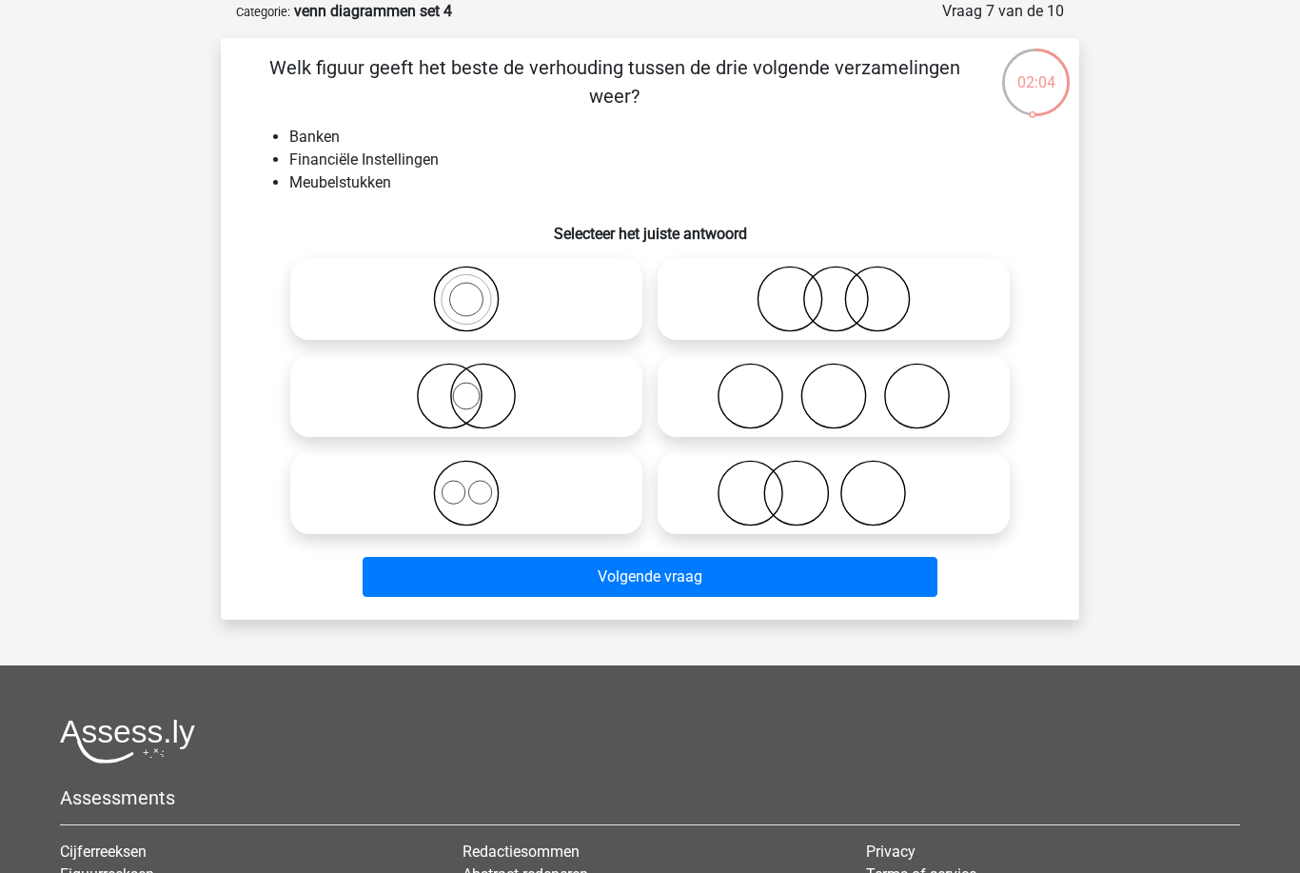
click at [628, 395] on icon at bounding box center [466, 396] width 337 height 67
click at [479, 386] on input "radio" at bounding box center [472, 380] width 12 height 12
radio input "true"
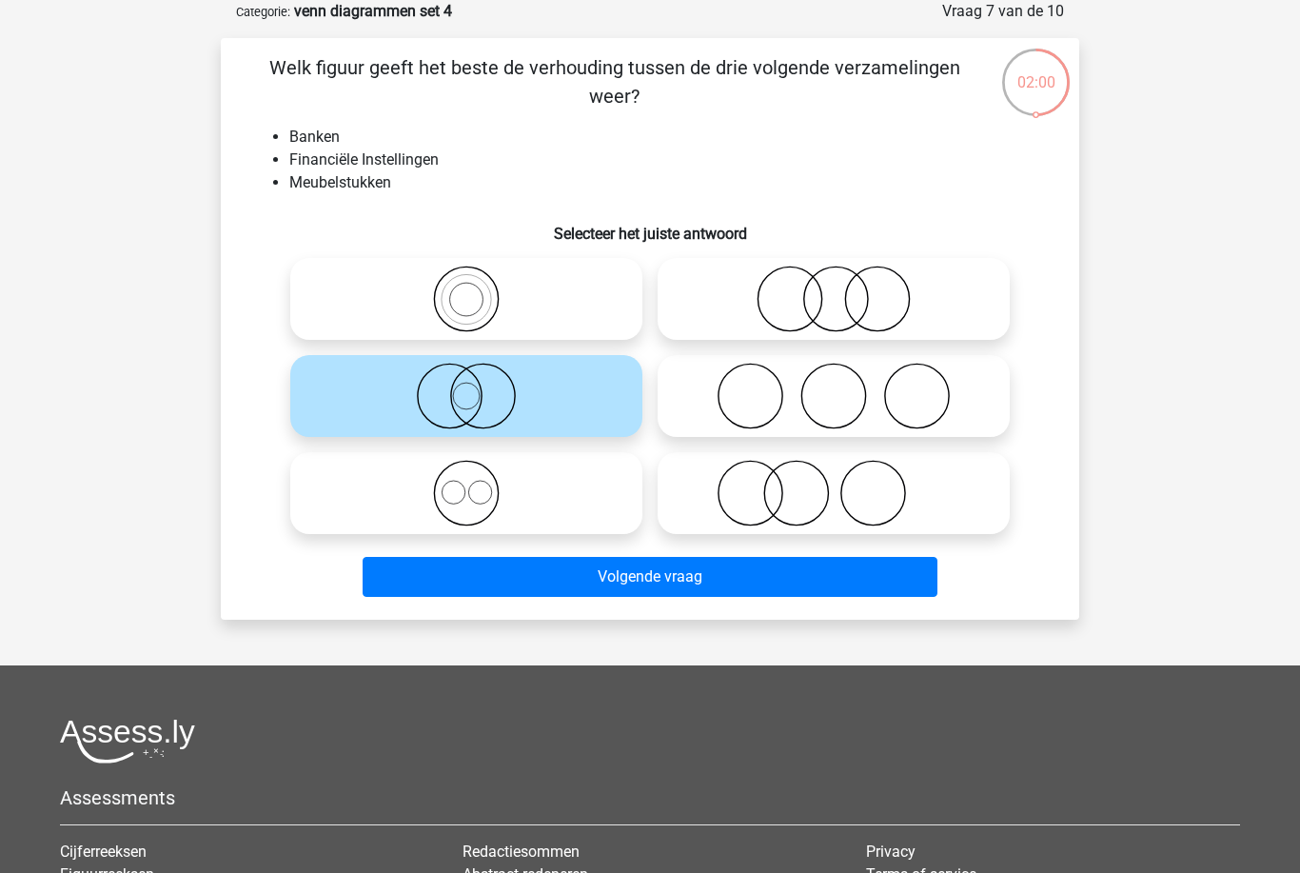
click at [752, 583] on button "Volgende vraag" at bounding box center [651, 577] width 576 height 40
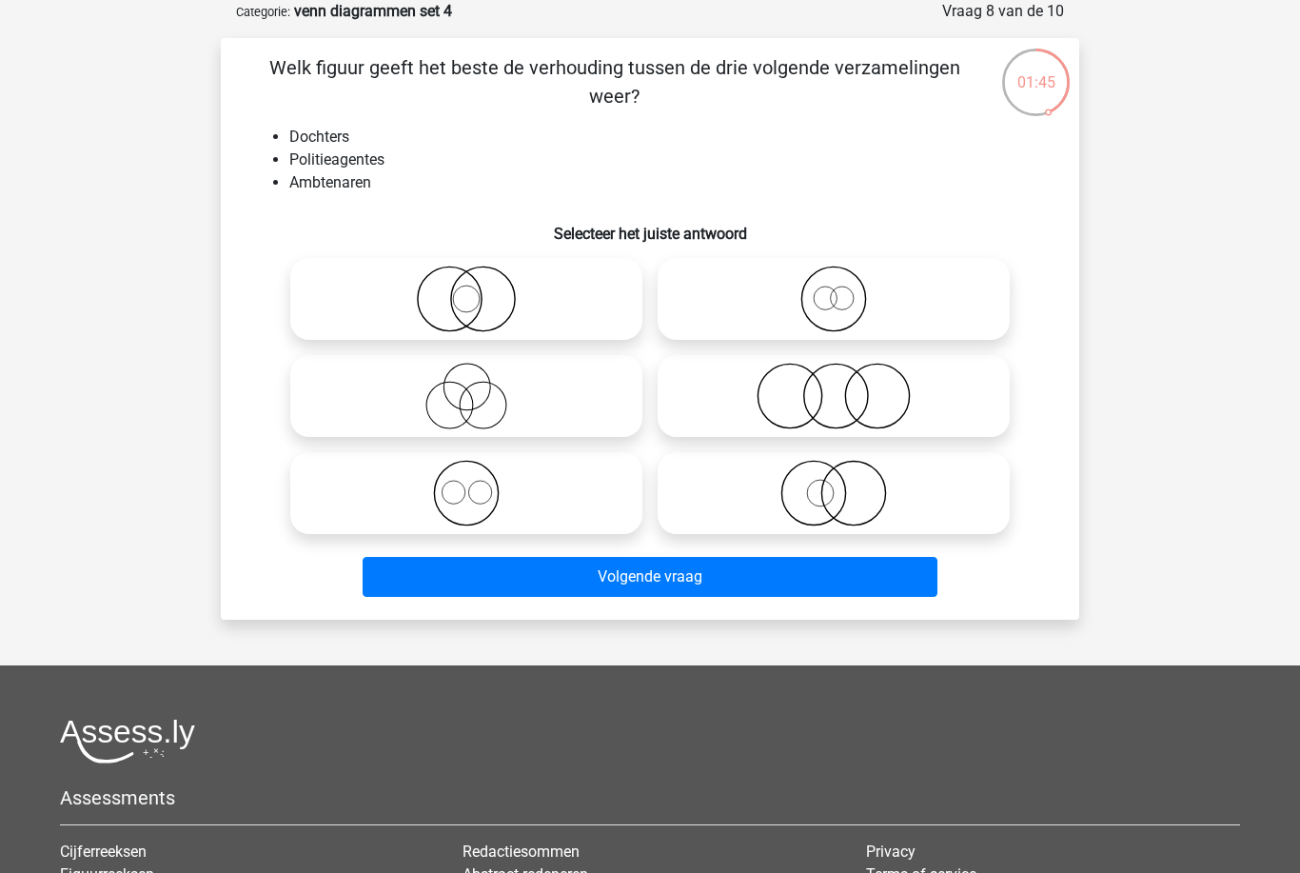
click at [925, 515] on icon at bounding box center [833, 493] width 337 height 67
click at [846, 483] on input "radio" at bounding box center [840, 477] width 12 height 12
radio input "true"
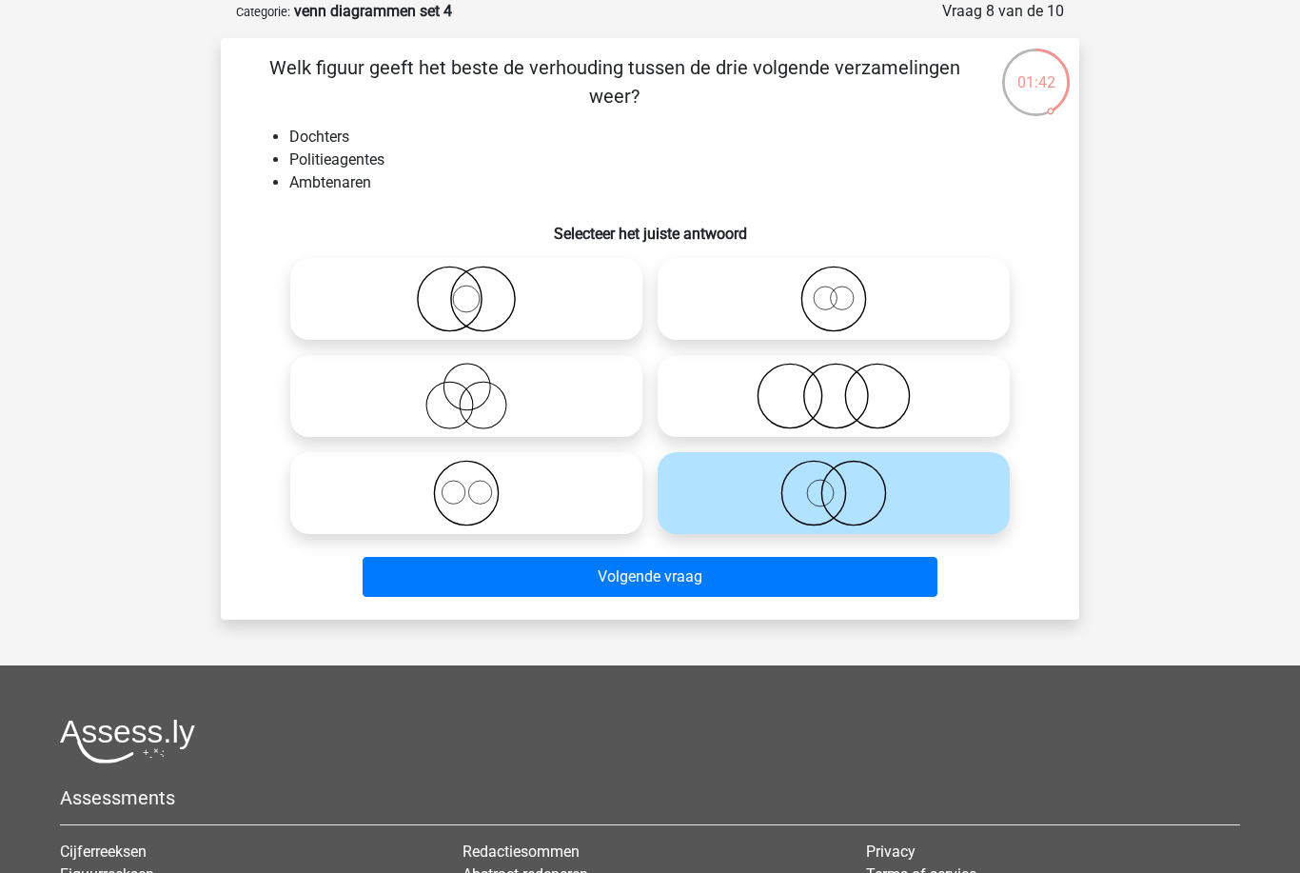
click at [868, 591] on button "Volgende vraag" at bounding box center [651, 577] width 576 height 40
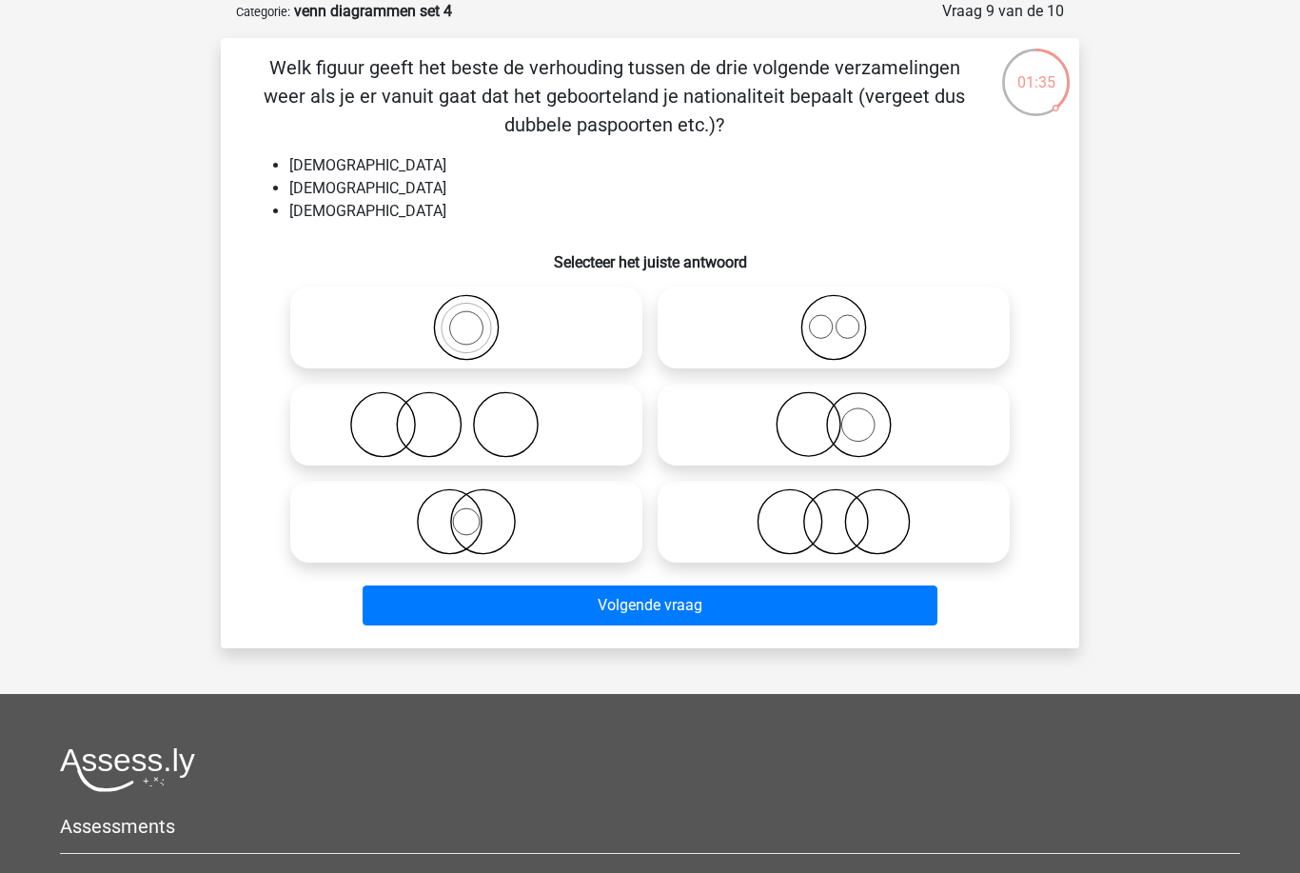
click at [949, 352] on icon at bounding box center [833, 327] width 337 height 67
click at [846, 318] on input "radio" at bounding box center [840, 311] width 12 height 12
radio input "true"
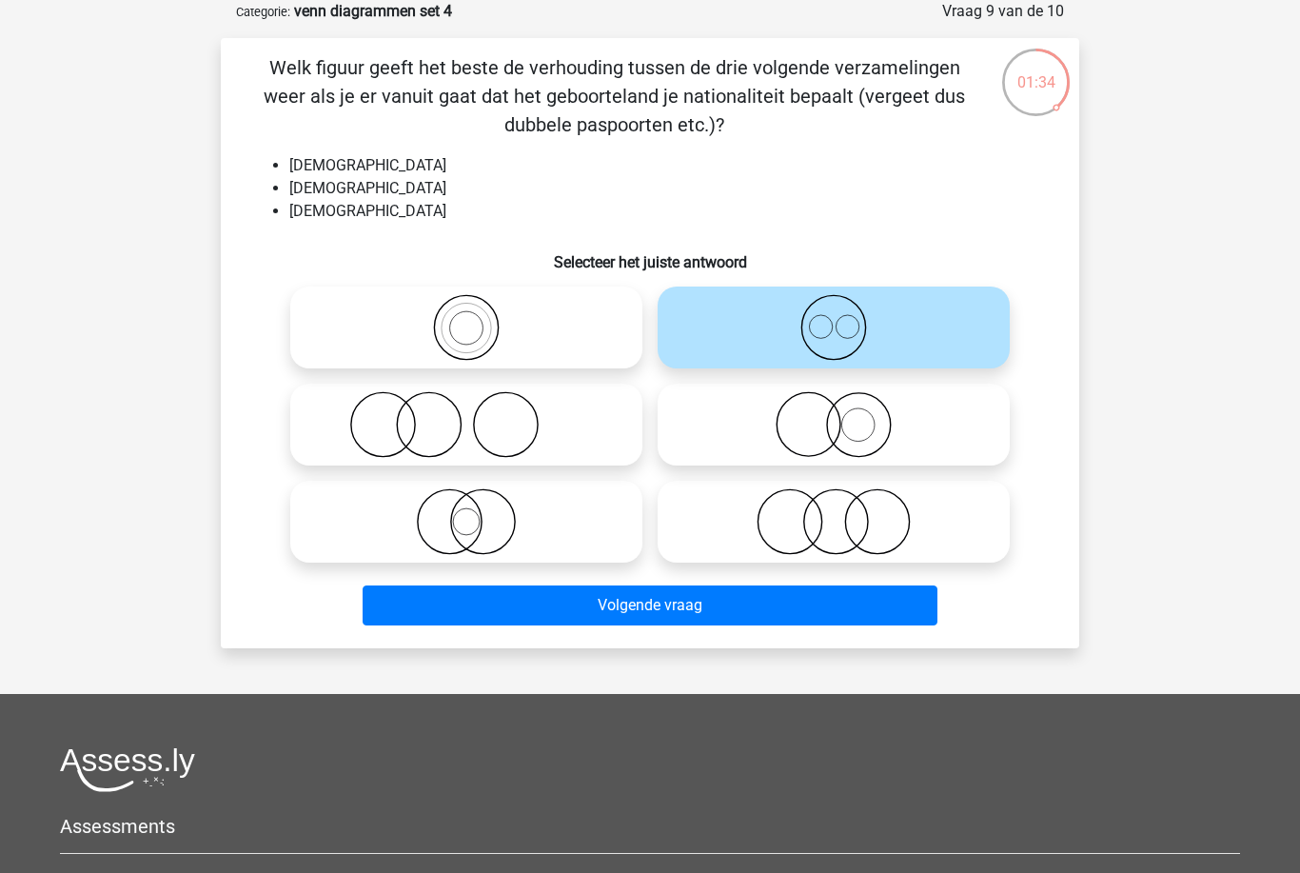
click at [900, 602] on button "Volgende vraag" at bounding box center [651, 605] width 576 height 40
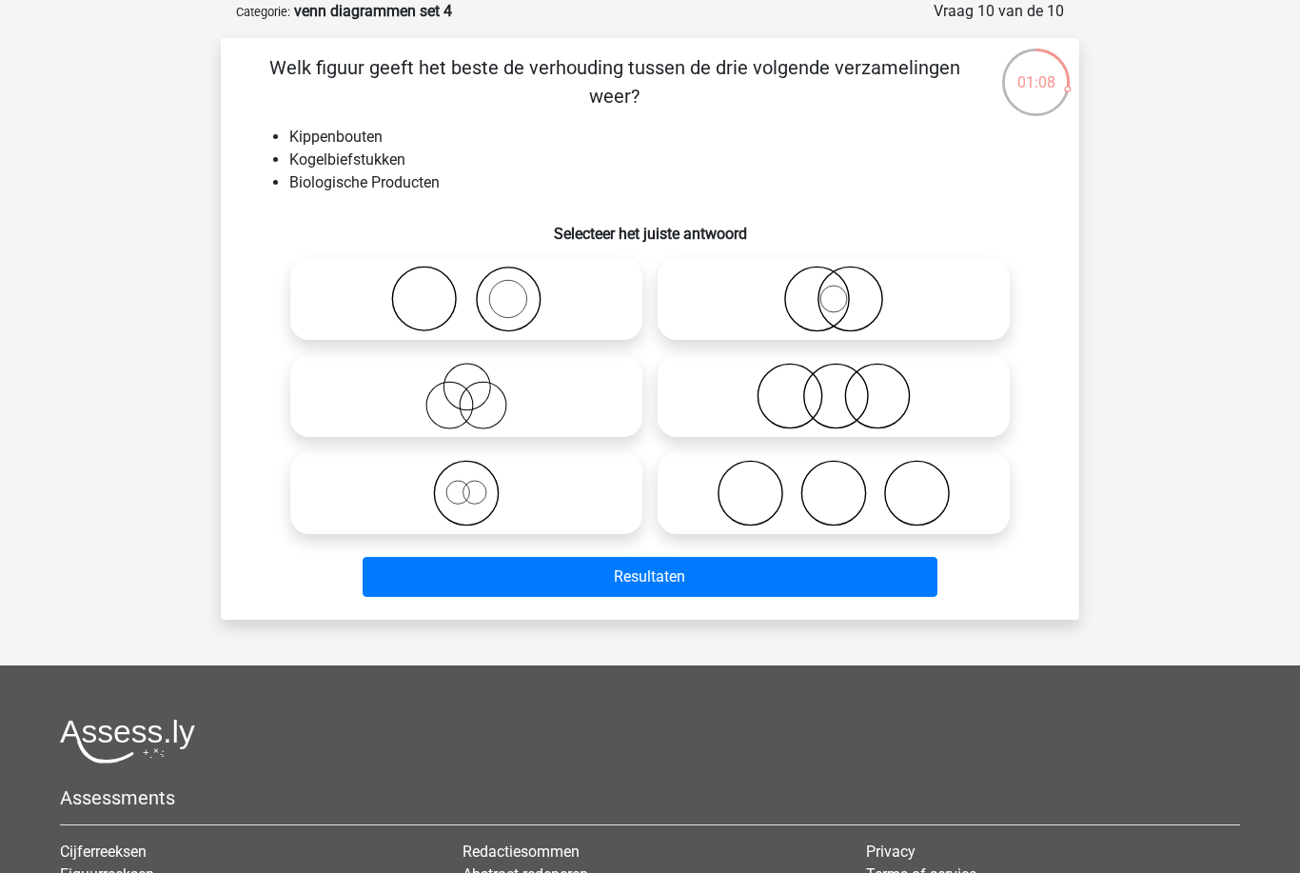
click at [581, 511] on icon at bounding box center [466, 493] width 337 height 67
click at [479, 483] on input "radio" at bounding box center [472, 477] width 12 height 12
radio input "true"
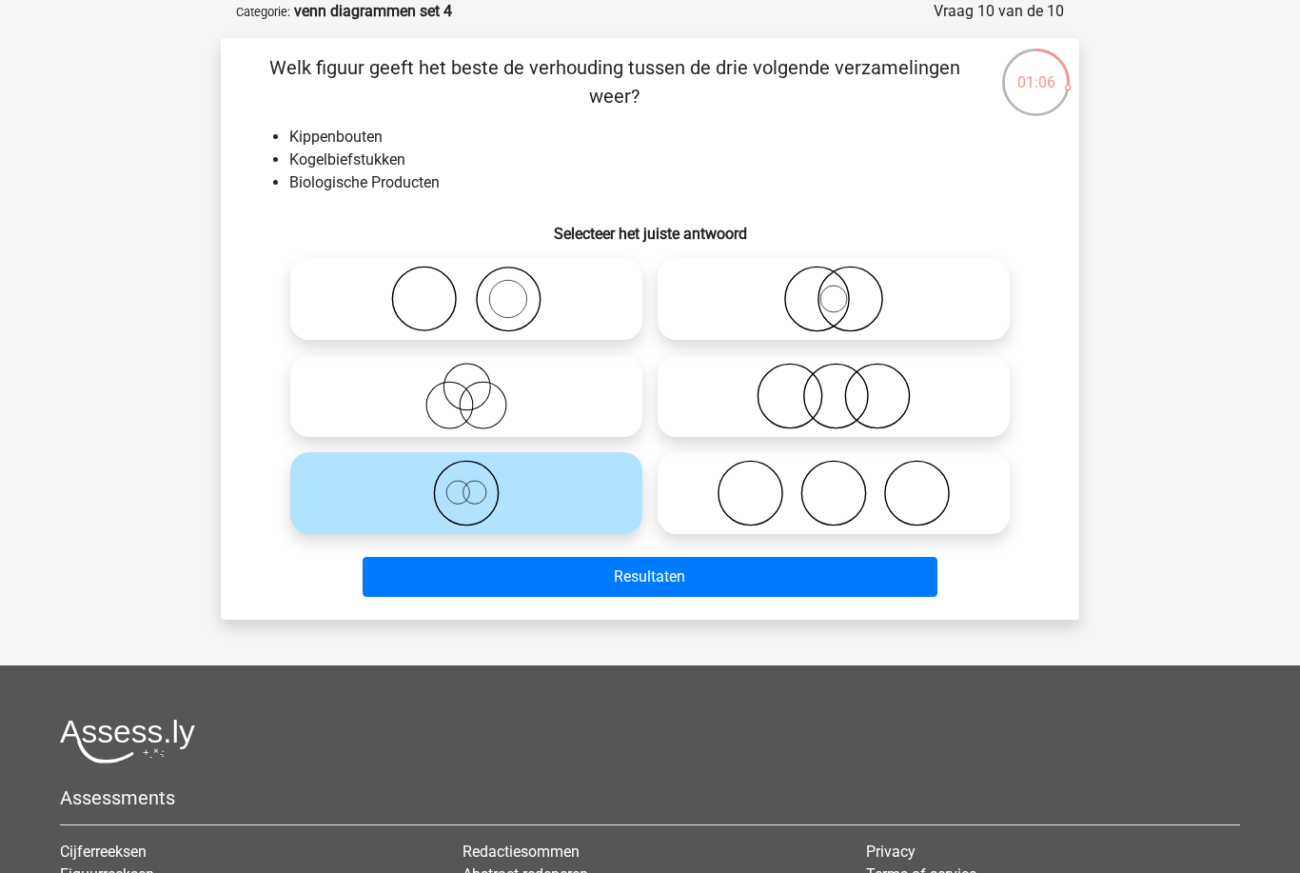
click at [621, 578] on button "Resultaten" at bounding box center [651, 577] width 576 height 40
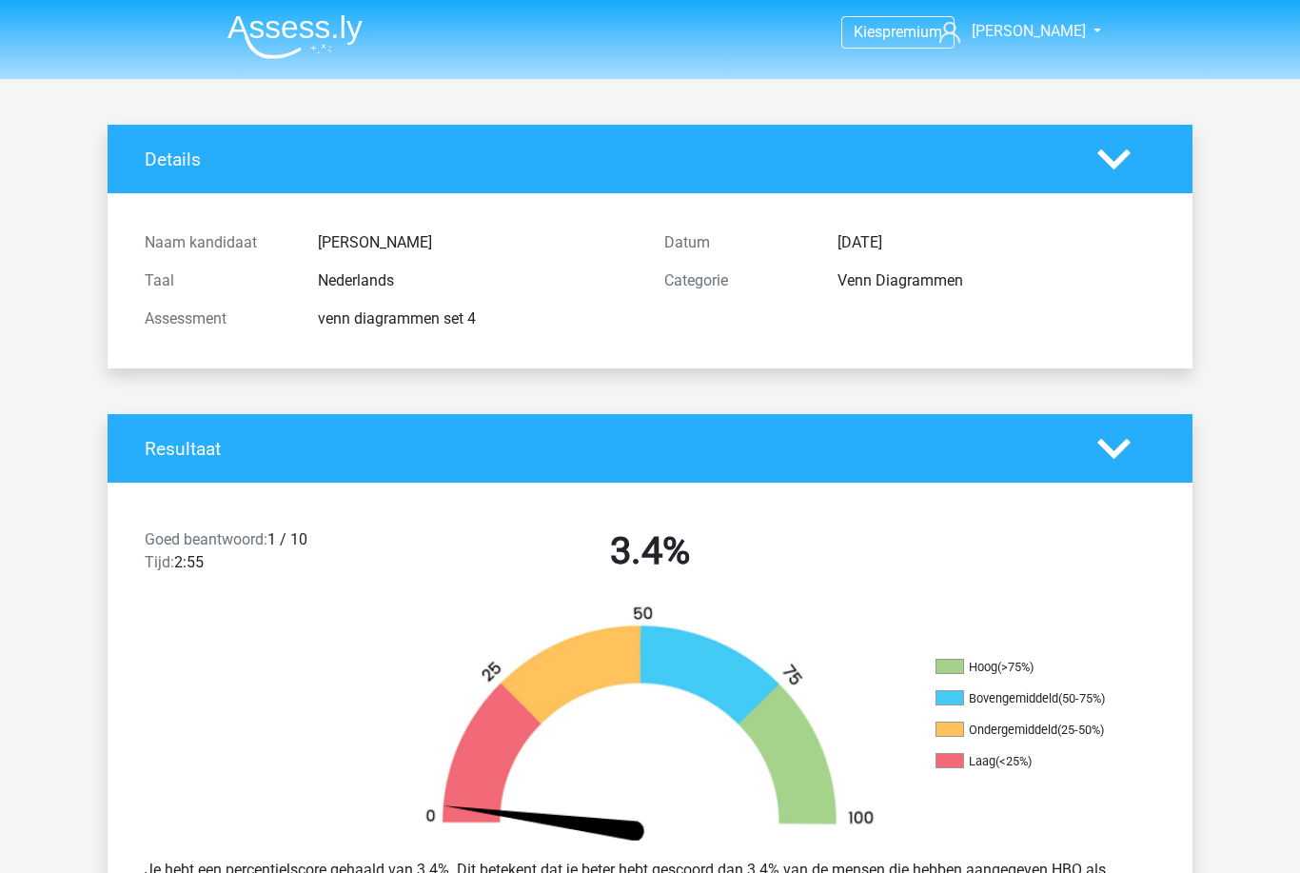
scroll to position [40, 0]
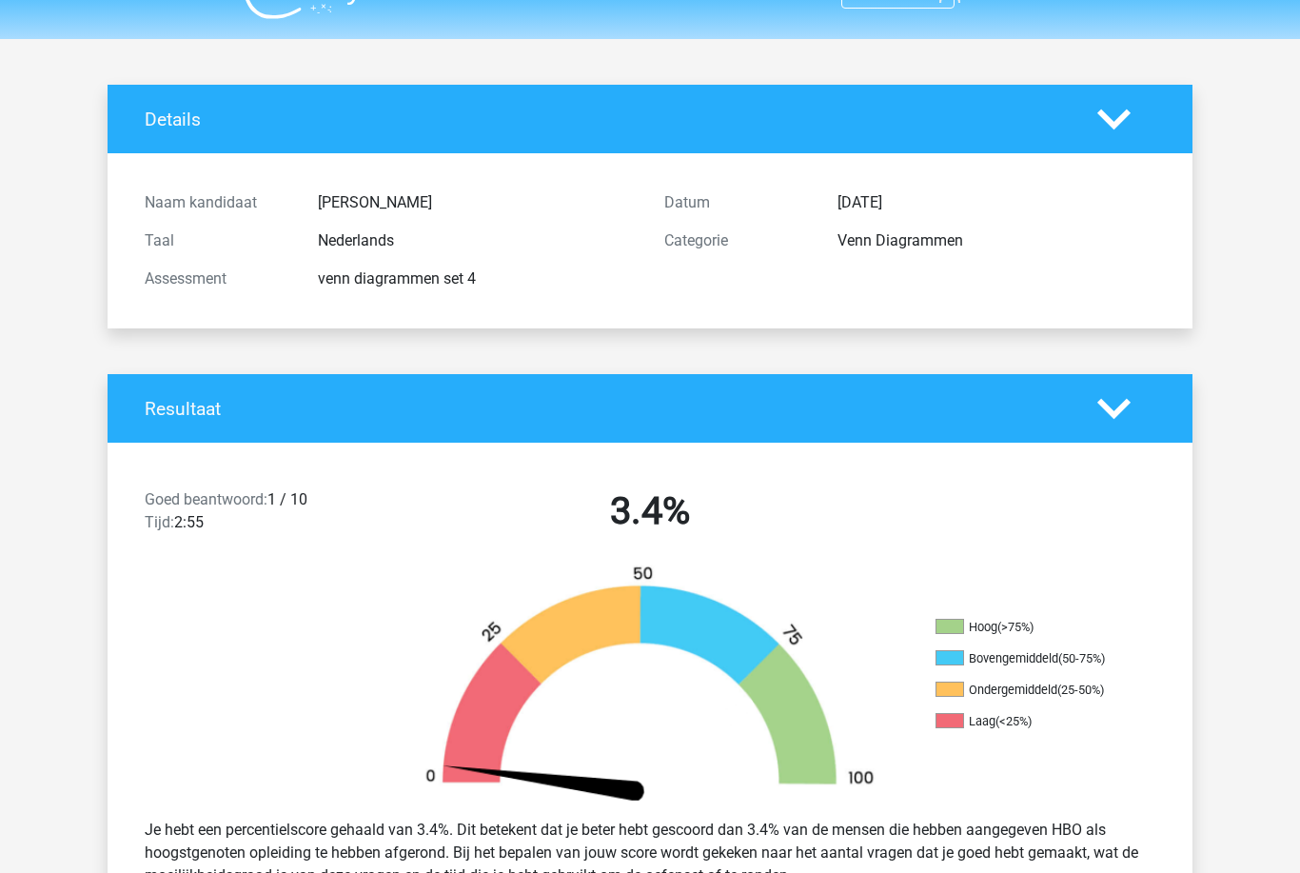
click at [768, 438] on div "Resultaat" at bounding box center [650, 409] width 1085 height 69
click at [804, 413] on h4 "Resultaat" at bounding box center [607, 410] width 924 height 22
click at [1129, 396] on icon at bounding box center [1113, 409] width 33 height 33
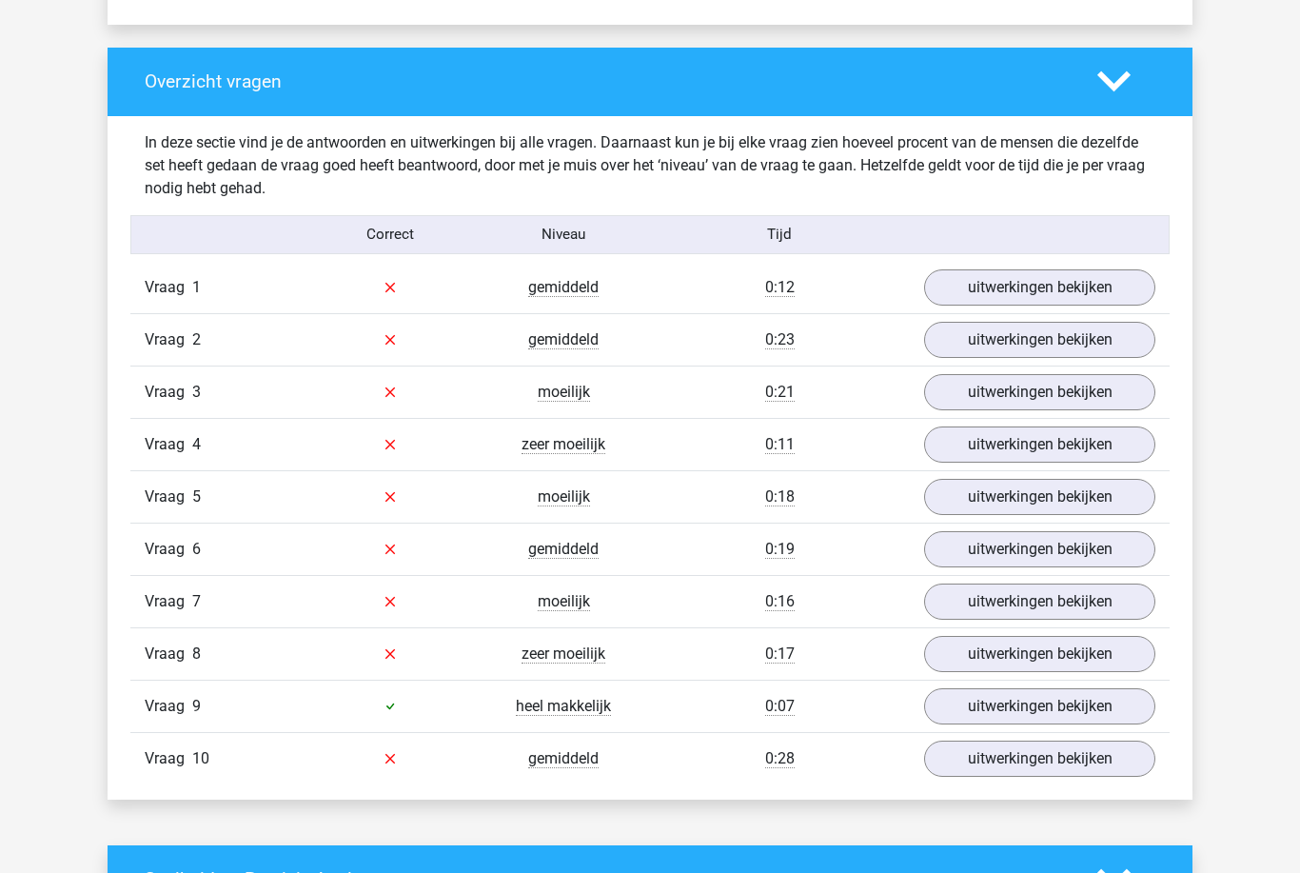
scroll to position [900, 0]
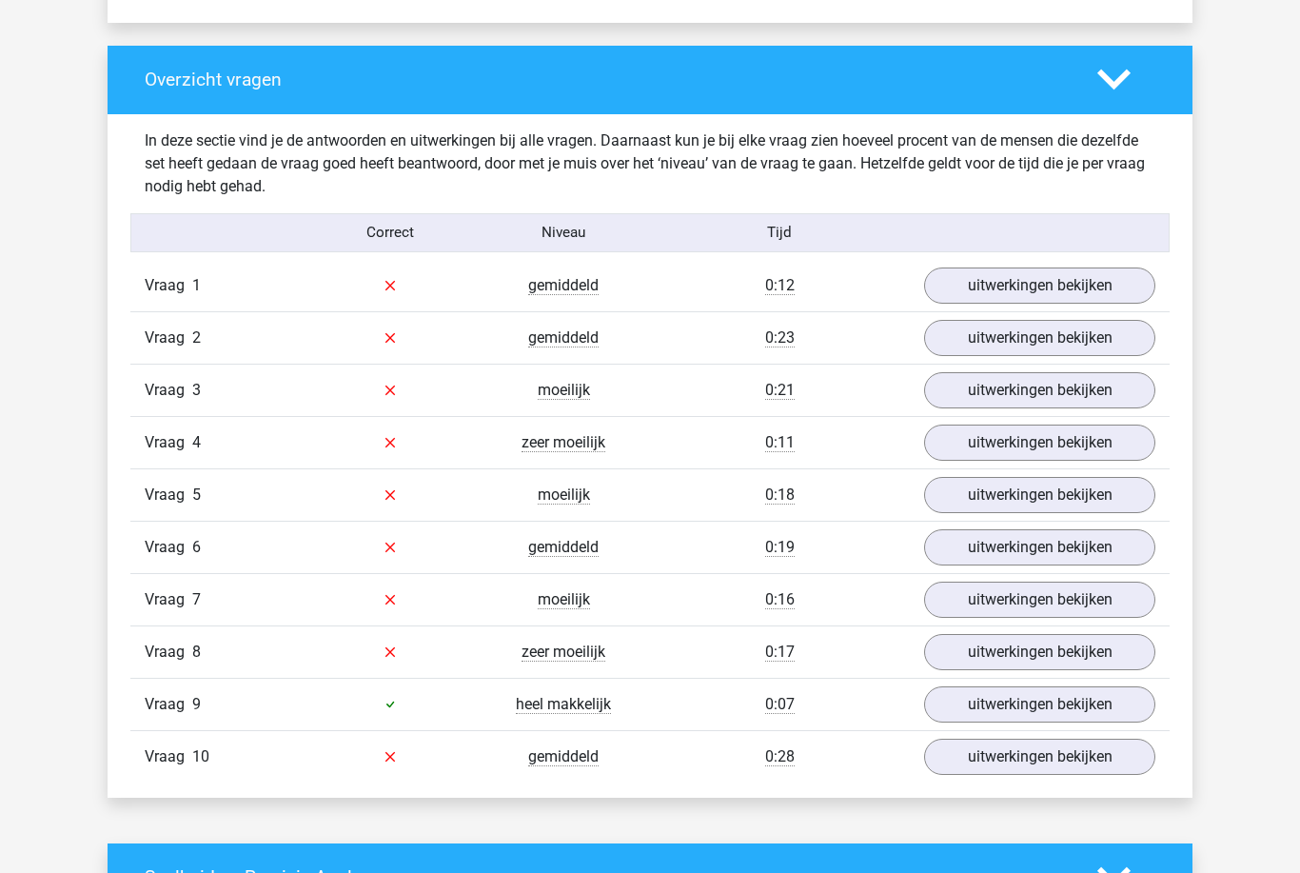
click at [1022, 719] on link "uitwerkingen bekijken" at bounding box center [1039, 705] width 231 height 36
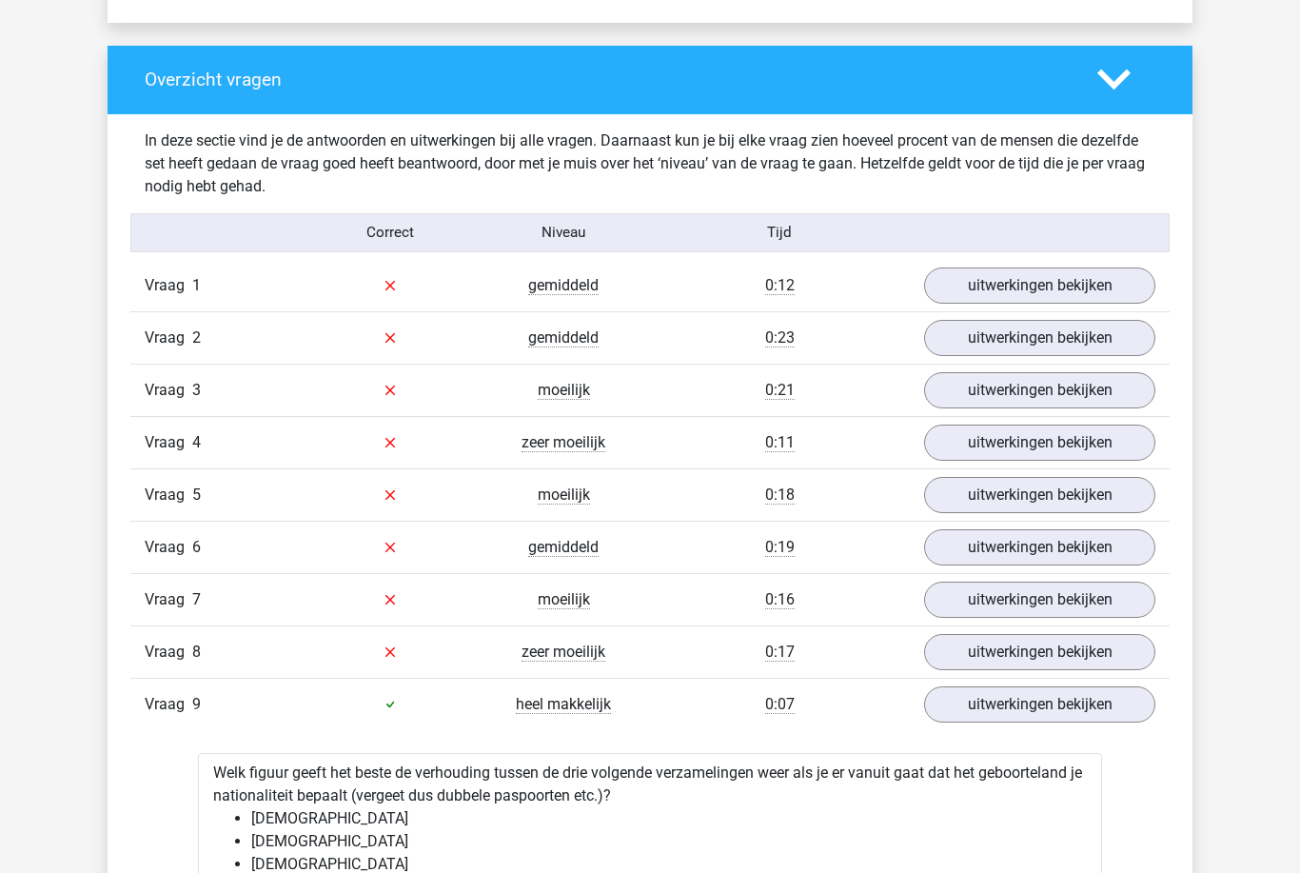
click at [1043, 693] on link "uitwerkingen bekijken" at bounding box center [1039, 704] width 231 height 36
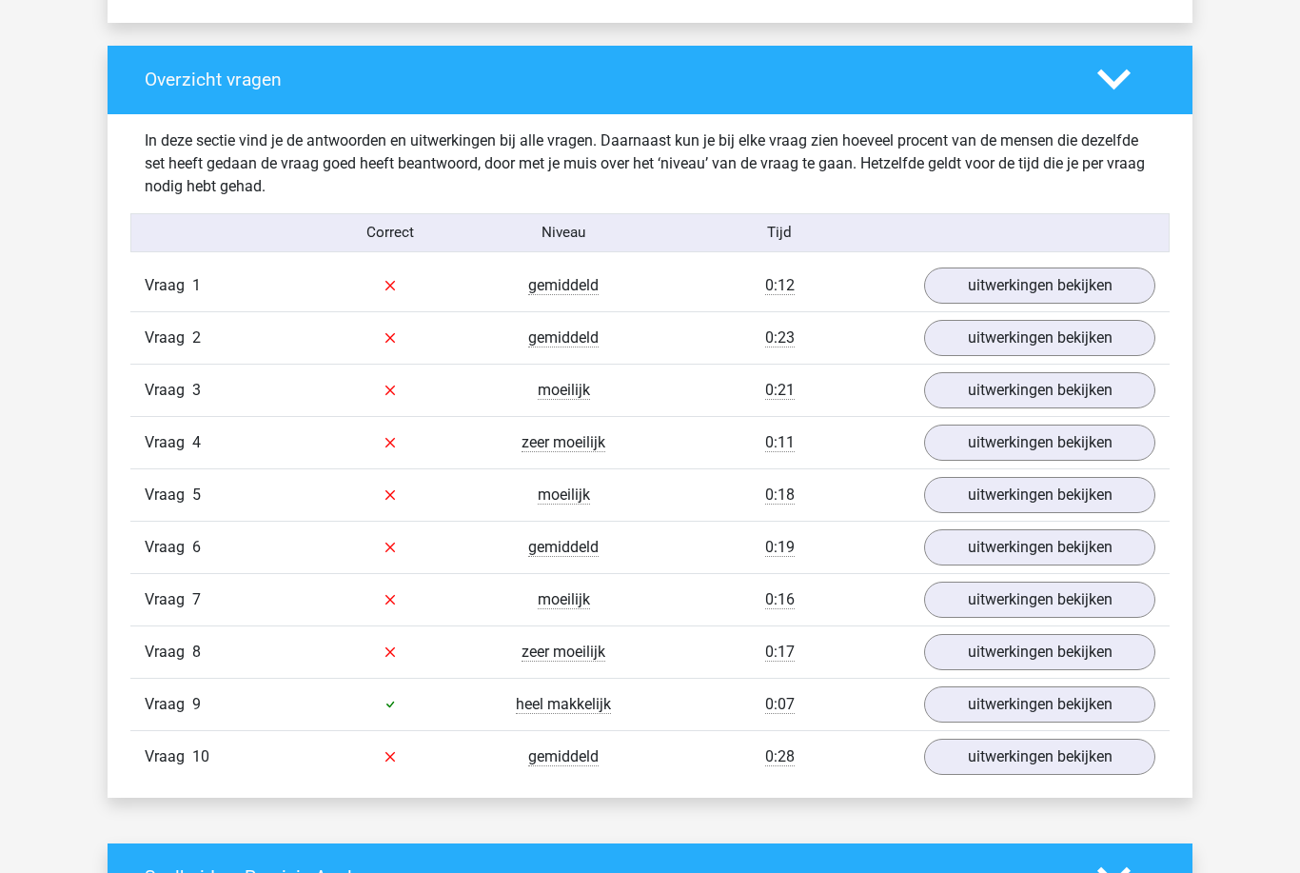
click at [1005, 764] on link "uitwerkingen bekijken" at bounding box center [1039, 756] width 231 height 36
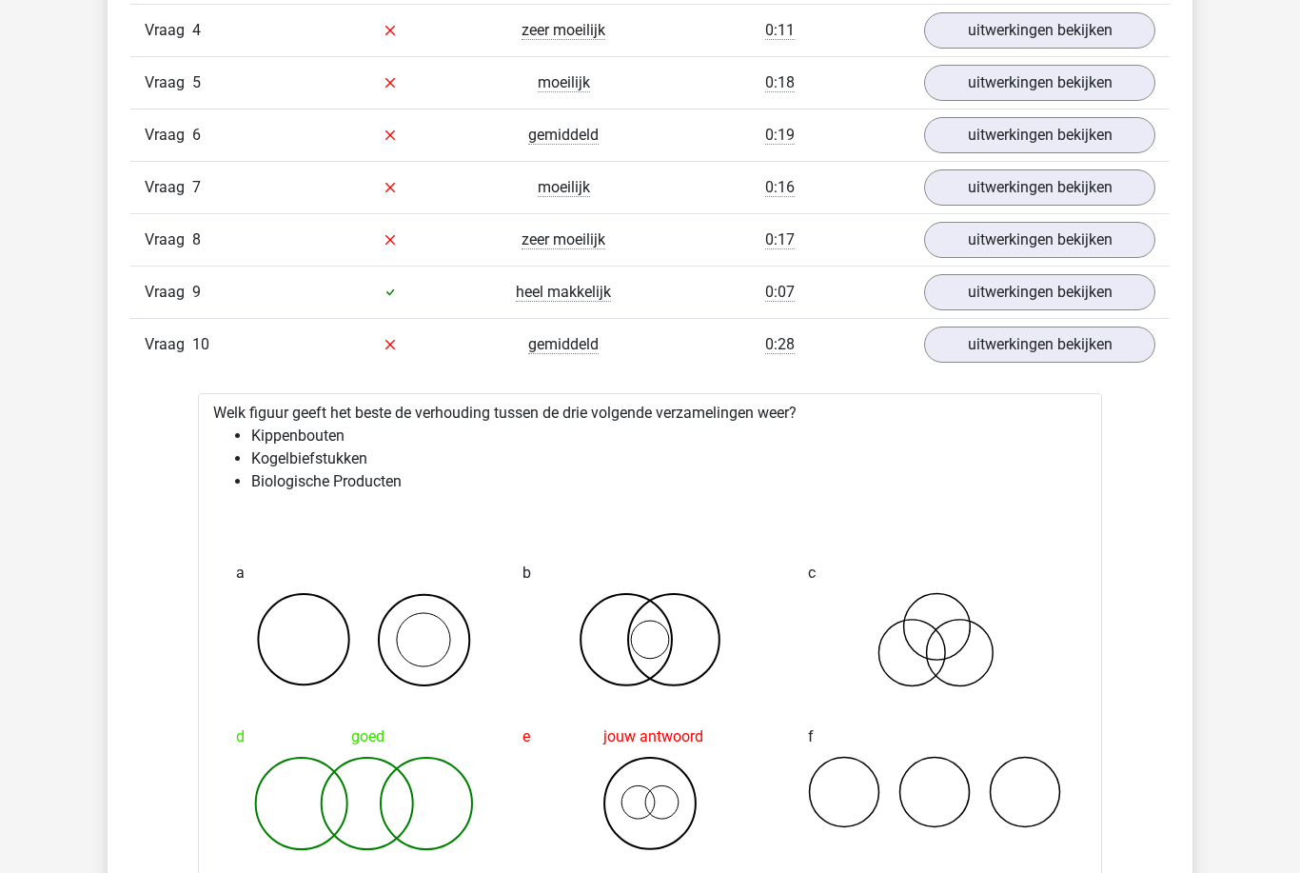
scroll to position [1473, 0]
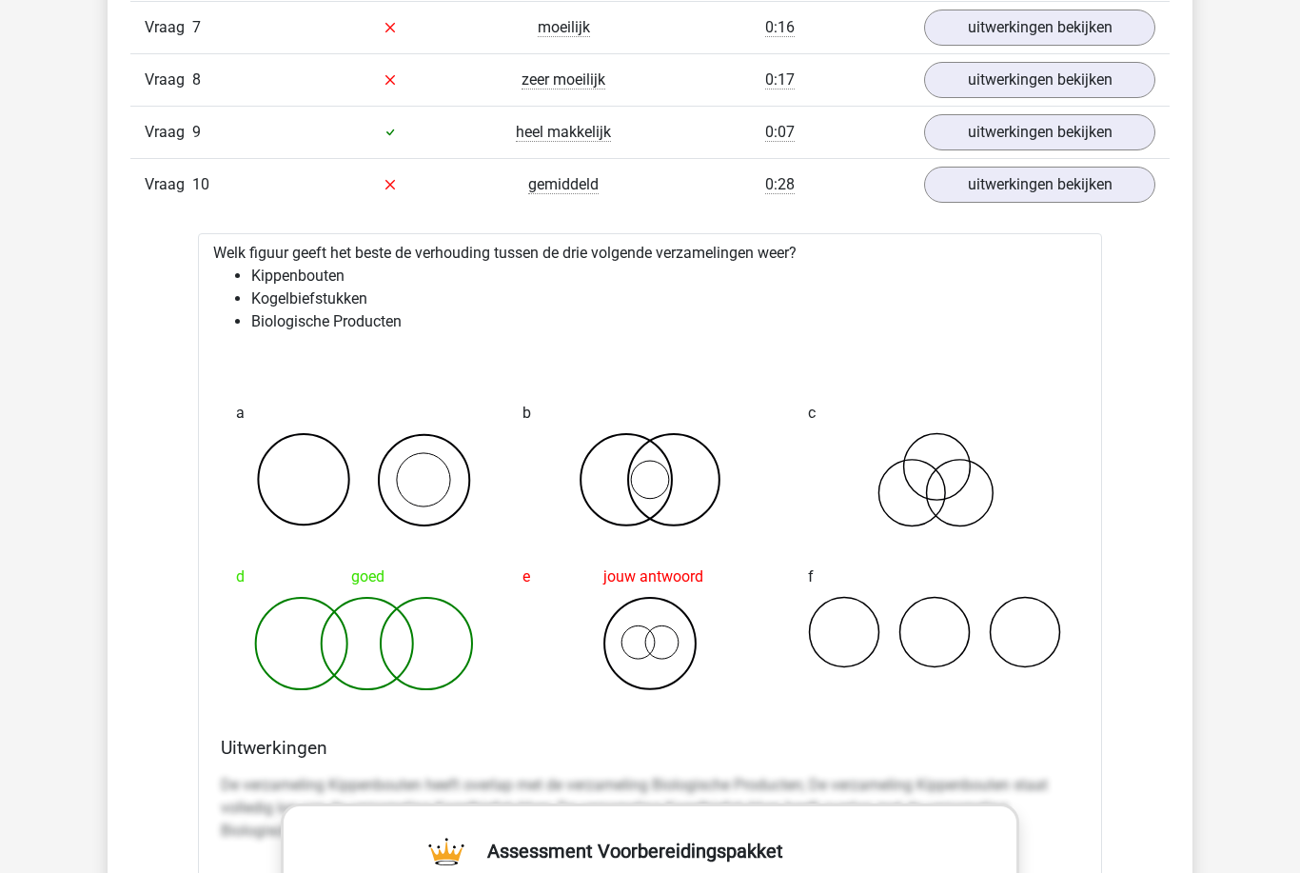
click at [1134, 199] on link "uitwerkingen bekijken" at bounding box center [1039, 185] width 231 height 36
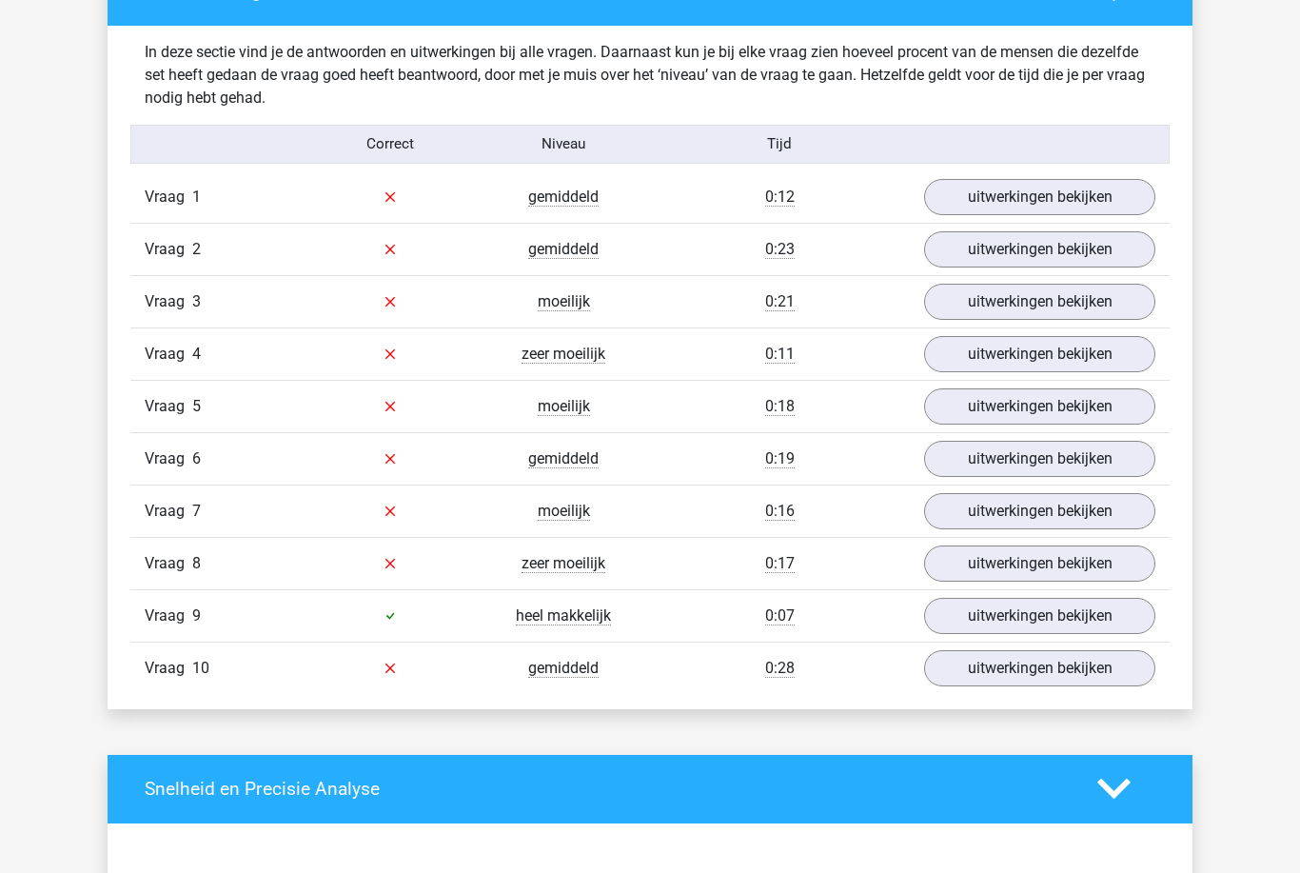
scroll to position [990, 0]
click at [1077, 192] on link "uitwerkingen bekijken" at bounding box center [1039, 197] width 231 height 36
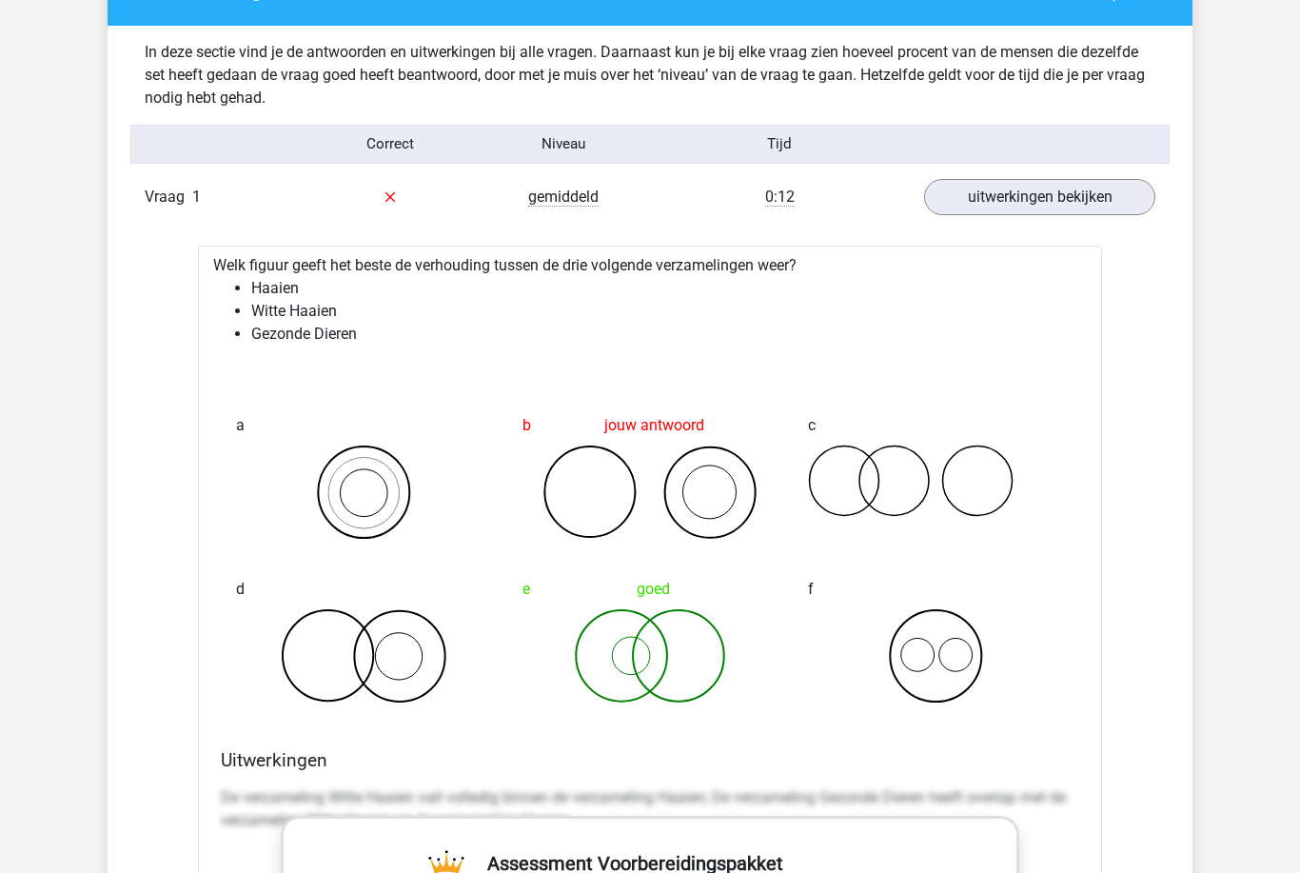
click at [1102, 188] on link "uitwerkingen bekijken" at bounding box center [1039, 197] width 231 height 36
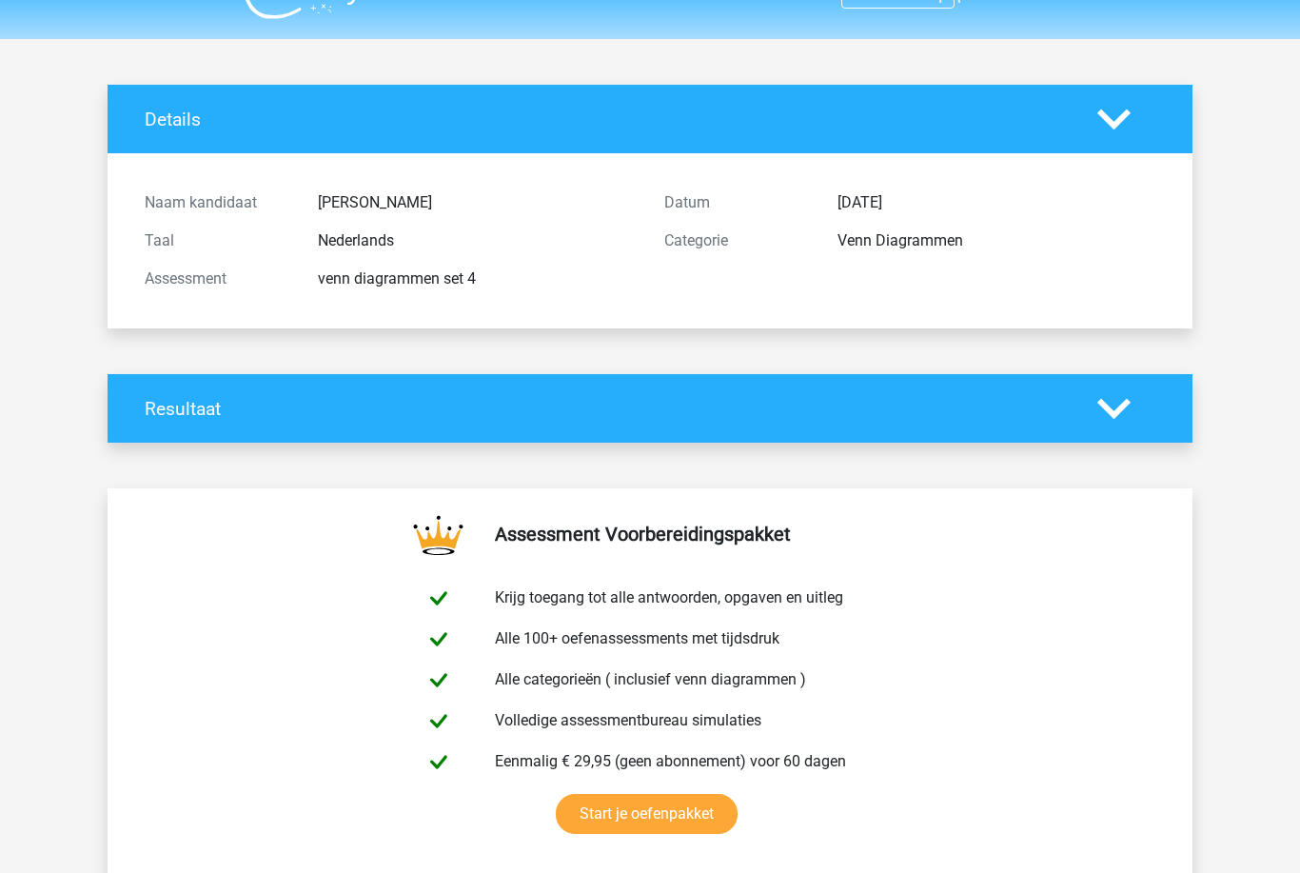
scroll to position [0, 0]
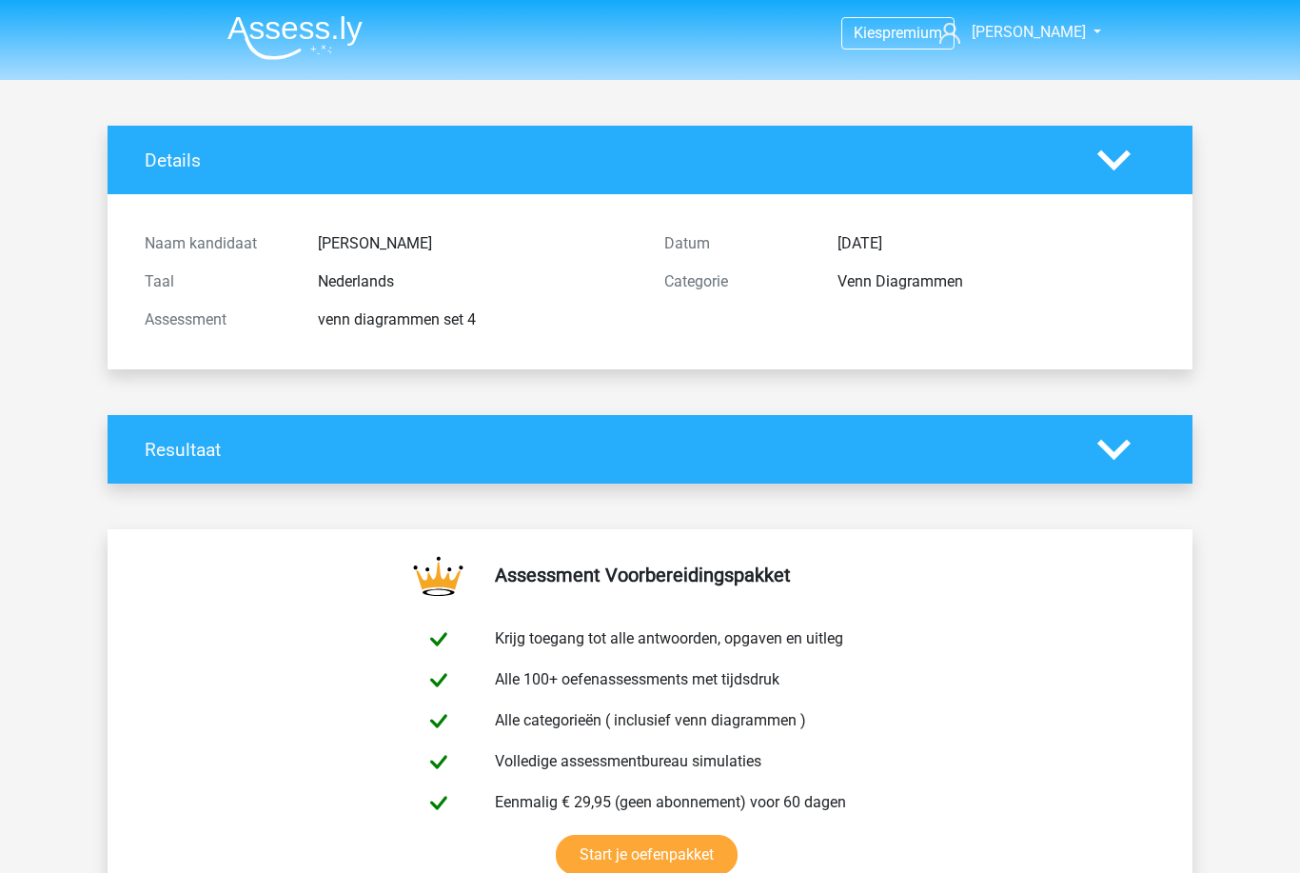
click at [354, 44] on img at bounding box center [294, 37] width 135 height 45
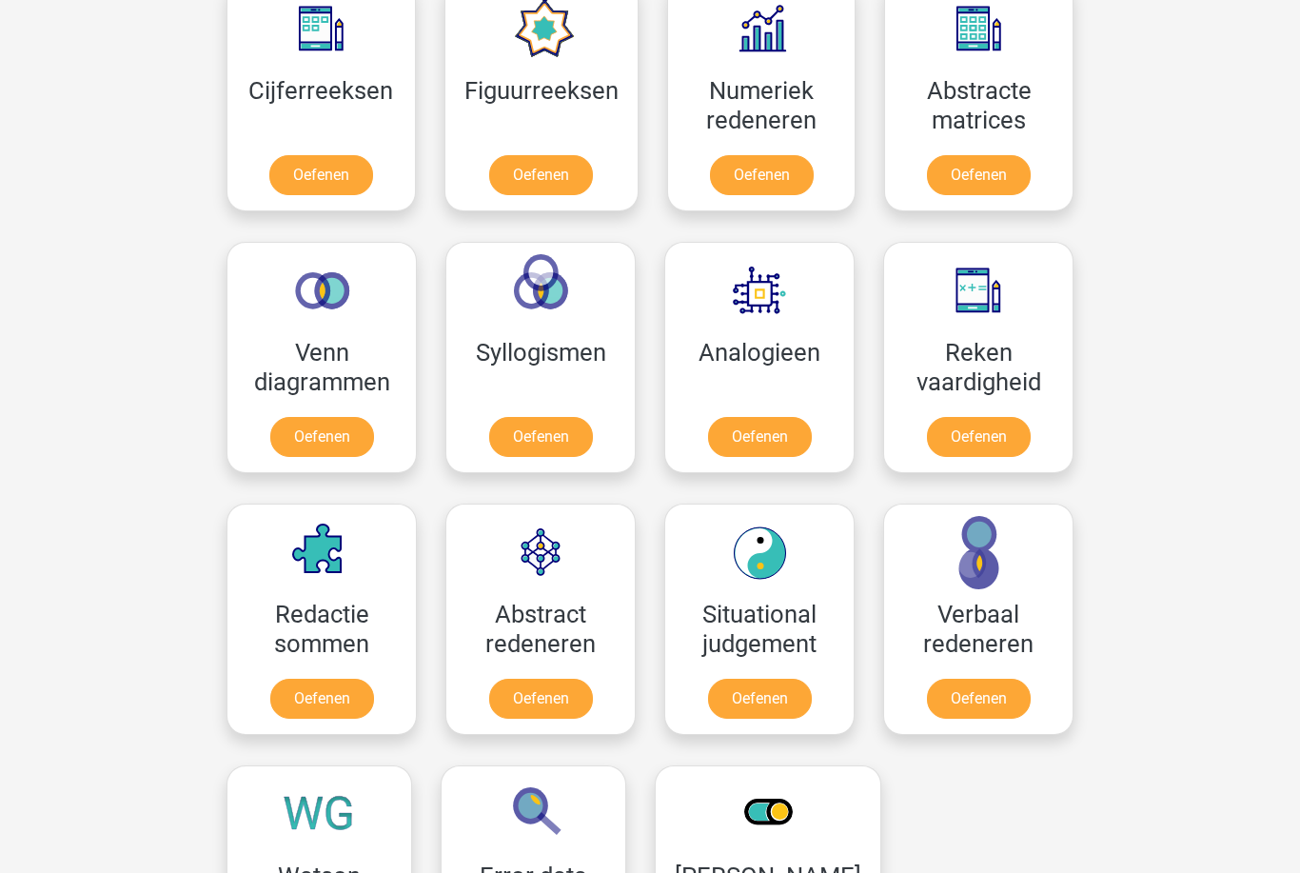
scroll to position [912, 0]
click at [798, 418] on link "Oefenen" at bounding box center [760, 438] width 104 height 40
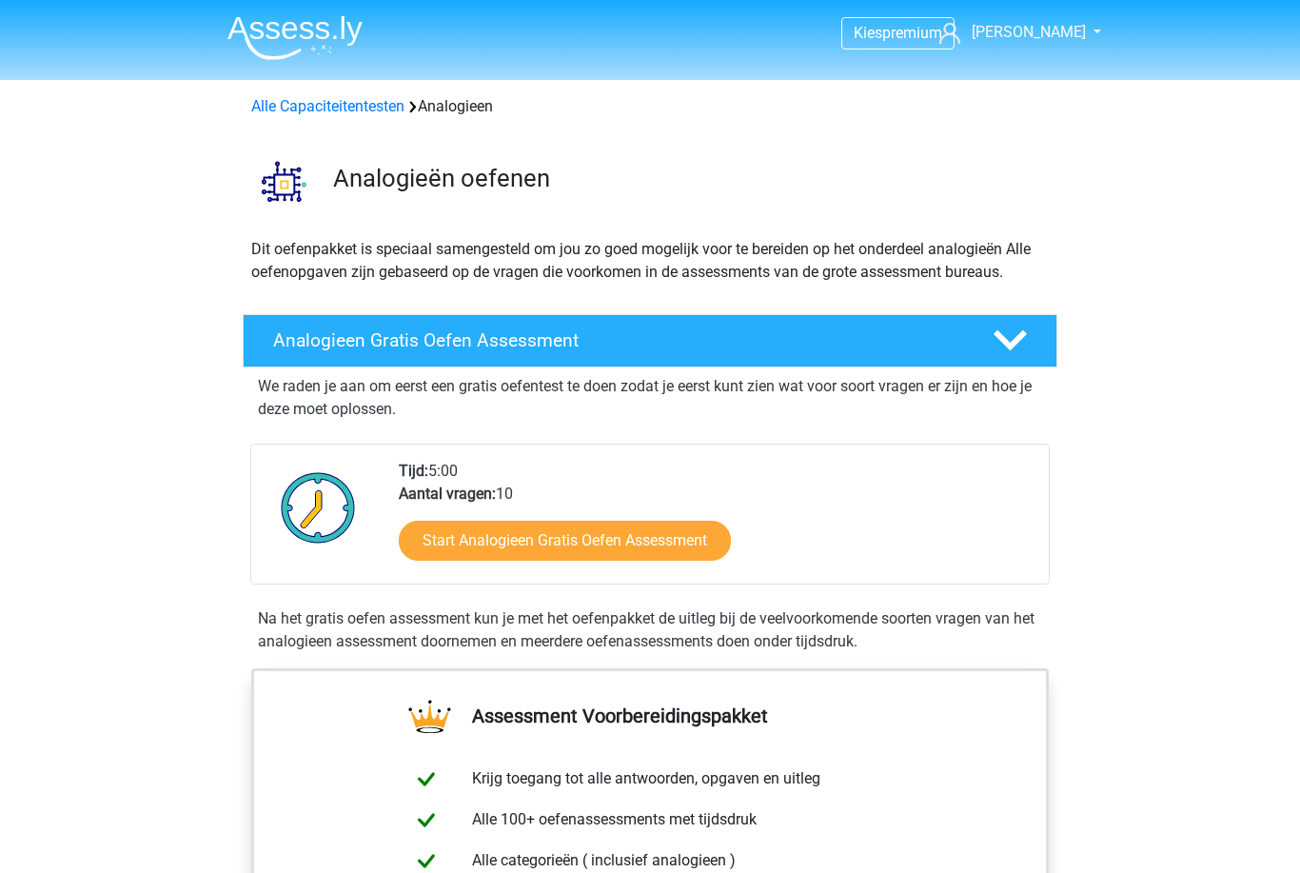
click at [661, 540] on link "Start Analogieen Gratis Oefen Assessment" at bounding box center [565, 541] width 332 height 40
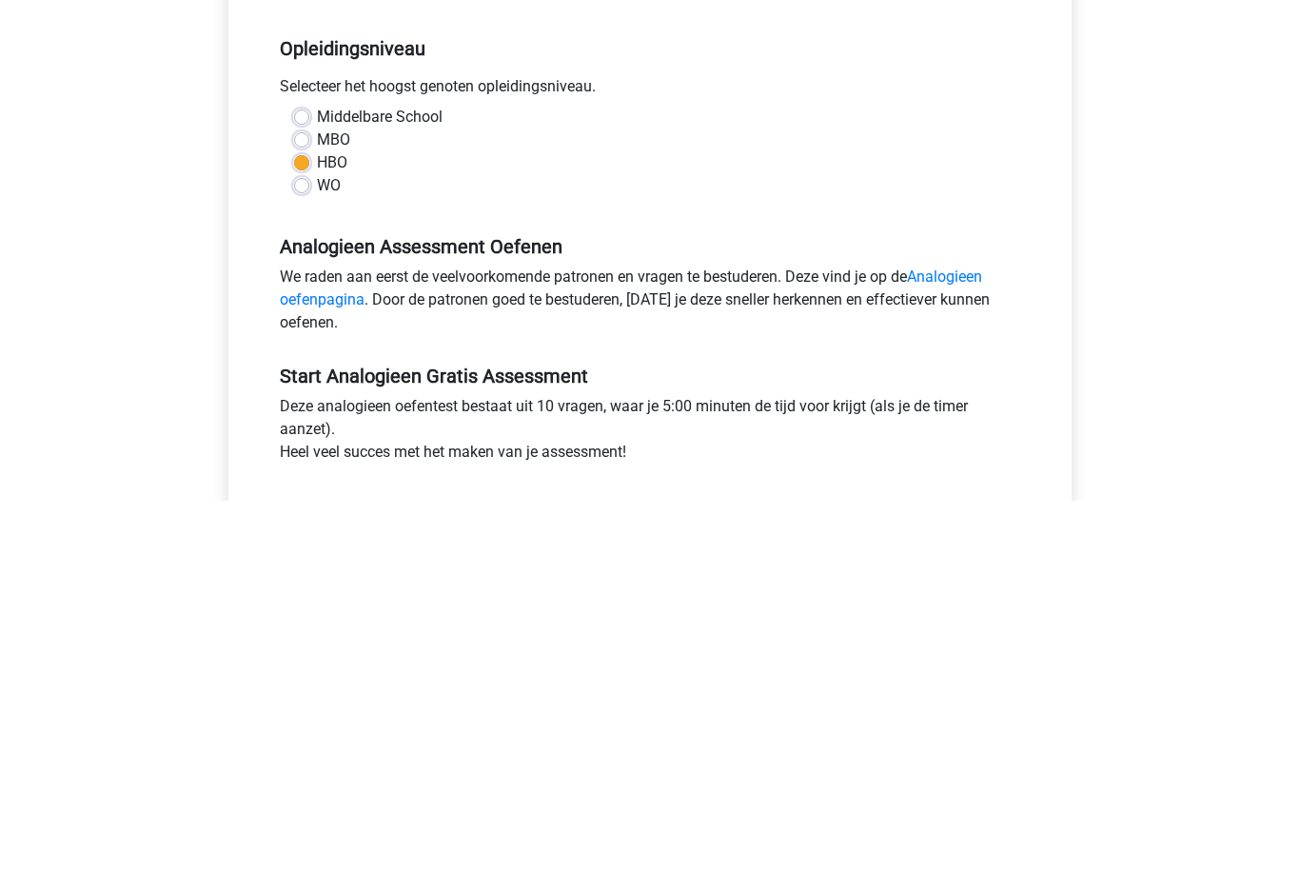
scroll to position [473, 0]
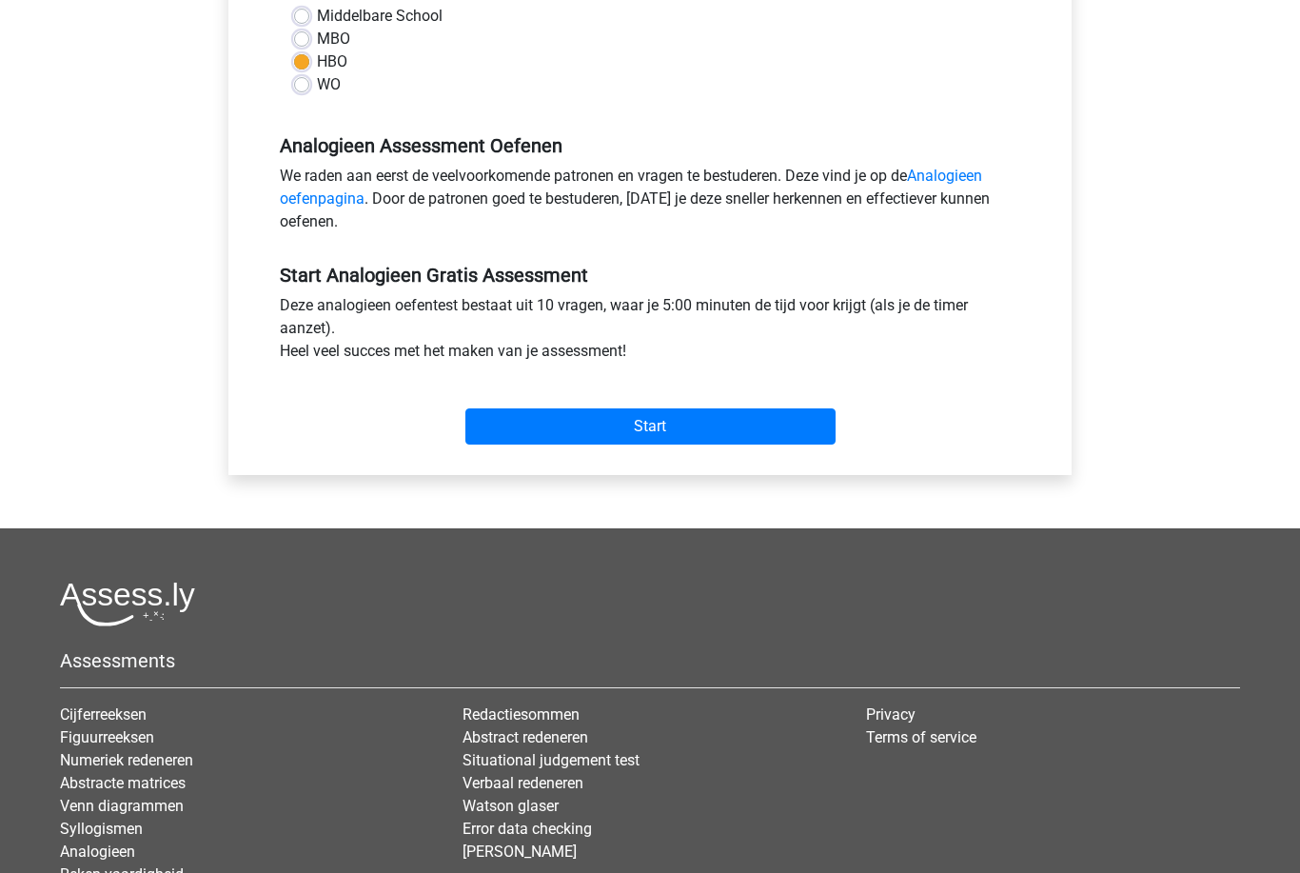
click at [795, 442] on input "Start" at bounding box center [650, 426] width 370 height 36
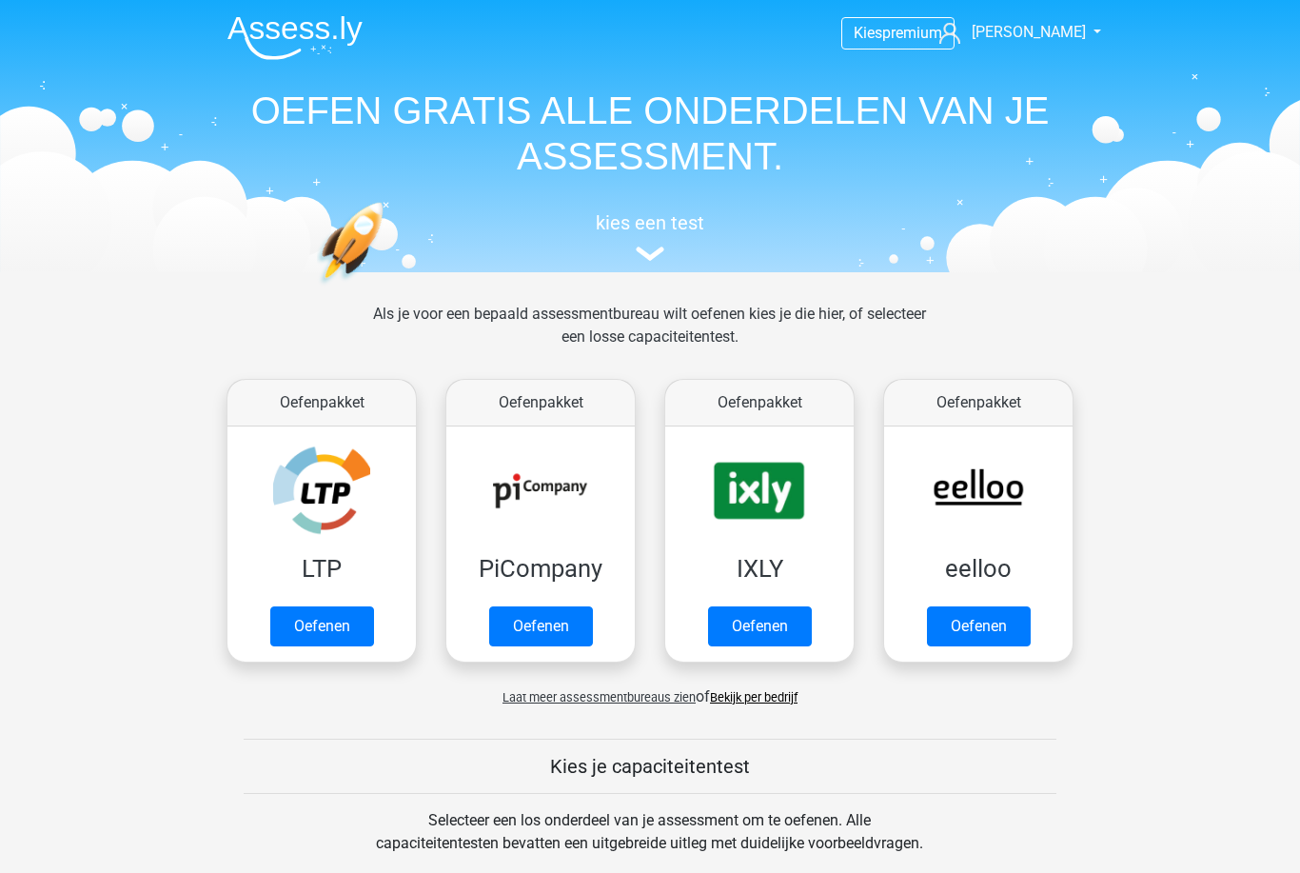
scroll to position [973, 0]
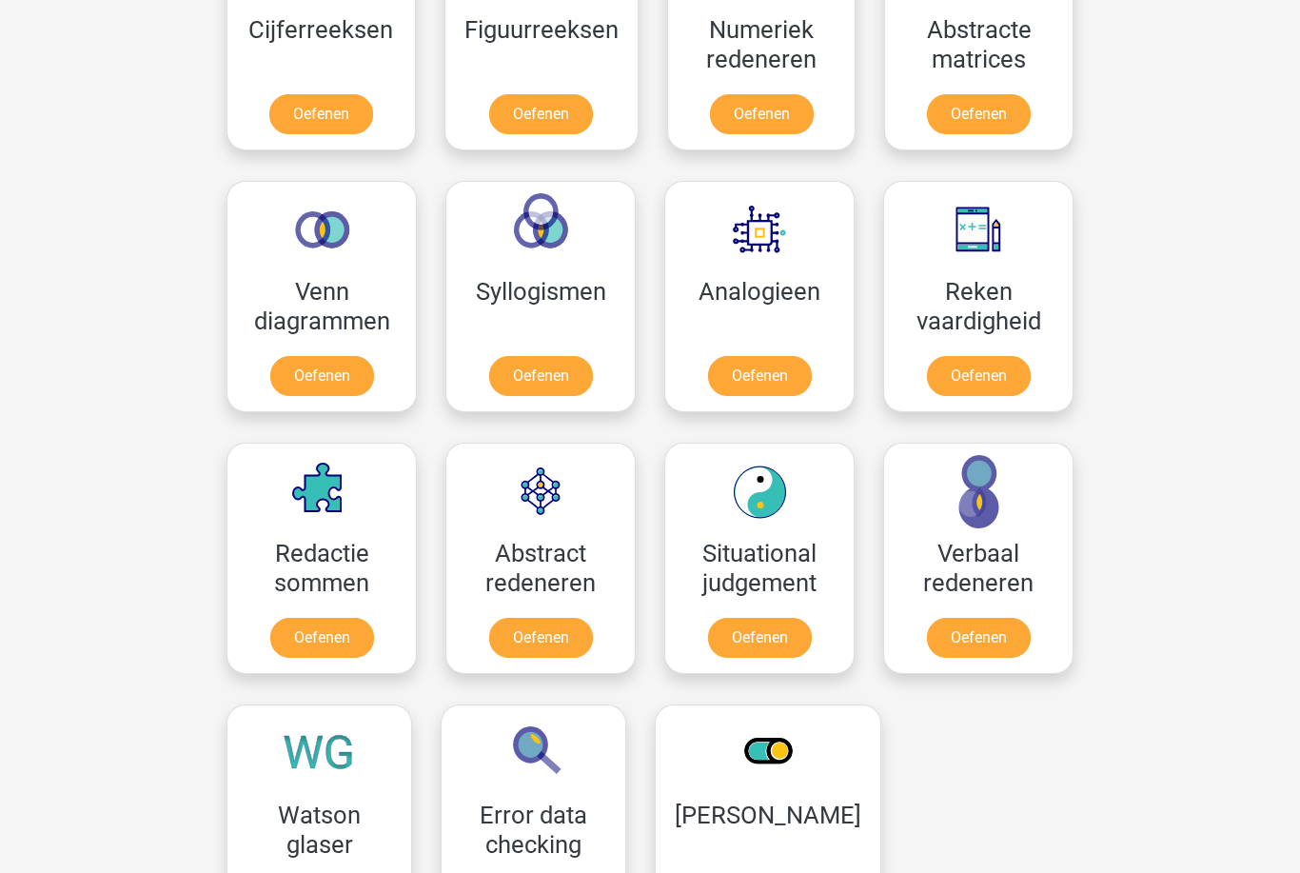
click at [539, 381] on link "Oefenen" at bounding box center [541, 376] width 104 height 40
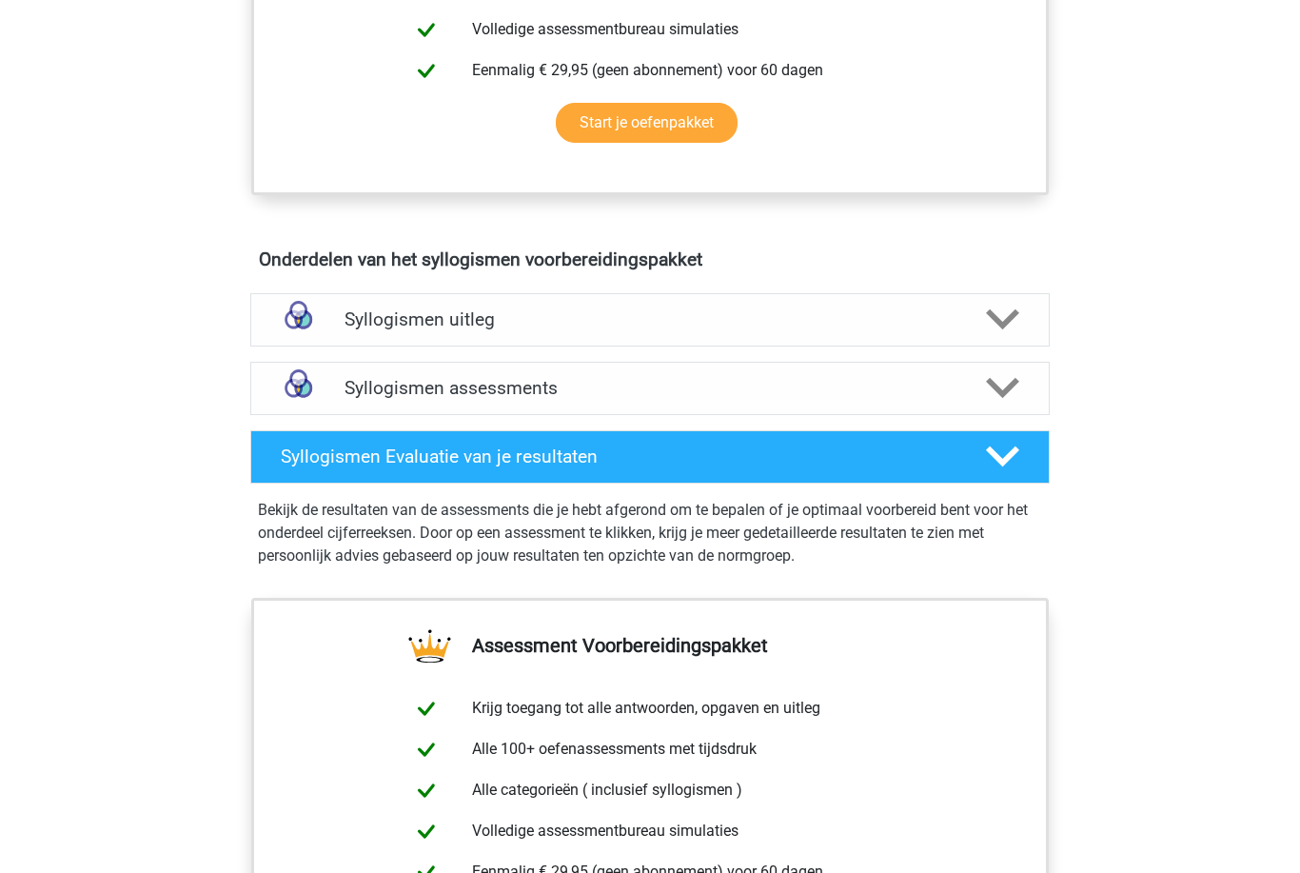
scroll to position [882, 0]
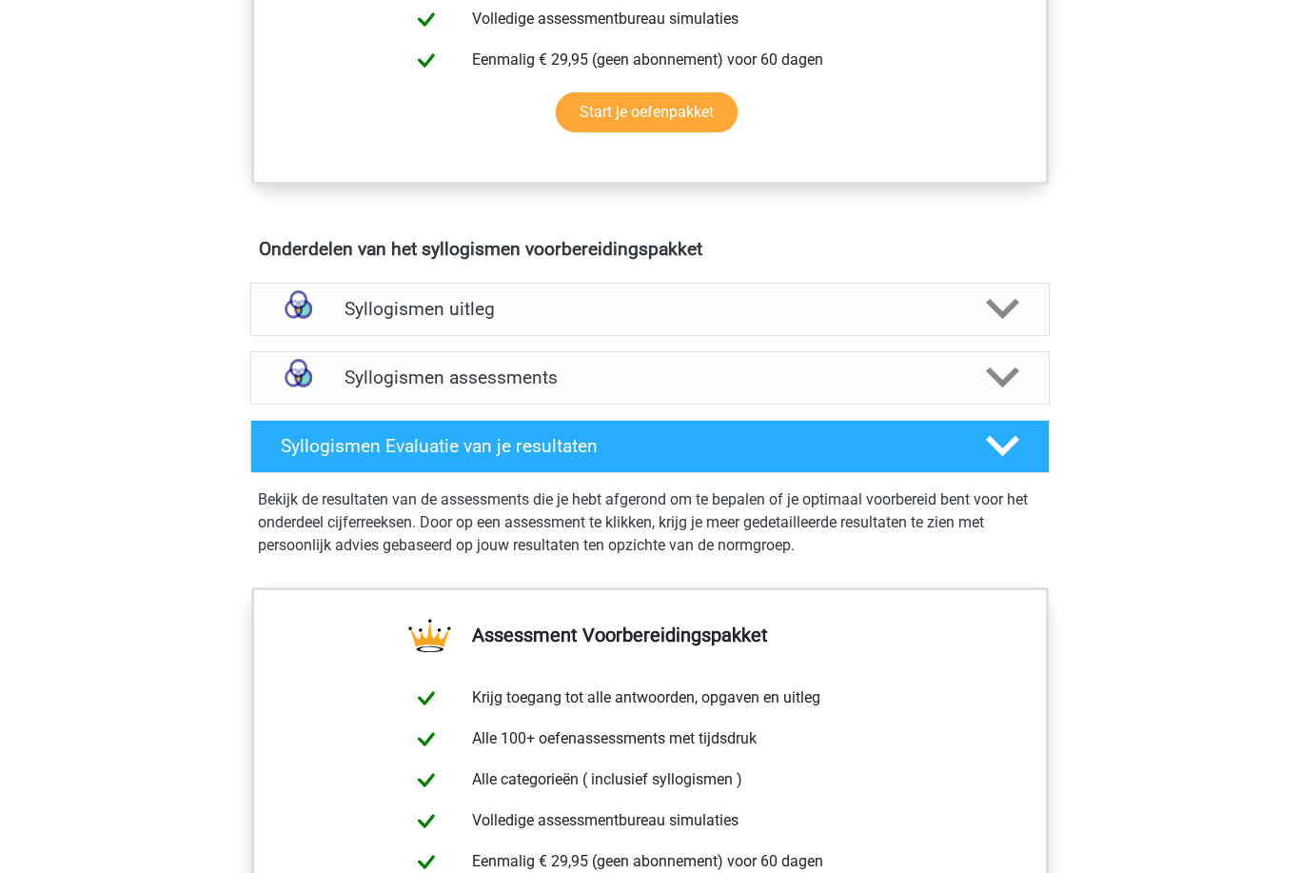
click at [784, 314] on h4 "Syllogismen uitleg" at bounding box center [649, 309] width 611 height 22
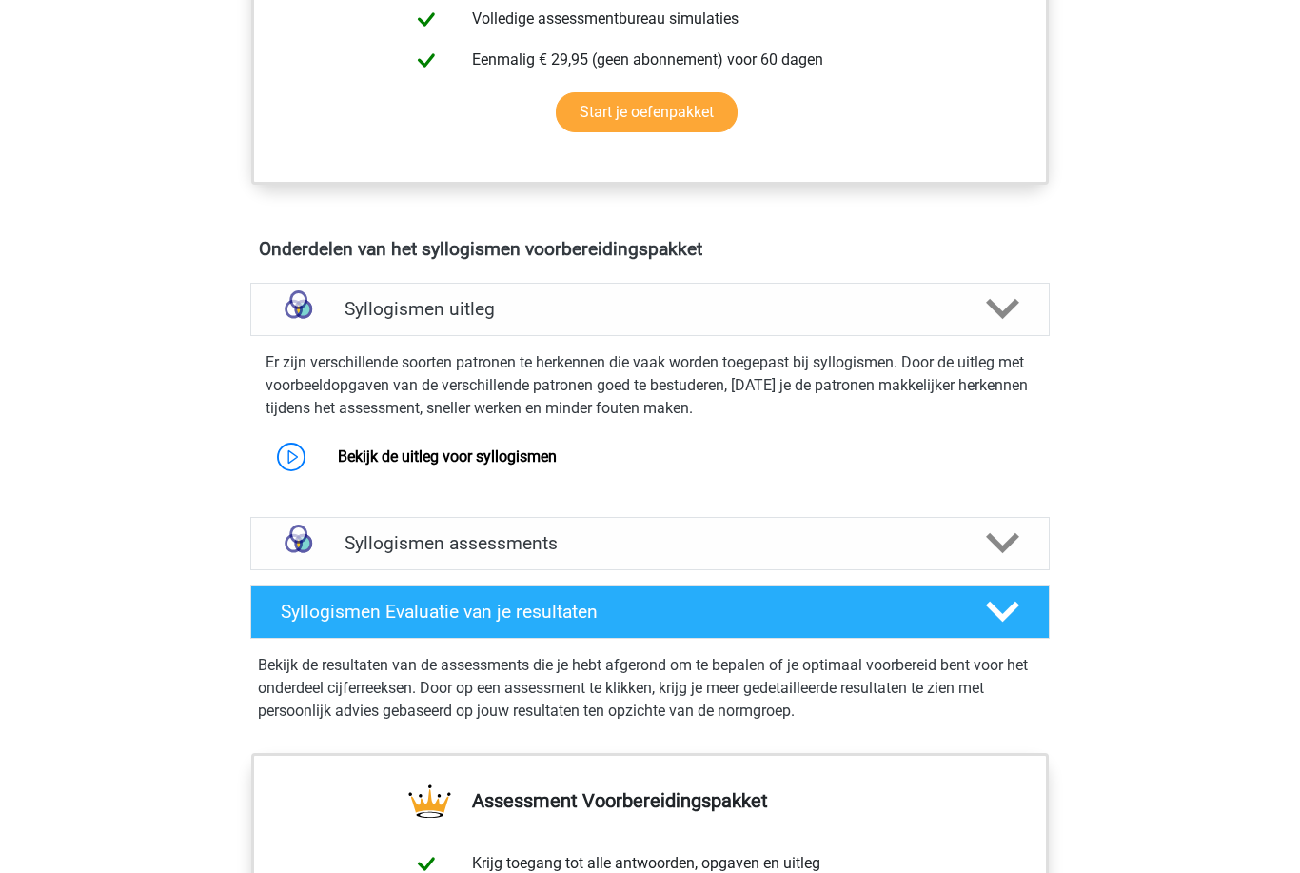
click at [790, 314] on h4 "Syllogismen uitleg" at bounding box center [649, 309] width 611 height 22
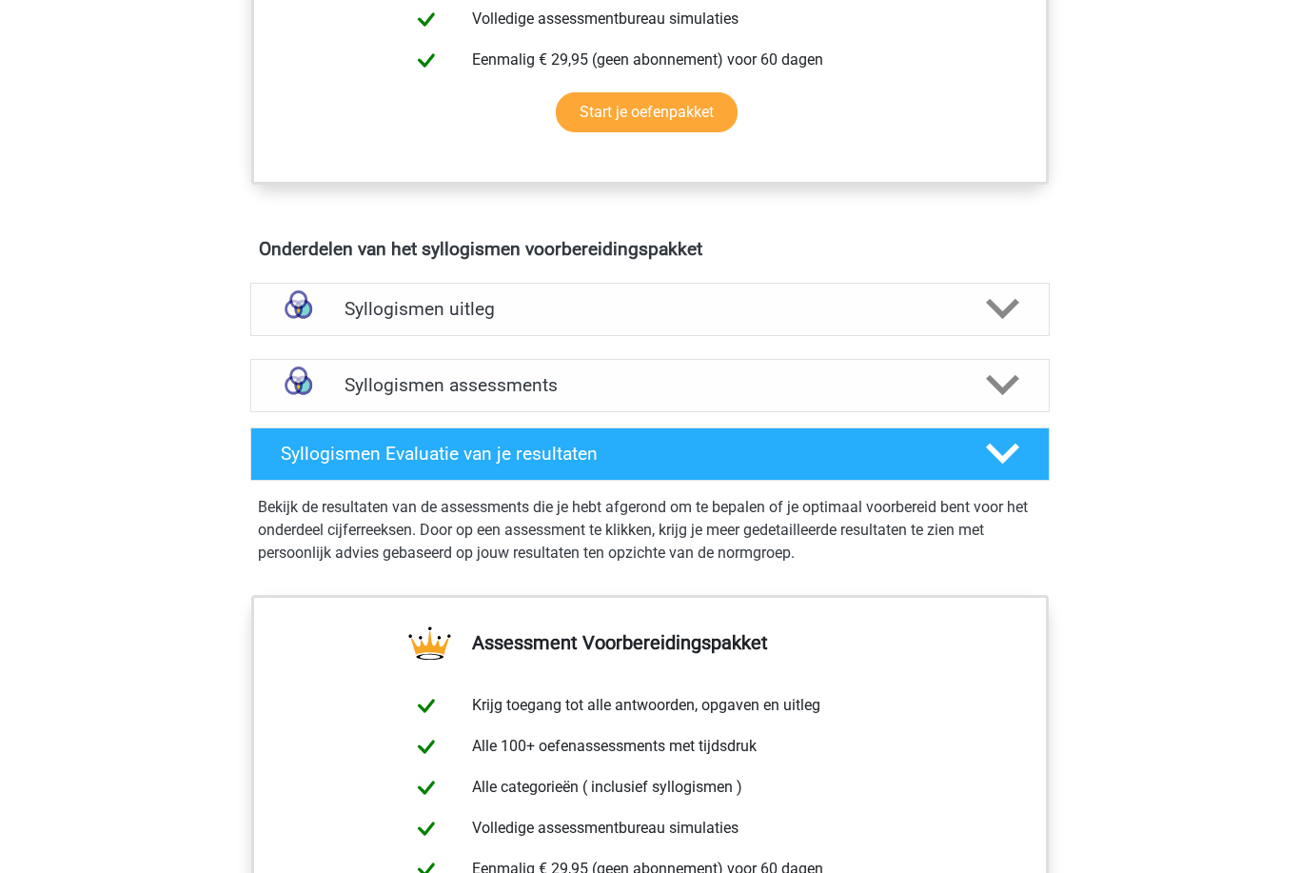
click at [716, 403] on div "Syllogismen assessments" at bounding box center [649, 385] width 799 height 53
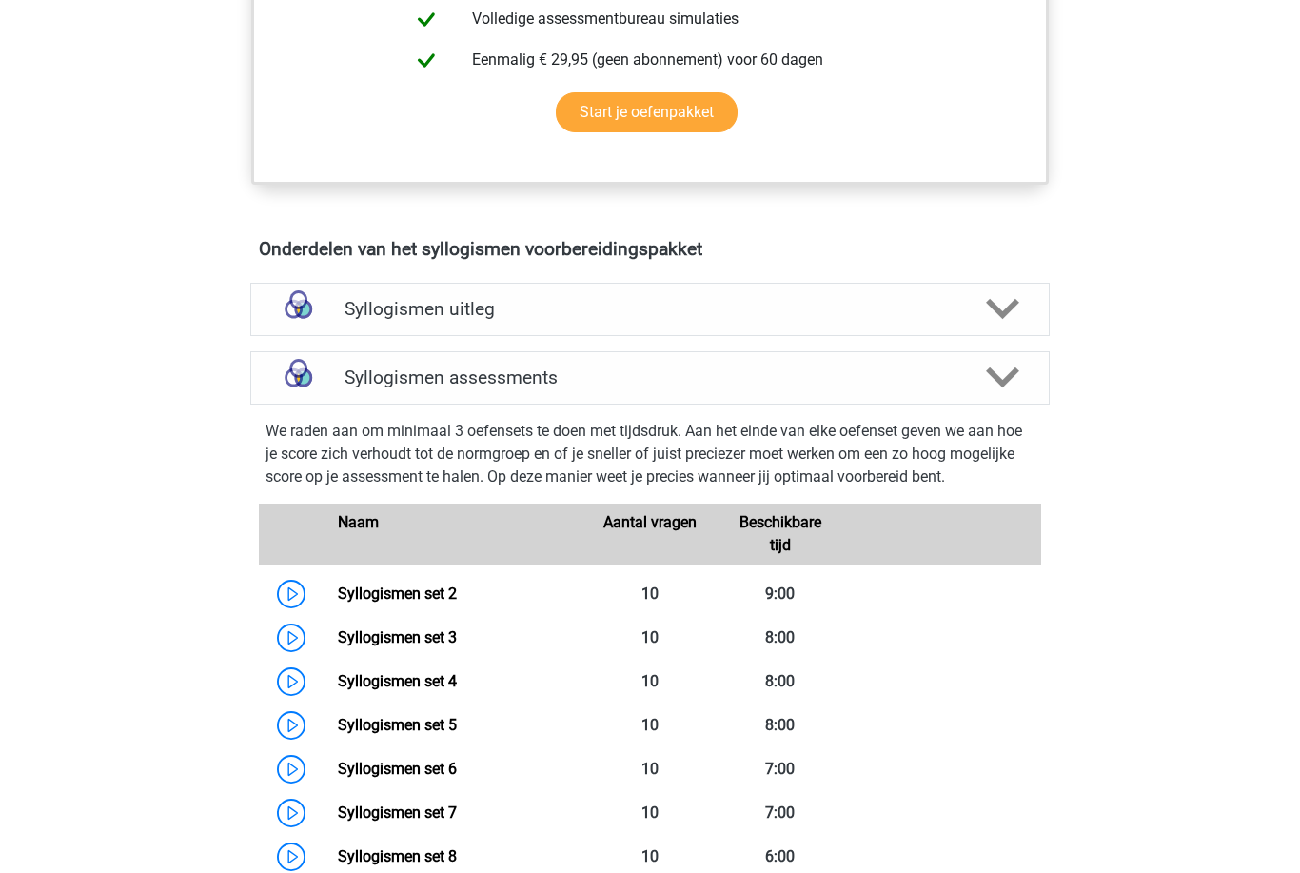
click at [457, 601] on link "Syllogismen set 2" at bounding box center [397, 593] width 119 height 18
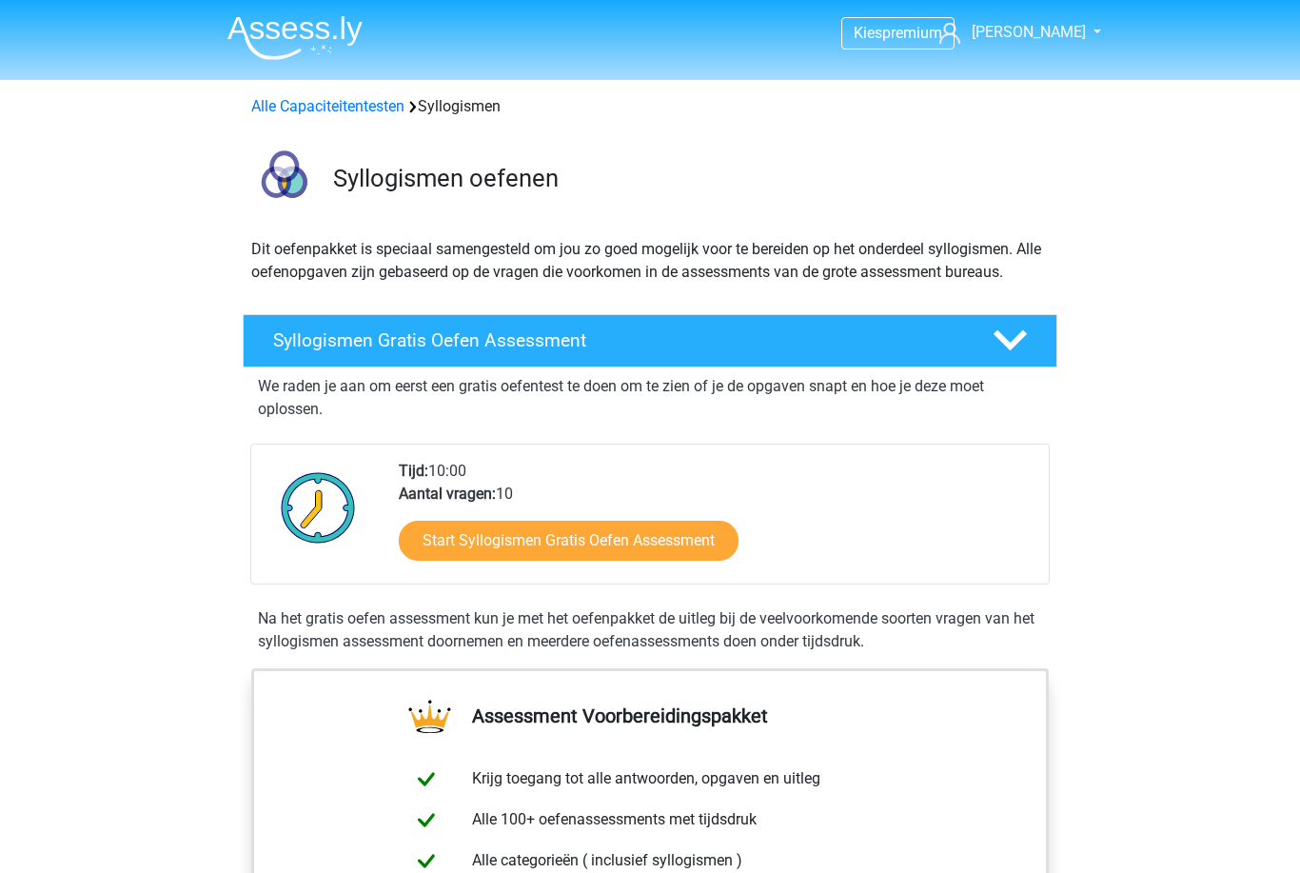
scroll to position [943, 0]
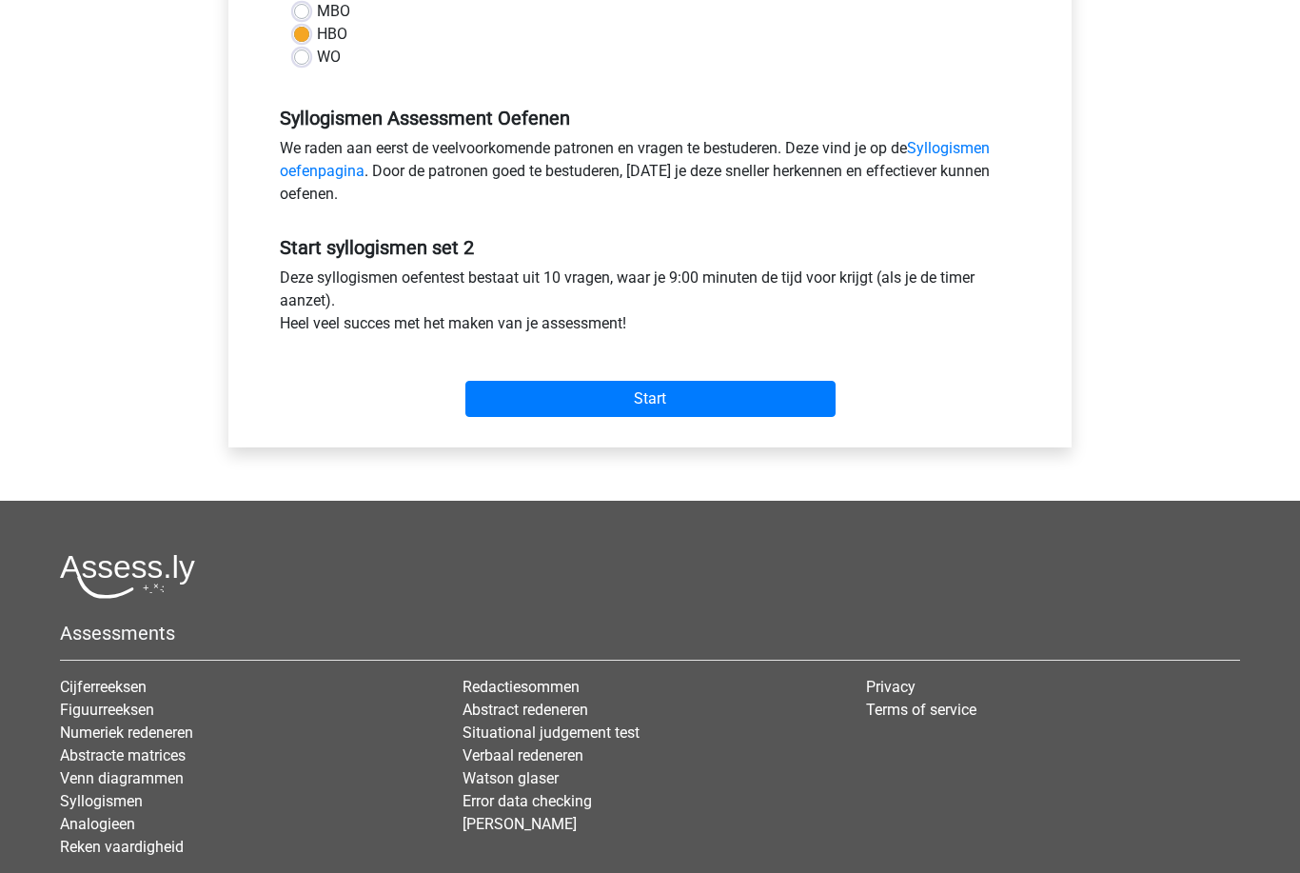
scroll to position [559, 0]
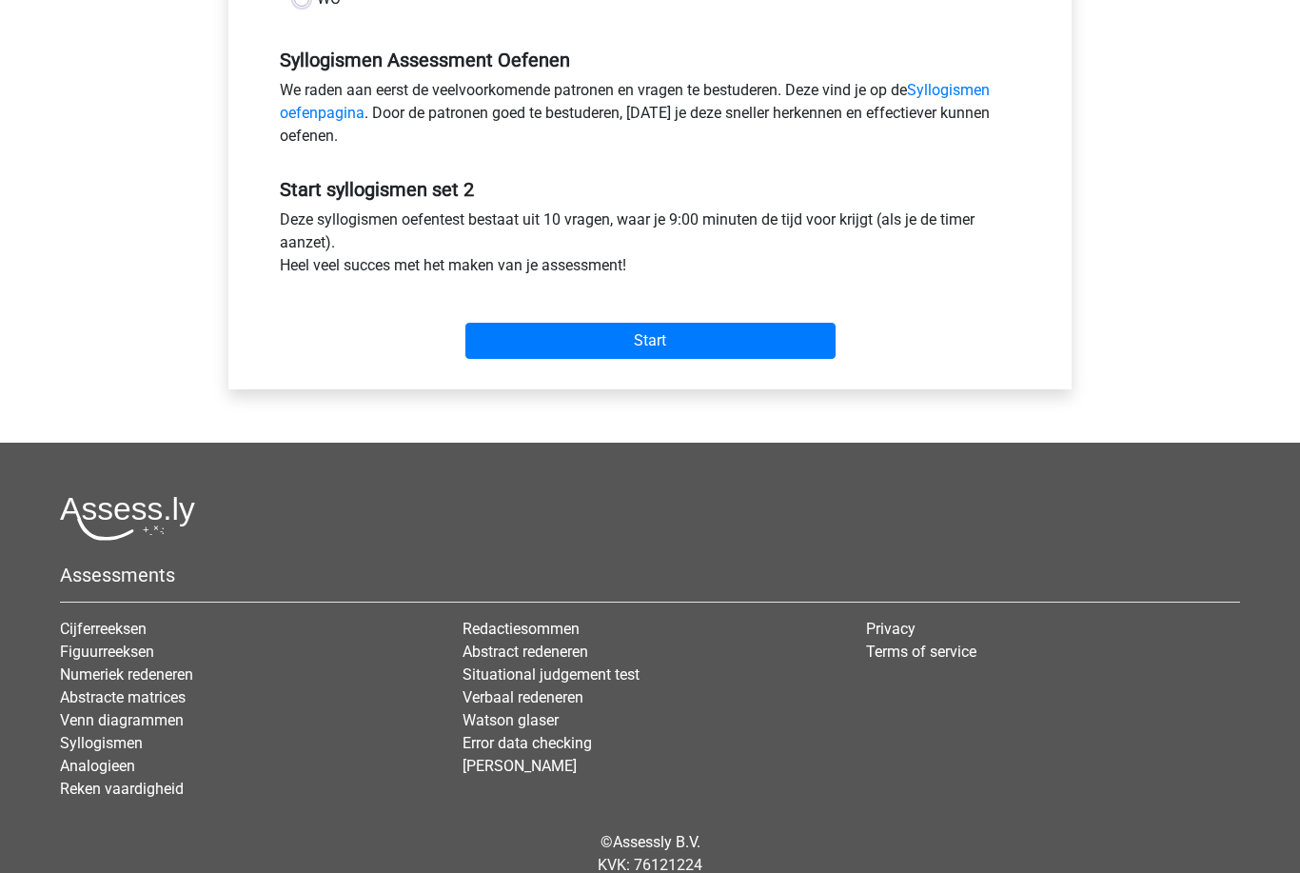
click at [777, 341] on input "Start" at bounding box center [650, 341] width 370 height 36
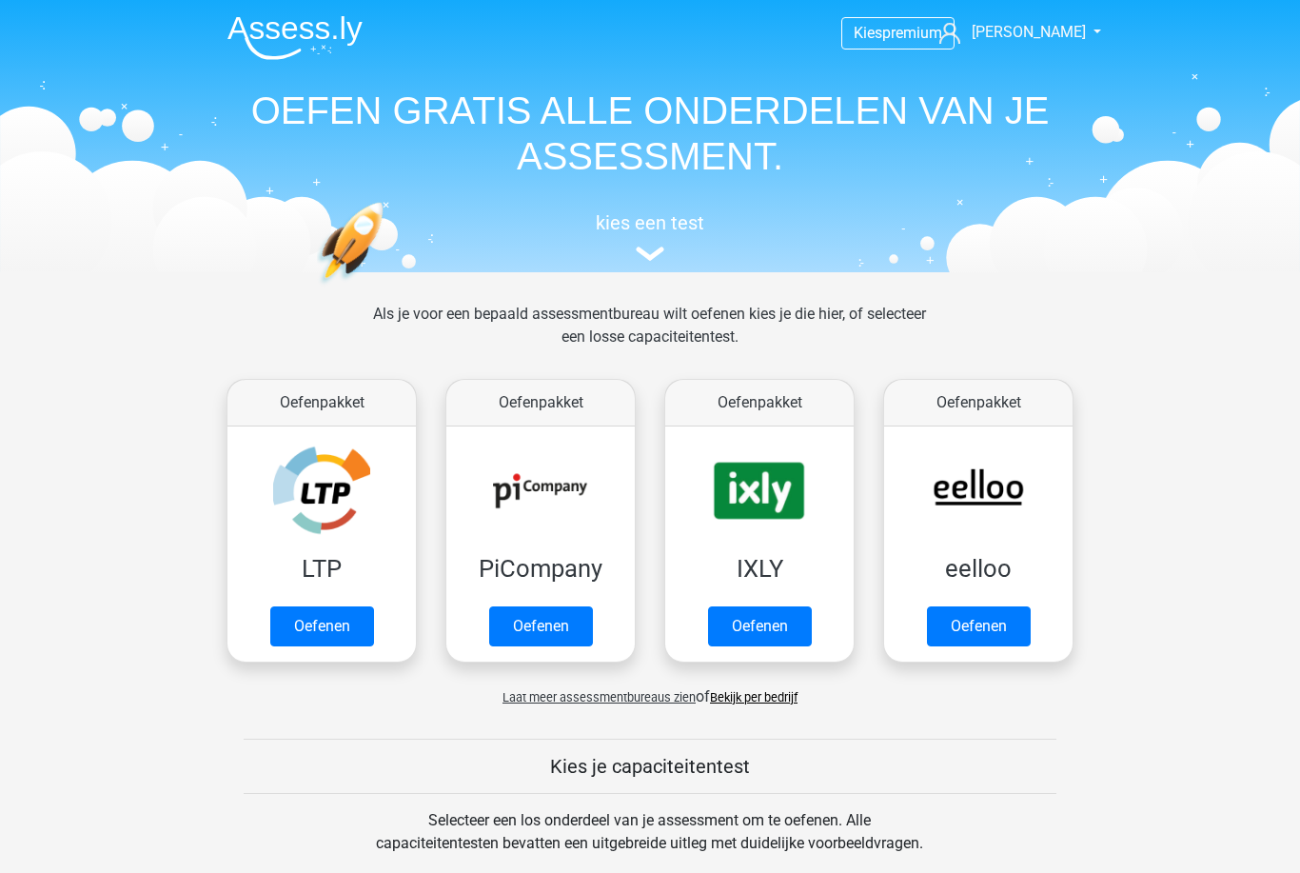
scroll to position [973, 0]
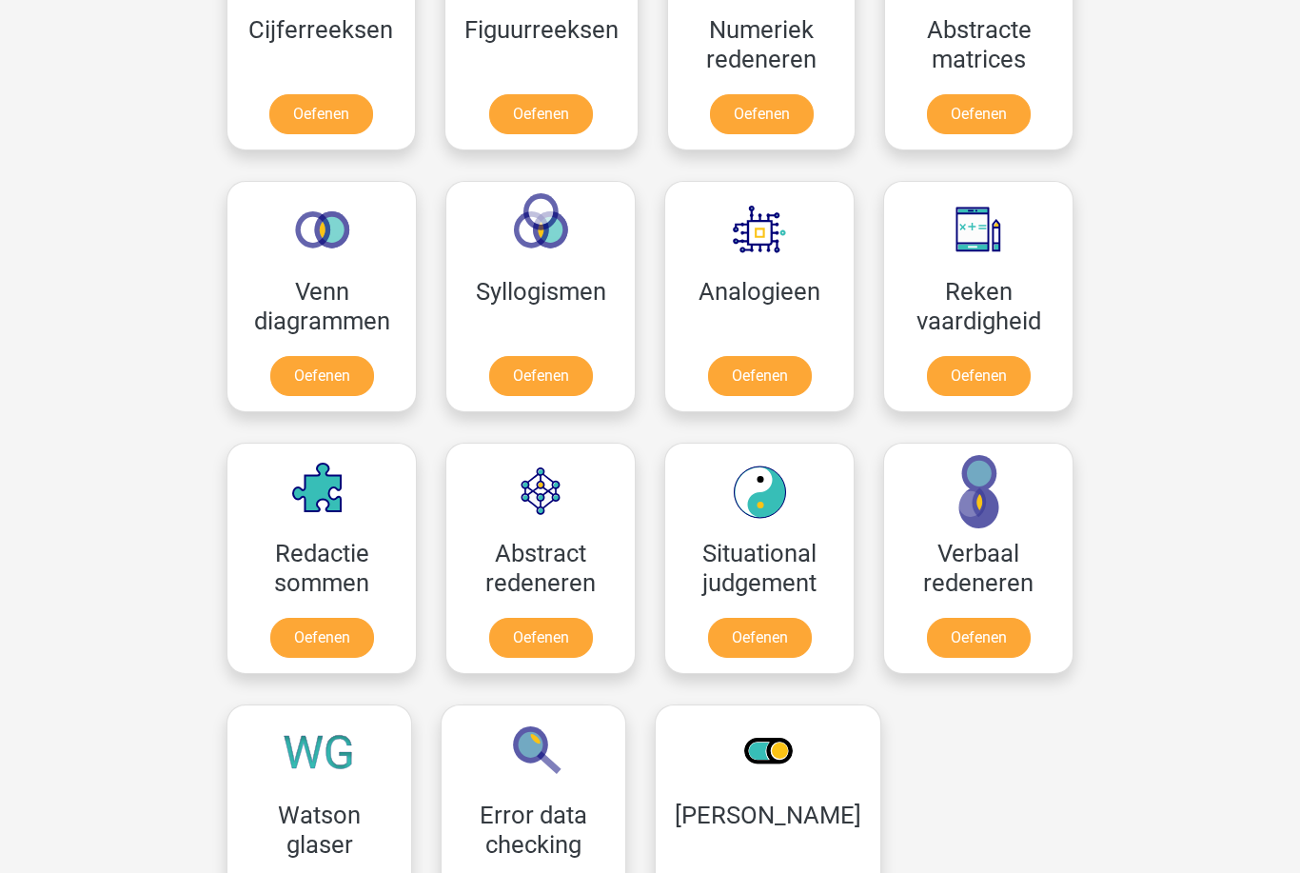
click at [324, 384] on link "Oefenen" at bounding box center [322, 376] width 104 height 40
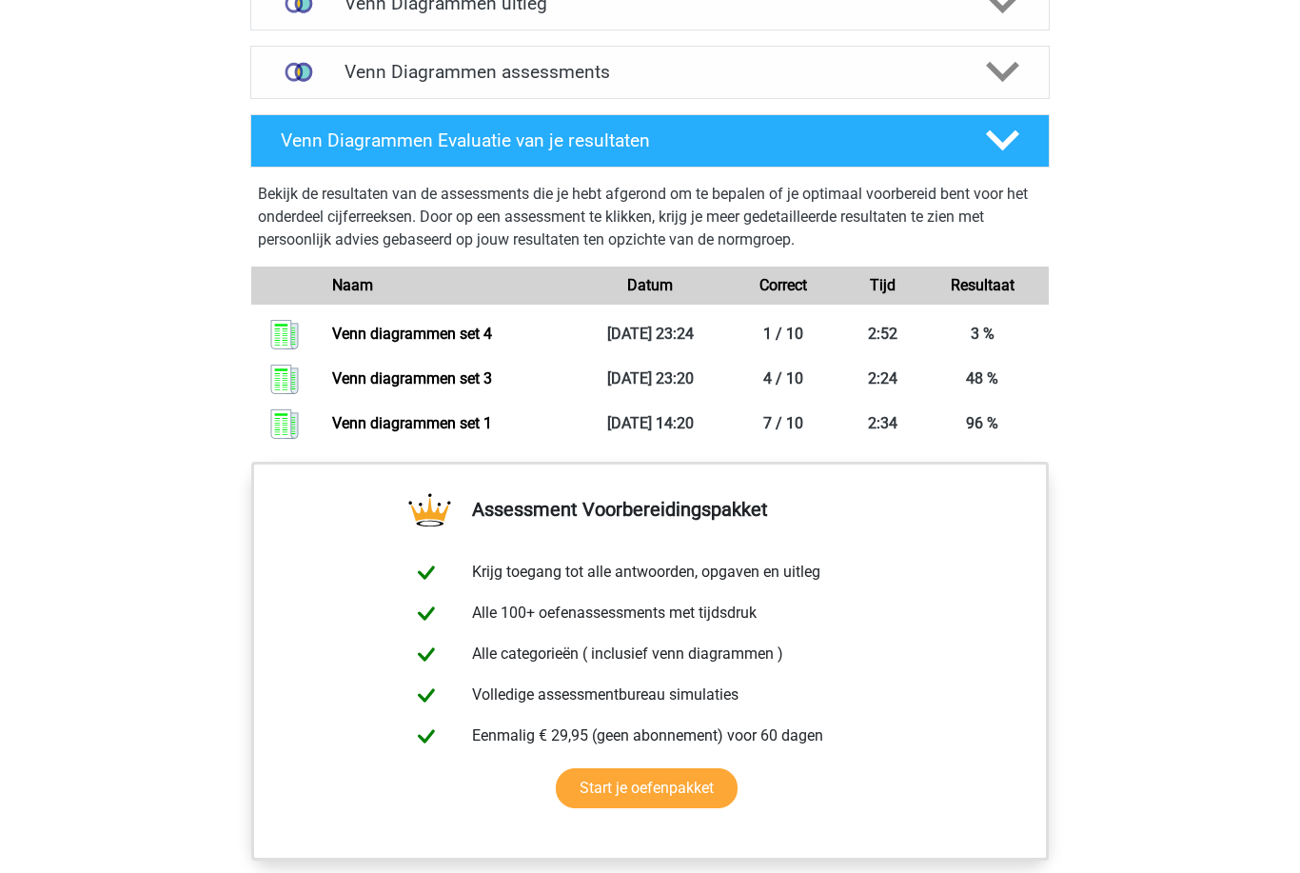
scroll to position [1217, 0]
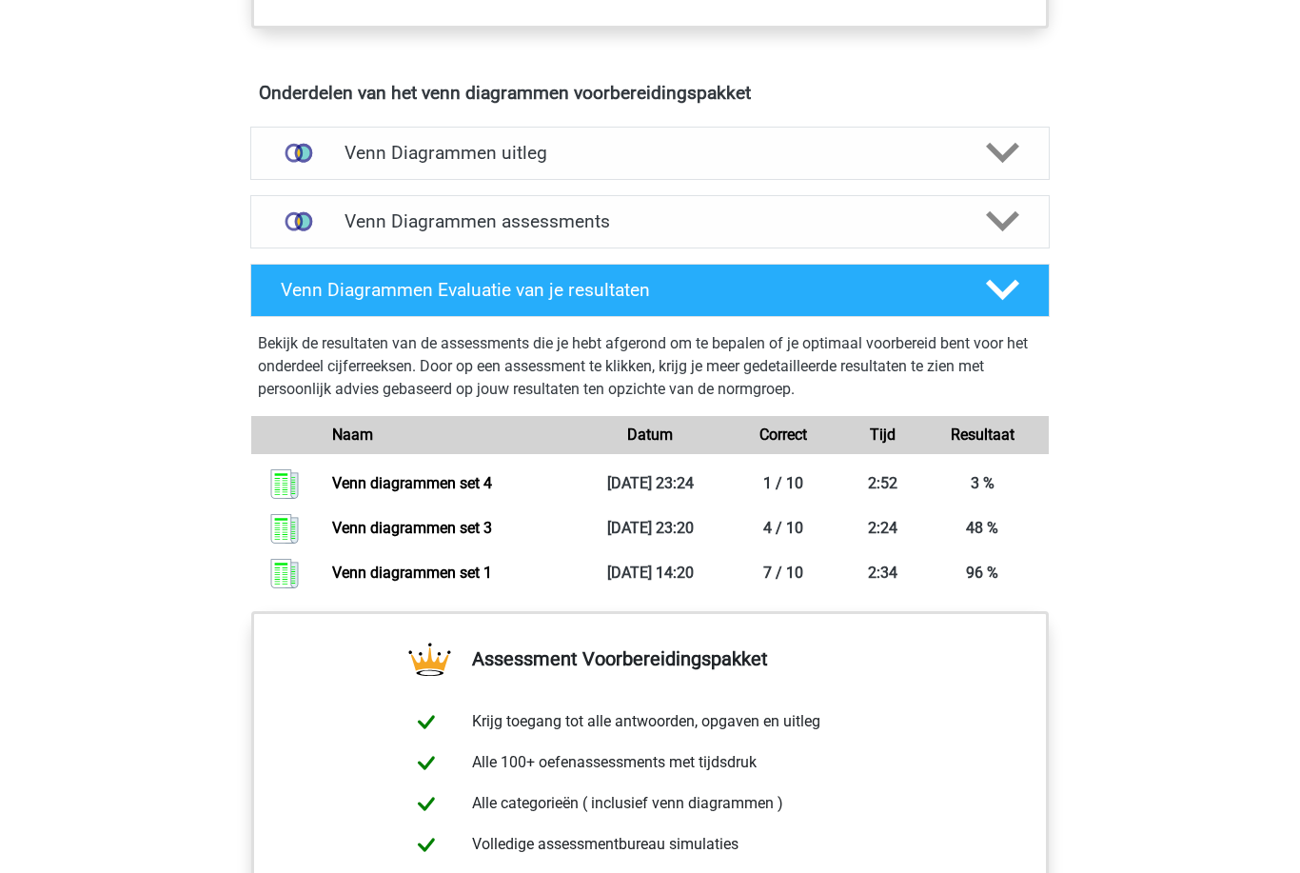
click at [991, 275] on icon at bounding box center [1002, 290] width 33 height 33
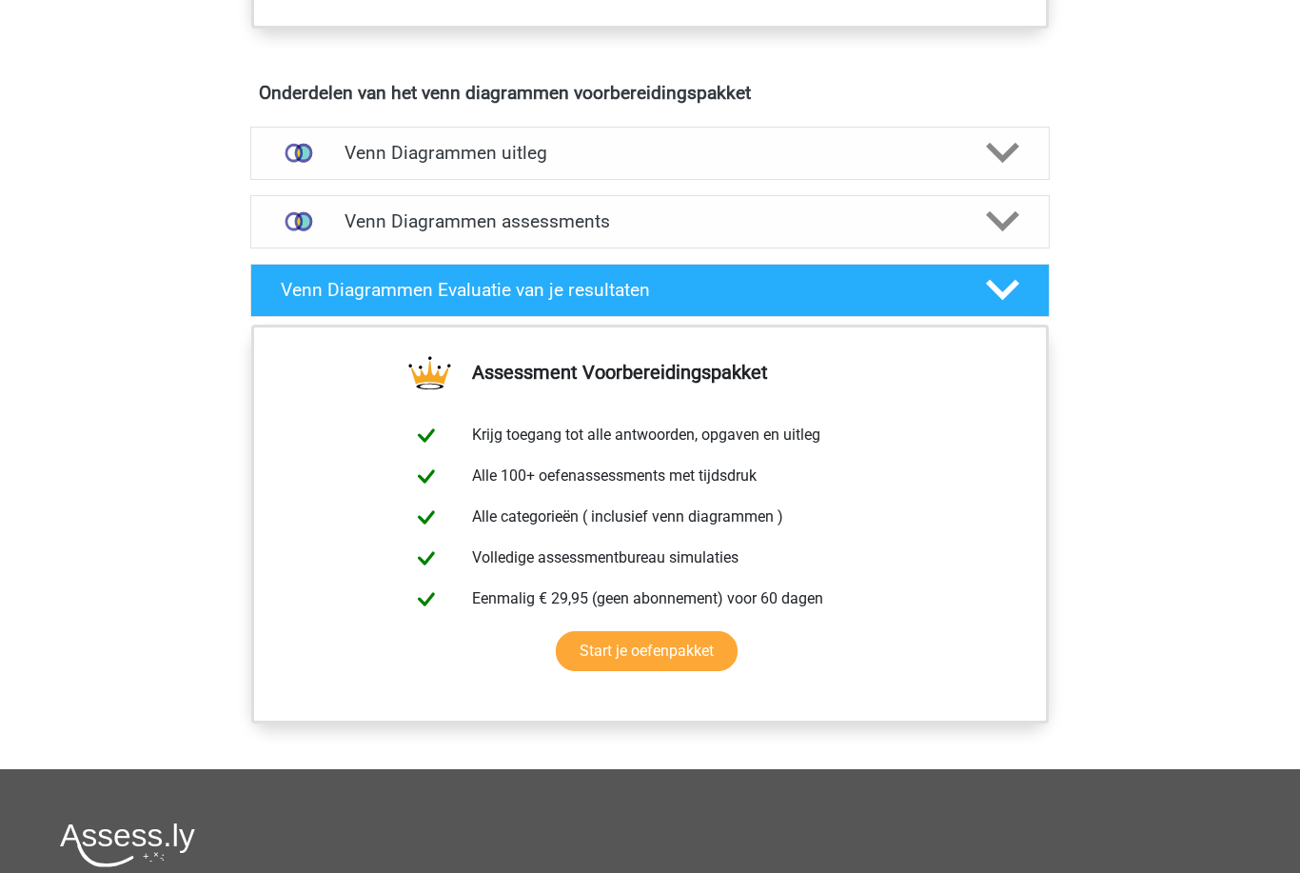
click at [1003, 206] on icon at bounding box center [1002, 221] width 33 height 33
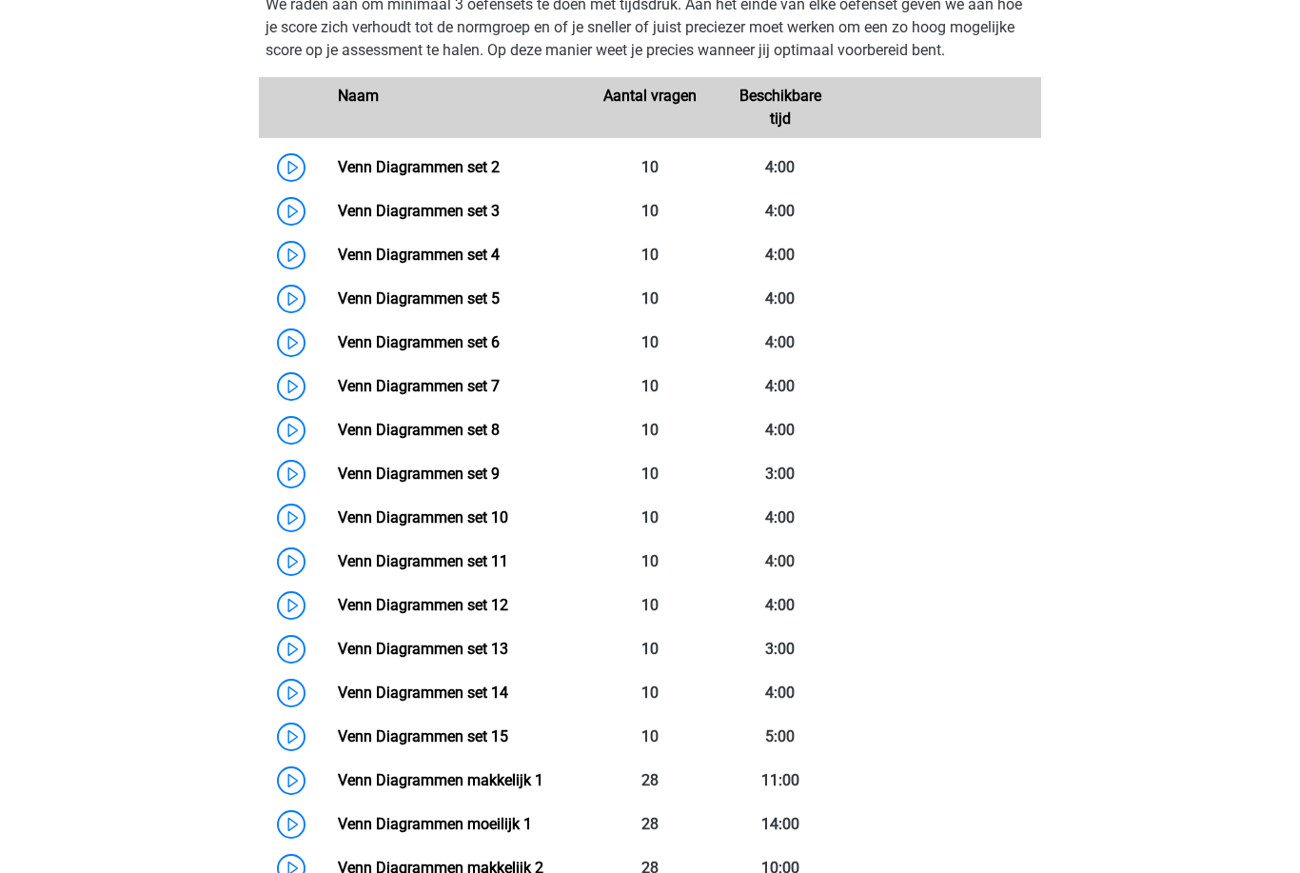
scroll to position [1330, 0]
click at [338, 289] on link "Venn Diagrammen set 5" at bounding box center [419, 298] width 162 height 18
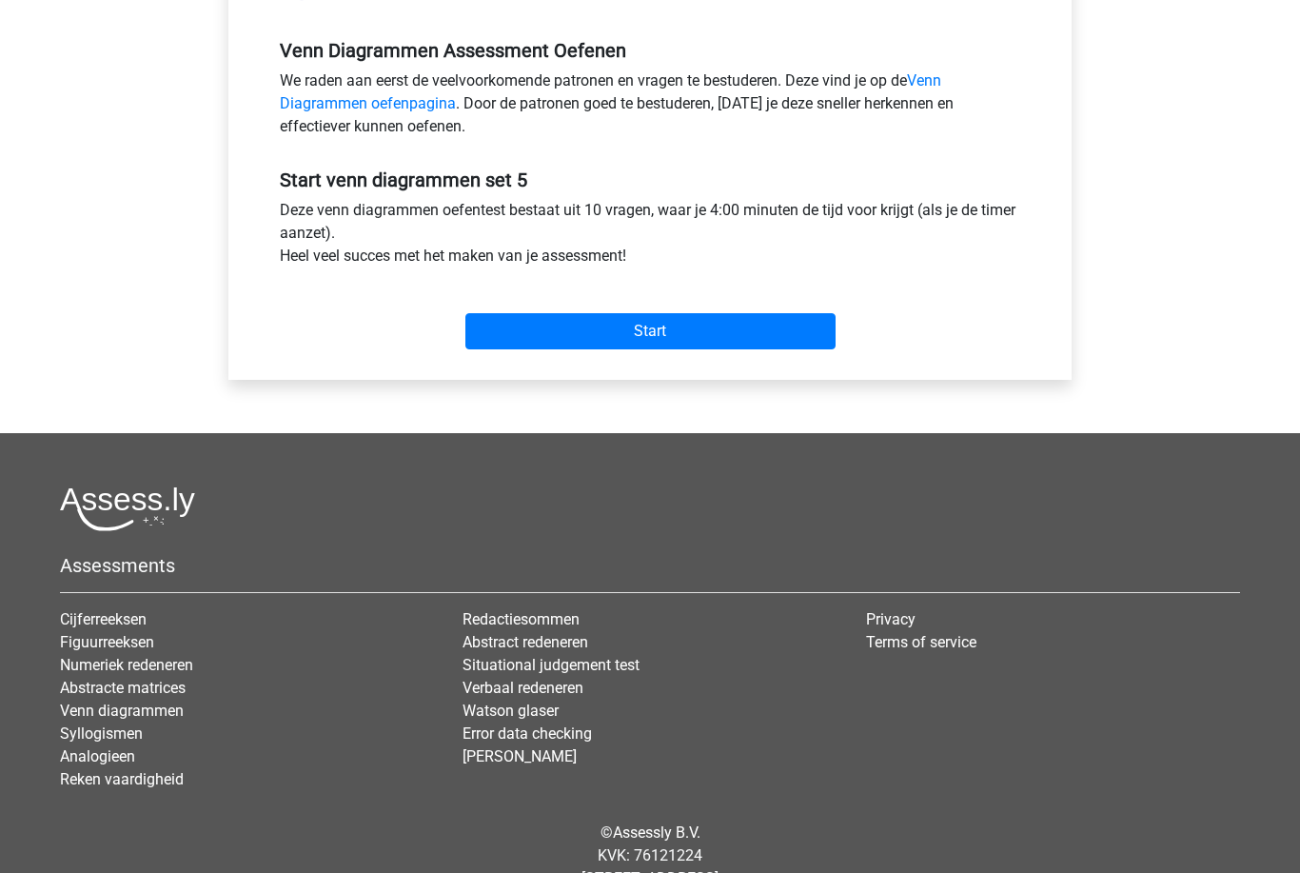
scroll to position [570, 0]
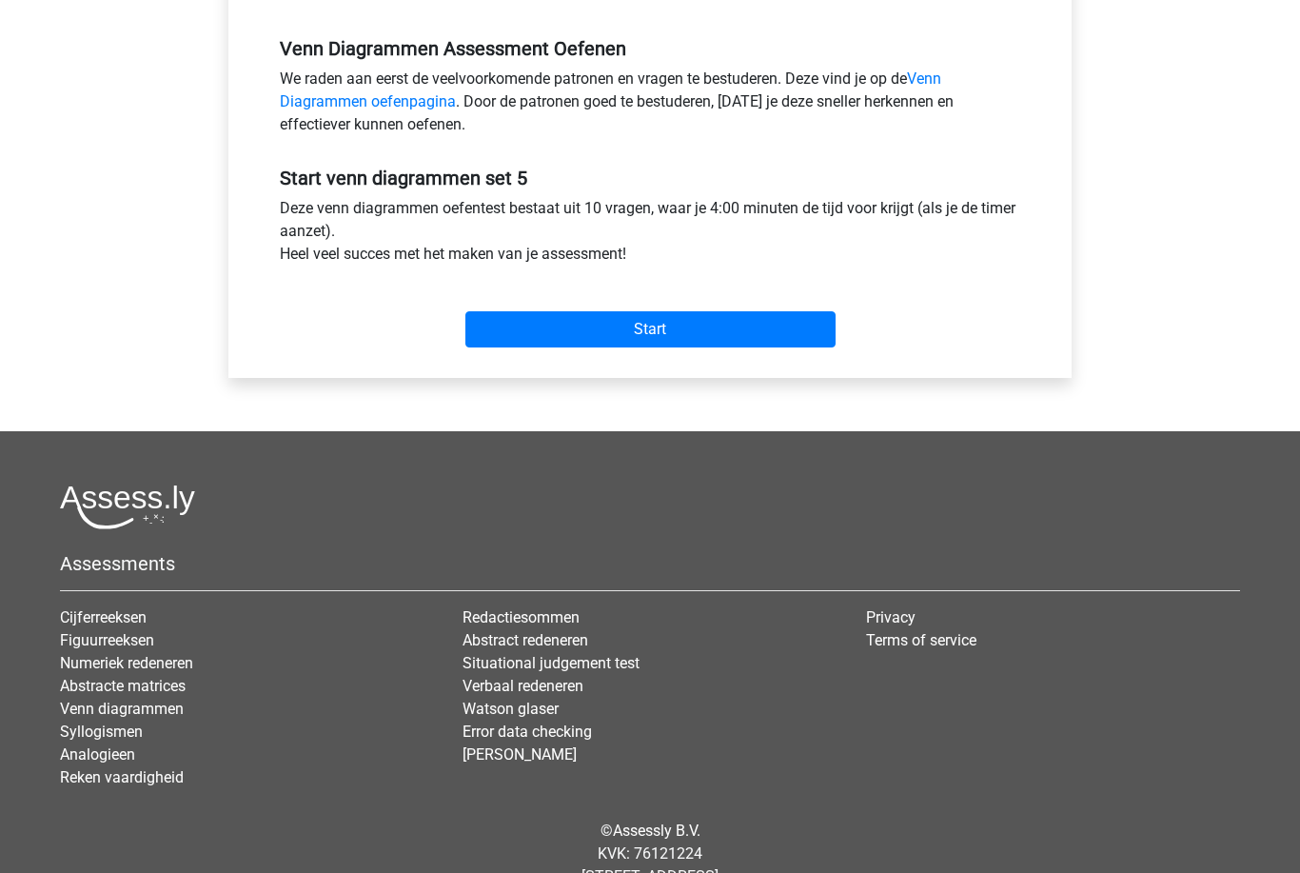
click at [829, 330] on input "Start" at bounding box center [650, 329] width 370 height 36
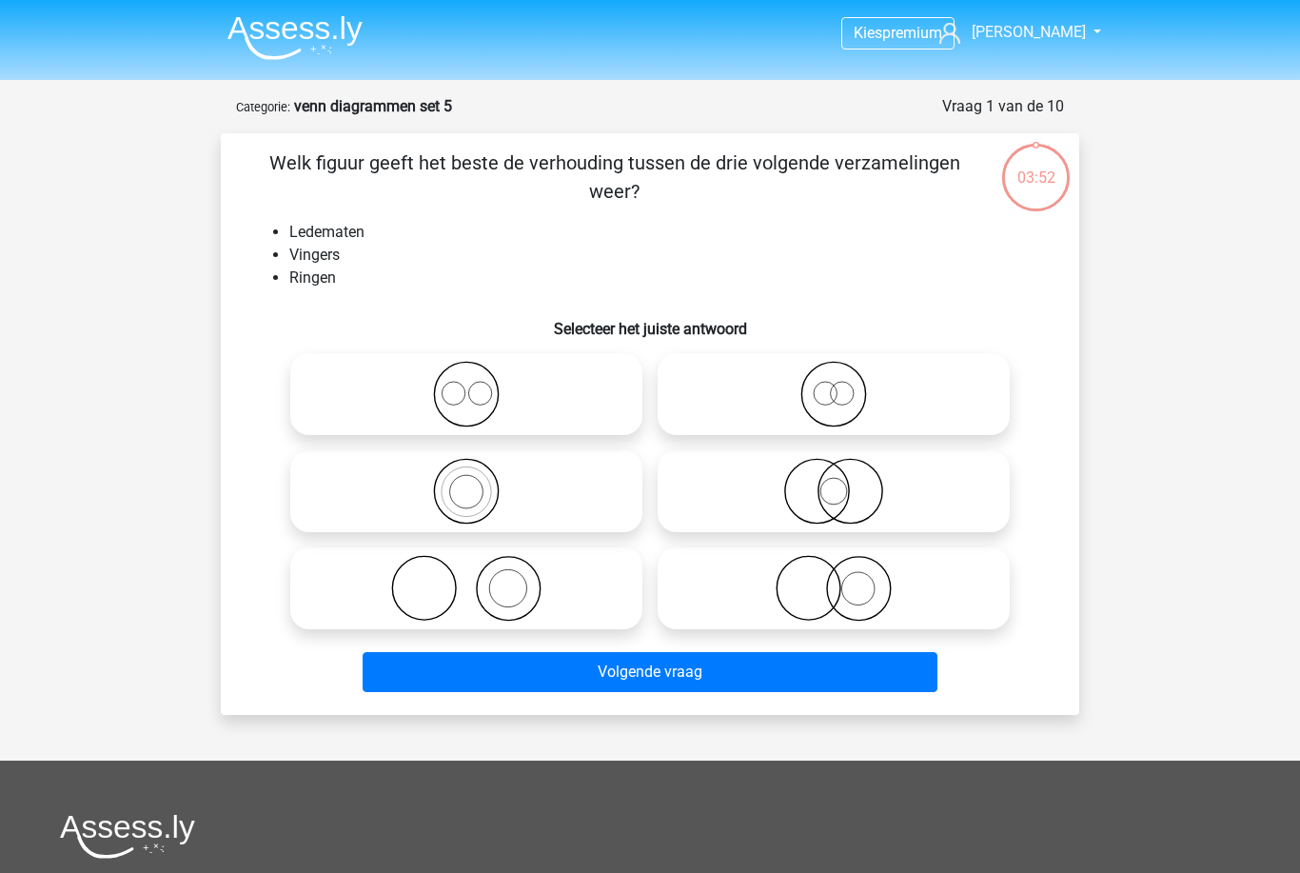
click at [606, 480] on icon at bounding box center [466, 491] width 337 height 67
click at [479, 480] on input "radio" at bounding box center [472, 475] width 12 height 12
radio input "true"
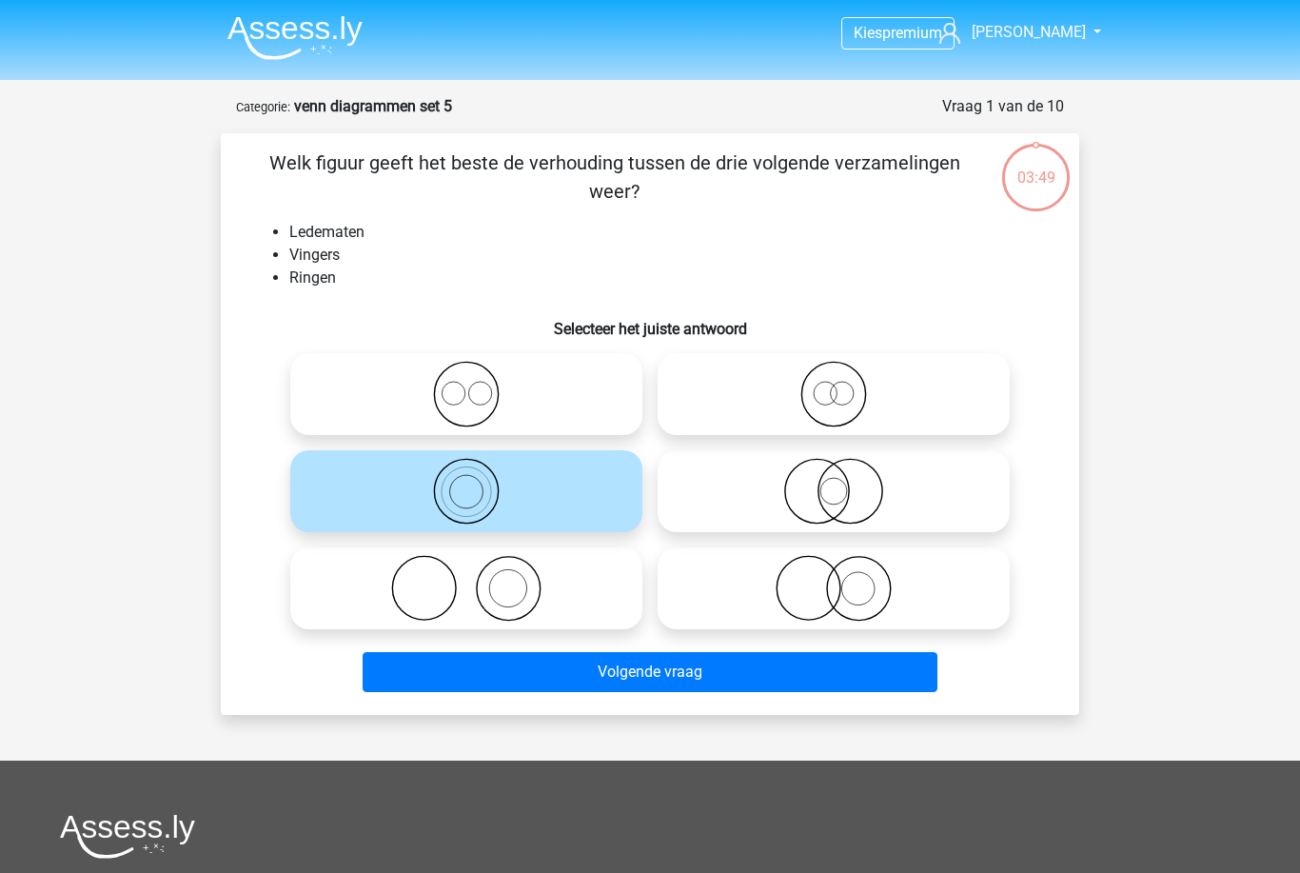
click at [879, 659] on button "Volgende vraag" at bounding box center [651, 672] width 576 height 40
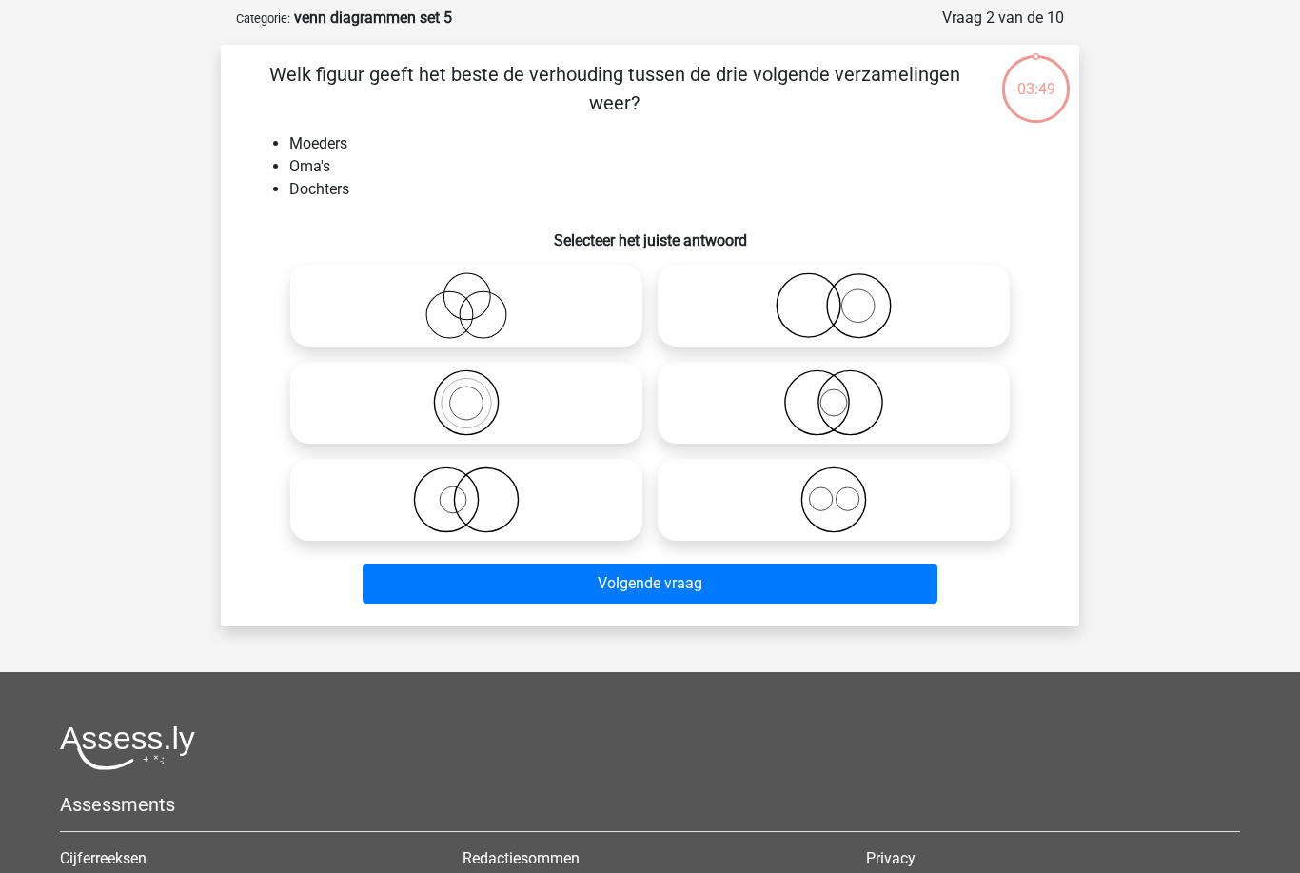
scroll to position [95, 0]
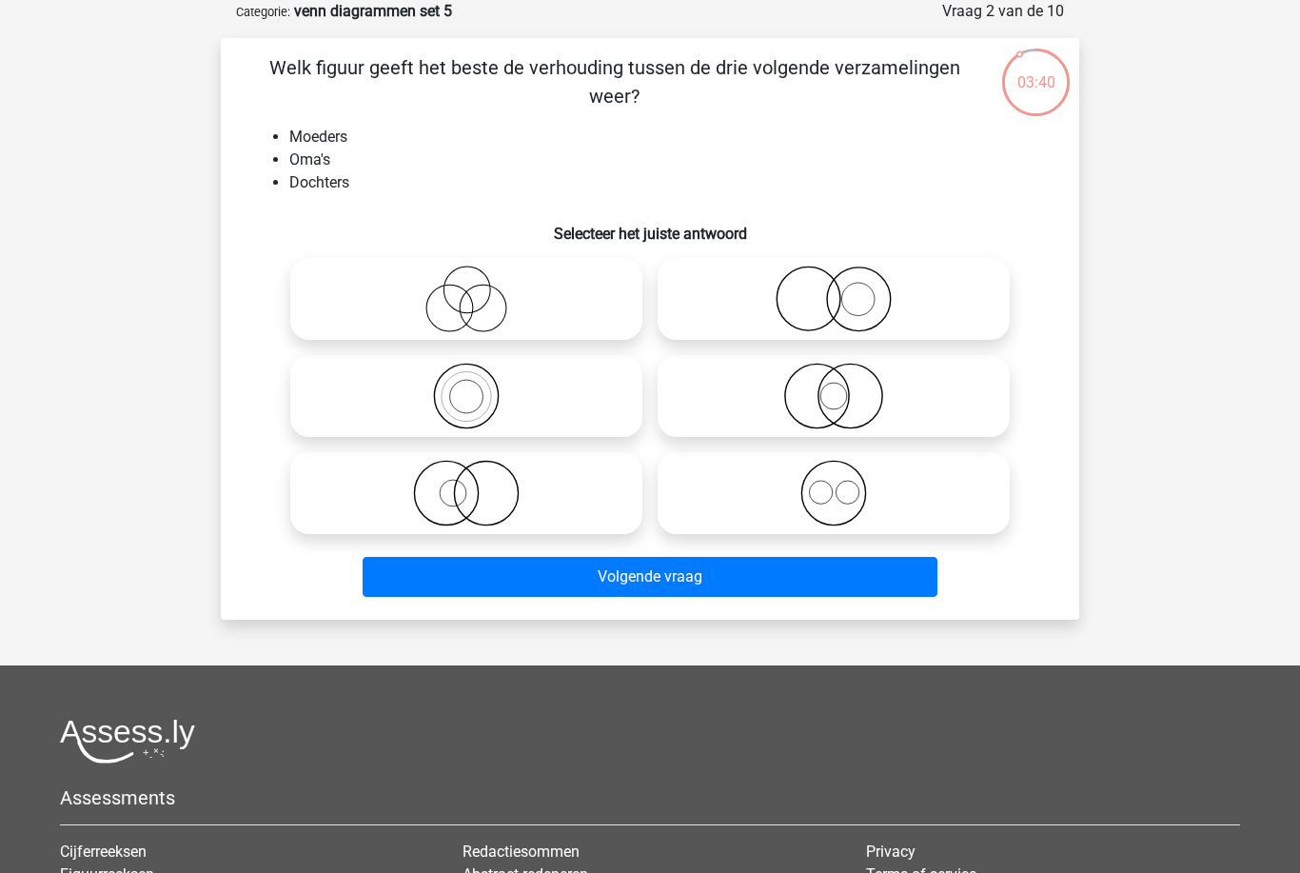
click at [597, 303] on icon at bounding box center [466, 298] width 337 height 67
click at [479, 289] on input "radio" at bounding box center [472, 283] width 12 height 12
radio input "true"
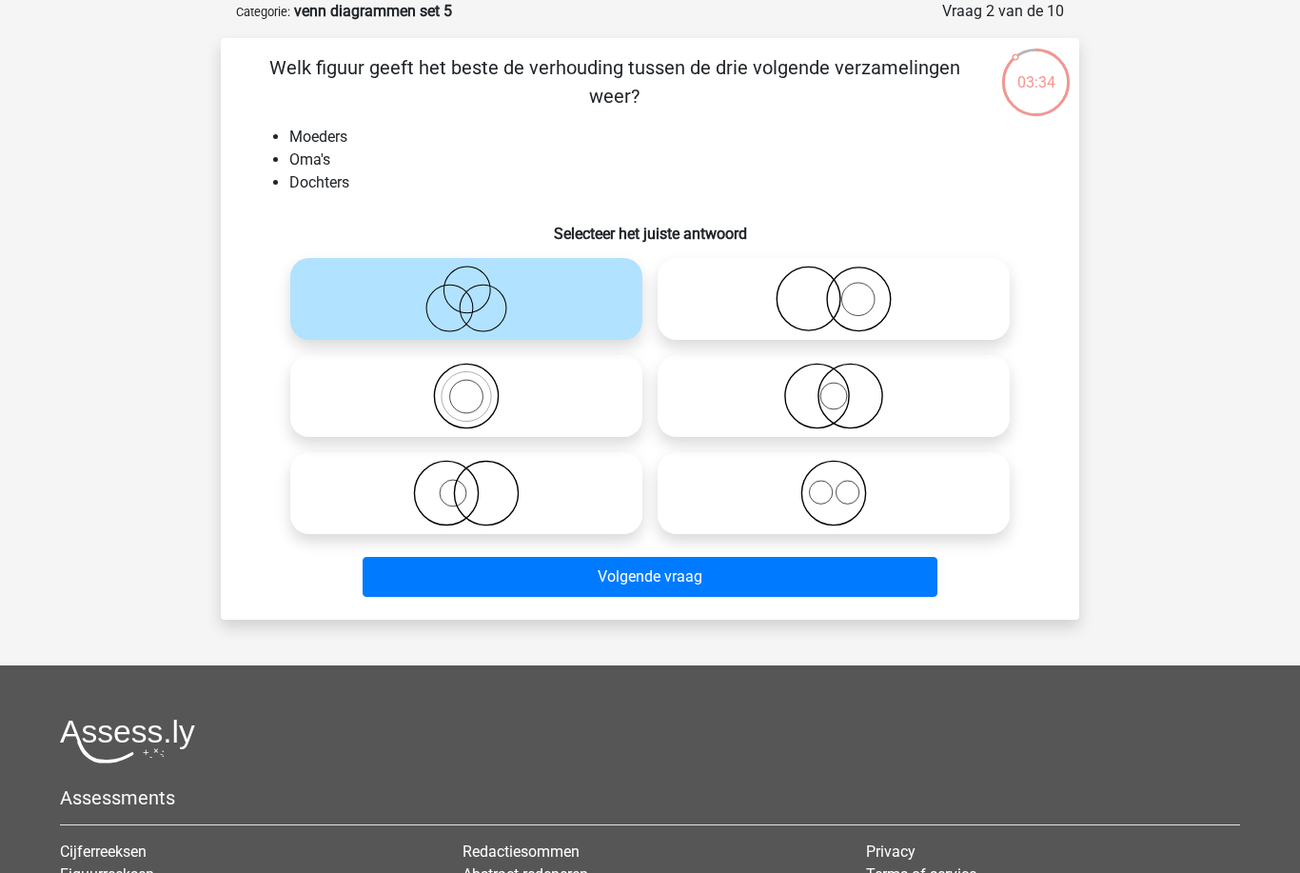
click at [879, 580] on button "Volgende vraag" at bounding box center [651, 577] width 576 height 40
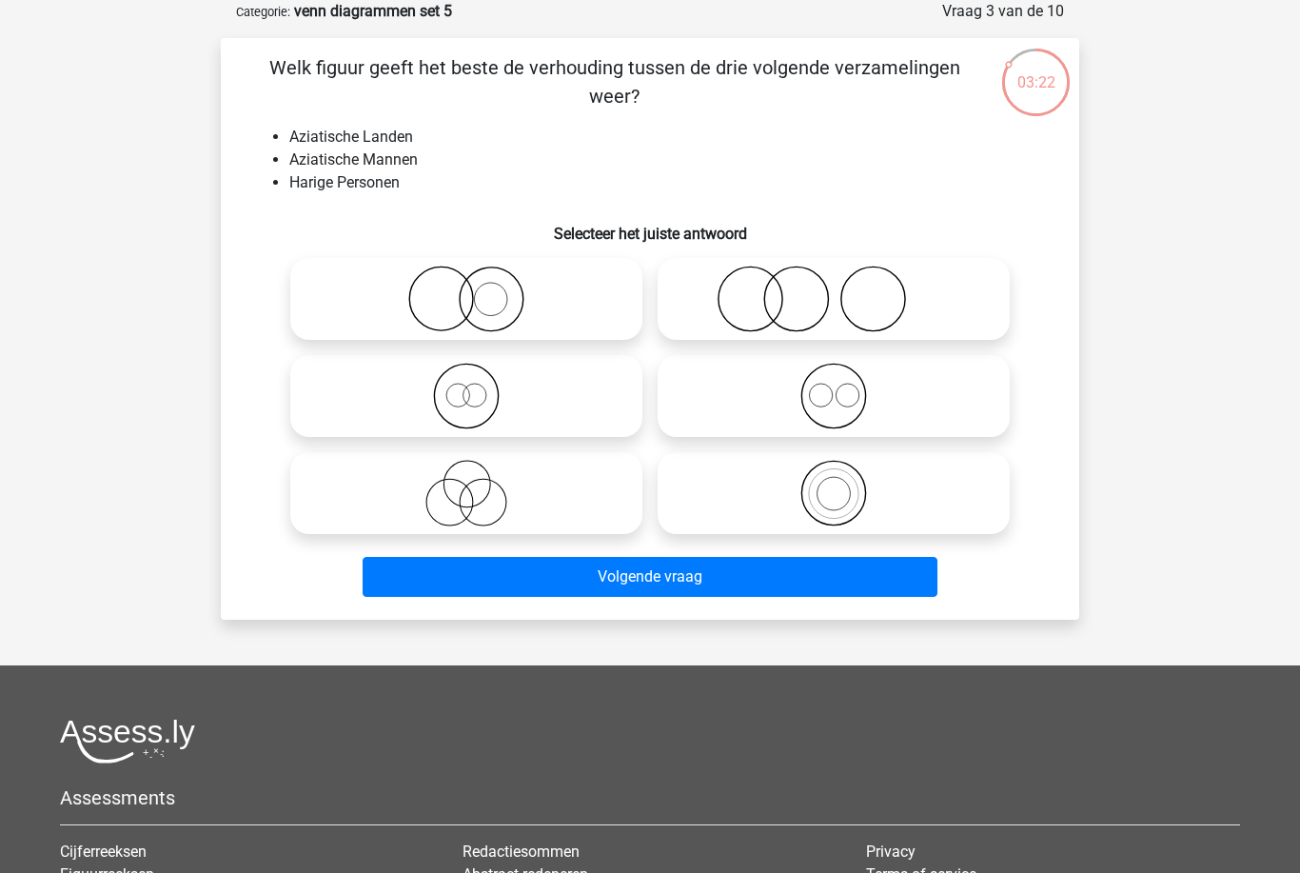
click at [985, 318] on icon at bounding box center [833, 298] width 337 height 67
click at [846, 289] on input "radio" at bounding box center [840, 283] width 12 height 12
radio input "true"
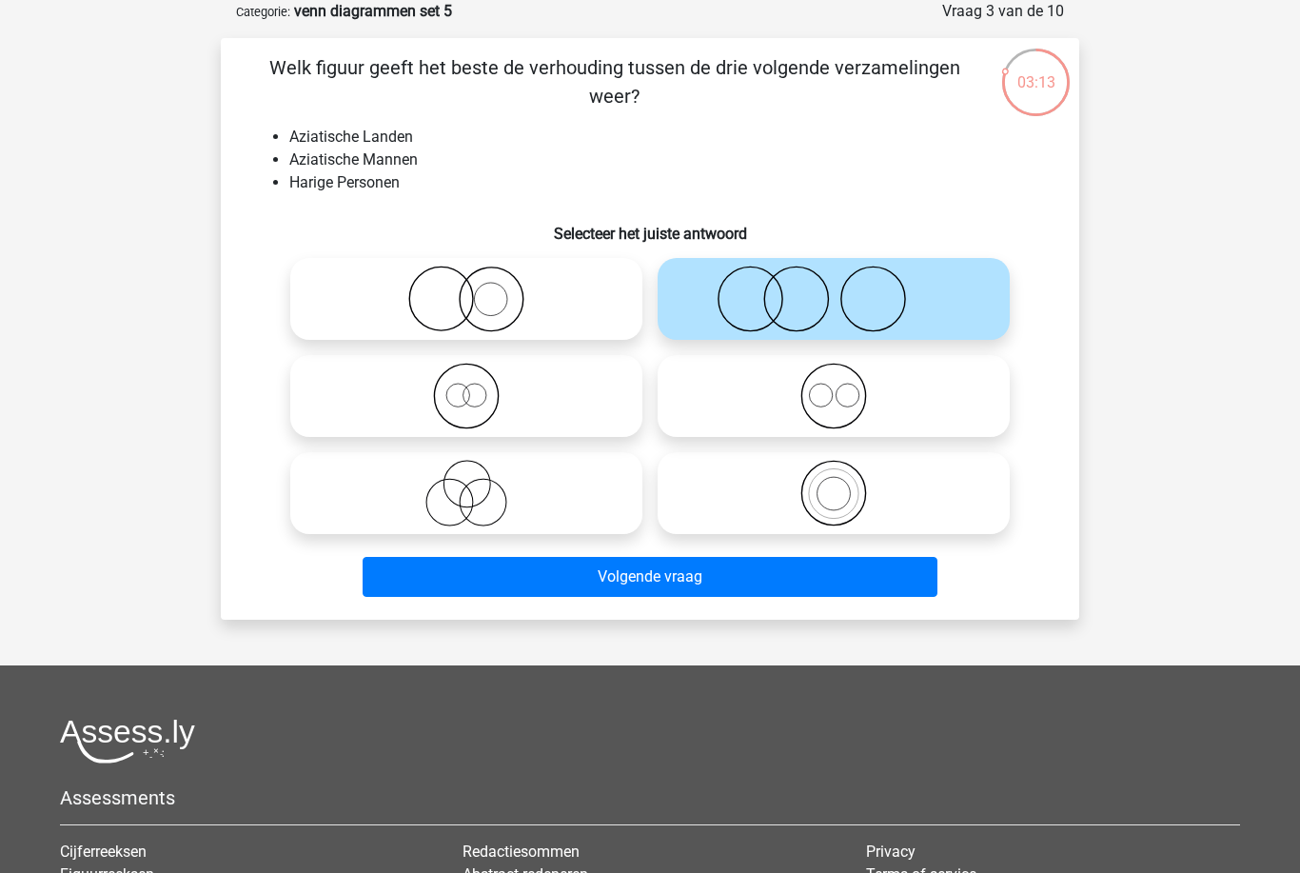
click at [926, 608] on div "Welk figuur geeft het beste de verhouding tussen de drie volgende verzamelingen…" at bounding box center [650, 328] width 858 height 581
click at [912, 591] on button "Volgende vraag" at bounding box center [651, 577] width 576 height 40
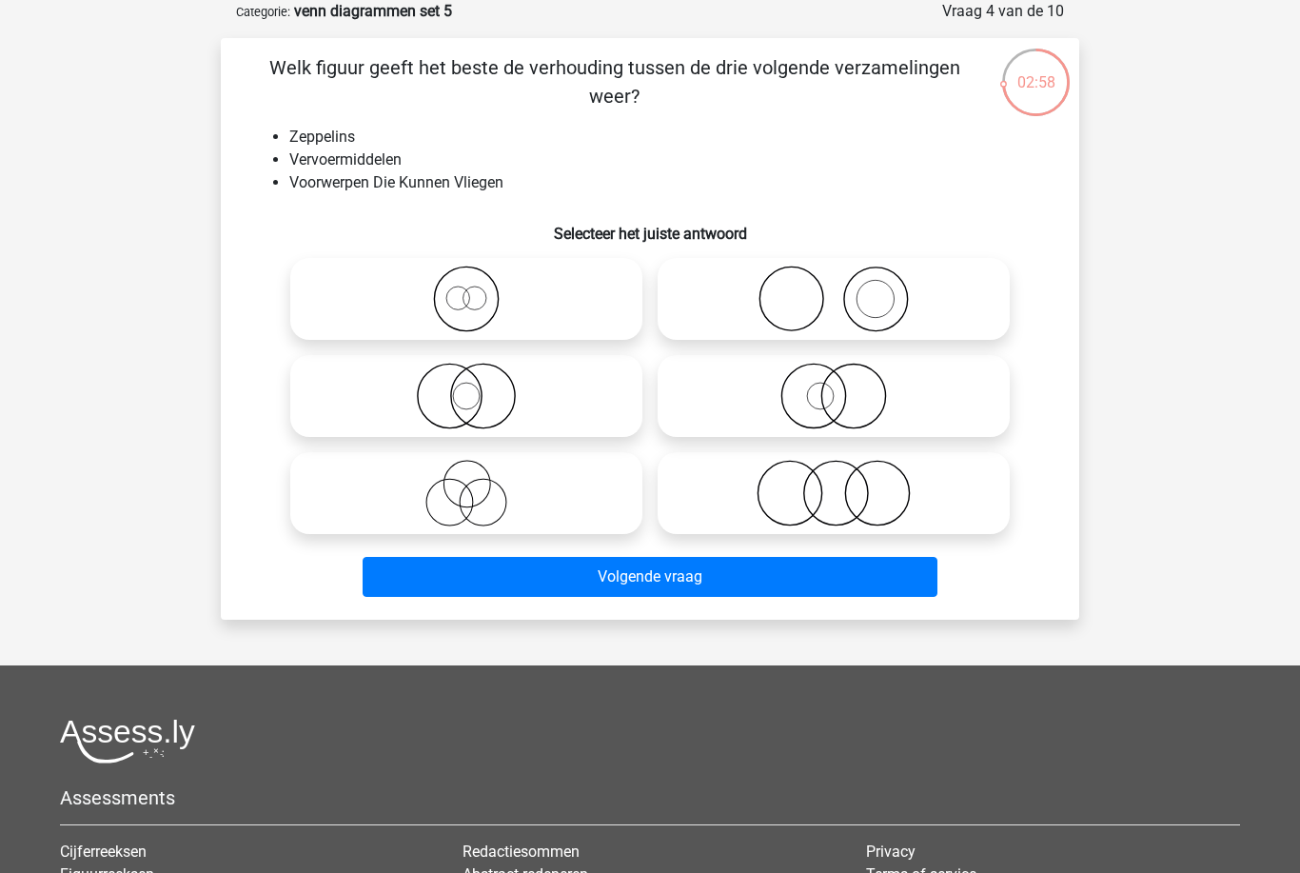
click at [983, 299] on icon at bounding box center [833, 298] width 337 height 67
click at [846, 289] on input "radio" at bounding box center [840, 283] width 12 height 12
radio input "true"
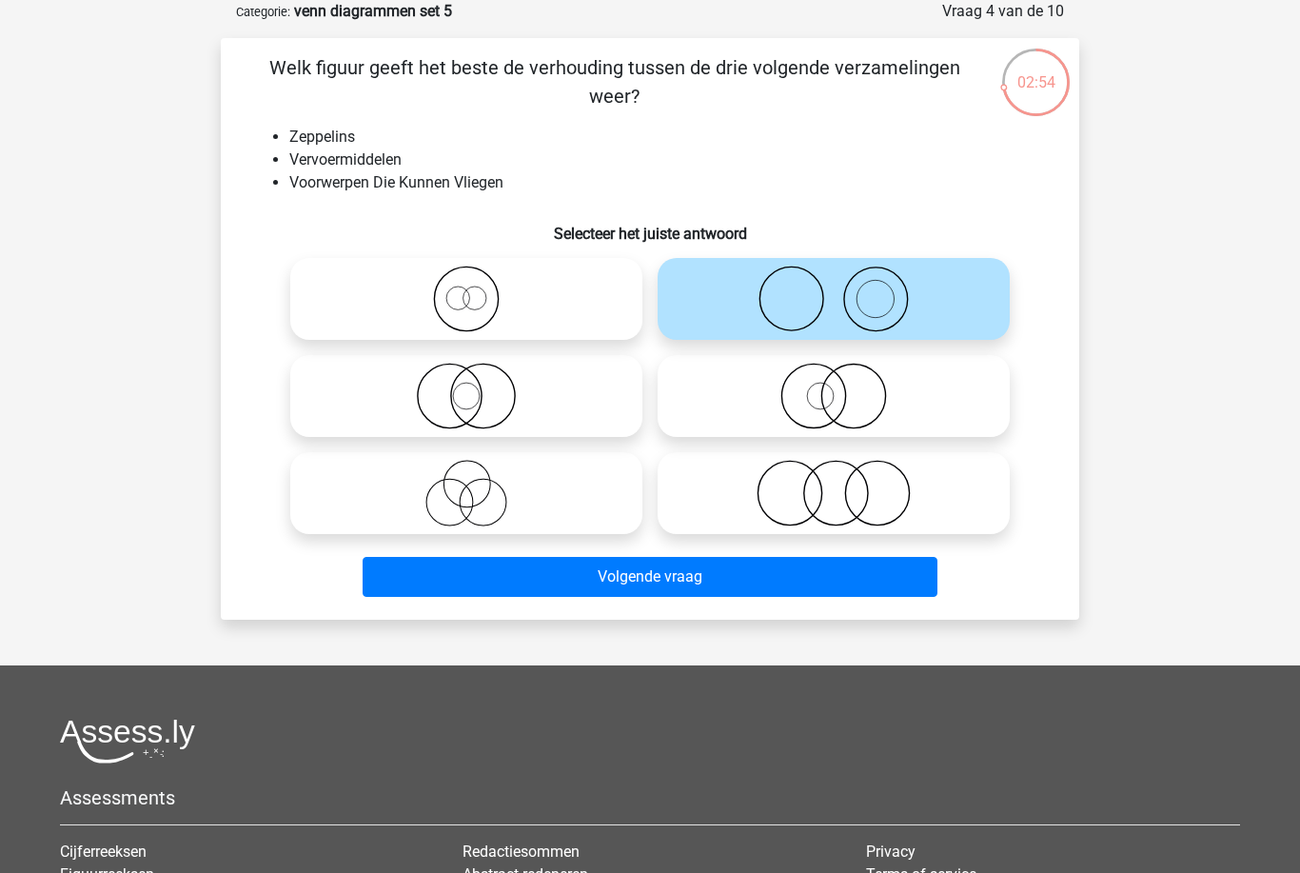
click at [872, 560] on button "Volgende vraag" at bounding box center [651, 577] width 576 height 40
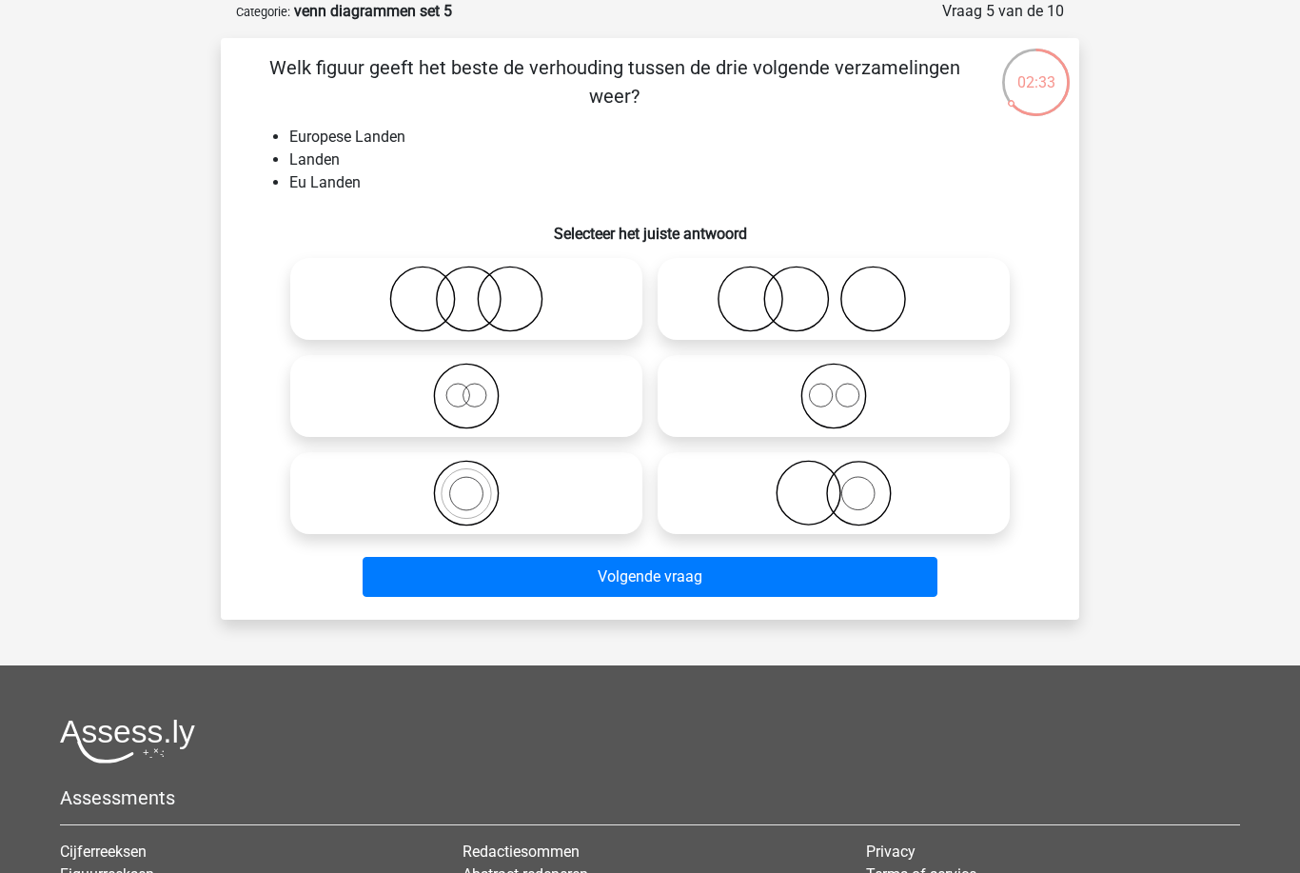
click at [590, 391] on icon at bounding box center [466, 396] width 337 height 67
click at [479, 386] on input "radio" at bounding box center [472, 380] width 12 height 12
radio input "true"
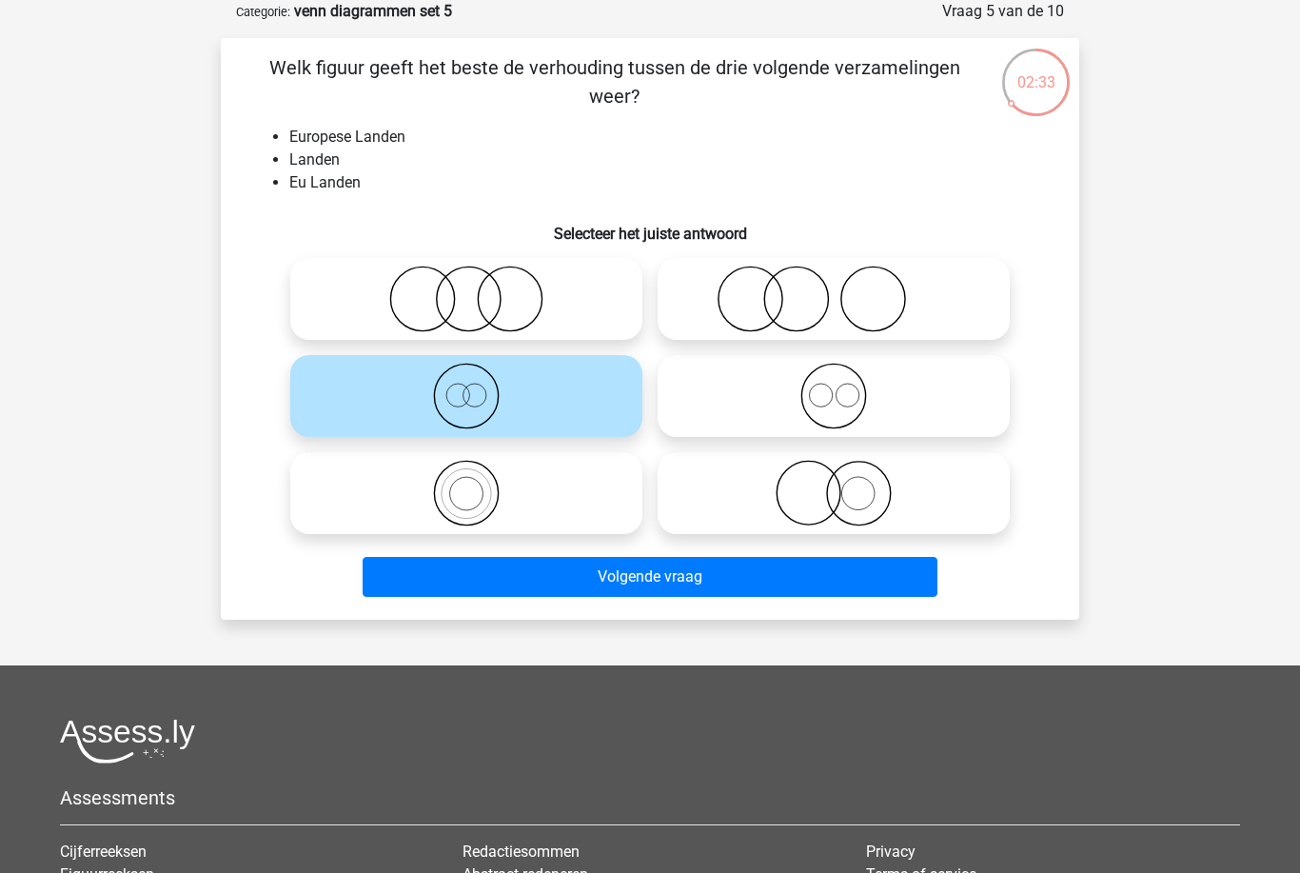
click at [779, 575] on button "Volgende vraag" at bounding box center [651, 577] width 576 height 40
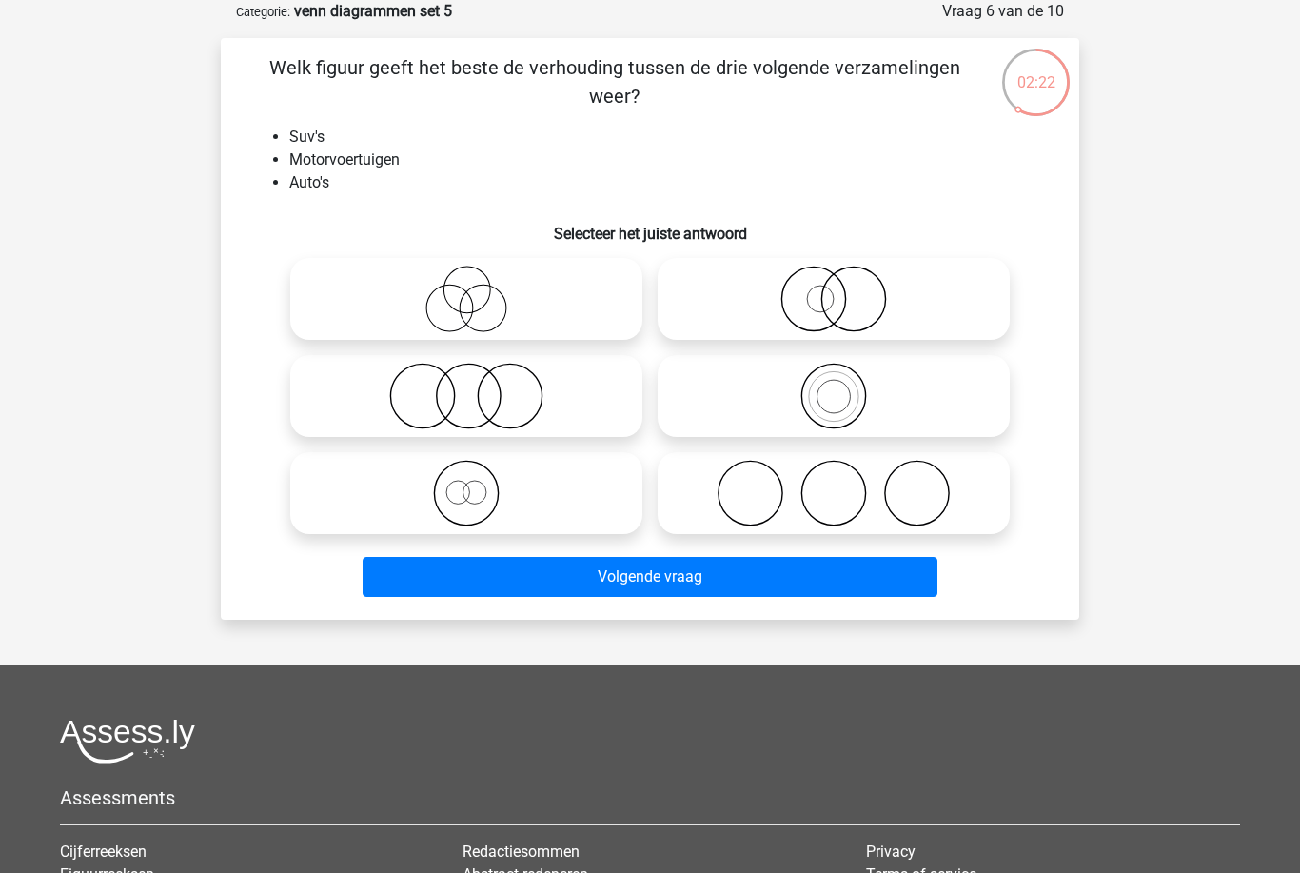
click at [963, 315] on icon at bounding box center [833, 298] width 337 height 67
click at [846, 289] on input "radio" at bounding box center [840, 283] width 12 height 12
radio input "true"
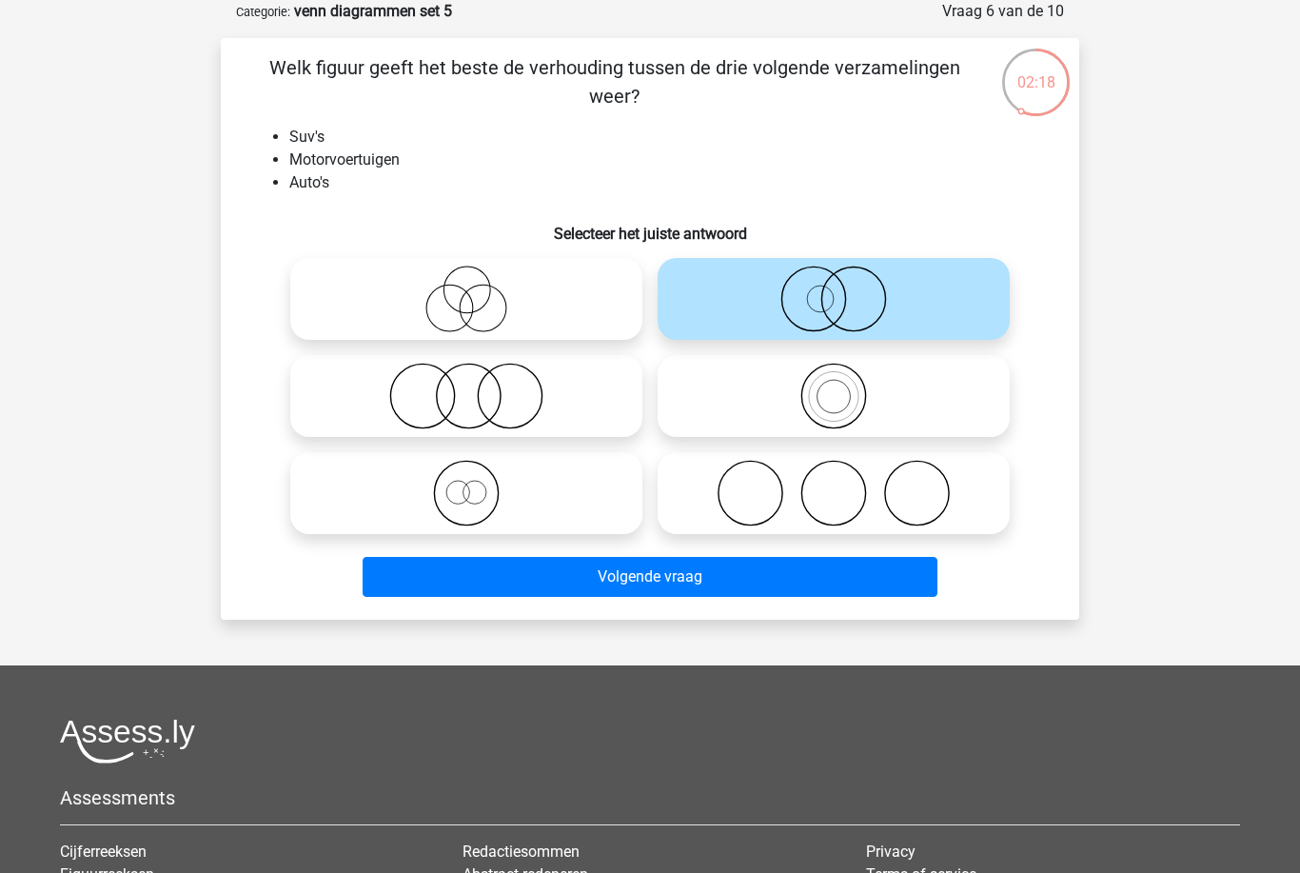
click at [914, 562] on button "Volgende vraag" at bounding box center [651, 577] width 576 height 40
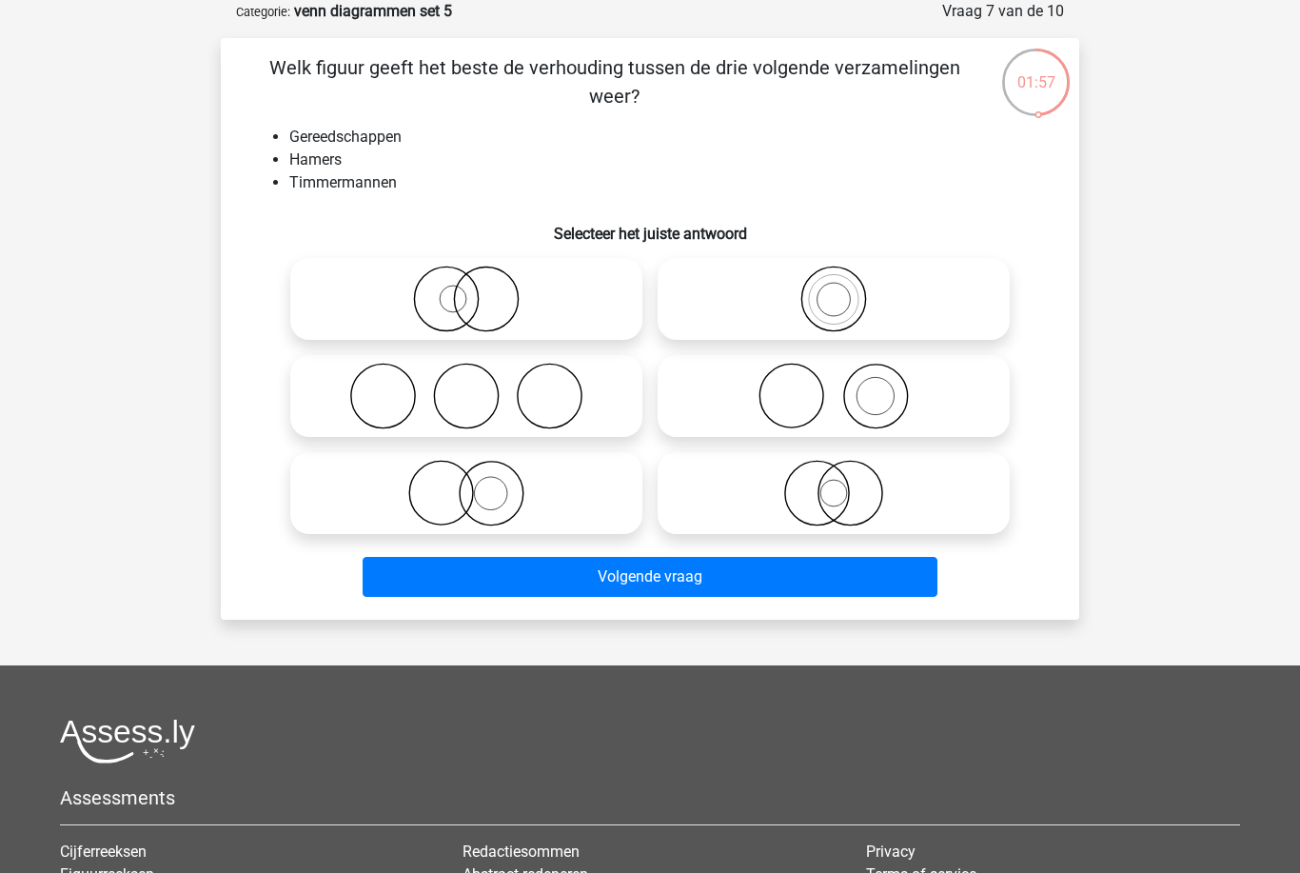
click at [977, 405] on icon at bounding box center [833, 396] width 337 height 67
click at [846, 386] on input "radio" at bounding box center [840, 380] width 12 height 12
radio input "true"
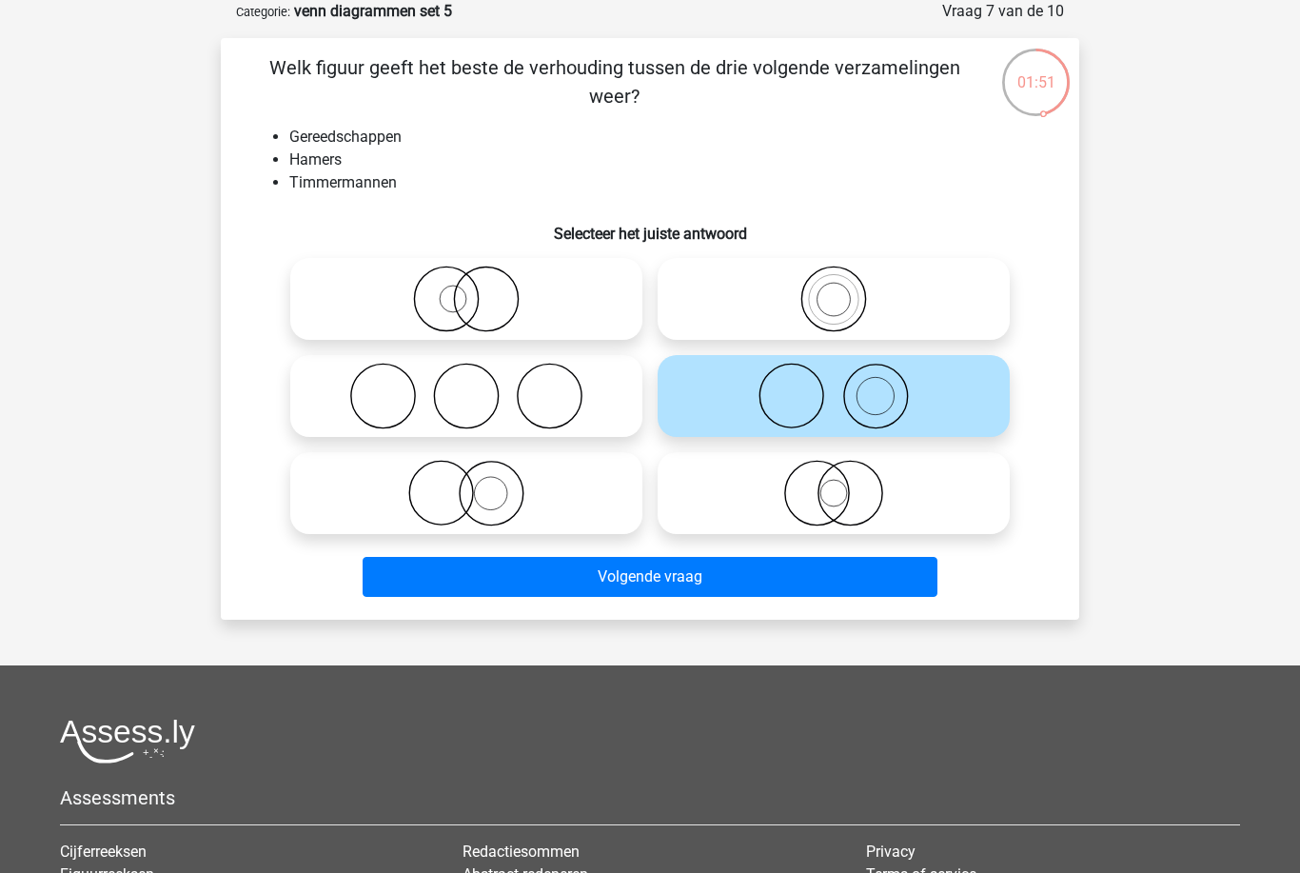
click at [767, 610] on div "Welk figuur geeft het beste de verhouding tussen de drie volgende verzamelingen…" at bounding box center [650, 328] width 858 height 581
click at [773, 576] on button "Volgende vraag" at bounding box center [651, 577] width 576 height 40
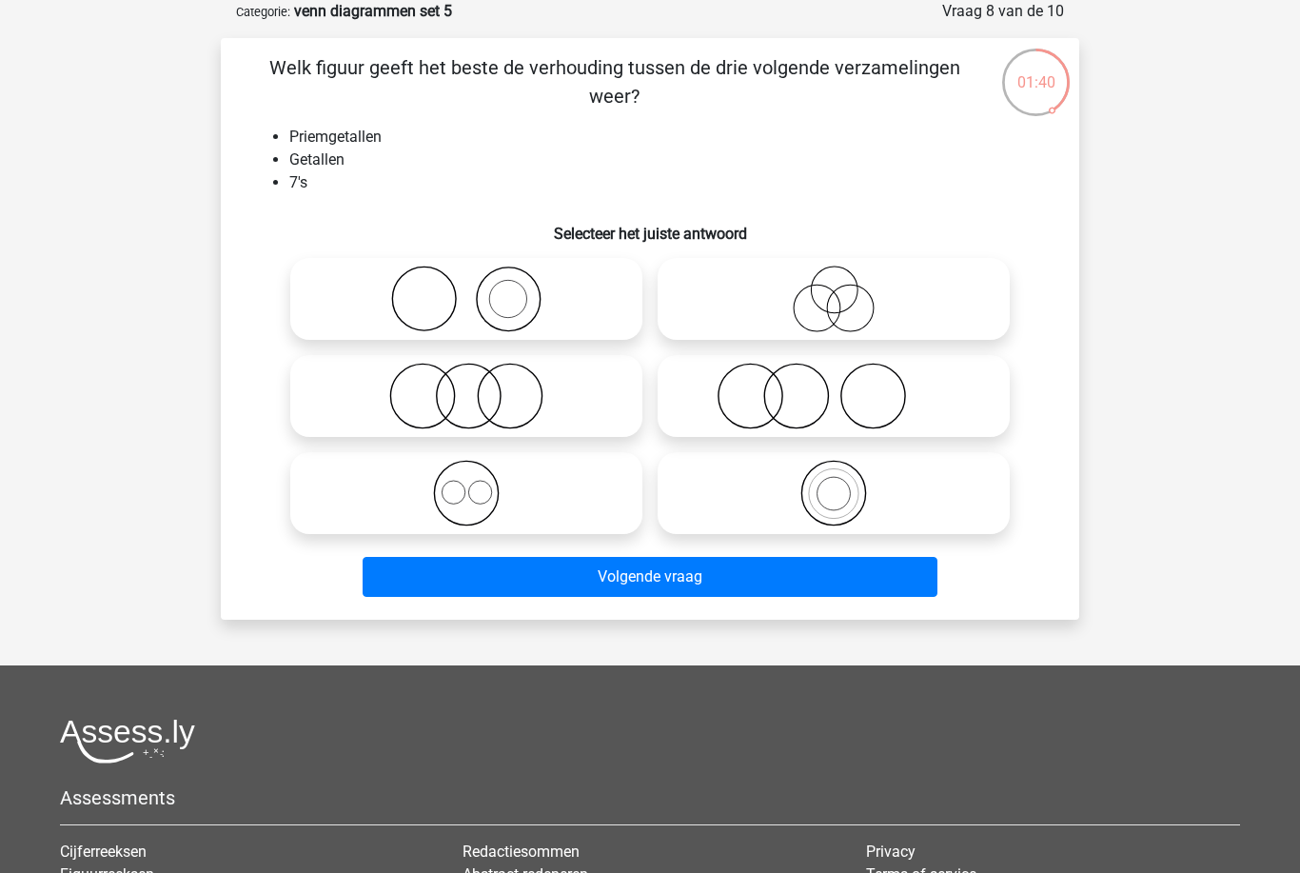
click at [629, 501] on icon at bounding box center [466, 493] width 337 height 67
click at [479, 483] on input "radio" at bounding box center [472, 477] width 12 height 12
radio input "true"
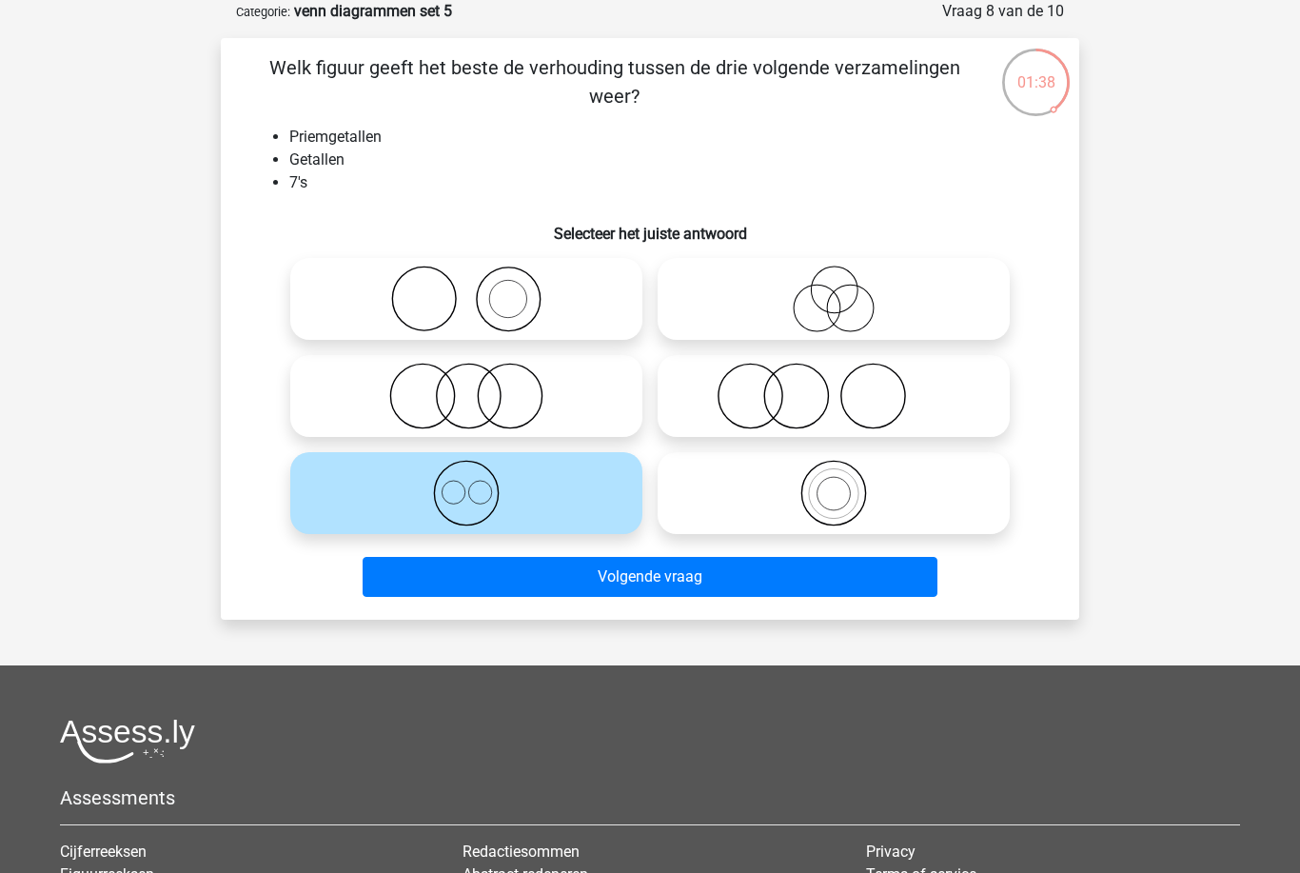
click at [838, 593] on button "Volgende vraag" at bounding box center [651, 577] width 576 height 40
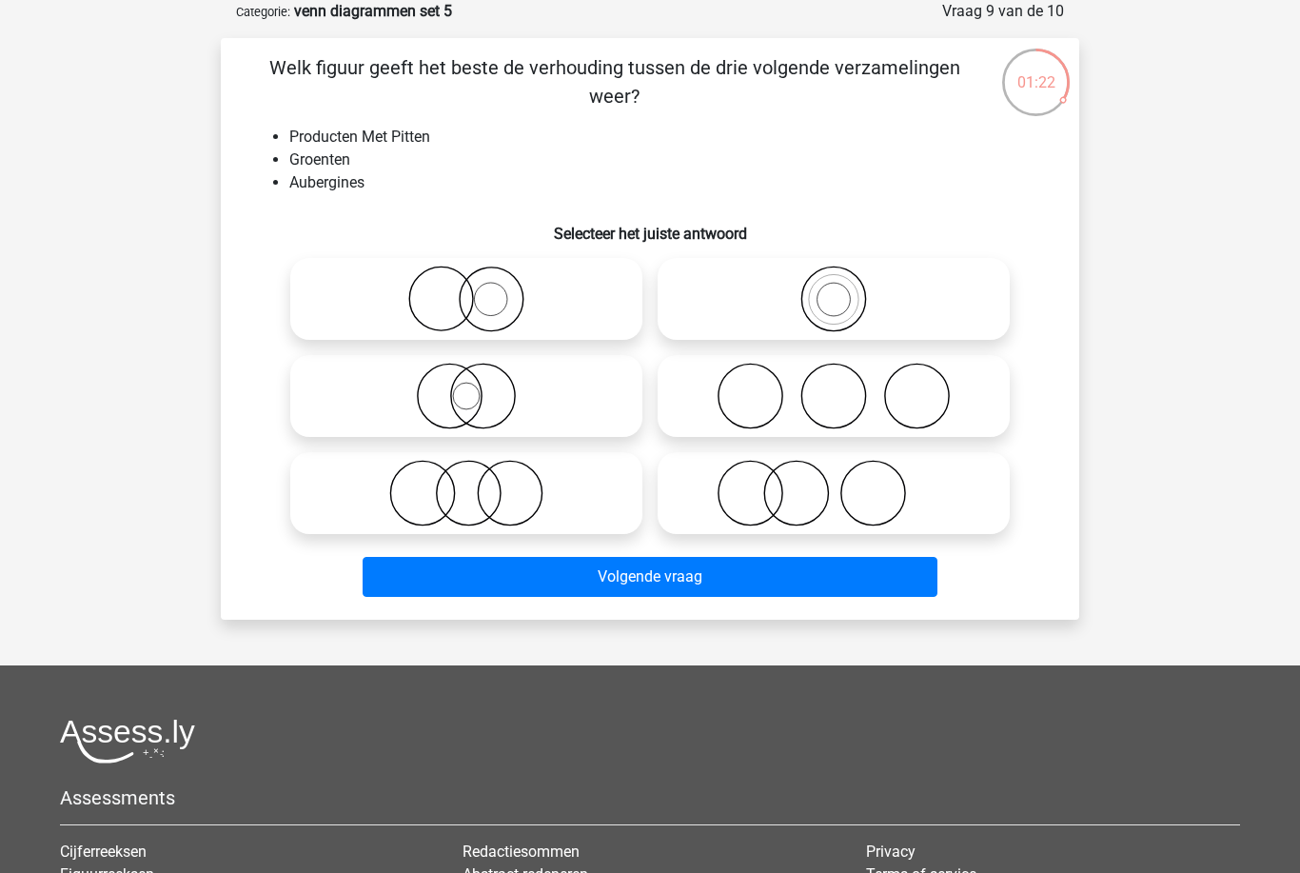
click at [616, 309] on icon at bounding box center [466, 298] width 337 height 67
click at [479, 289] on input "radio" at bounding box center [472, 283] width 12 height 12
radio input "true"
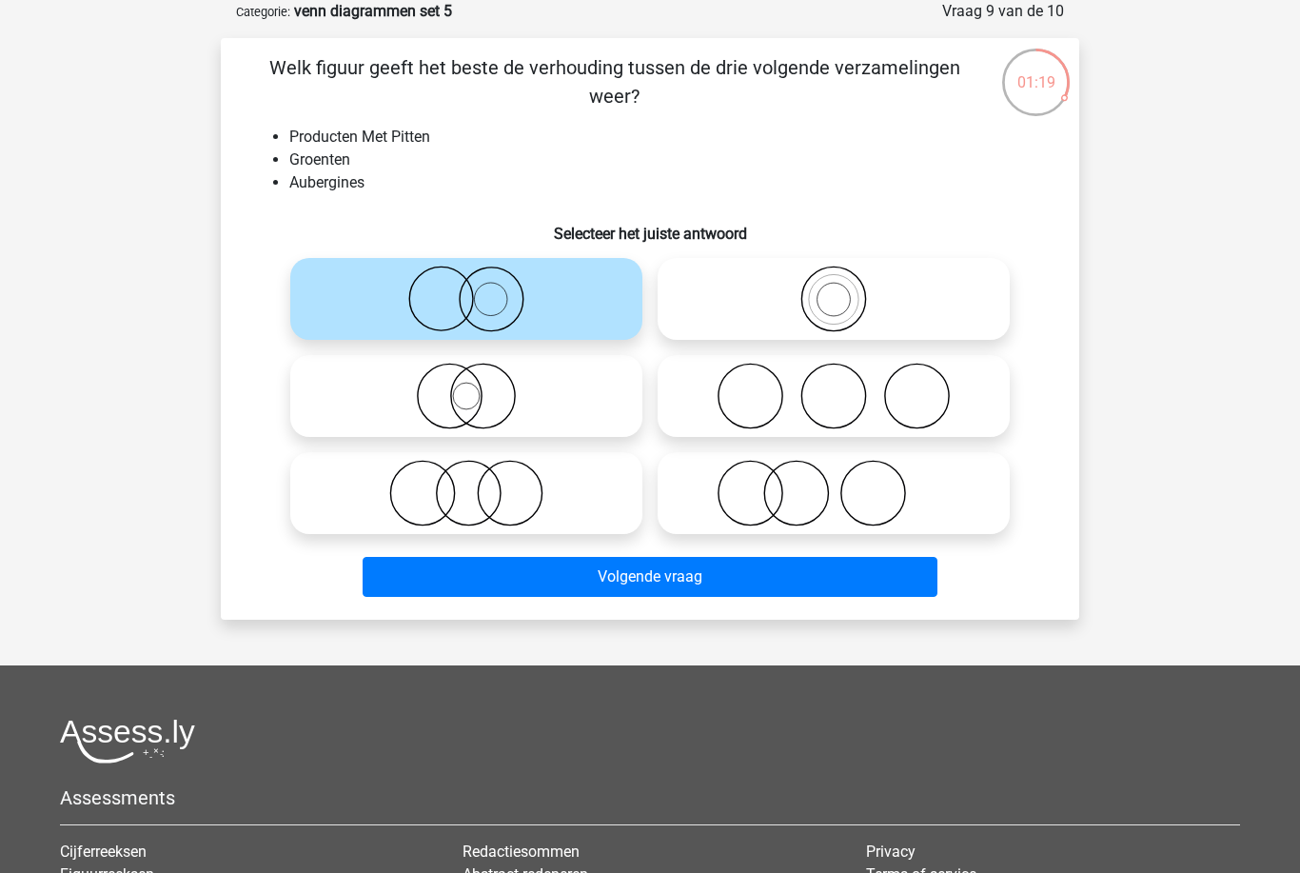
click at [781, 589] on button "Volgende vraag" at bounding box center [651, 577] width 576 height 40
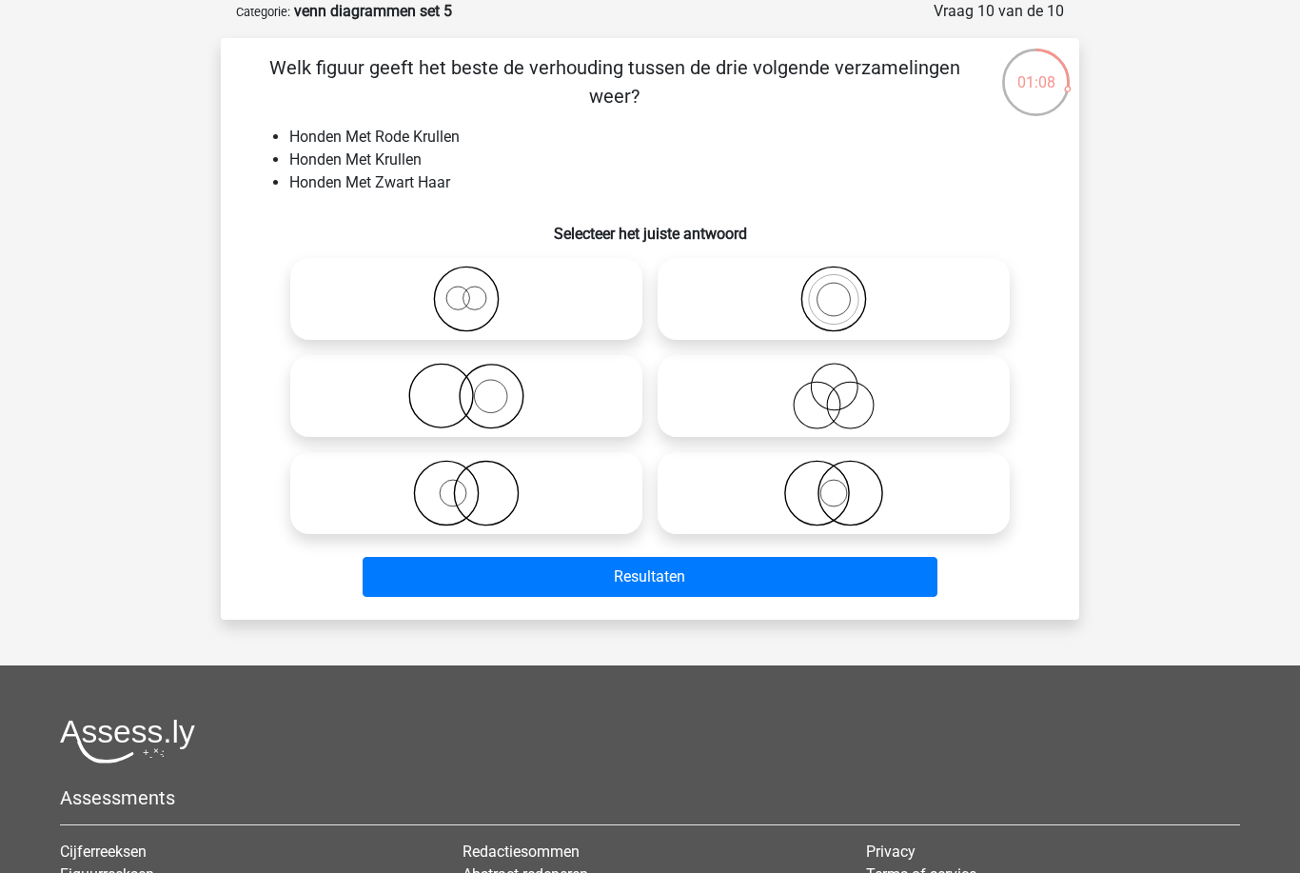
click at [594, 295] on icon at bounding box center [466, 298] width 337 height 67
click at [479, 289] on input "radio" at bounding box center [472, 283] width 12 height 12
radio input "true"
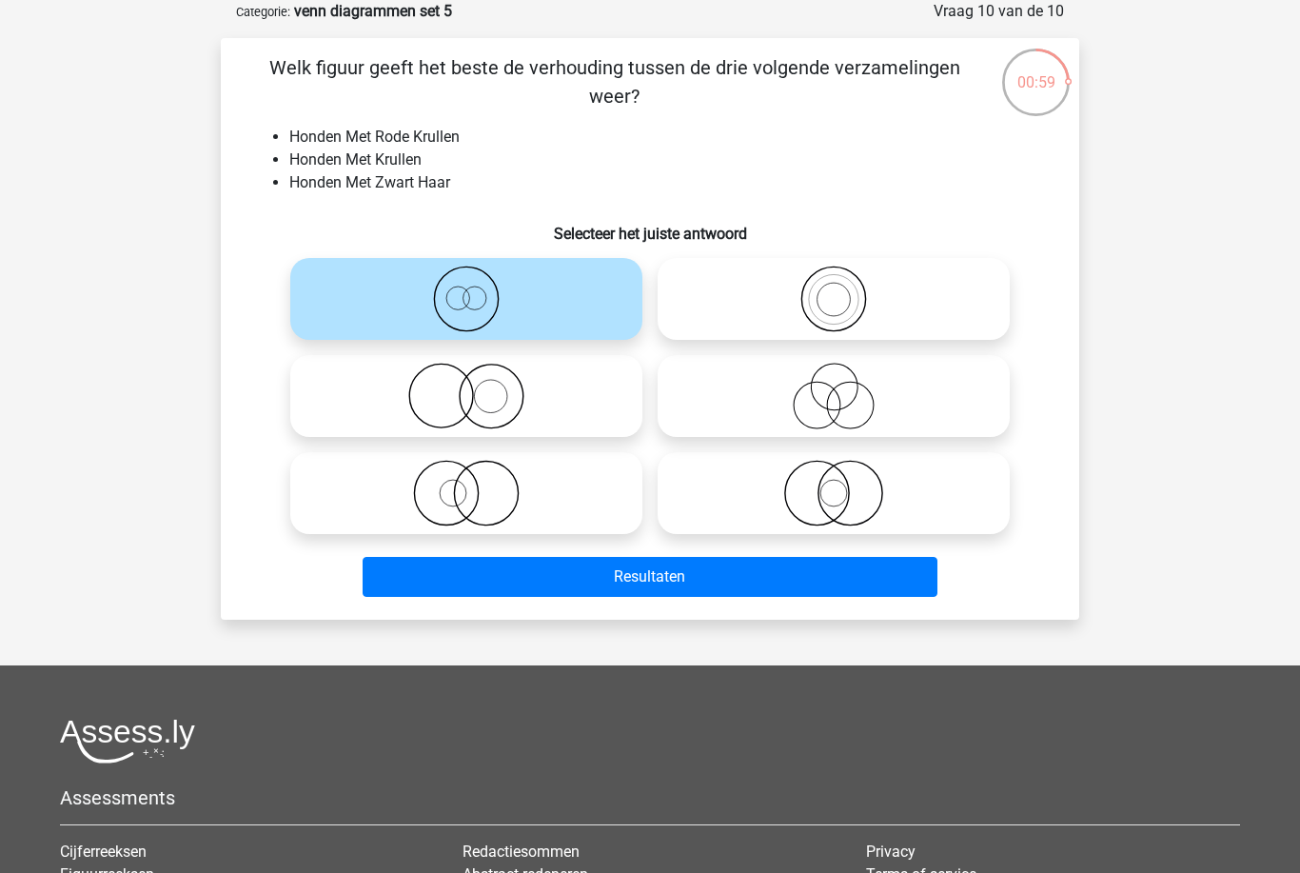
click at [620, 400] on icon at bounding box center [466, 396] width 337 height 67
click at [479, 386] on input "radio" at bounding box center [472, 380] width 12 height 12
radio input "true"
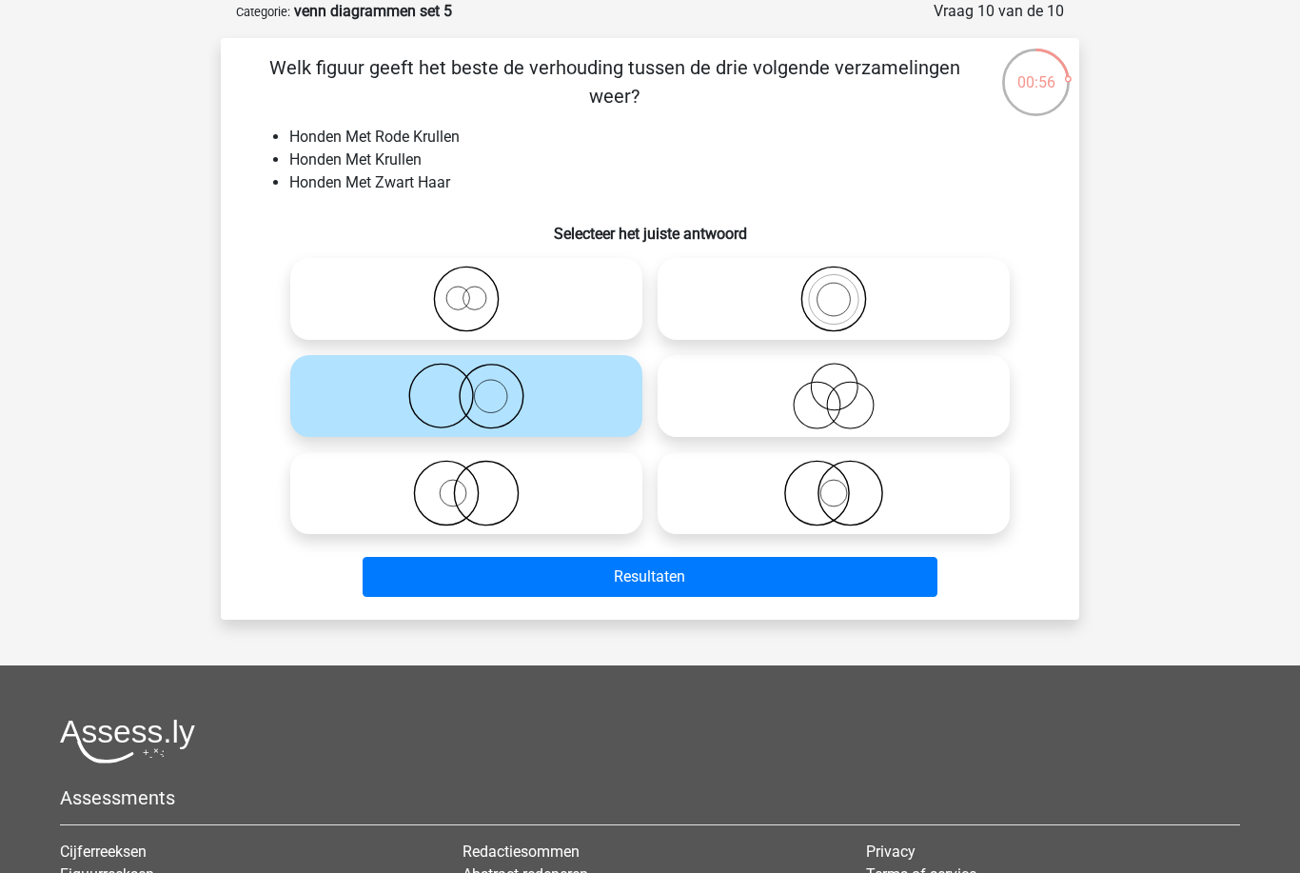
click at [815, 593] on button "Resultaten" at bounding box center [651, 577] width 576 height 40
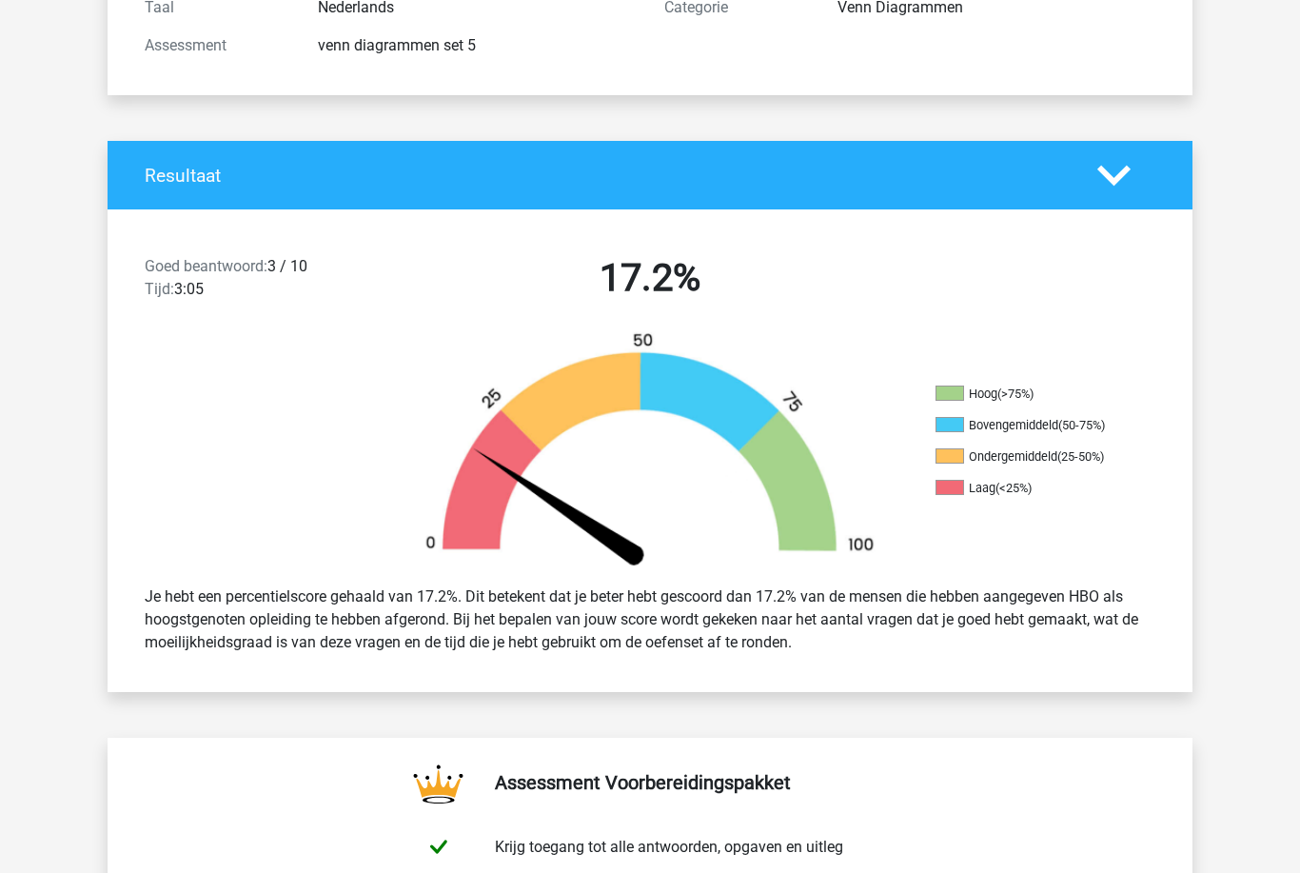
click at [1121, 189] on icon at bounding box center [1113, 176] width 33 height 33
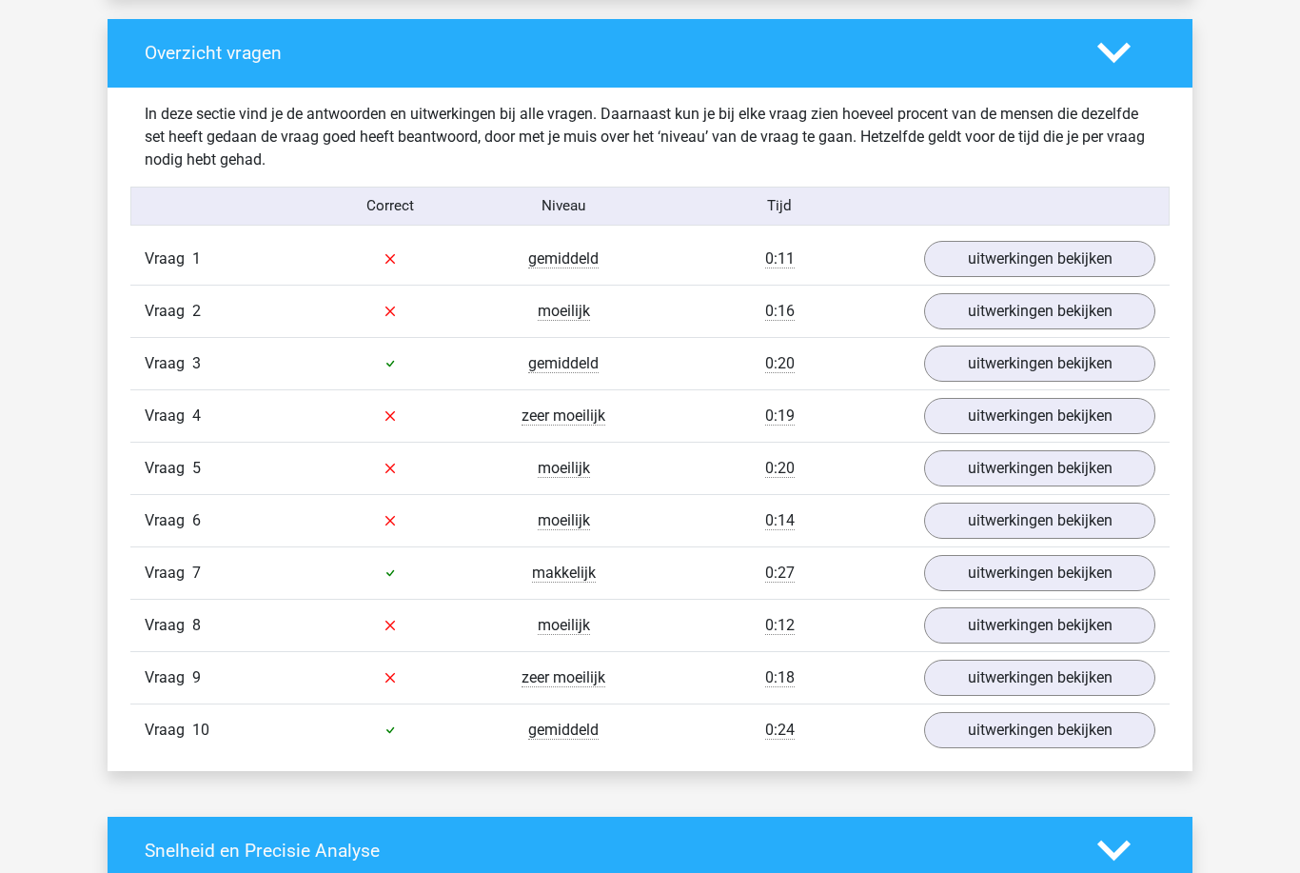
scroll to position [927, 0]
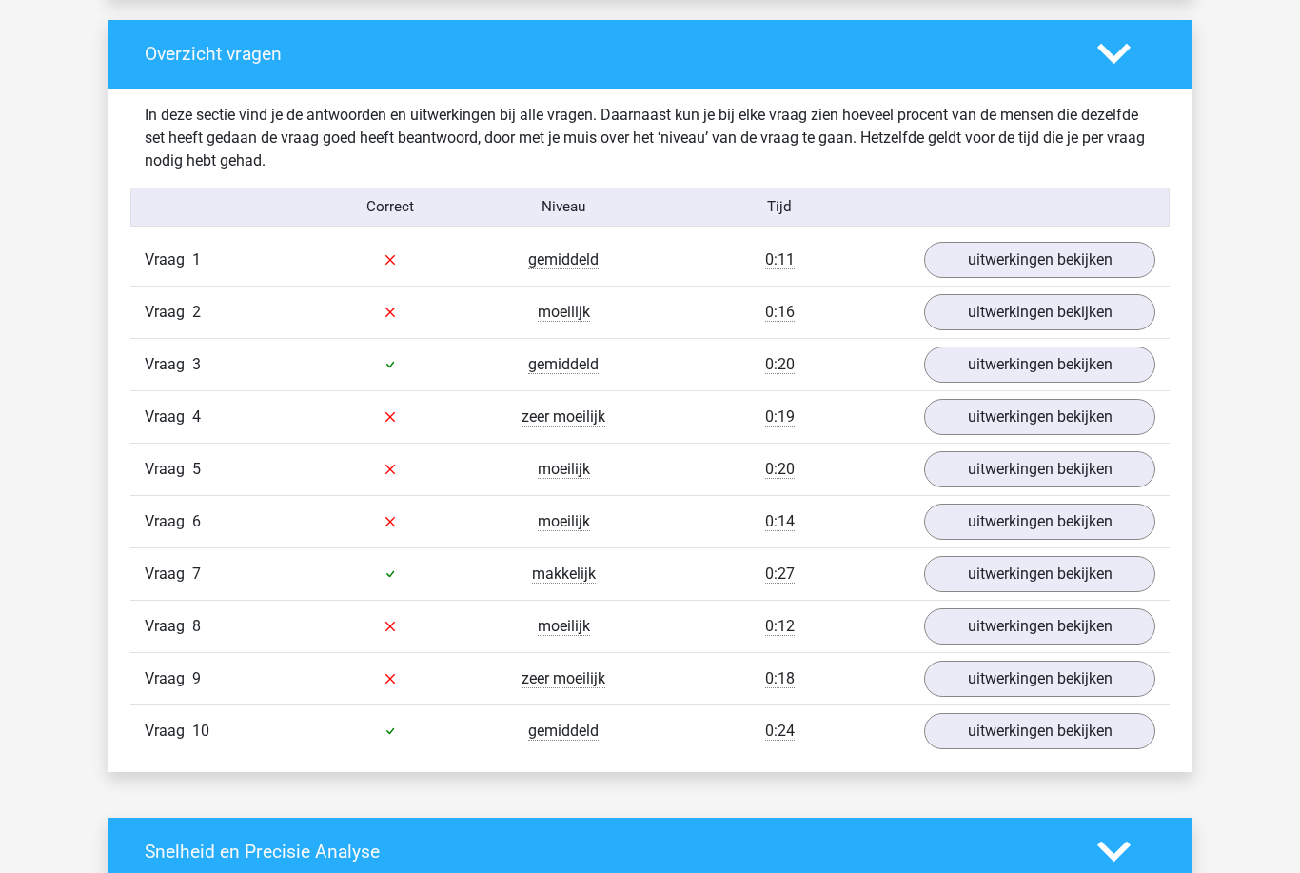
click at [1101, 277] on link "uitwerkingen bekijken" at bounding box center [1039, 260] width 231 height 36
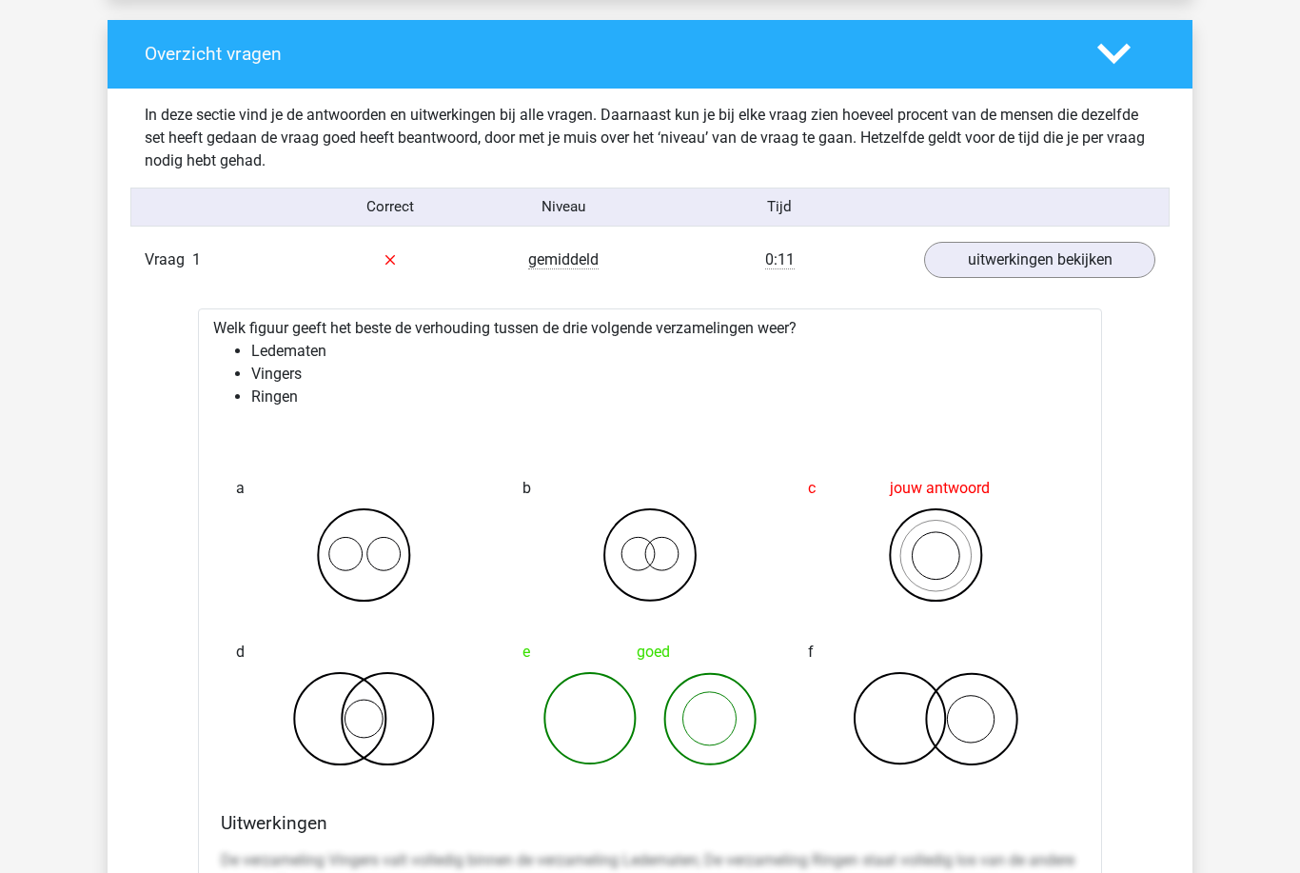
click at [1063, 256] on link "uitwerkingen bekijken" at bounding box center [1039, 260] width 231 height 36
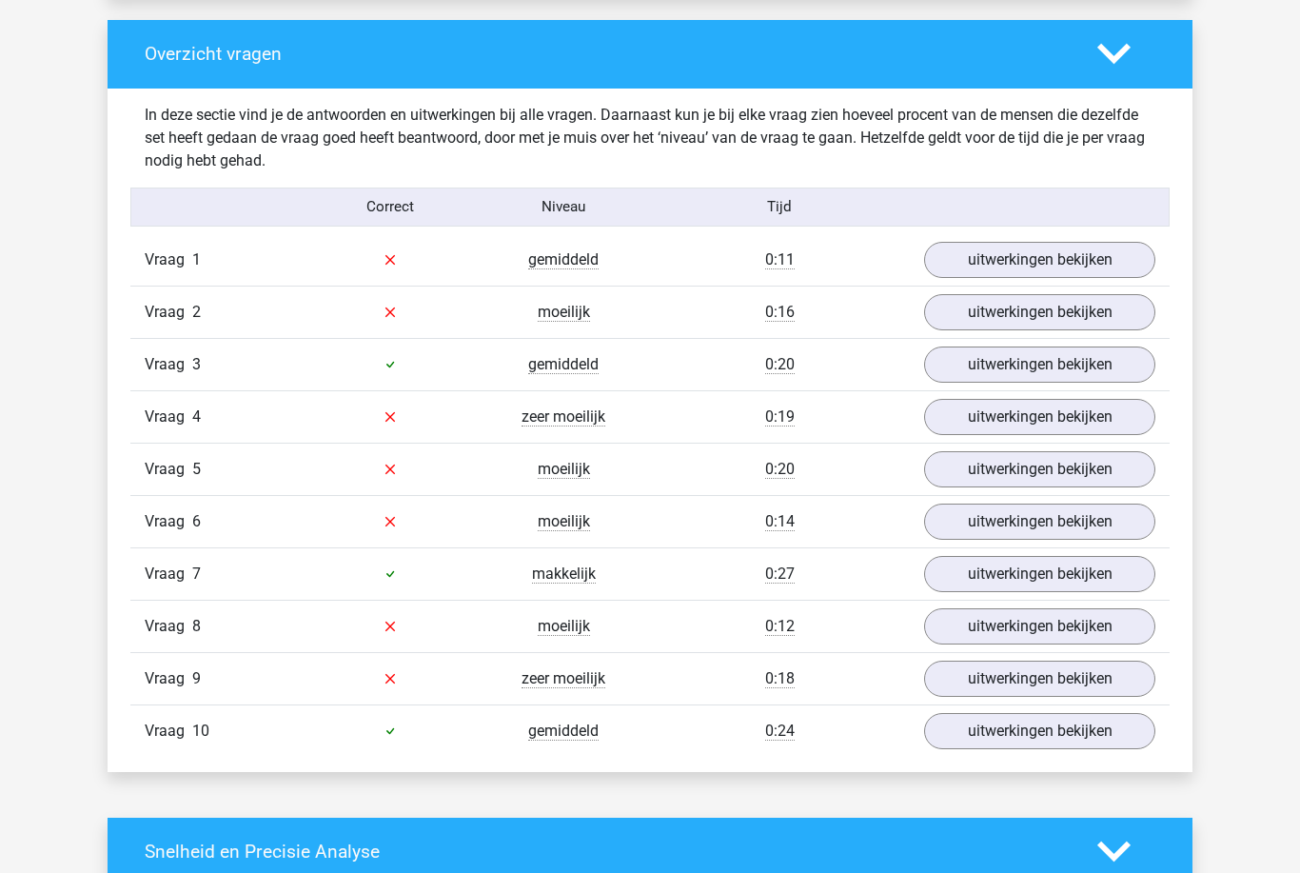
click at [1037, 328] on link "uitwerkingen bekijken" at bounding box center [1039, 312] width 231 height 36
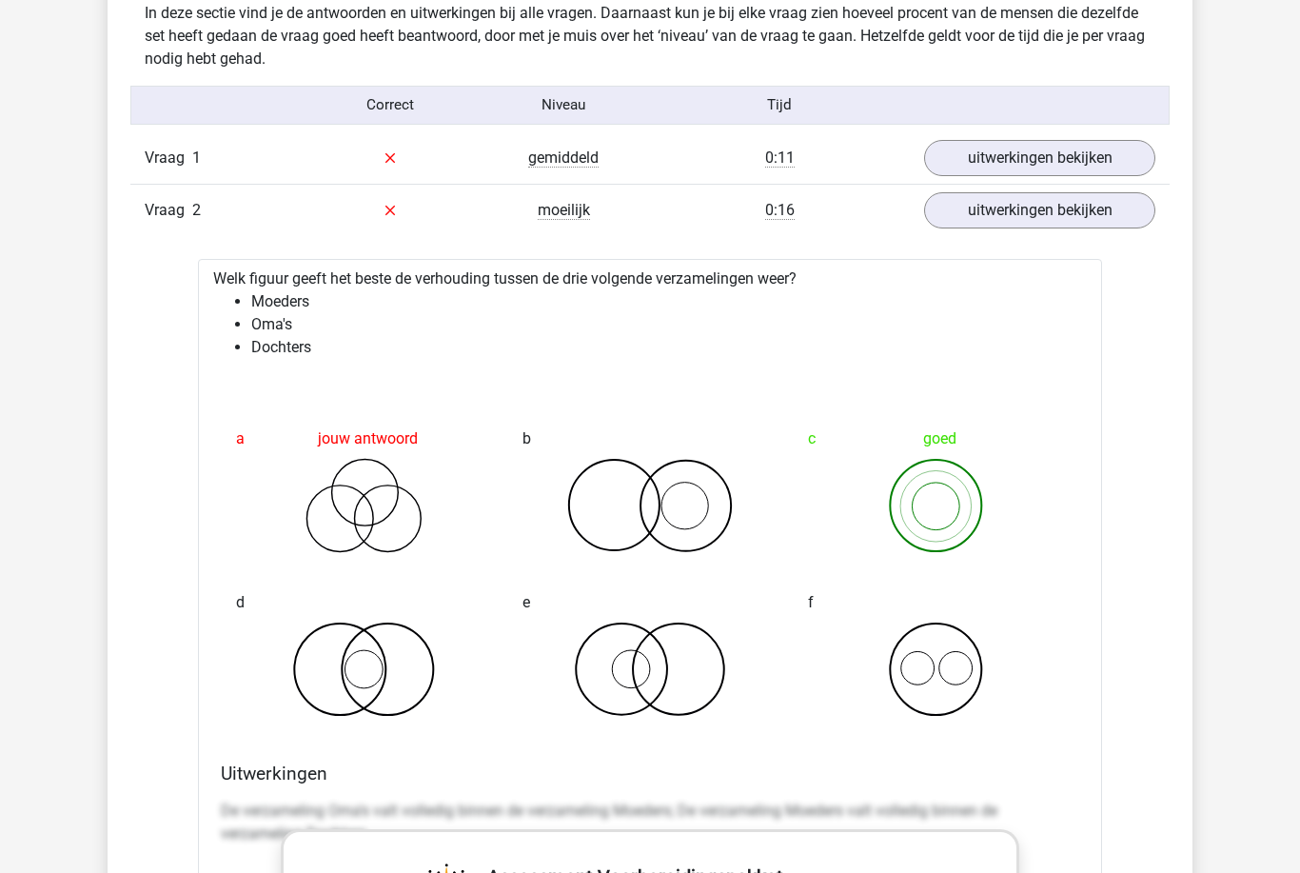
scroll to position [1029, 0]
click at [1109, 226] on link "uitwerkingen bekijken" at bounding box center [1039, 210] width 231 height 36
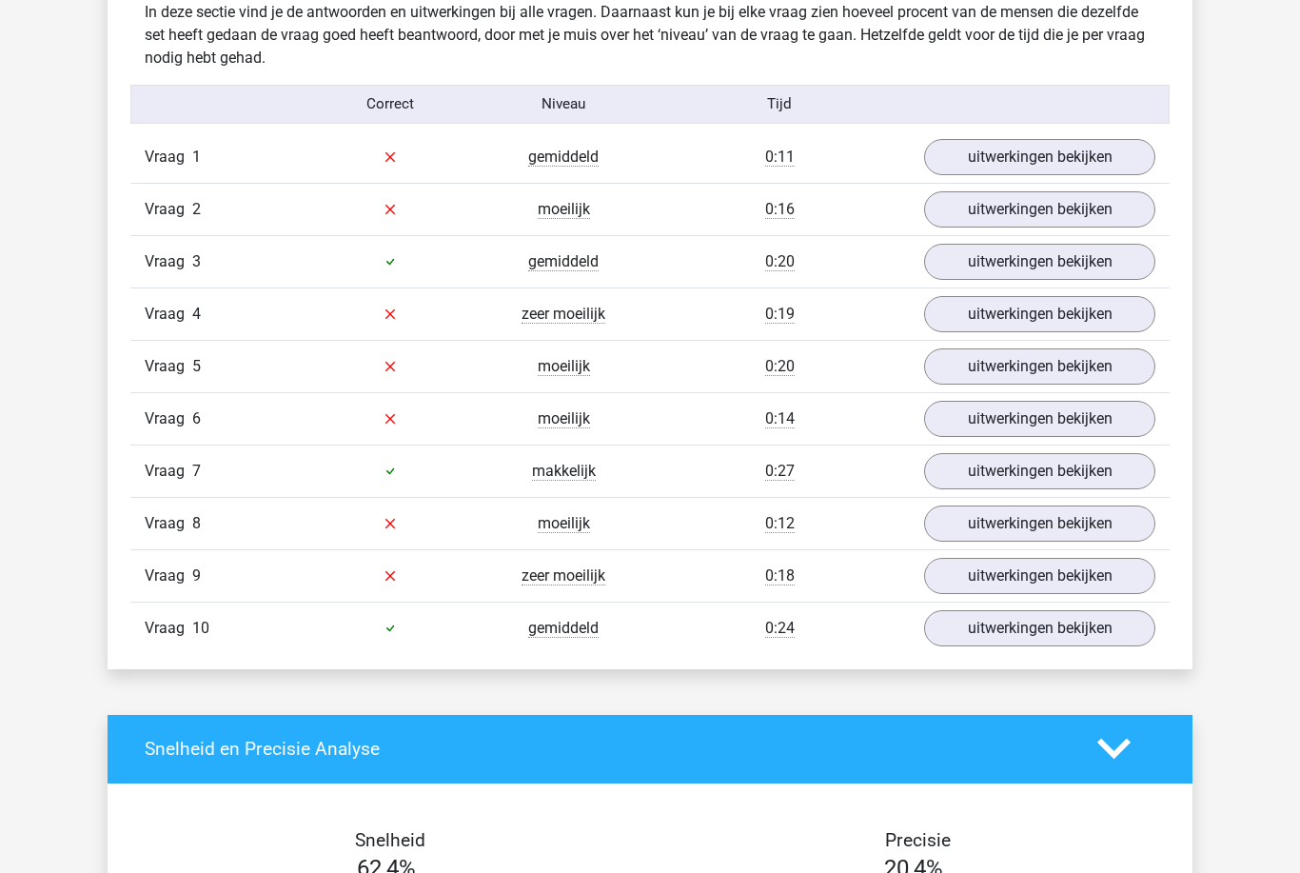
click at [1062, 319] on link "uitwerkingen bekijken" at bounding box center [1039, 314] width 231 height 36
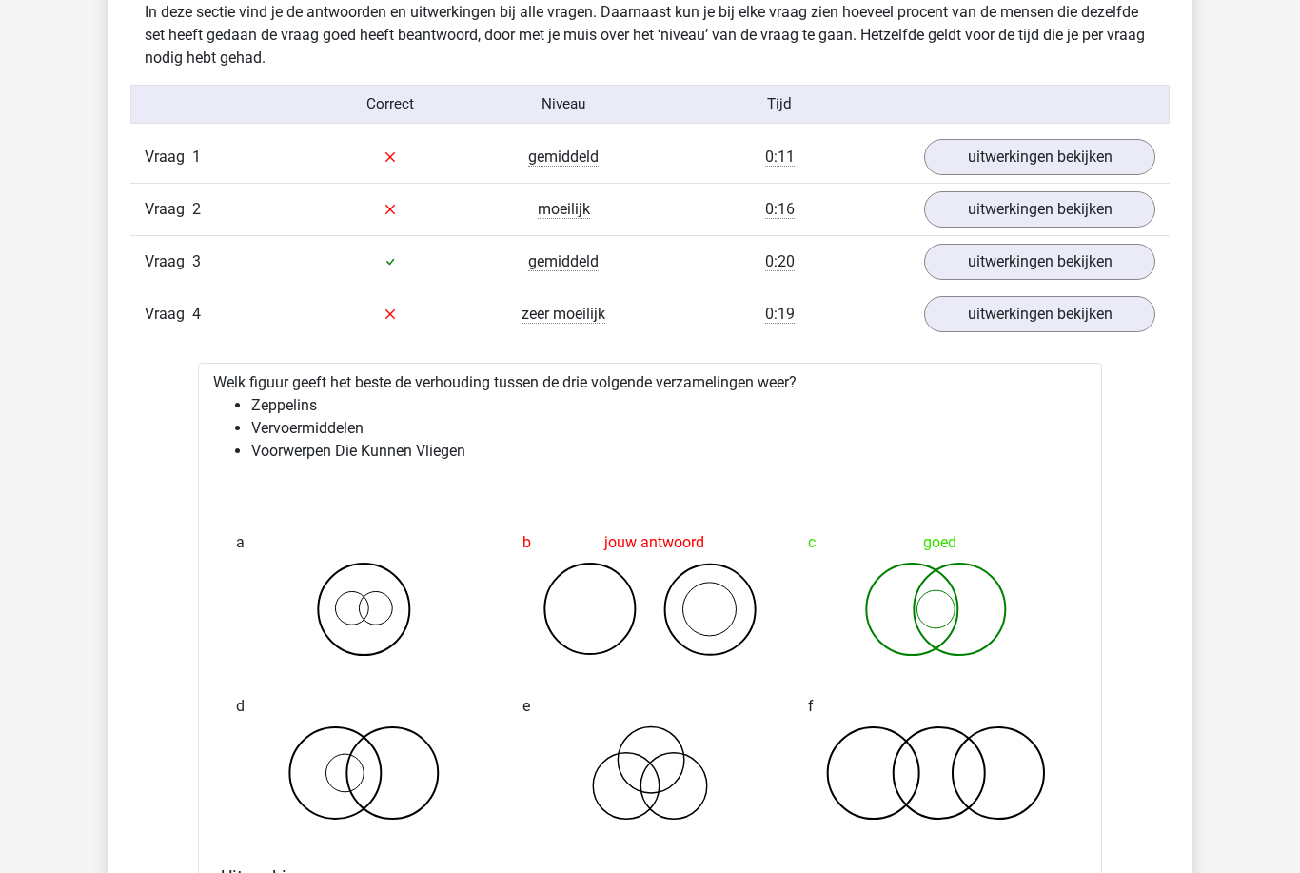
click at [1023, 308] on link "uitwerkingen bekijken" at bounding box center [1039, 314] width 231 height 36
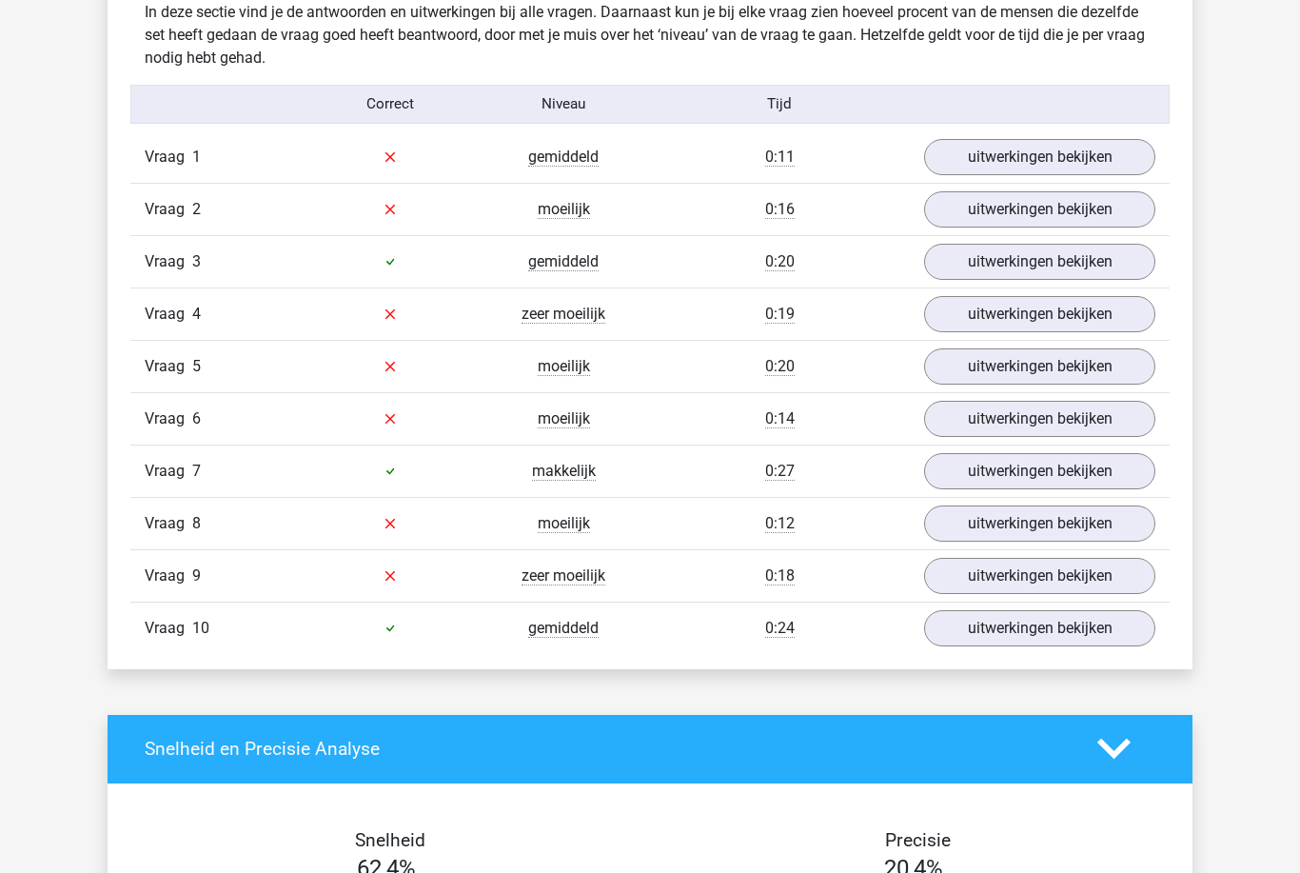
click at [1057, 381] on link "uitwerkingen bekijken" at bounding box center [1039, 366] width 231 height 36
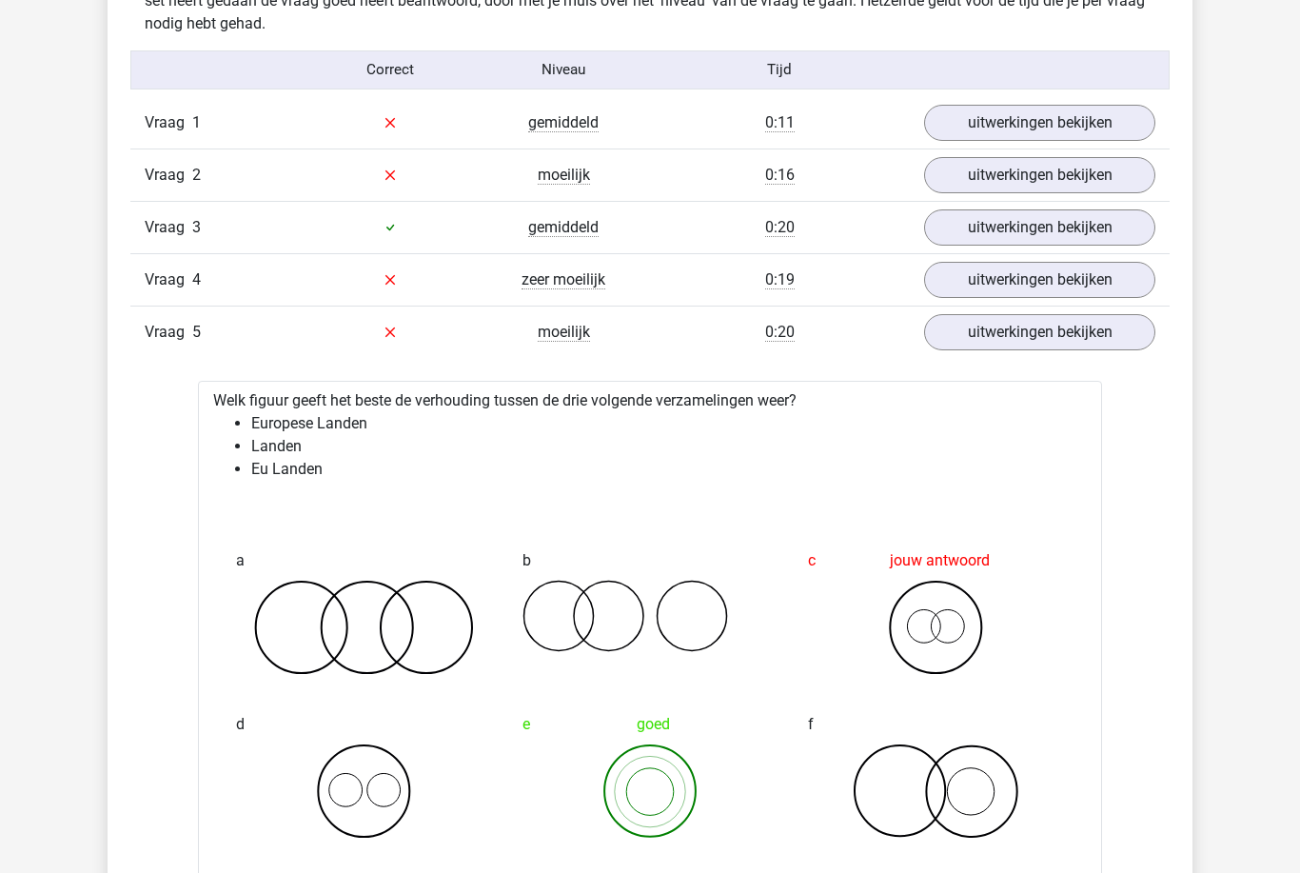
scroll to position [1064, 0]
click at [1054, 334] on link "uitwerkingen bekijken" at bounding box center [1039, 332] width 231 height 36
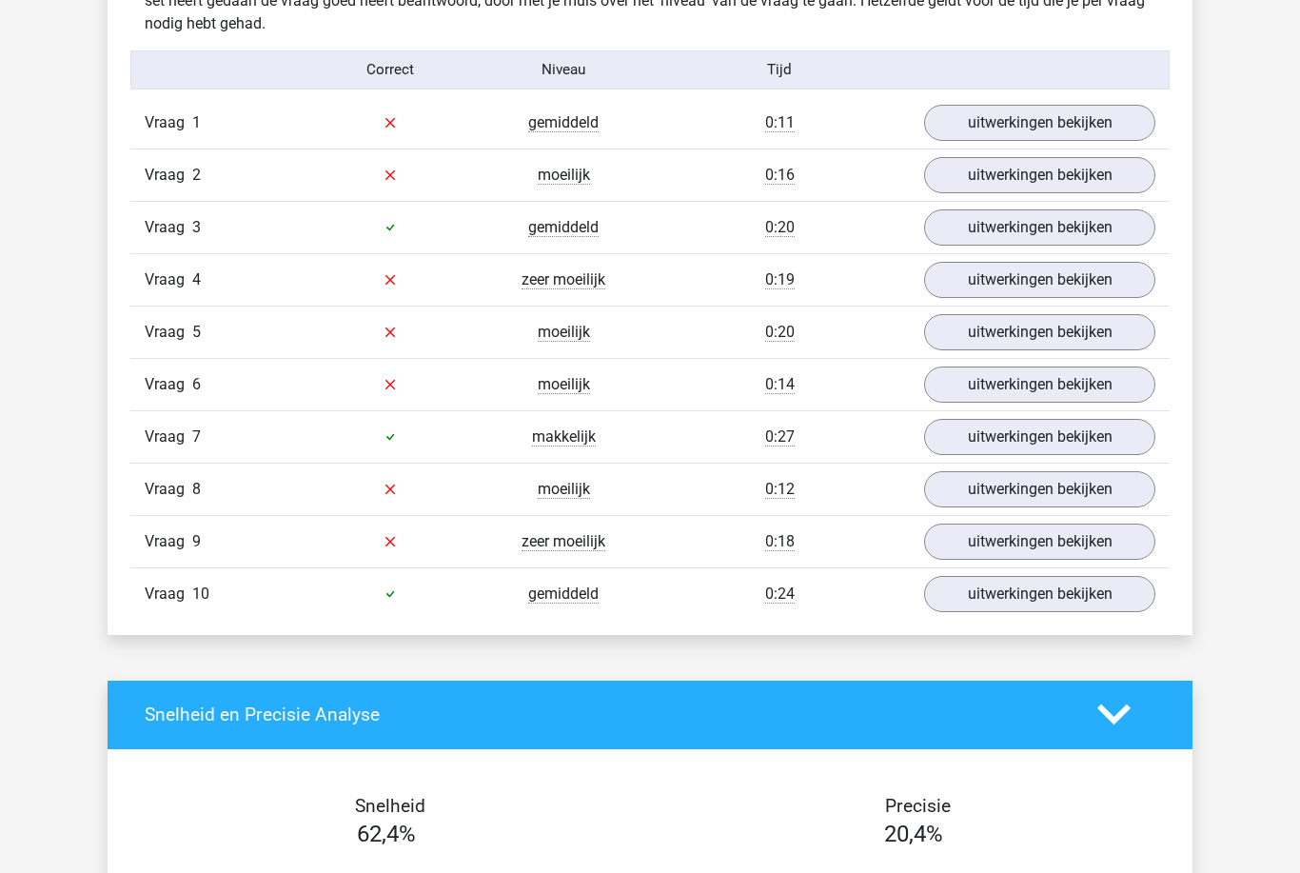
click at [1058, 392] on link "uitwerkingen bekijken" at bounding box center [1039, 384] width 231 height 36
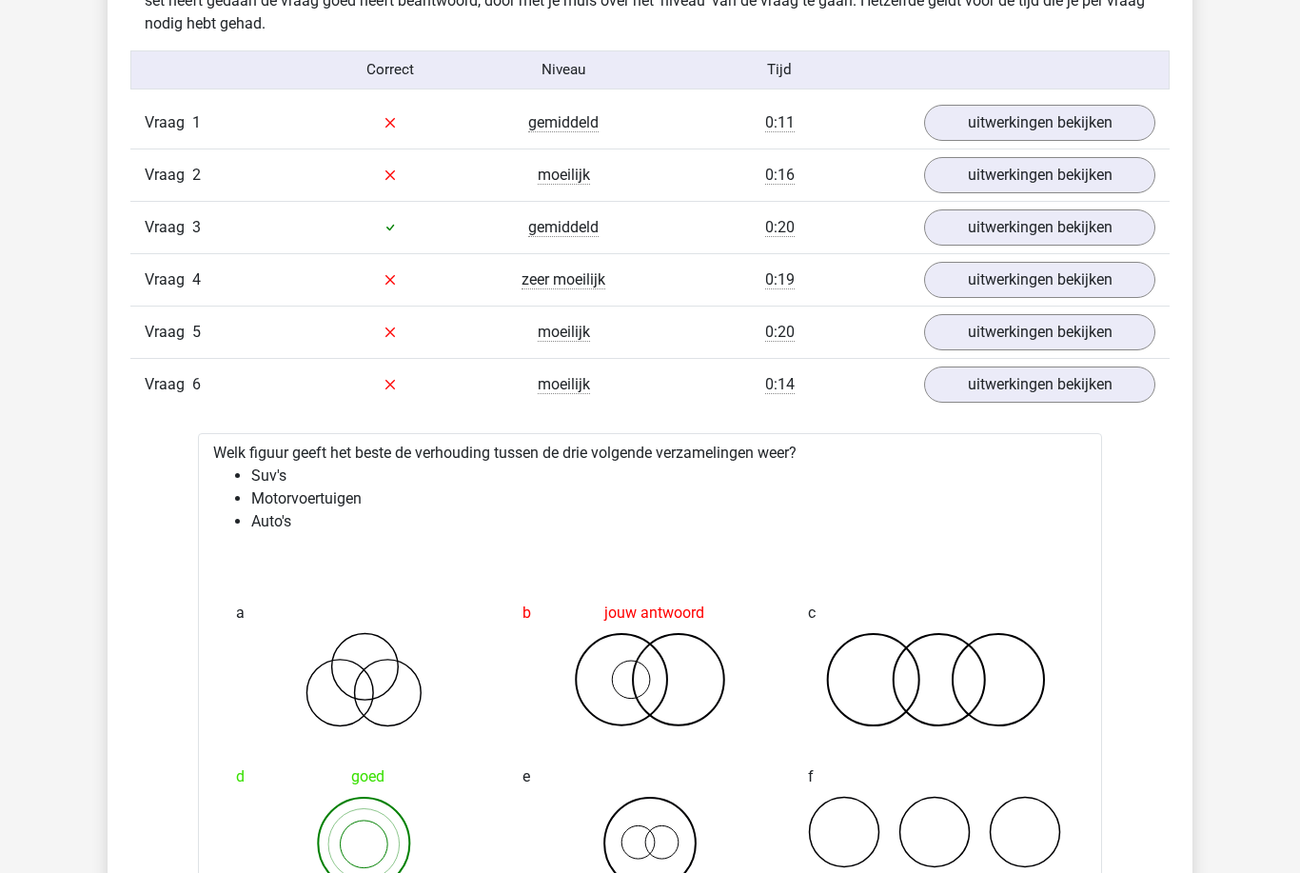
click at [1053, 400] on link "uitwerkingen bekijken" at bounding box center [1039, 384] width 231 height 36
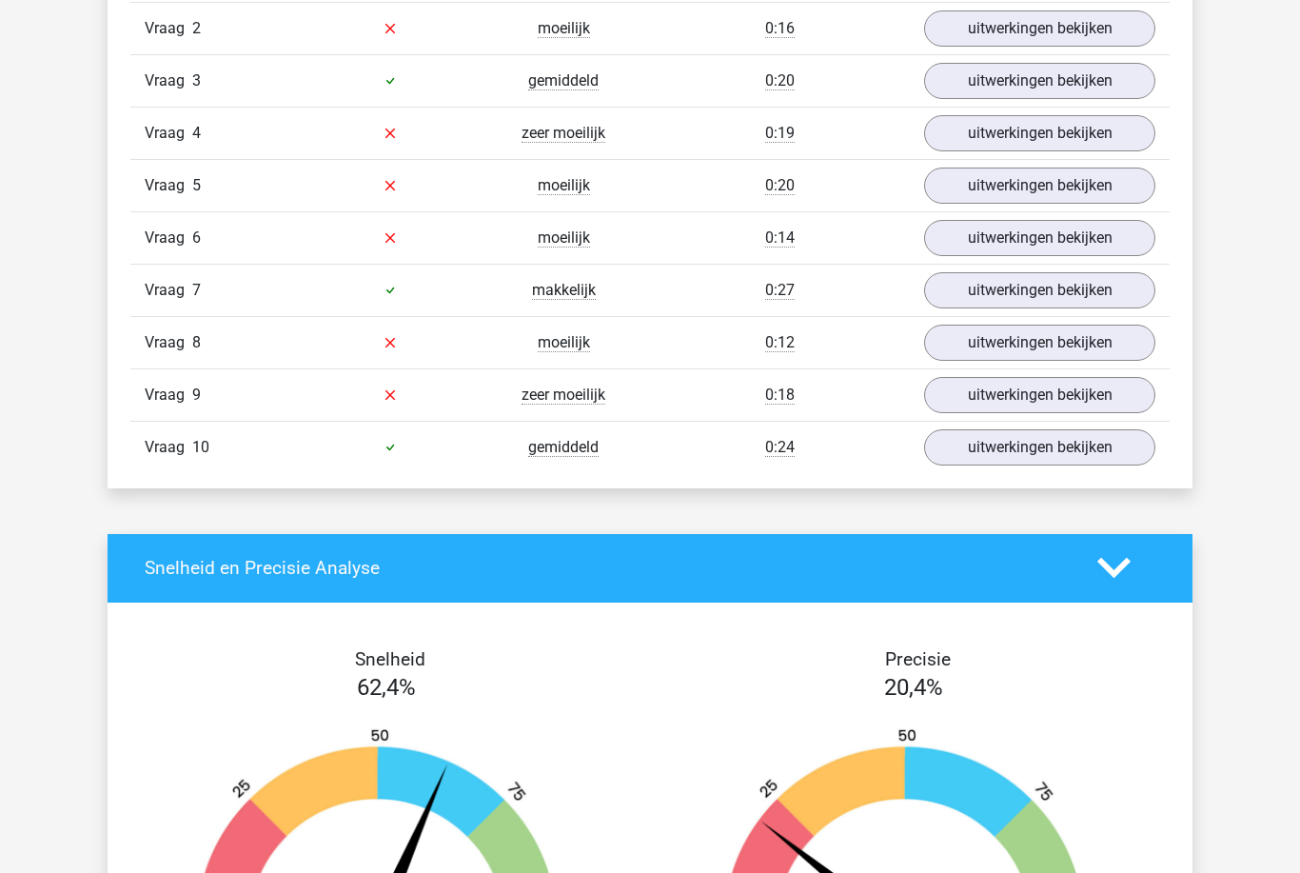
scroll to position [1210, 0]
click at [1053, 305] on link "uitwerkingen bekijken" at bounding box center [1039, 290] width 231 height 36
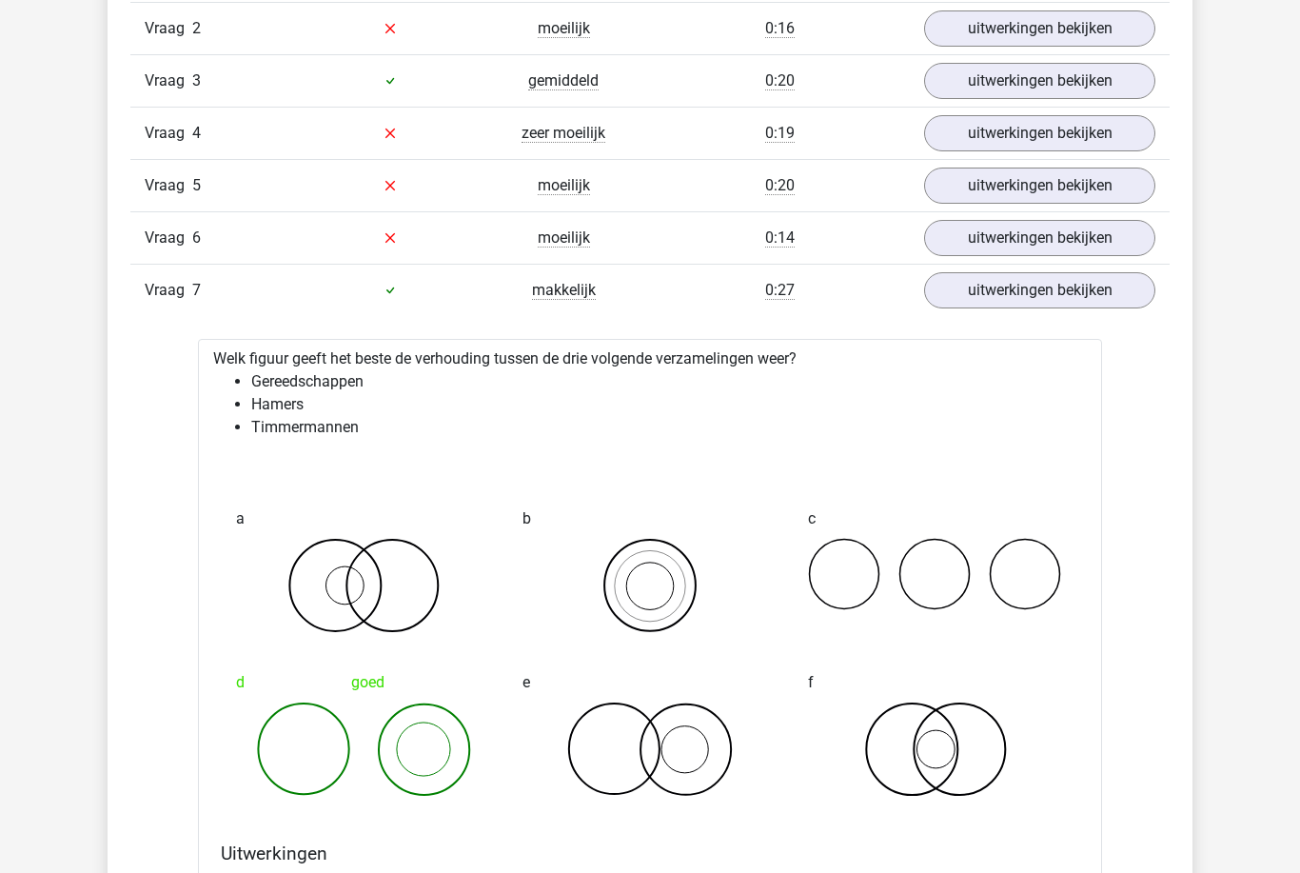
click at [1049, 306] on link "uitwerkingen bekijken" at bounding box center [1039, 290] width 231 height 36
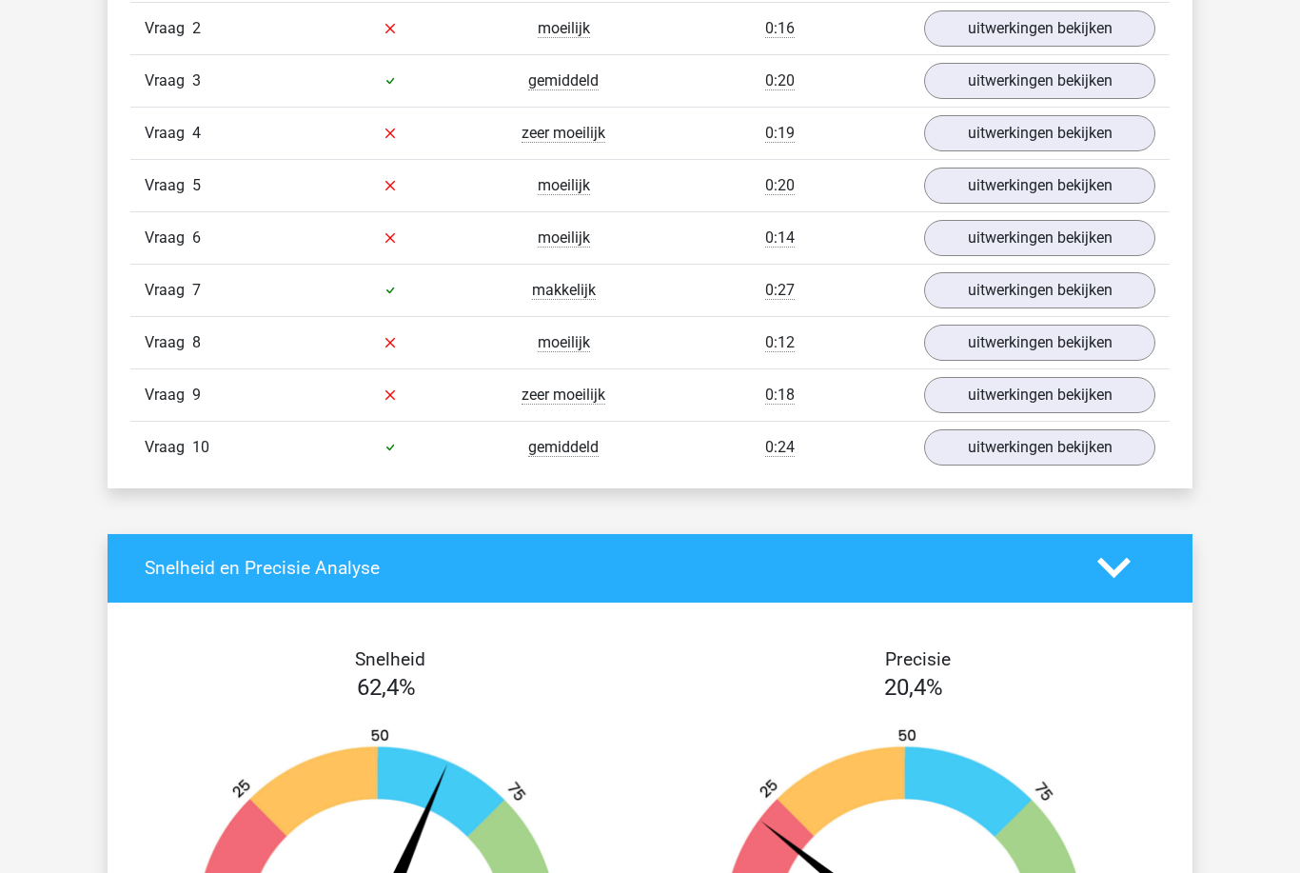
click at [1038, 306] on link "uitwerkingen bekijken" at bounding box center [1039, 290] width 231 height 36
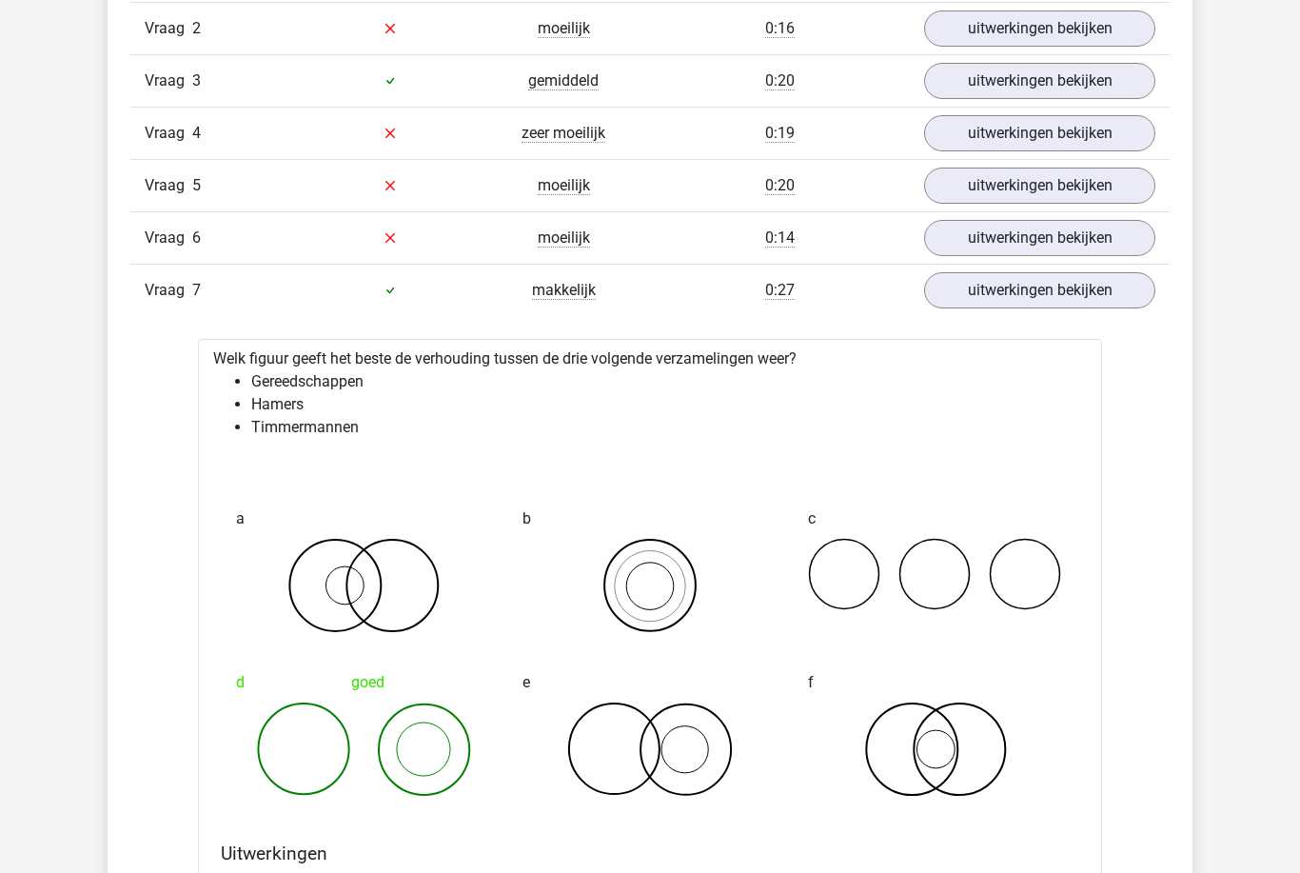
click at [1045, 306] on link "uitwerkingen bekijken" at bounding box center [1039, 290] width 231 height 36
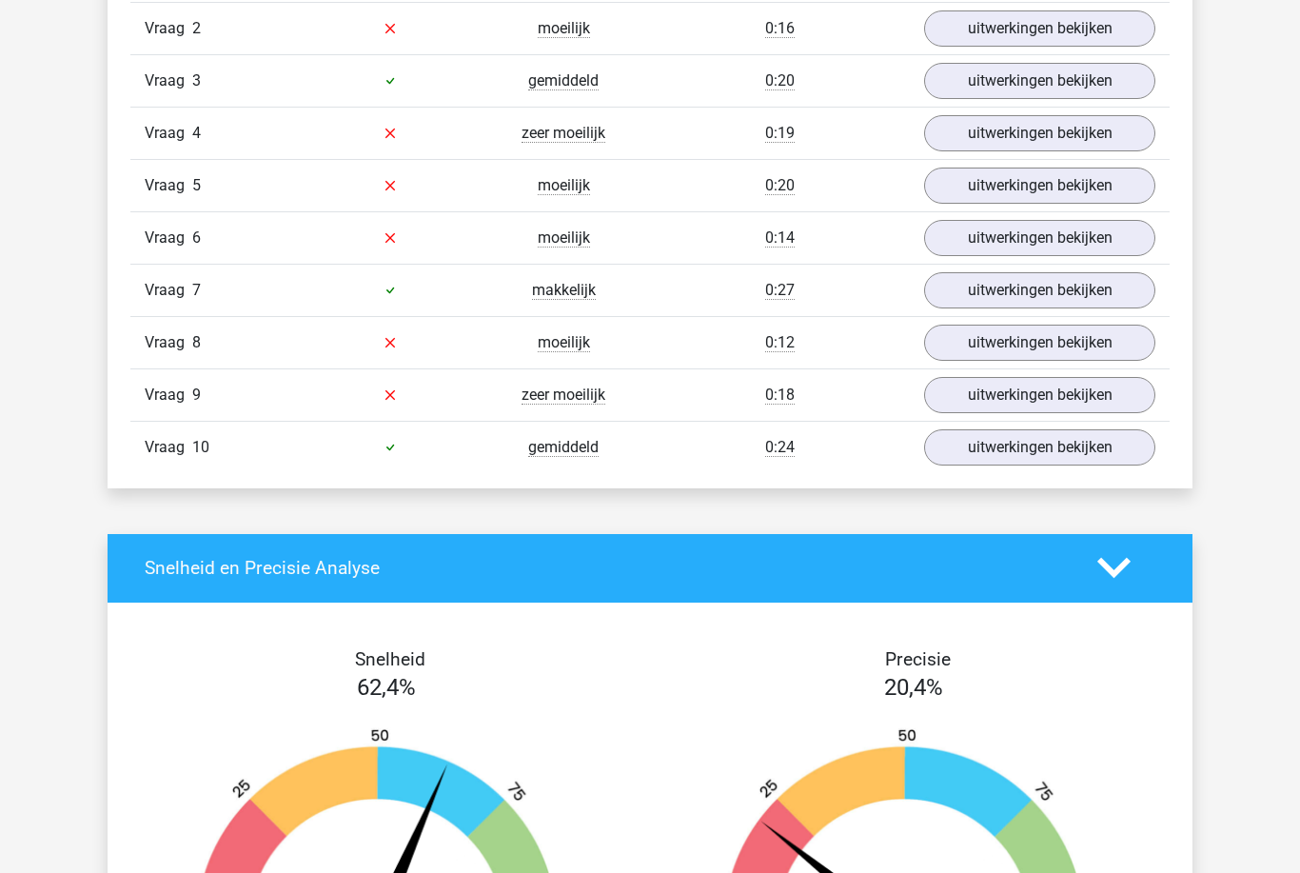
click at [1033, 358] on link "uitwerkingen bekijken" at bounding box center [1039, 342] width 231 height 36
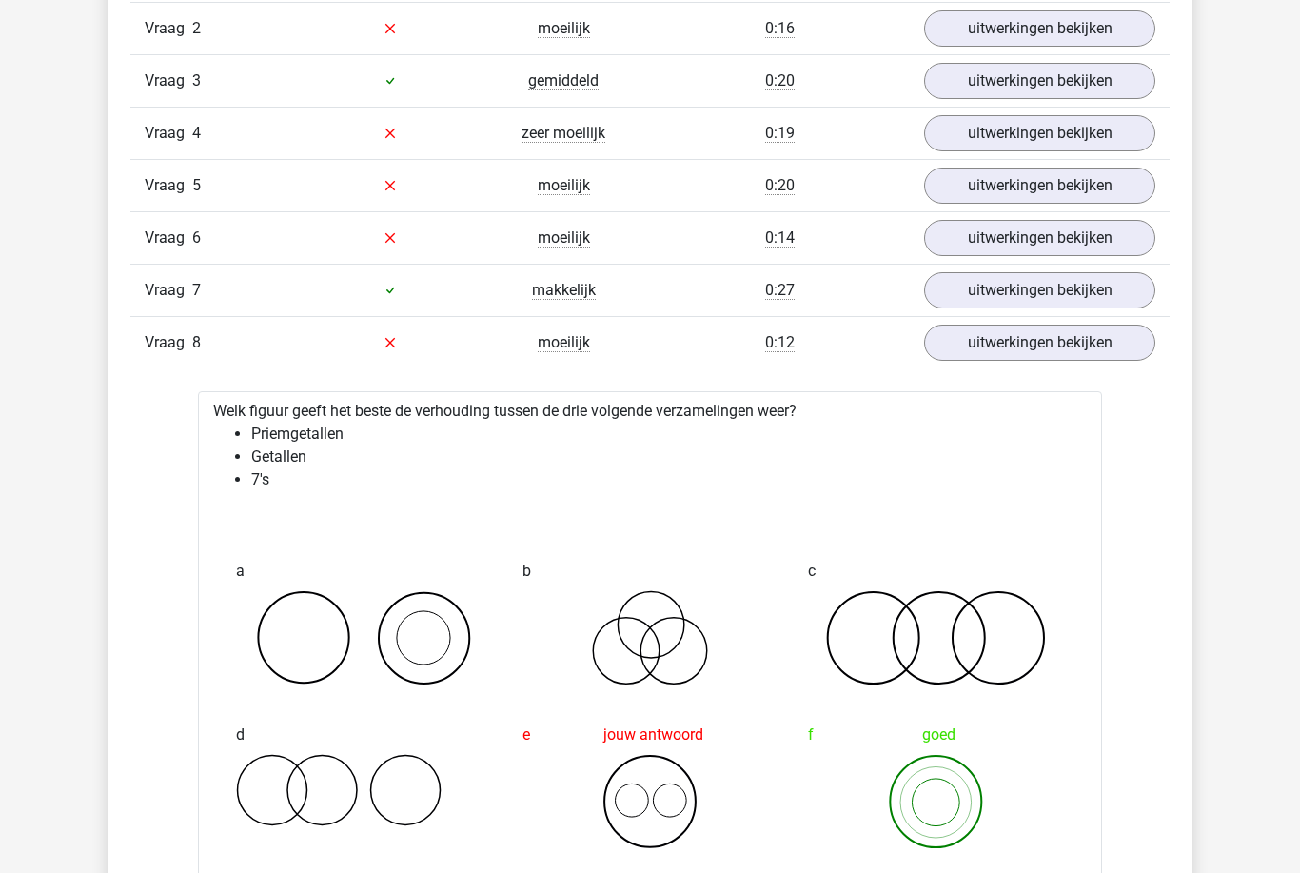
click at [1050, 354] on link "uitwerkingen bekijken" at bounding box center [1039, 342] width 231 height 36
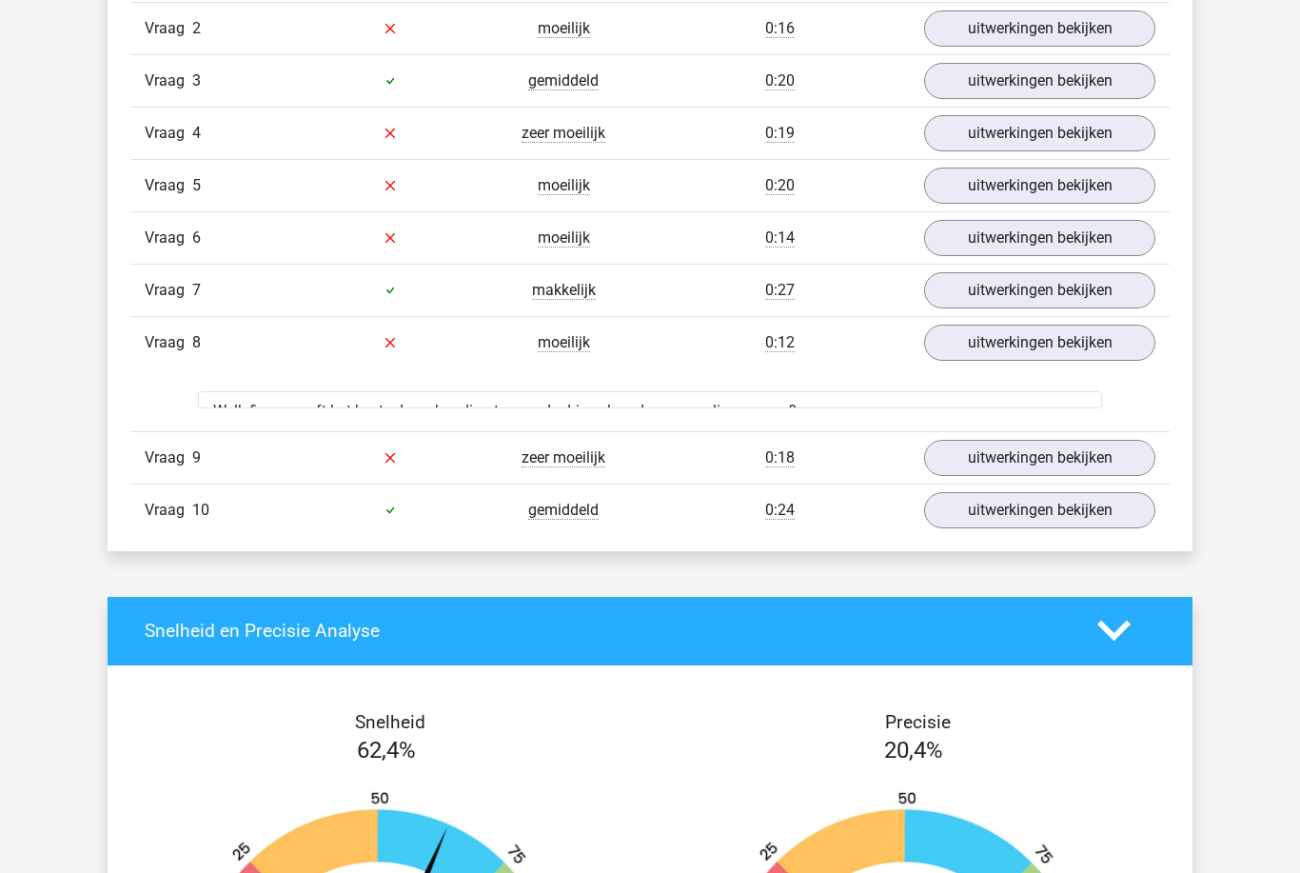
click at [1032, 440] on link "uitwerkingen bekijken" at bounding box center [1039, 458] width 231 height 36
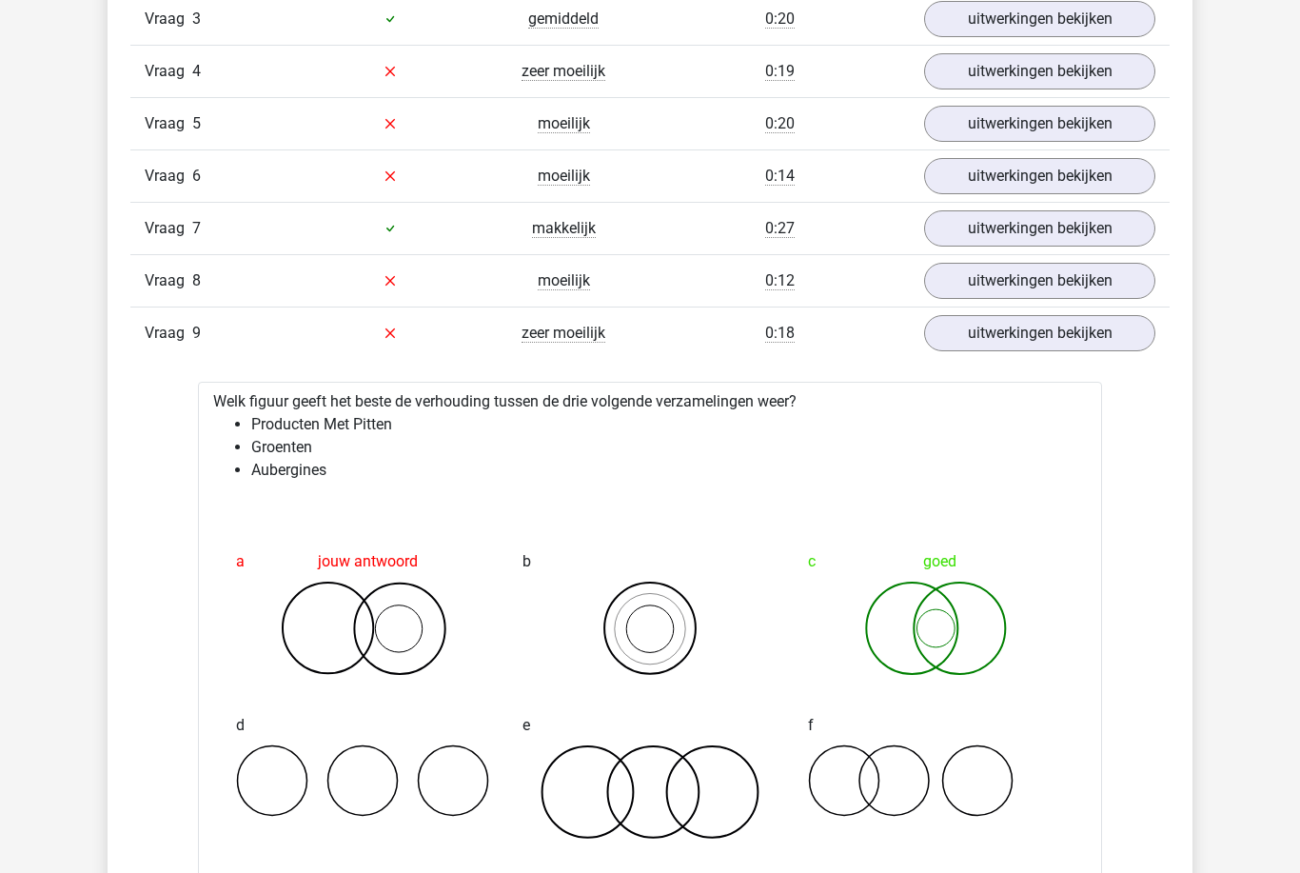
click at [1048, 335] on link "uitwerkingen bekijken" at bounding box center [1039, 334] width 231 height 36
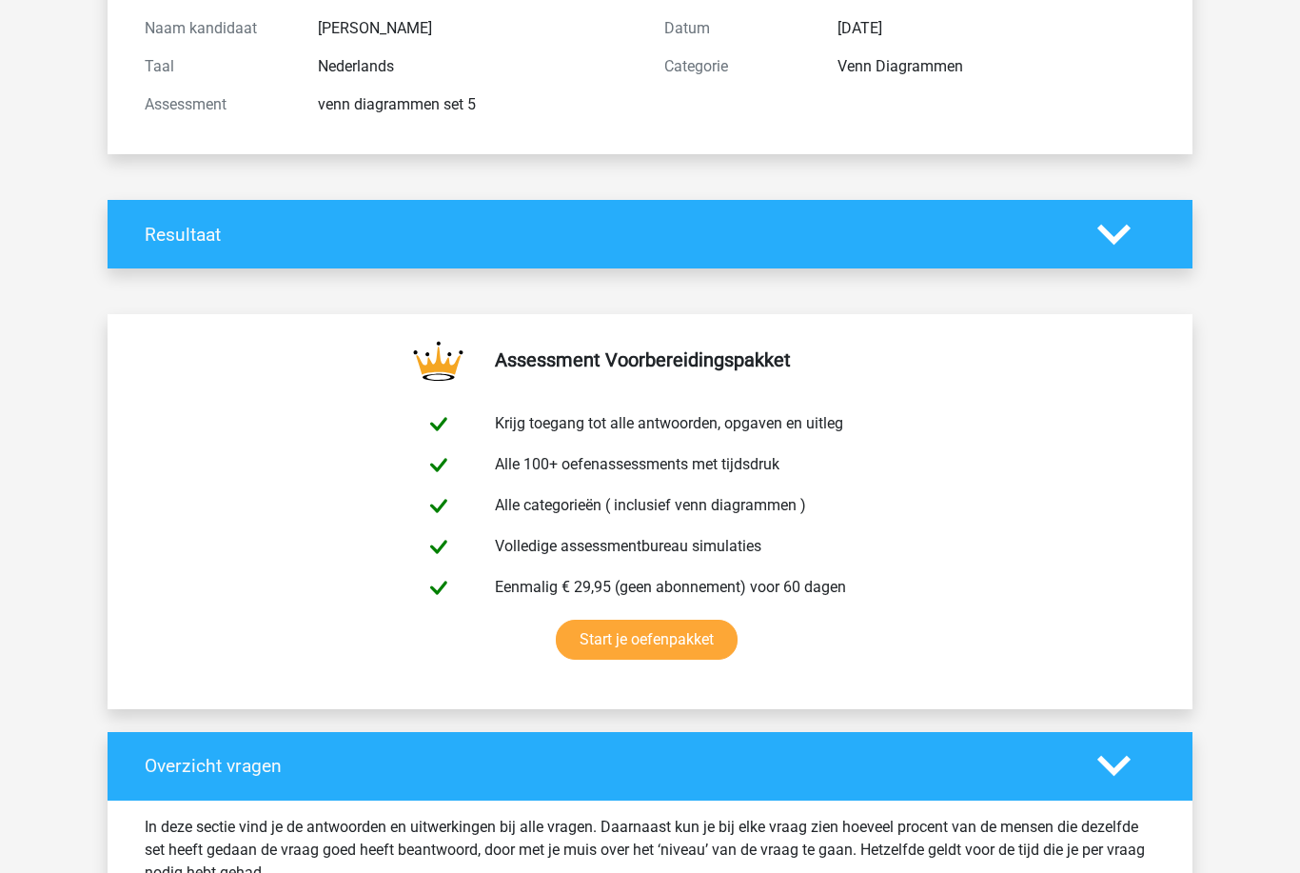
scroll to position [0, 0]
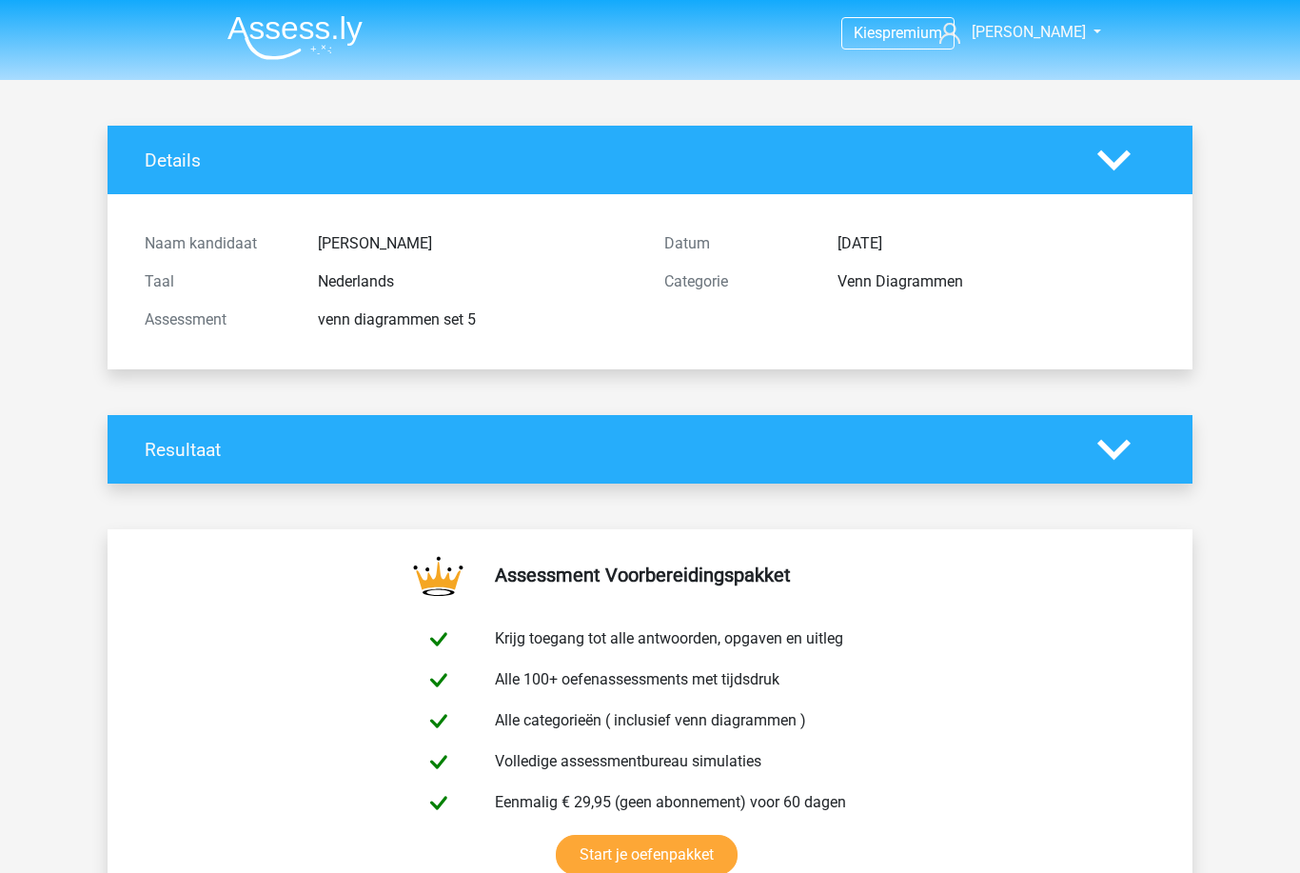
click at [285, 47] on img at bounding box center [294, 37] width 135 height 45
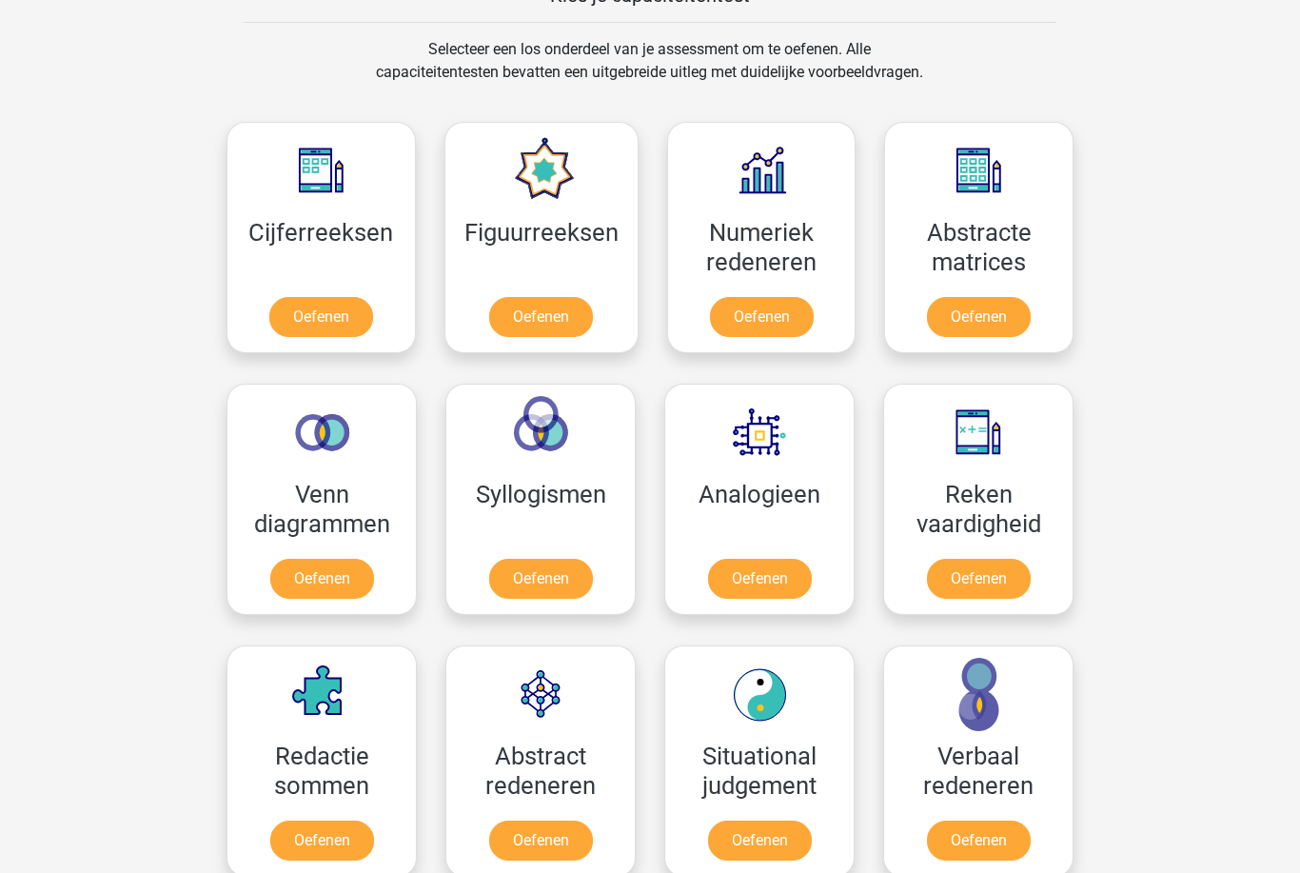
scroll to position [773, 0]
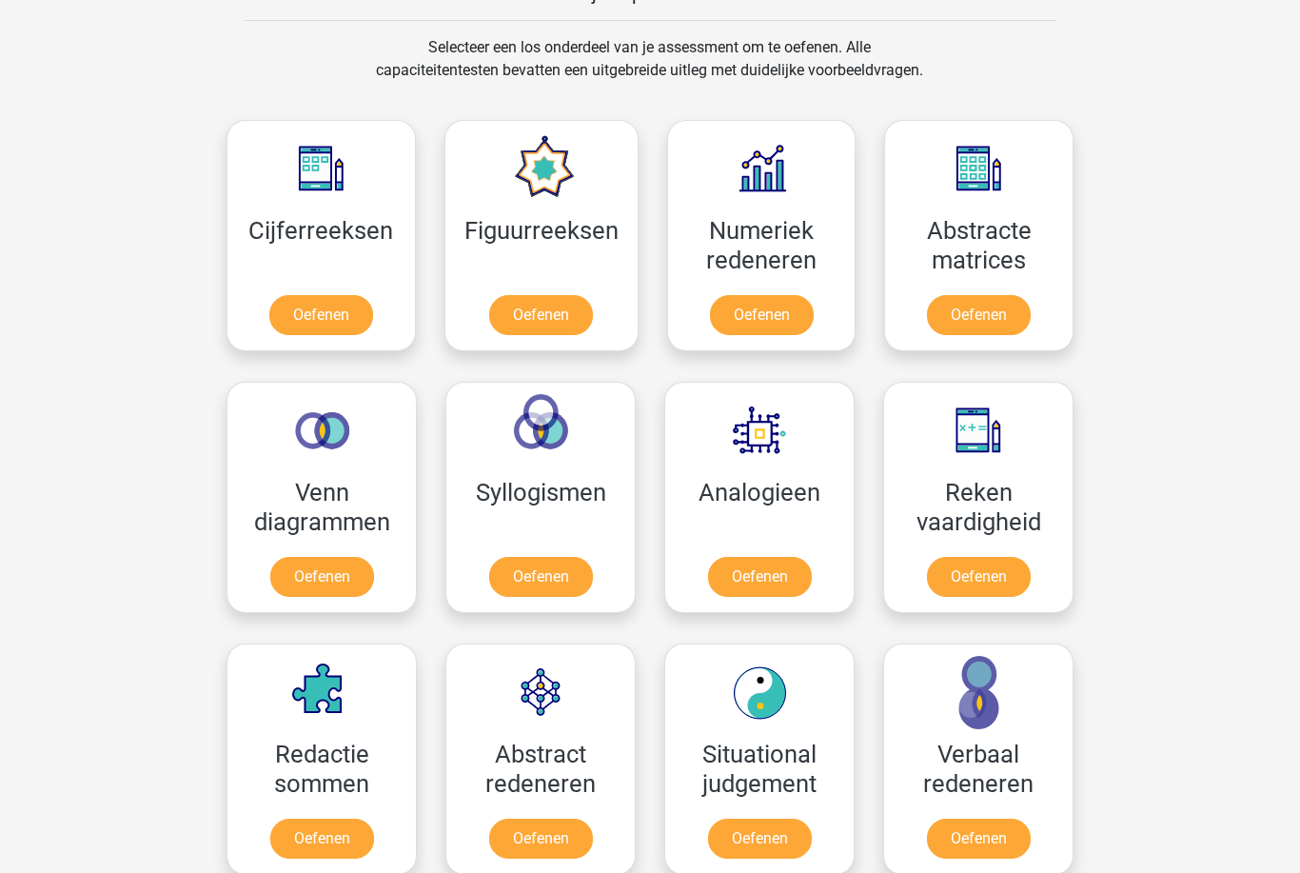
click at [767, 591] on link "Oefenen" at bounding box center [760, 577] width 104 height 40
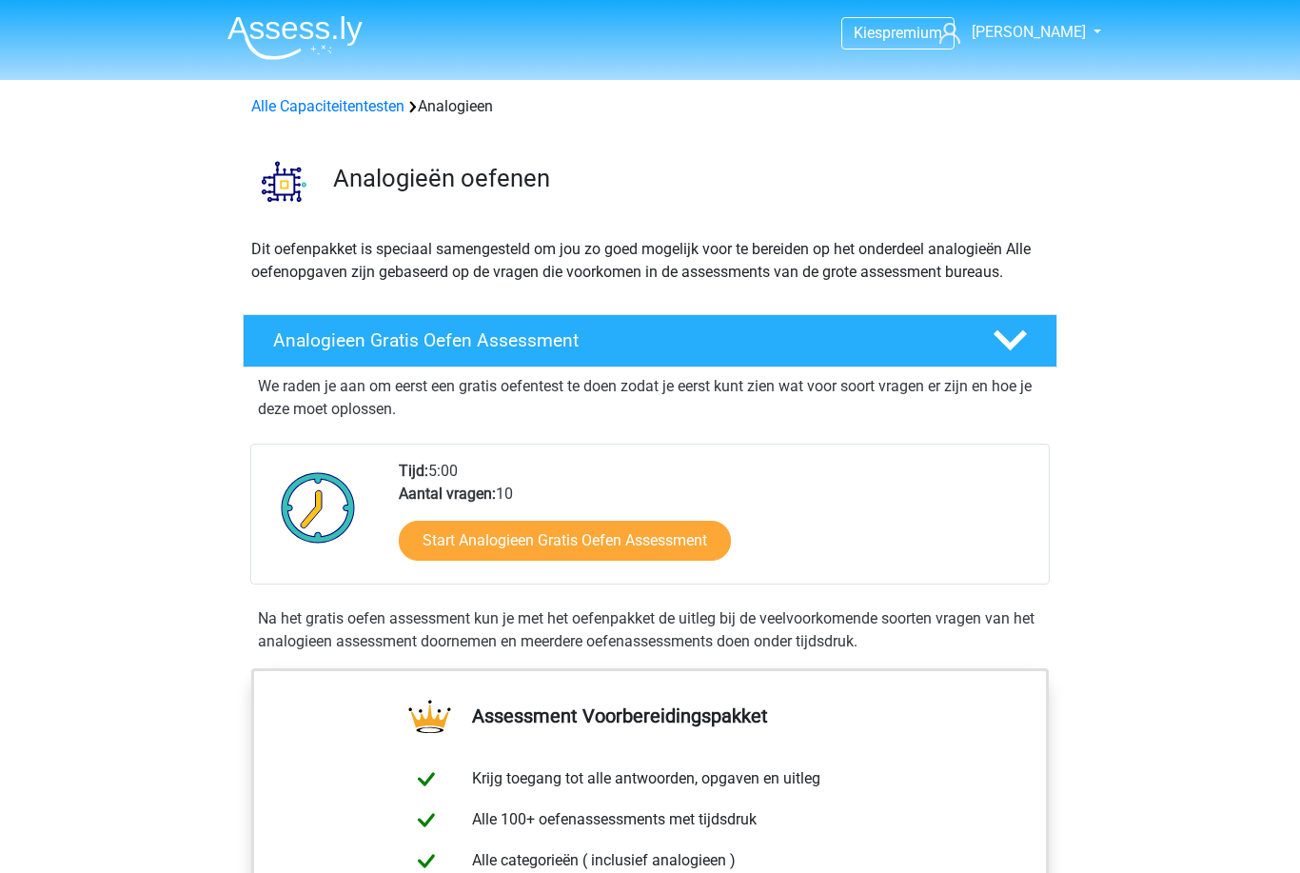
click at [672, 537] on link "Start Analogieen Gratis Oefen Assessment" at bounding box center [565, 541] width 332 height 40
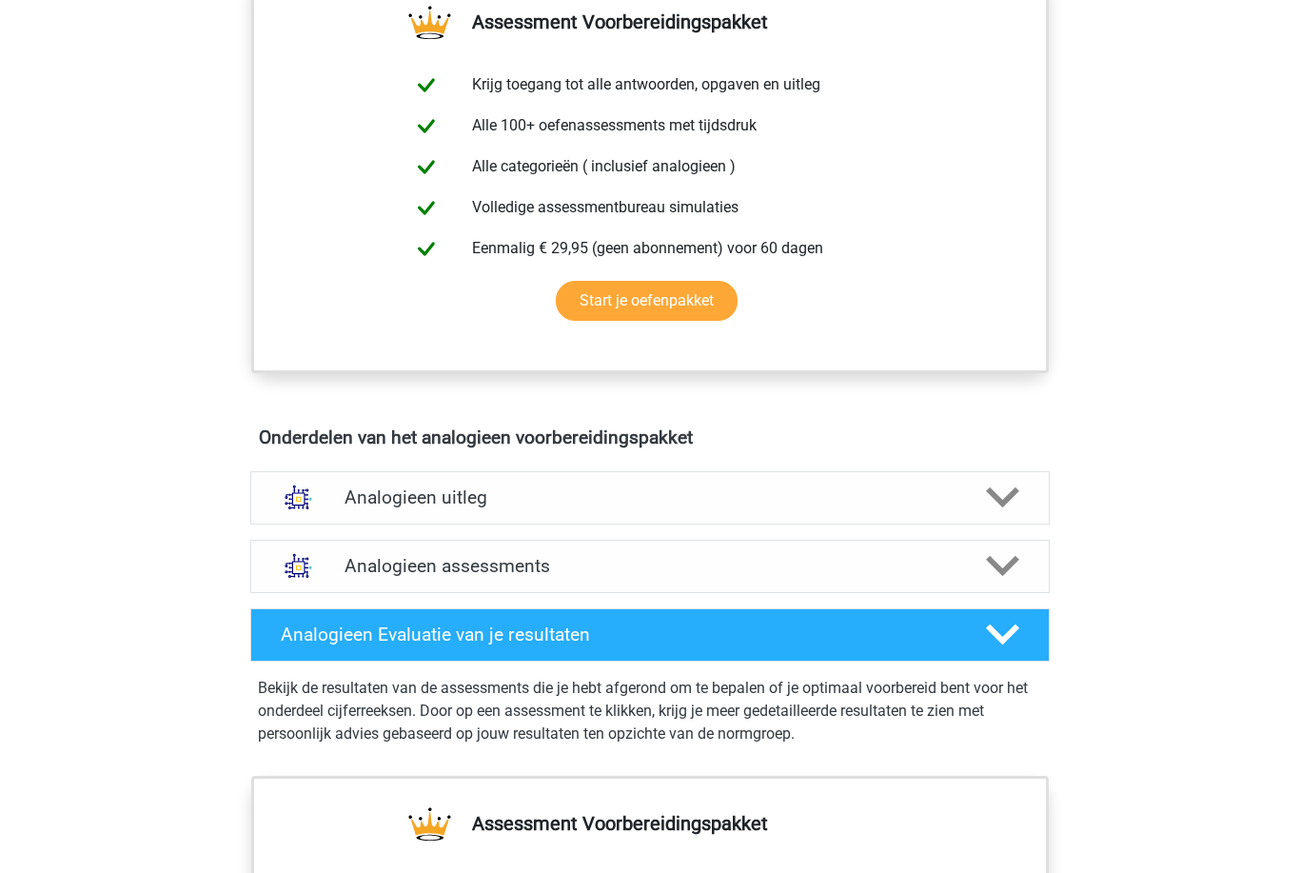
scroll to position [807, 0]
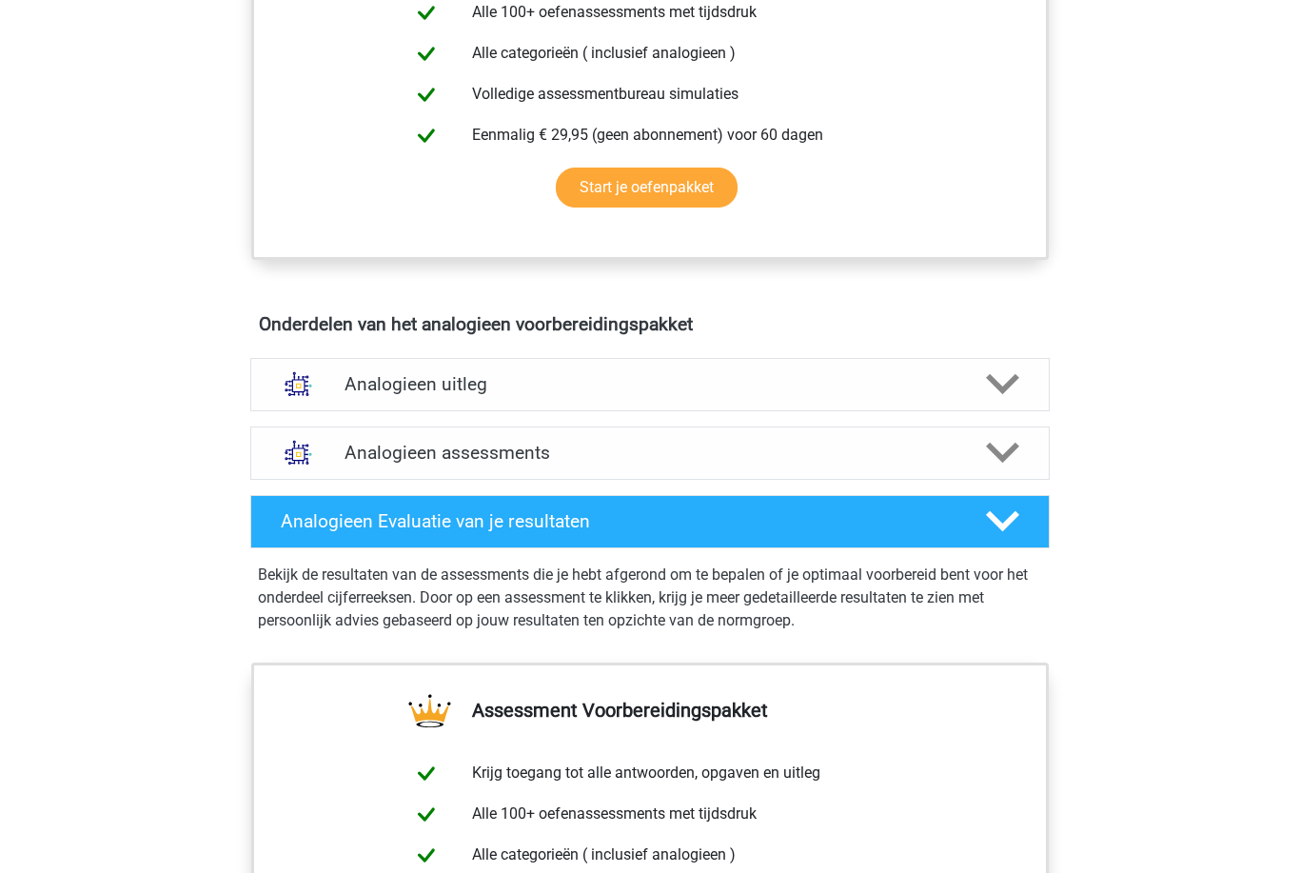
click at [921, 489] on div "Analogieen Evaluatie van je resultaten Bekijk de resultaten van de assessments …" at bounding box center [650, 574] width 874 height 175
click at [886, 473] on div "Analogieen assessments" at bounding box center [649, 452] width 799 height 53
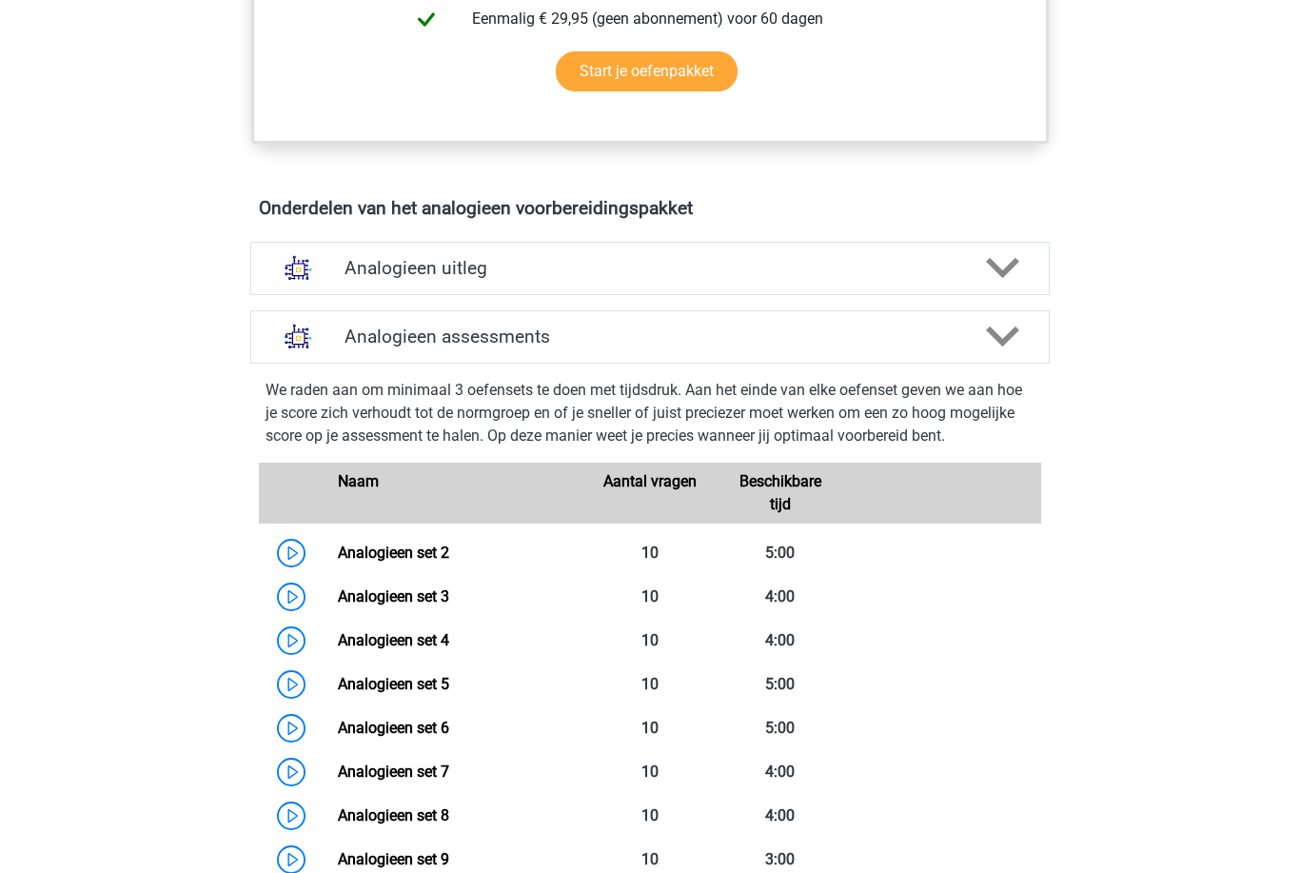
scroll to position [923, 0]
click at [449, 556] on link "Analogieen set 2" at bounding box center [393, 552] width 111 height 18
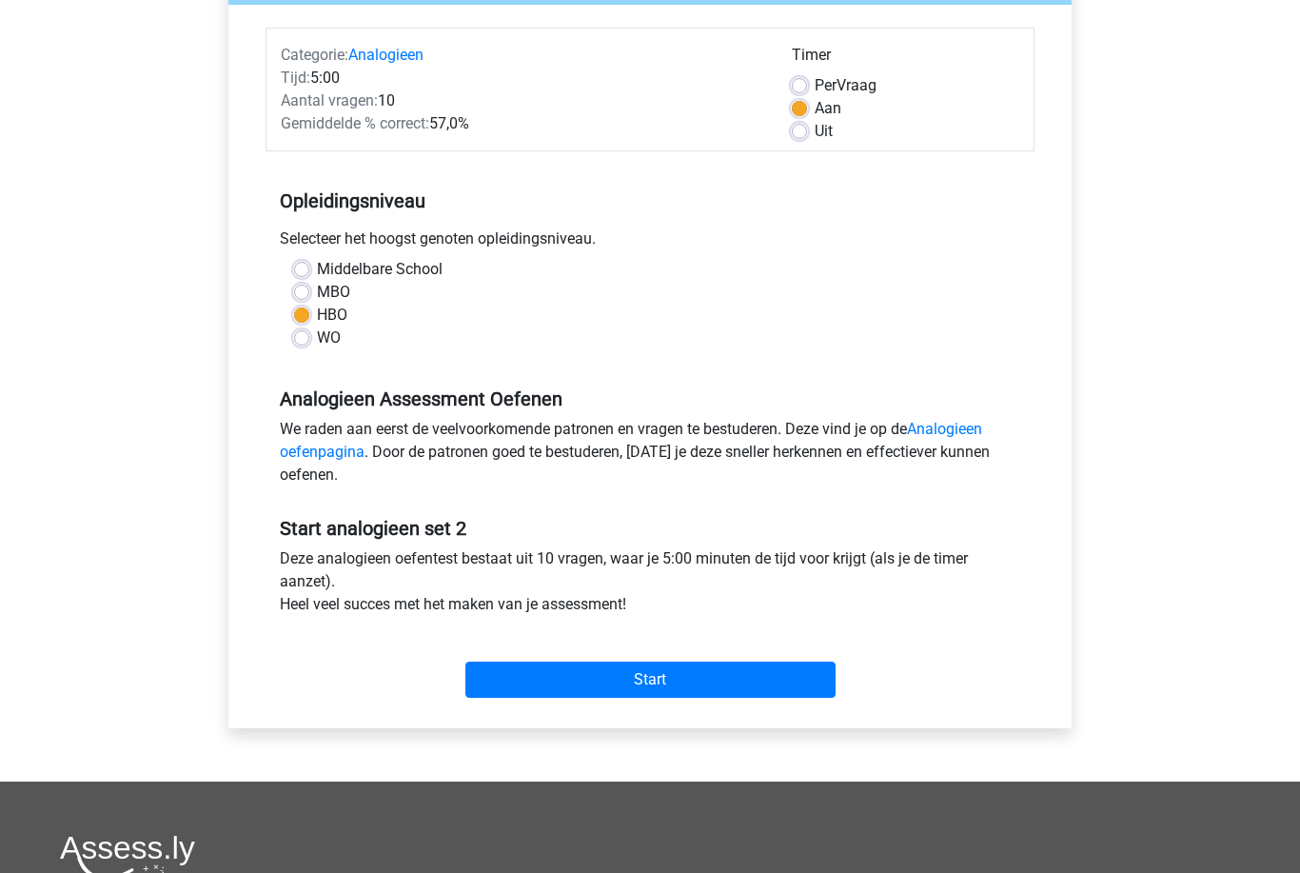
scroll to position [317, 0]
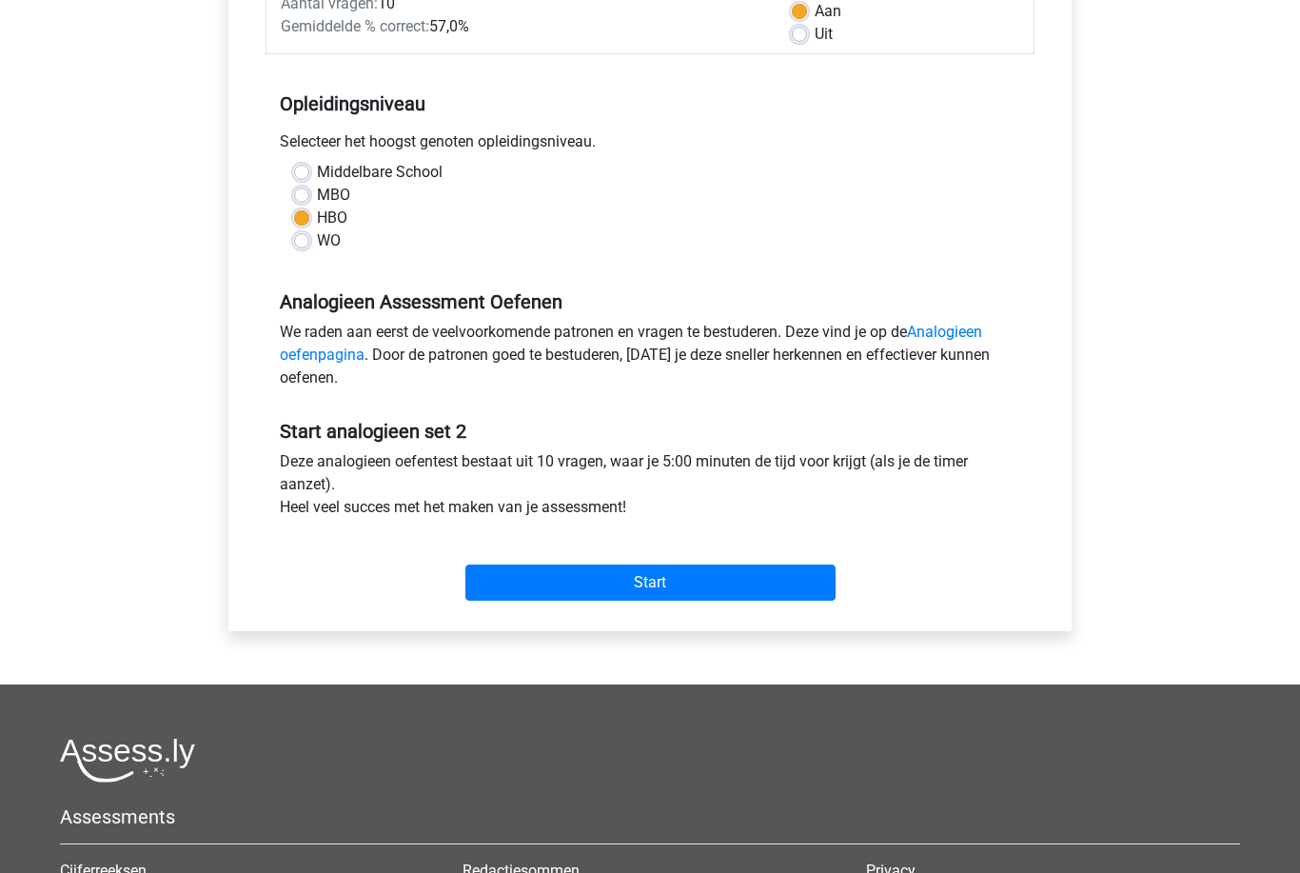
click at [775, 581] on input "Start" at bounding box center [650, 582] width 370 height 36
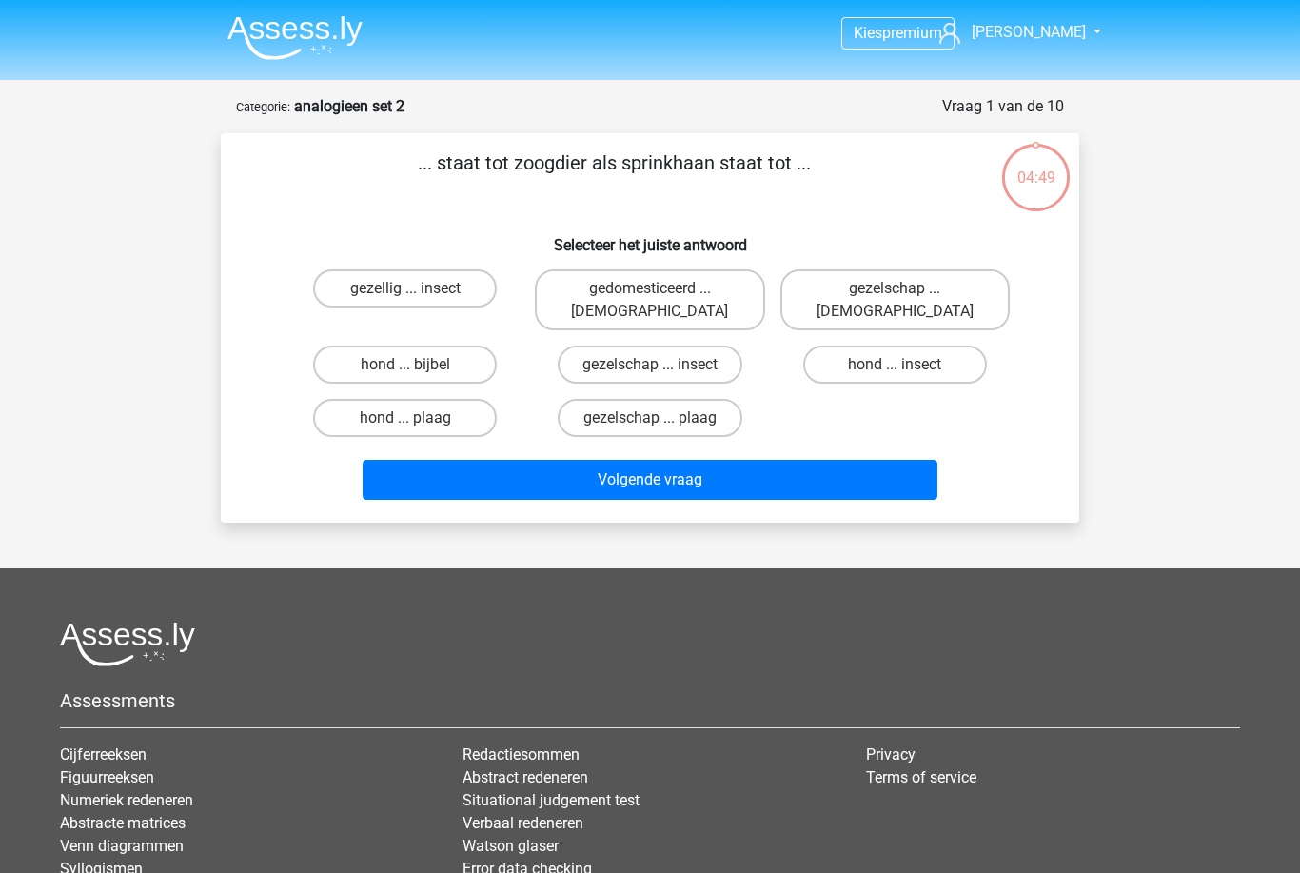
click at [904, 345] on label "hond ... insect" at bounding box center [895, 364] width 184 height 38
click at [904, 364] on input "hond ... insect" at bounding box center [900, 370] width 12 height 12
radio input "true"
click at [860, 468] on button "Volgende vraag" at bounding box center [651, 480] width 576 height 40
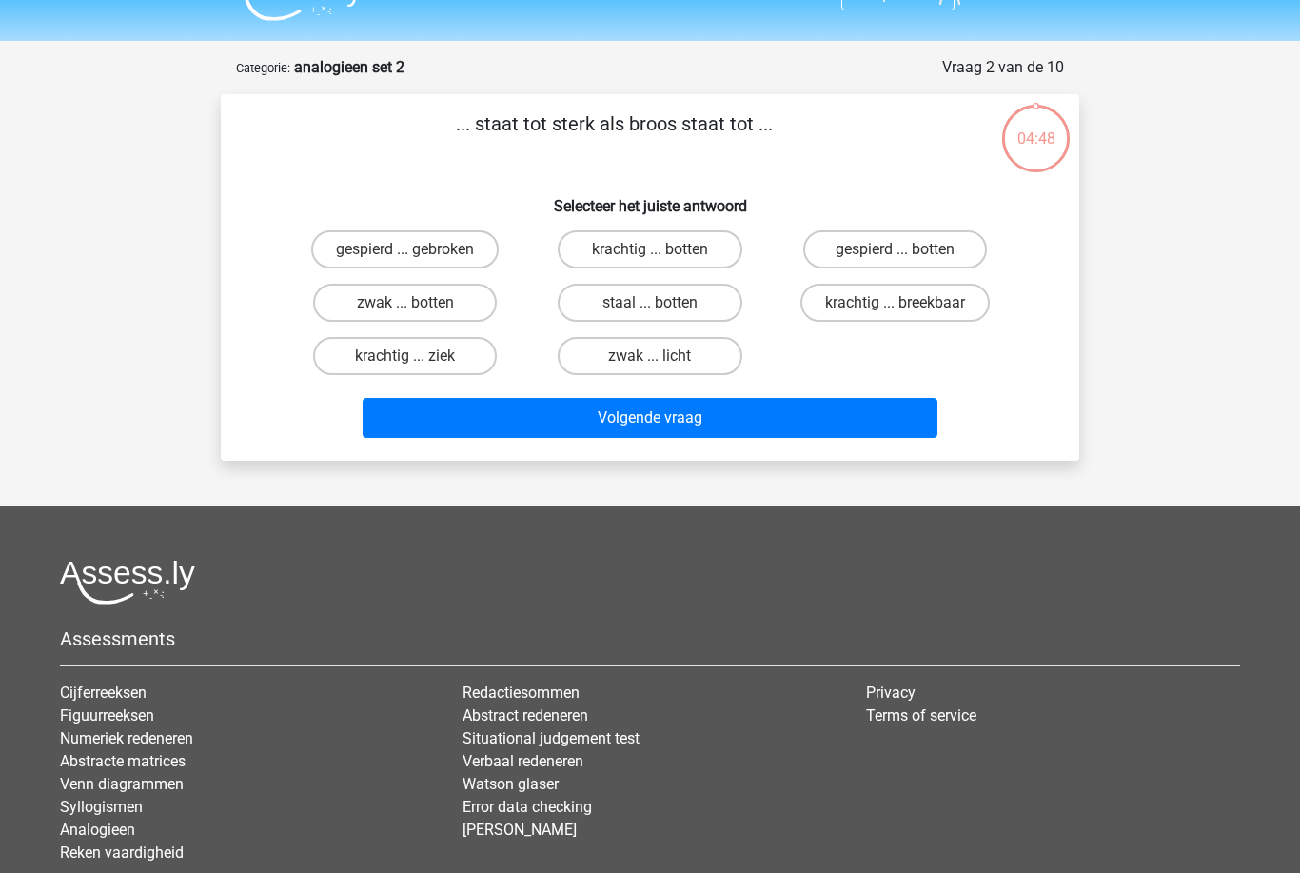
scroll to position [95, 0]
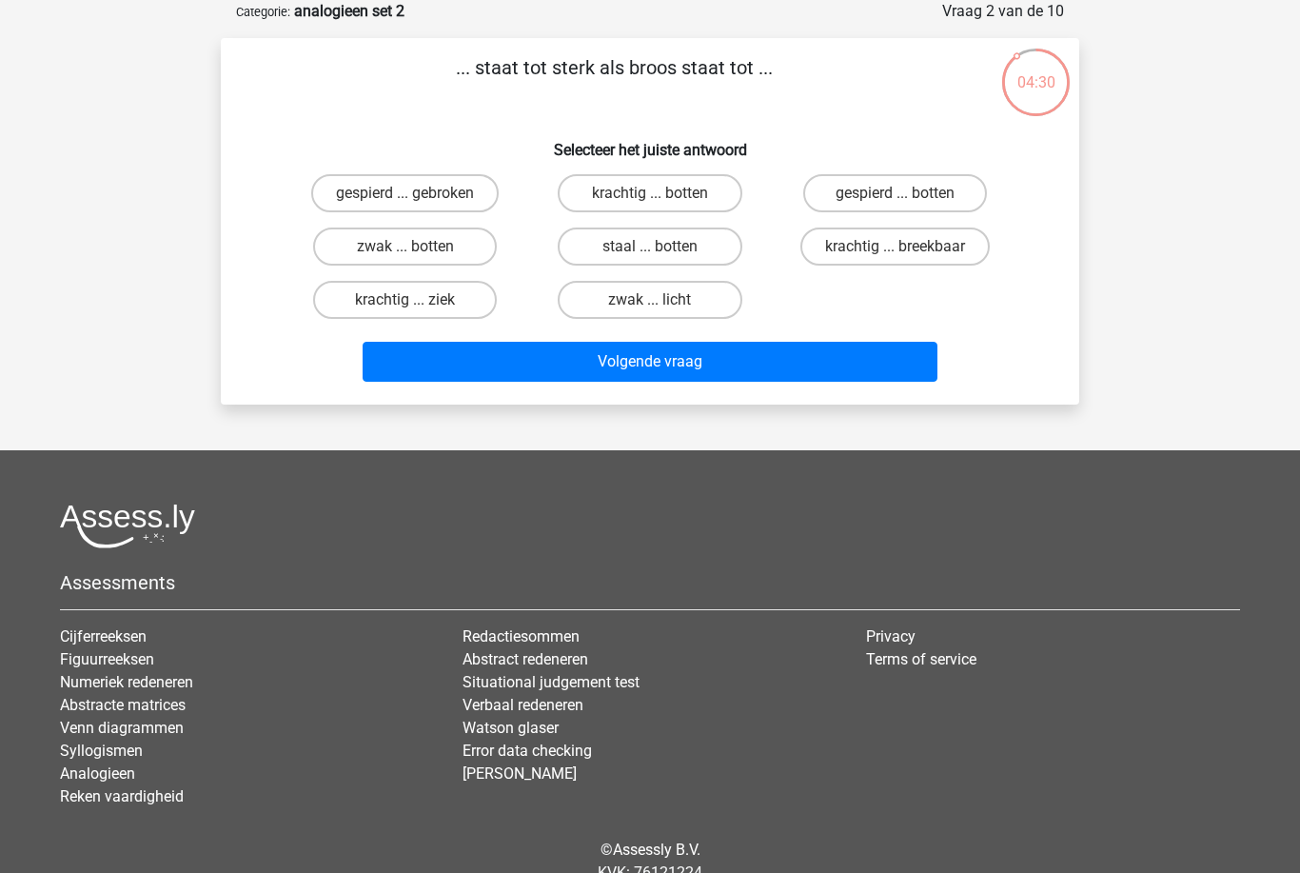
click at [919, 264] on label "krachtig ... breekbaar" at bounding box center [894, 246] width 189 height 38
click at [907, 259] on input "krachtig ... breekbaar" at bounding box center [900, 252] width 12 height 12
radio input "true"
click at [864, 377] on button "Volgende vraag" at bounding box center [651, 362] width 576 height 40
click at [469, 198] on label "keek ... zeven" at bounding box center [405, 193] width 184 height 38
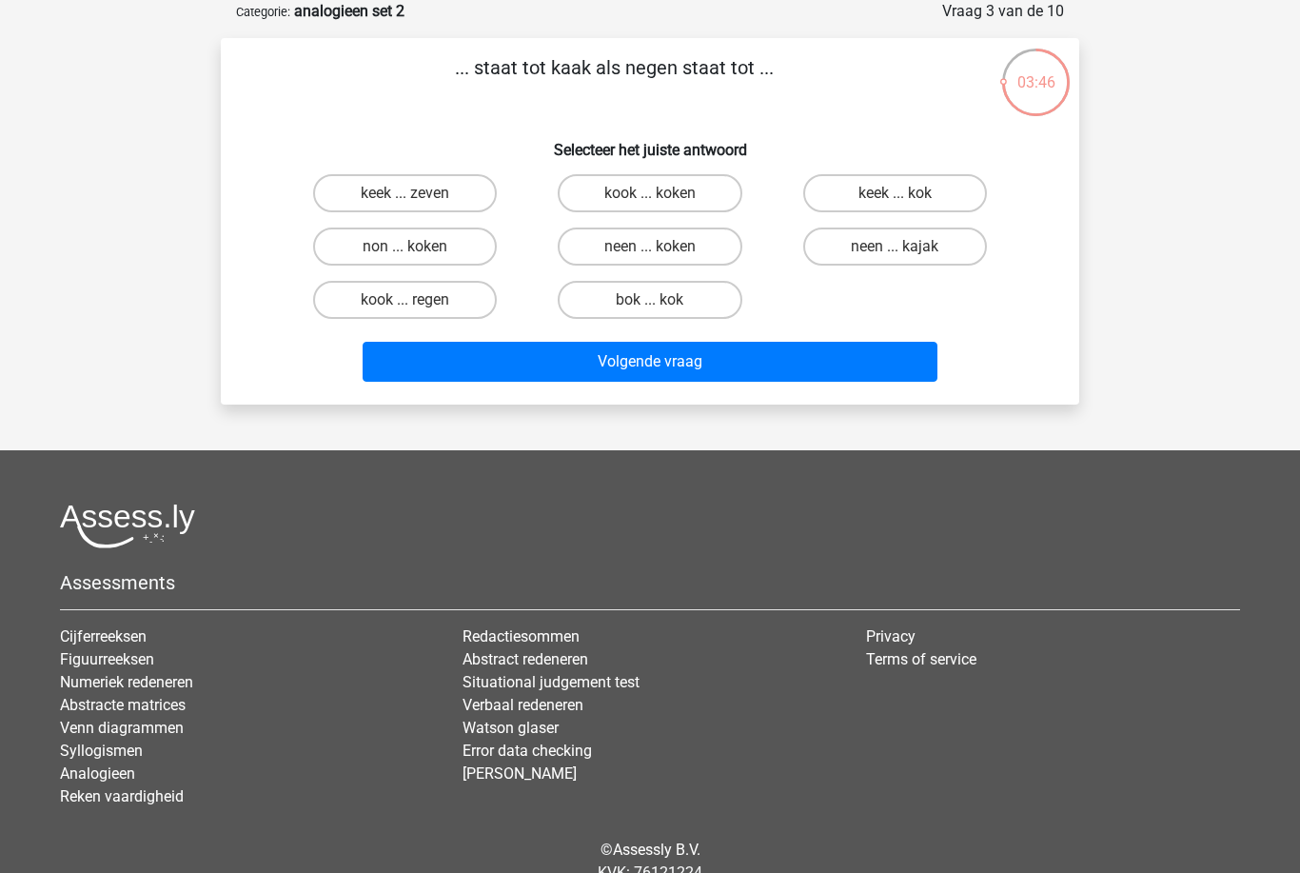
click at [418, 198] on input "keek ... zeven" at bounding box center [411, 199] width 12 height 12
radio input "true"
click at [834, 382] on button "Volgende vraag" at bounding box center [651, 362] width 576 height 40
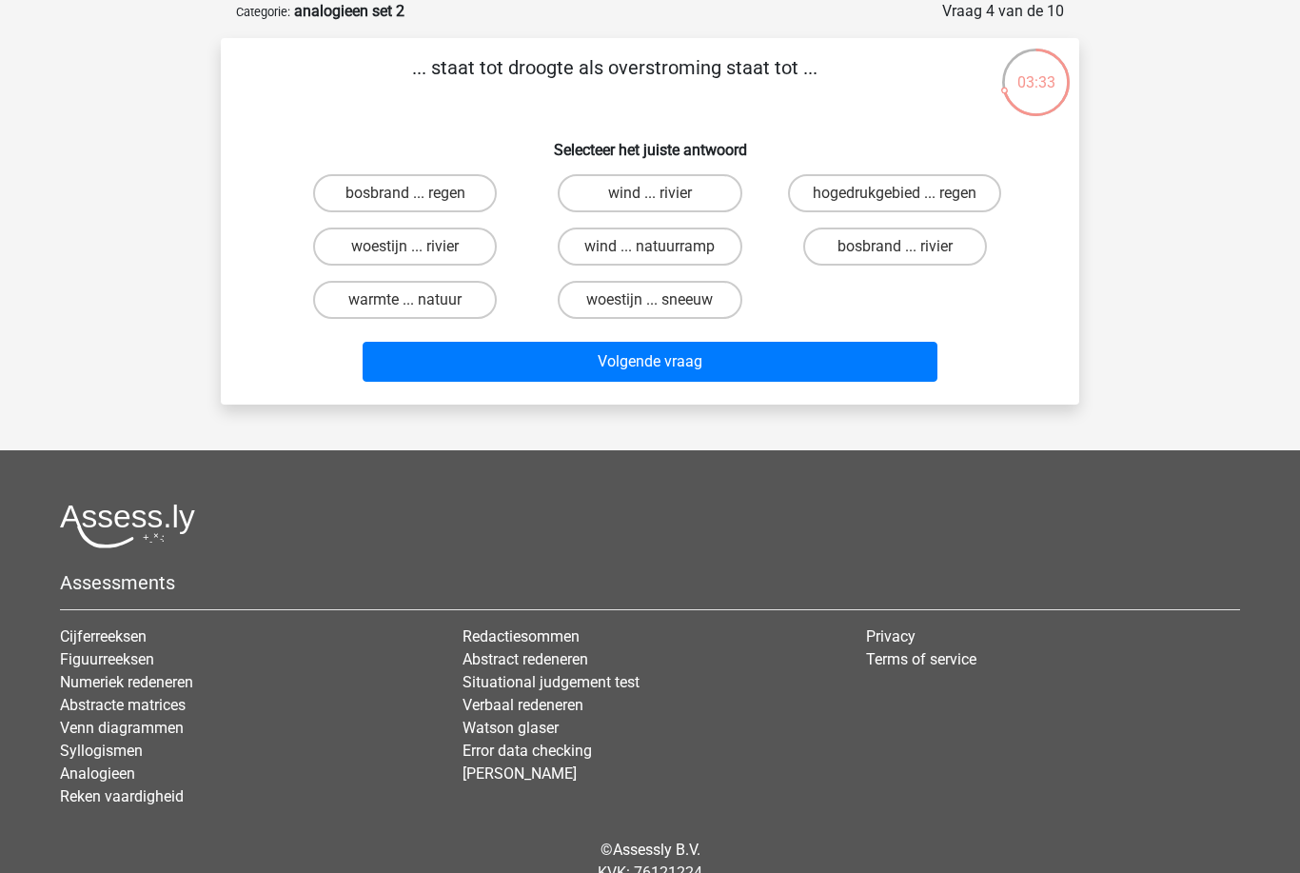
click at [445, 315] on label "warmte ... natuur" at bounding box center [405, 300] width 184 height 38
click at [418, 312] on input "warmte ... natuur" at bounding box center [411, 306] width 12 height 12
radio input "true"
click at [939, 264] on label "bosbrand ... rivier" at bounding box center [895, 246] width 184 height 38
click at [907, 259] on input "bosbrand ... rivier" at bounding box center [900, 252] width 12 height 12
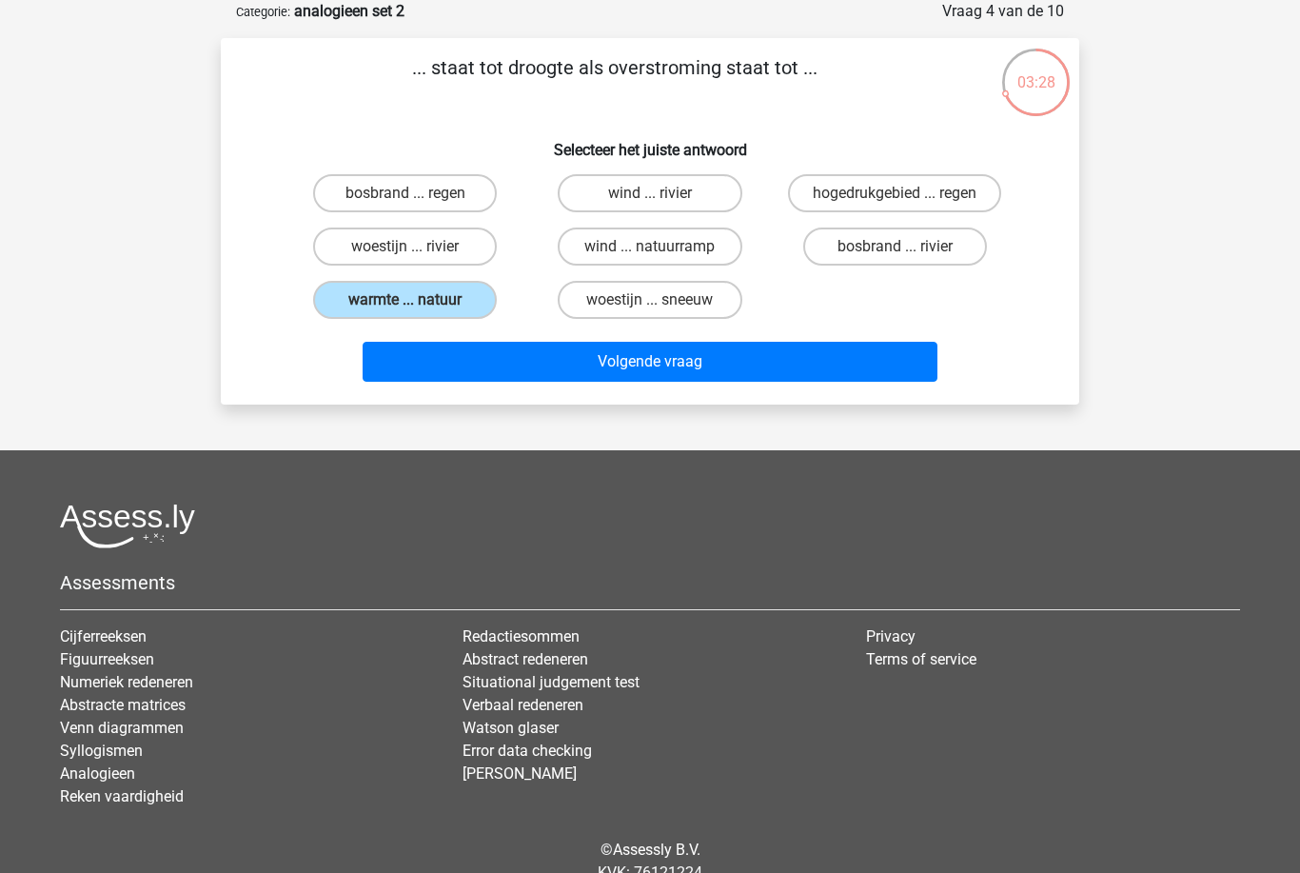
radio input "true"
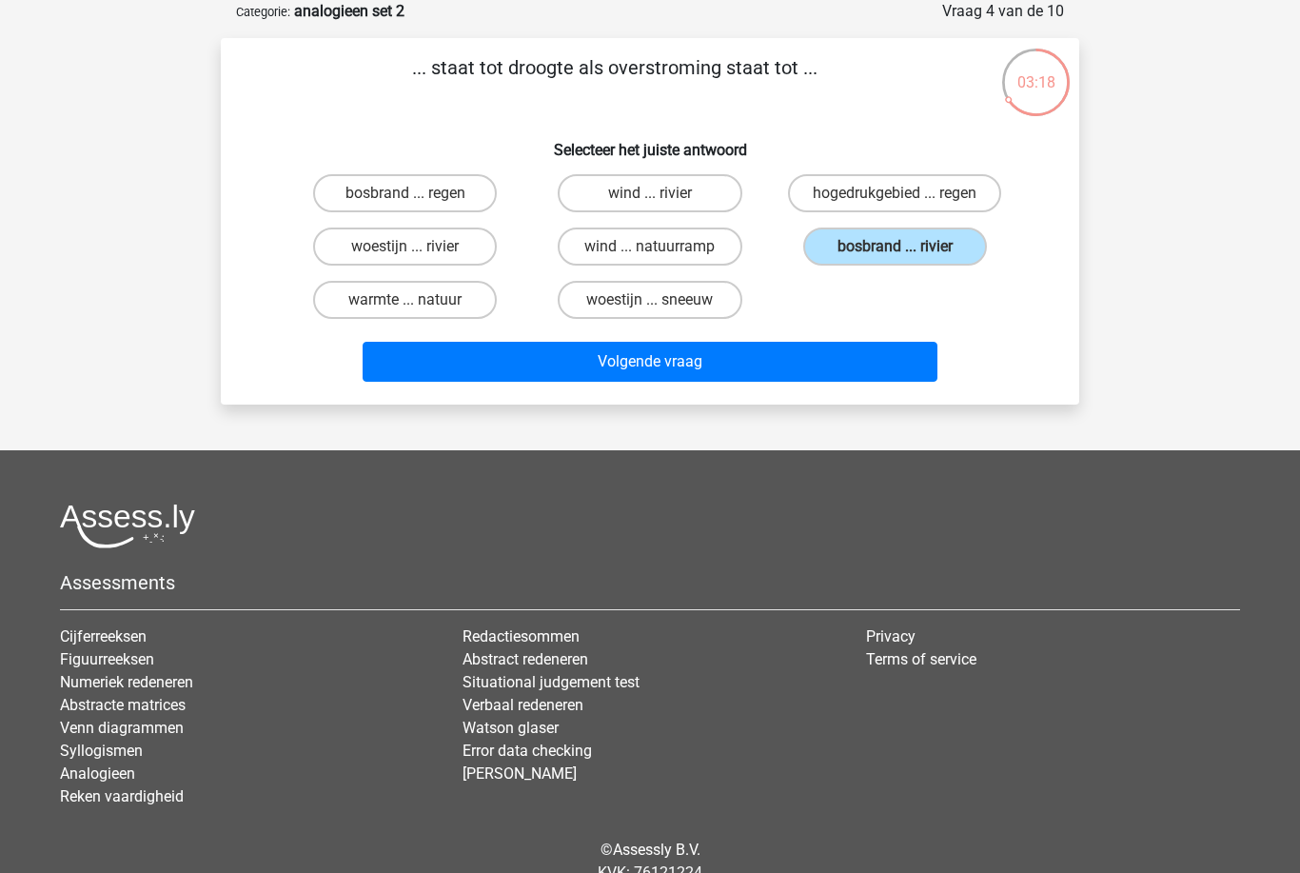
click at [874, 199] on label "hogedrukgebied ... regen" at bounding box center [894, 193] width 213 height 38
click at [894, 199] on input "hogedrukgebied ... regen" at bounding box center [900, 199] width 12 height 12
radio input "true"
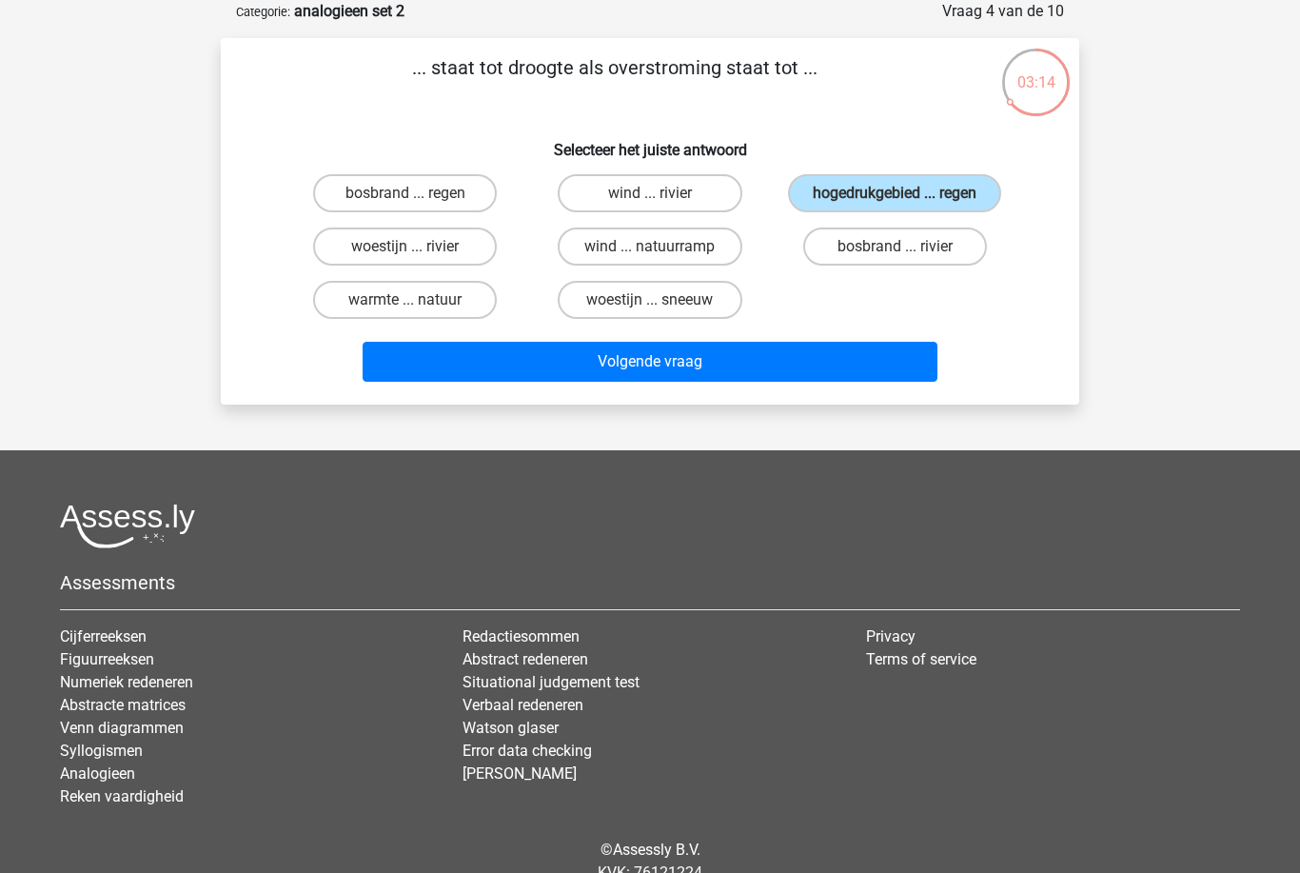
click at [475, 205] on label "bosbrand ... regen" at bounding box center [405, 193] width 184 height 38
click at [418, 205] on input "bosbrand ... regen" at bounding box center [411, 199] width 12 height 12
radio input "true"
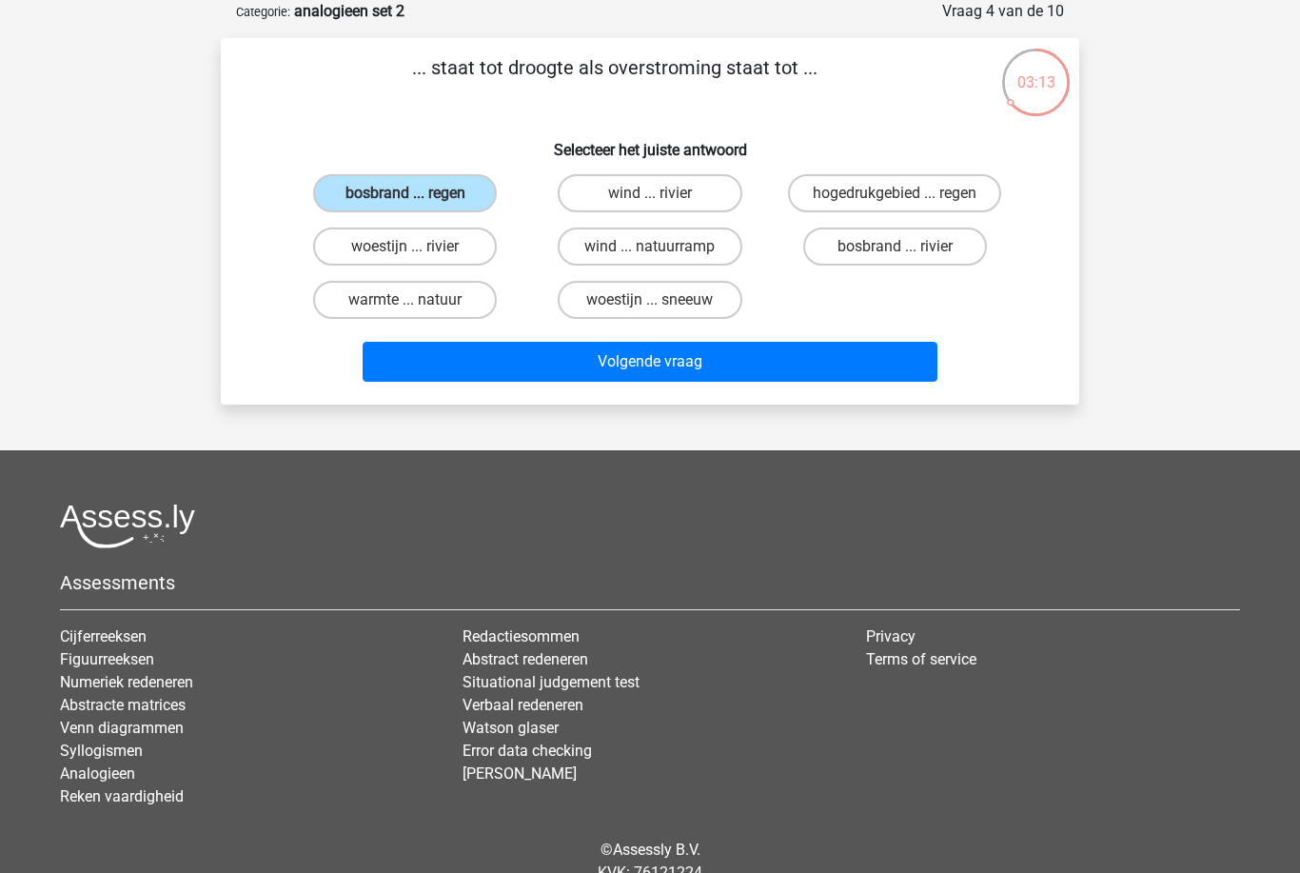
click at [721, 380] on button "Volgende vraag" at bounding box center [651, 362] width 576 height 40
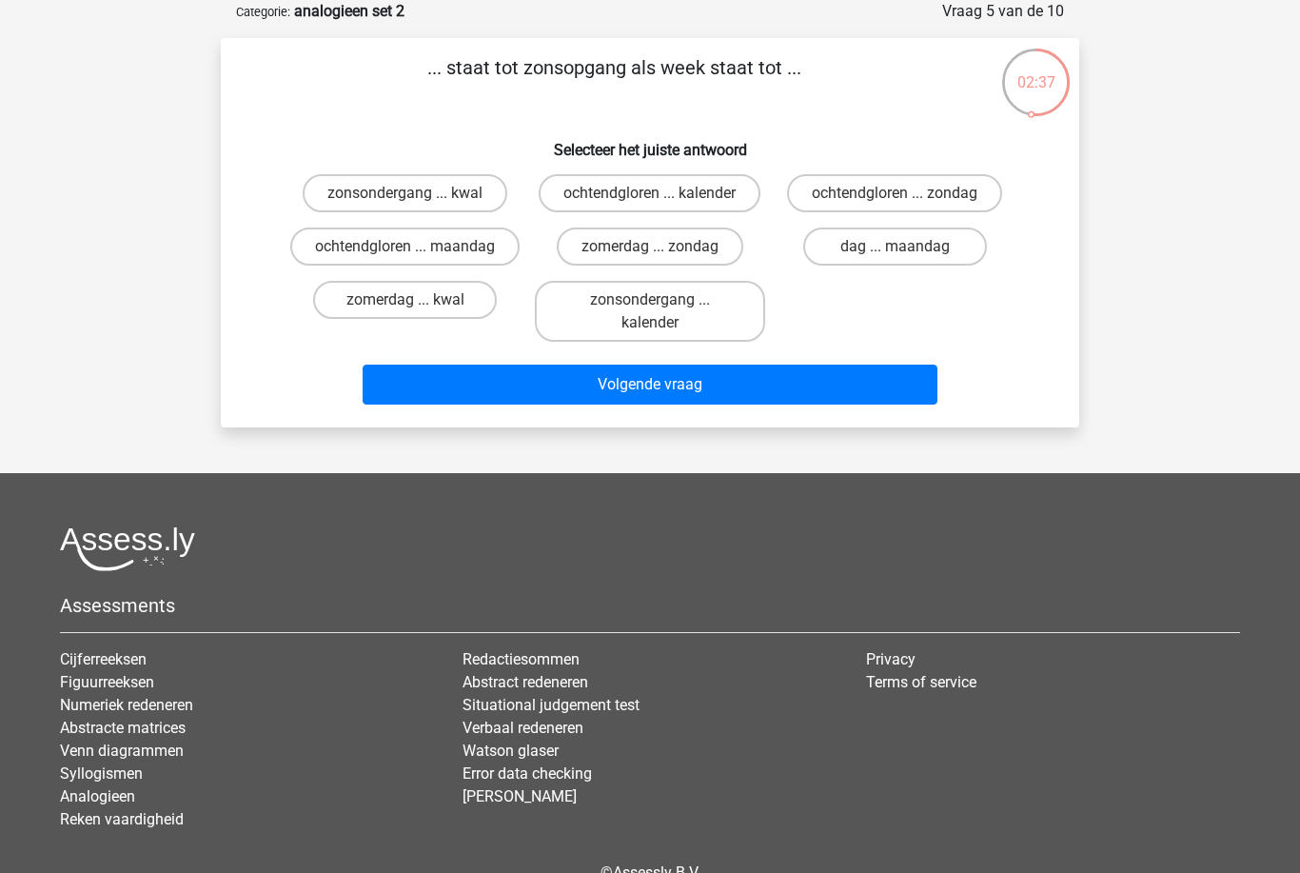
click at [735, 196] on label "ochtendgloren ... kalender" at bounding box center [650, 193] width 222 height 38
click at [662, 196] on input "ochtendgloren ... kalender" at bounding box center [656, 199] width 12 height 12
radio input "true"
click at [812, 427] on div "... staat tot zonsopgang als week staat tot ... Selecteer het juiste antwoord z…" at bounding box center [650, 232] width 858 height 389
click at [840, 404] on button "Volgende vraag" at bounding box center [651, 384] width 576 height 40
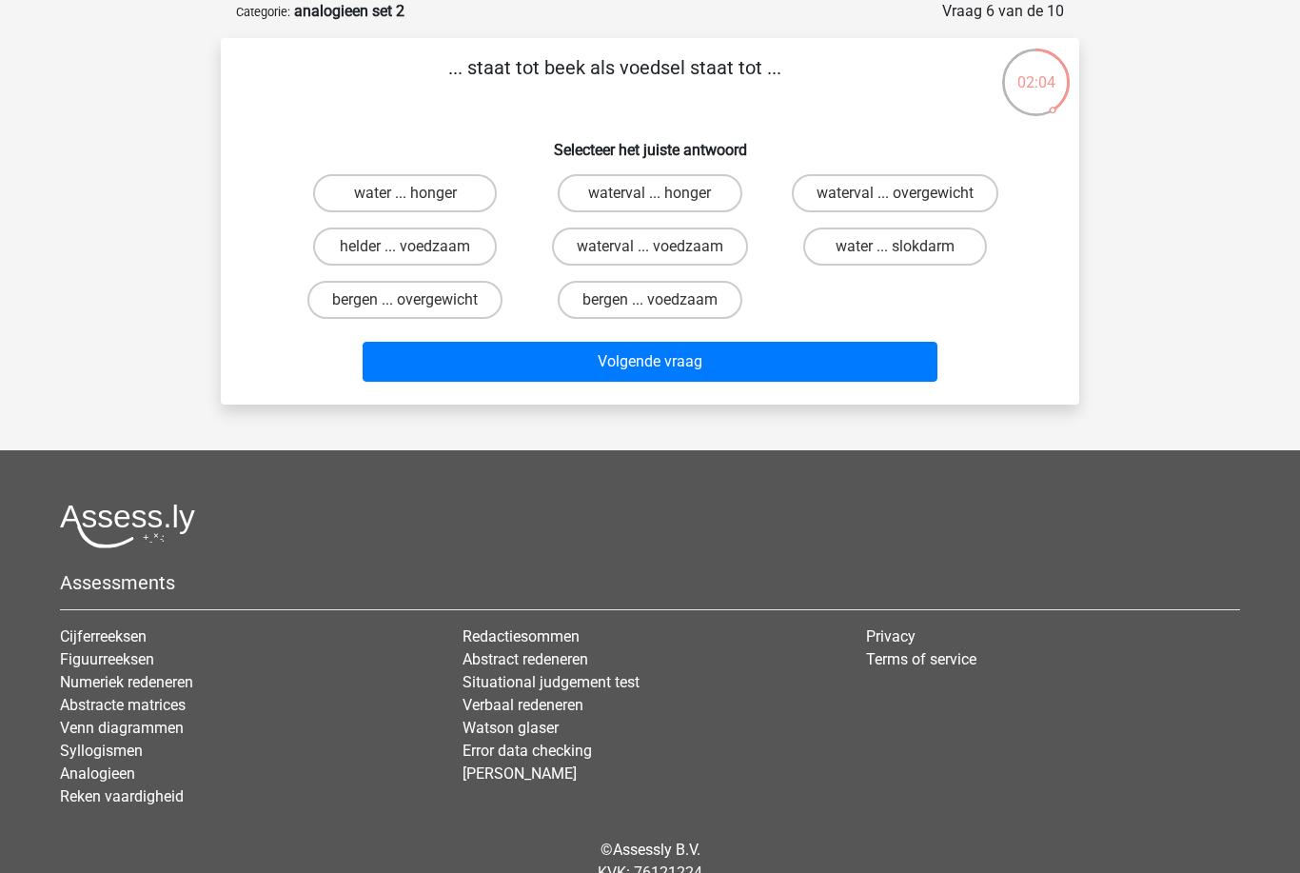
click at [486, 182] on label "water ... honger" at bounding box center [405, 193] width 184 height 38
click at [418, 193] on input "water ... honger" at bounding box center [411, 199] width 12 height 12
radio input "true"
click at [615, 373] on button "Volgende vraag" at bounding box center [651, 362] width 576 height 40
click at [475, 257] on label "kapper ... telescoop" at bounding box center [405, 246] width 184 height 38
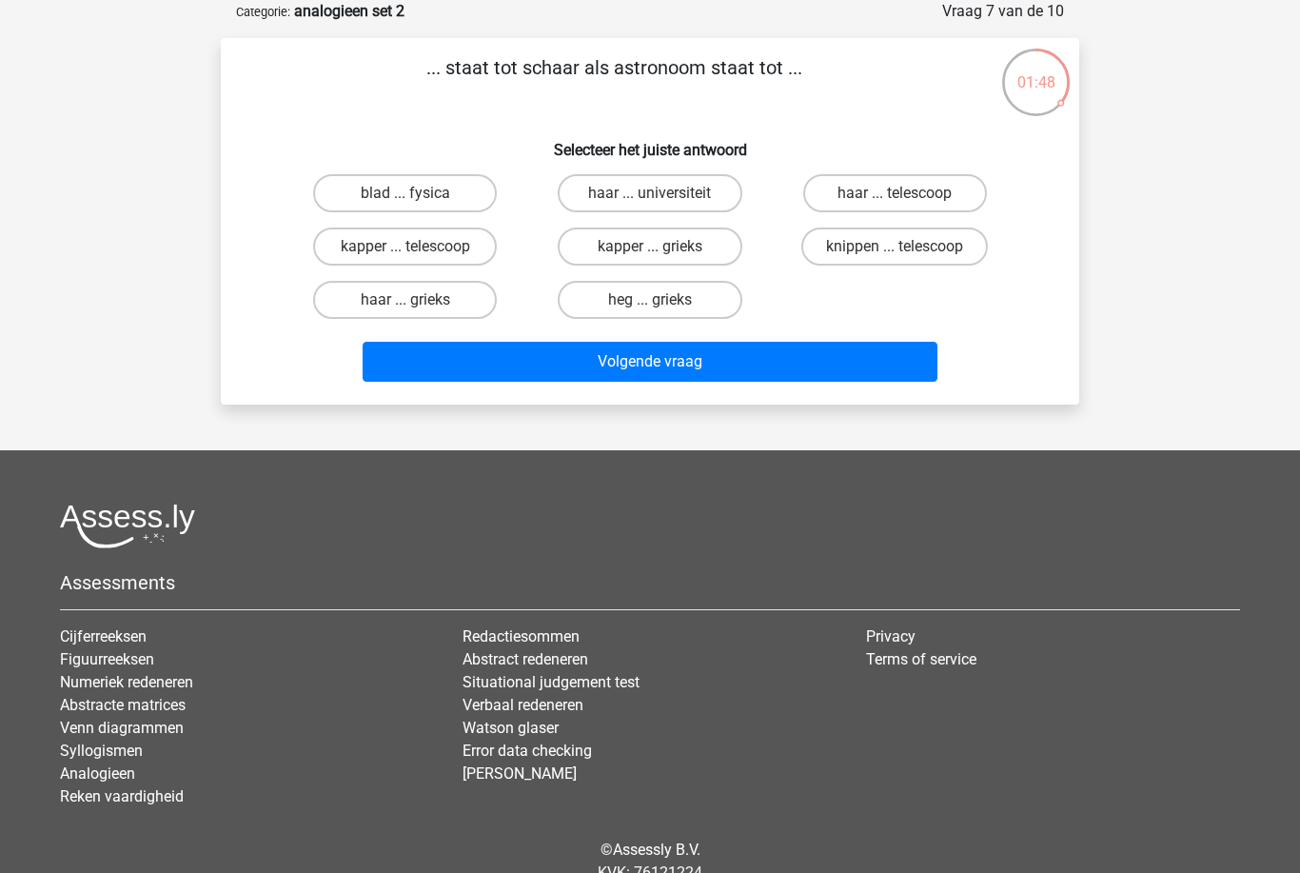
click at [418, 257] on input "kapper ... telescoop" at bounding box center [411, 252] width 12 height 12
radio input "true"
click at [587, 371] on button "Volgende vraag" at bounding box center [651, 362] width 576 height 40
click at [486, 246] on label "gaspedaal ... vertragen" at bounding box center [406, 246] width 202 height 38
click at [418, 246] on input "gaspedaal ... vertragen" at bounding box center [411, 252] width 12 height 12
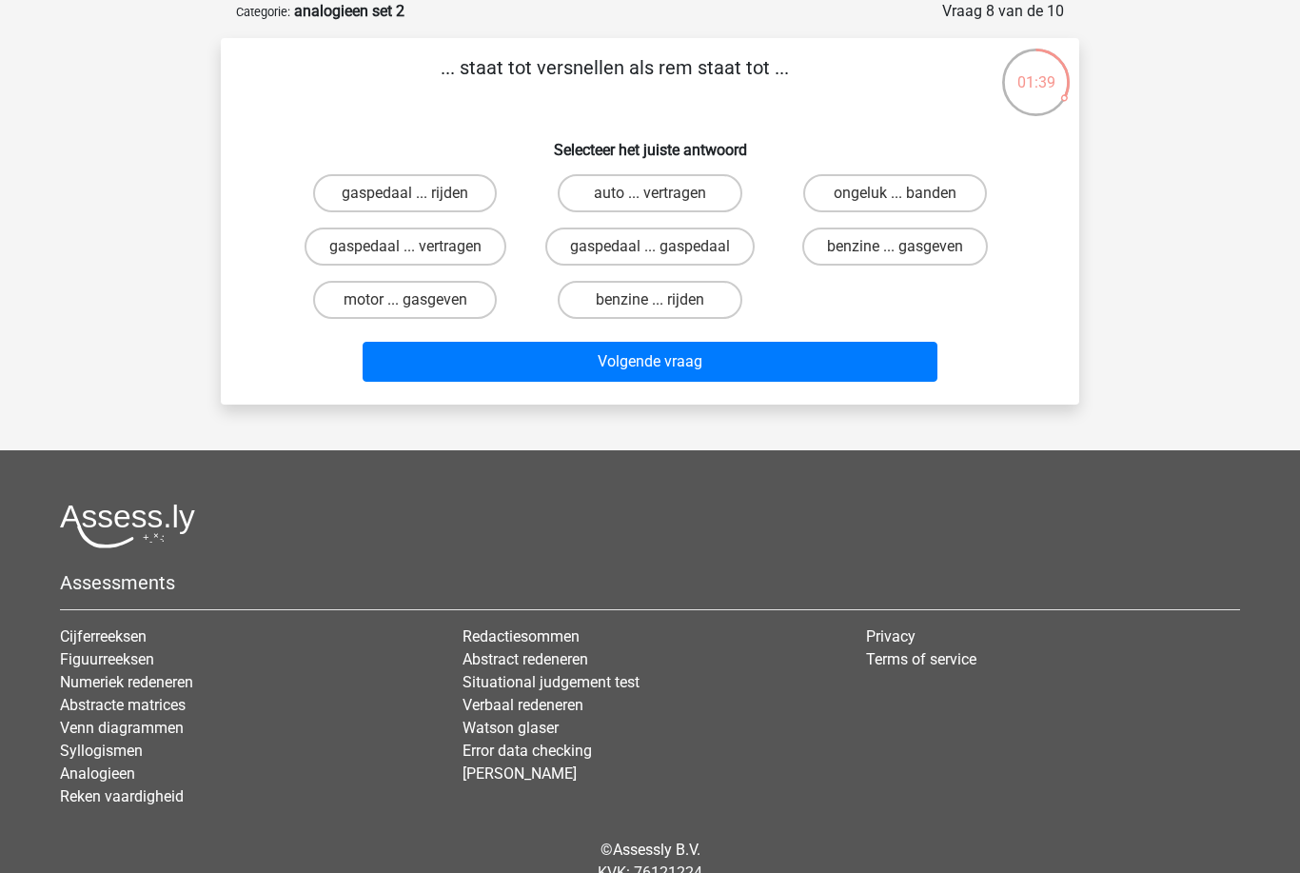
radio input "true"
click at [694, 374] on button "Volgende vraag" at bounding box center [651, 362] width 576 height 40
click at [882, 186] on label "date ... vreemdgaan" at bounding box center [895, 193] width 184 height 38
click at [894, 193] on input "date ... vreemdgaan" at bounding box center [900, 199] width 12 height 12
radio input "true"
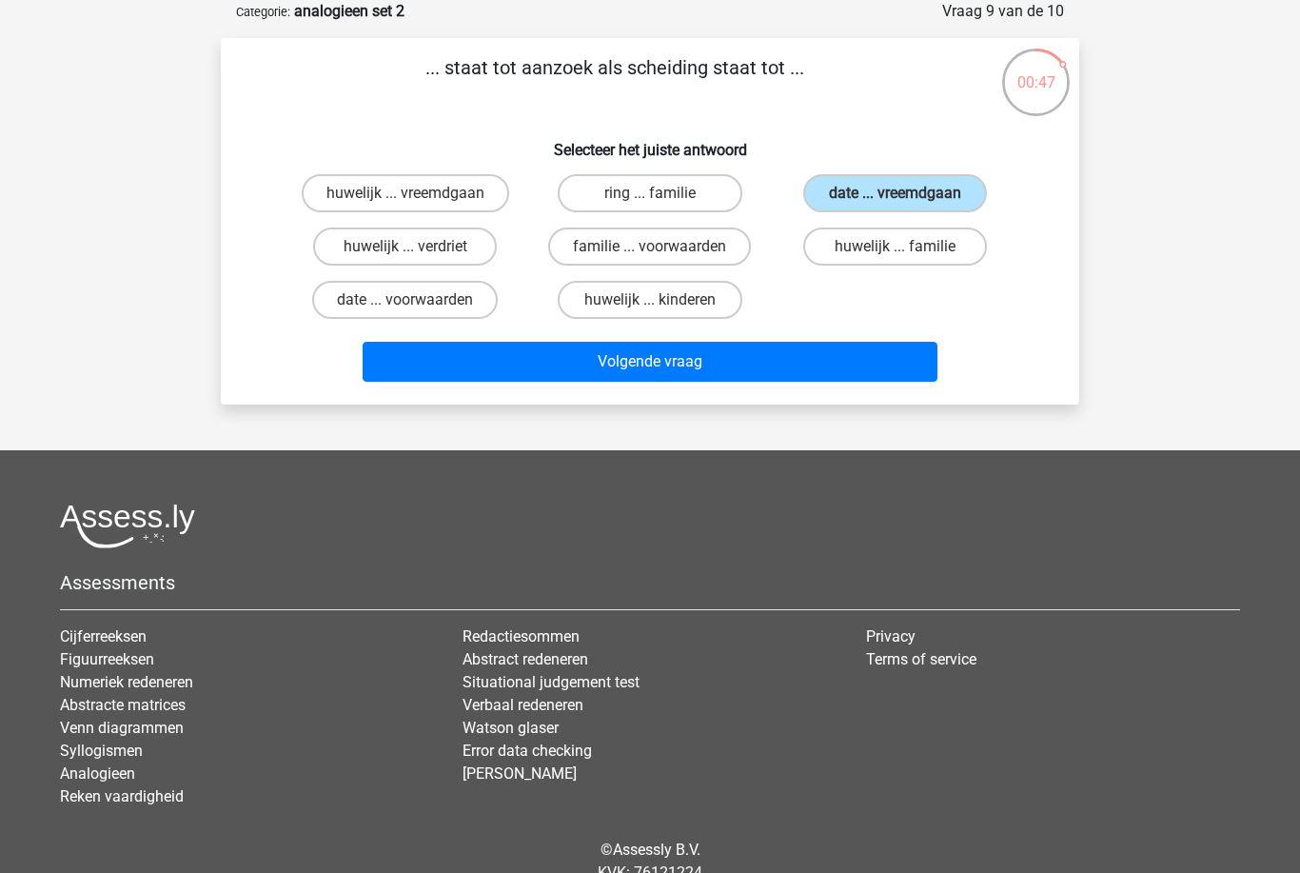
click at [500, 190] on label "huwelijk ... vreemdgaan" at bounding box center [405, 193] width 207 height 38
click at [418, 193] on input "huwelijk ... vreemdgaan" at bounding box center [411, 199] width 12 height 12
radio input "true"
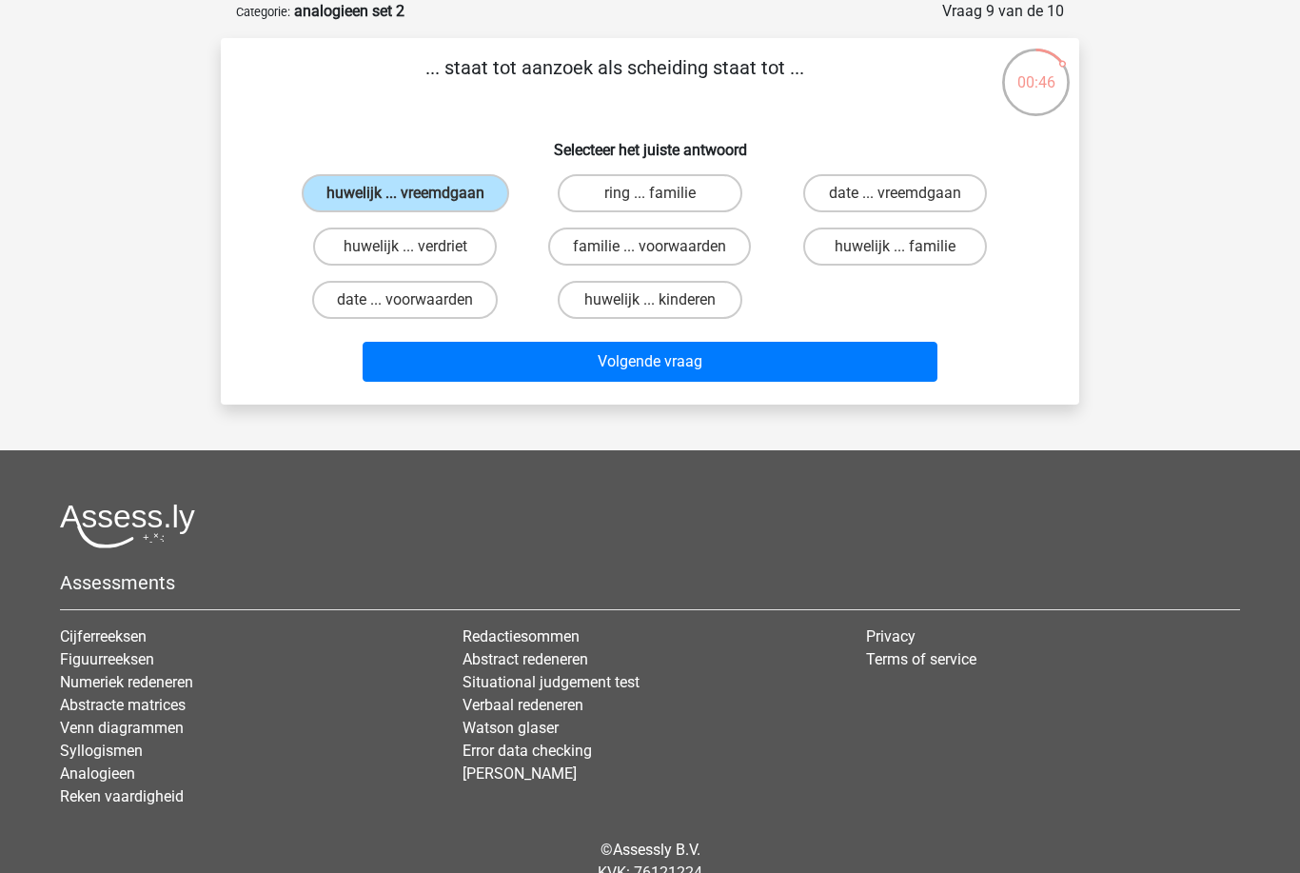
click at [633, 382] on button "Volgende vraag" at bounding box center [651, 362] width 576 height 40
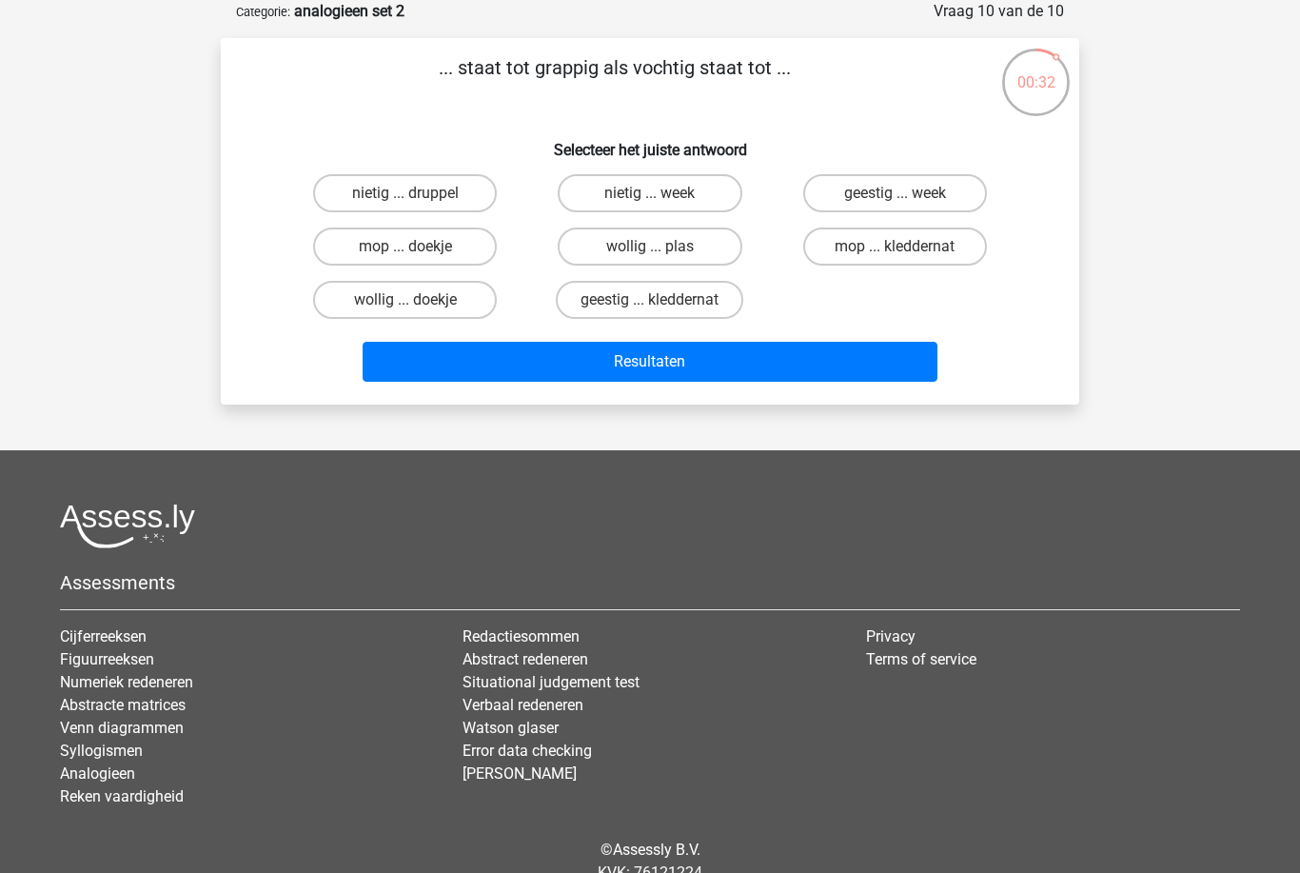
click at [953, 198] on label "geestig ... week" at bounding box center [895, 193] width 184 height 38
click at [907, 198] on input "geestig ... week" at bounding box center [900, 199] width 12 height 12
radio input "true"
click at [730, 305] on label "geestig ... kleddernat" at bounding box center [649, 300] width 187 height 38
click at [662, 305] on input "geestig ... kleddernat" at bounding box center [656, 306] width 12 height 12
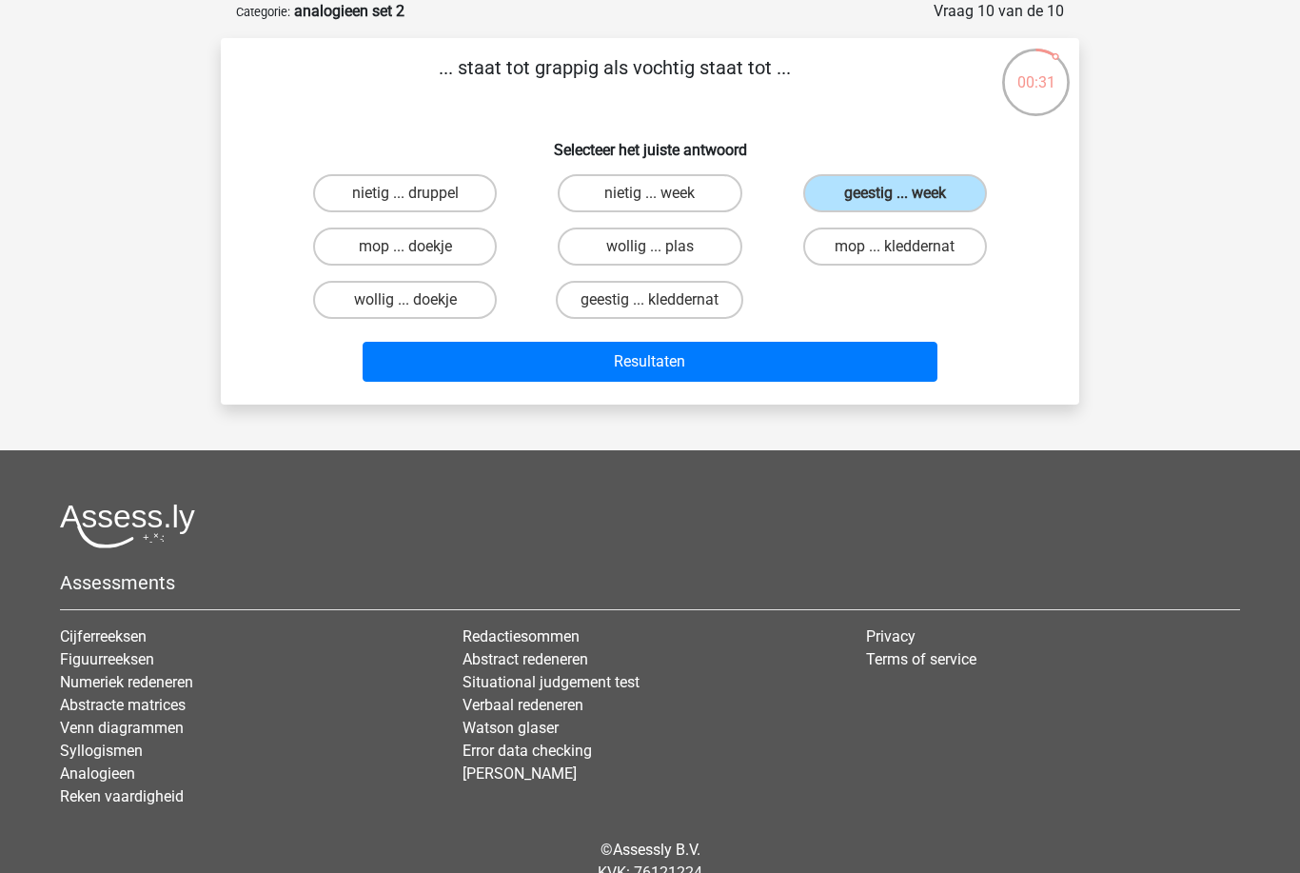
radio input "true"
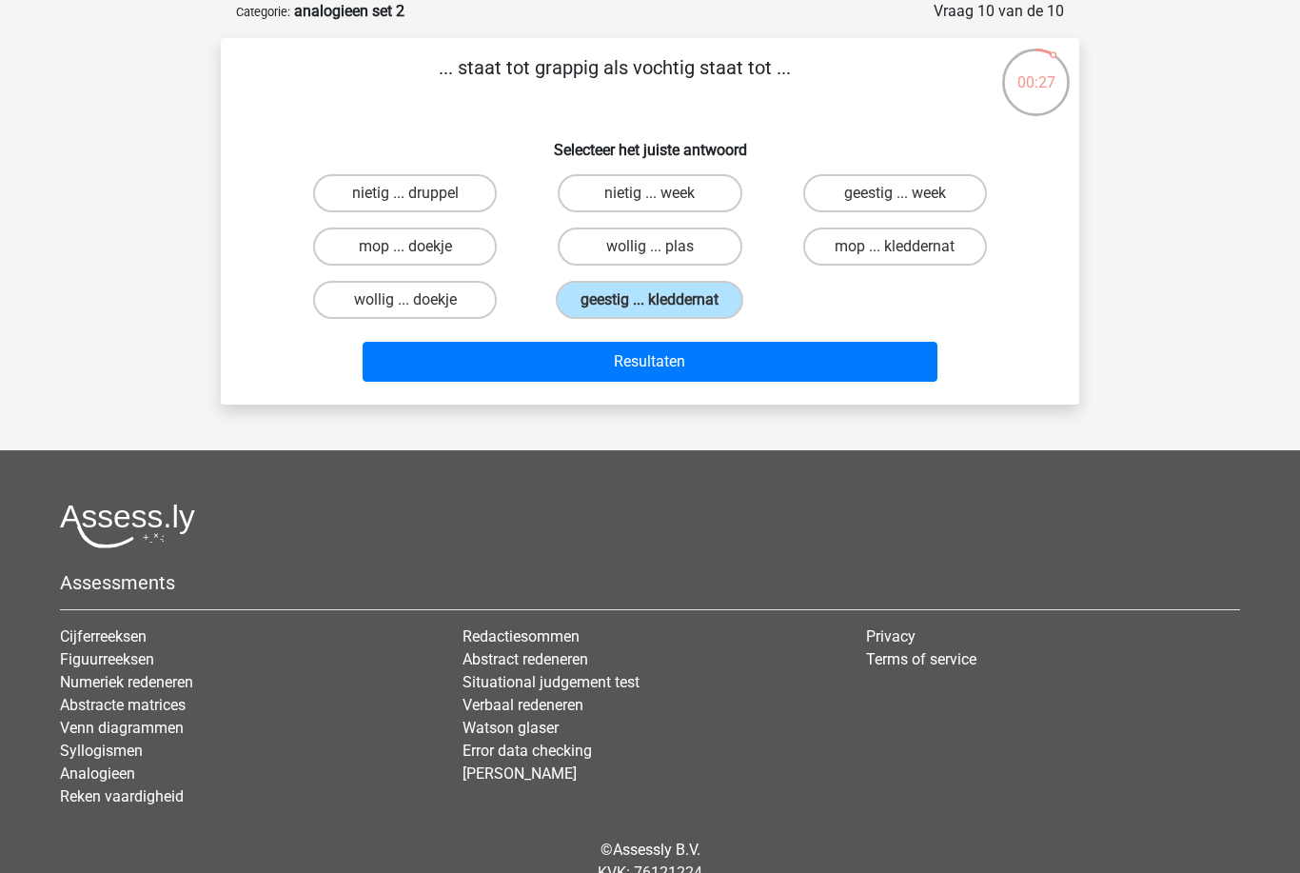
click at [774, 367] on button "Resultaten" at bounding box center [651, 362] width 576 height 40
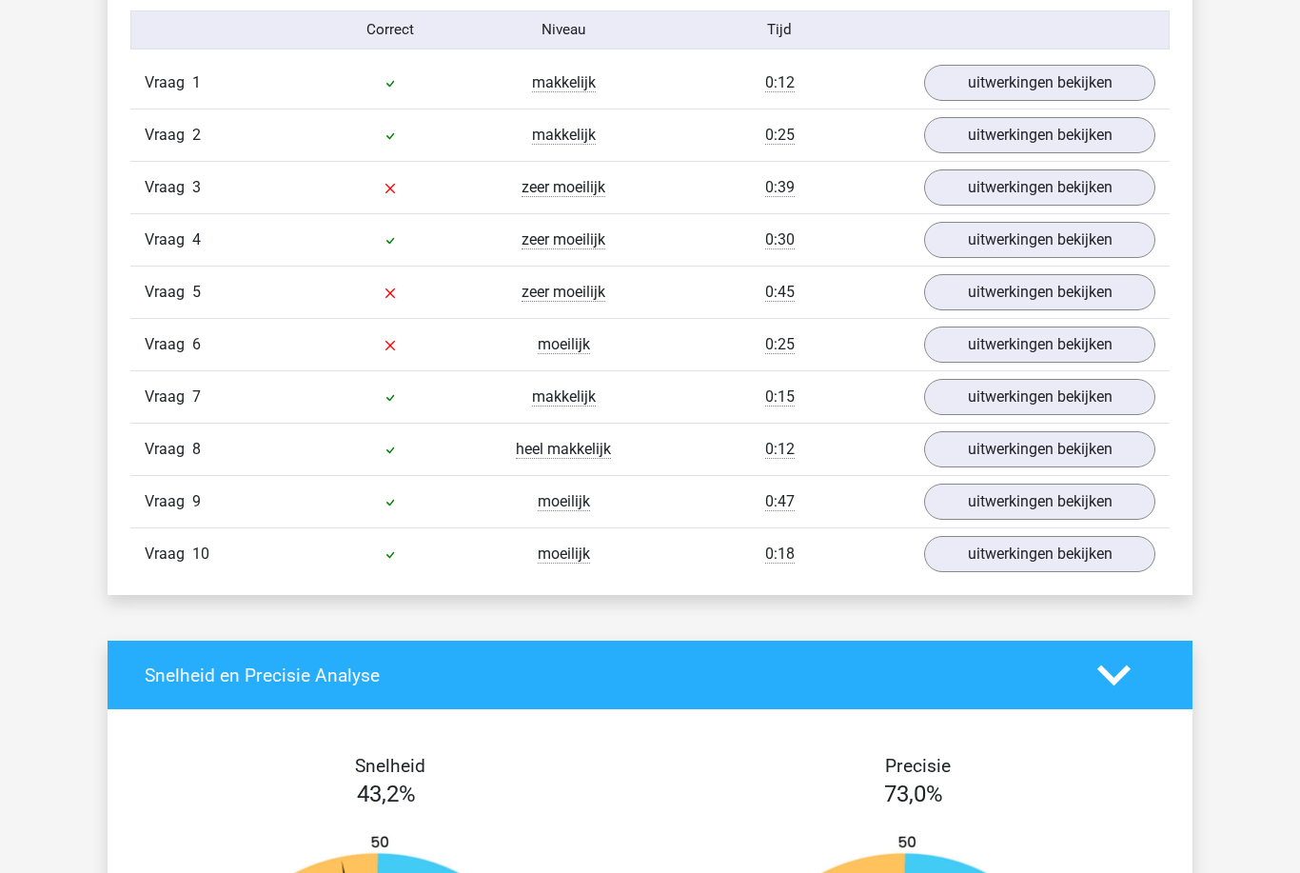
scroll to position [1585, 0]
click at [1002, 310] on link "uitwerkingen bekijken" at bounding box center [1039, 292] width 231 height 36
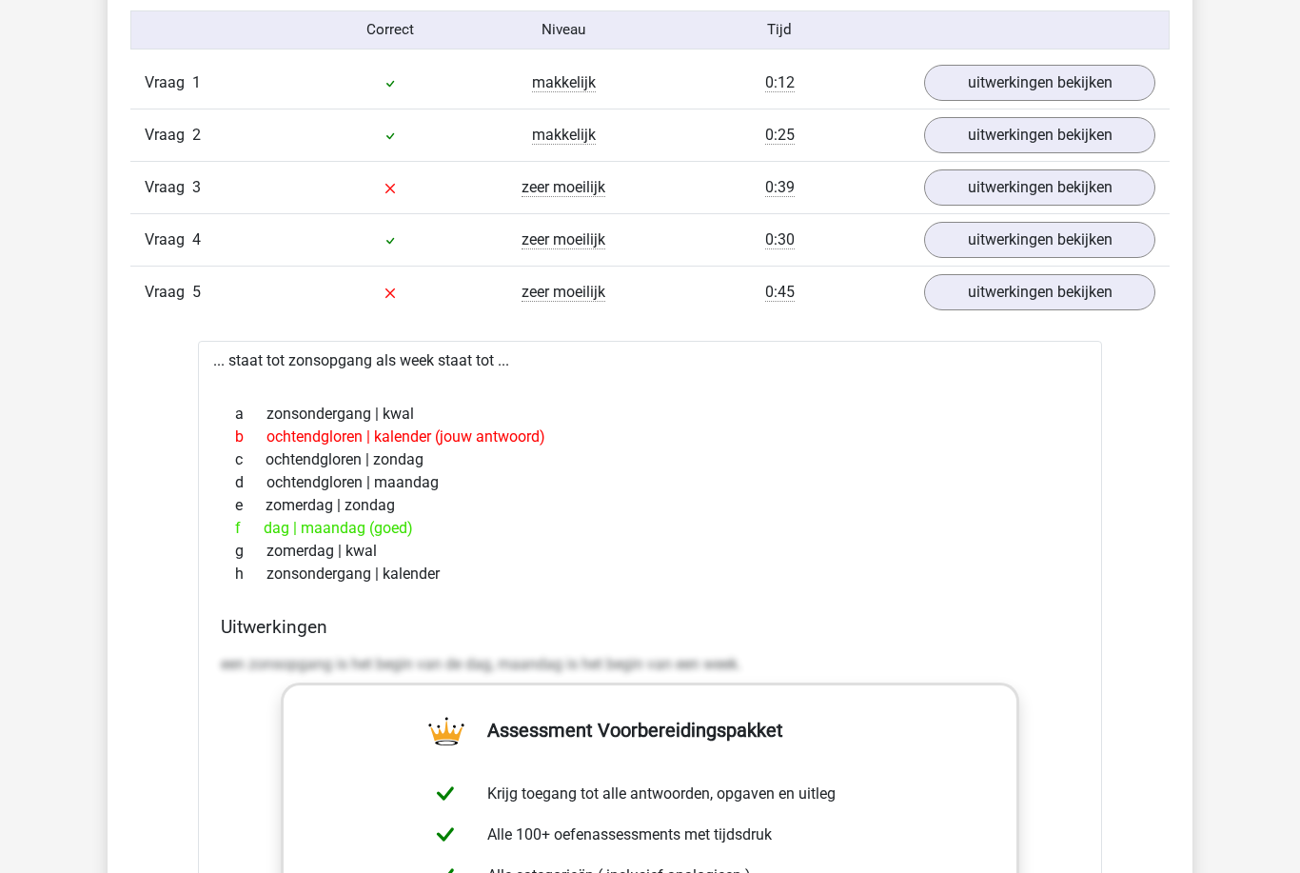
click at [1045, 306] on link "uitwerkingen bekijken" at bounding box center [1039, 292] width 231 height 36
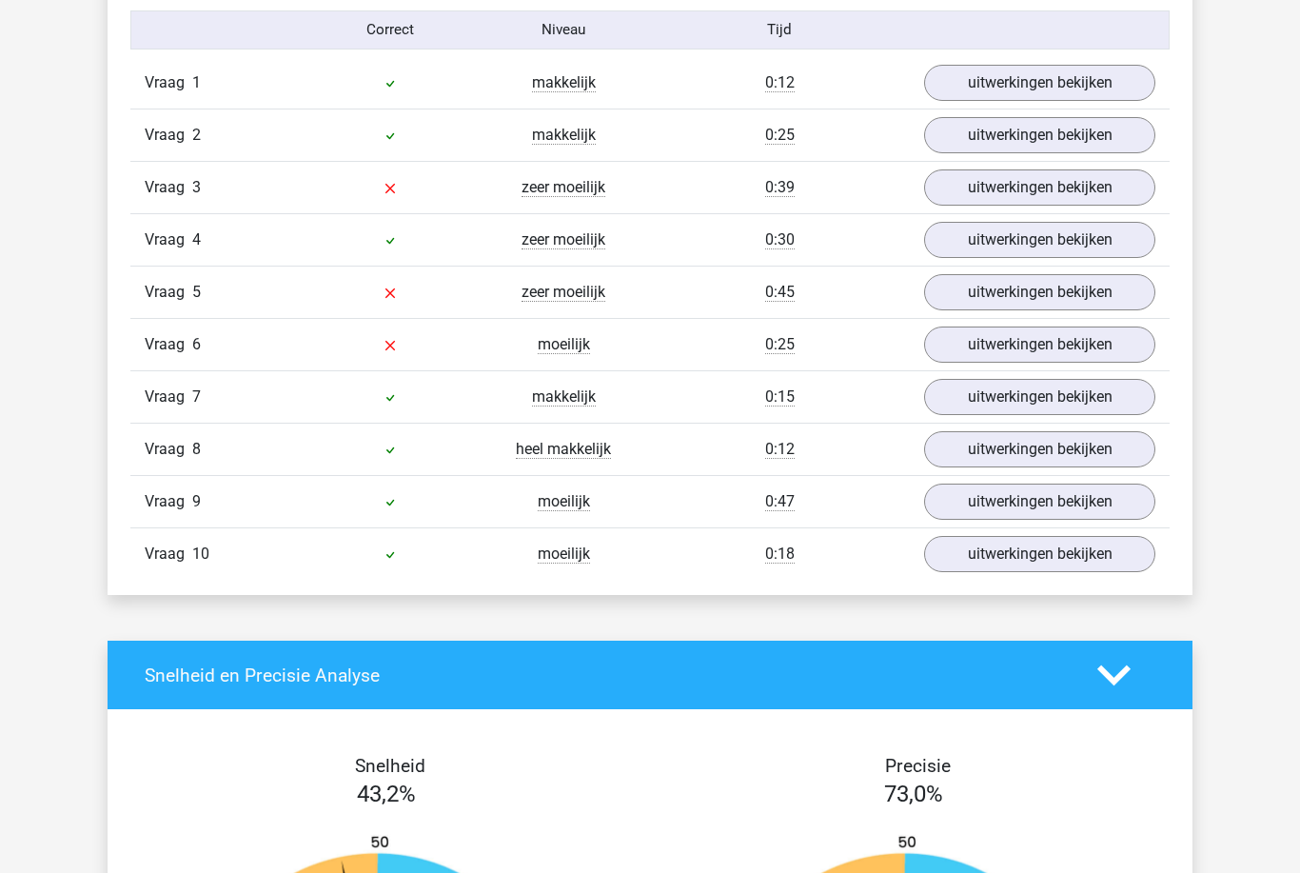
click at [1037, 256] on link "uitwerkingen bekijken" at bounding box center [1039, 240] width 231 height 36
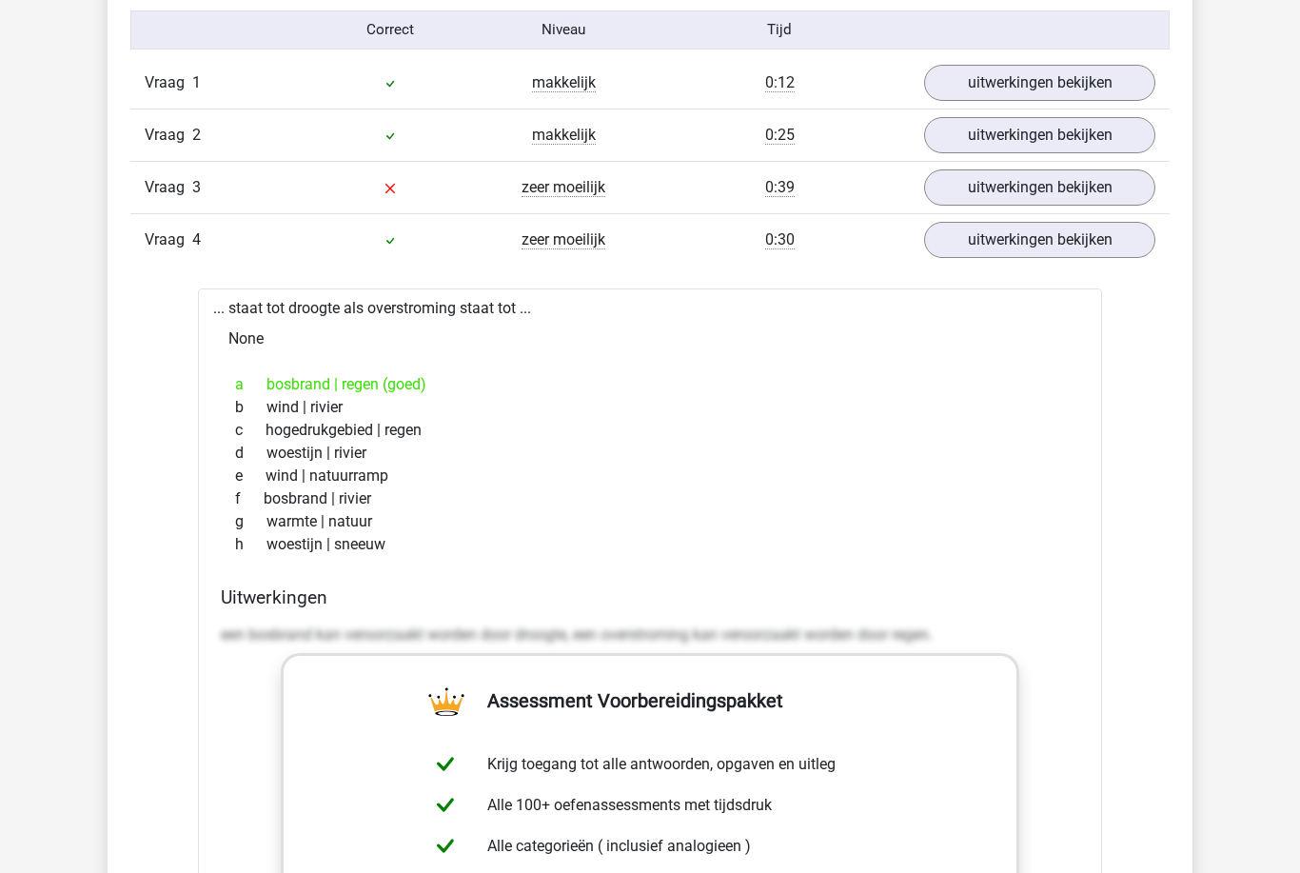
click at [1033, 247] on link "uitwerkingen bekijken" at bounding box center [1039, 240] width 231 height 36
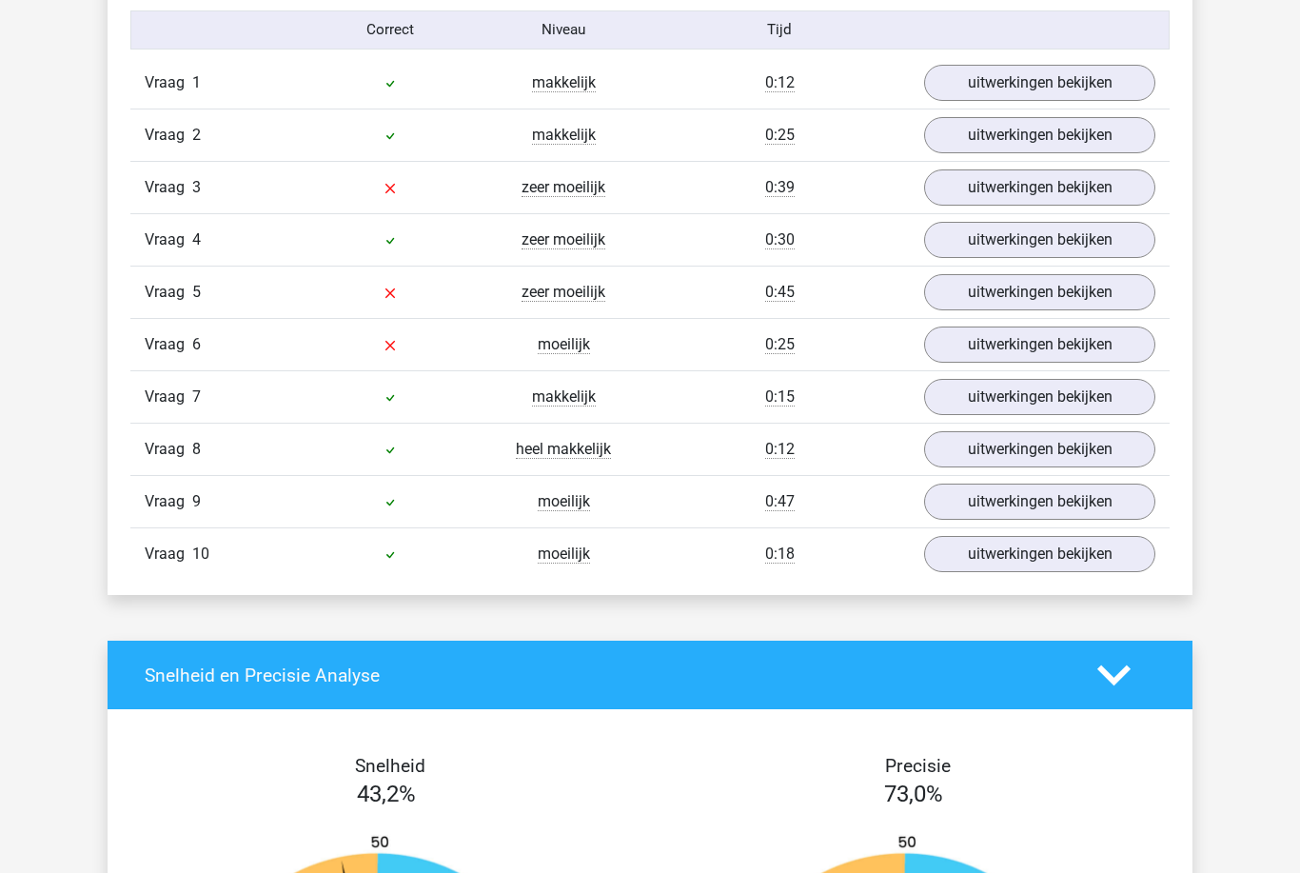
click at [1031, 249] on link "uitwerkingen bekijken" at bounding box center [1039, 240] width 231 height 36
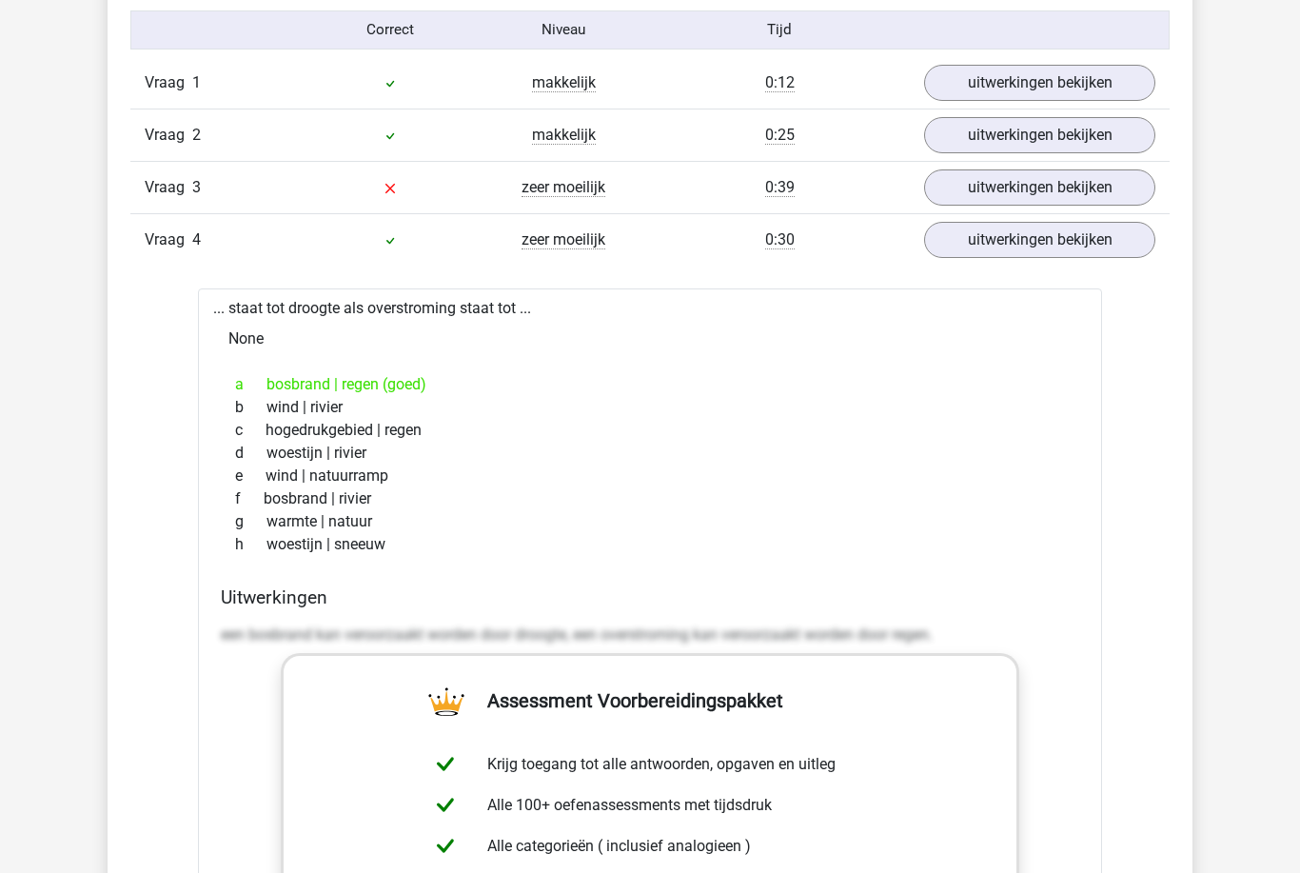
click at [1012, 251] on link "uitwerkingen bekijken" at bounding box center [1039, 240] width 231 height 36
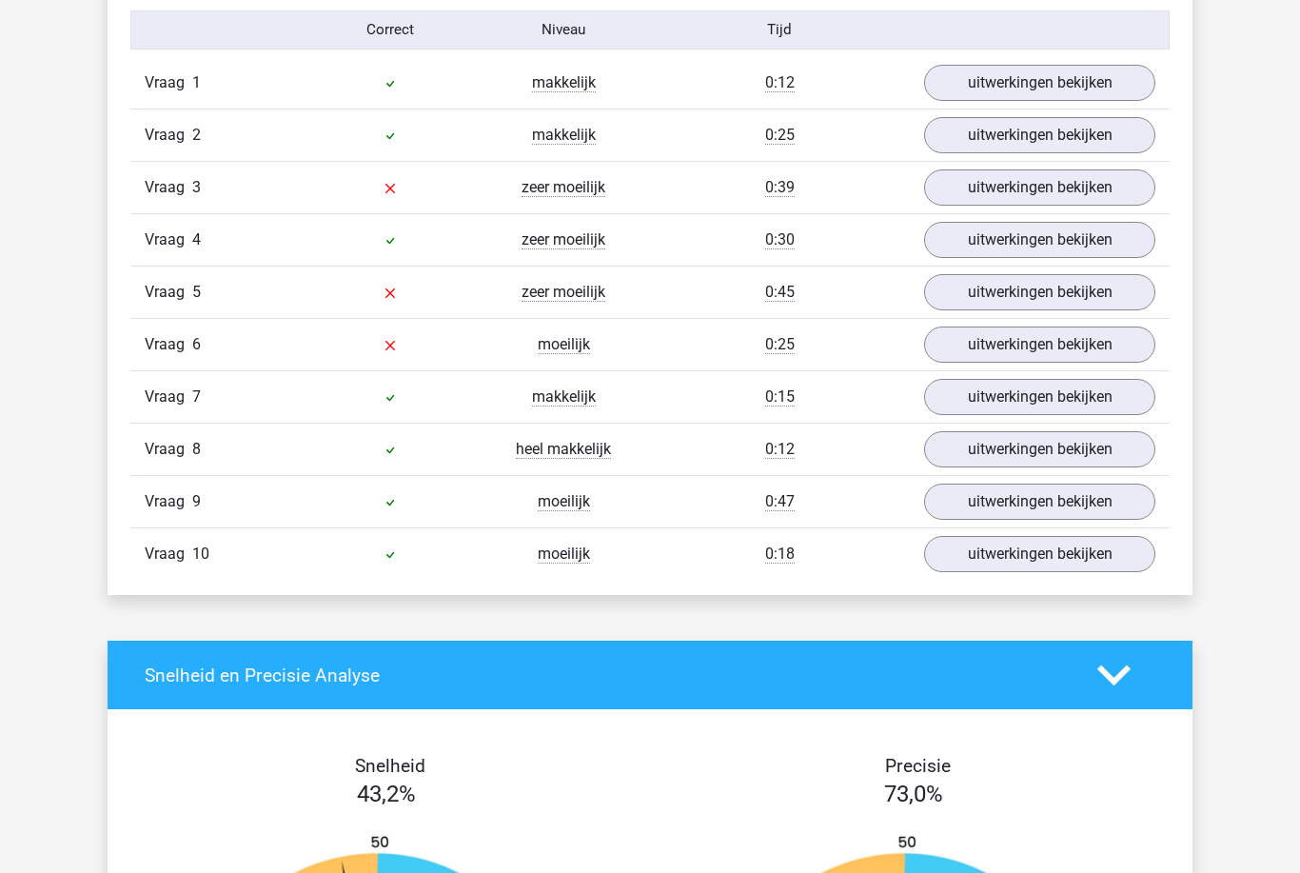
click at [1046, 183] on link "uitwerkingen bekijken" at bounding box center [1039, 187] width 231 height 36
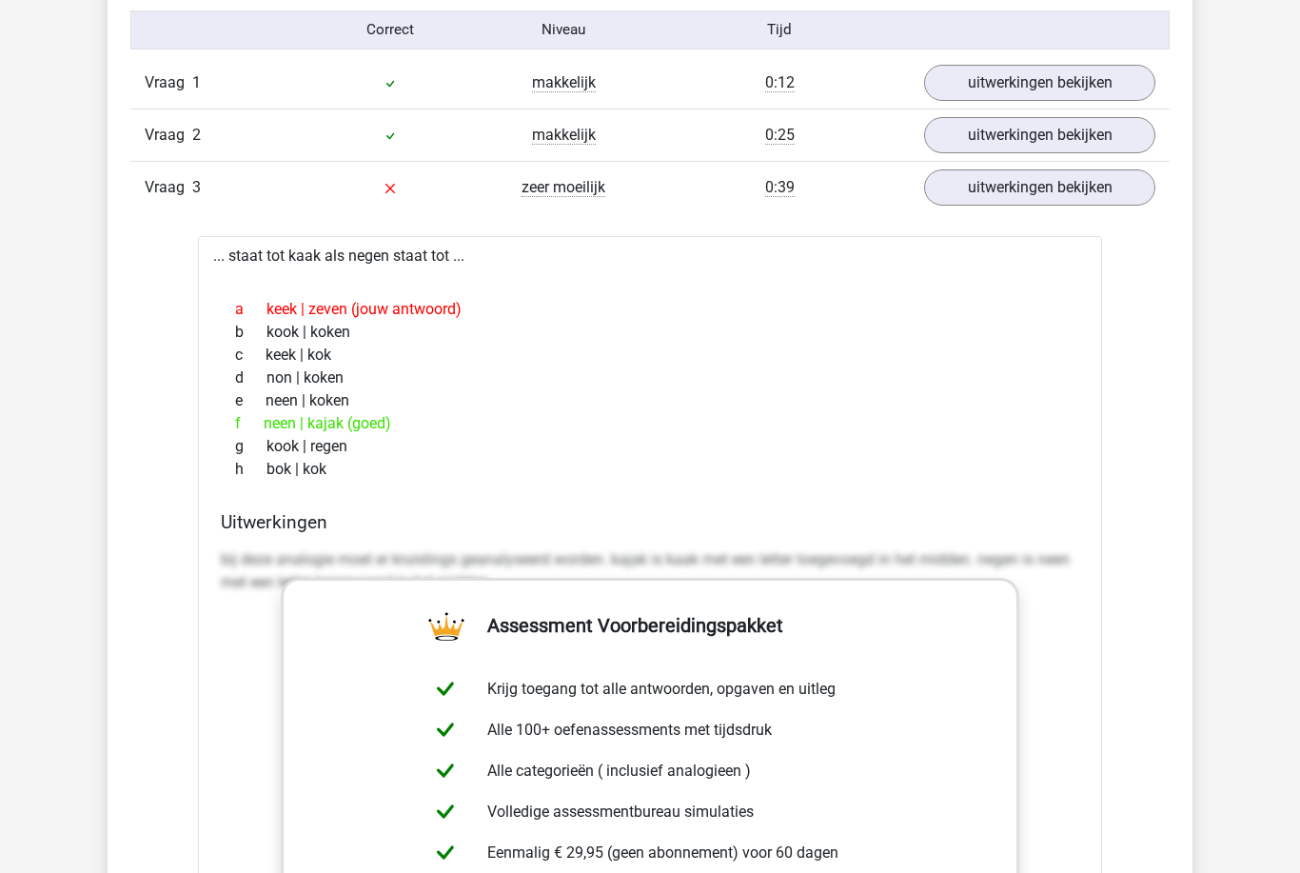
click at [1078, 186] on link "uitwerkingen bekijken" at bounding box center [1039, 187] width 231 height 36
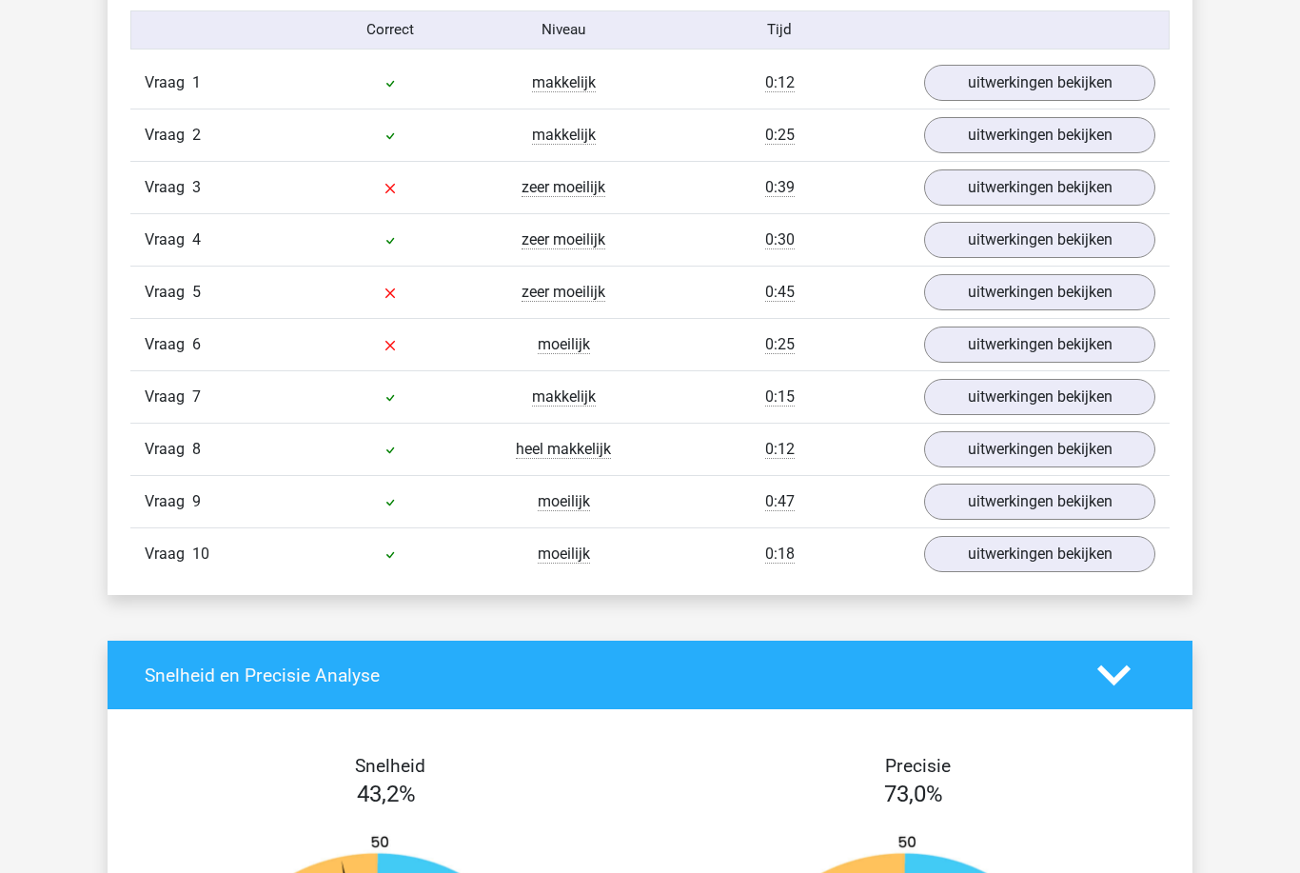
click at [1073, 363] on link "uitwerkingen bekijken" at bounding box center [1039, 344] width 231 height 36
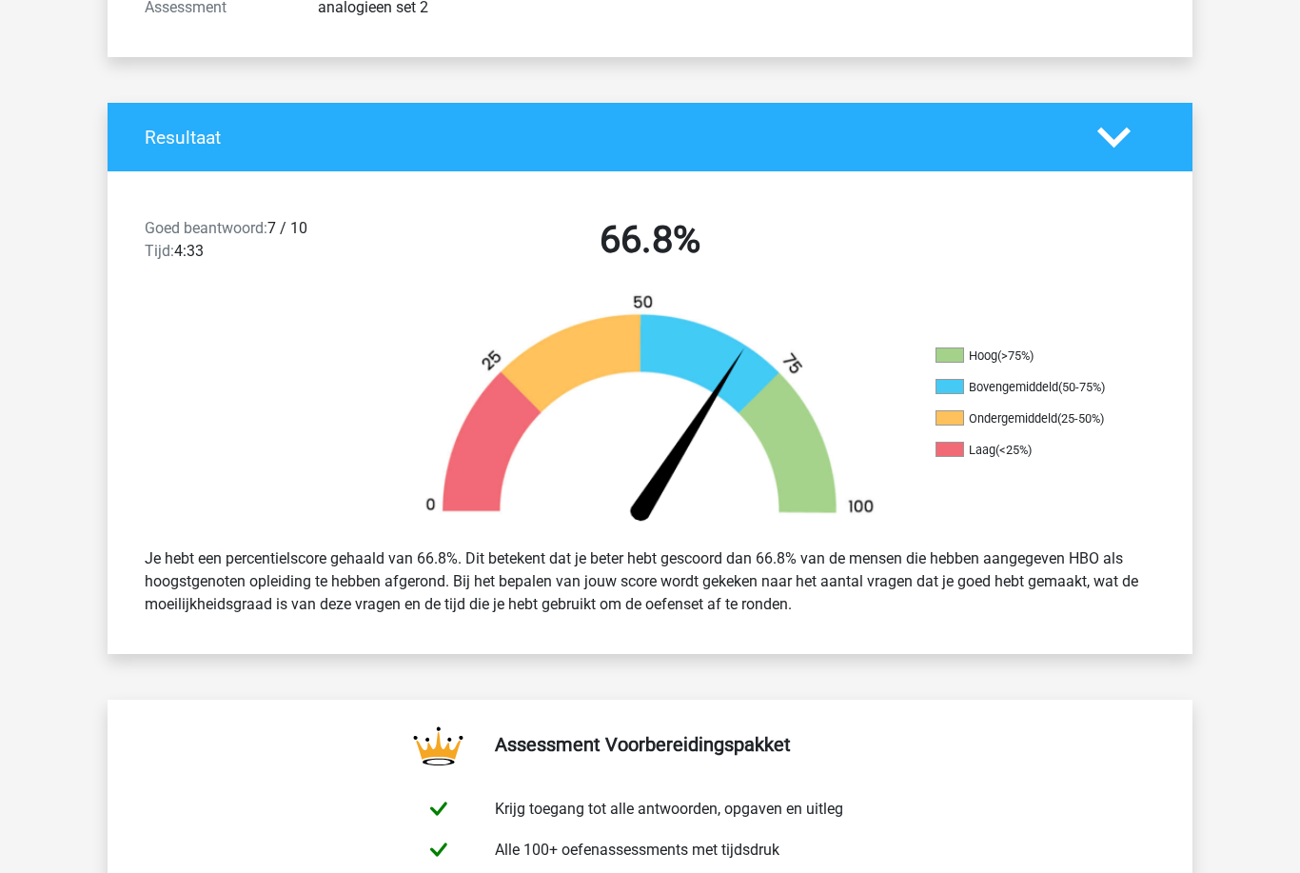
scroll to position [0, 0]
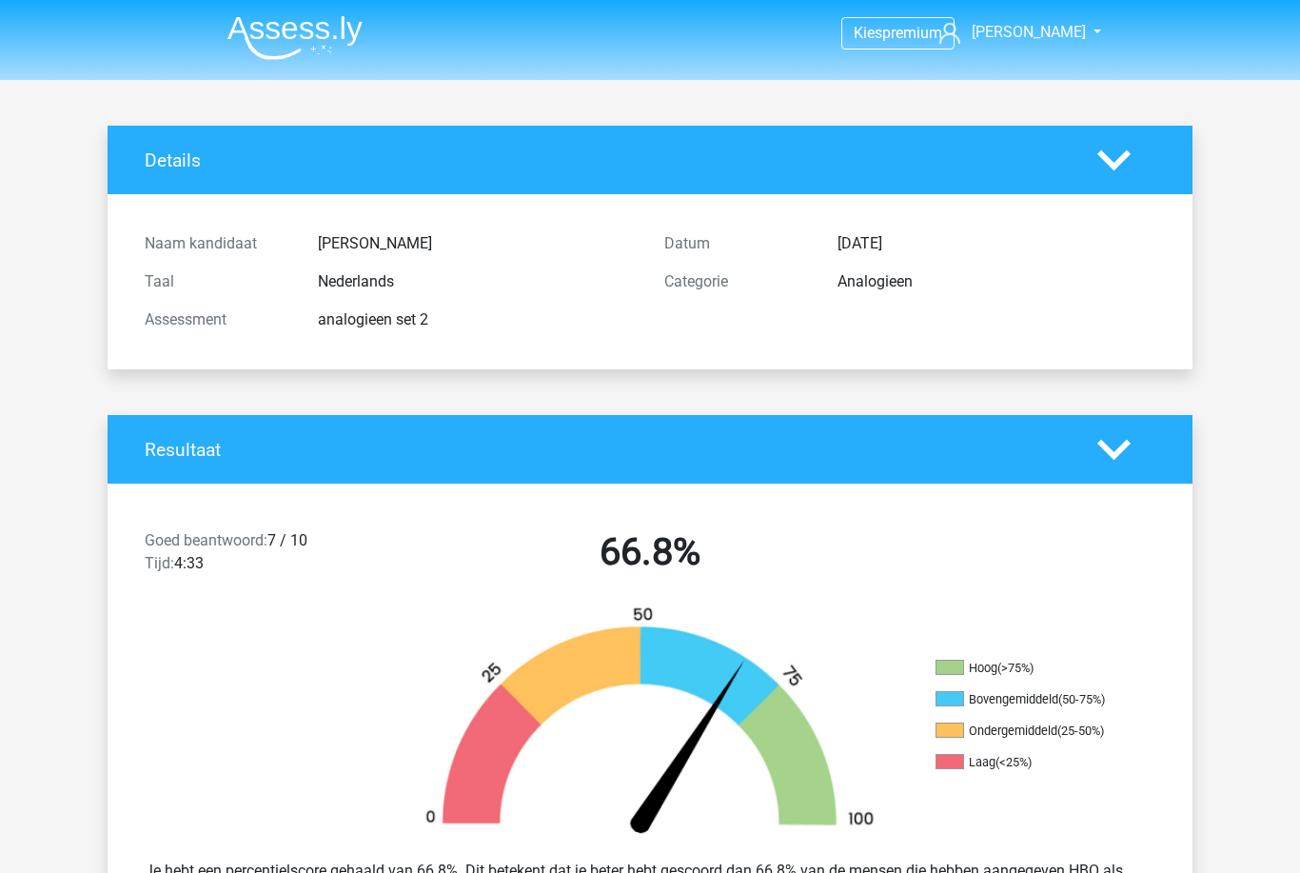
click at [266, 42] on img at bounding box center [294, 37] width 135 height 45
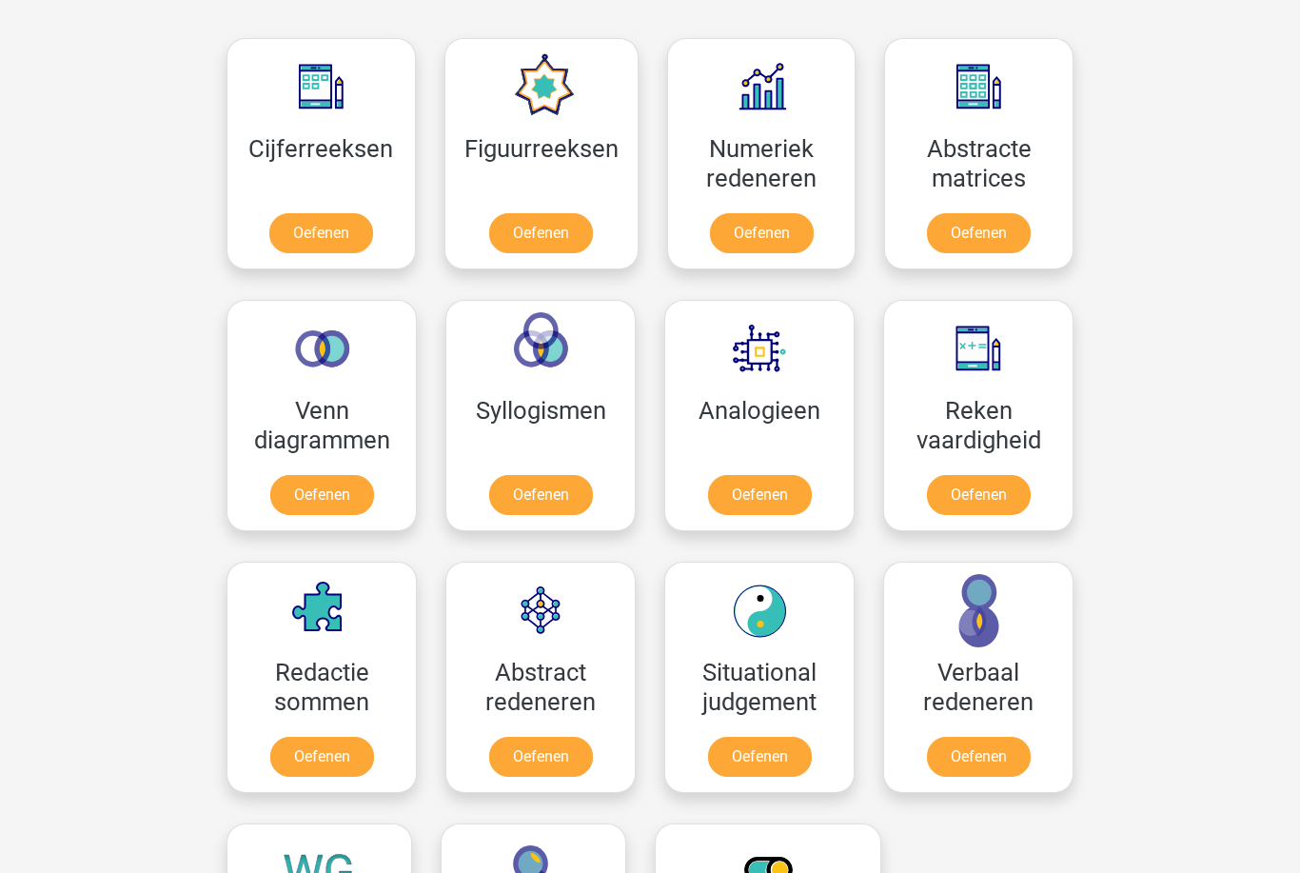
scroll to position [847, 0]
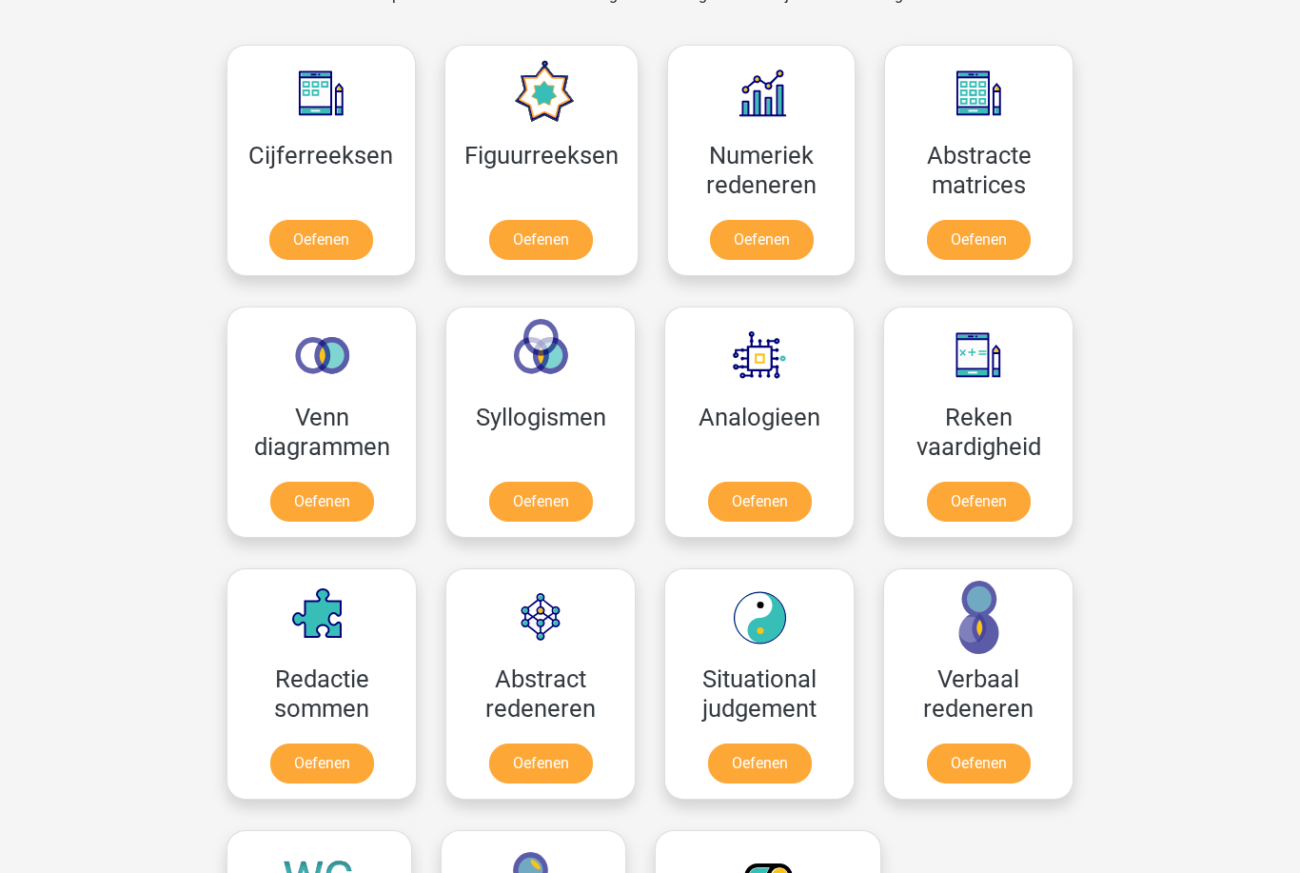
click at [570, 227] on link "Oefenen" at bounding box center [541, 241] width 104 height 40
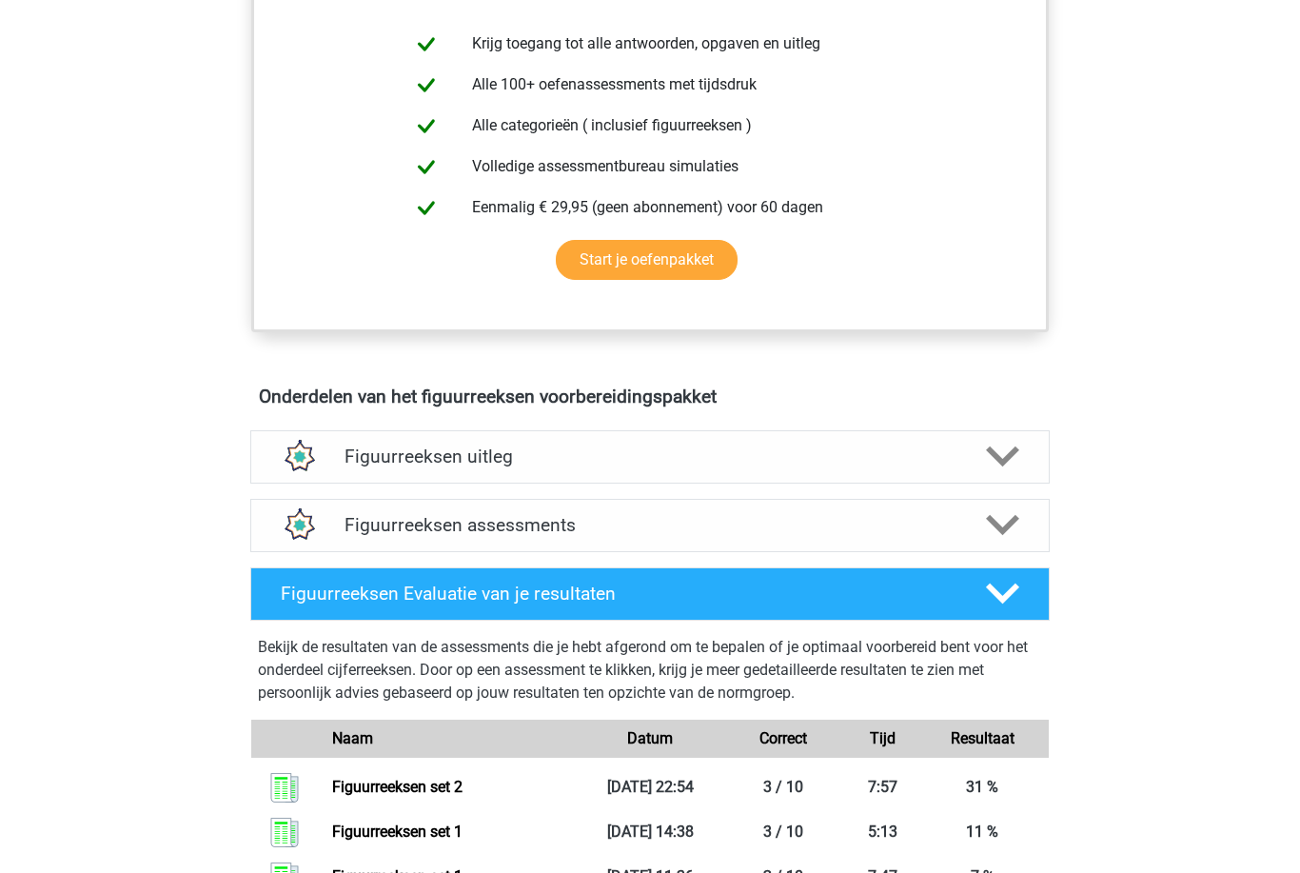
click at [928, 541] on div "Figuurreeksen assessments" at bounding box center [649, 525] width 799 height 53
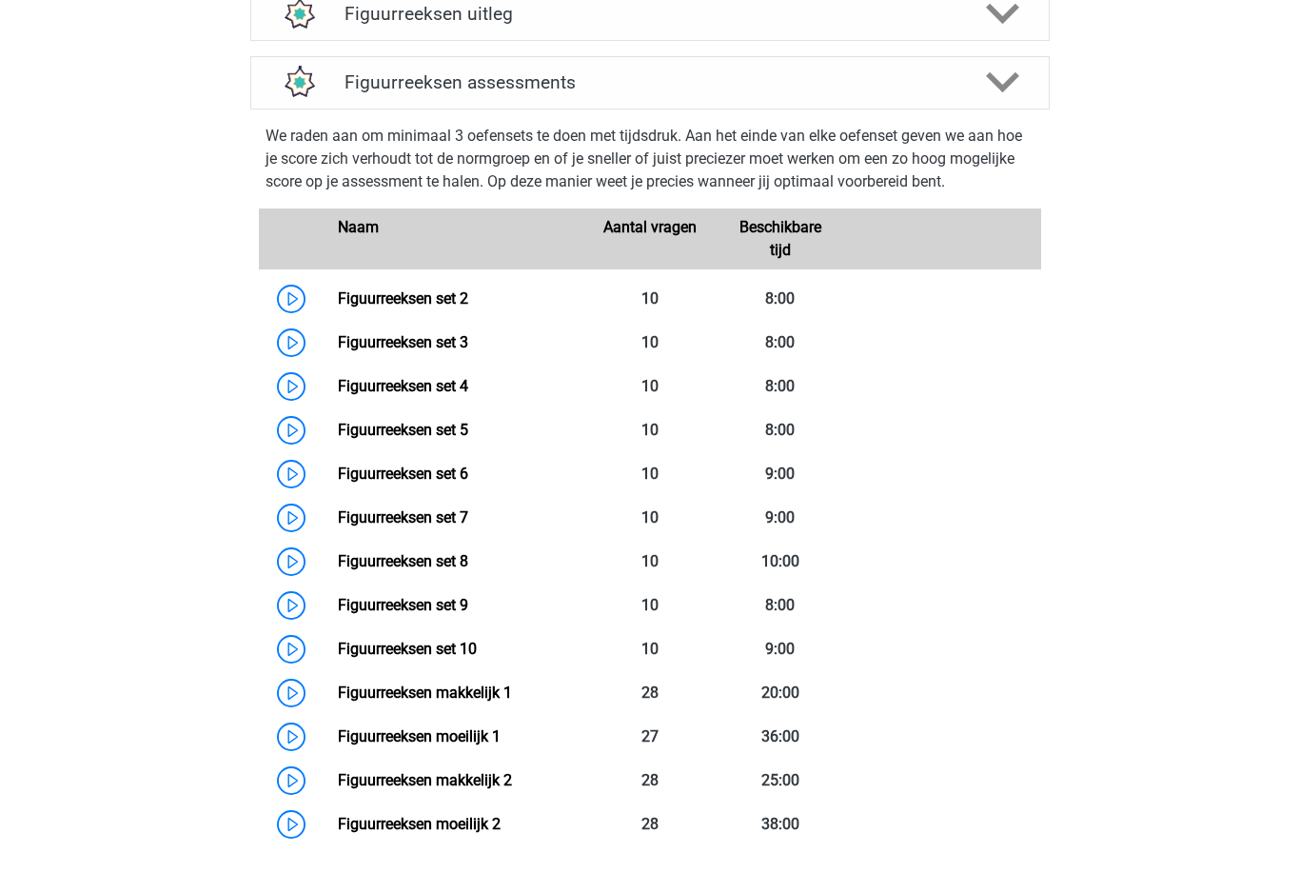
scroll to position [1193, 0]
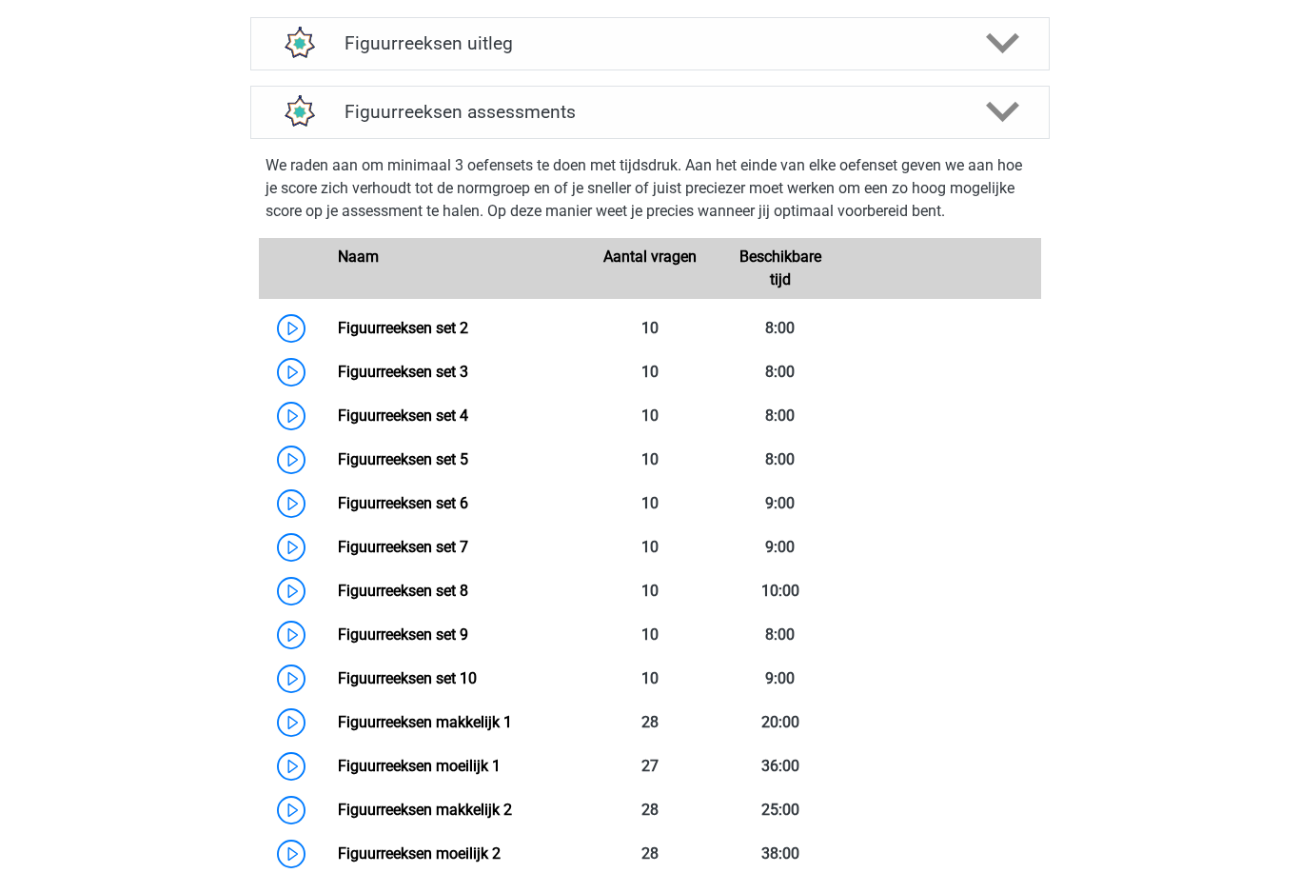
click at [371, 371] on link "Figuurreeksen set 3" at bounding box center [403, 372] width 130 height 18
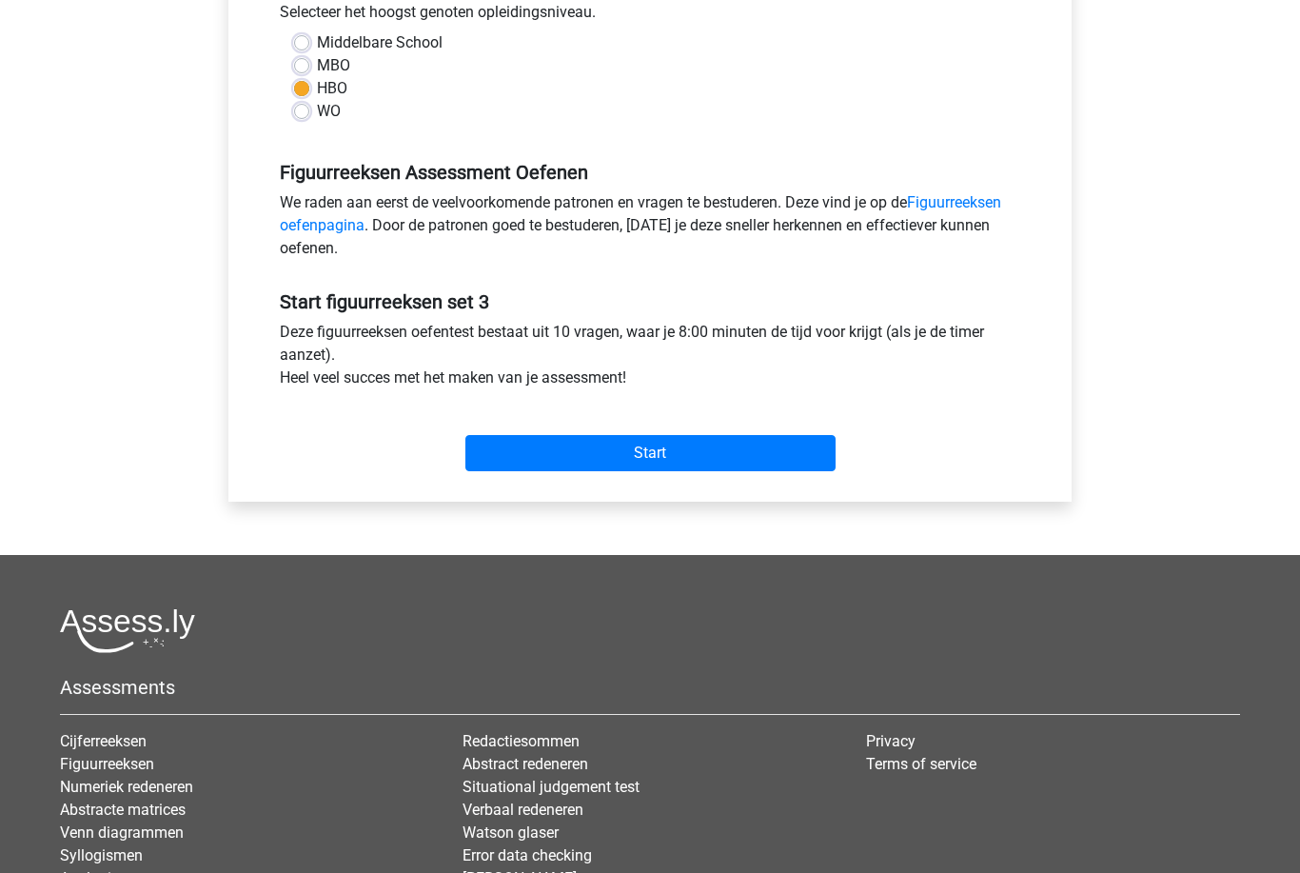
scroll to position [570, 0]
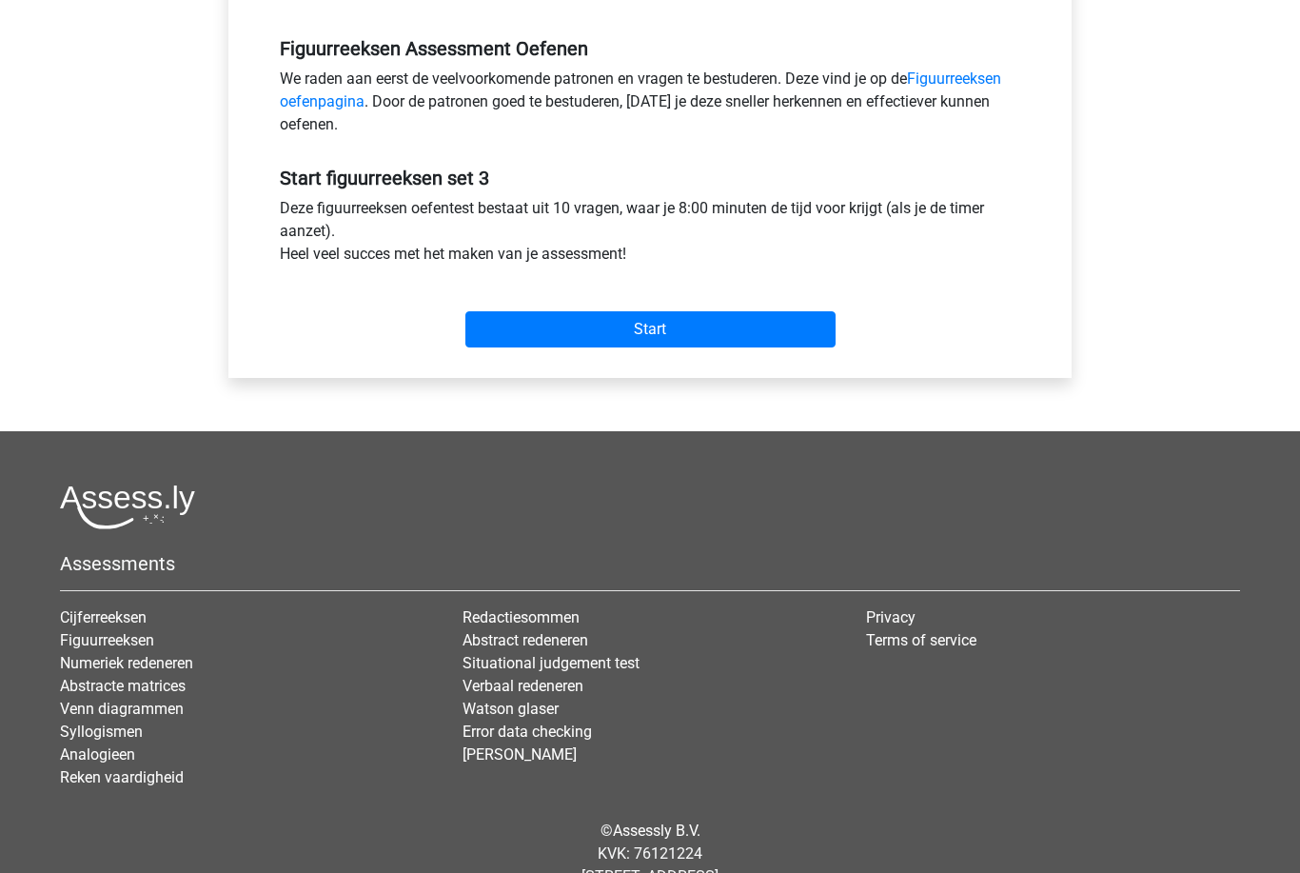
click at [753, 342] on input "Start" at bounding box center [650, 329] width 370 height 36
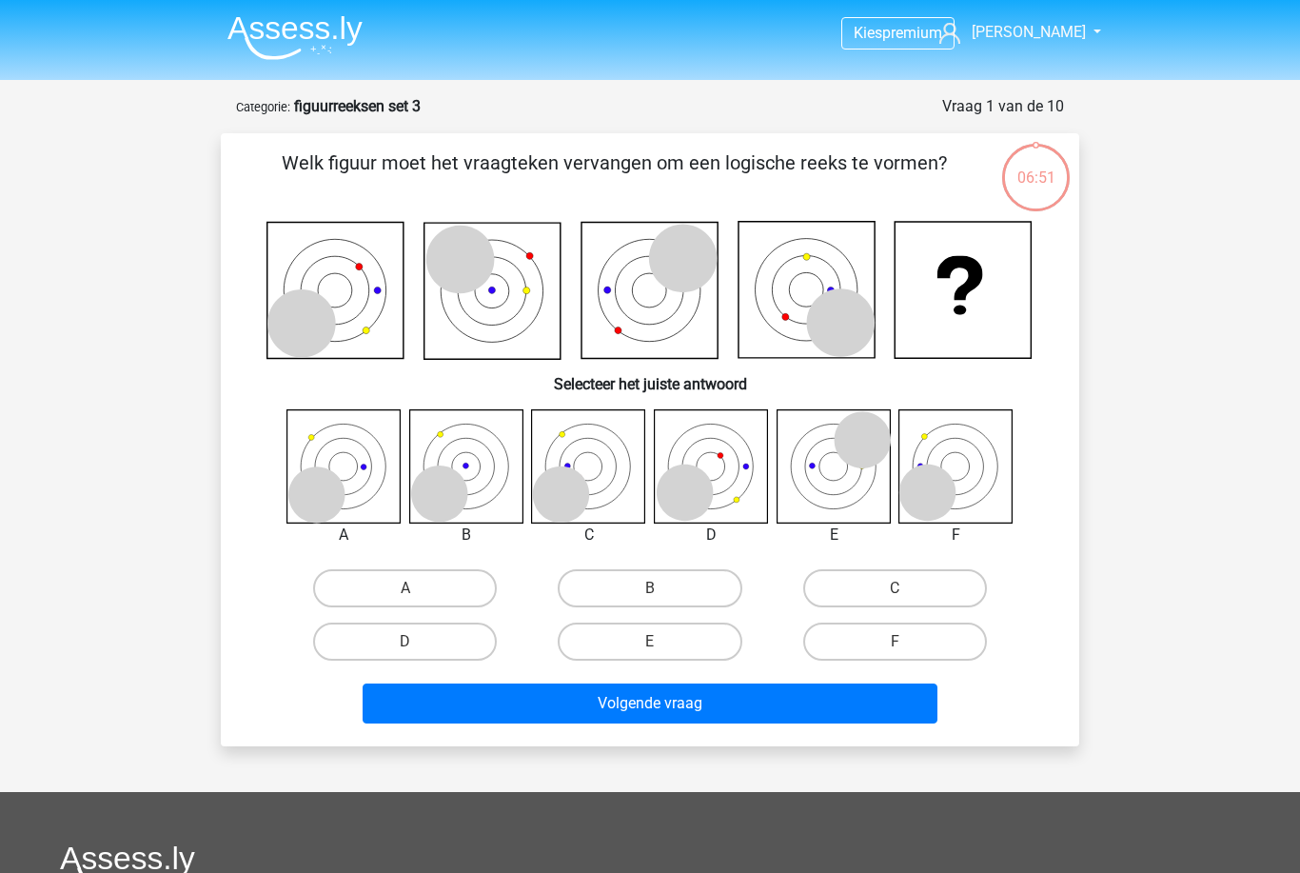
click at [961, 599] on label "C" at bounding box center [895, 588] width 184 height 38
click at [907, 599] on input "C" at bounding box center [900, 594] width 12 height 12
radio input "true"
click at [908, 717] on button "Volgende vraag" at bounding box center [651, 703] width 576 height 40
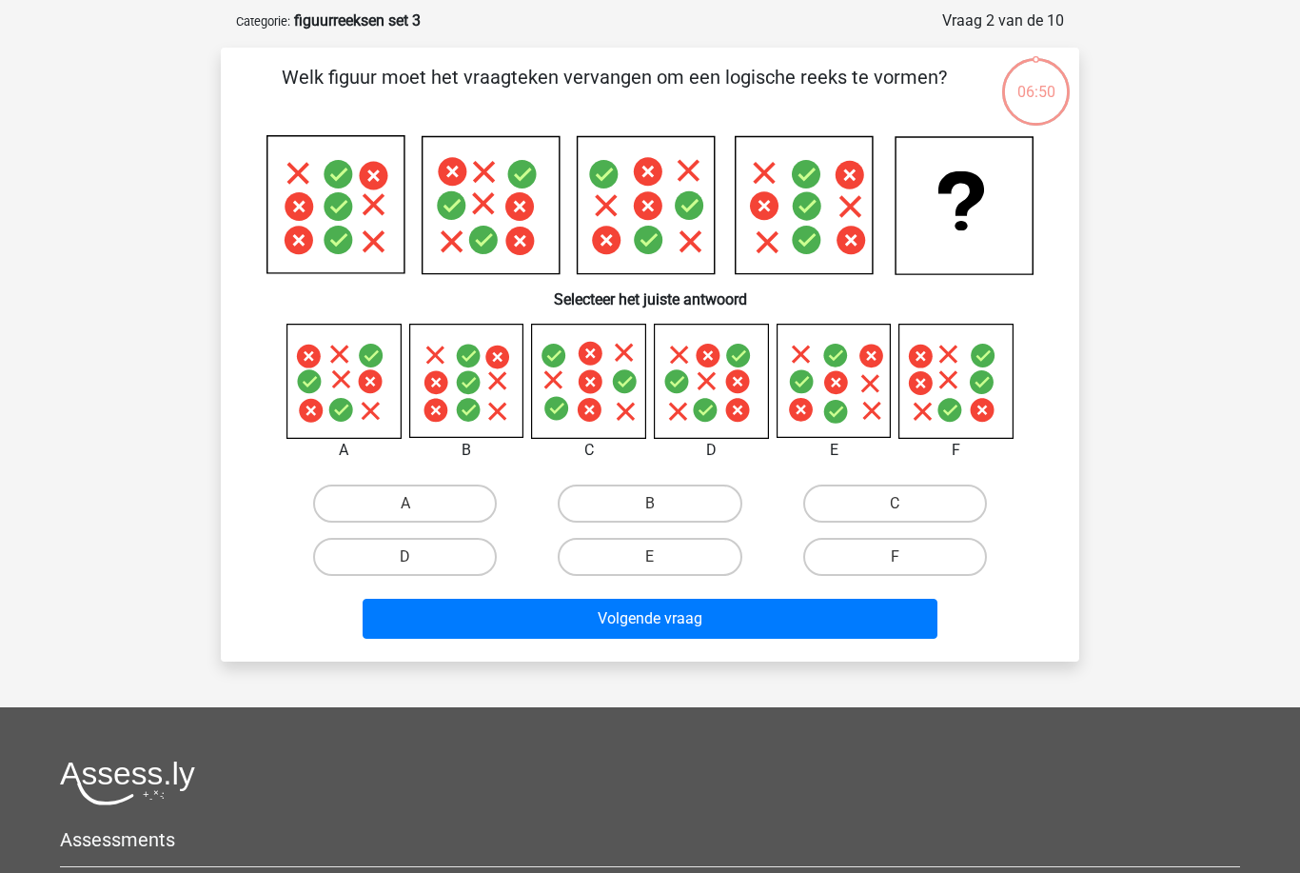
scroll to position [95, 0]
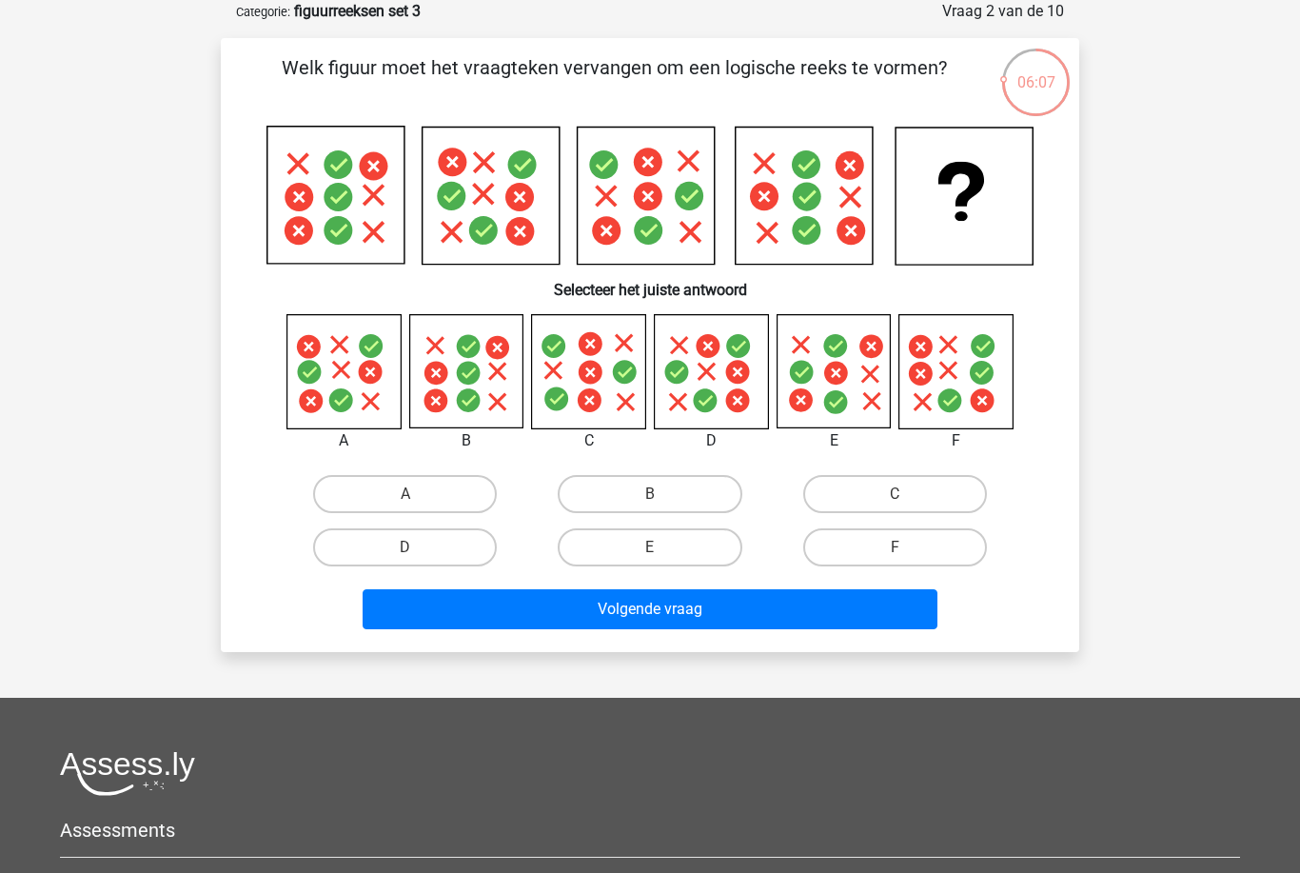
click at [935, 551] on label "F" at bounding box center [895, 547] width 184 height 38
click at [907, 551] on input "F" at bounding box center [900, 553] width 12 height 12
radio input "true"
click at [894, 619] on button "Volgende vraag" at bounding box center [651, 609] width 576 height 40
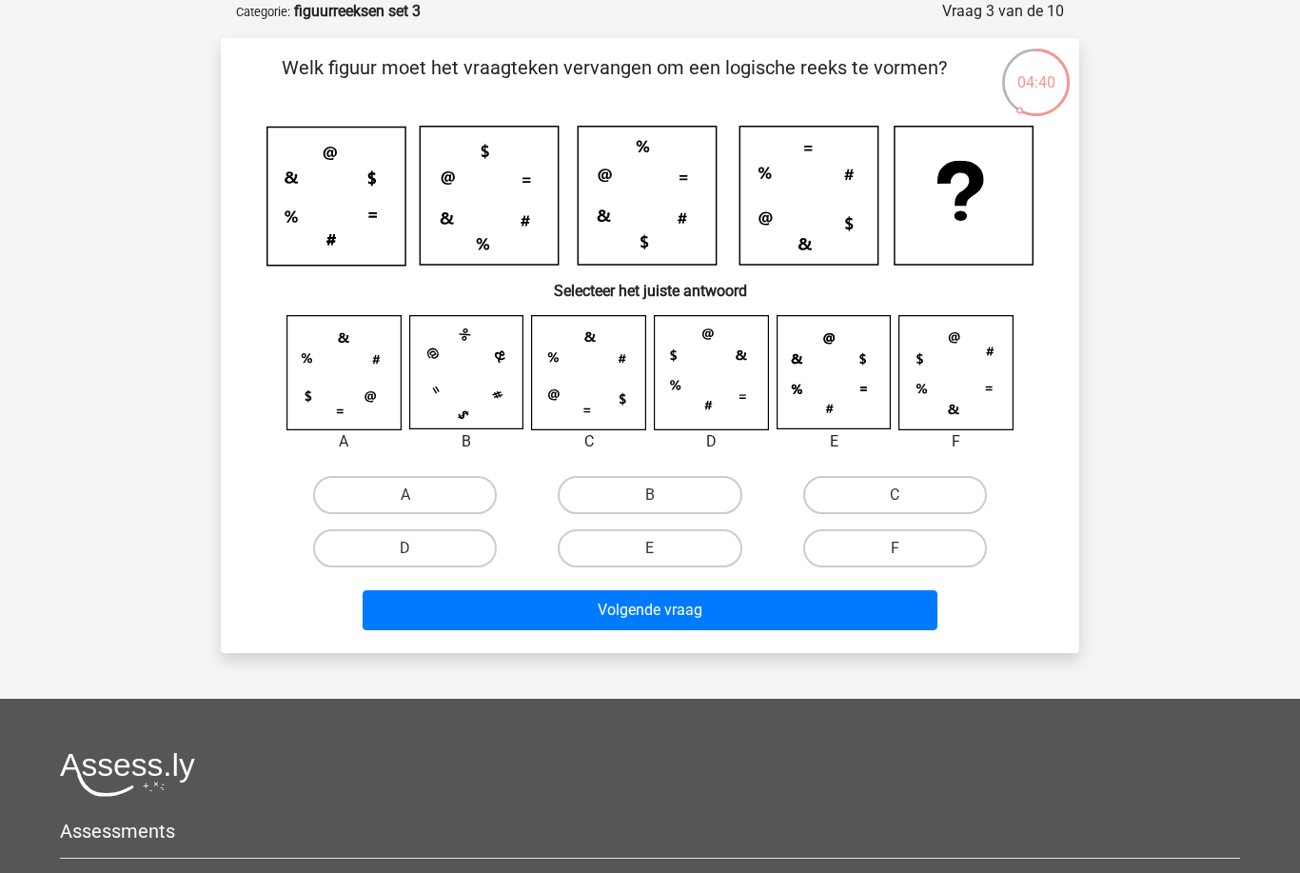
click at [979, 489] on label "C" at bounding box center [895, 495] width 184 height 38
click at [907, 495] on input "C" at bounding box center [900, 501] width 12 height 12
radio input "true"
click at [916, 624] on button "Volgende vraag" at bounding box center [651, 610] width 576 height 40
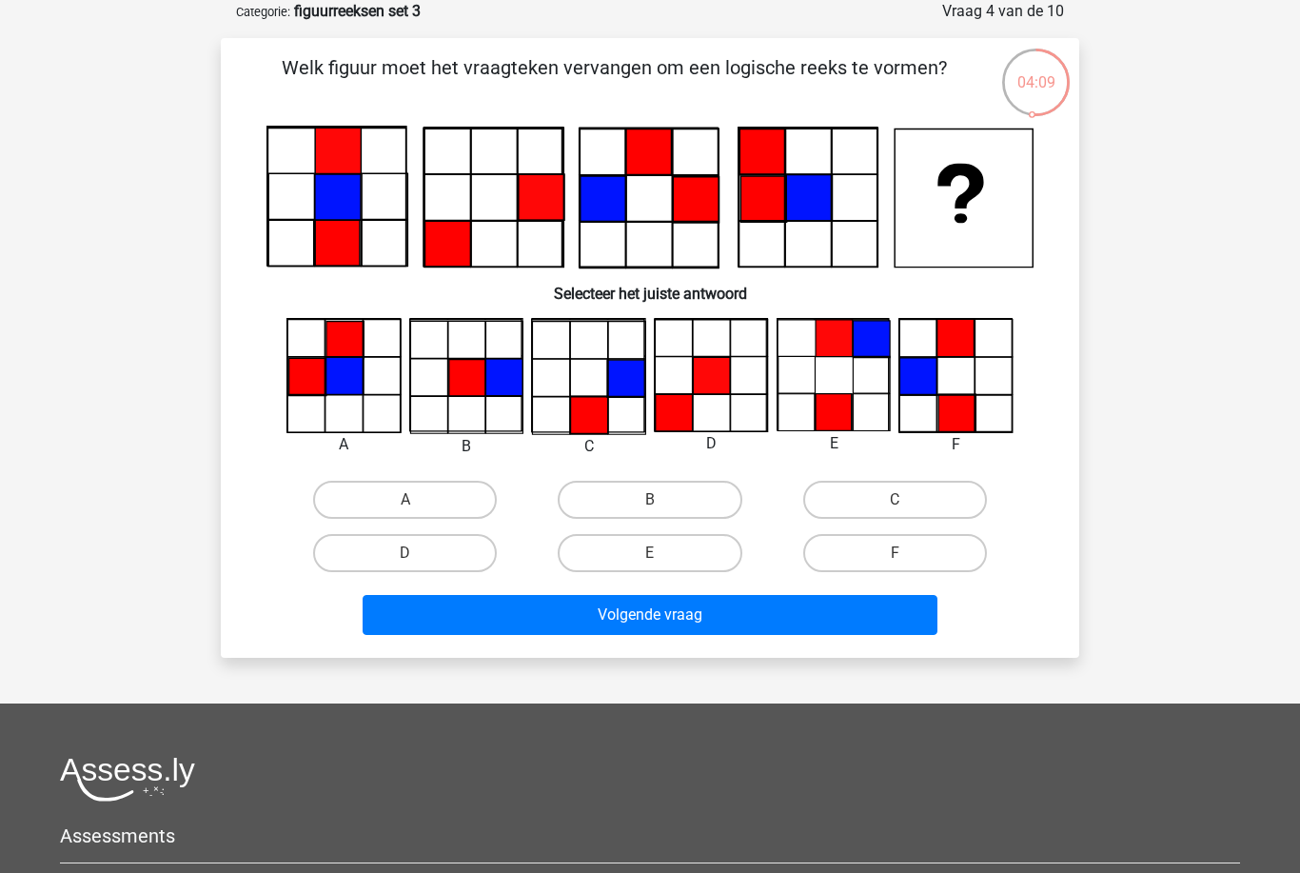
click at [467, 544] on label "D" at bounding box center [405, 553] width 184 height 38
click at [418, 553] on input "D" at bounding box center [411, 559] width 12 height 12
radio input "true"
click at [859, 625] on button "Volgende vraag" at bounding box center [651, 615] width 576 height 40
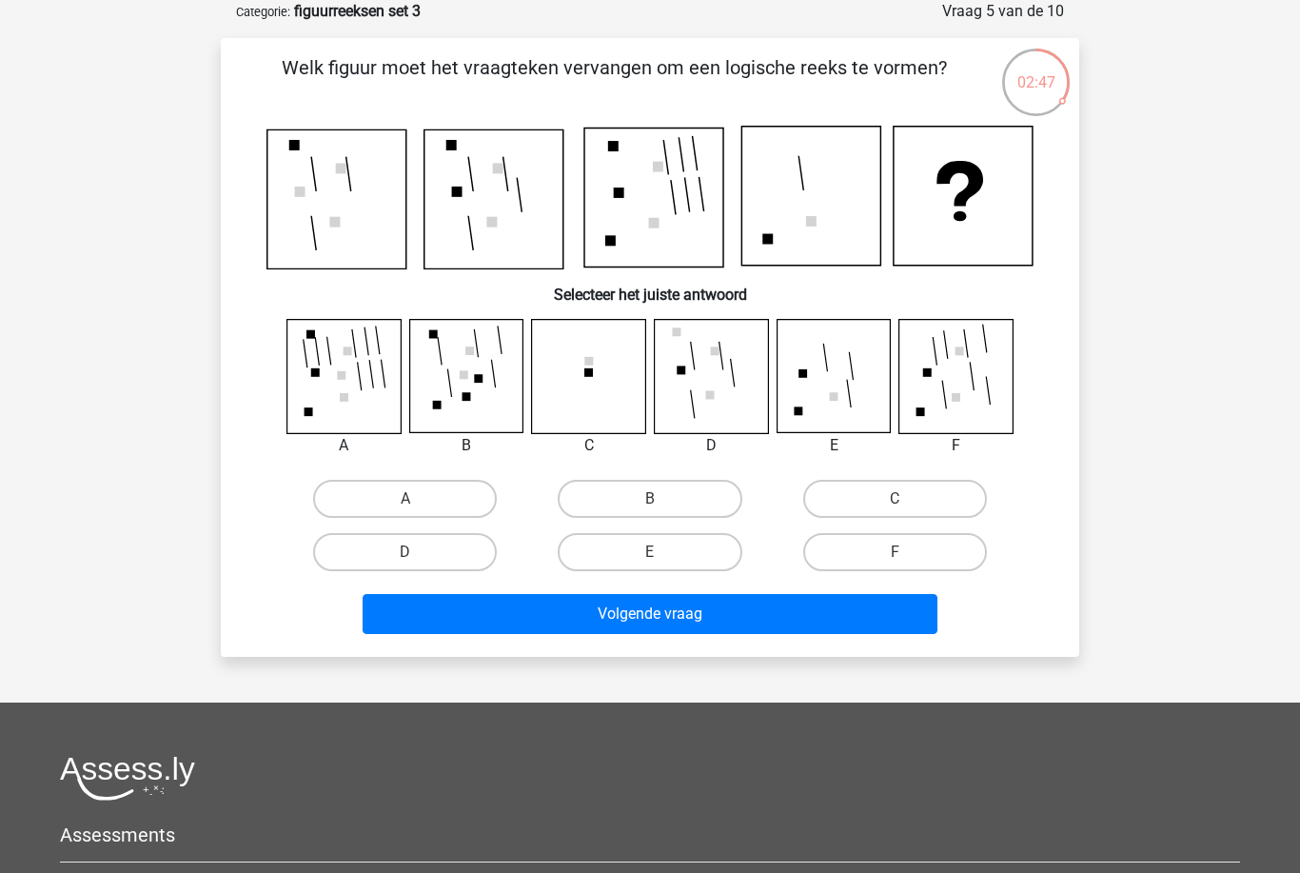
click at [717, 557] on label "E" at bounding box center [650, 552] width 184 height 38
click at [662, 557] on input "E" at bounding box center [656, 558] width 12 height 12
radio input "true"
click at [761, 620] on button "Volgende vraag" at bounding box center [651, 614] width 576 height 40
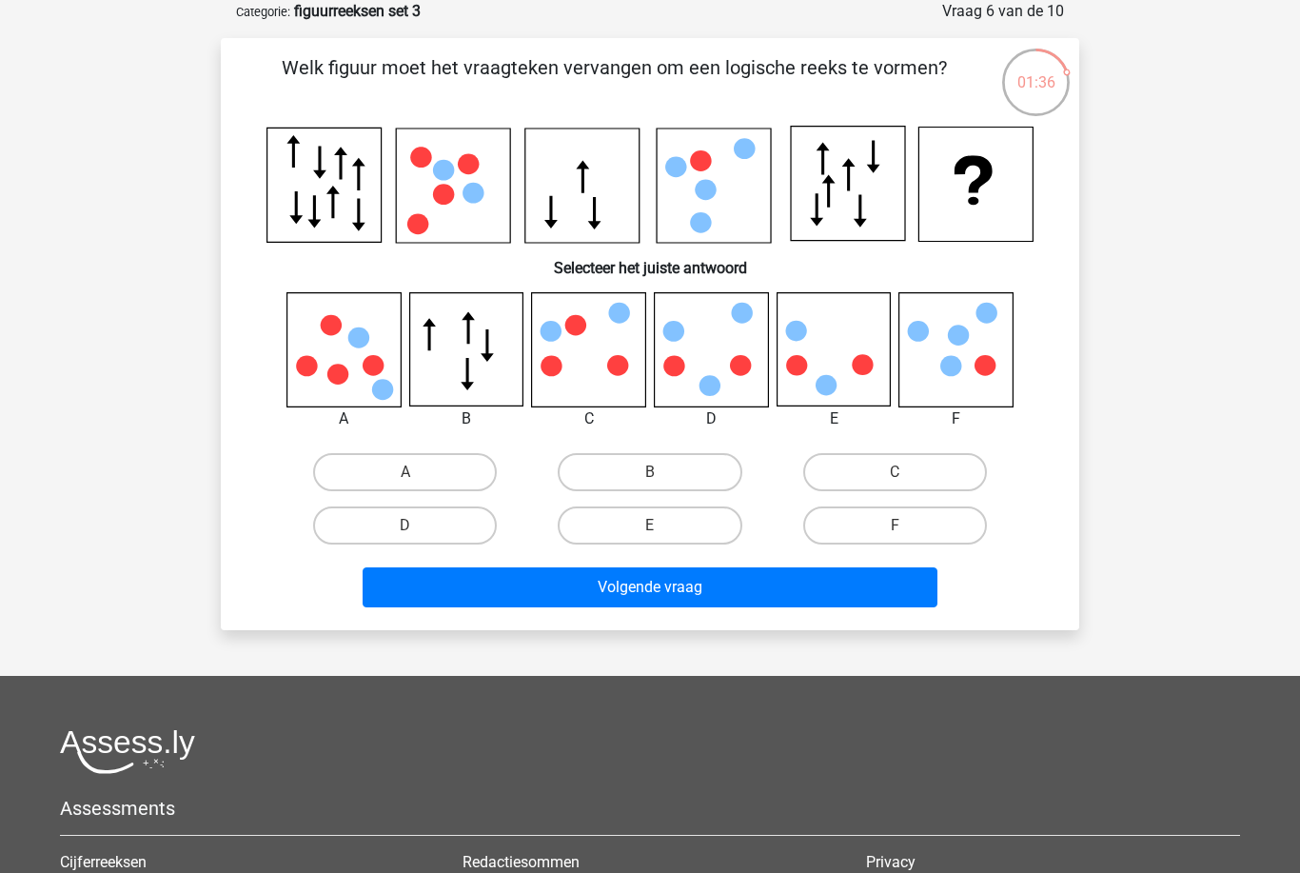
click at [964, 477] on label "C" at bounding box center [895, 472] width 184 height 38
click at [907, 477] on input "C" at bounding box center [900, 478] width 12 height 12
radio input "true"
click at [890, 588] on button "Volgende vraag" at bounding box center [651, 587] width 576 height 40
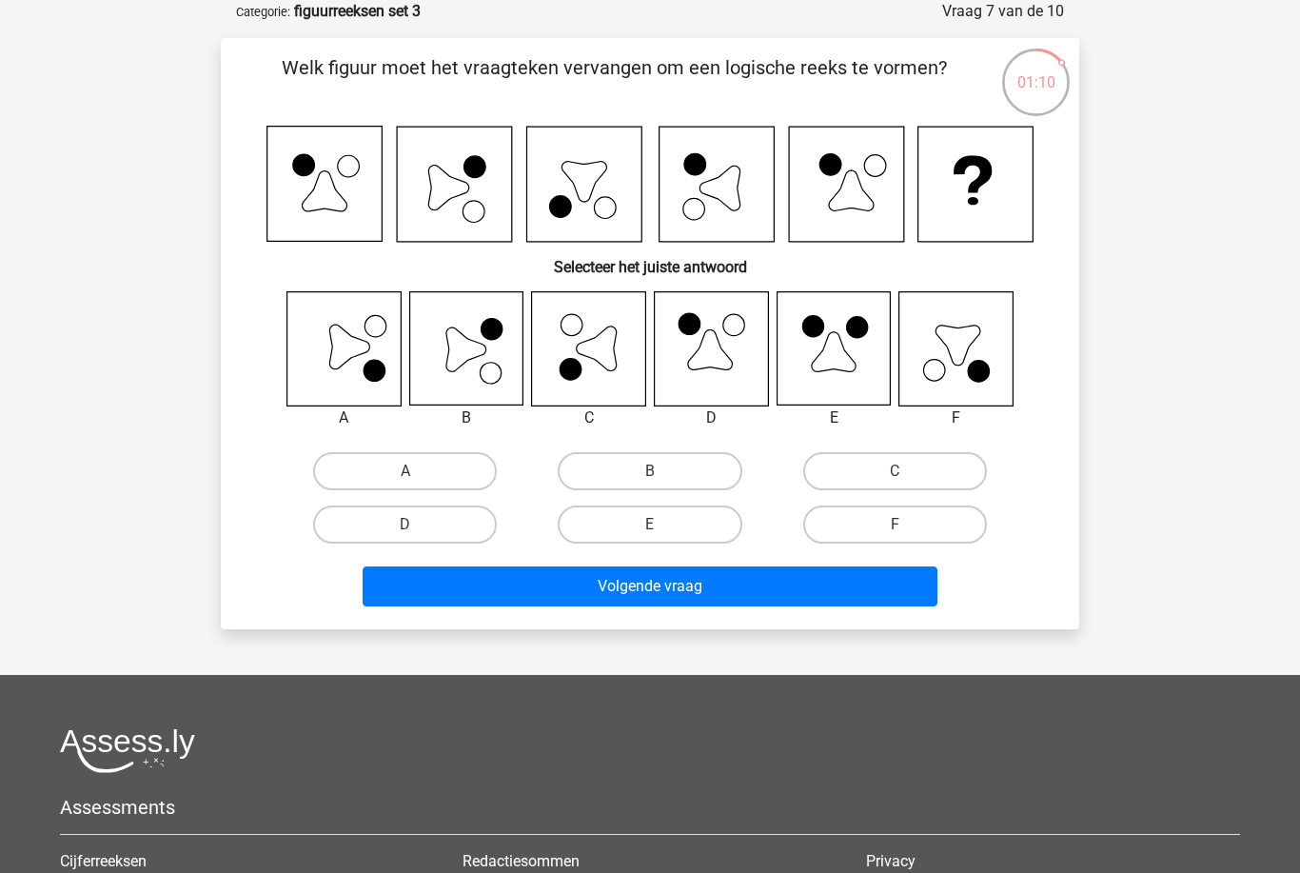
click at [599, 454] on label "B" at bounding box center [650, 471] width 184 height 38
click at [650, 471] on input "B" at bounding box center [656, 477] width 12 height 12
radio input "true"
click at [541, 585] on button "Volgende vraag" at bounding box center [651, 586] width 576 height 40
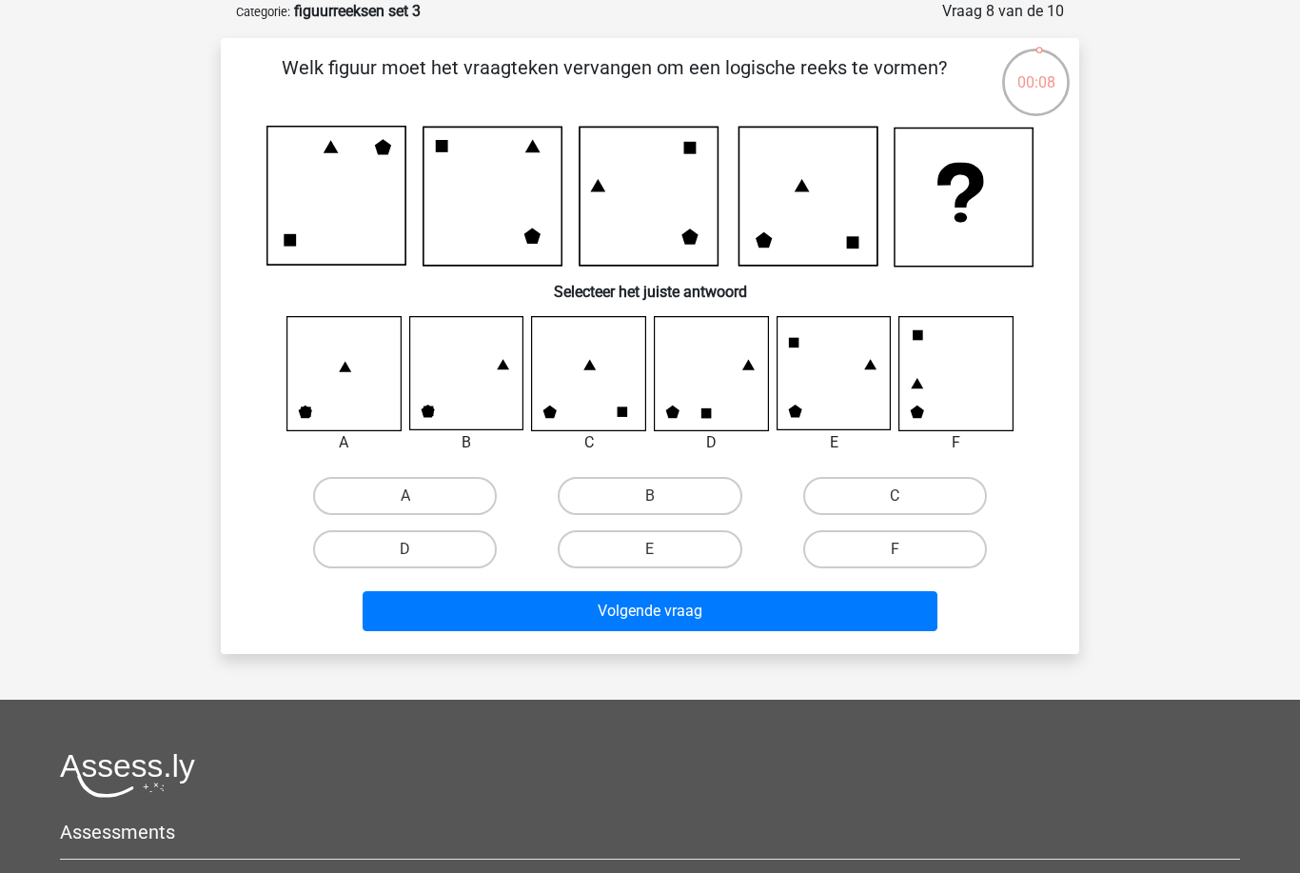
click at [713, 485] on label "B" at bounding box center [650, 496] width 184 height 38
click at [662, 496] on input "B" at bounding box center [656, 502] width 12 height 12
radio input "true"
click at [779, 641] on div "Welk figuur moet het vraagteken vervangen om een logische reeks te vormen? Sele…" at bounding box center [650, 345] width 858 height 615
click at [826, 630] on button "Volgende vraag" at bounding box center [651, 611] width 576 height 40
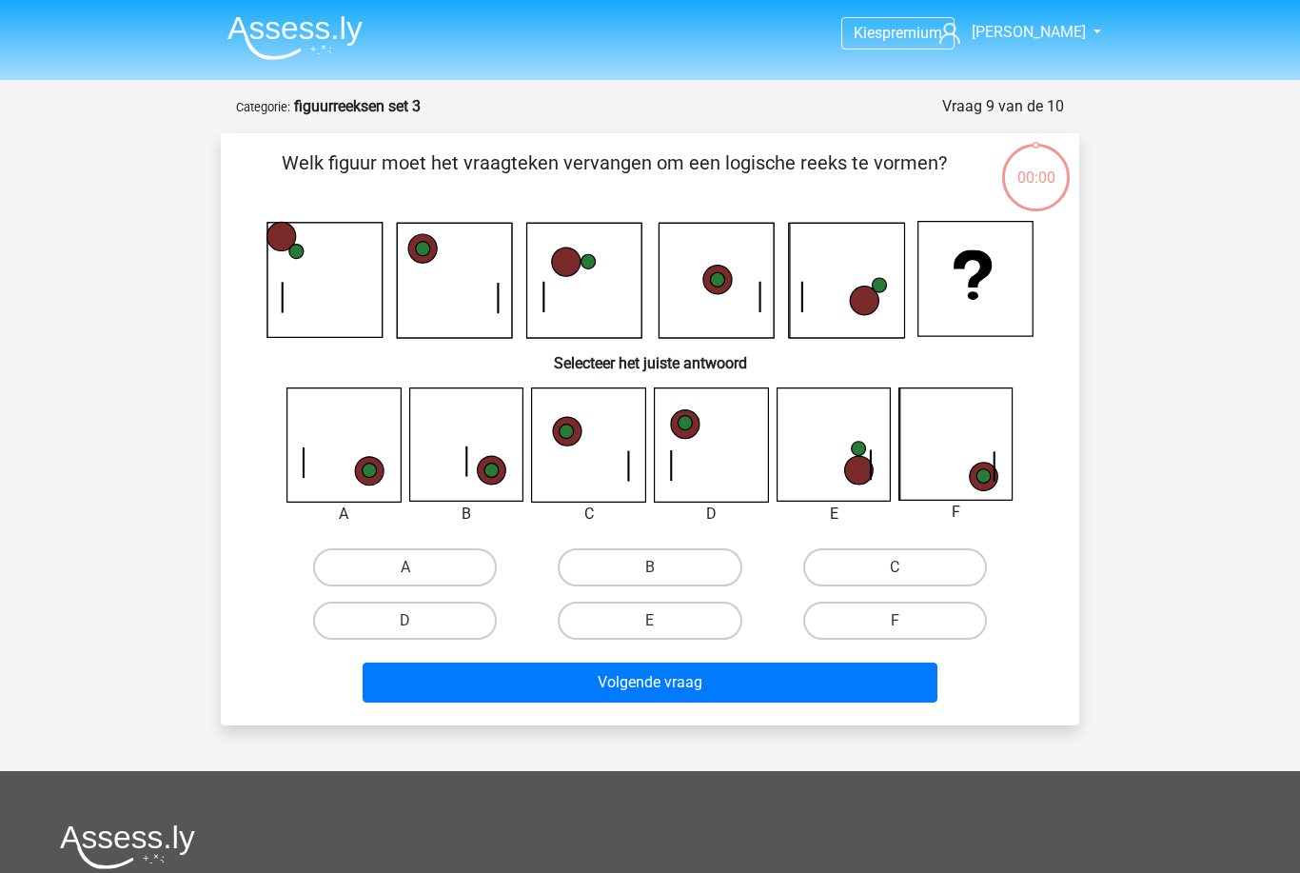
scroll to position [95, 0]
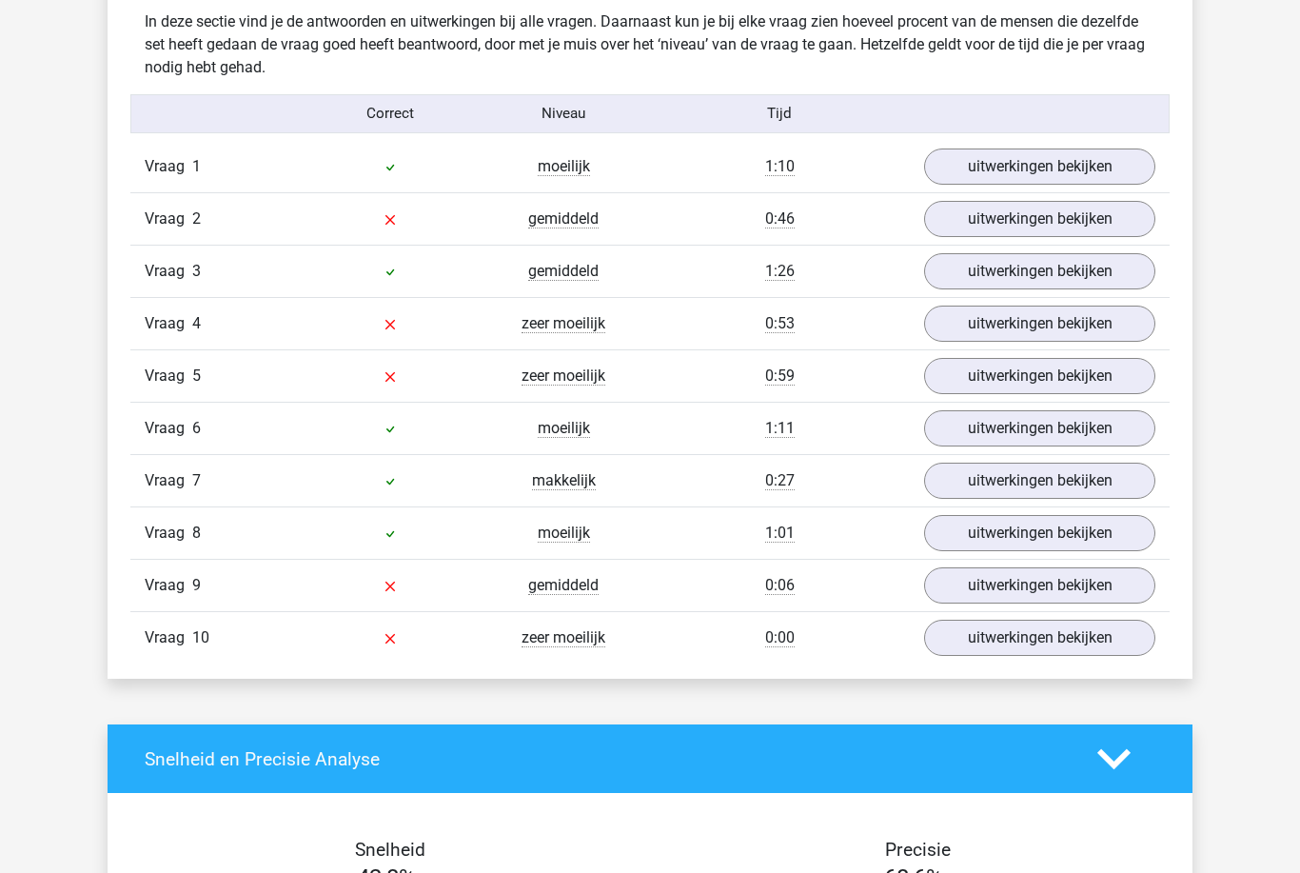
scroll to position [1511, 0]
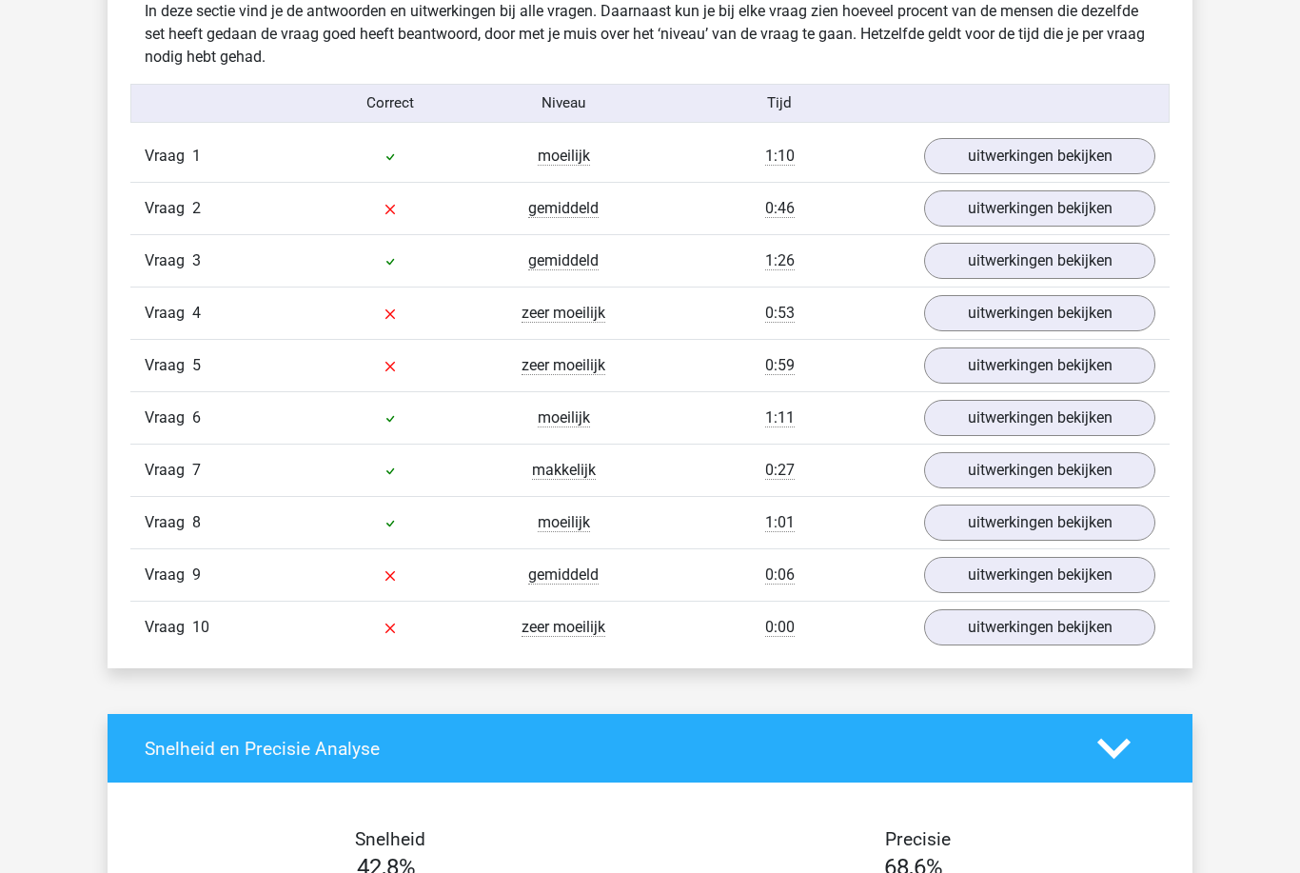
click at [1044, 574] on link "uitwerkingen bekijken" at bounding box center [1039, 576] width 231 height 36
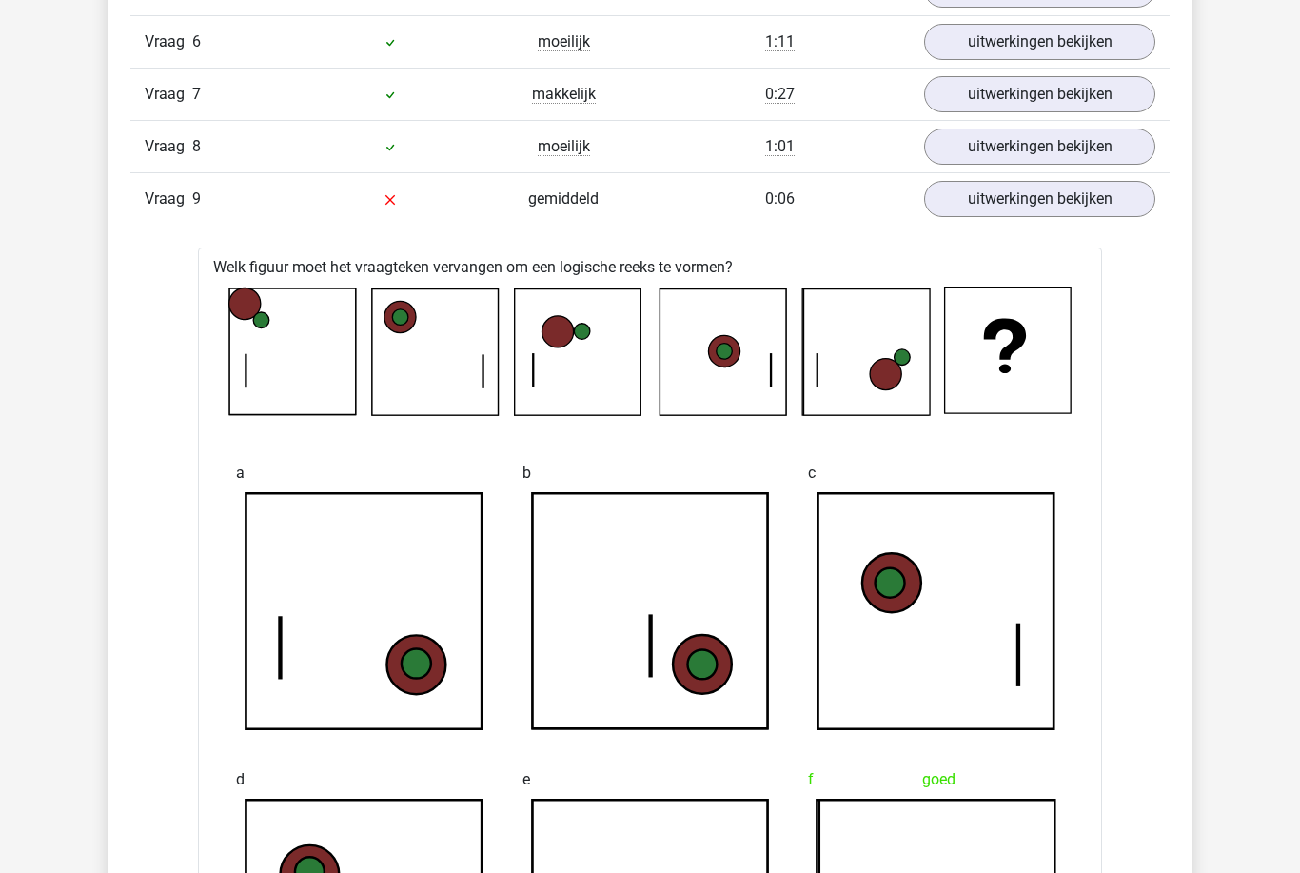
scroll to position [1871, 0]
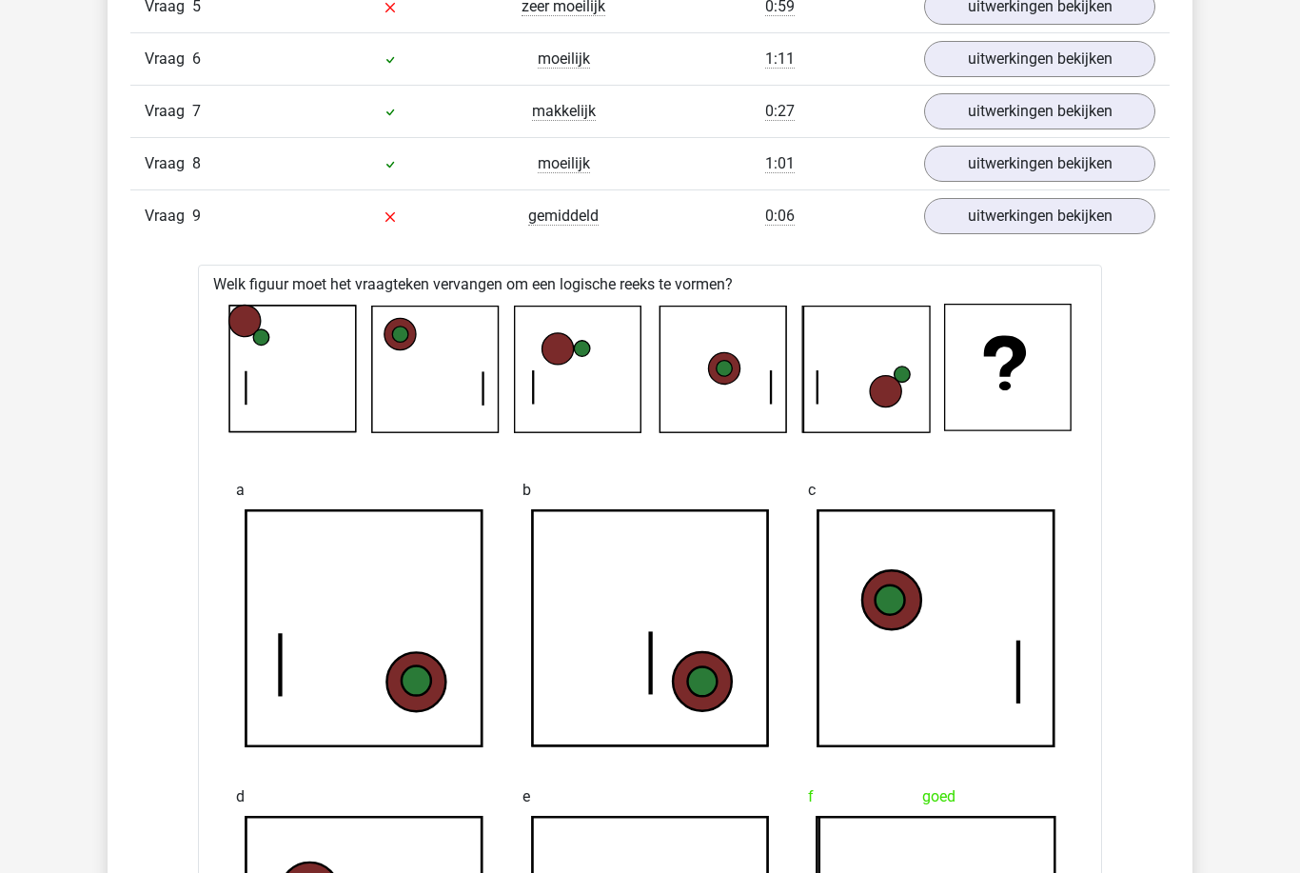
click at [1079, 233] on link "uitwerkingen bekijken" at bounding box center [1039, 216] width 231 height 36
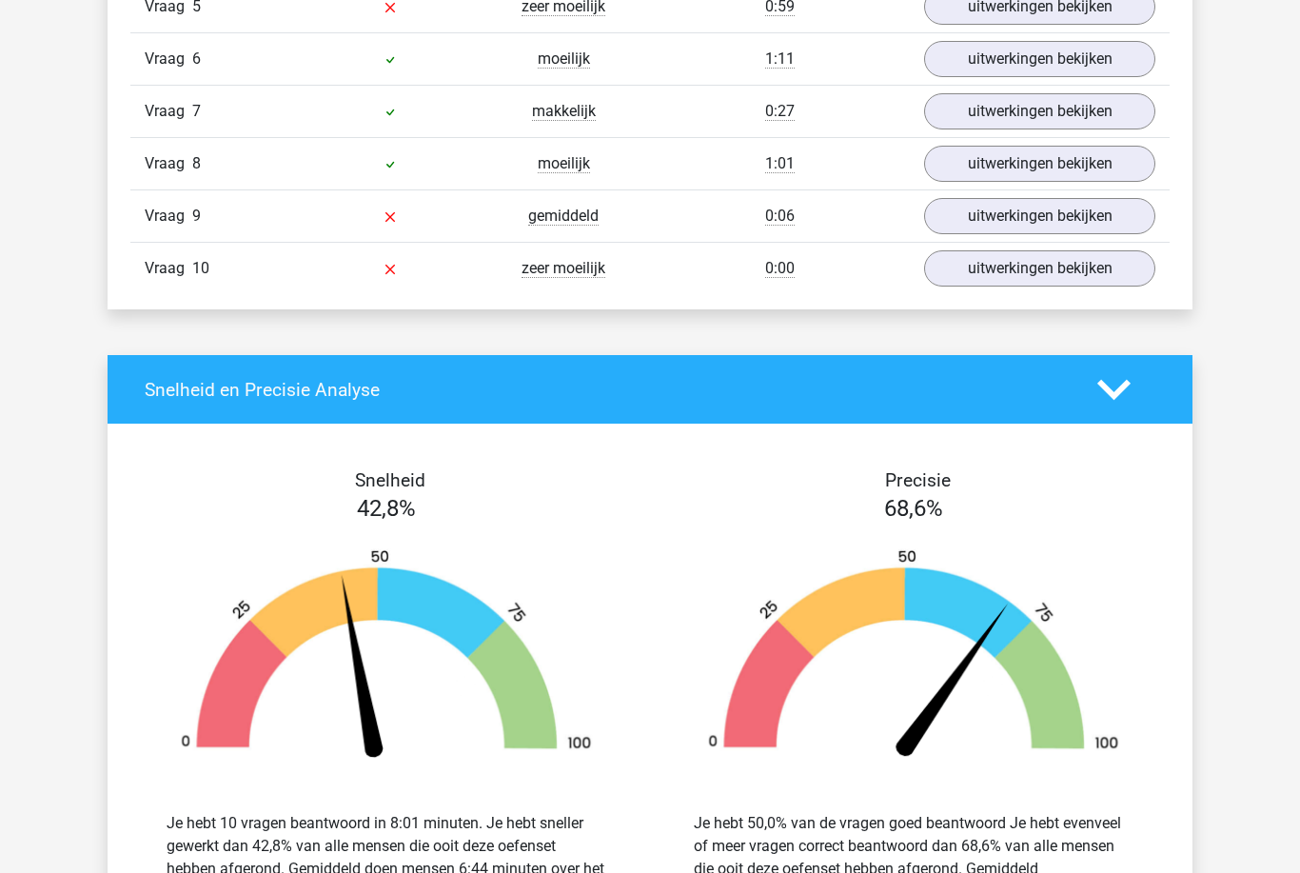
click at [1087, 285] on link "uitwerkingen bekijken" at bounding box center [1039, 268] width 231 height 36
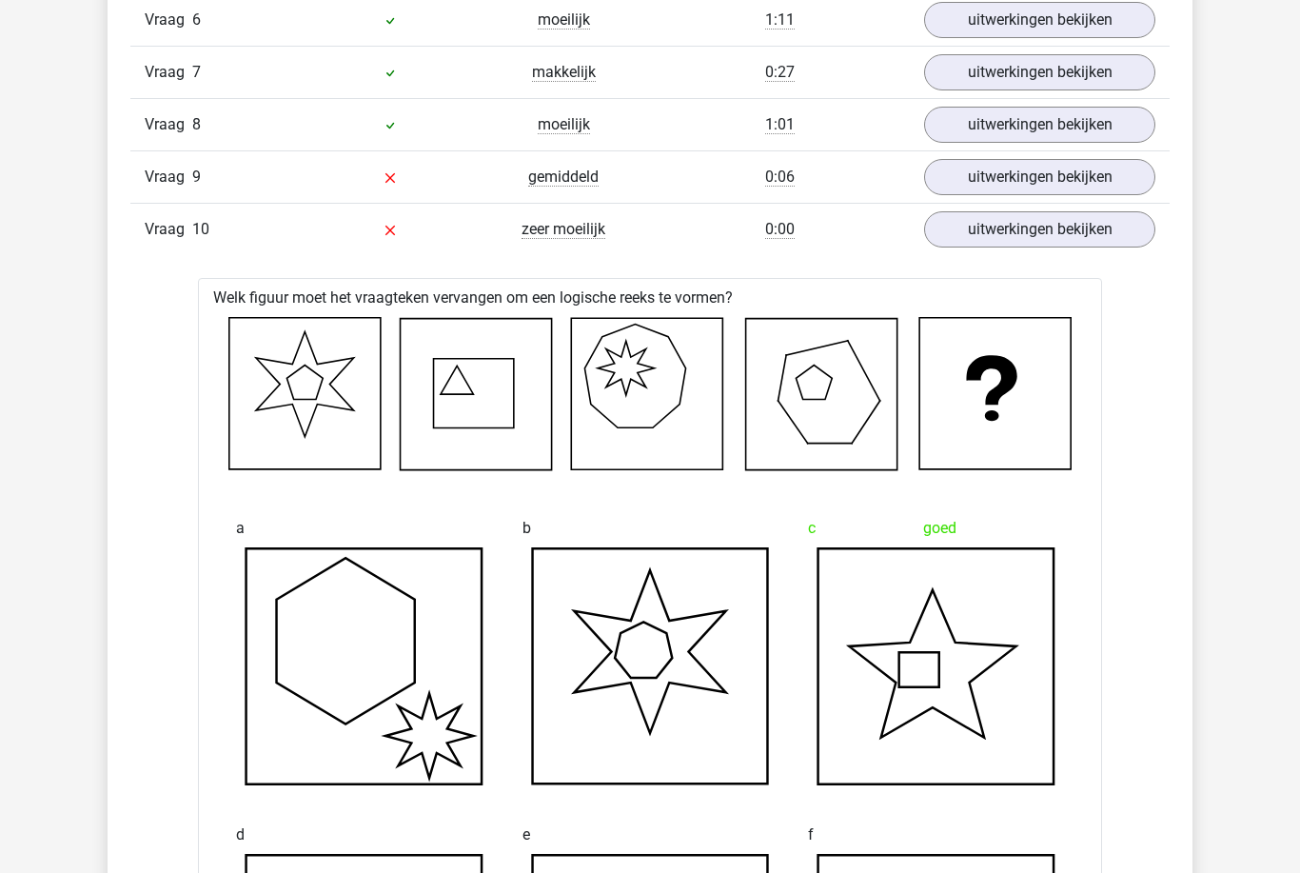
click at [1102, 231] on link "uitwerkingen bekijken" at bounding box center [1039, 229] width 231 height 36
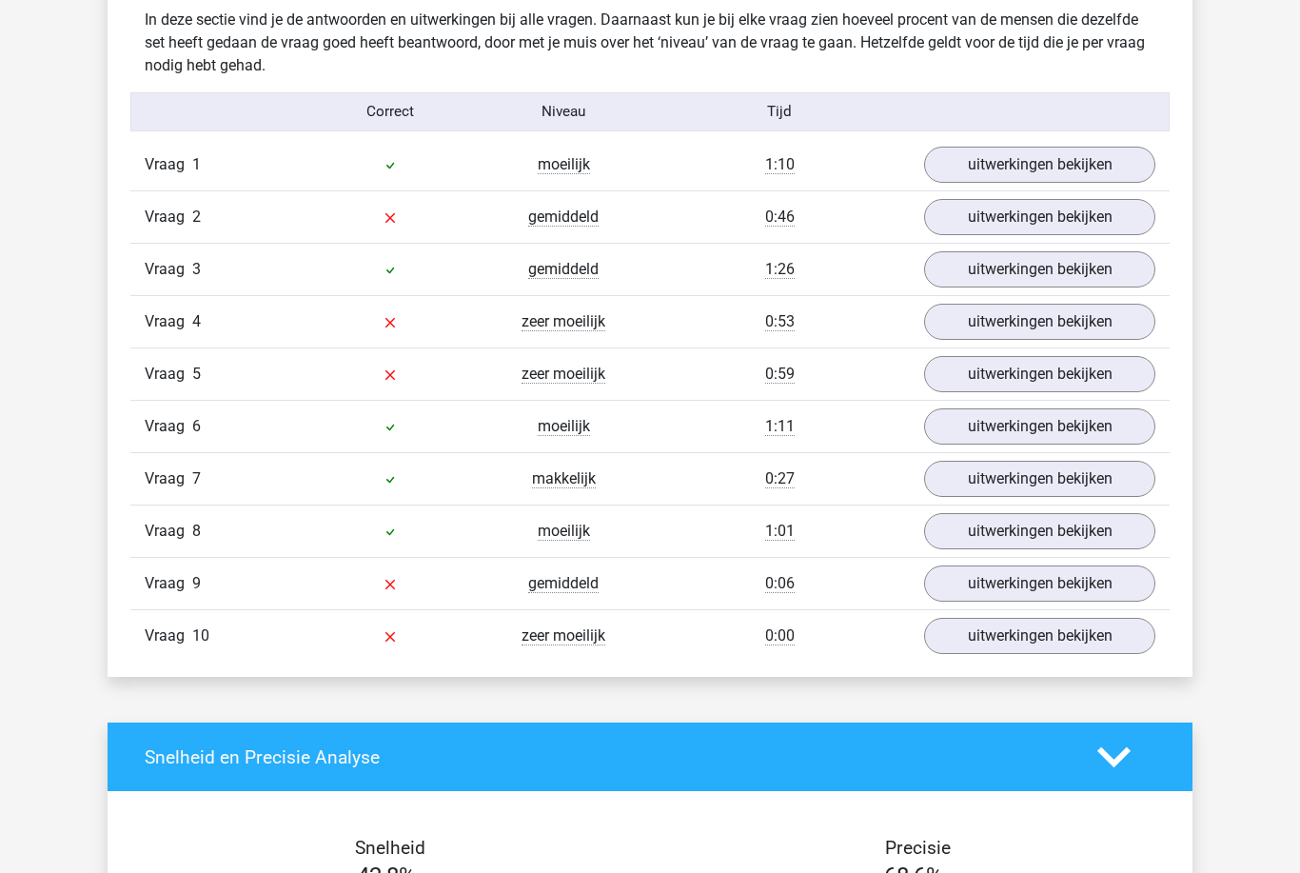
scroll to position [1503, 0]
click at [1070, 213] on link "uitwerkingen bekijken" at bounding box center [1039, 217] width 231 height 36
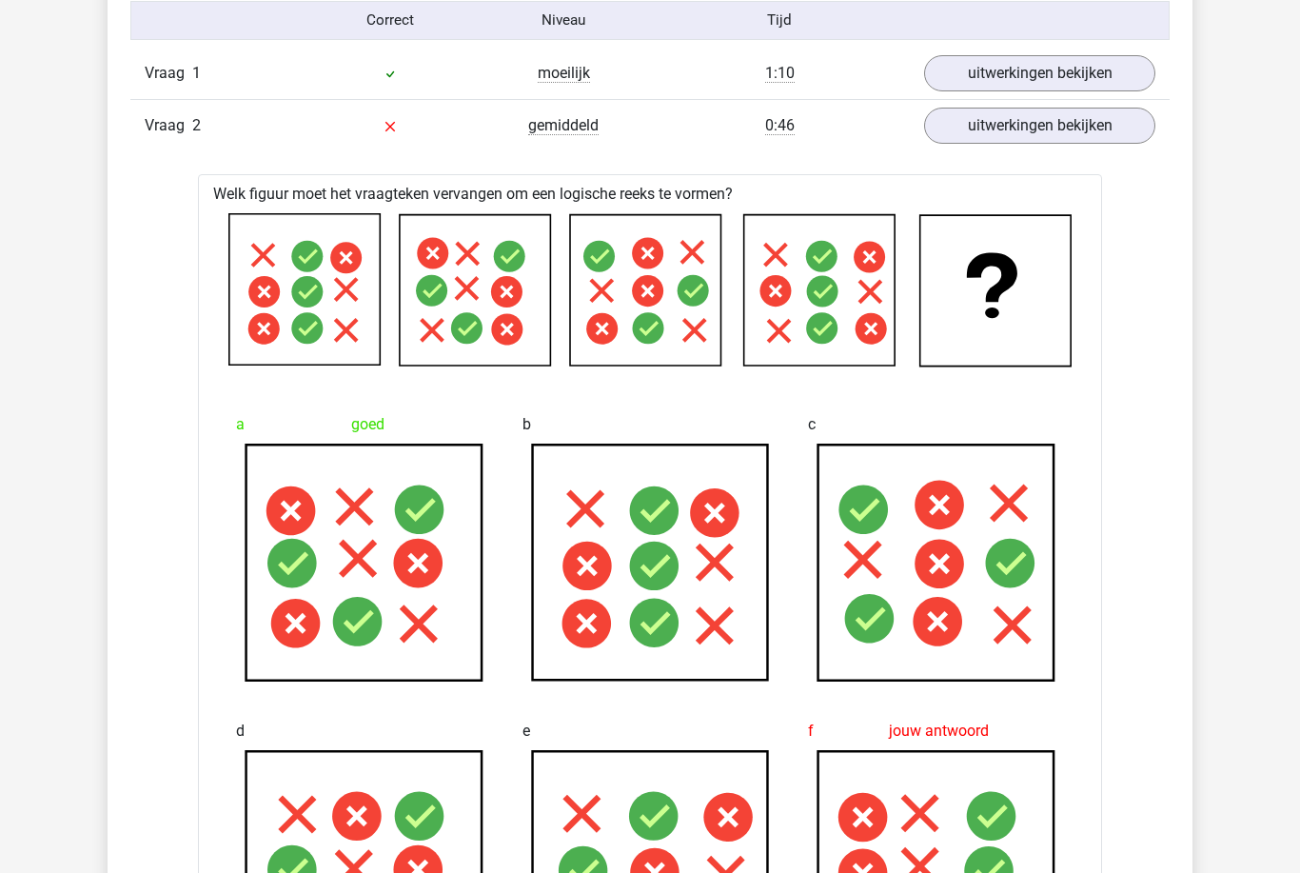
scroll to position [1587, 0]
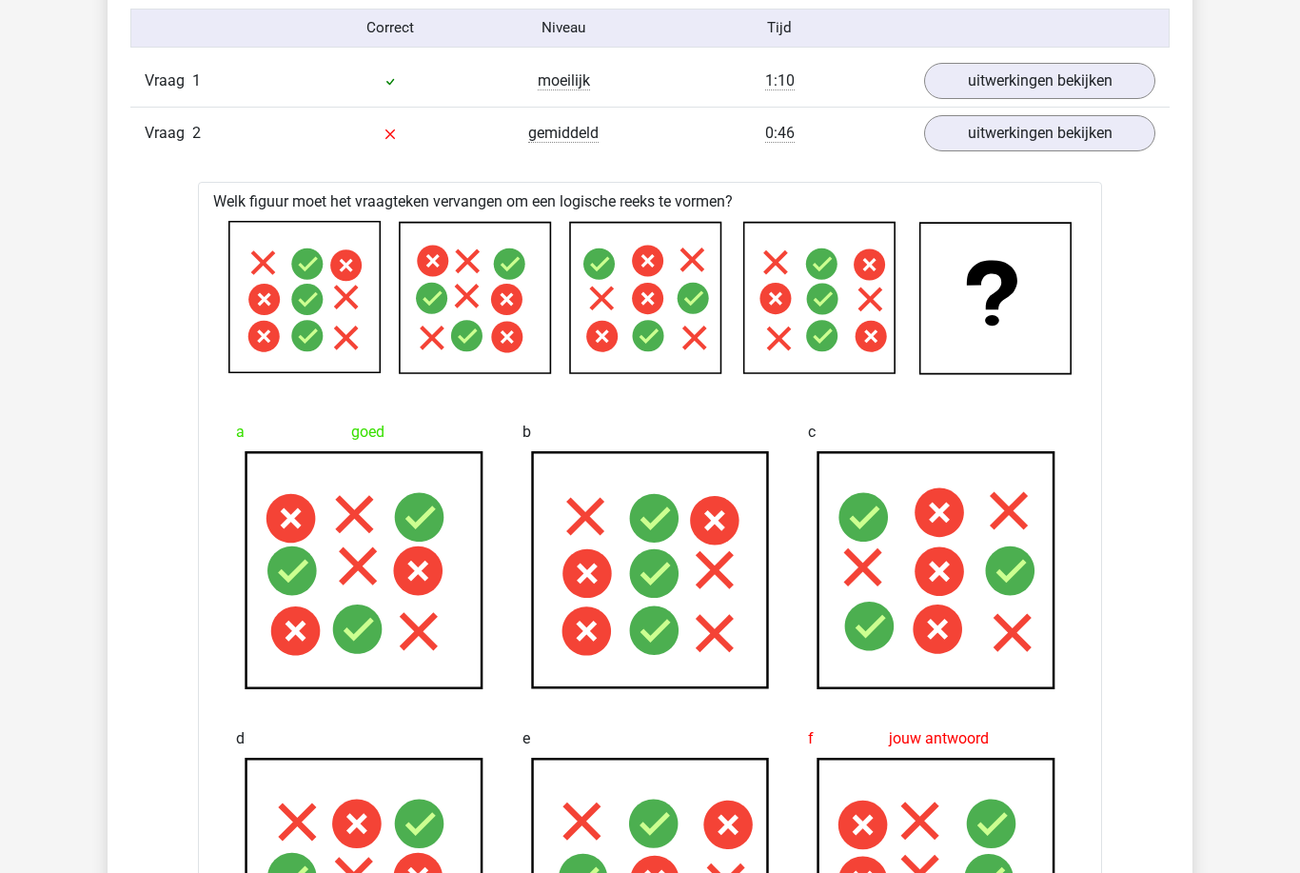
click at [1137, 137] on link "uitwerkingen bekijken" at bounding box center [1039, 133] width 231 height 36
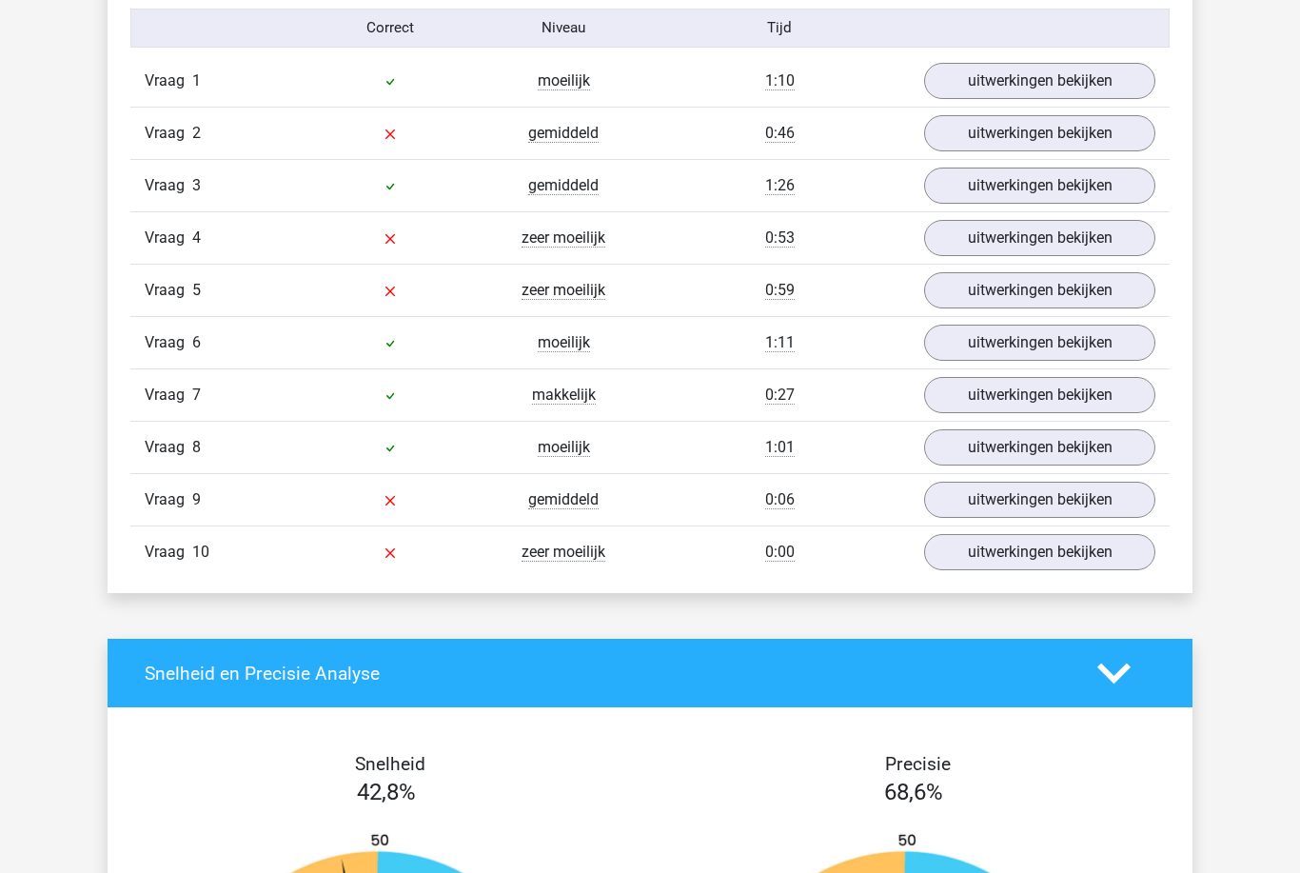
click at [1051, 235] on link "uitwerkingen bekijken" at bounding box center [1039, 238] width 231 height 36
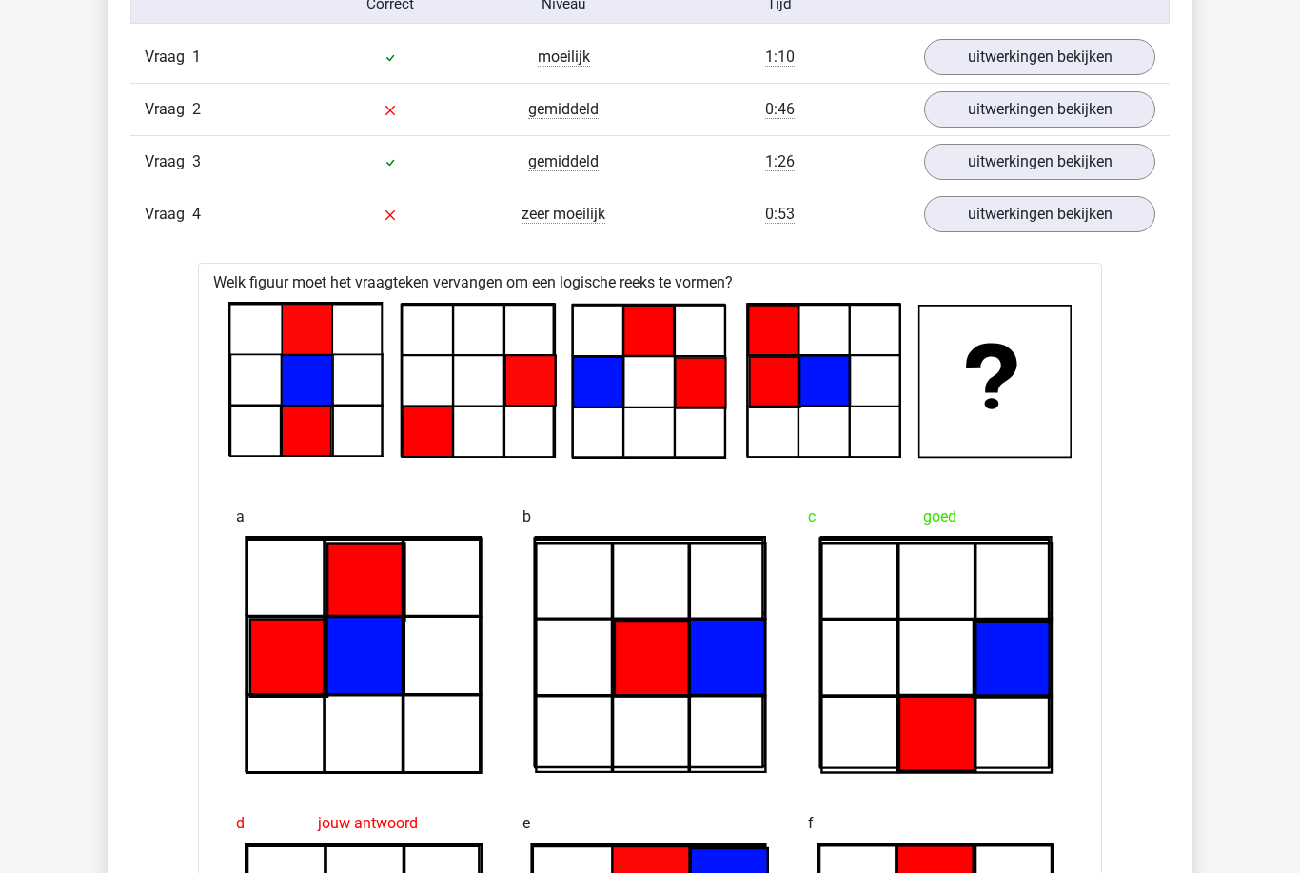
scroll to position [1611, 0]
click at [1141, 211] on link "uitwerkingen bekijken" at bounding box center [1039, 214] width 231 height 36
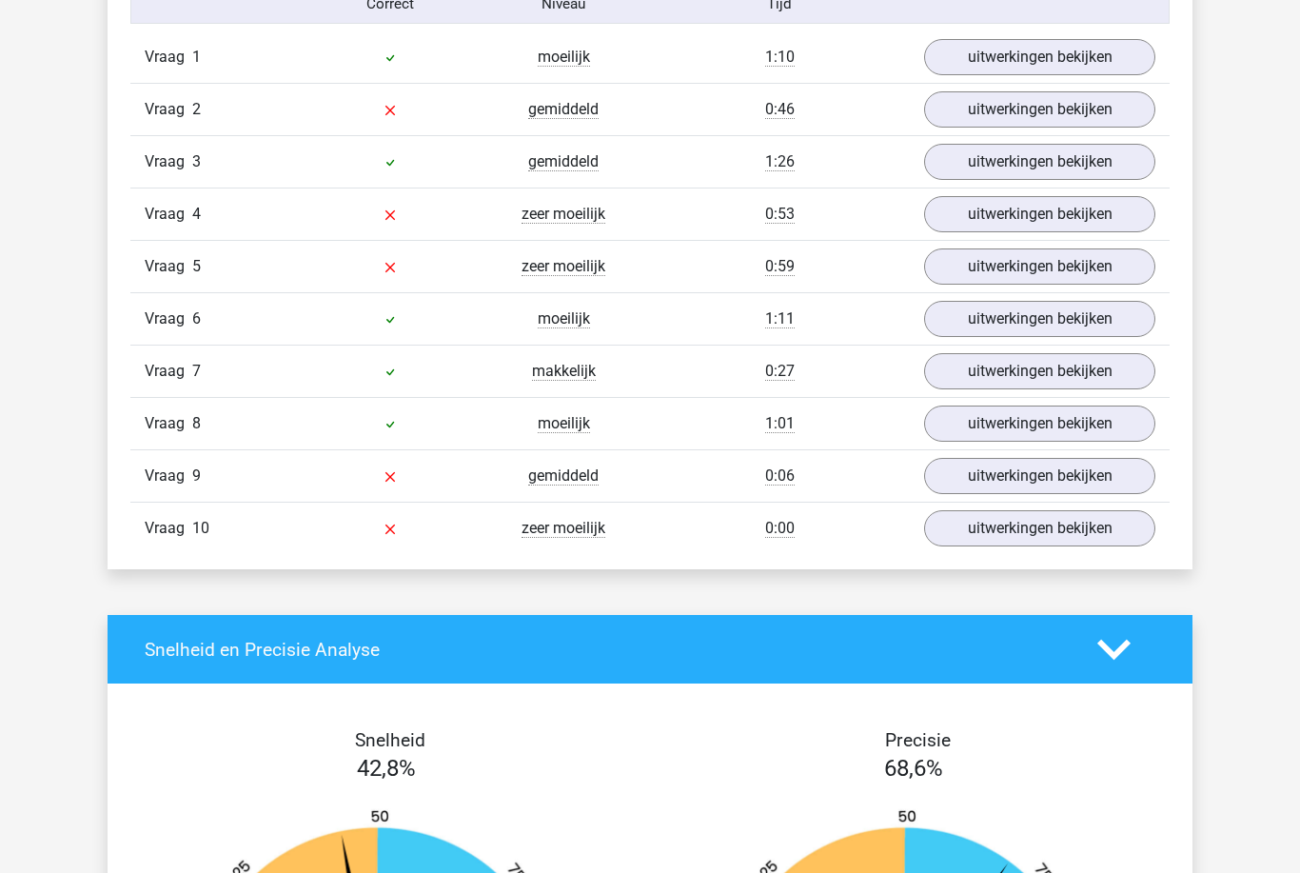
click at [1094, 269] on link "uitwerkingen bekijken" at bounding box center [1039, 266] width 231 height 36
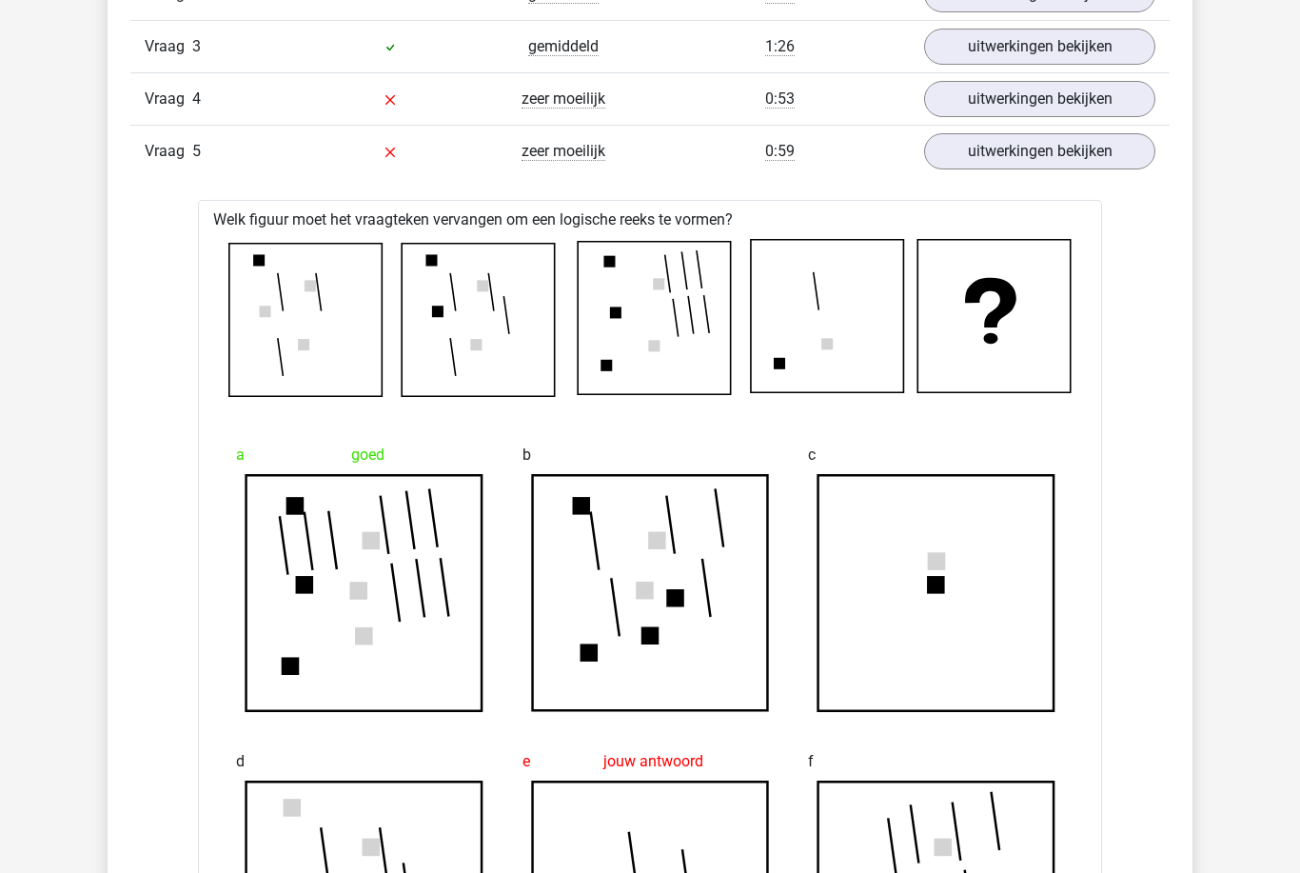
scroll to position [1693, 0]
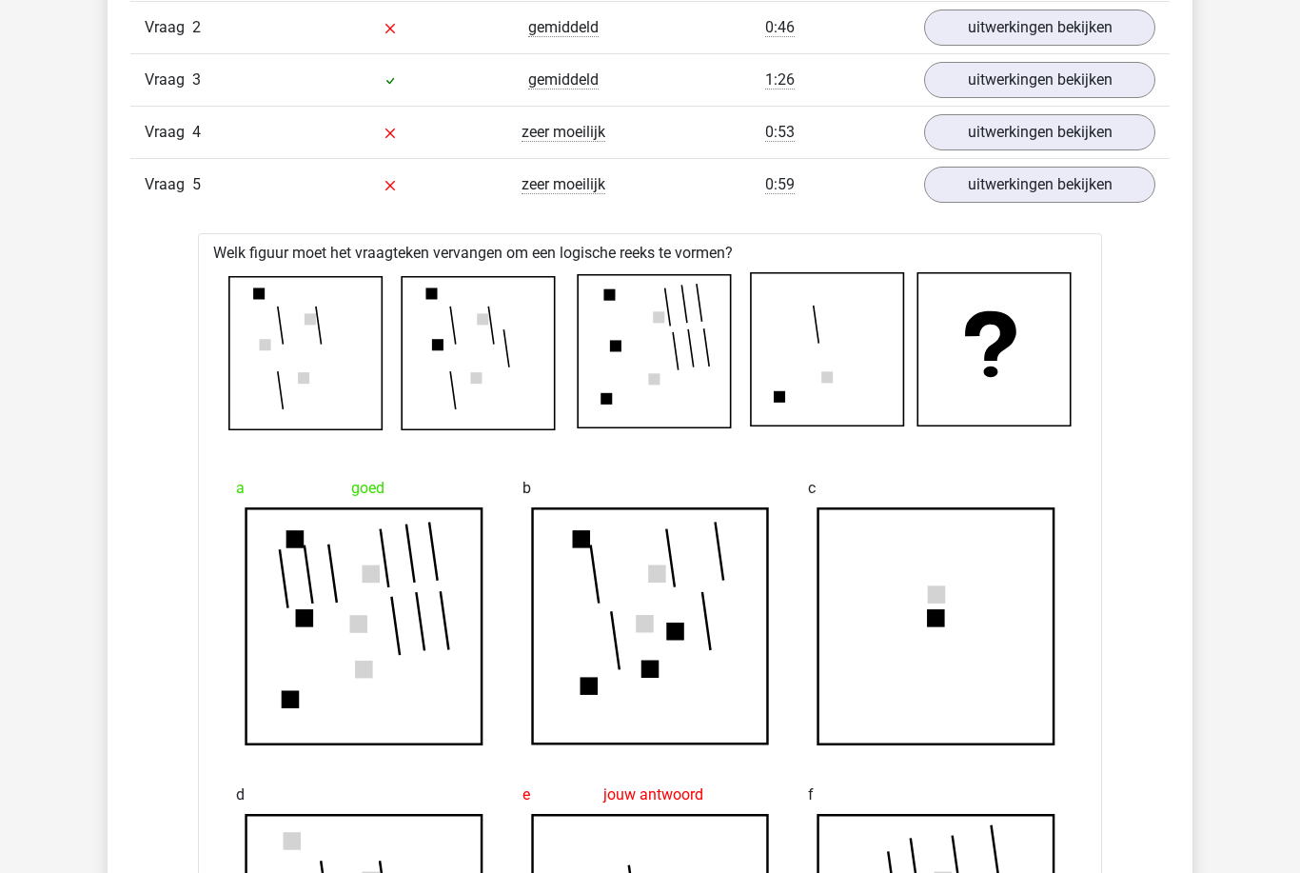
click at [1116, 188] on link "uitwerkingen bekijken" at bounding box center [1039, 185] width 231 height 36
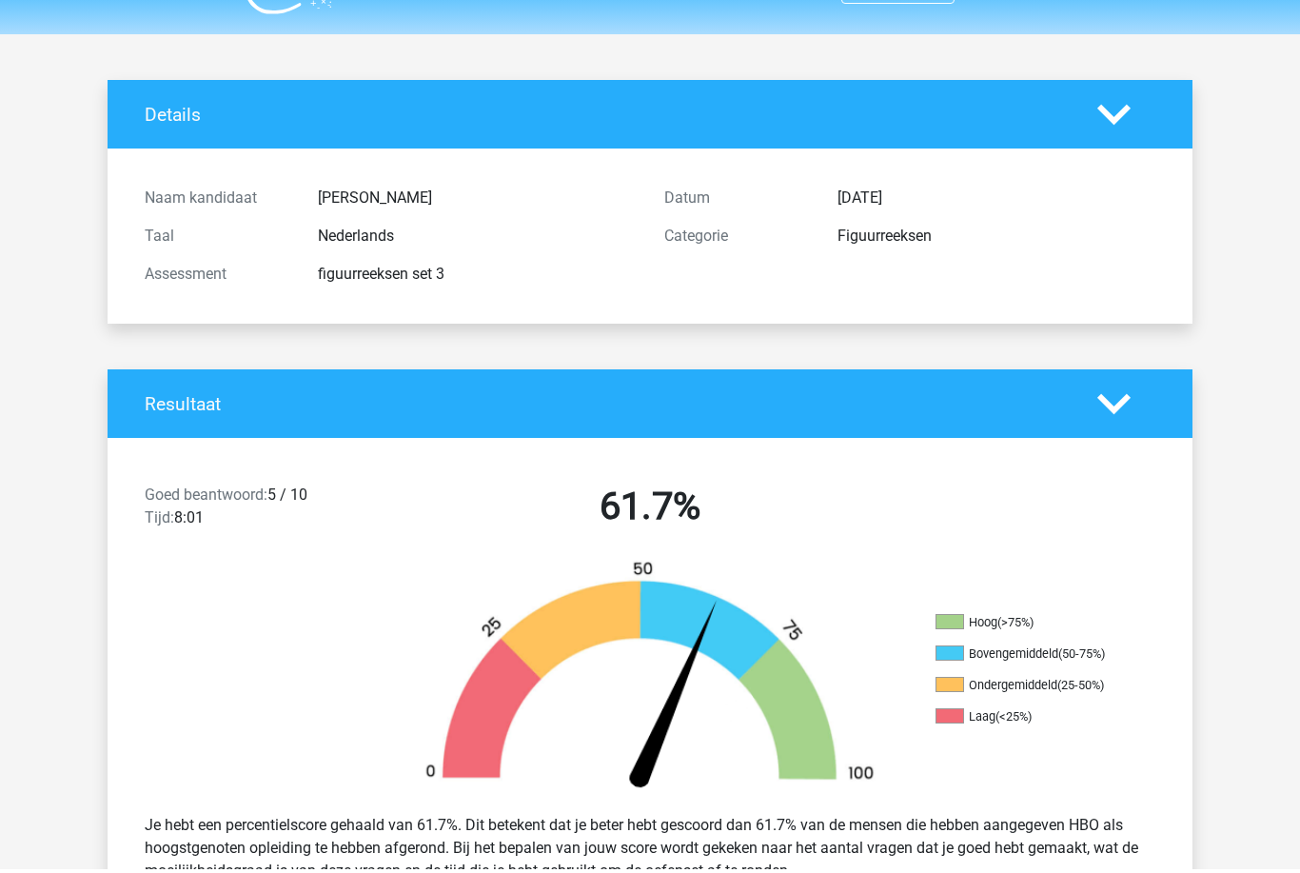
scroll to position [46, 0]
